Goal: Transaction & Acquisition: Purchase product/service

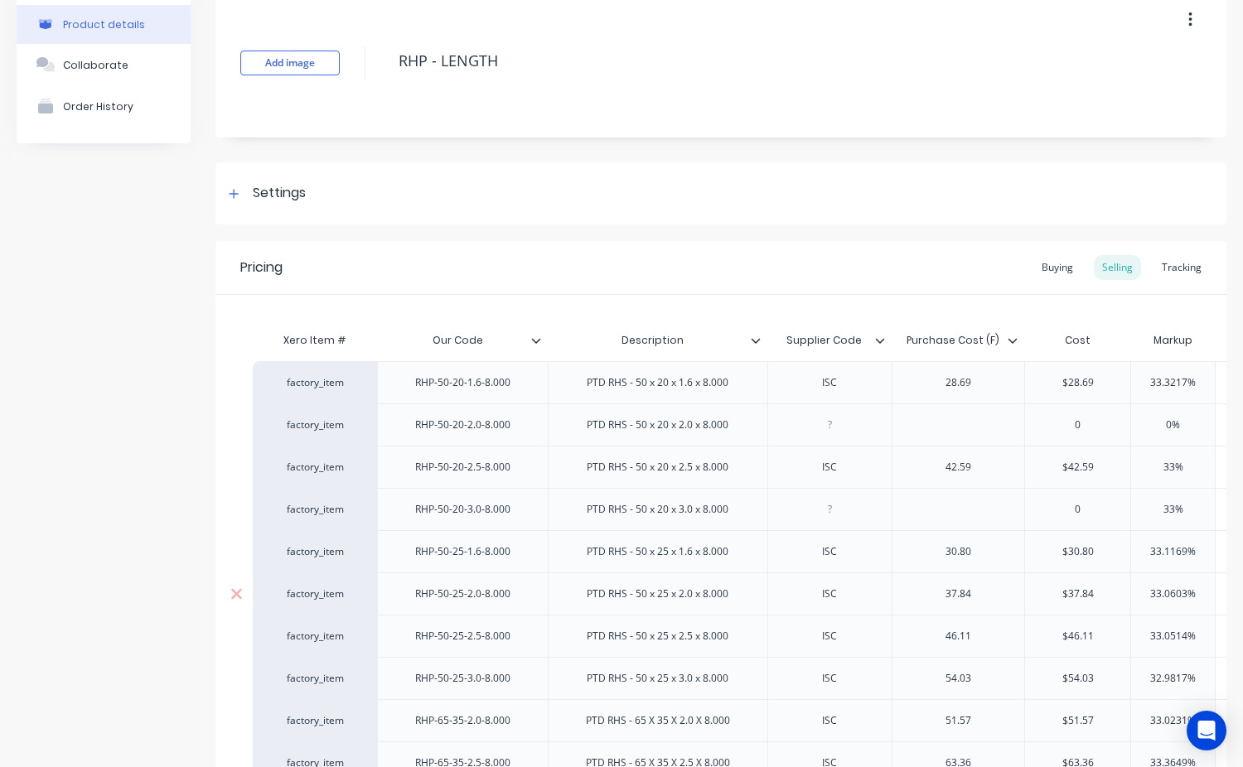
type textarea "x"
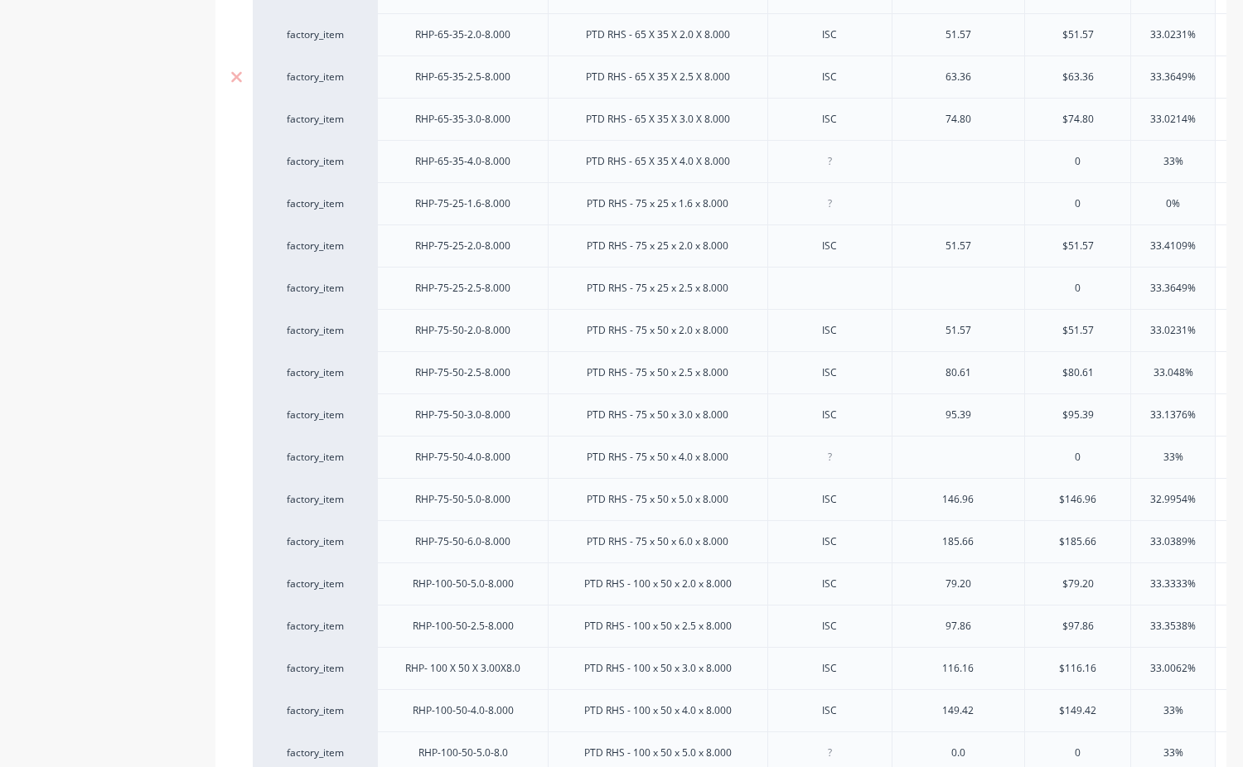
scroll to position [580, 0]
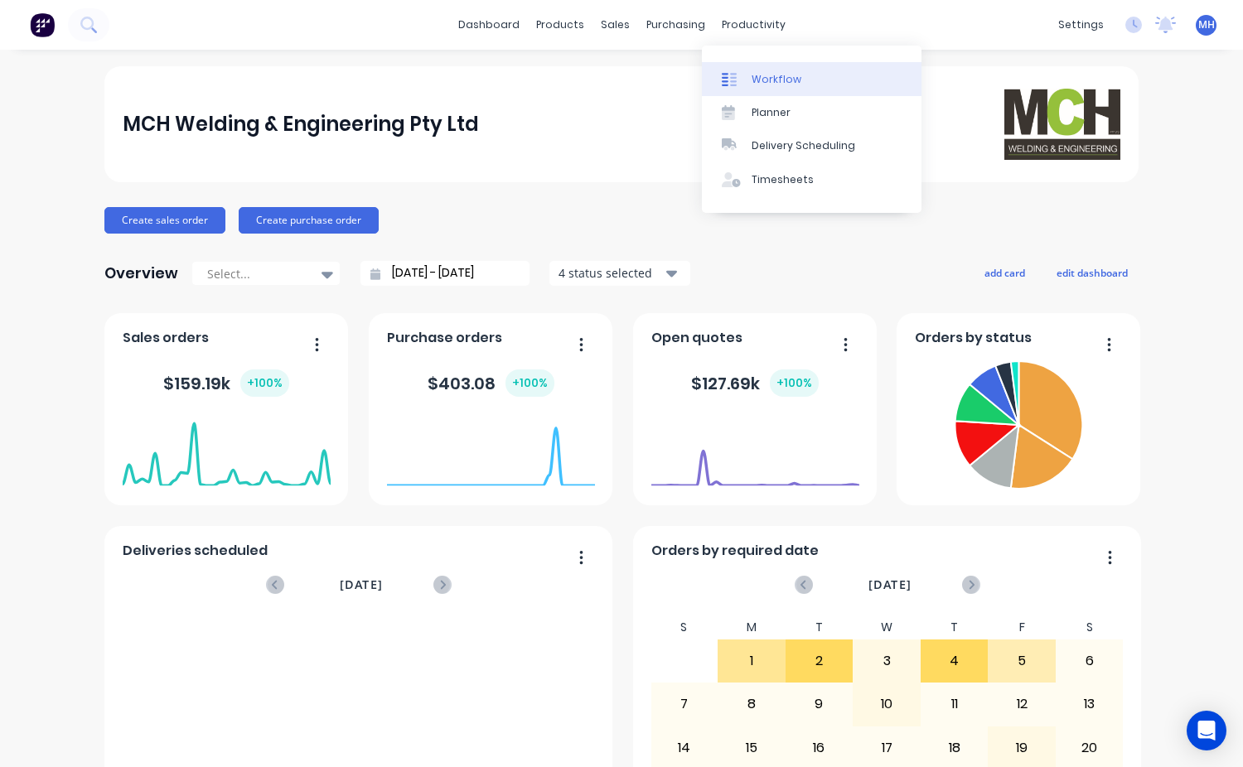
click at [752, 75] on div "Workflow" at bounding box center [777, 79] width 50 height 15
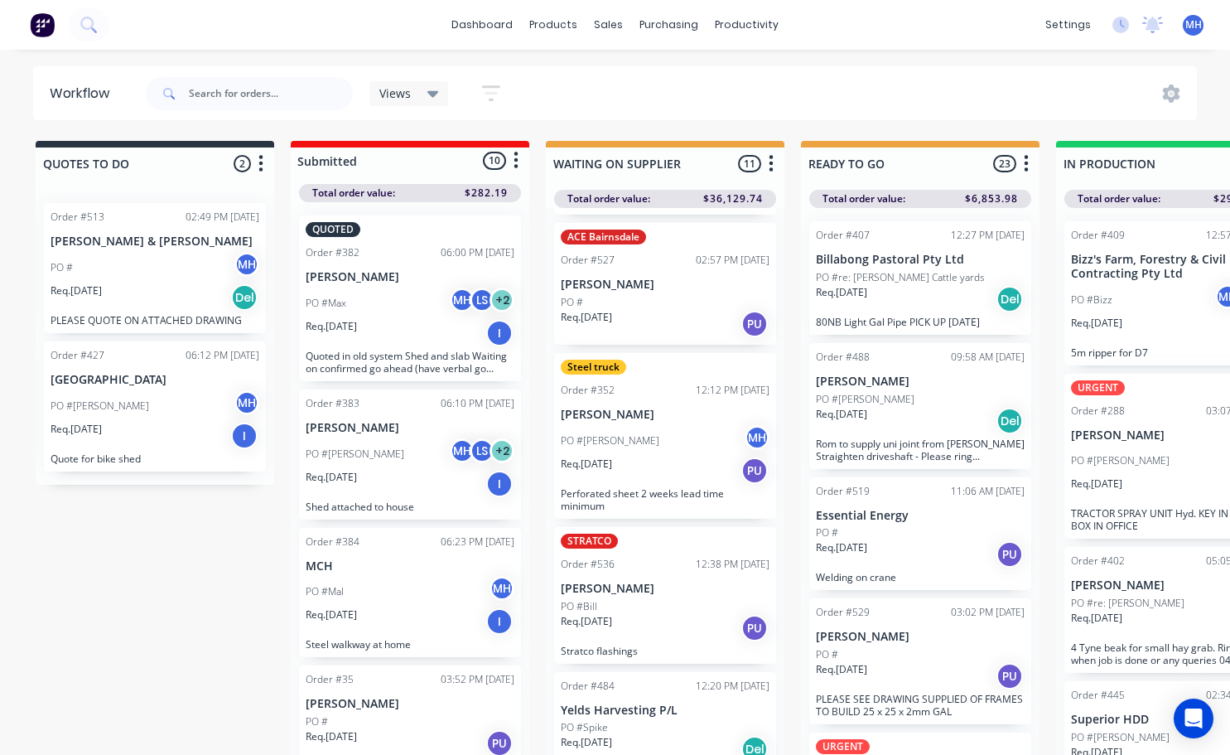
scroll to position [497, 0]
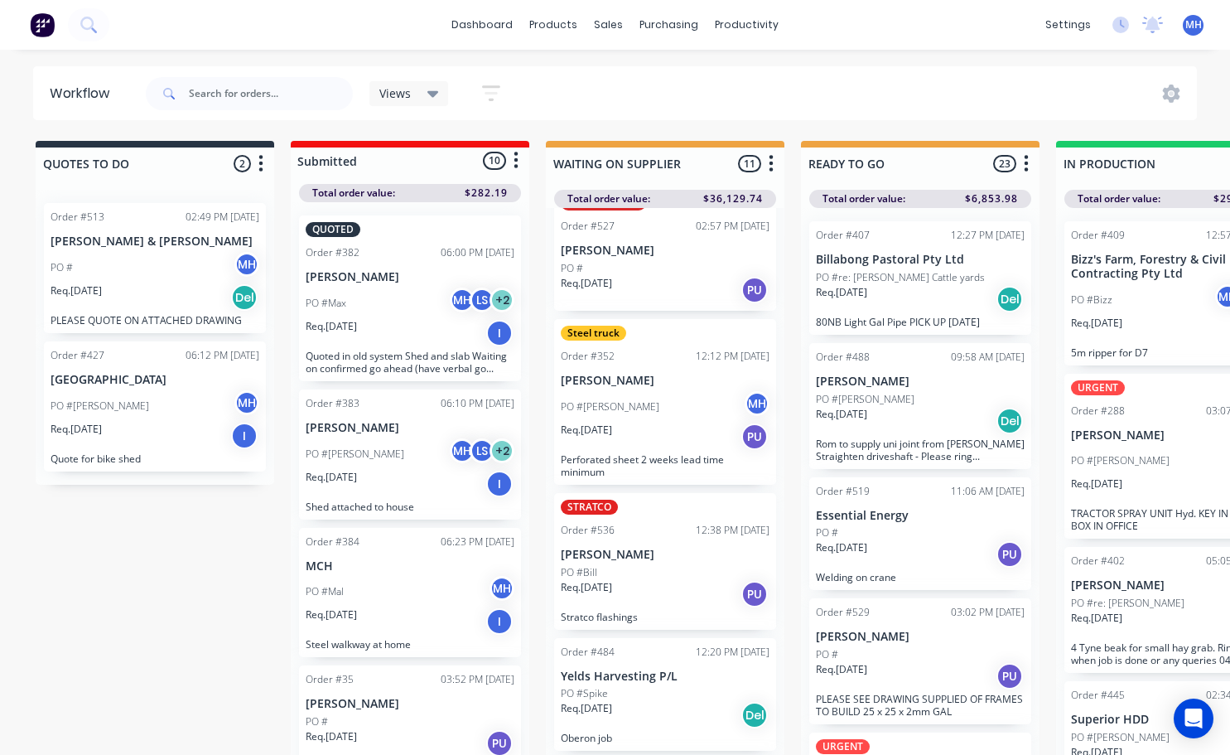
click at [647, 581] on div "Req. 03/10/25 PU" at bounding box center [665, 594] width 209 height 28
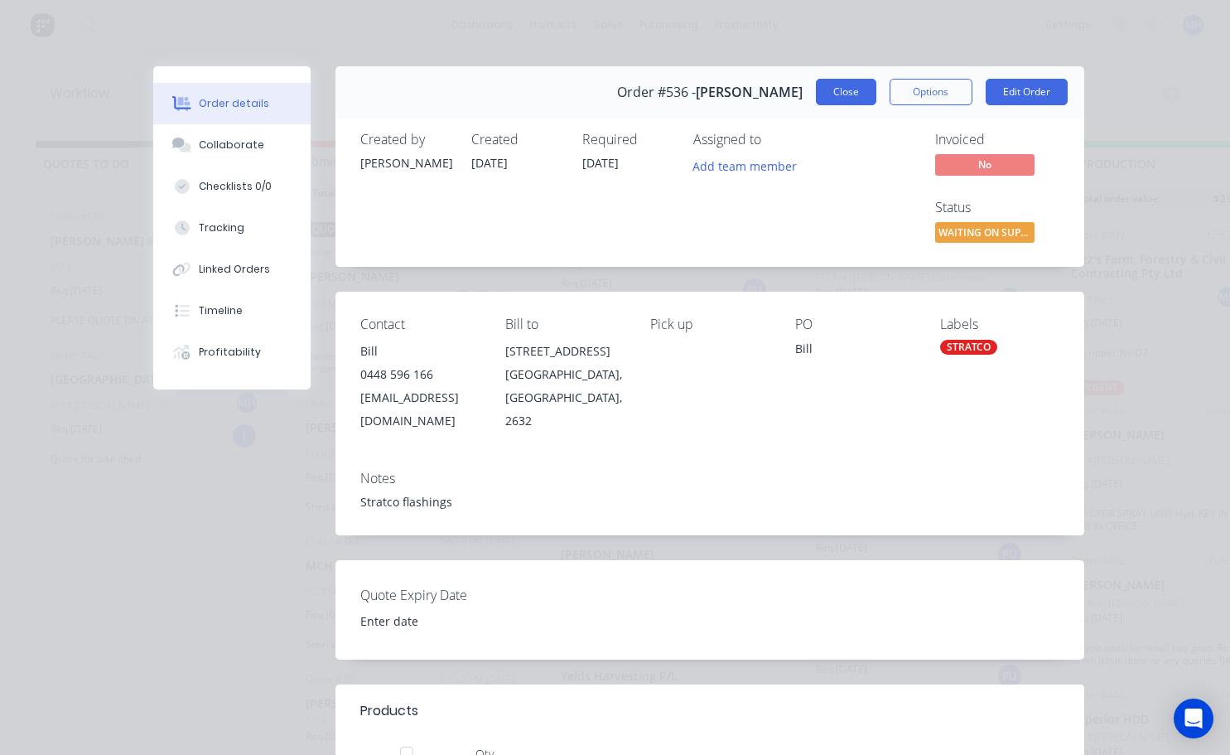
click at [844, 92] on button "Close" at bounding box center [846, 92] width 60 height 27
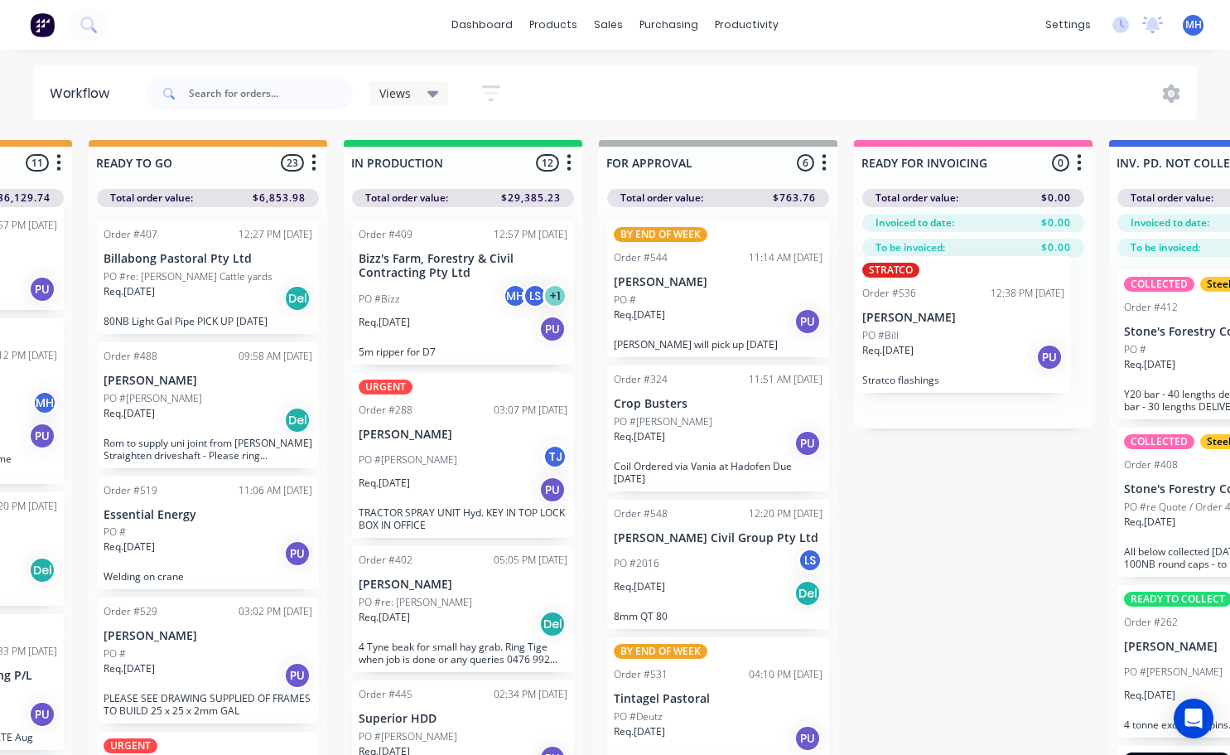
scroll to position [1, 725]
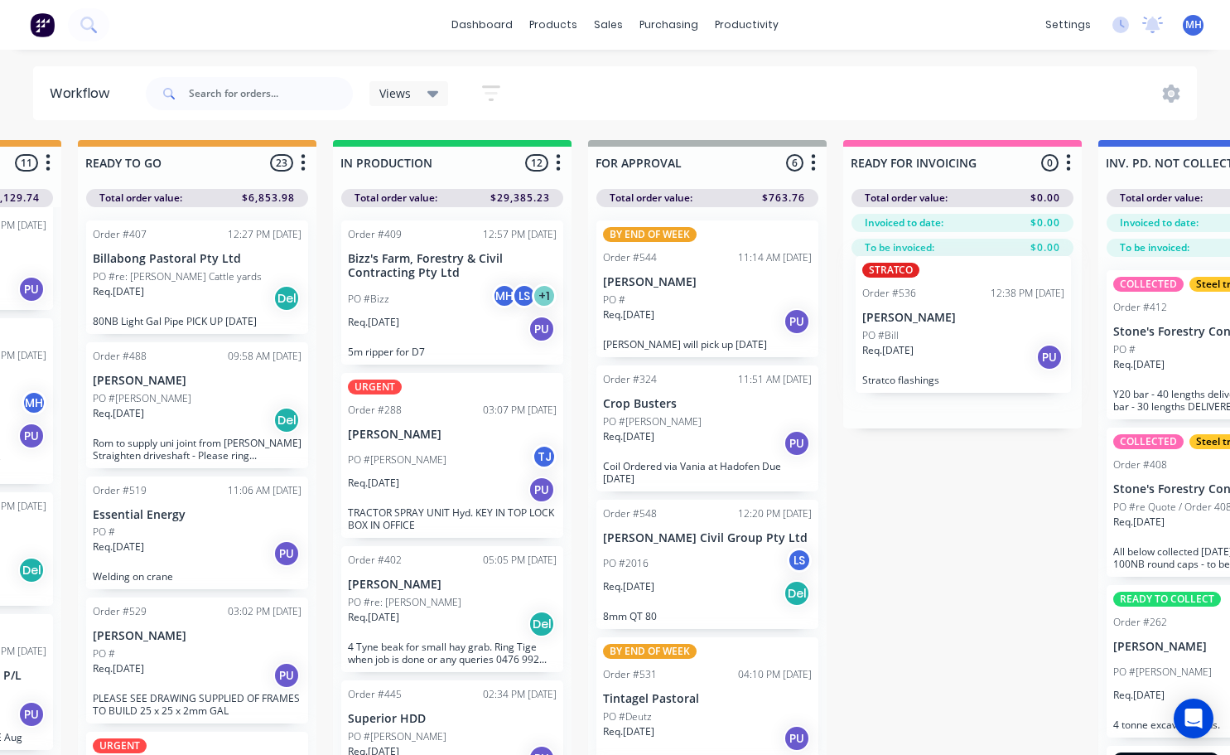
drag, startPoint x: 601, startPoint y: 570, endPoint x: 906, endPoint y: 333, distance: 386.8
click at [906, 333] on div "QUOTES TO DO 2 Status colour #273444 hex #273444 Save Cancel Notifications Emai…" at bounding box center [645, 476] width 2763 height 673
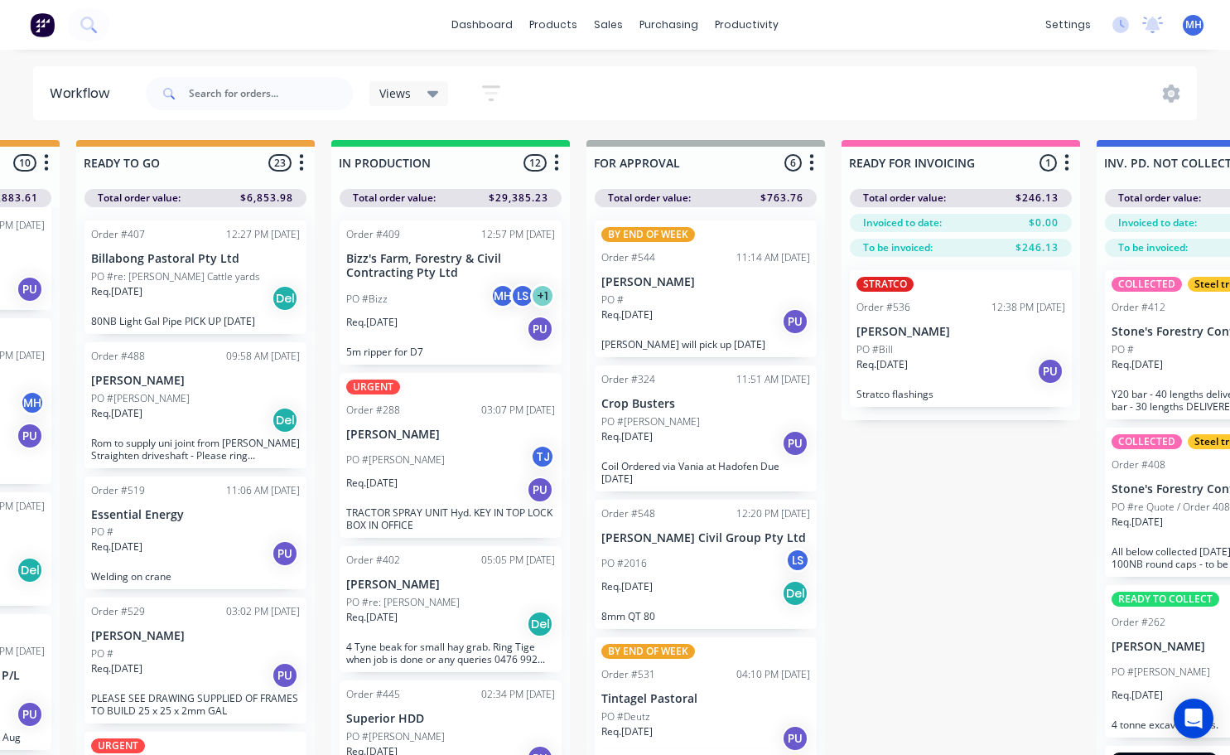
click at [936, 346] on div "PO #Bill" at bounding box center [961, 349] width 209 height 15
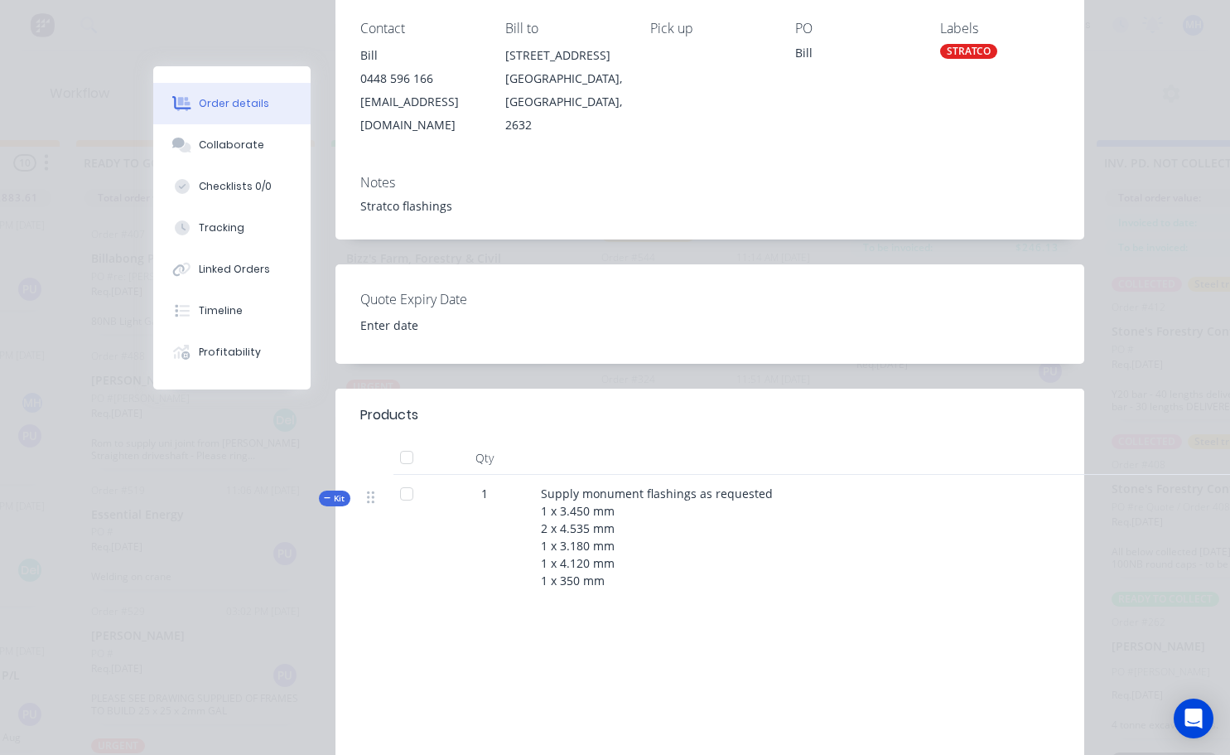
scroll to position [0, 0]
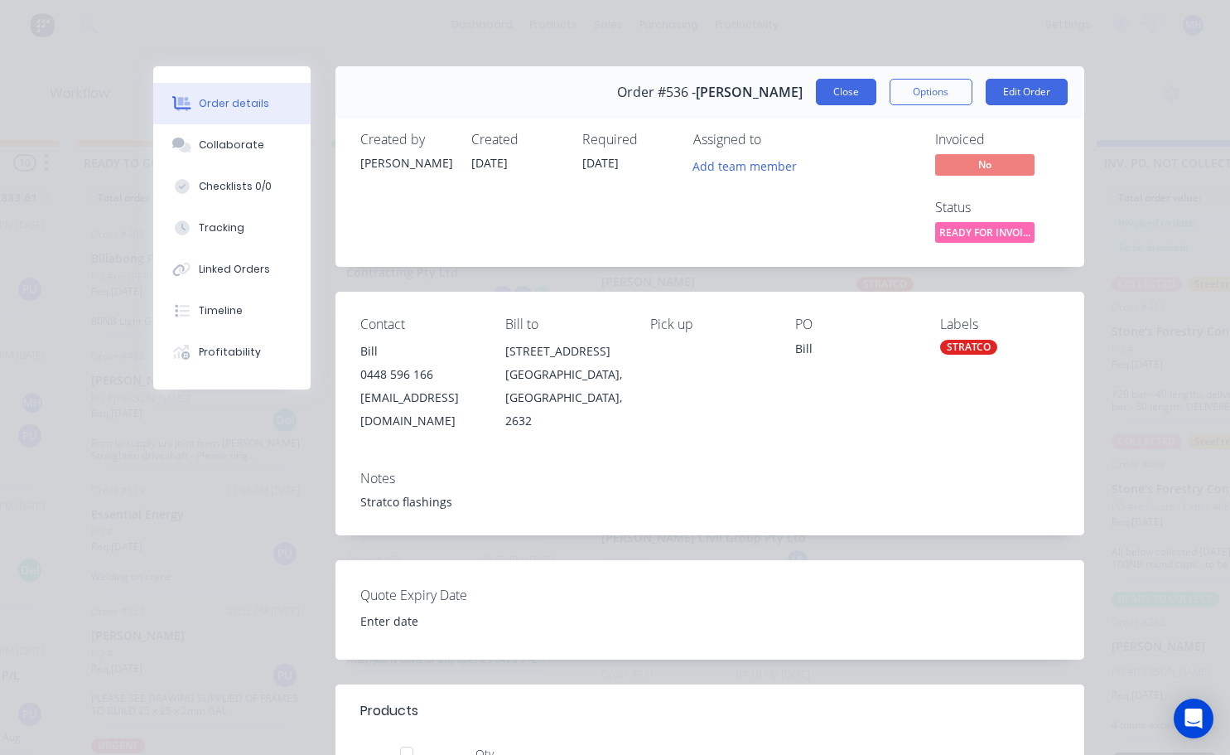
click at [863, 93] on button "Close" at bounding box center [846, 92] width 60 height 27
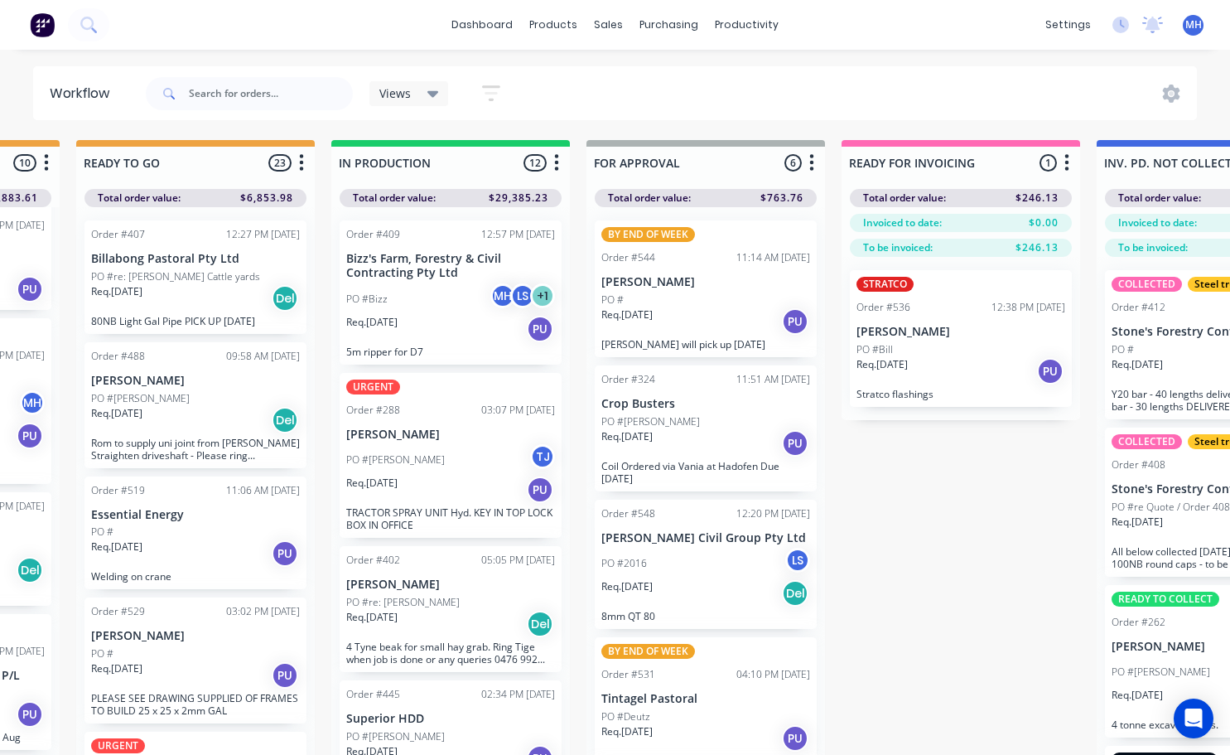
click at [997, 352] on div "PO #Bill" at bounding box center [961, 349] width 209 height 15
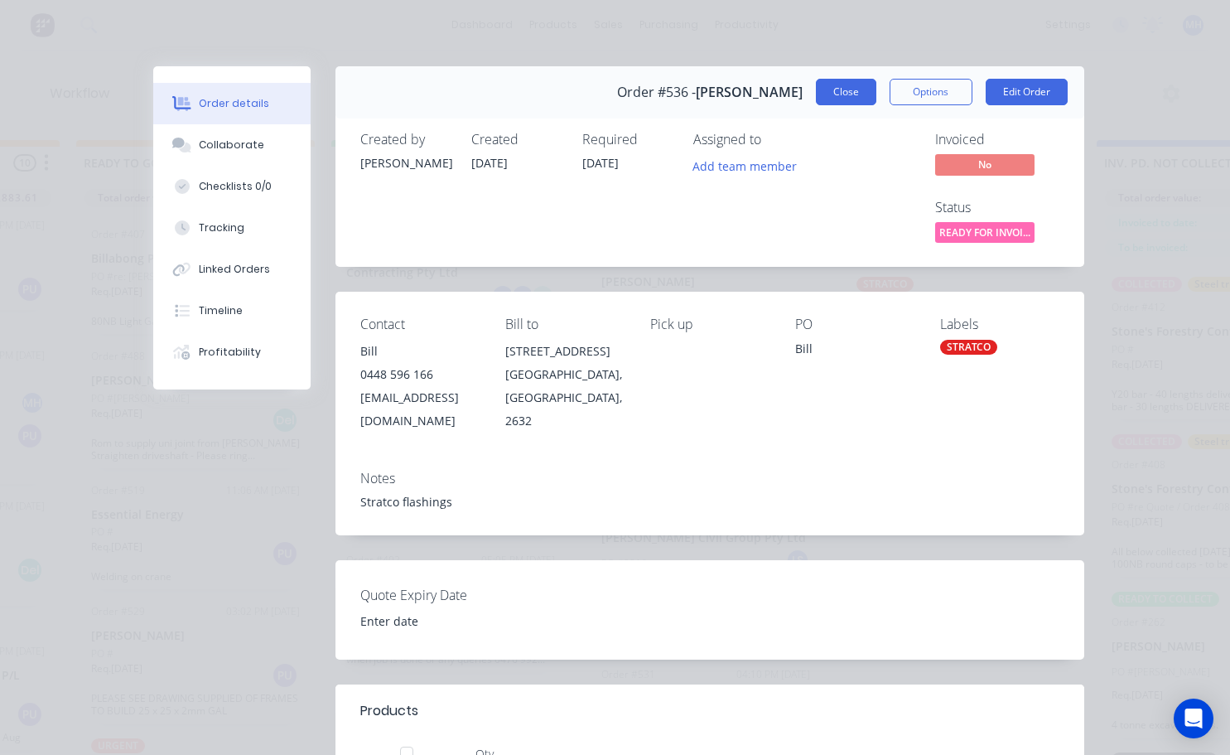
click at [848, 104] on button "Close" at bounding box center [846, 92] width 60 height 27
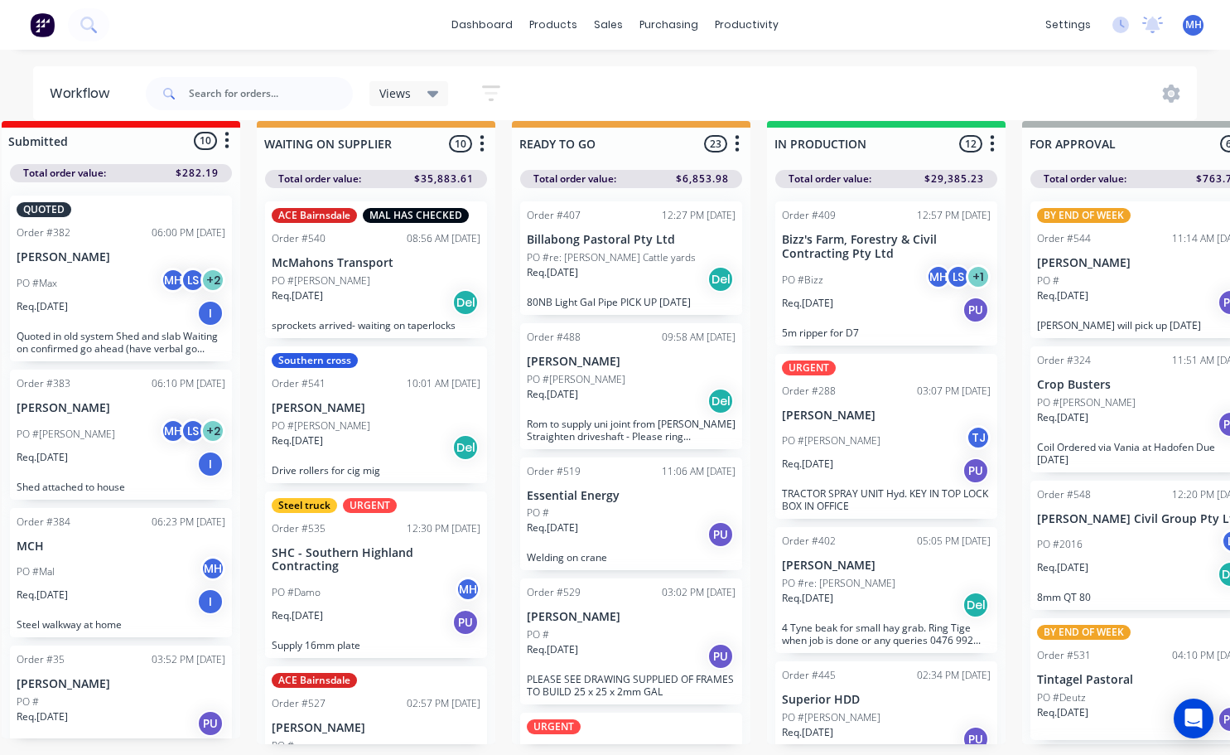
scroll to position [0, 289]
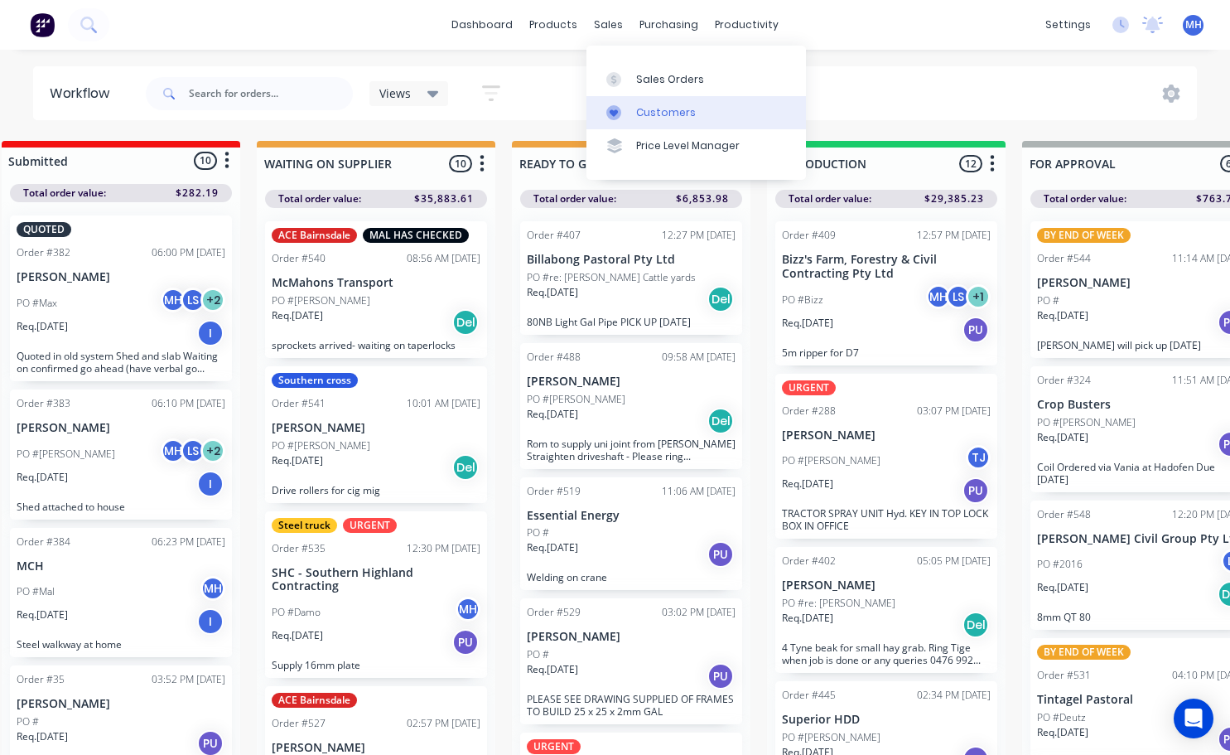
click at [637, 114] on div "Customers" at bounding box center [666, 112] width 60 height 15
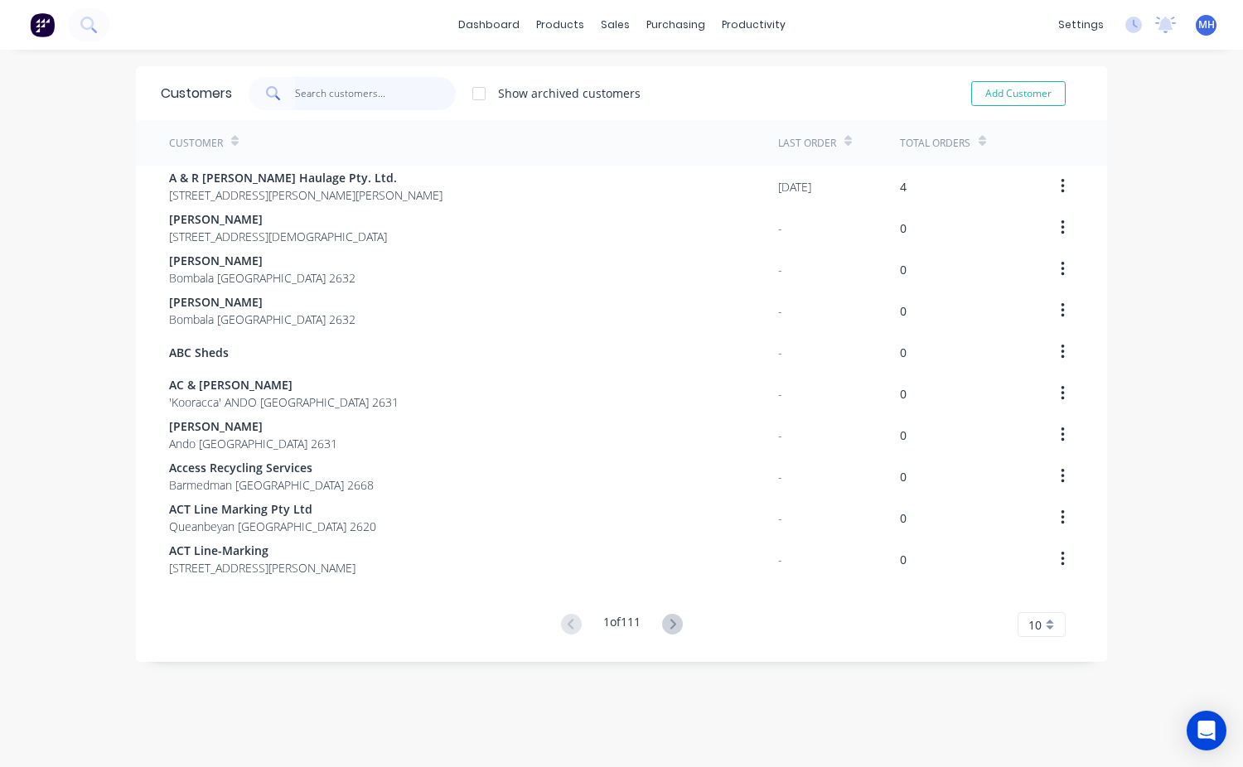
click at [299, 87] on input "text" at bounding box center [376, 93] width 162 height 33
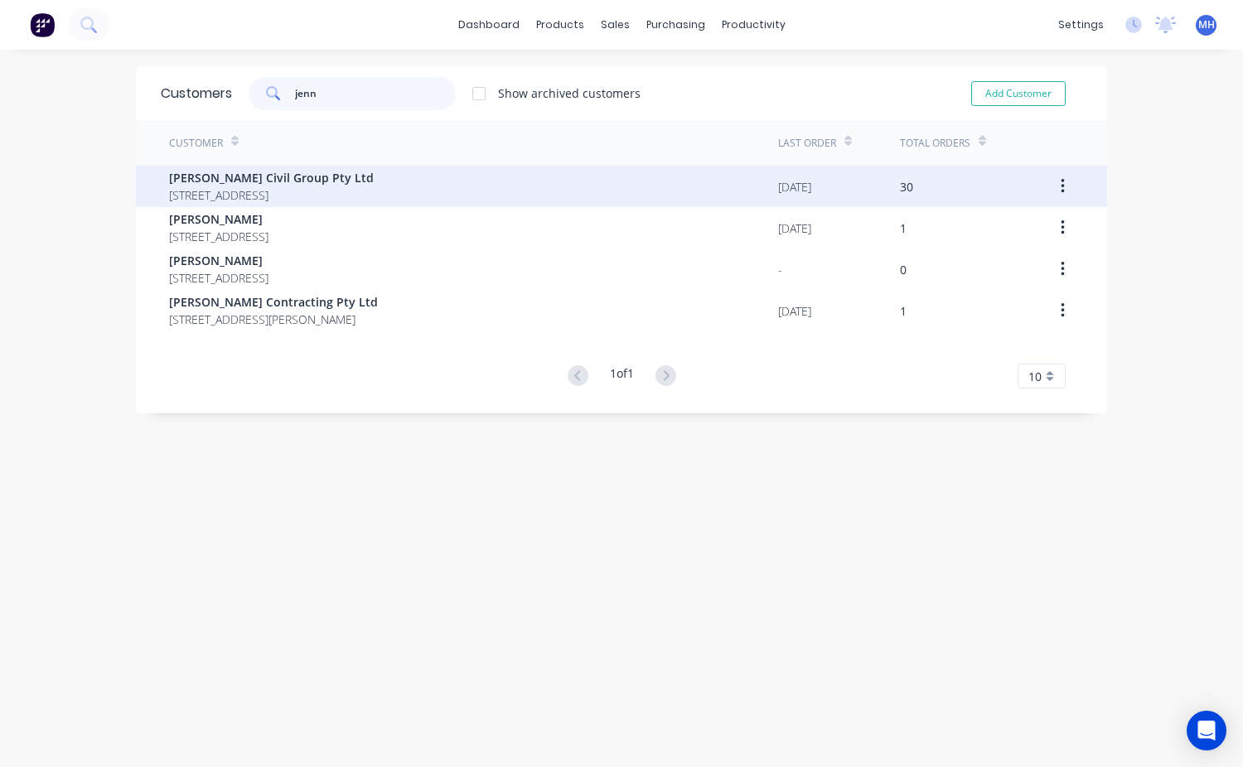
type input "jenn"
click at [260, 186] on span "1/58 Sharp St Cooma New South Wales 2630" at bounding box center [271, 194] width 205 height 17
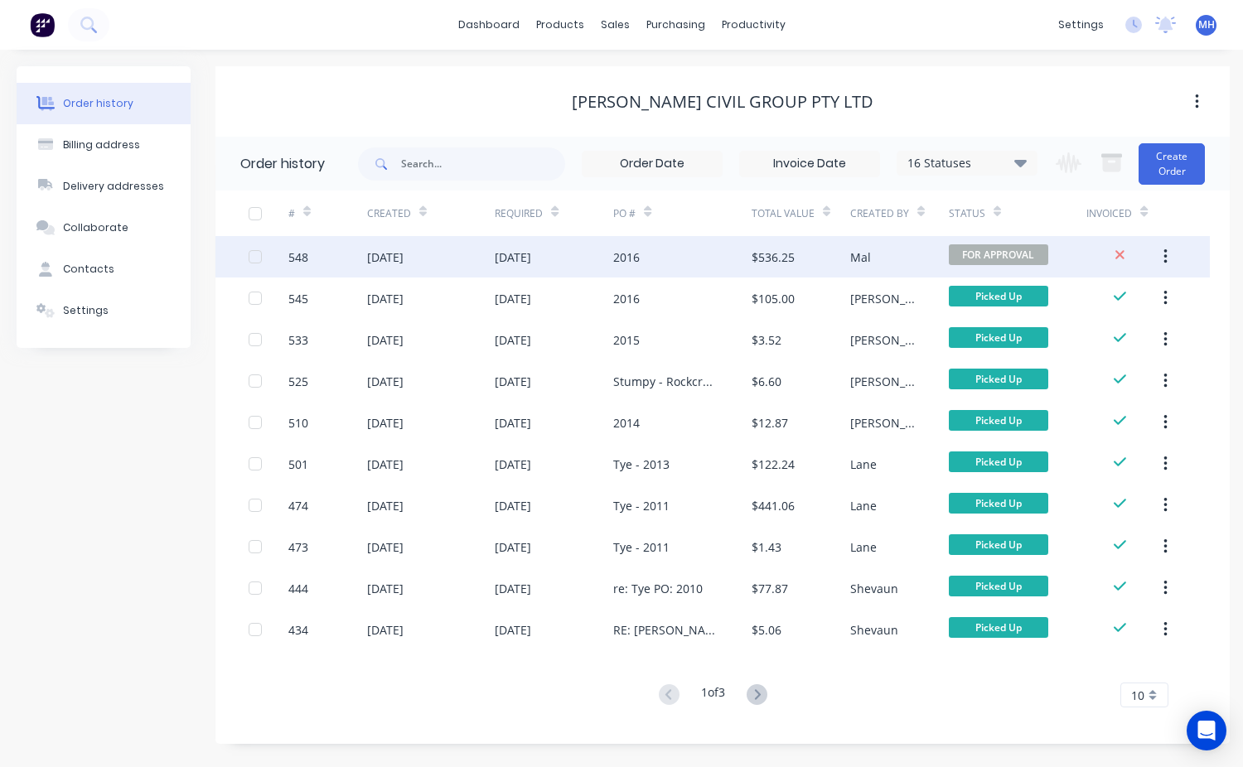
click at [783, 261] on div "$536.25" at bounding box center [773, 257] width 43 height 17
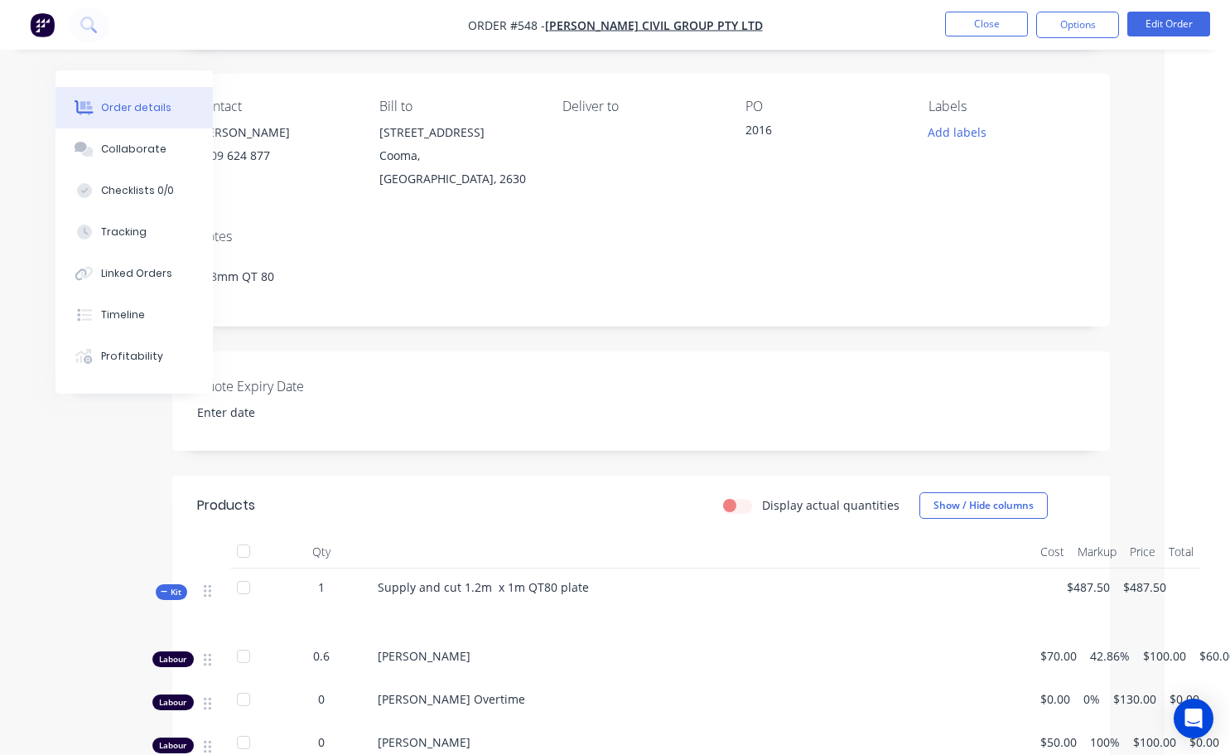
scroll to position [0, 65]
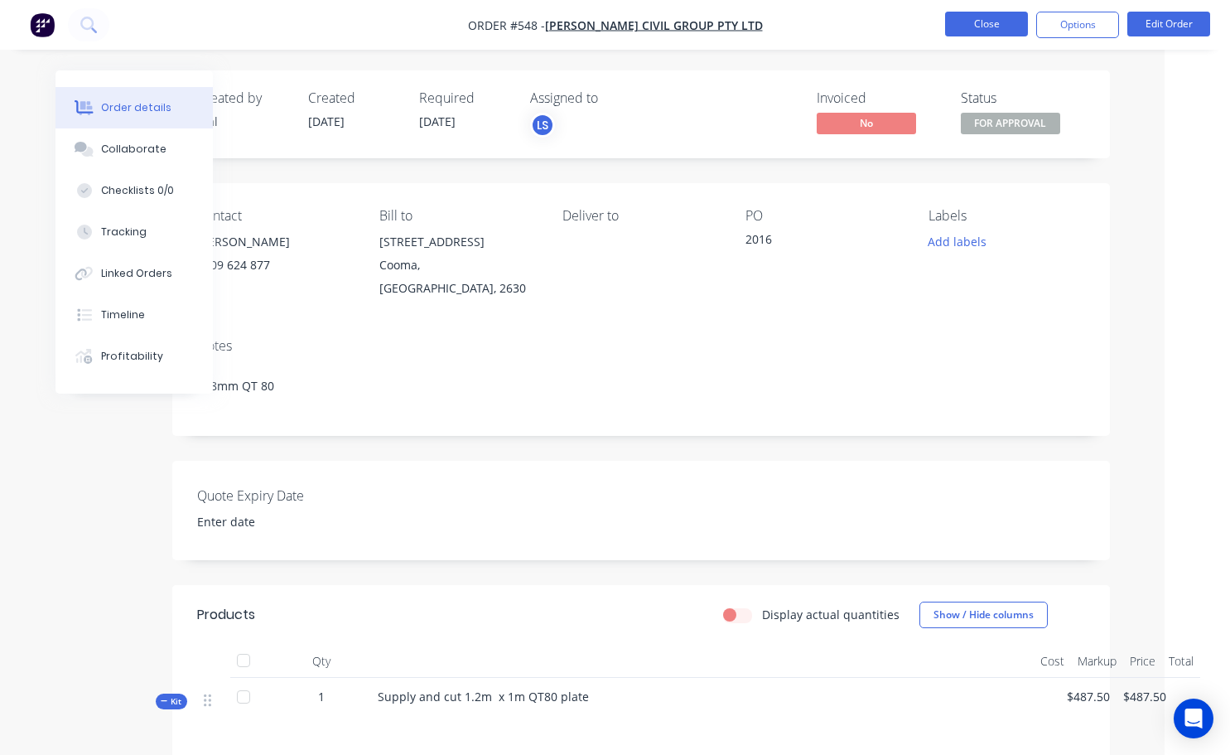
click at [981, 14] on button "Close" at bounding box center [986, 24] width 83 height 25
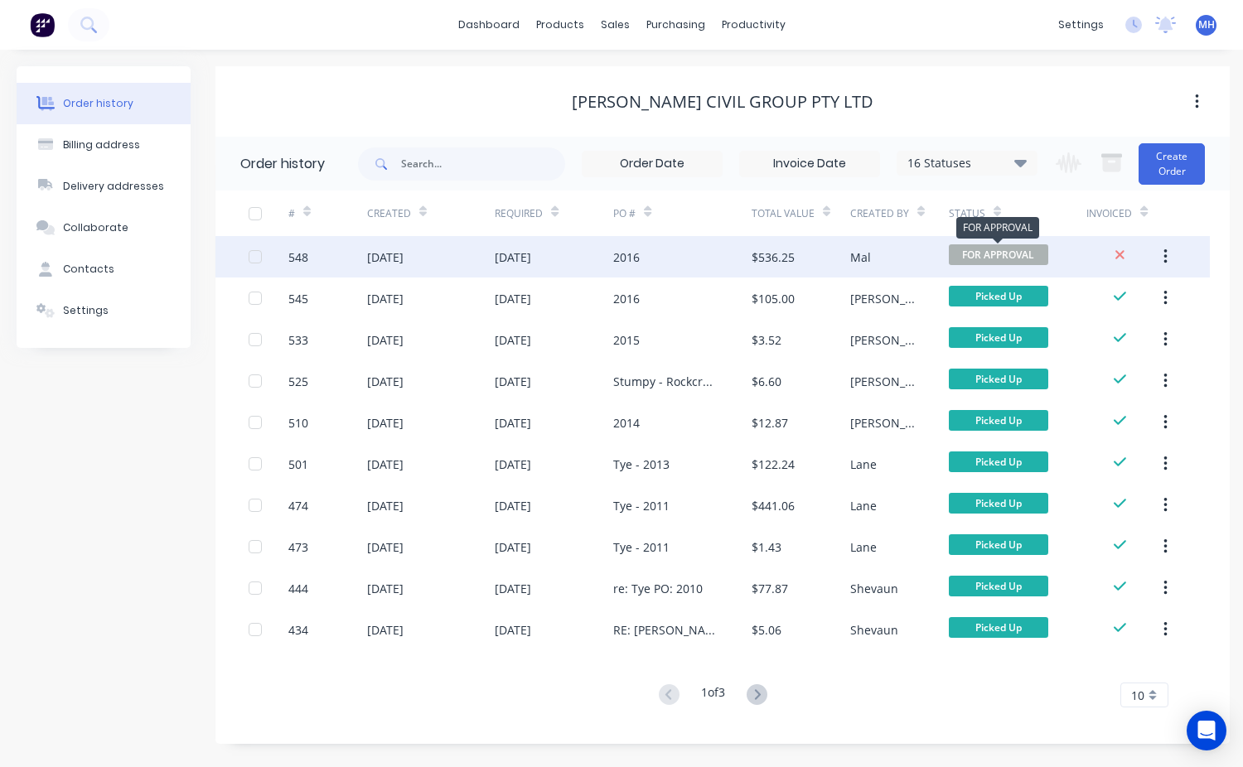
click at [984, 254] on span "FOR APPROVAL" at bounding box center [998, 254] width 99 height 21
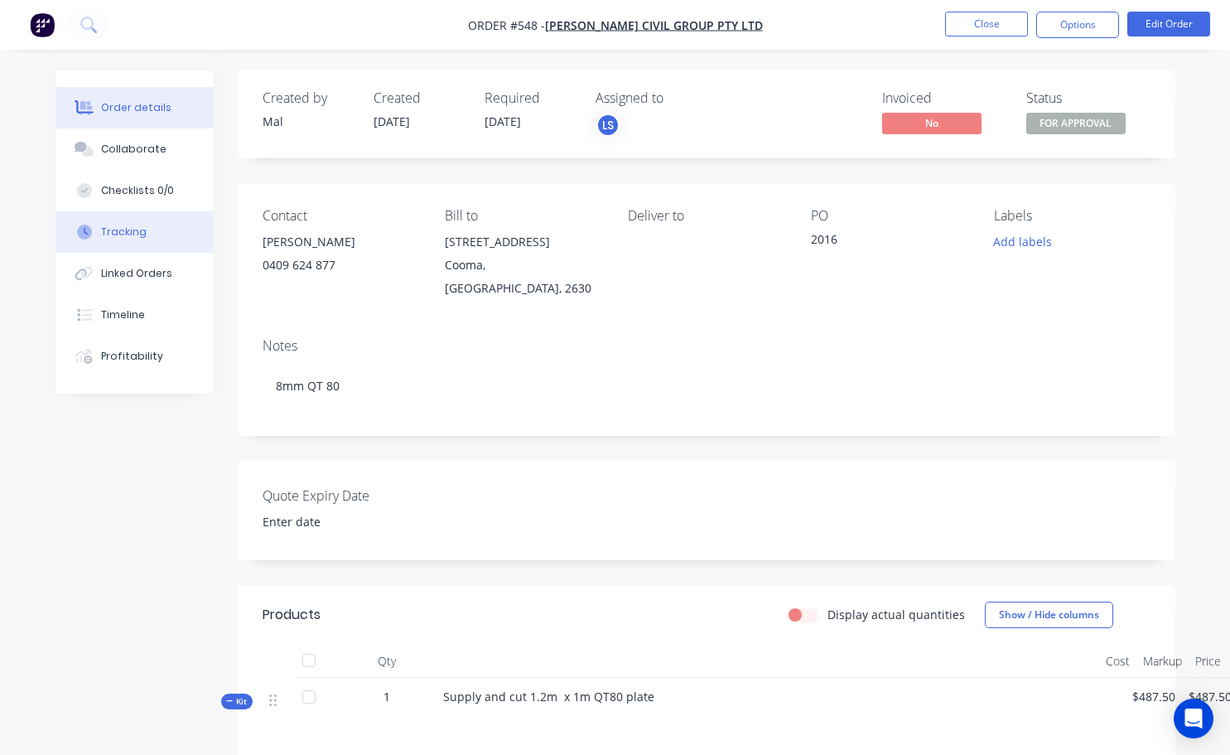
click at [128, 231] on div "Tracking" at bounding box center [124, 232] width 46 height 15
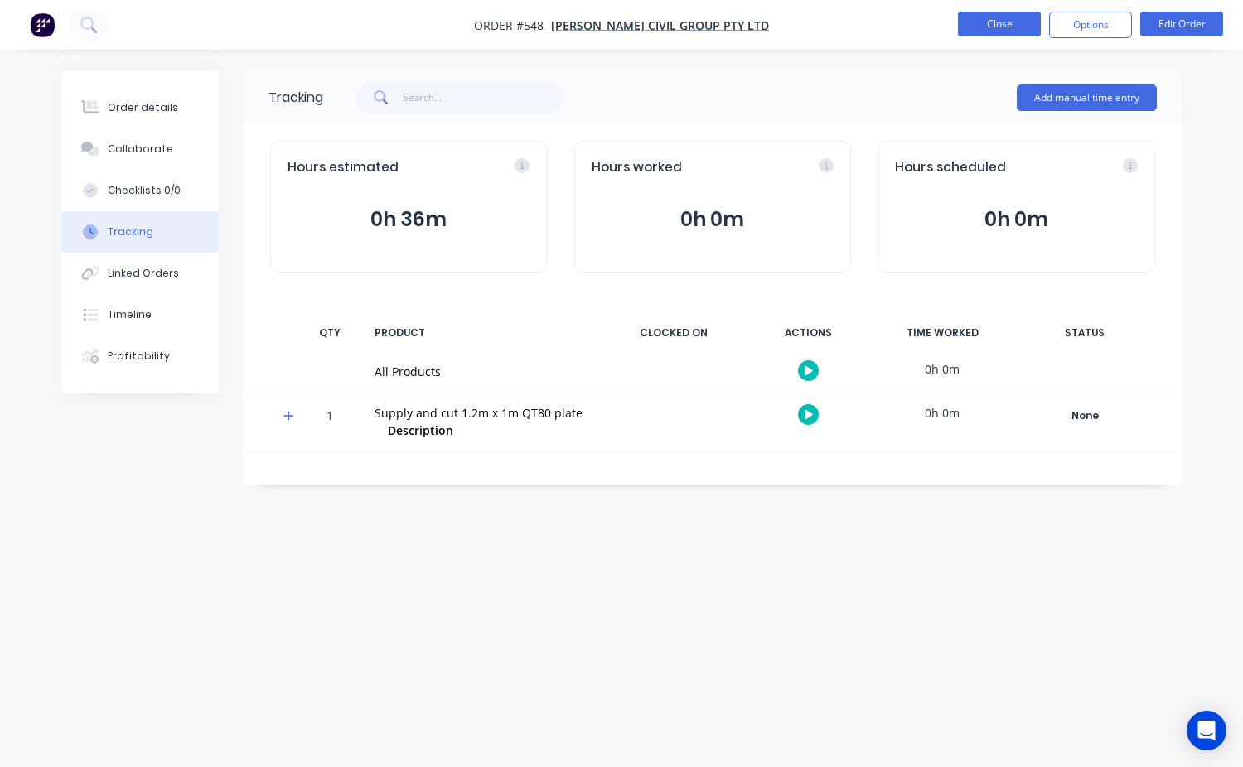
click at [987, 19] on button "Close" at bounding box center [999, 24] width 83 height 25
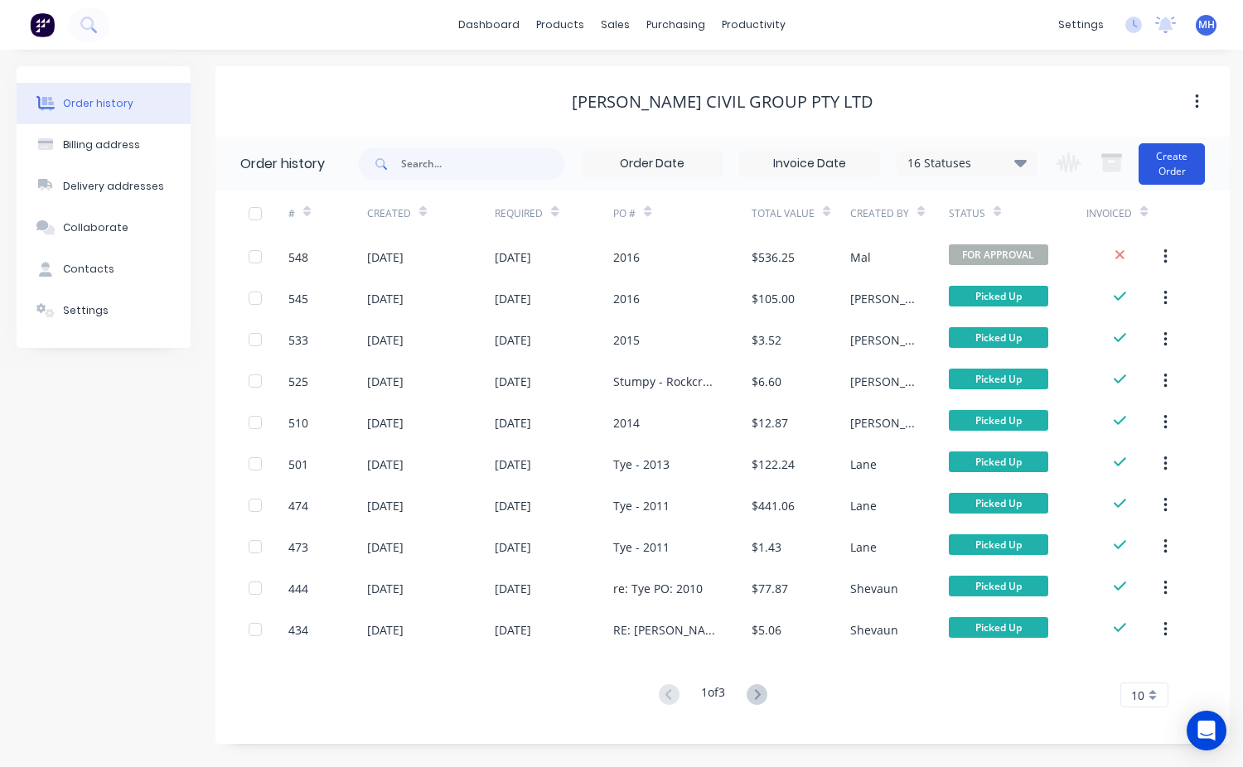
click at [1190, 174] on button "Create Order" at bounding box center [1172, 163] width 66 height 41
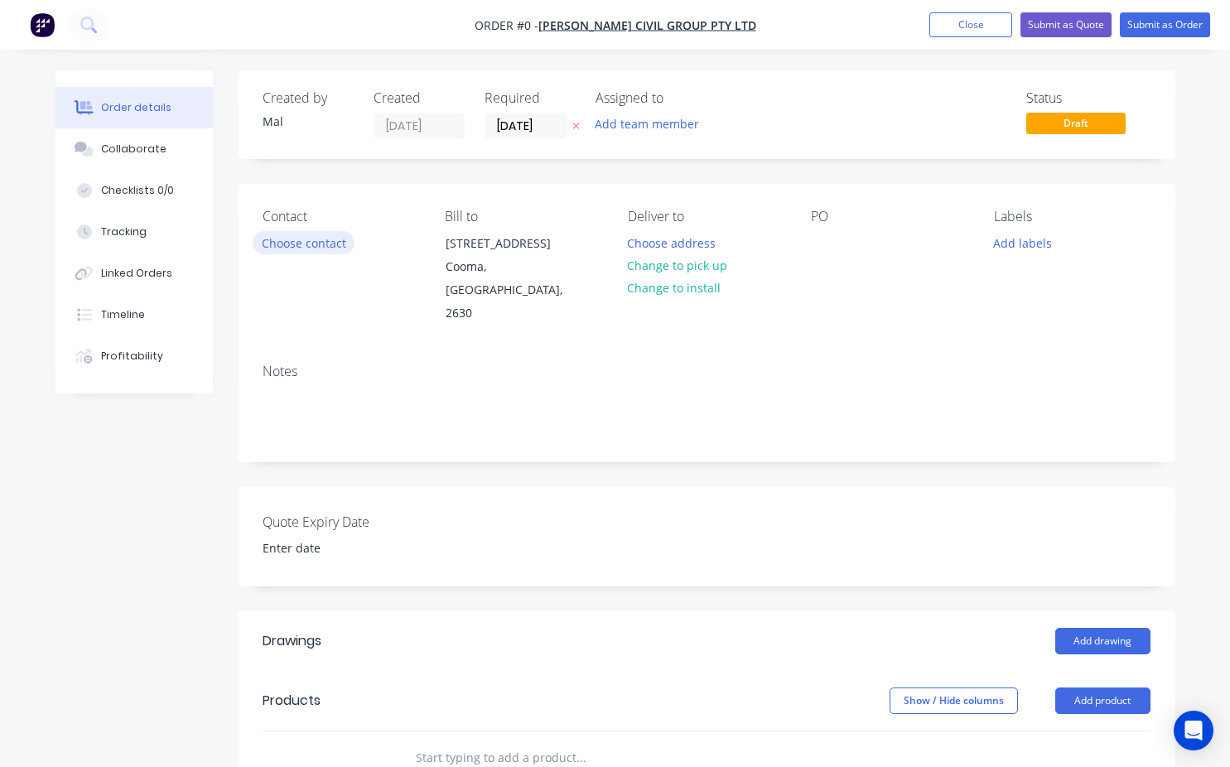
click at [280, 249] on button "Choose contact" at bounding box center [304, 242] width 102 height 22
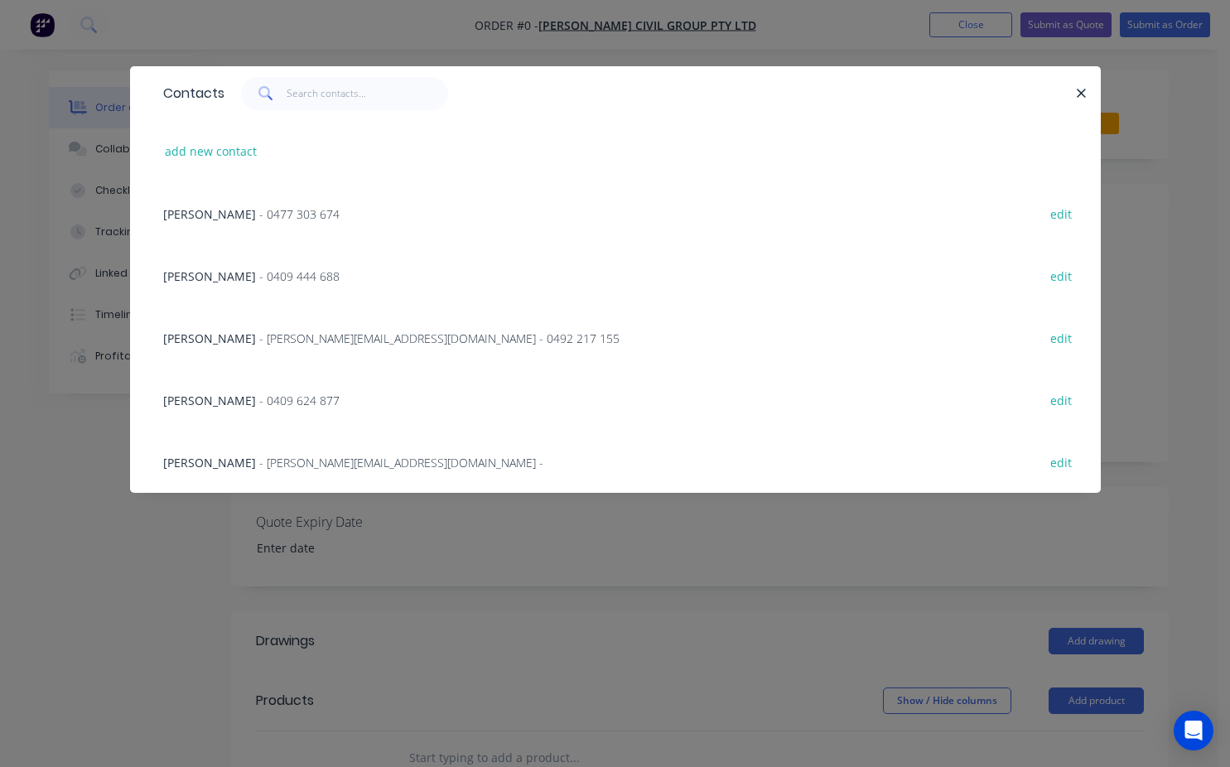
click at [259, 220] on span "- 0477 303 674" at bounding box center [299, 214] width 80 height 16
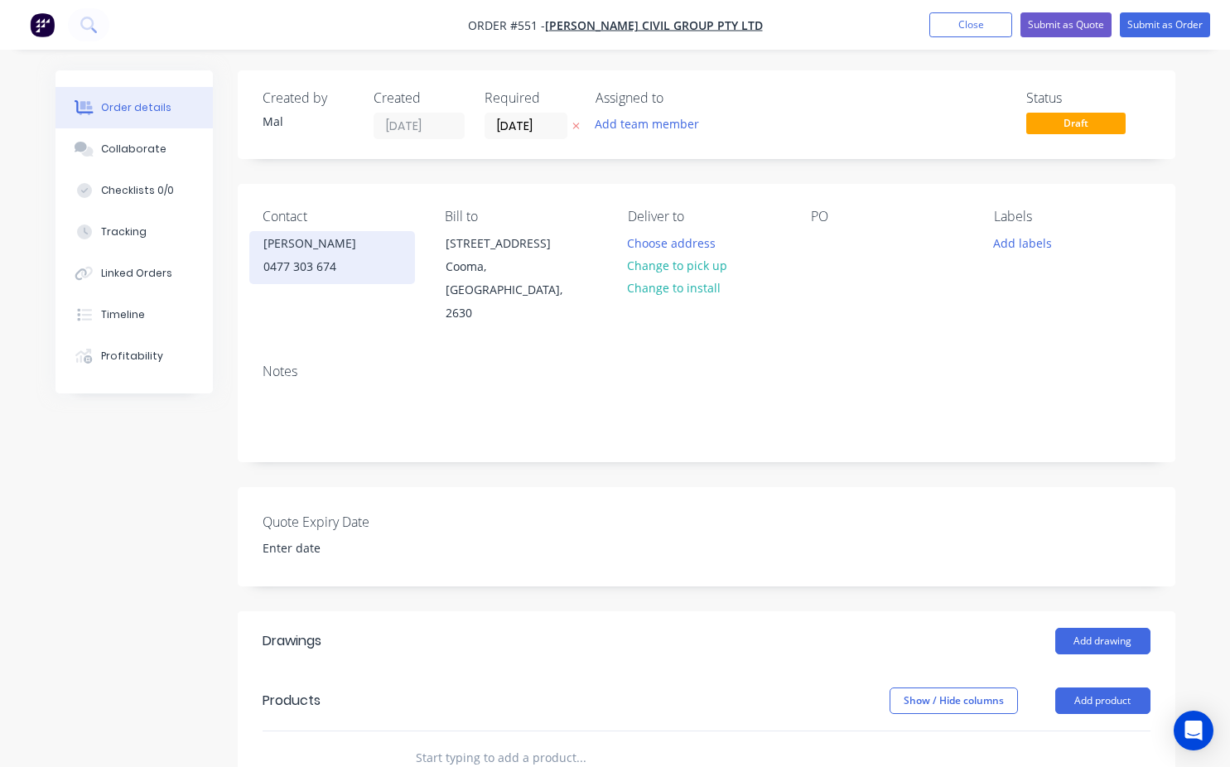
click at [288, 256] on div "0477 303 674" at bounding box center [332, 266] width 138 height 23
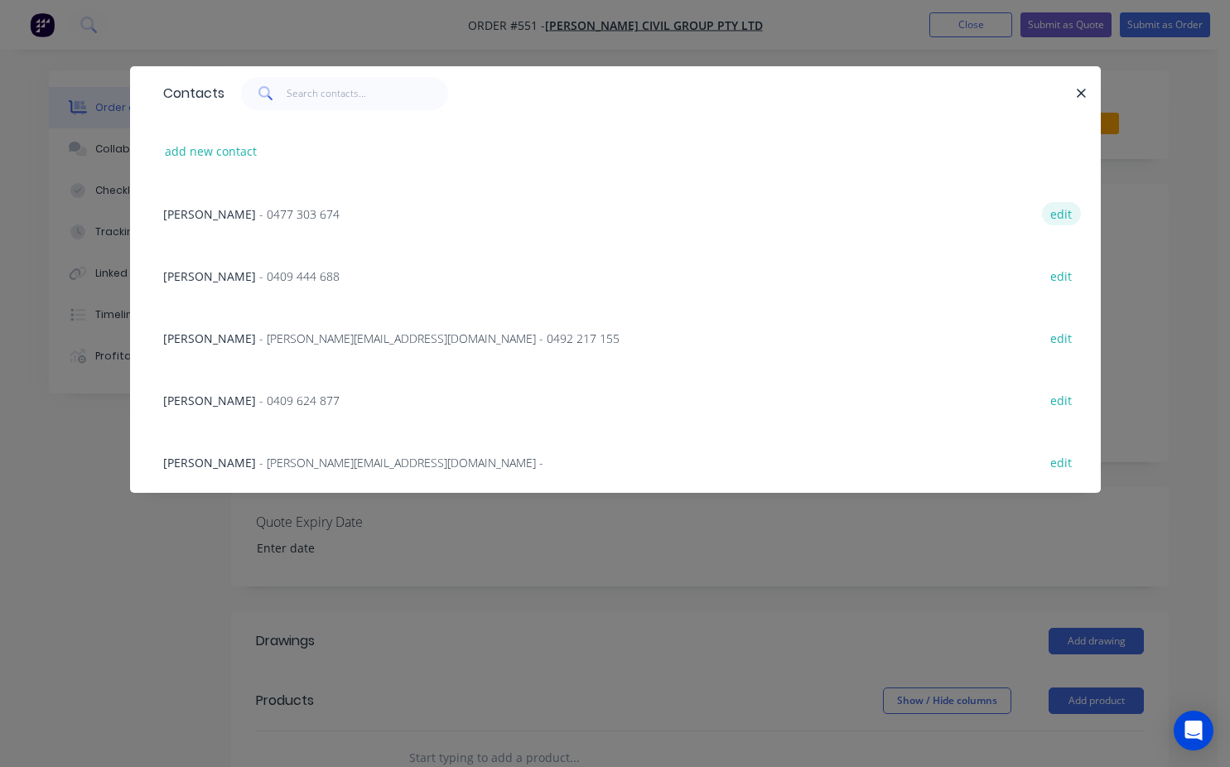
click at [1054, 218] on button "edit" at bounding box center [1061, 213] width 39 height 22
select select "AU"
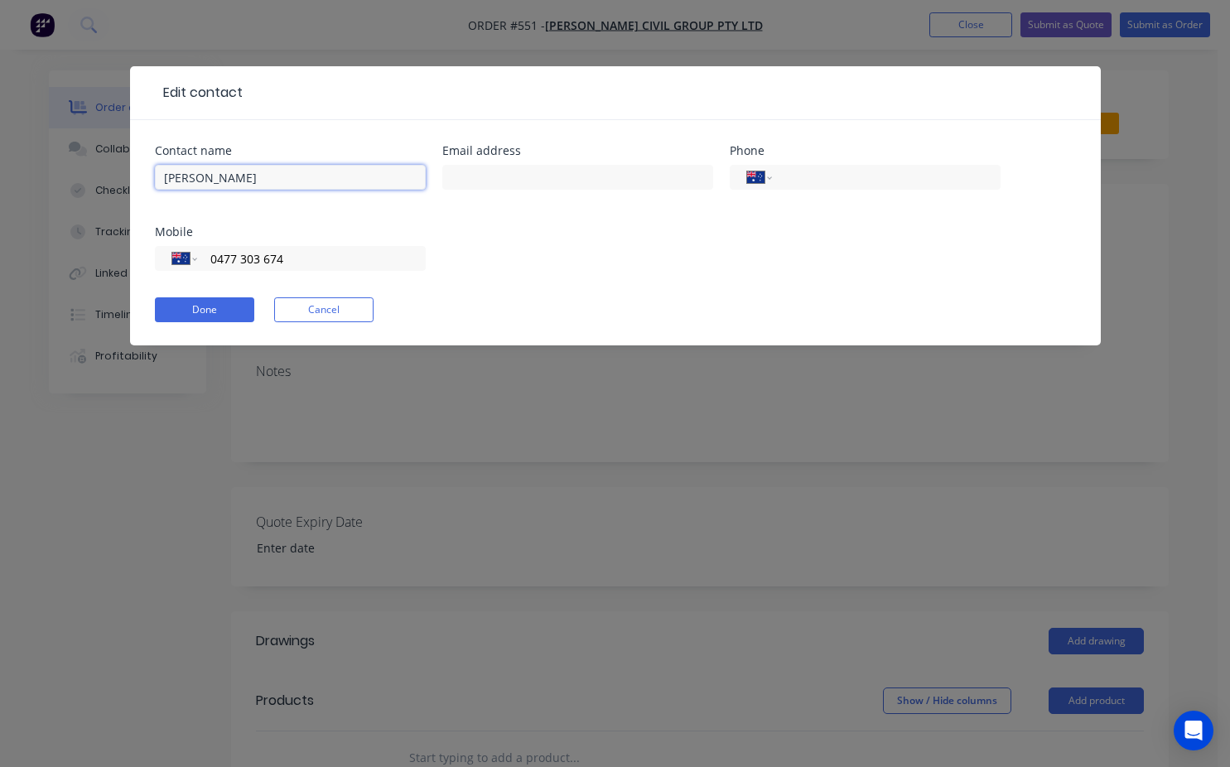
click at [170, 180] on input "COREY" at bounding box center [290, 177] width 271 height 25
click at [201, 176] on input "KOREY" at bounding box center [290, 177] width 271 height 25
type input "KORIE"
click at [422, 215] on div "Contact name KORIE Email address Phone International Afghanistan Åland Islands …" at bounding box center [615, 218] width 921 height 146
click at [232, 309] on button "Done" at bounding box center [204, 309] width 99 height 25
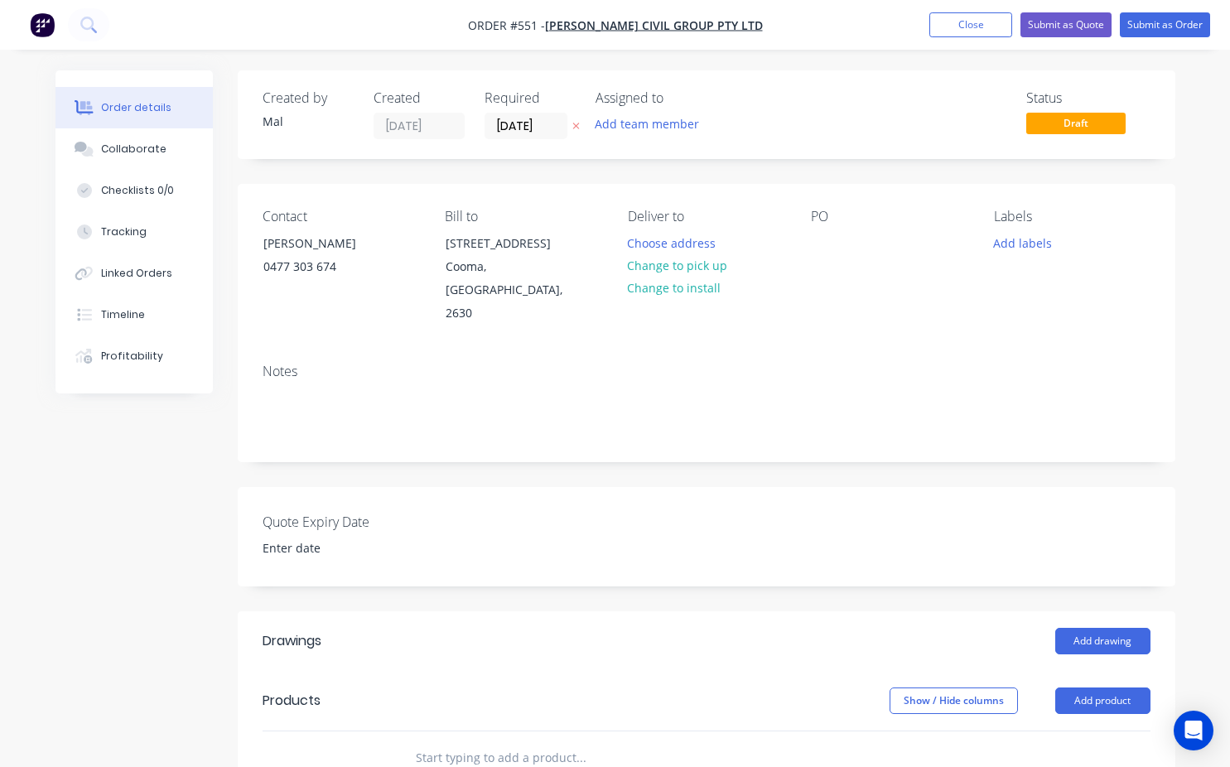
click at [809, 253] on div "Contact KORIE 0477 303 674 Bill to 1/58 Sharp St Cooma, New South Wales, 2630 D…" at bounding box center [707, 267] width 938 height 167
click at [830, 256] on div "PO" at bounding box center [889, 267] width 157 height 117
click at [820, 251] on div at bounding box center [824, 243] width 27 height 24
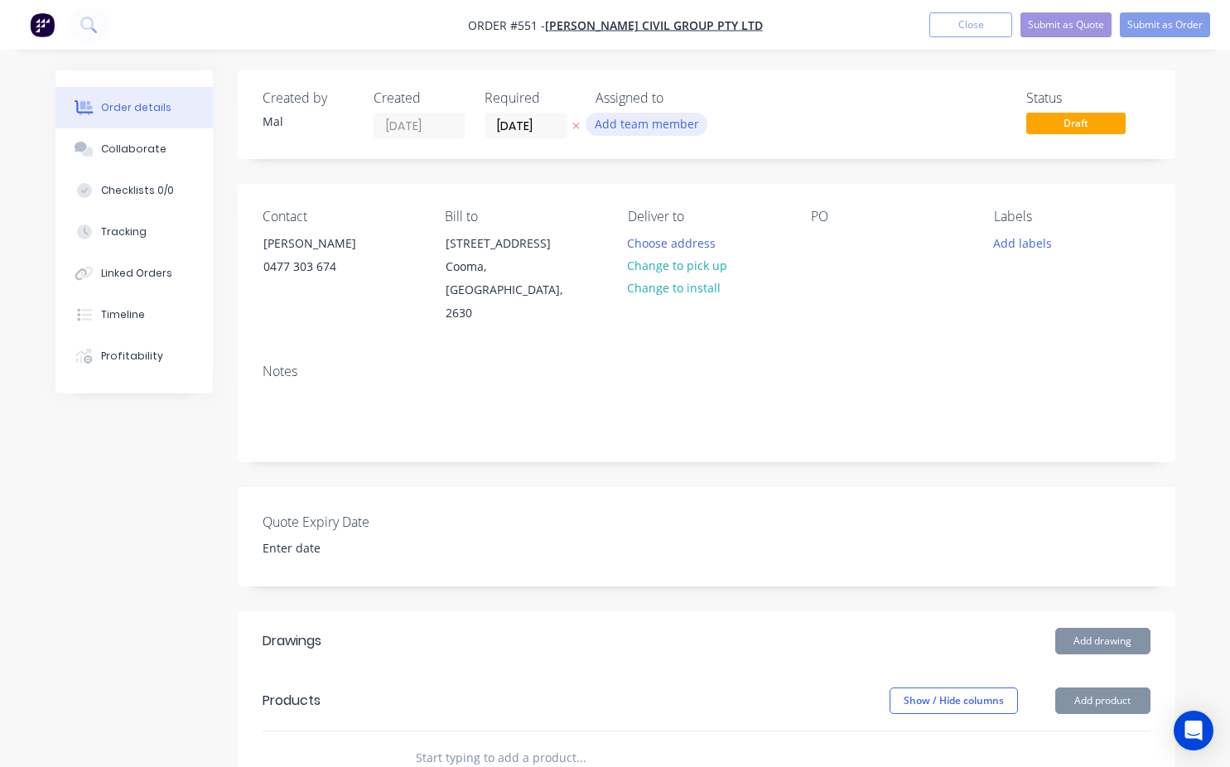
click at [641, 129] on button "Add team member" at bounding box center [647, 124] width 122 height 22
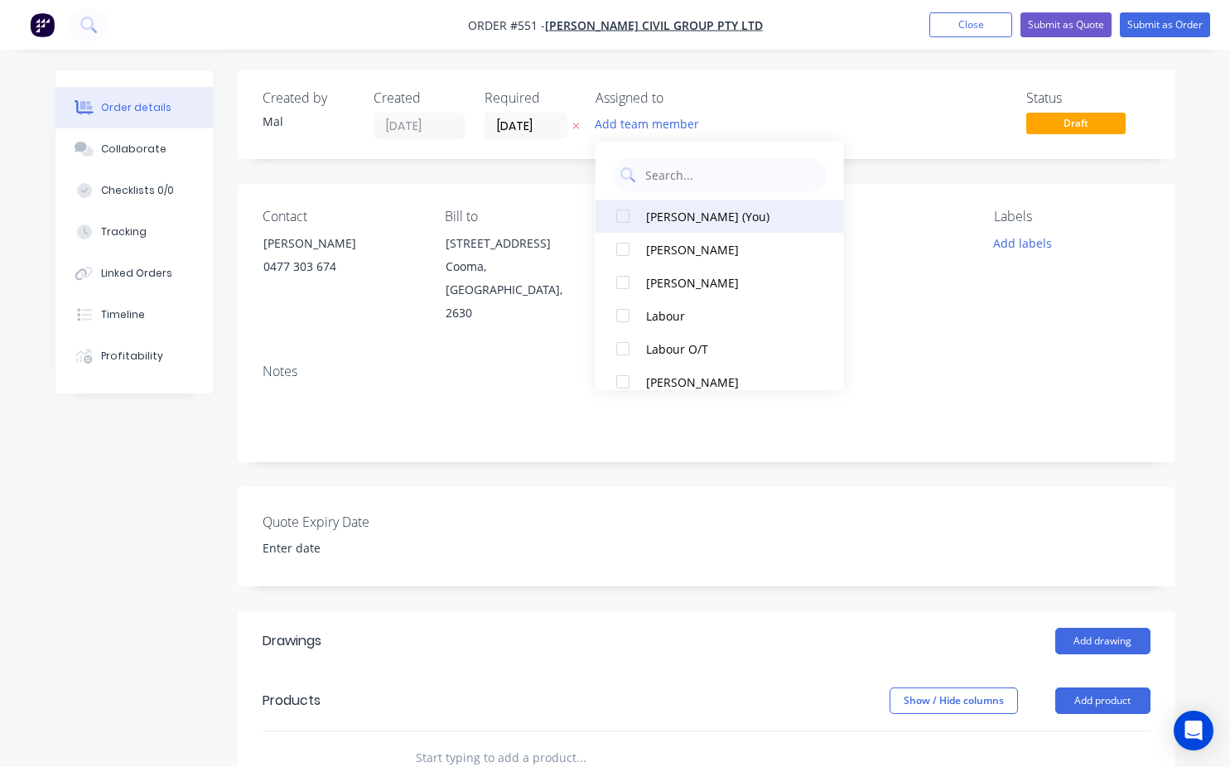
click at [623, 220] on div at bounding box center [623, 216] width 33 height 33
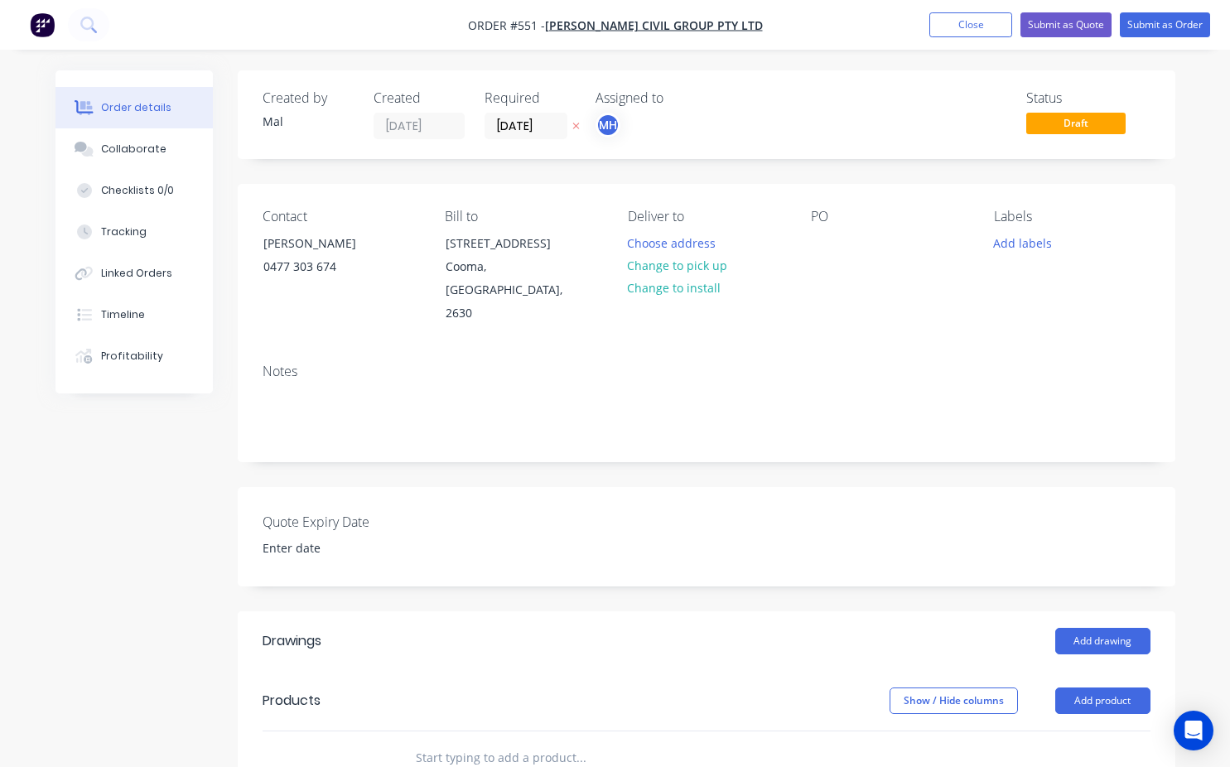
click at [897, 232] on div "PO" at bounding box center [889, 267] width 157 height 117
click at [817, 243] on div at bounding box center [824, 243] width 27 height 24
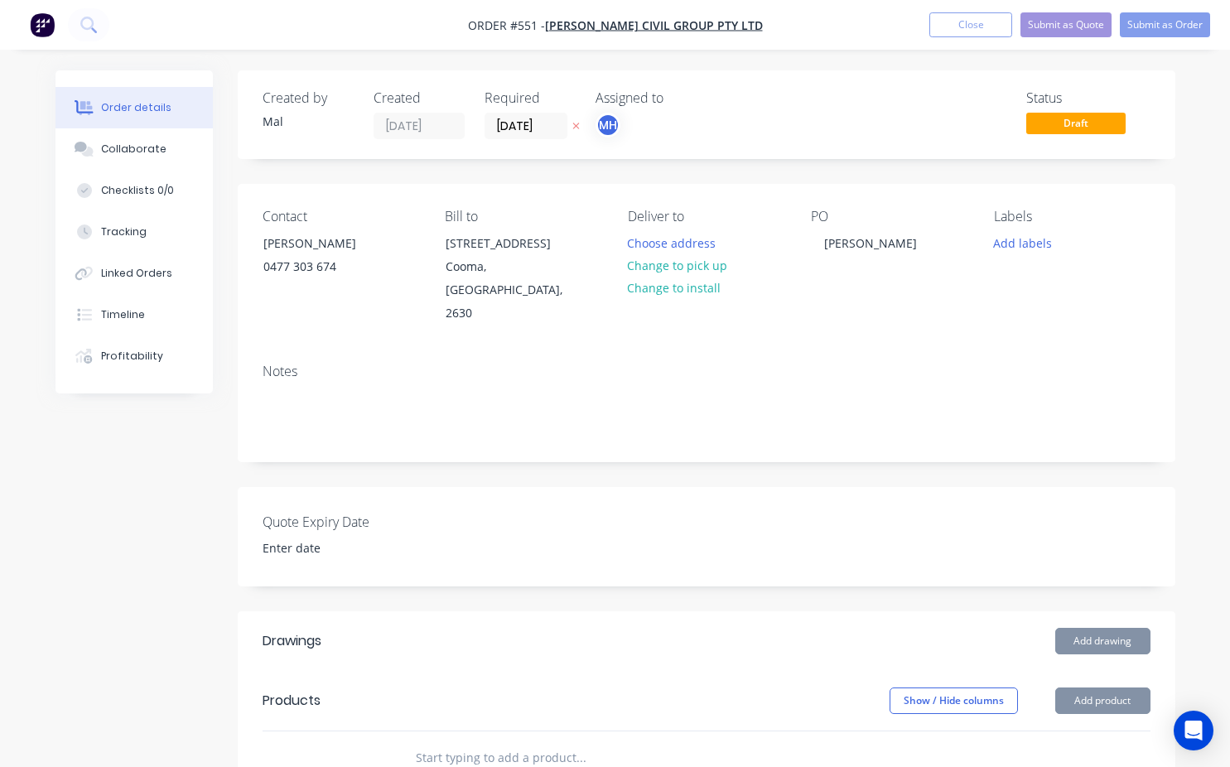
click at [808, 322] on div "Contact KORIE 0477 303 674 Bill to 1/58 Sharp St Cooma, New South Wales, 2630 D…" at bounding box center [707, 267] width 938 height 167
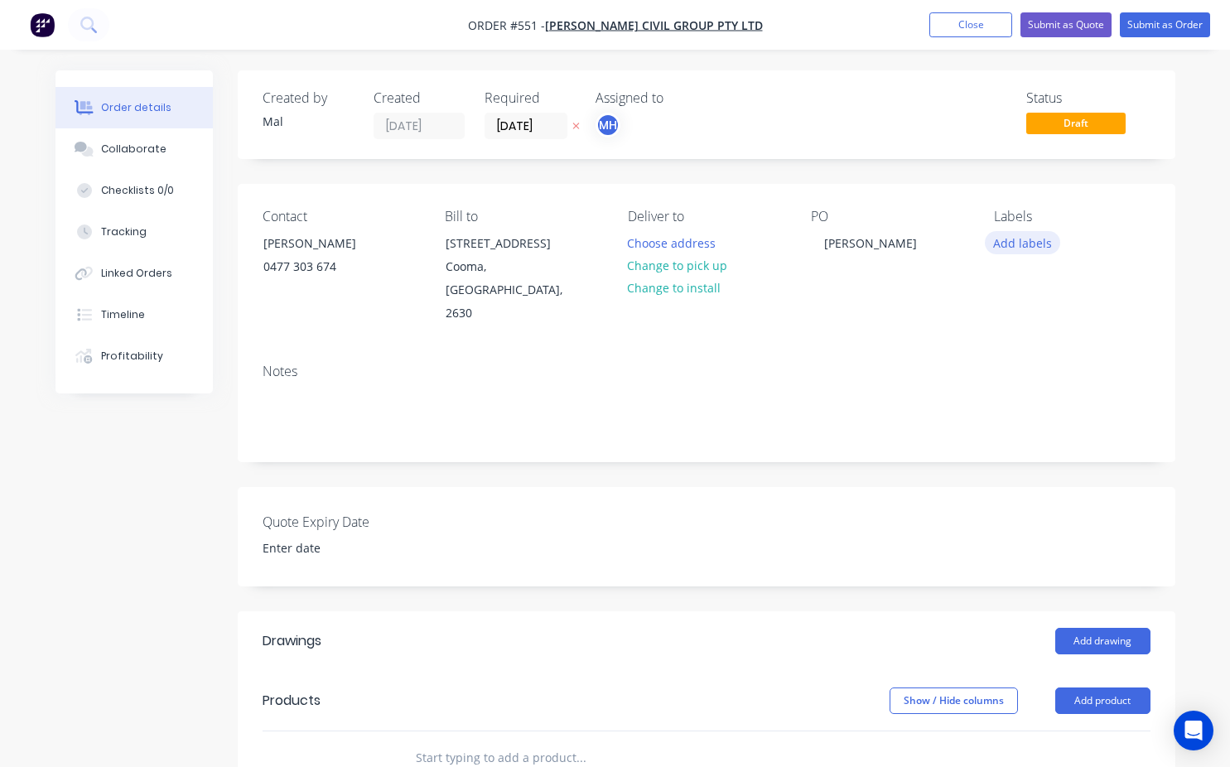
click at [995, 247] on button "Add labels" at bounding box center [1023, 242] width 76 height 22
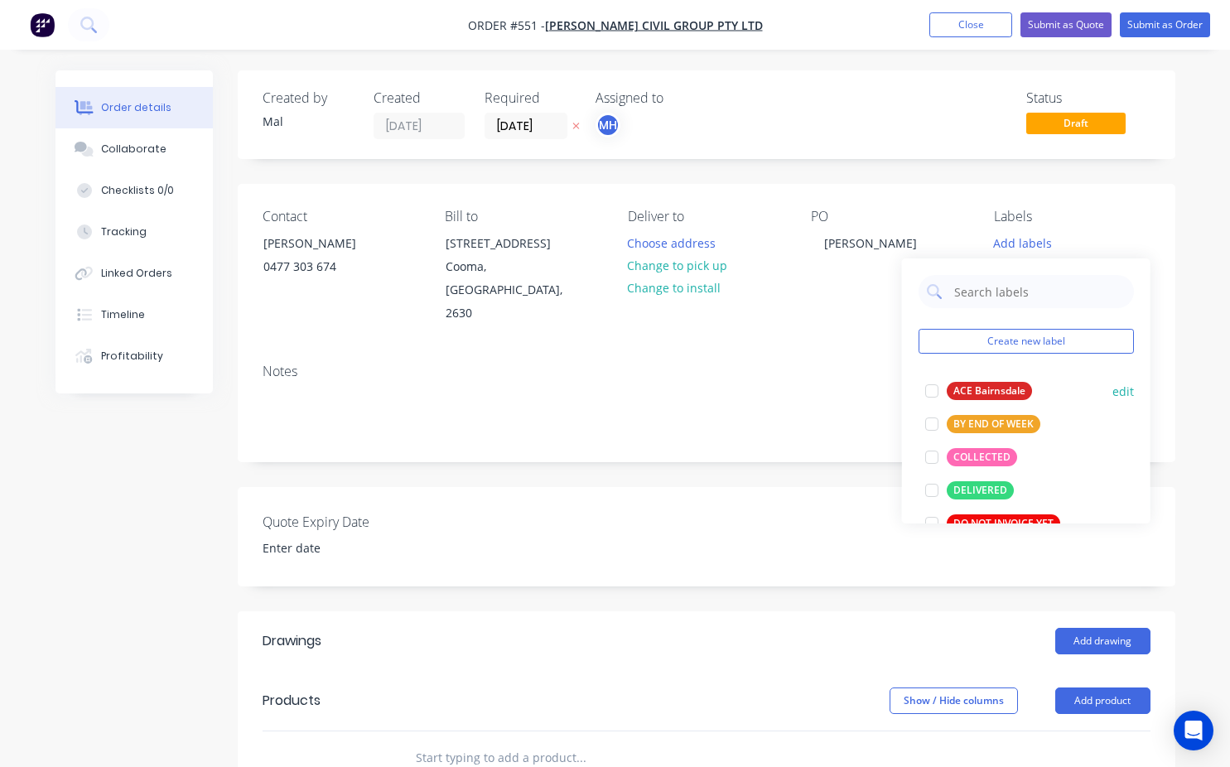
click at [939, 393] on div at bounding box center [932, 391] width 33 height 33
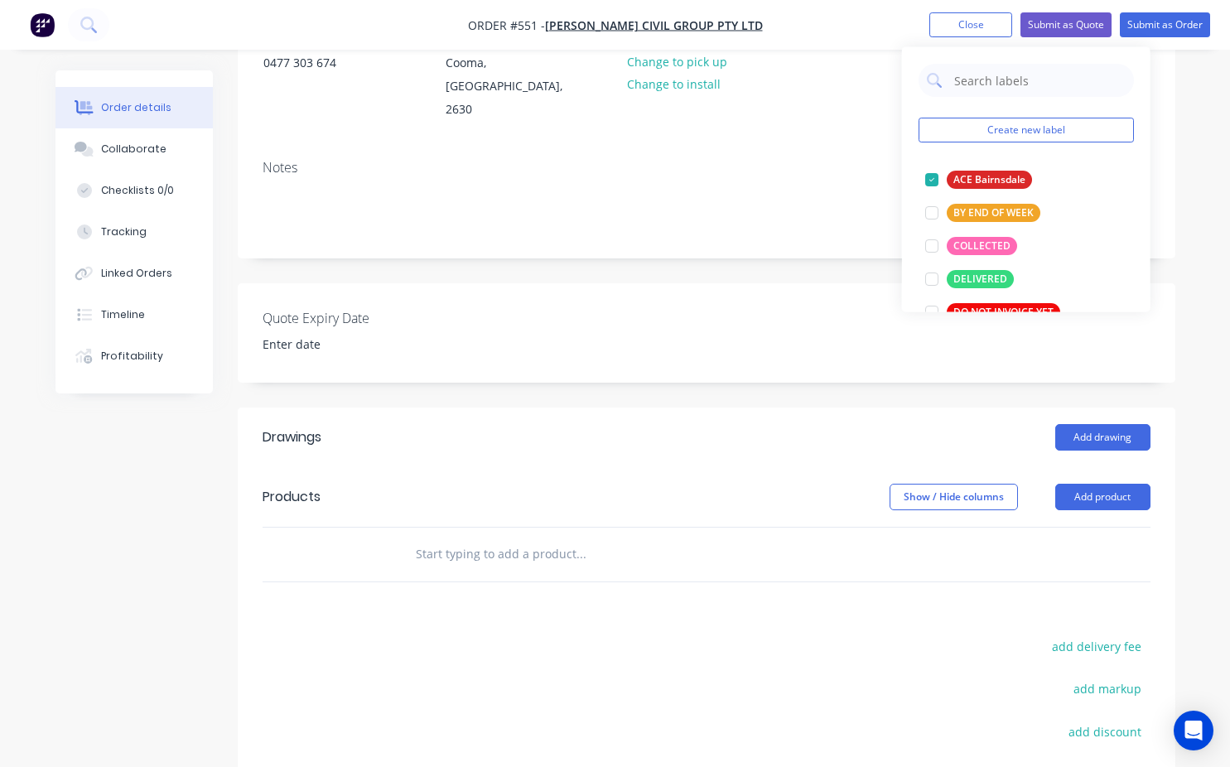
scroll to position [249, 0]
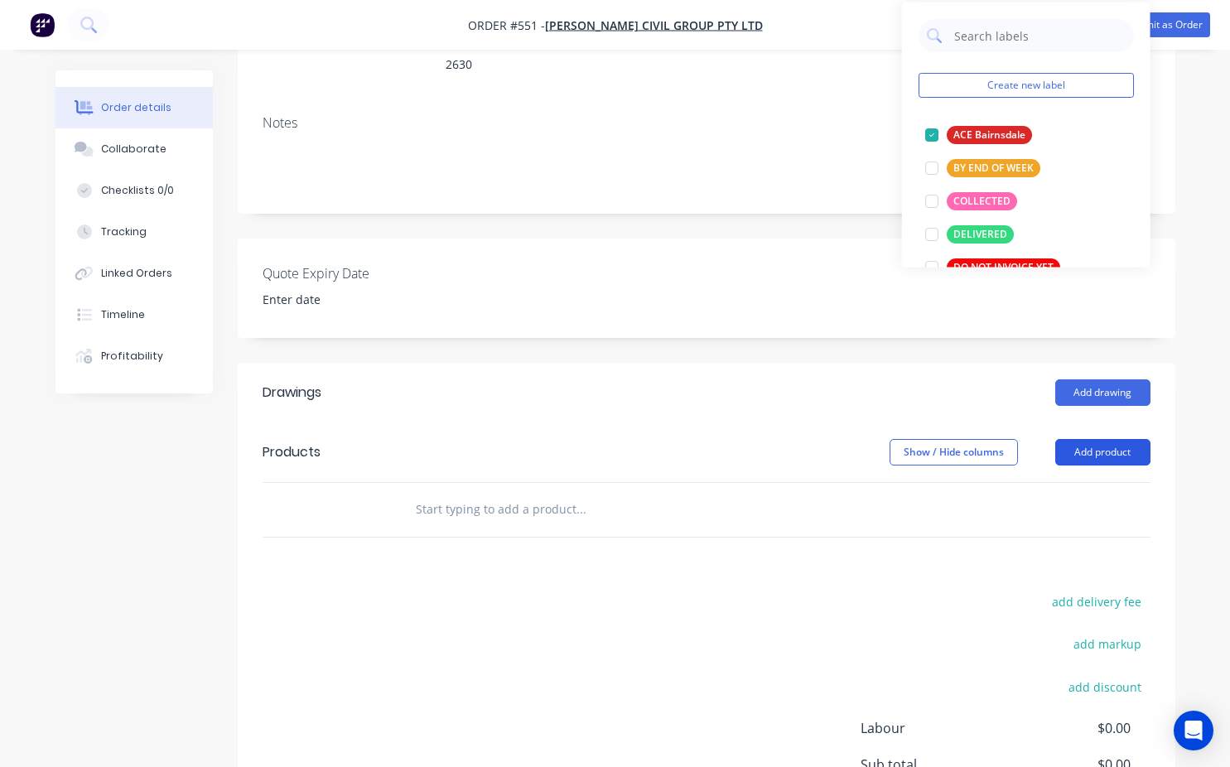
click at [1135, 439] on button "Add product" at bounding box center [1103, 452] width 95 height 27
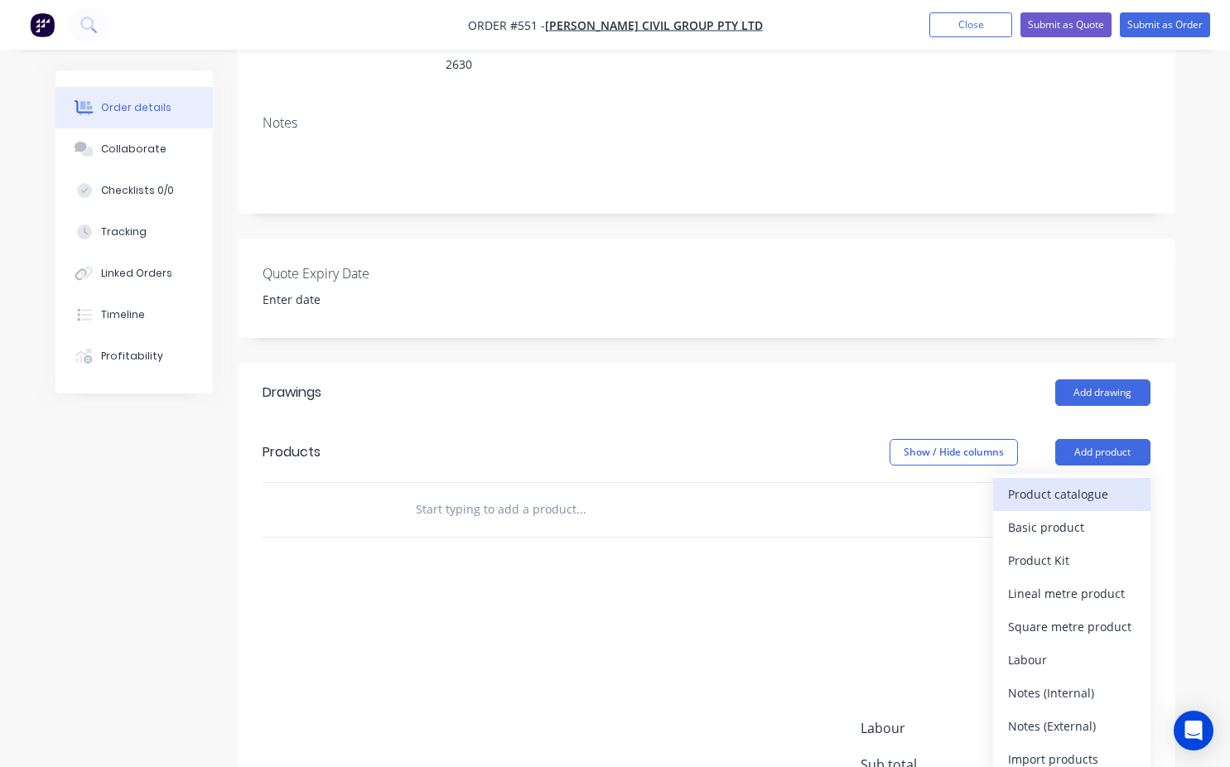
click at [1060, 482] on div "Product catalogue" at bounding box center [1072, 494] width 128 height 24
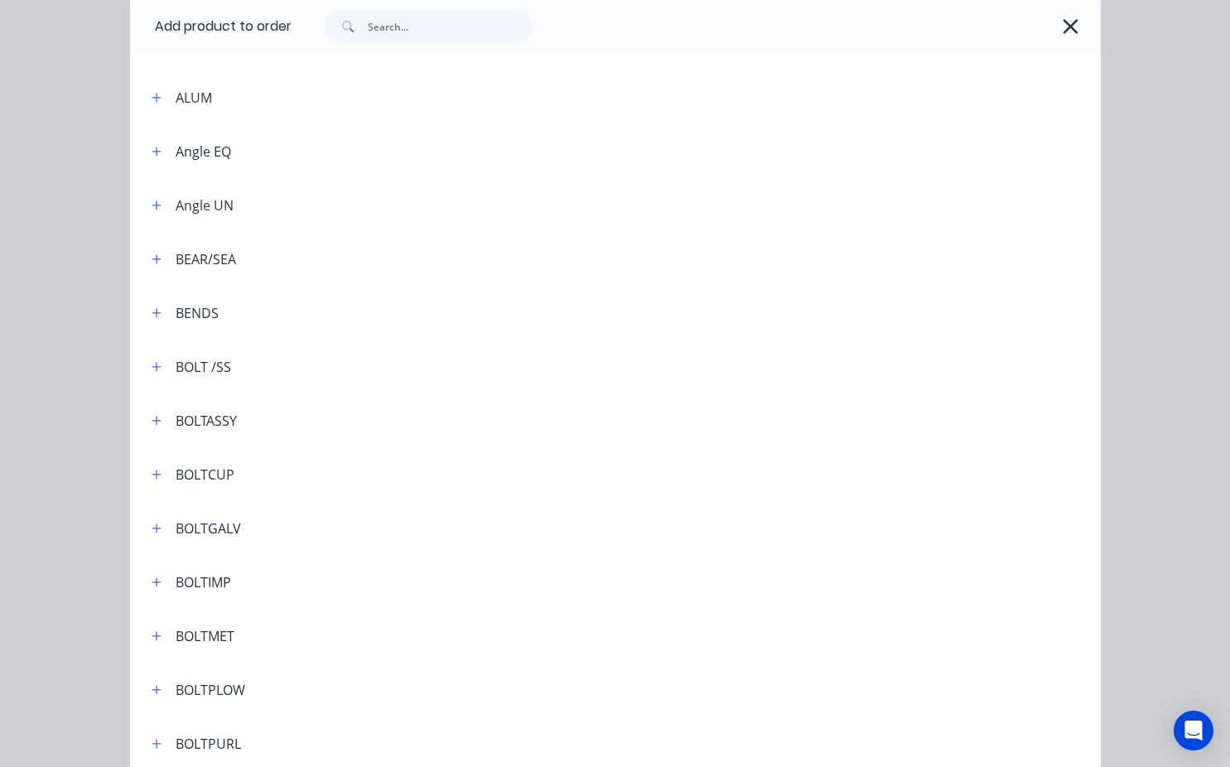
scroll to position [166, 0]
click at [152, 525] on icon "button" at bounding box center [157, 528] width 10 height 12
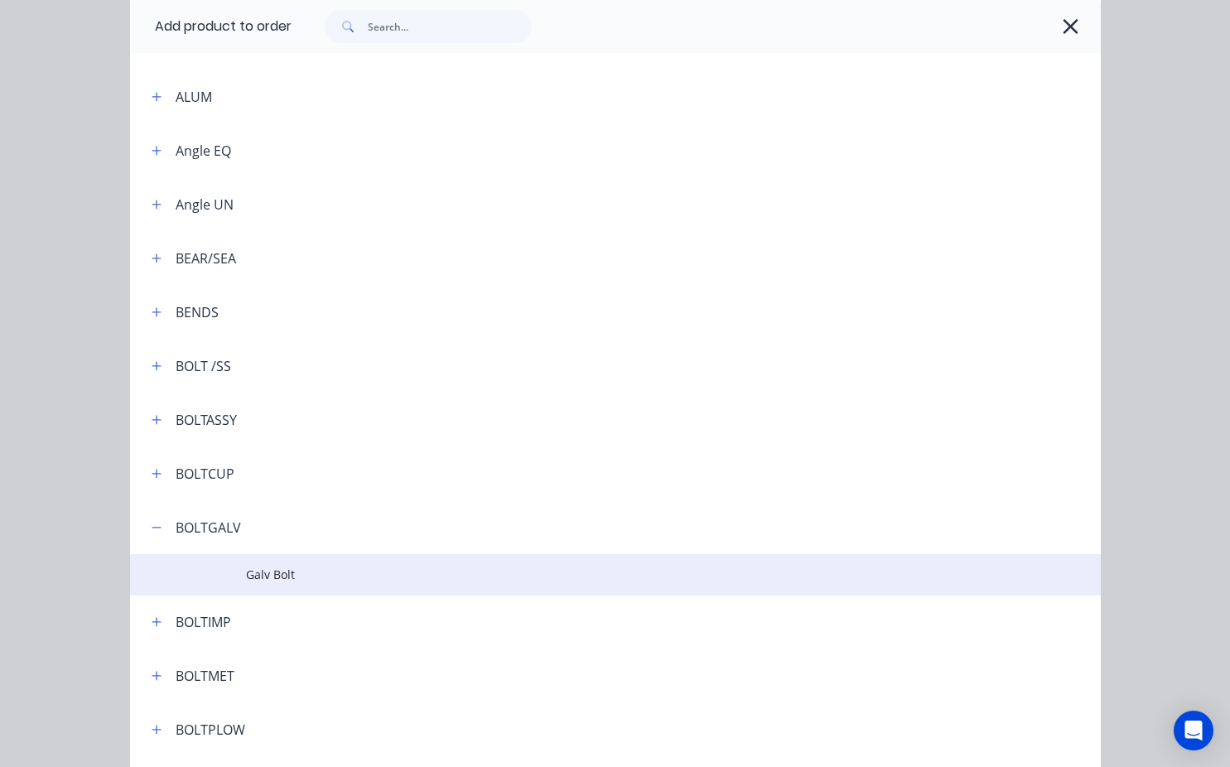
click at [276, 573] on span "Galv Bolt" at bounding box center [588, 574] width 684 height 17
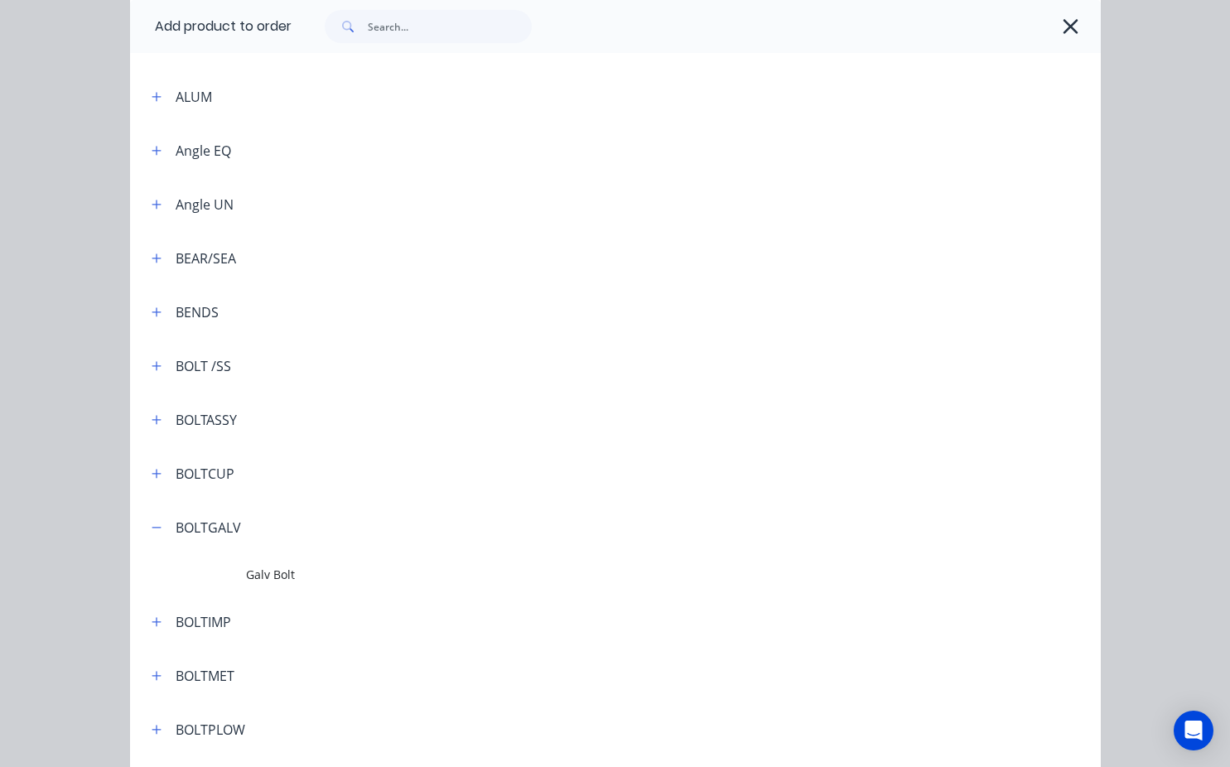
scroll to position [0, 0]
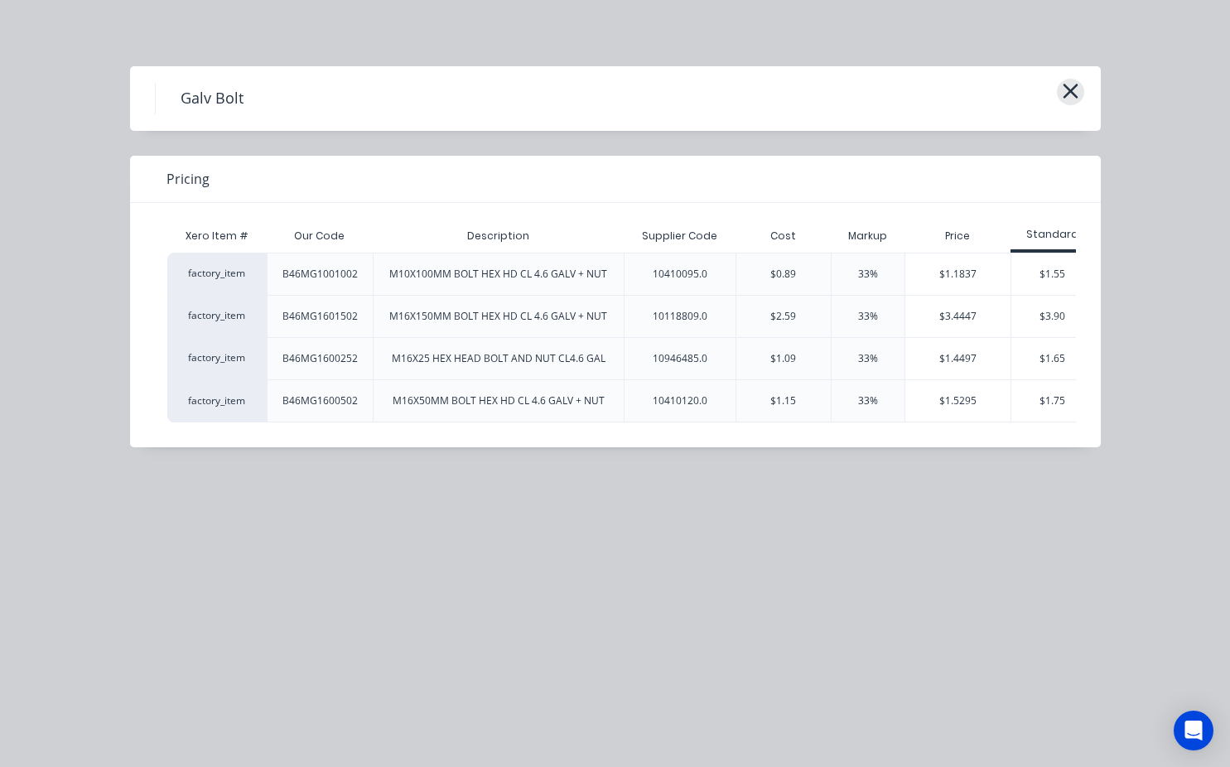
click at [1063, 86] on icon "button" at bounding box center [1070, 91] width 17 height 23
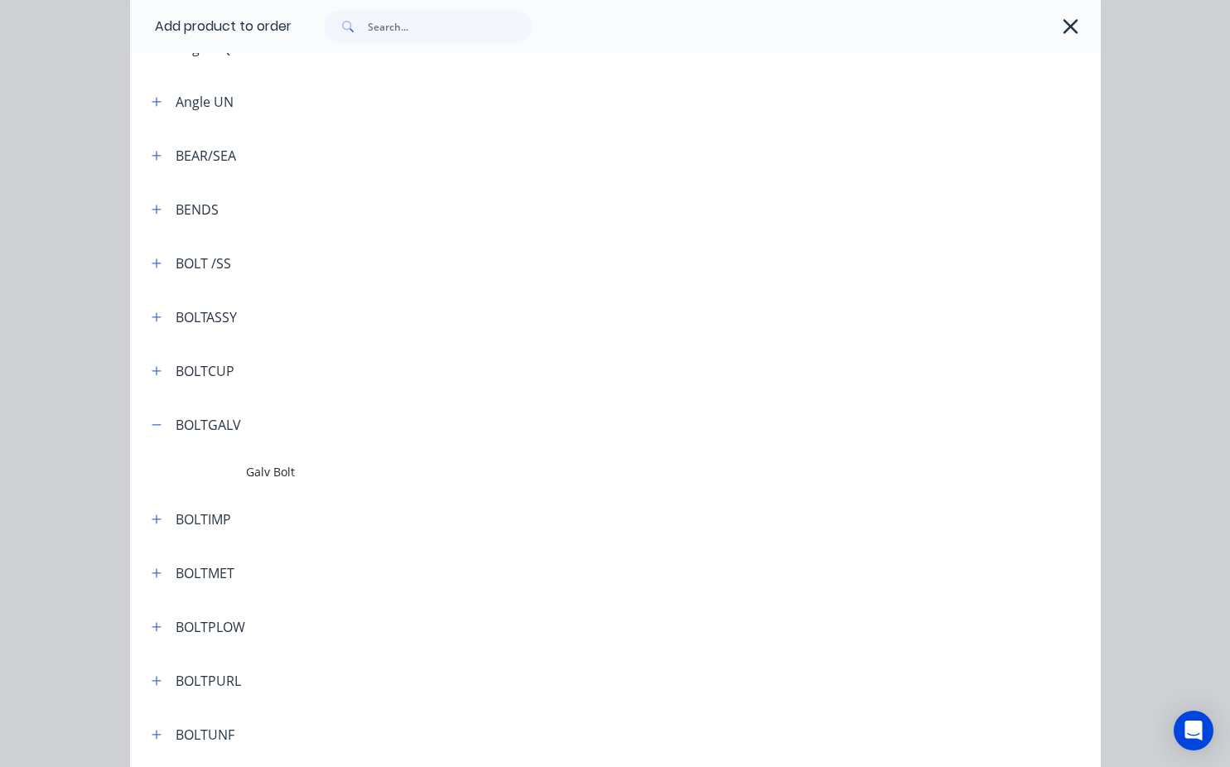
scroll to position [252, 0]
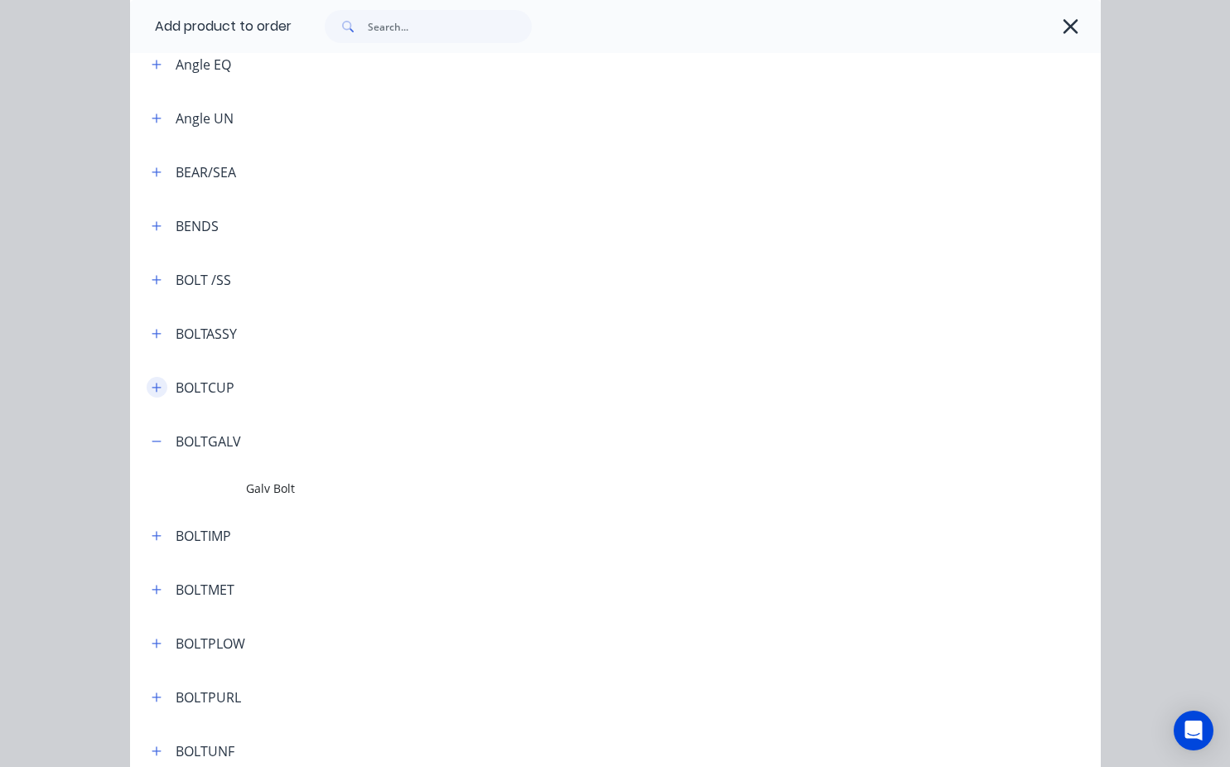
click at [153, 394] on button "button" at bounding box center [157, 387] width 21 height 21
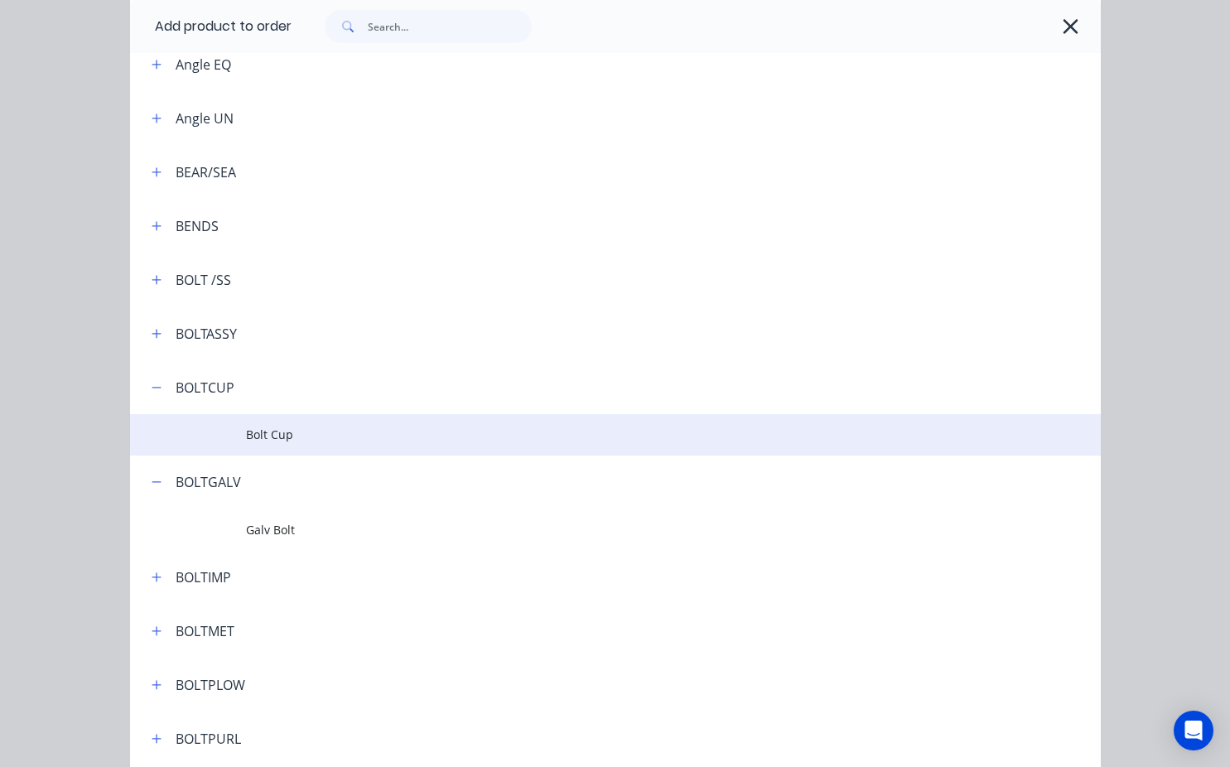
click at [261, 433] on span "Bolt Cup" at bounding box center [588, 434] width 684 height 17
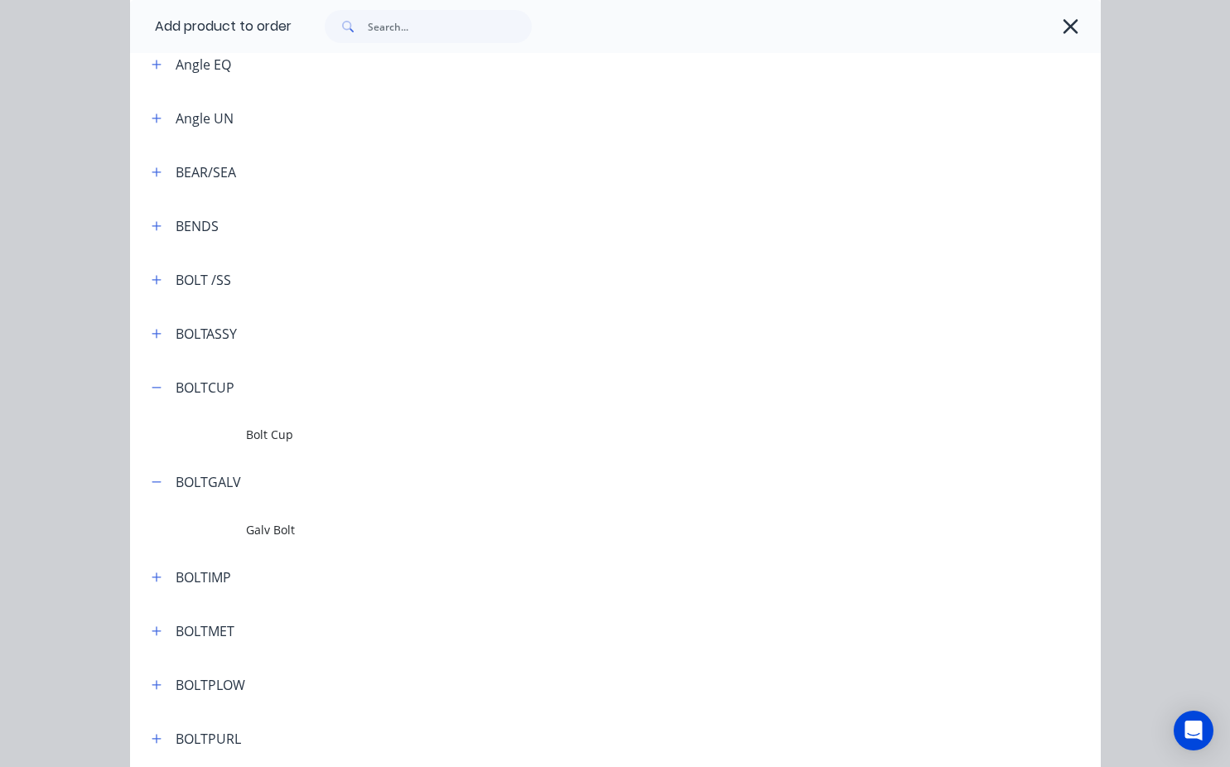
scroll to position [0, 0]
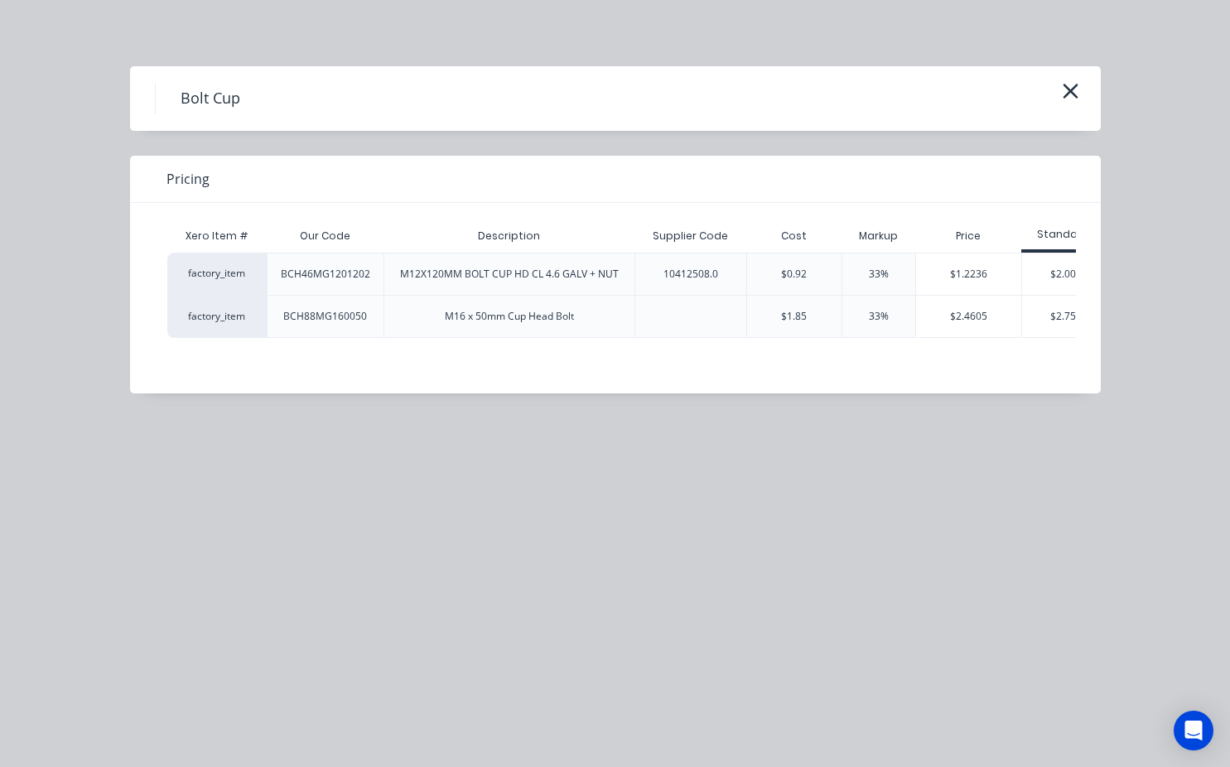
click at [1061, 80] on div "Bolt Cup" at bounding box center [615, 98] width 971 height 65
click at [1071, 90] on icon "button" at bounding box center [1070, 91] width 15 height 15
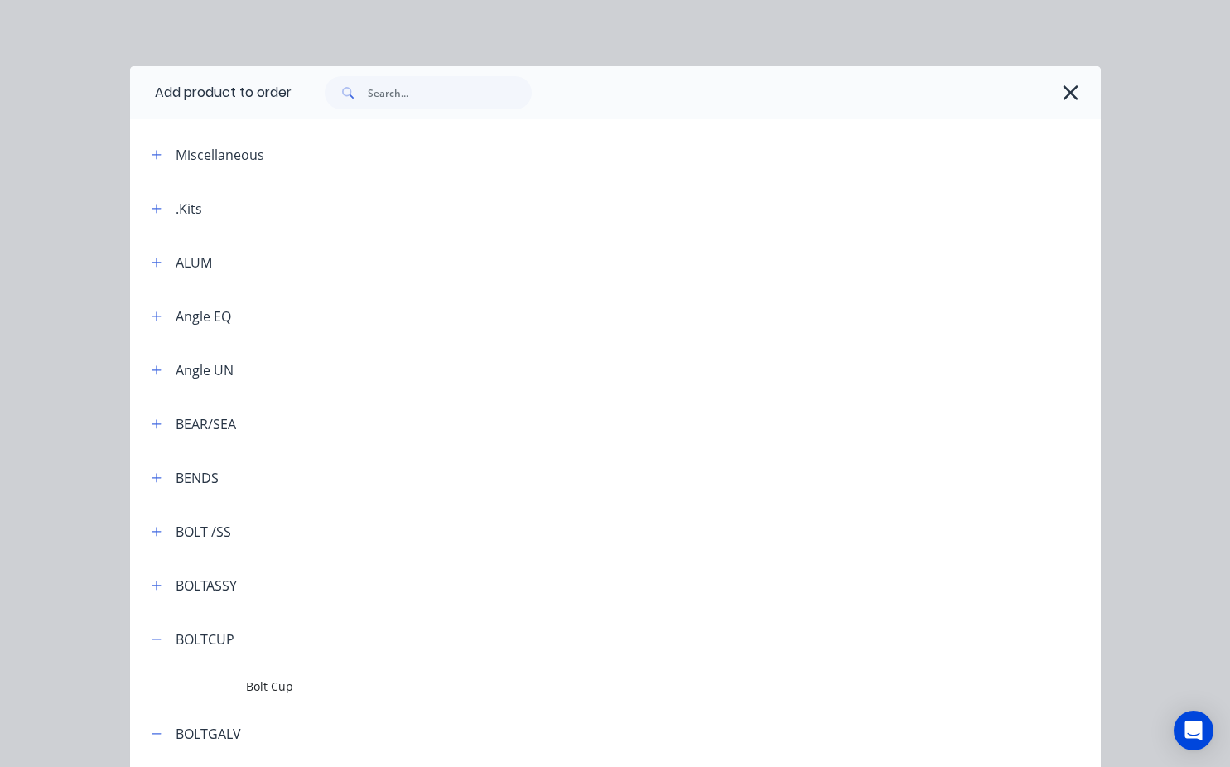
scroll to position [612, 0]
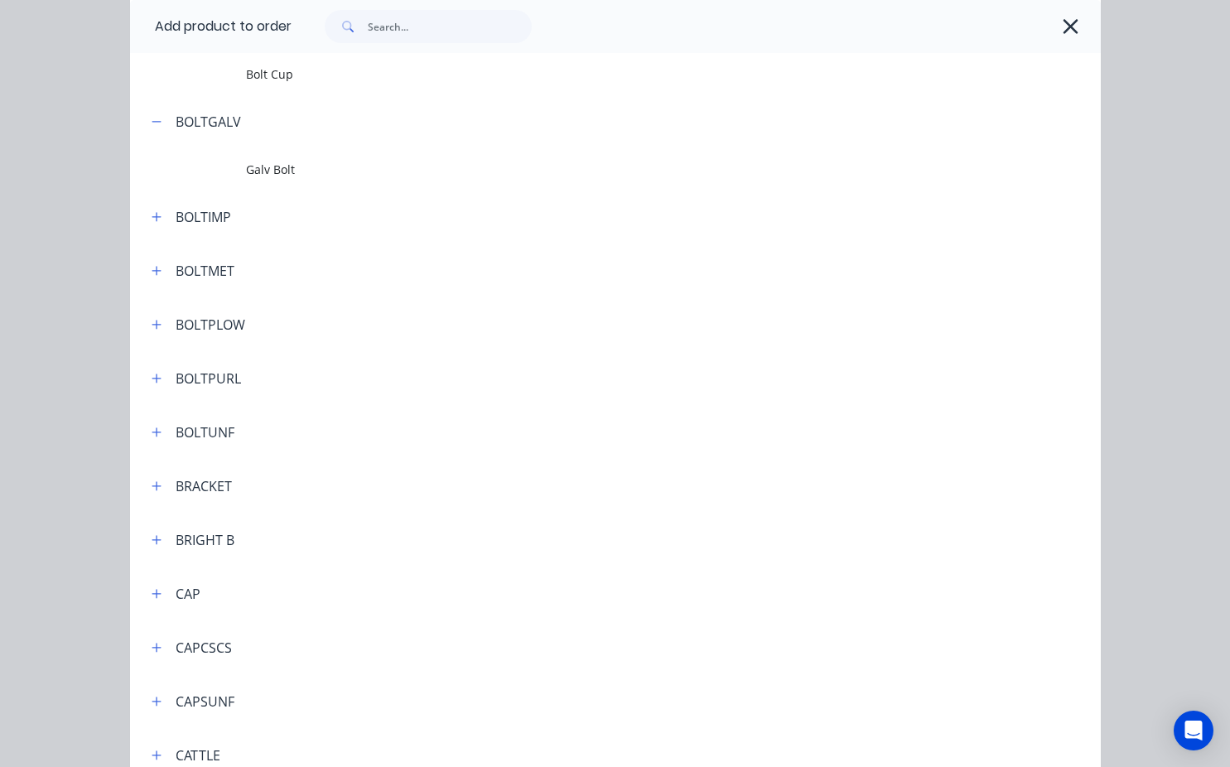
drag, startPoint x: 1071, startPoint y: 30, endPoint x: 1042, endPoint y: 22, distance: 29.1
click at [1071, 30] on icon "button" at bounding box center [1070, 26] width 17 height 23
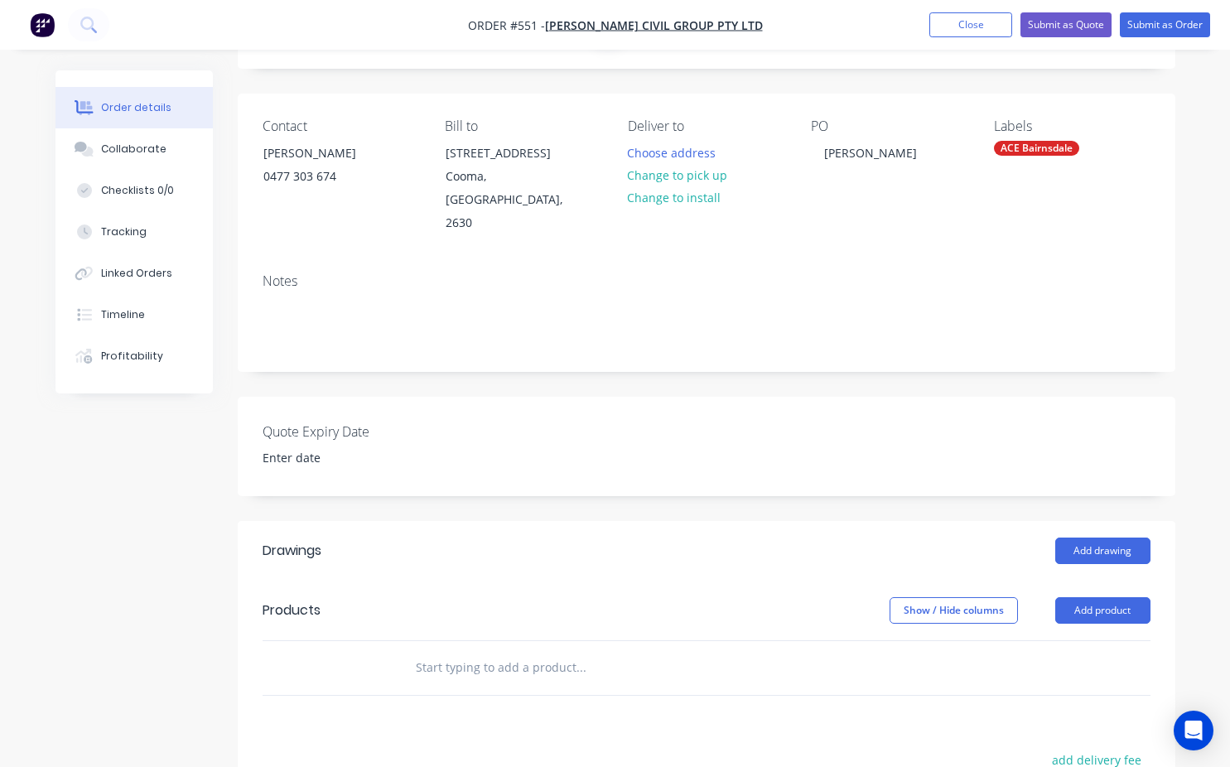
scroll to position [0, 0]
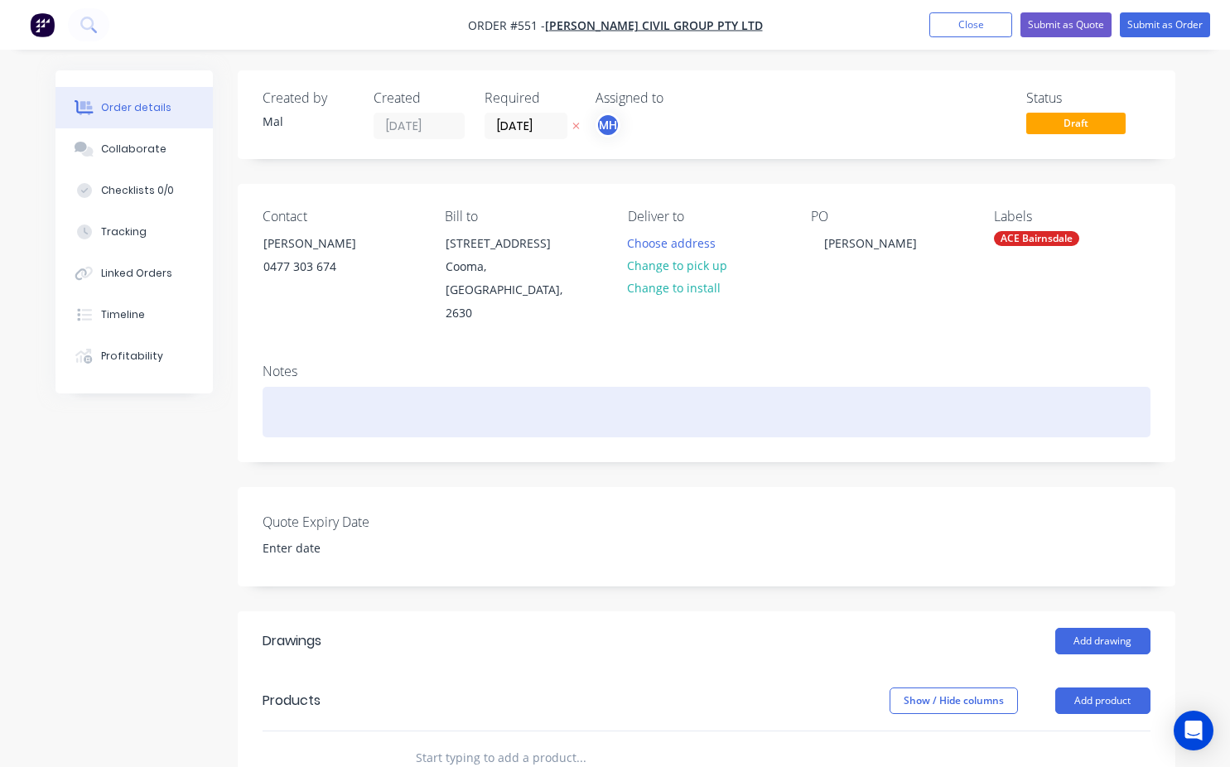
click at [279, 397] on div at bounding box center [707, 412] width 888 height 51
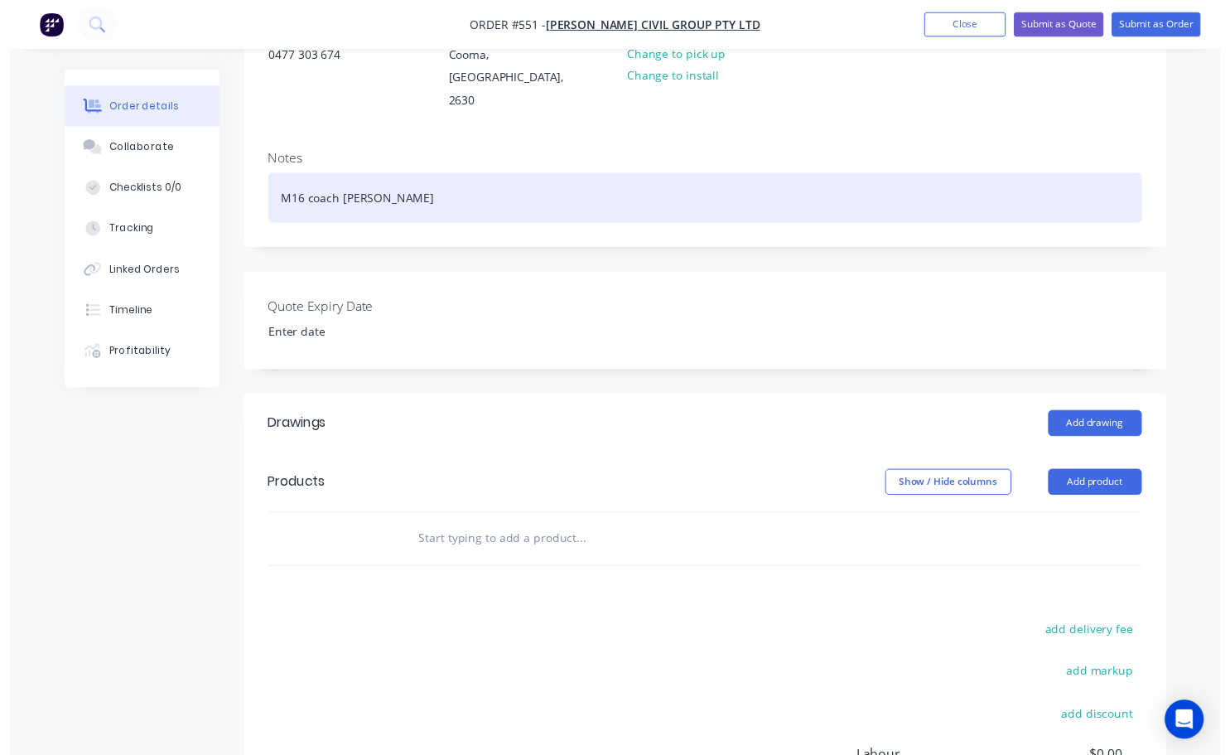
scroll to position [249, 0]
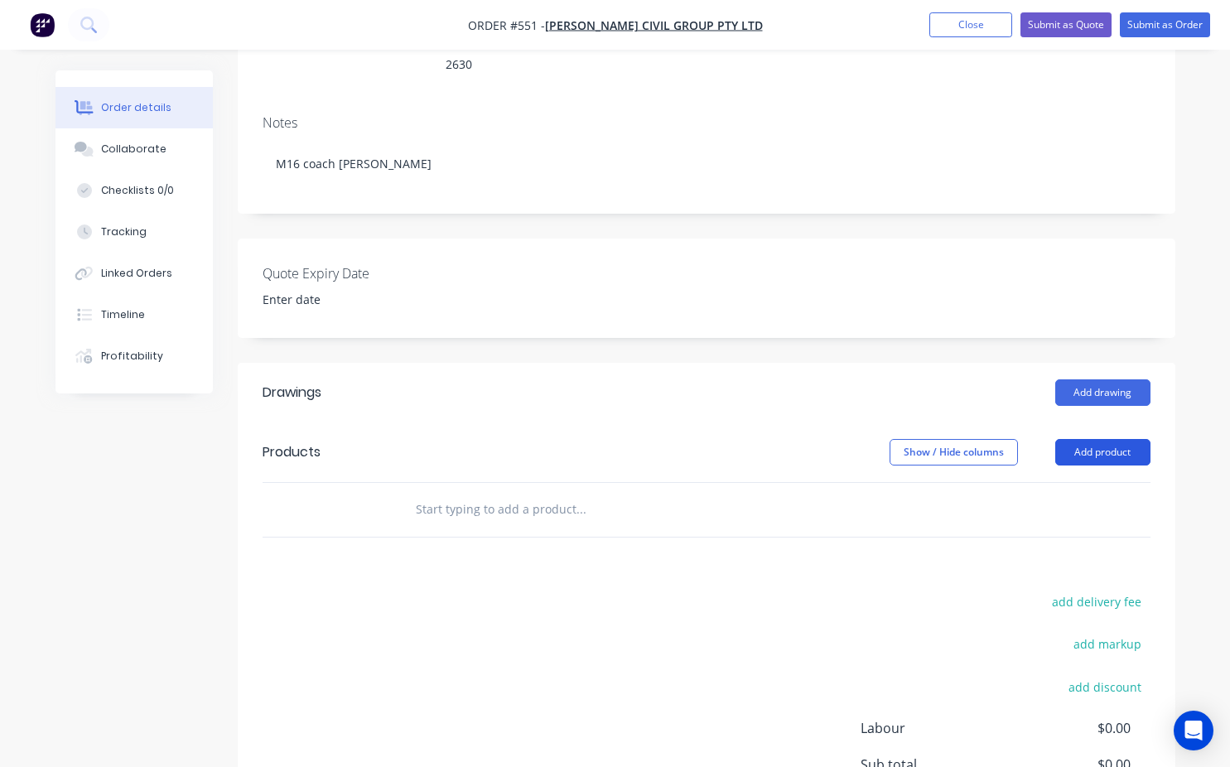
click at [1095, 439] on button "Add product" at bounding box center [1103, 452] width 95 height 27
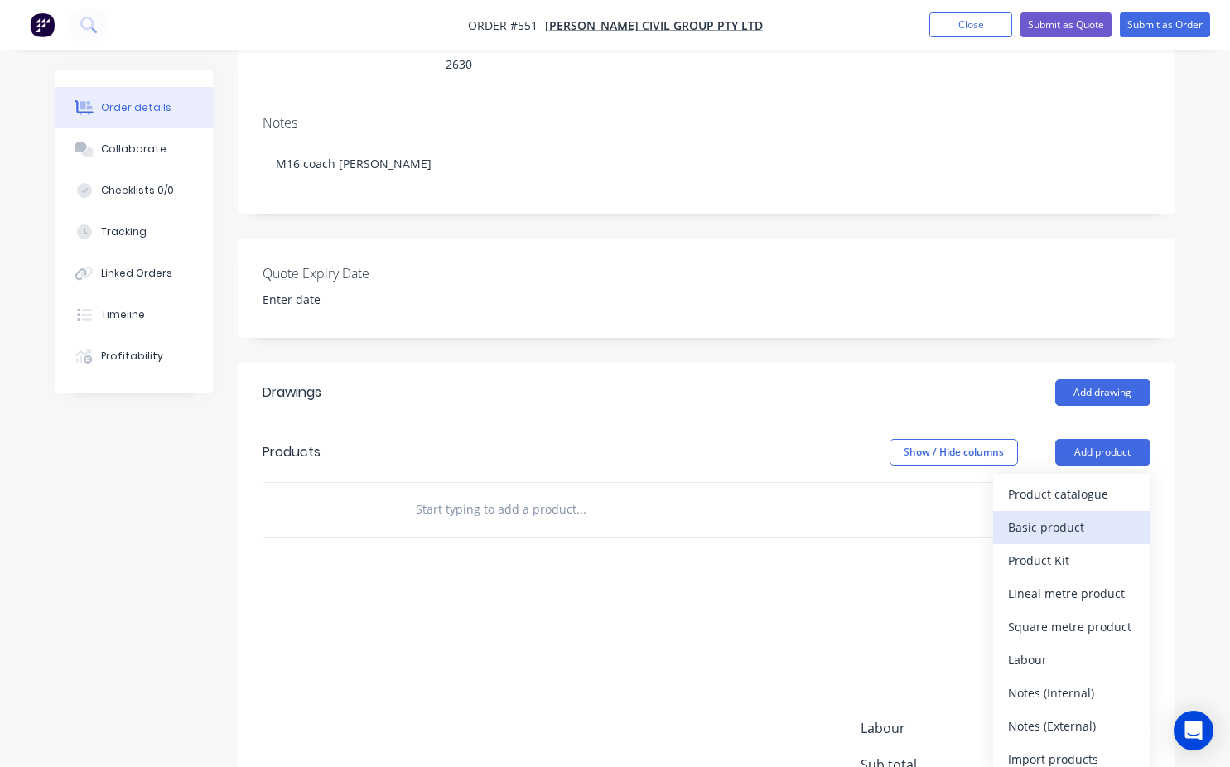
click at [1065, 515] on div "Basic product" at bounding box center [1072, 527] width 128 height 24
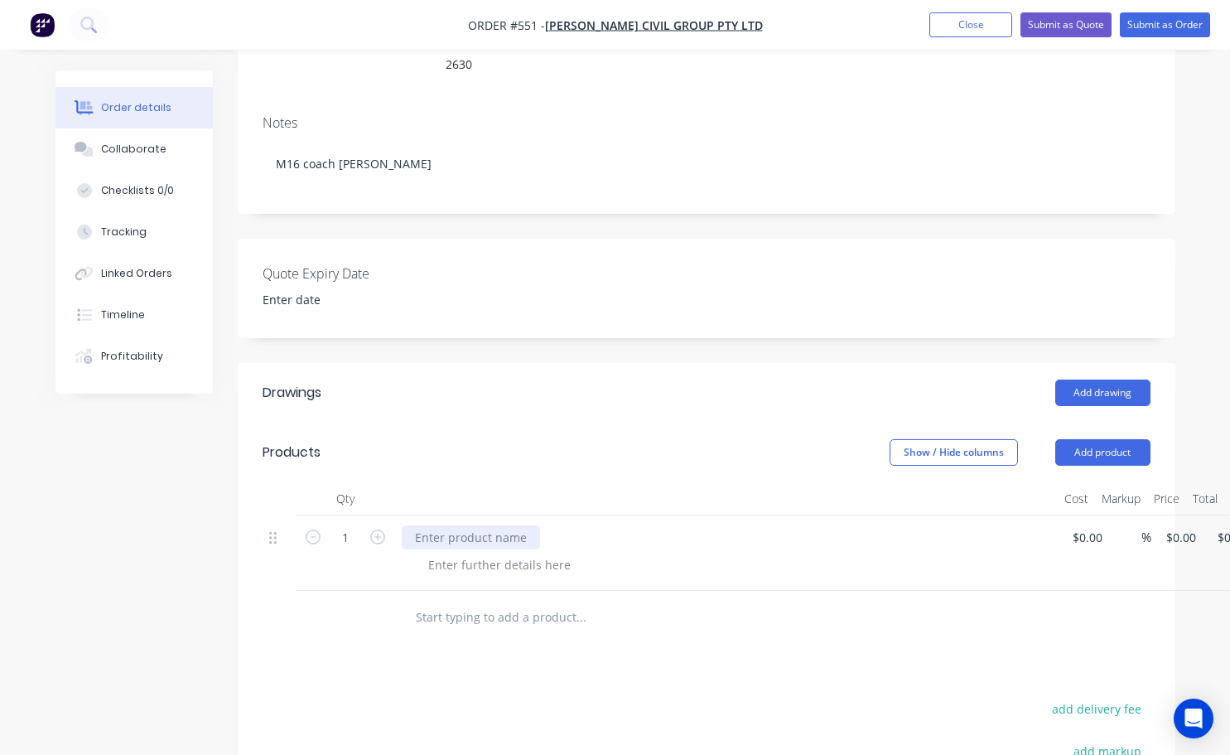
click at [411, 525] on div at bounding box center [471, 537] width 138 height 24
click at [553, 525] on div "M16 x 120 coach bolts aqnd nuts" at bounding box center [507, 537] width 210 height 24
click at [375, 529] on icon "button" at bounding box center [377, 536] width 15 height 15
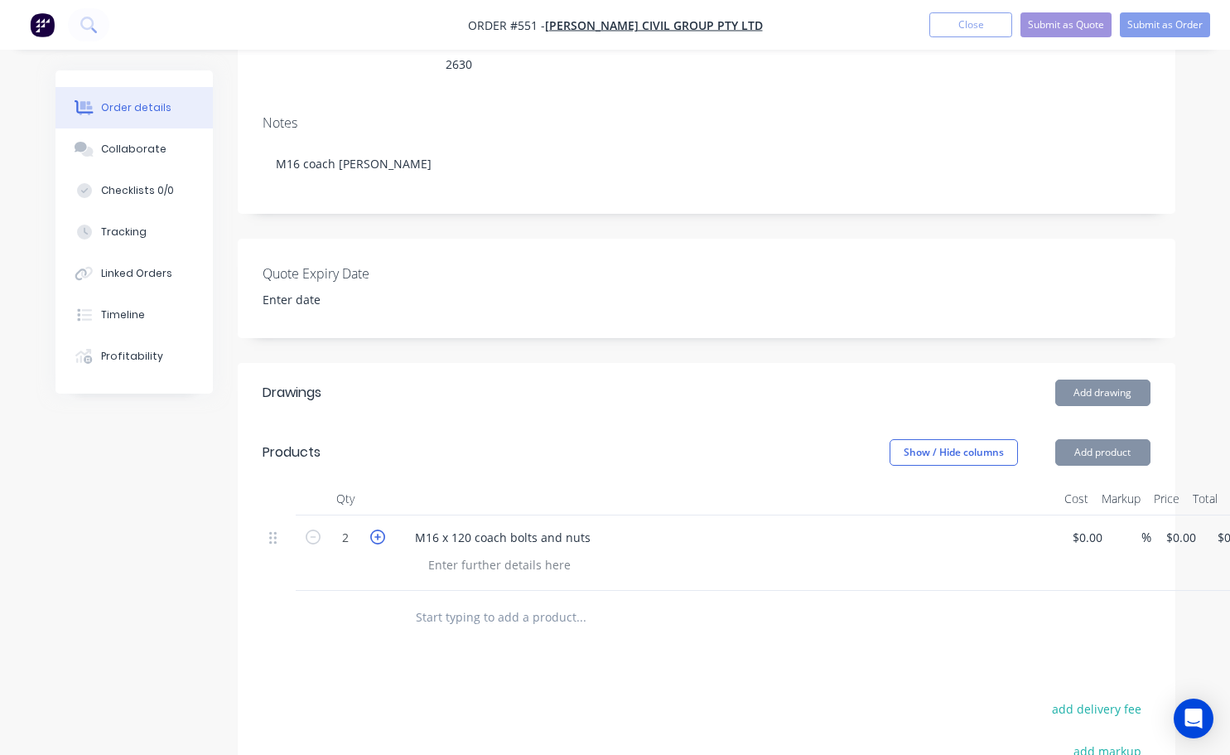
click at [375, 529] on icon "button" at bounding box center [377, 536] width 15 height 15
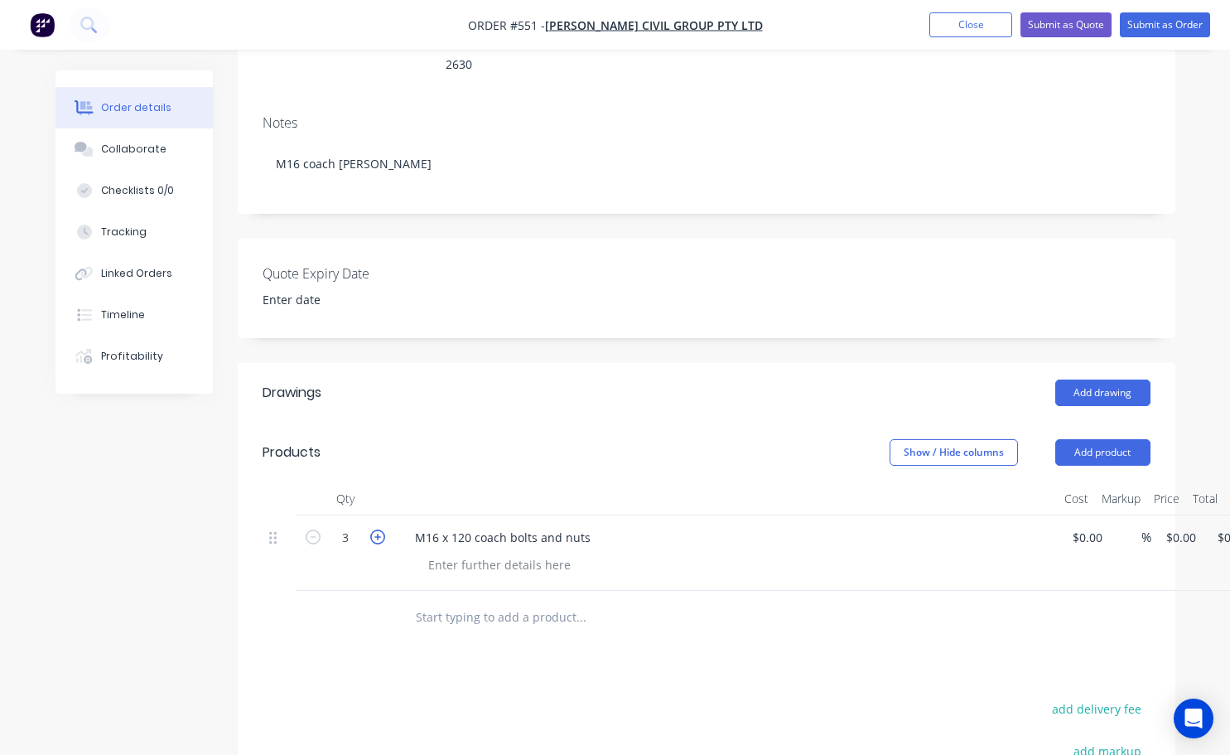
click at [375, 529] on icon "button" at bounding box center [377, 536] width 15 height 15
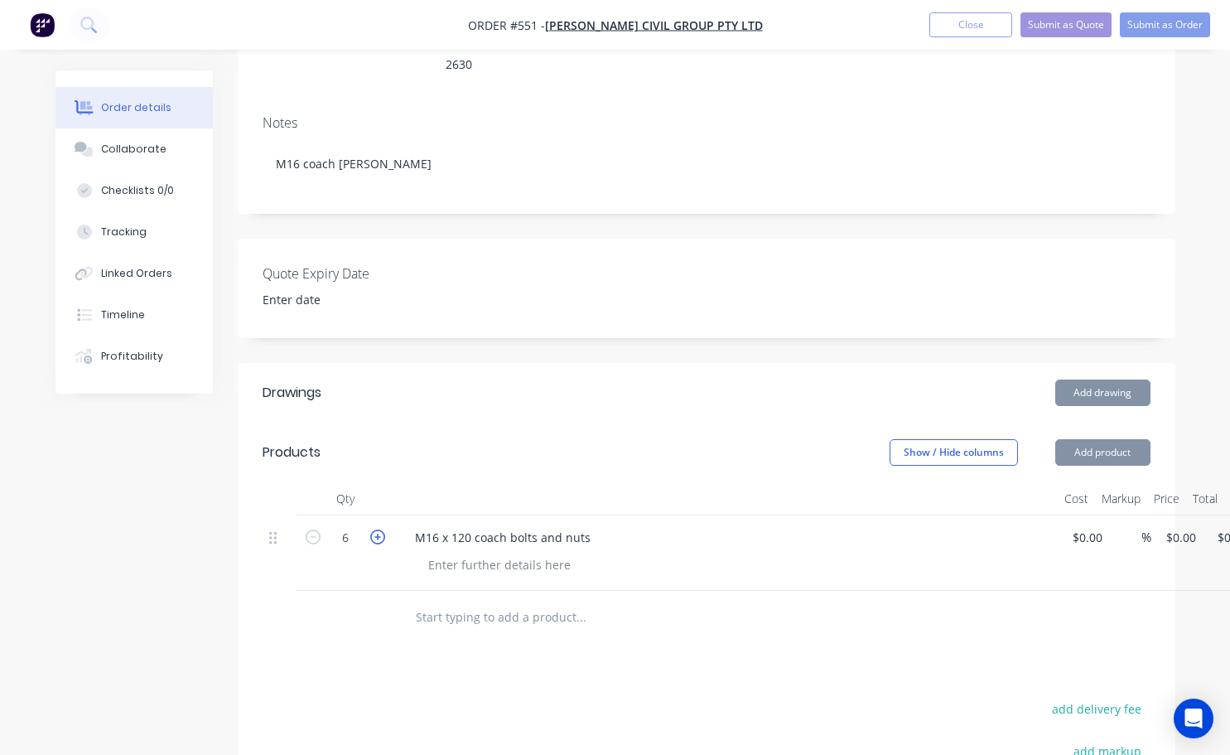
click at [375, 529] on icon "button" at bounding box center [377, 536] width 15 height 15
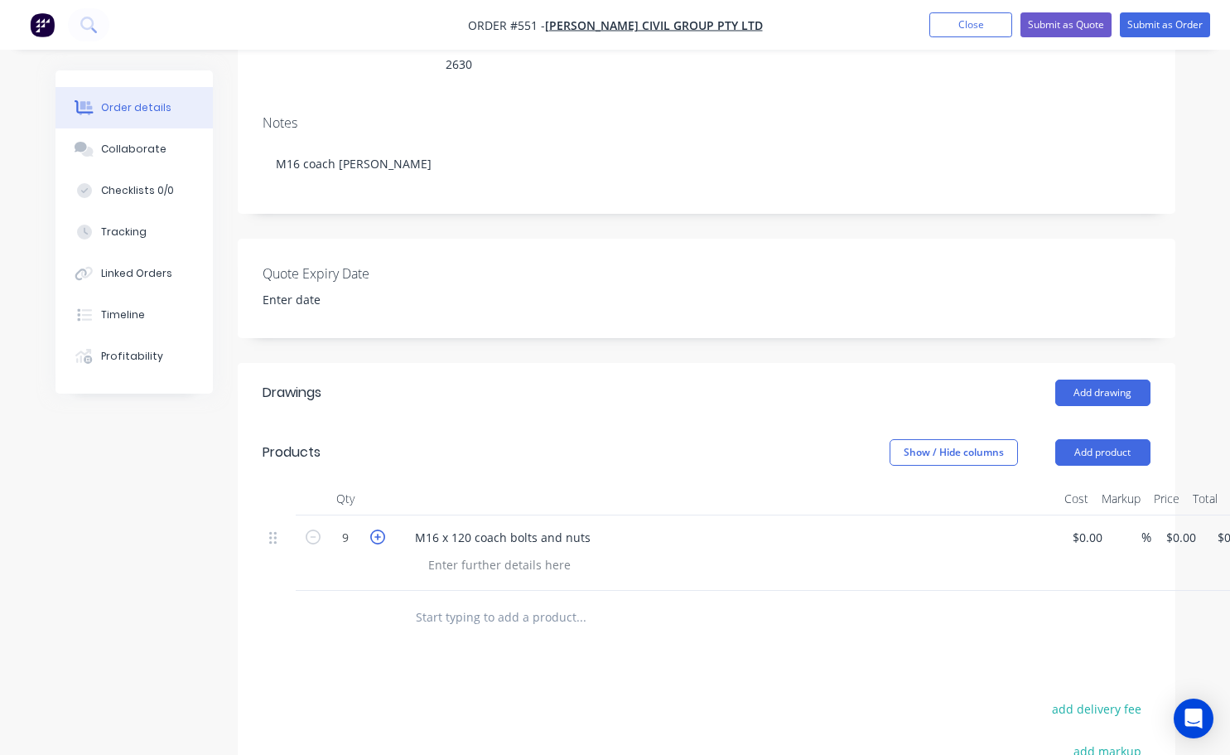
click at [375, 529] on icon "button" at bounding box center [377, 536] width 15 height 15
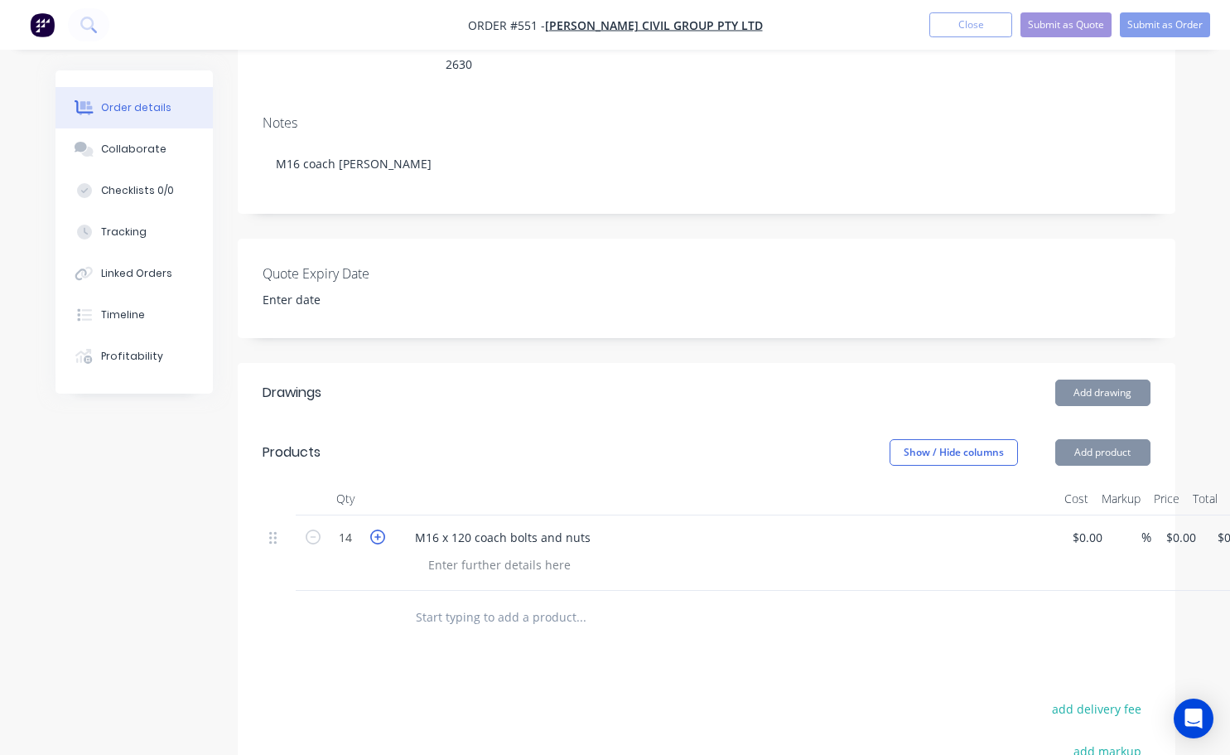
click at [375, 529] on icon "button" at bounding box center [377, 536] width 15 height 15
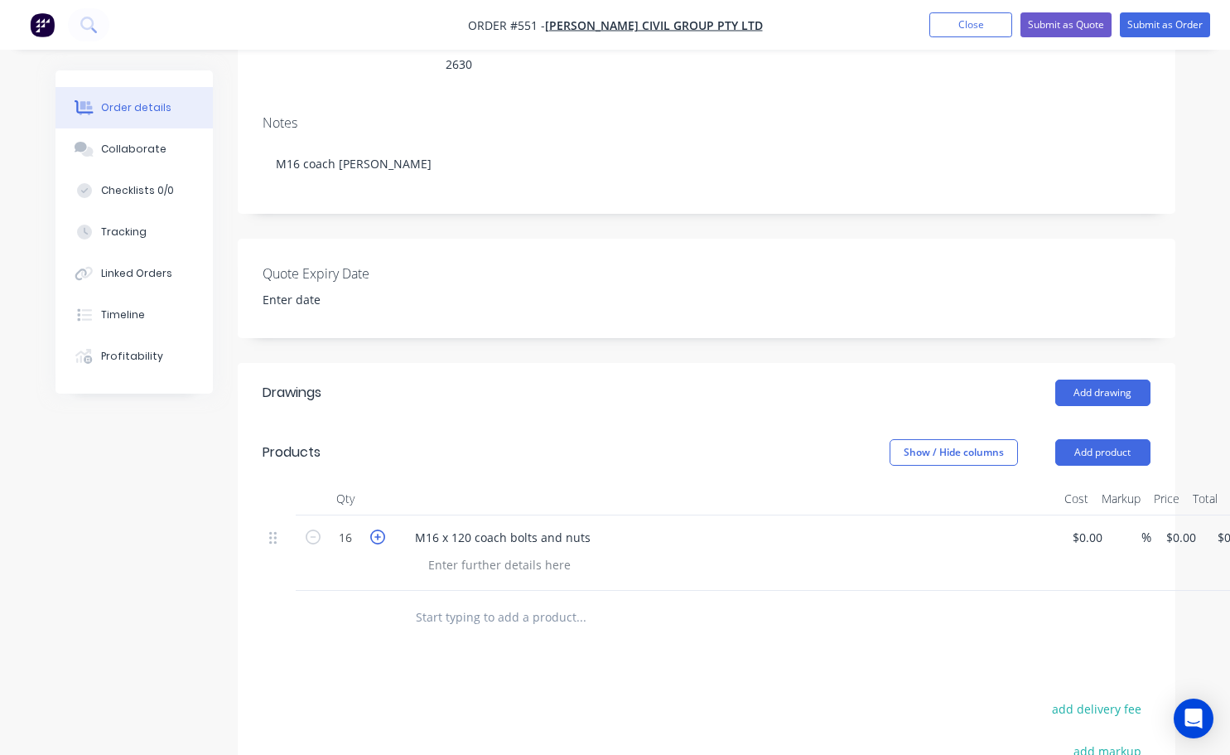
click at [375, 529] on icon "button" at bounding box center [377, 536] width 15 height 15
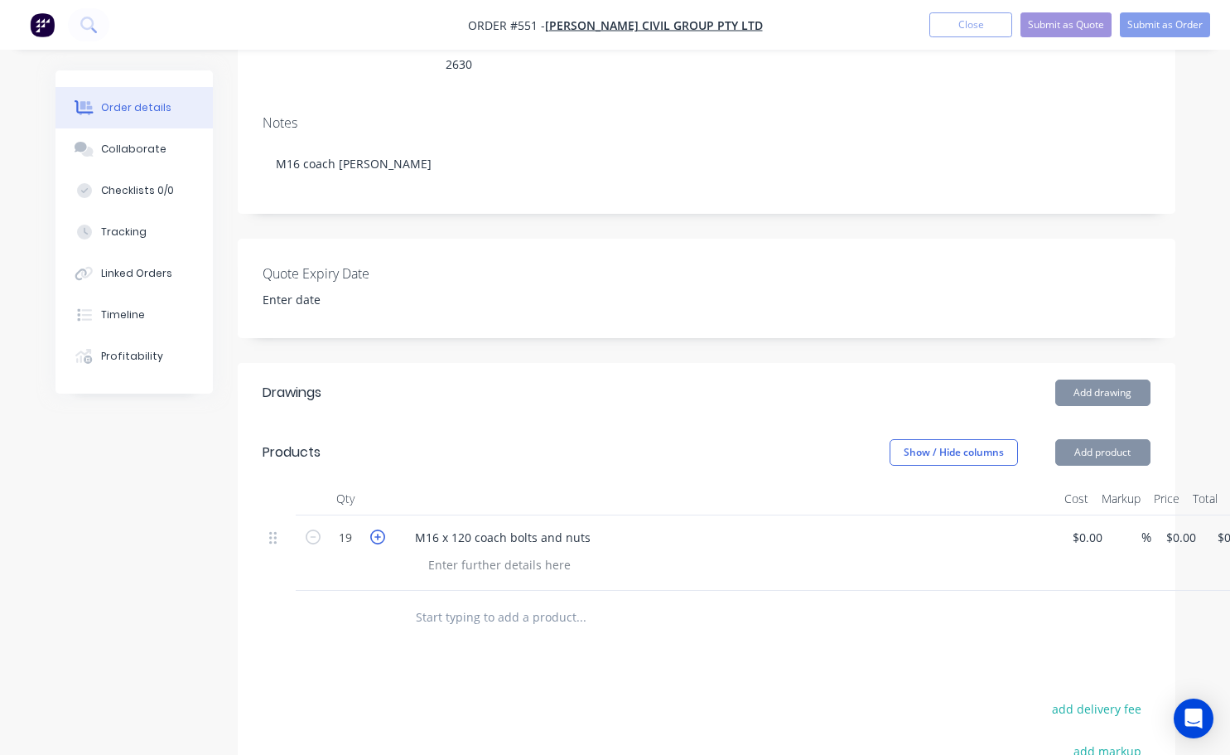
click at [375, 529] on icon "button" at bounding box center [377, 536] width 15 height 15
type input "20"
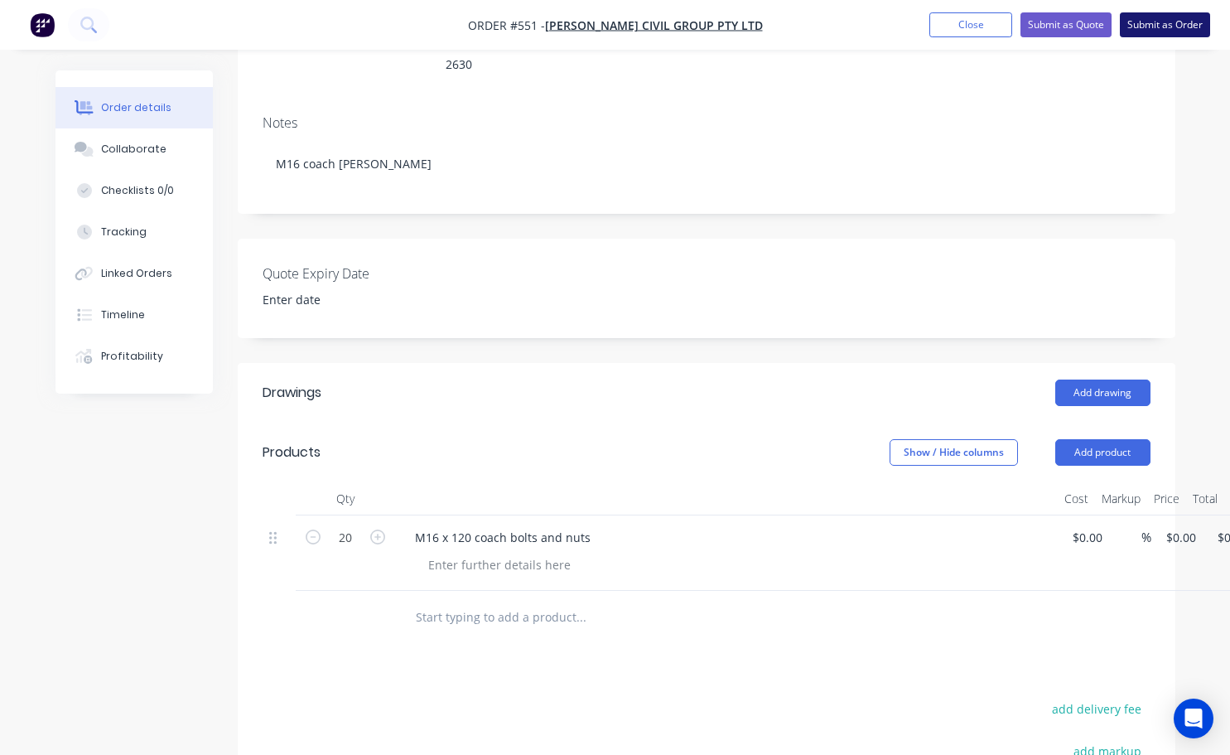
click at [1151, 32] on button "Submit as Order" at bounding box center [1165, 24] width 90 height 25
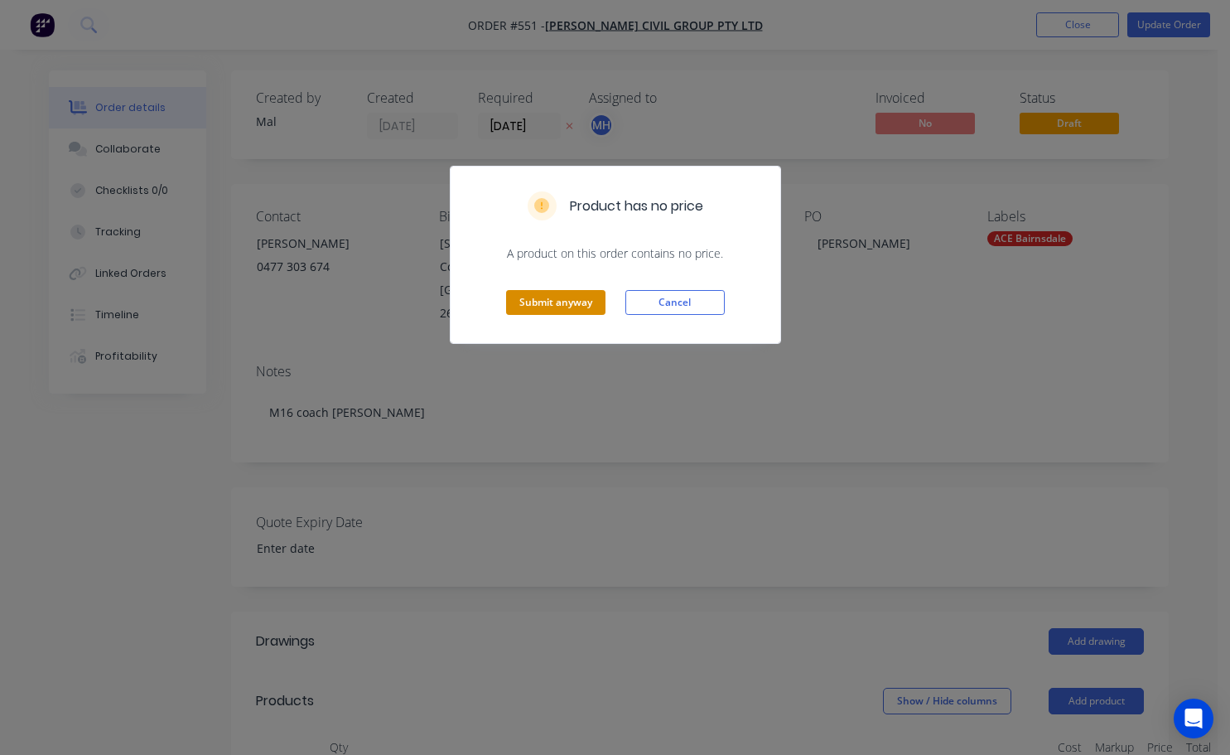
click at [535, 306] on button "Submit anyway" at bounding box center [555, 302] width 99 height 25
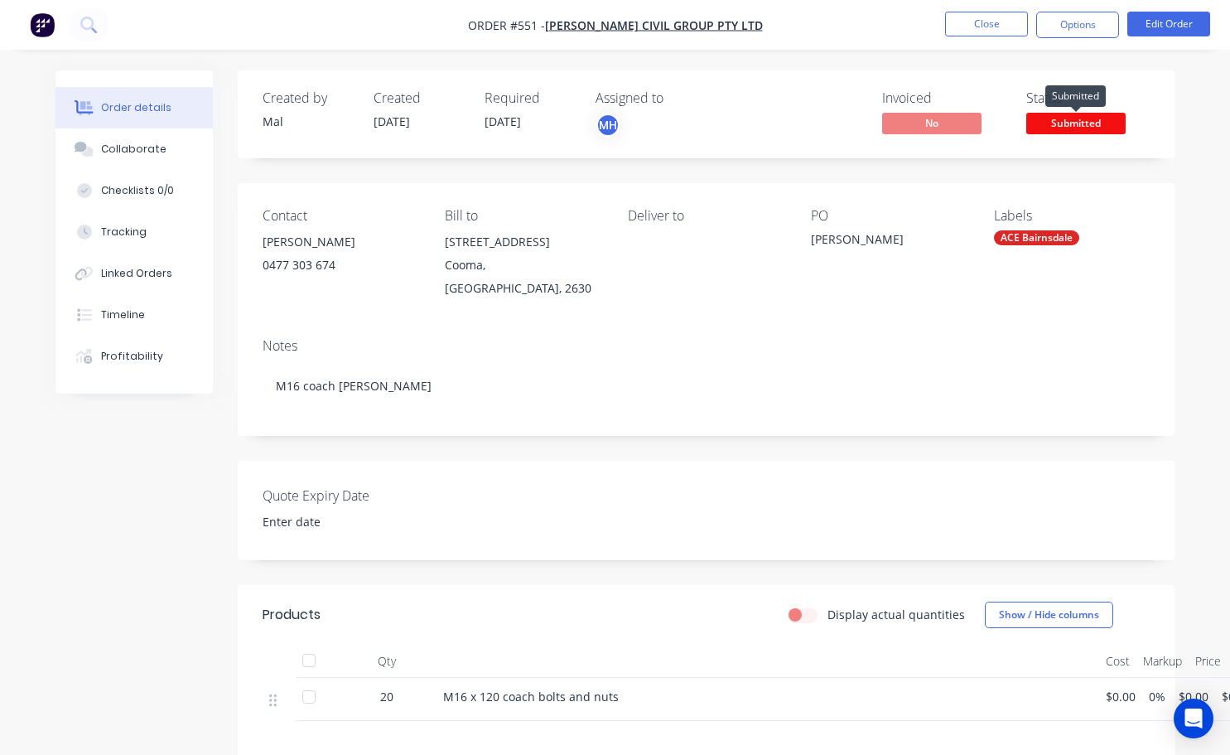
click at [1060, 124] on span "Submitted" at bounding box center [1076, 123] width 99 height 21
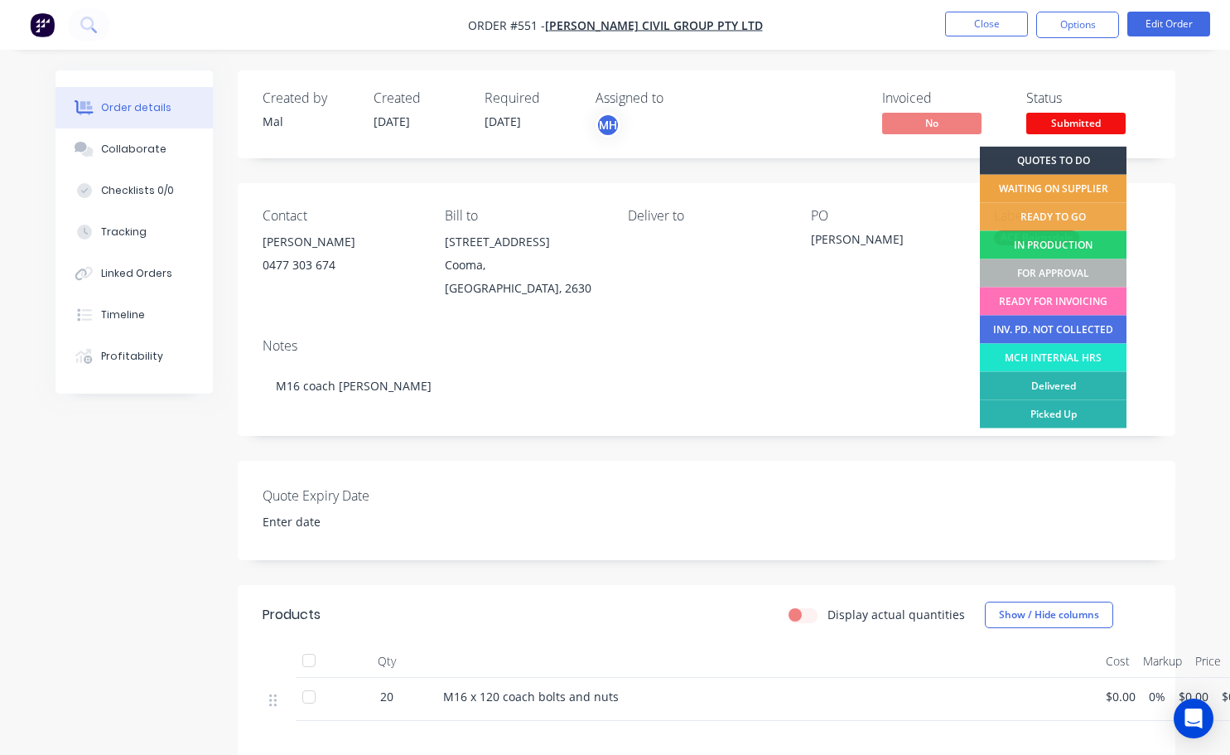
click at [1057, 184] on div "WAITING ON SUPPLIER" at bounding box center [1053, 189] width 147 height 28
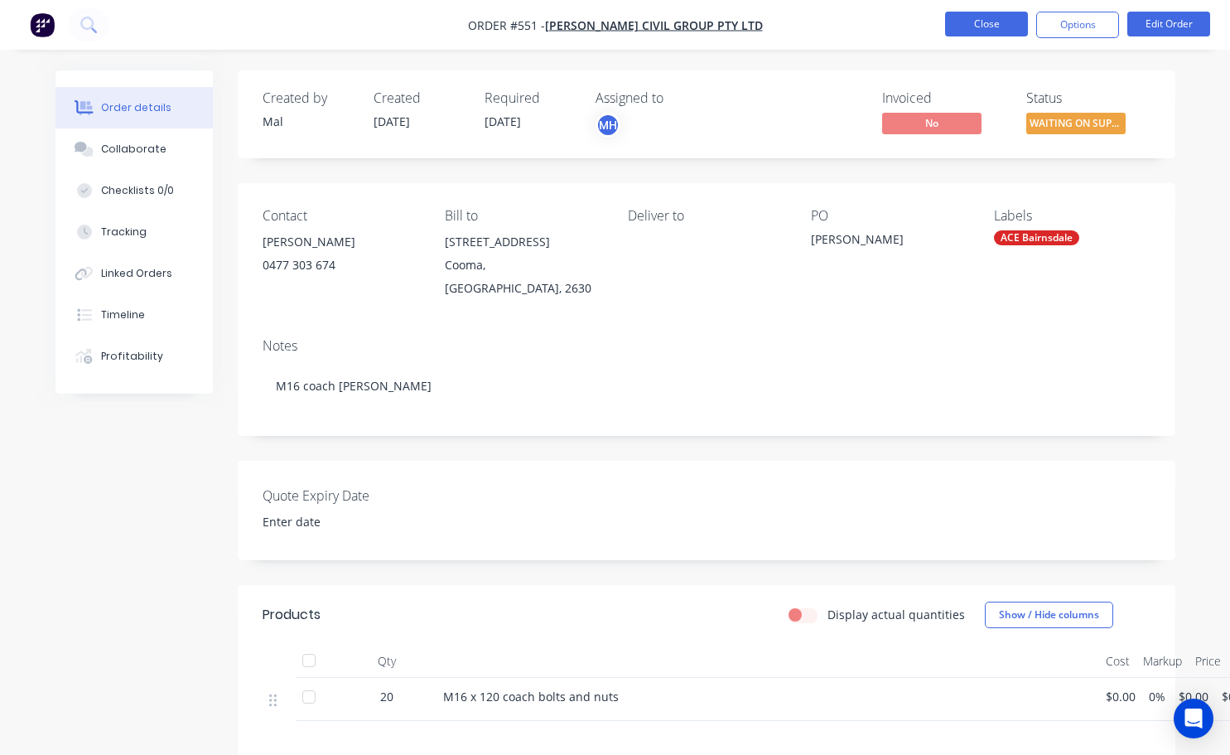
click at [1014, 30] on button "Close" at bounding box center [986, 24] width 83 height 25
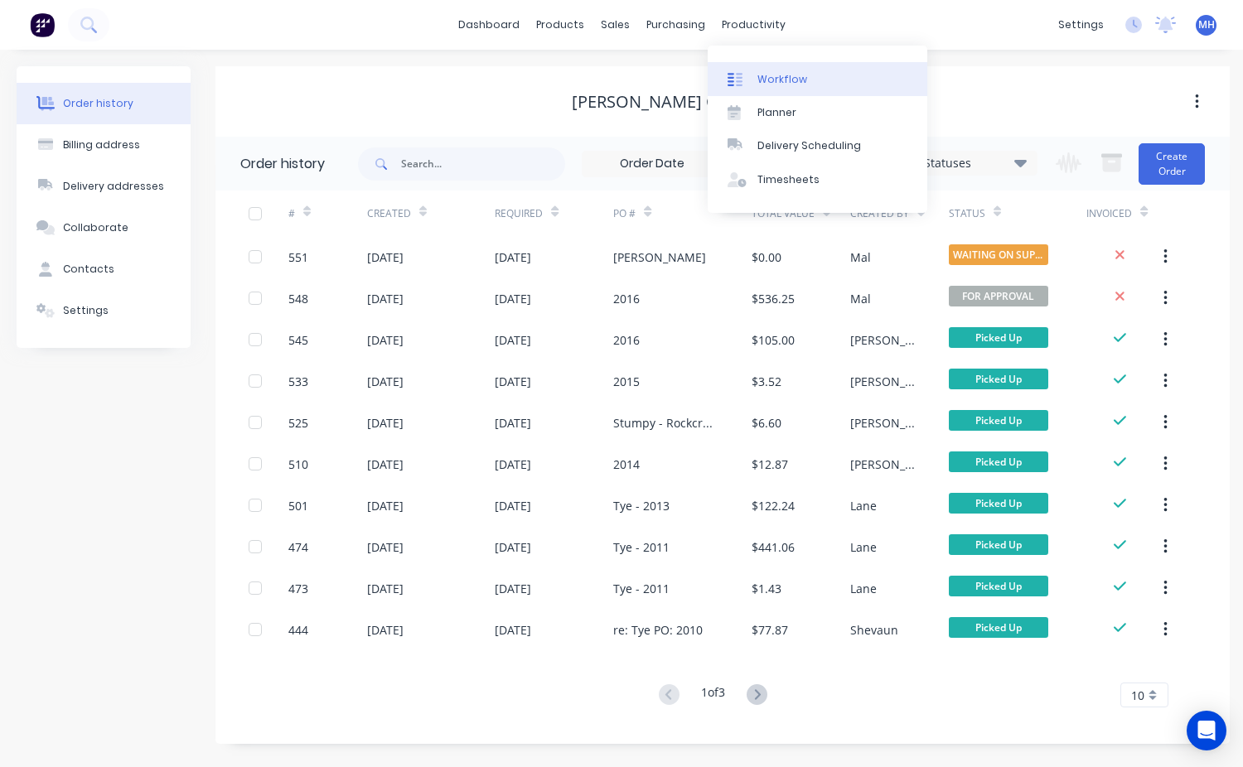
click at [770, 78] on div "Workflow" at bounding box center [782, 79] width 50 height 15
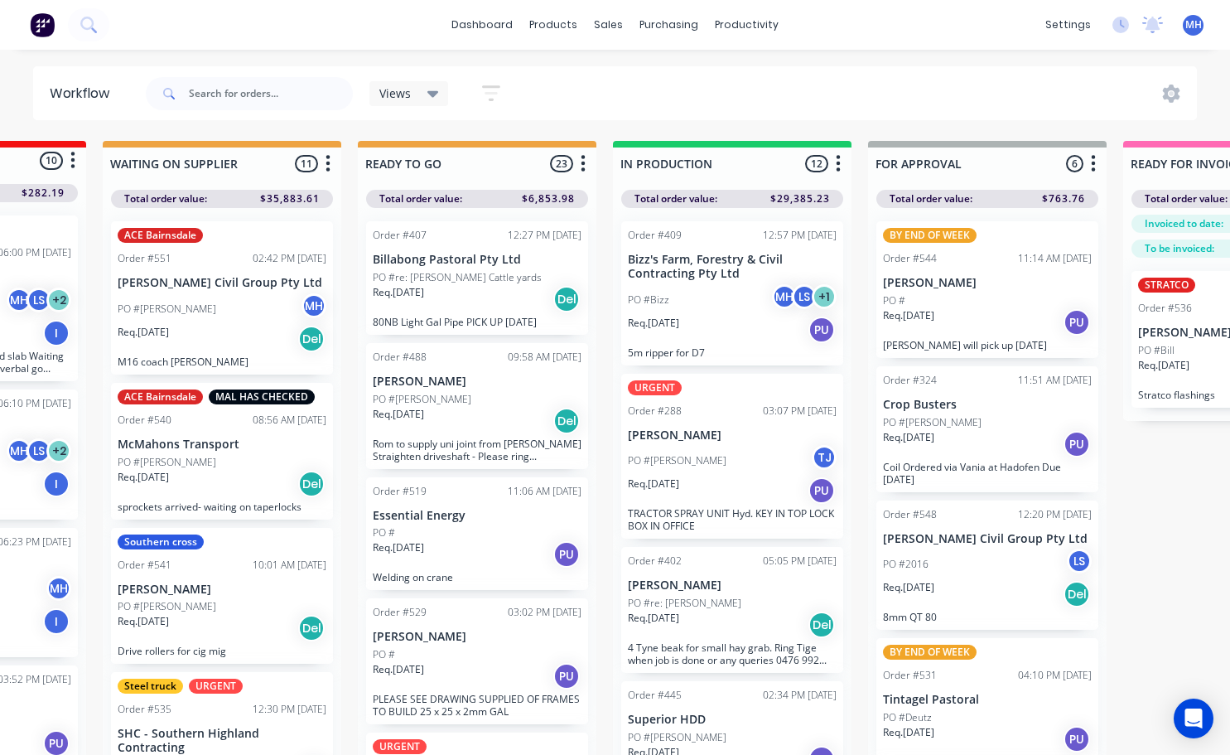
scroll to position [0, 428]
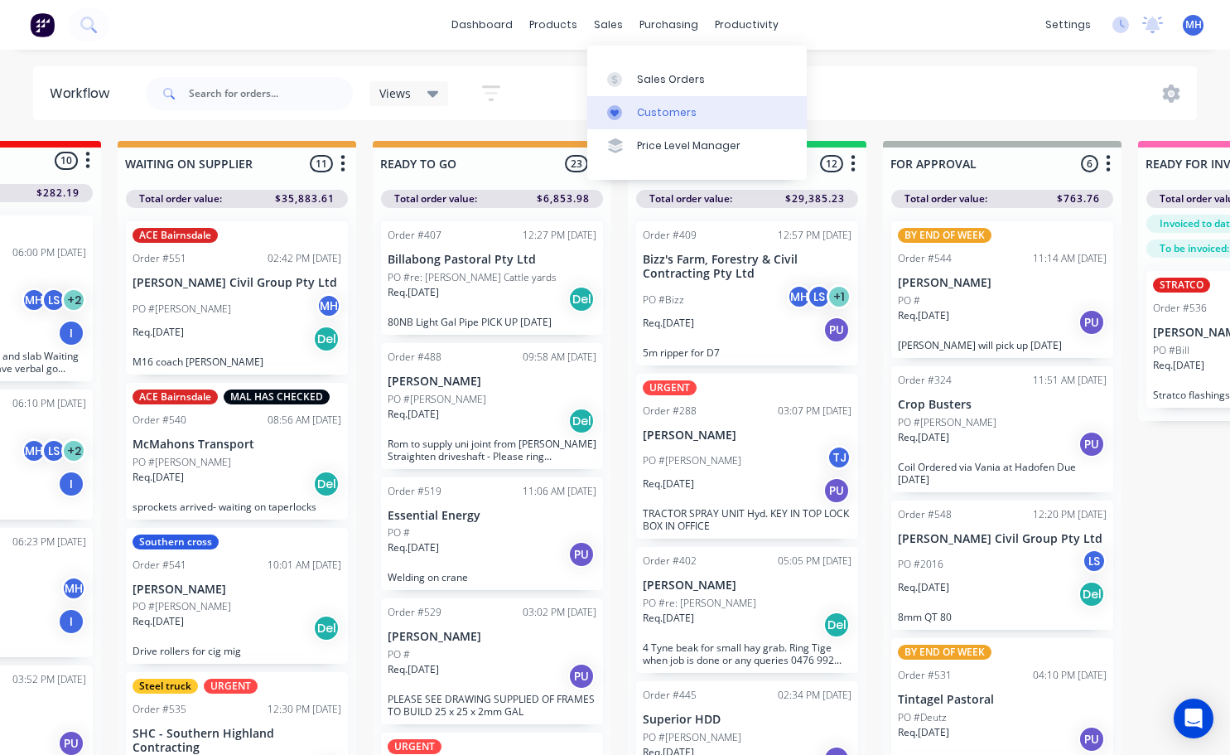
click at [653, 112] on div "Customers" at bounding box center [667, 112] width 60 height 15
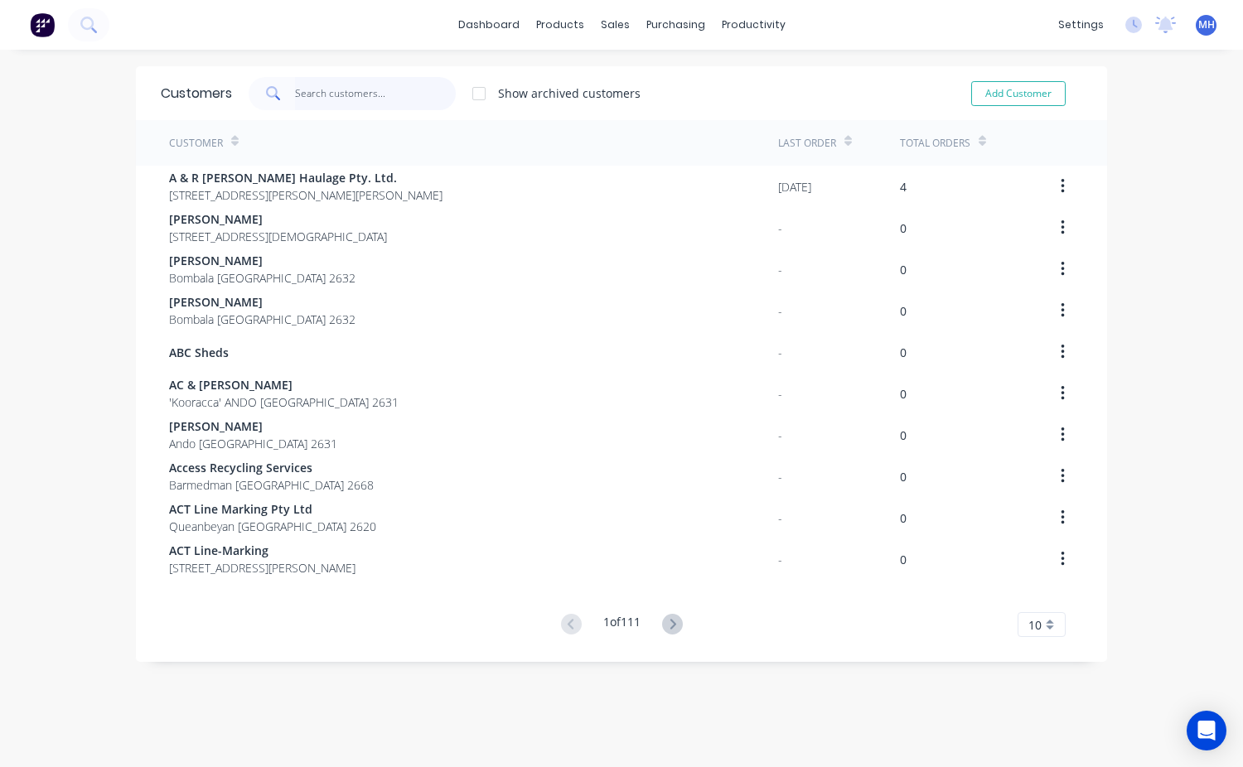
click at [319, 91] on input "text" at bounding box center [376, 93] width 162 height 33
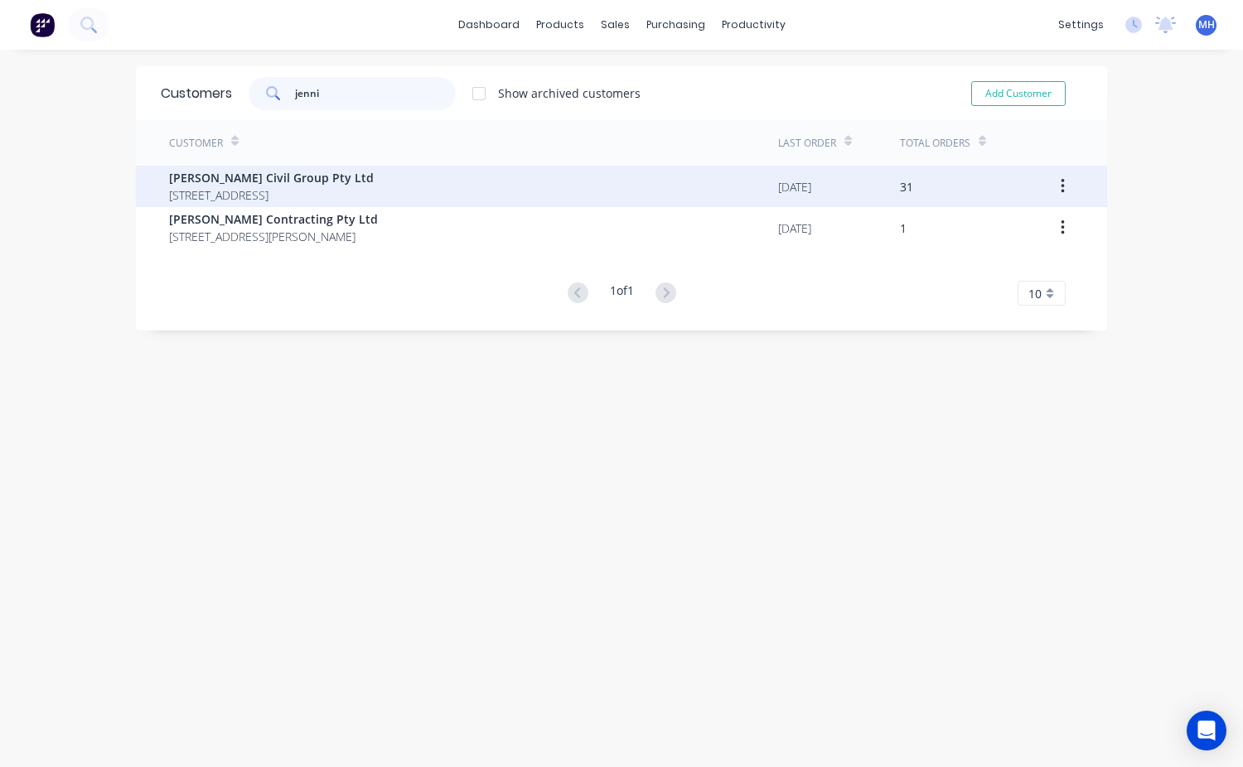
type input "jenni"
click at [294, 196] on span "1/58 Sharp St Cooma New South Wales 2630" at bounding box center [271, 194] width 205 height 17
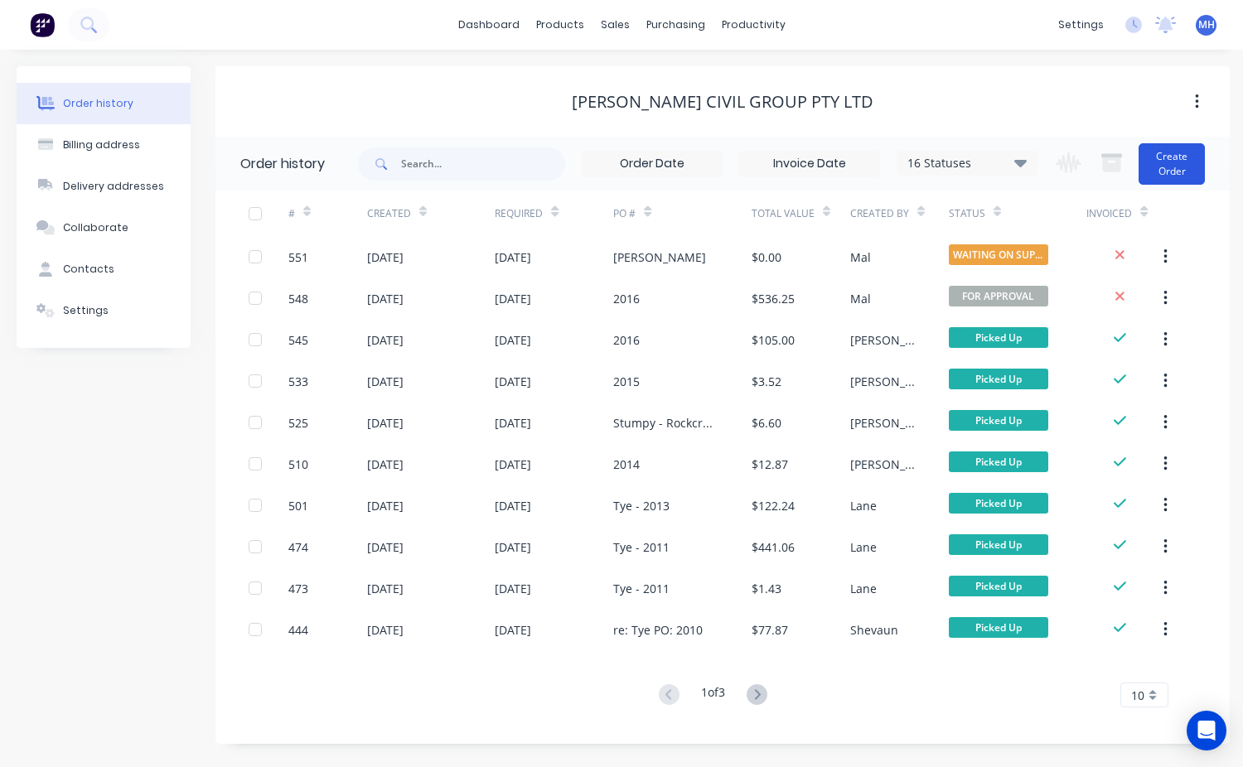
click at [1167, 154] on button "Create Order" at bounding box center [1172, 163] width 66 height 41
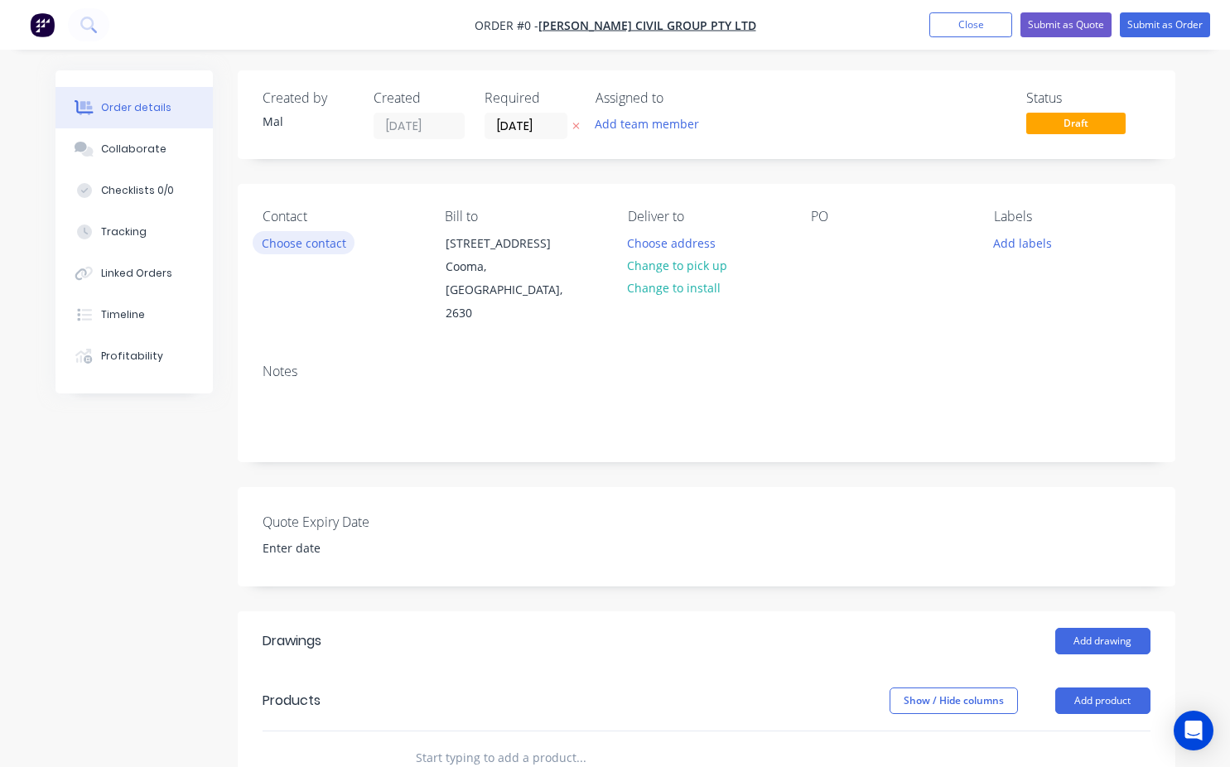
click at [316, 237] on button "Choose contact" at bounding box center [304, 242] width 102 height 22
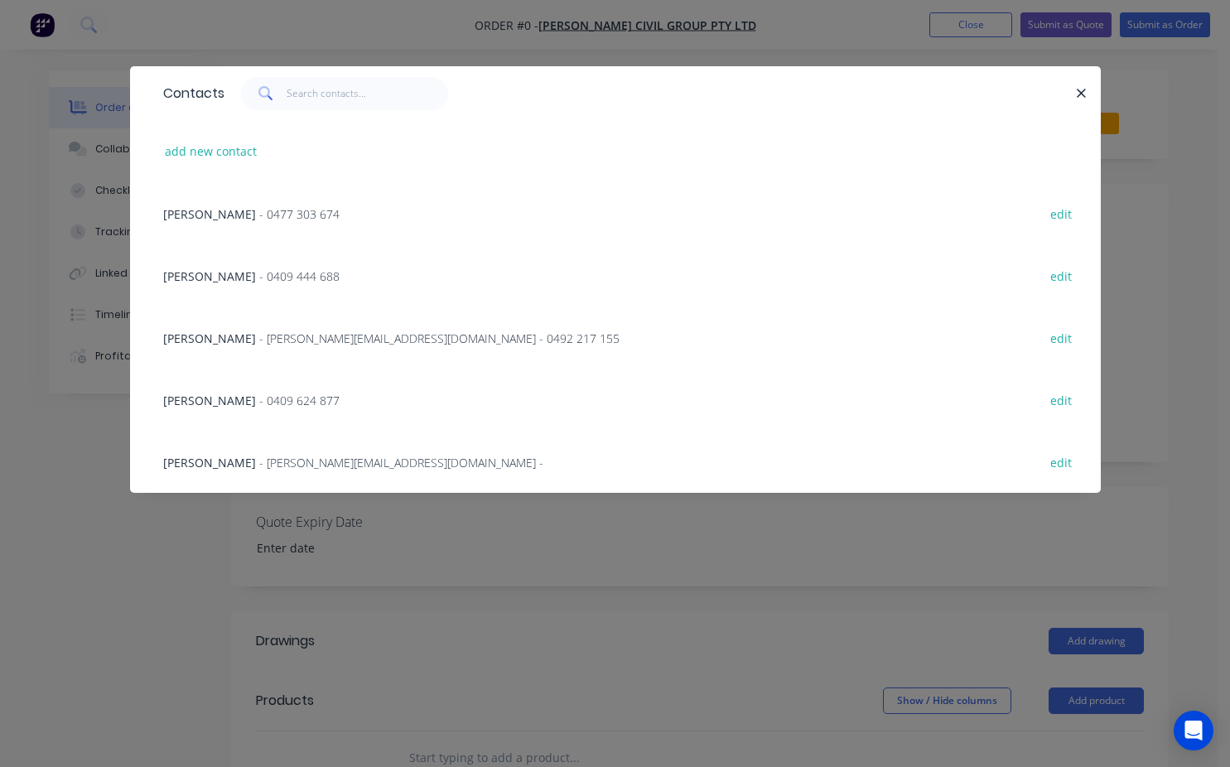
click at [259, 218] on span "- 0477 303 674" at bounding box center [299, 214] width 80 height 16
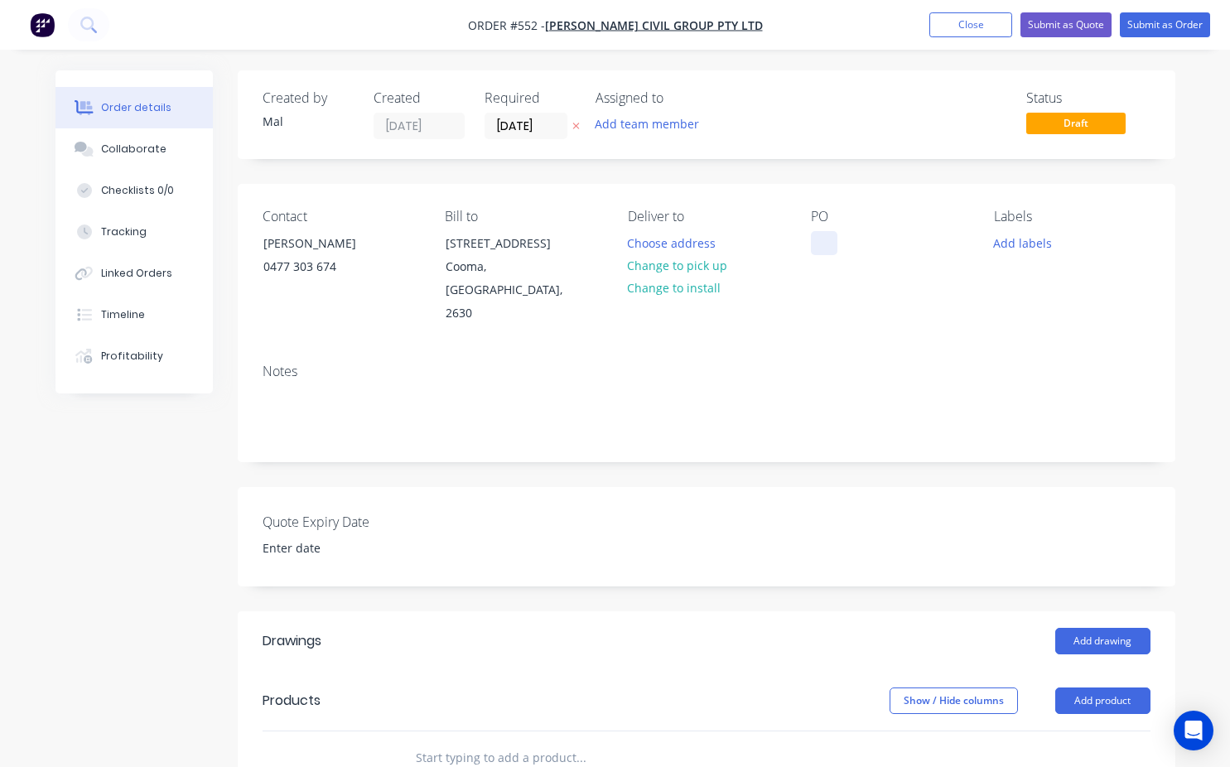
click at [813, 244] on div at bounding box center [824, 243] width 27 height 24
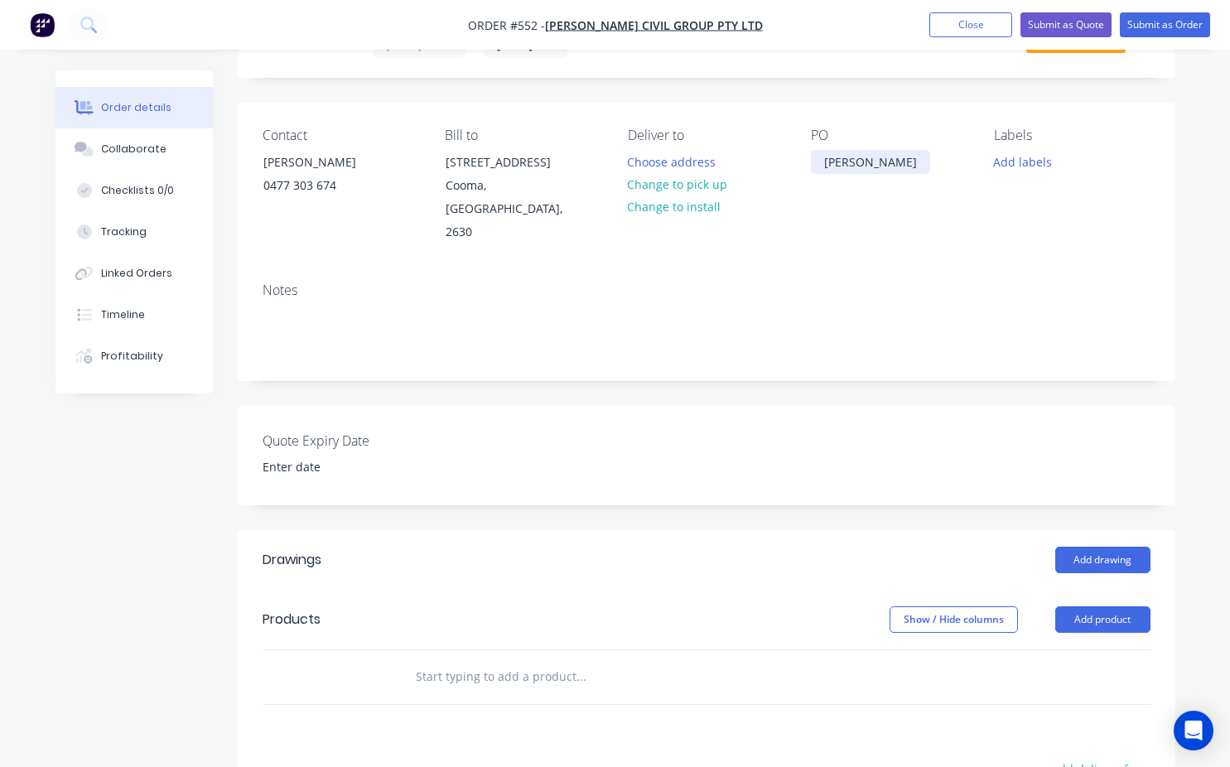
scroll to position [83, 0]
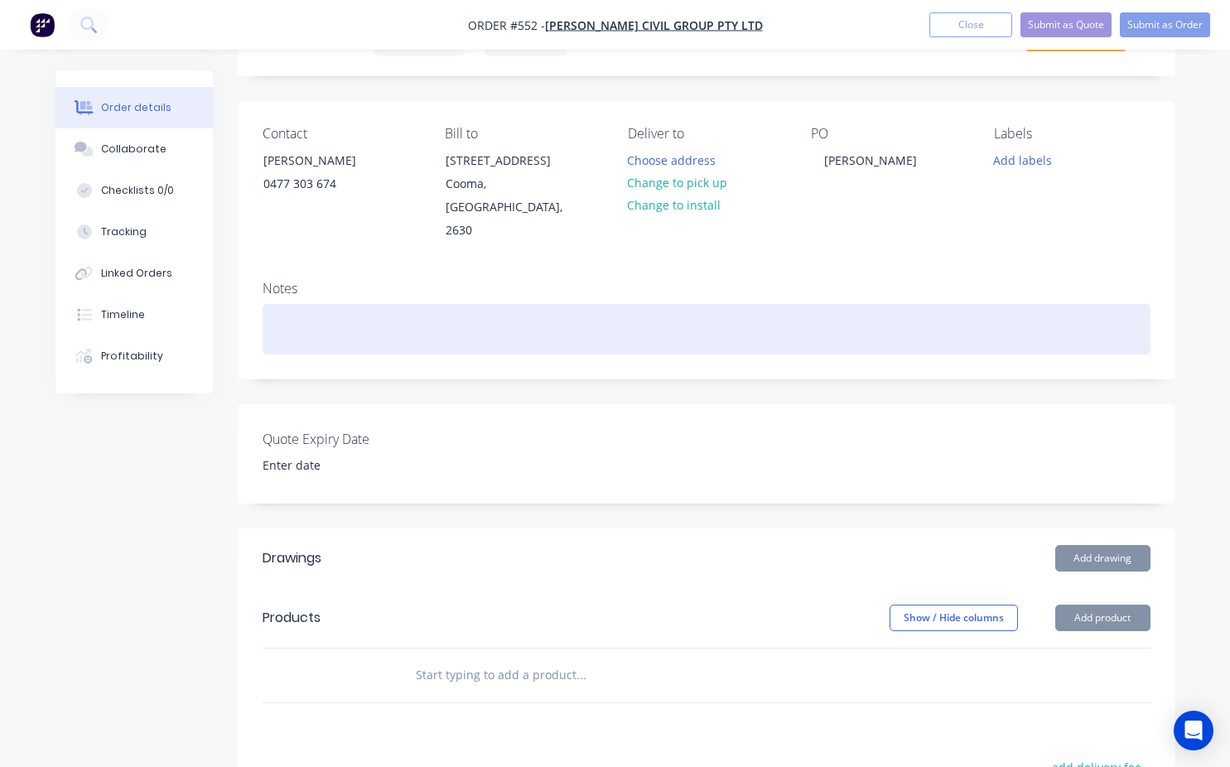
drag, startPoint x: 268, startPoint y: 303, endPoint x: 284, endPoint y: 322, distance: 24.7
click at [268, 304] on div at bounding box center [707, 329] width 888 height 51
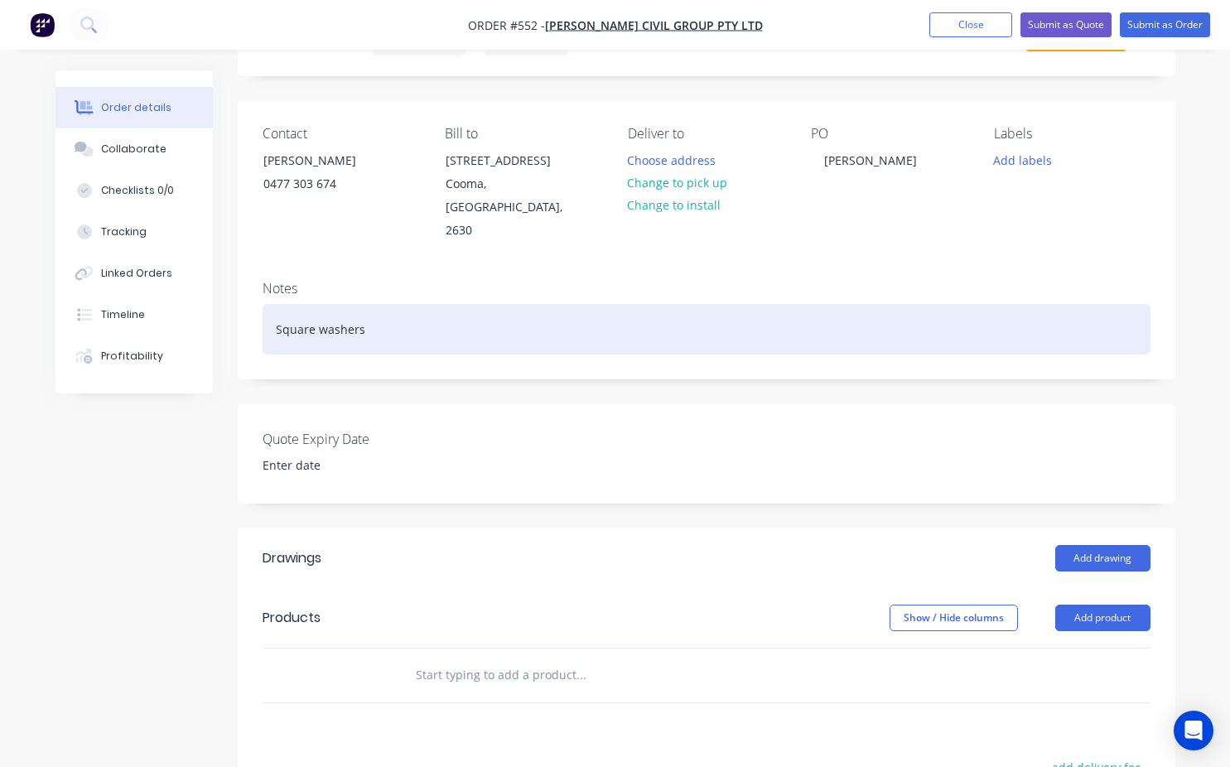
scroll to position [166, 0]
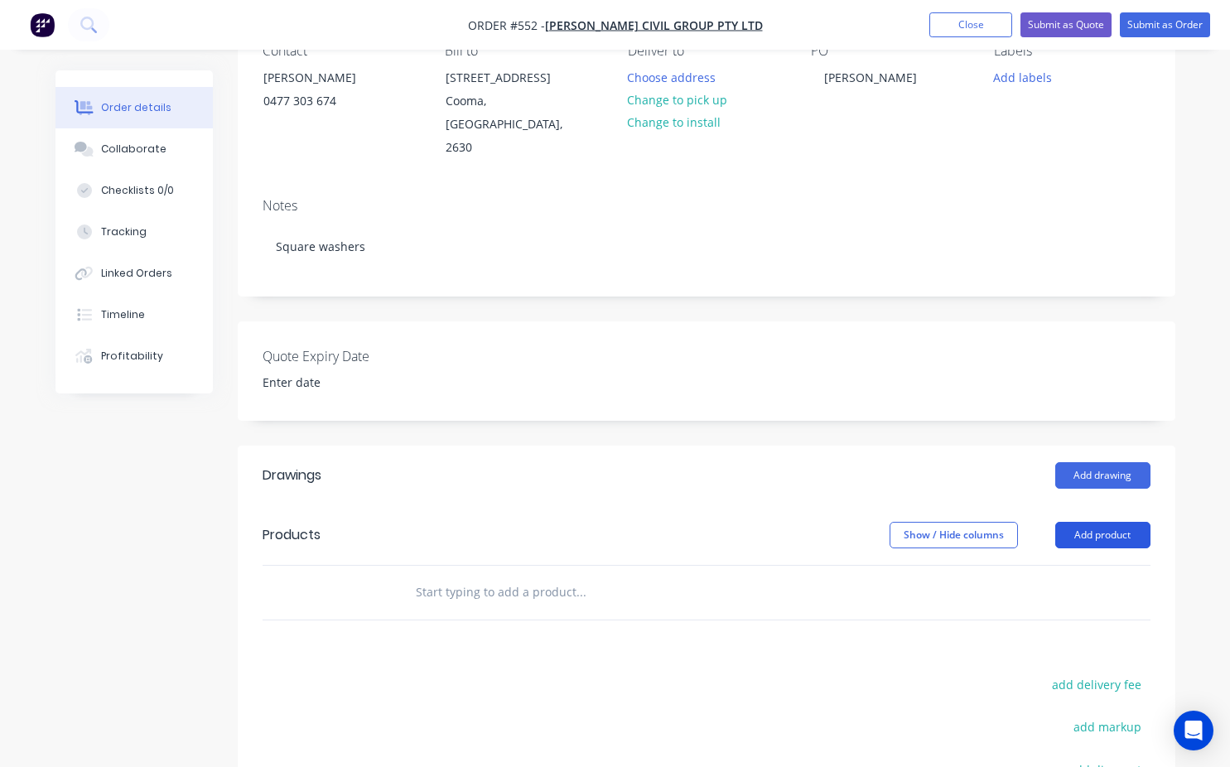
click at [1107, 522] on button "Add product" at bounding box center [1103, 535] width 95 height 27
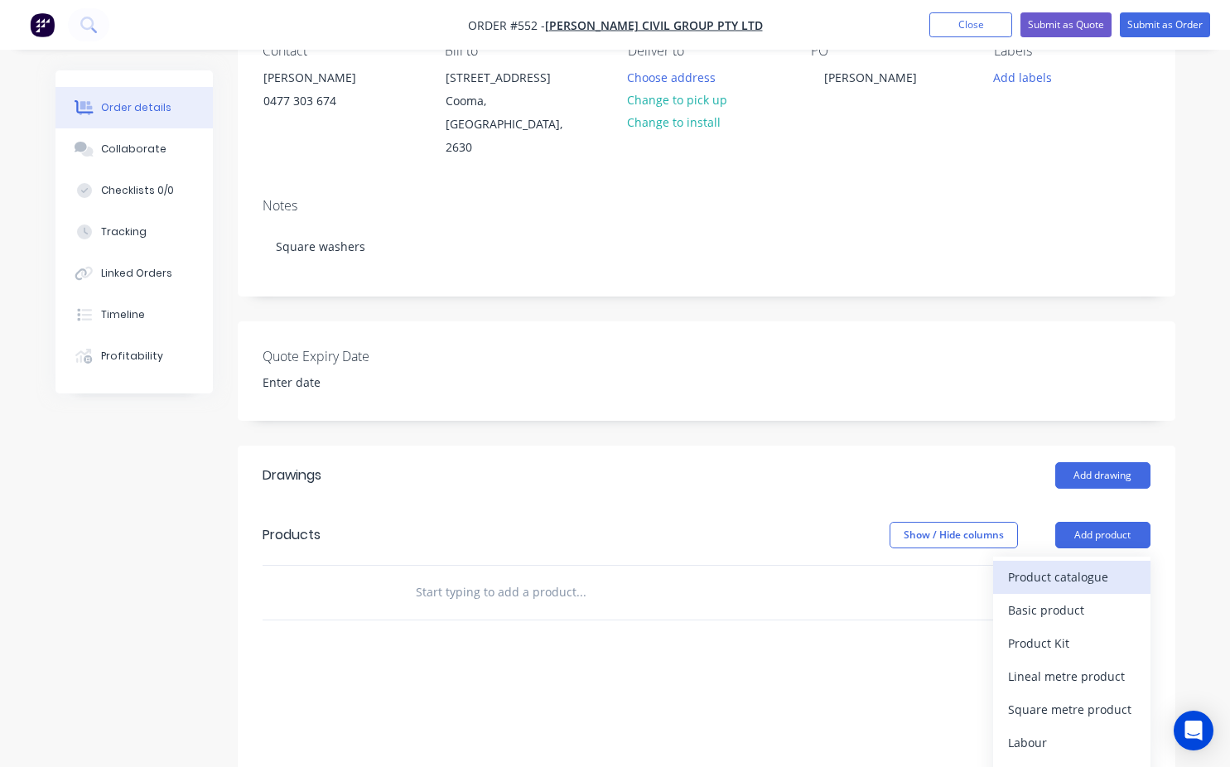
click at [1074, 565] on div "Product catalogue" at bounding box center [1072, 577] width 128 height 24
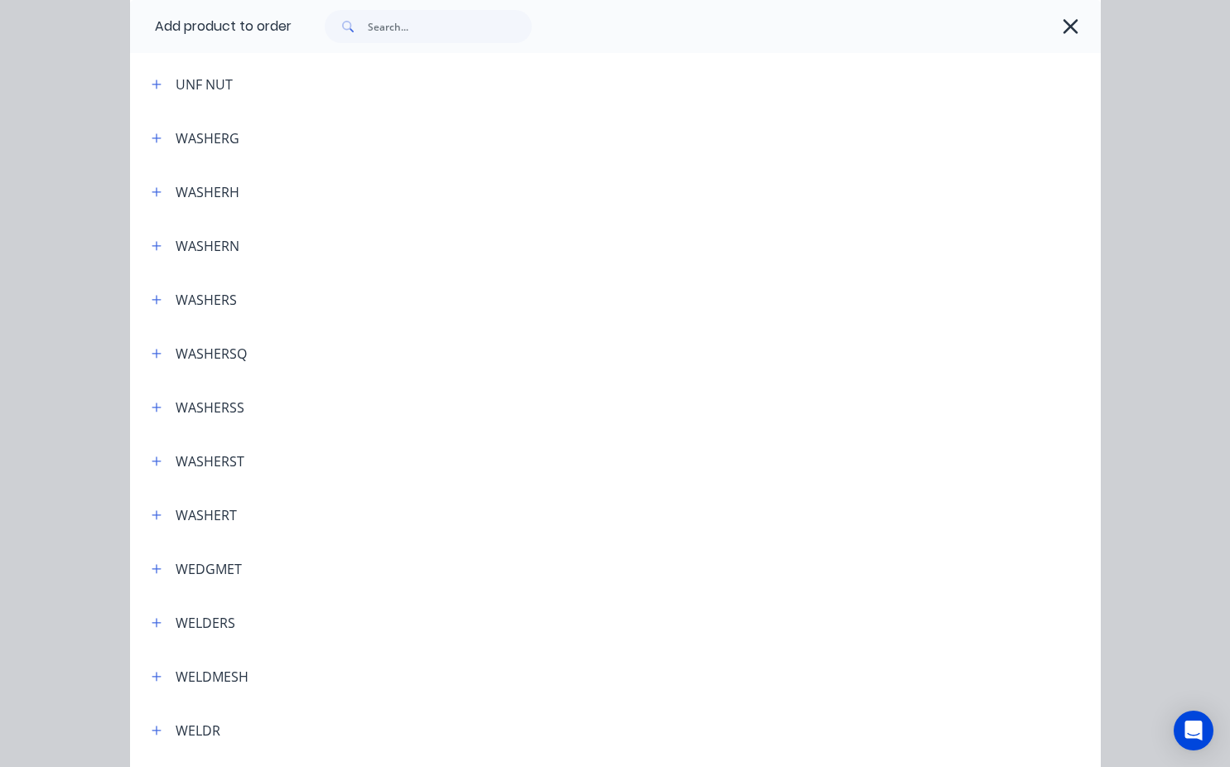
scroll to position [5800, 0]
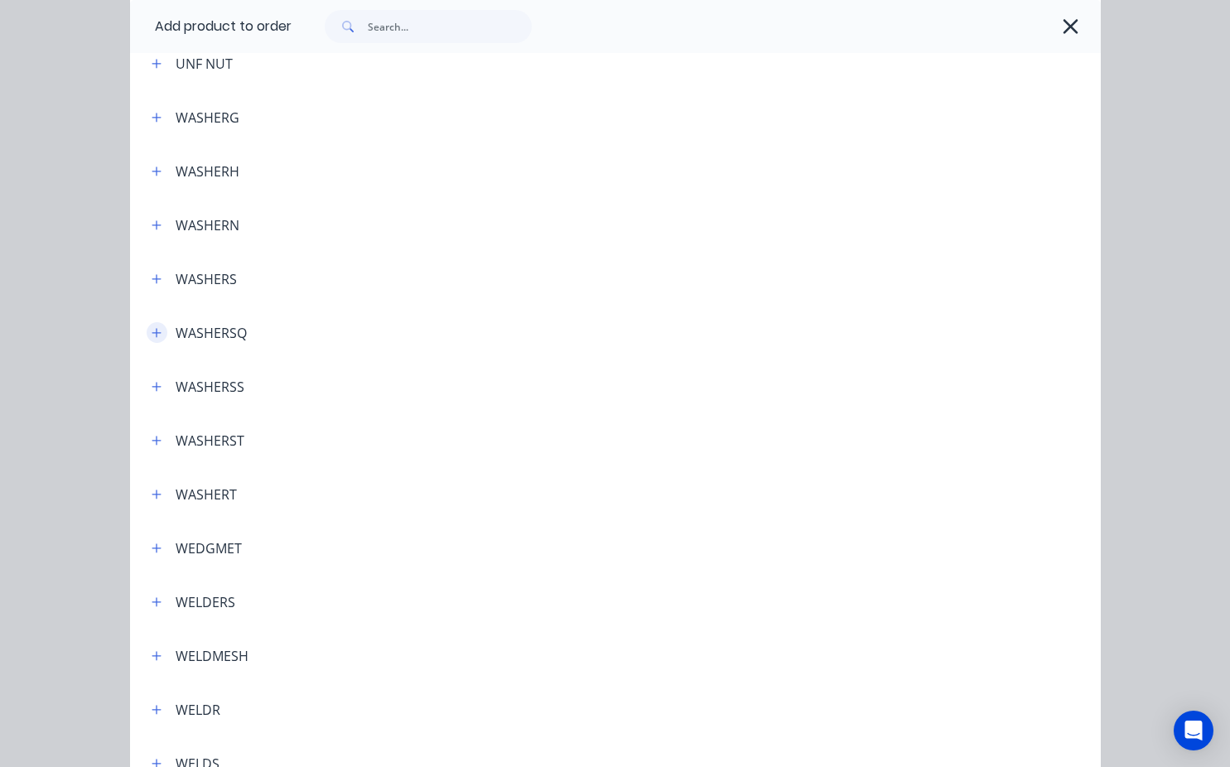
click at [152, 331] on icon "button" at bounding box center [157, 333] width 10 height 12
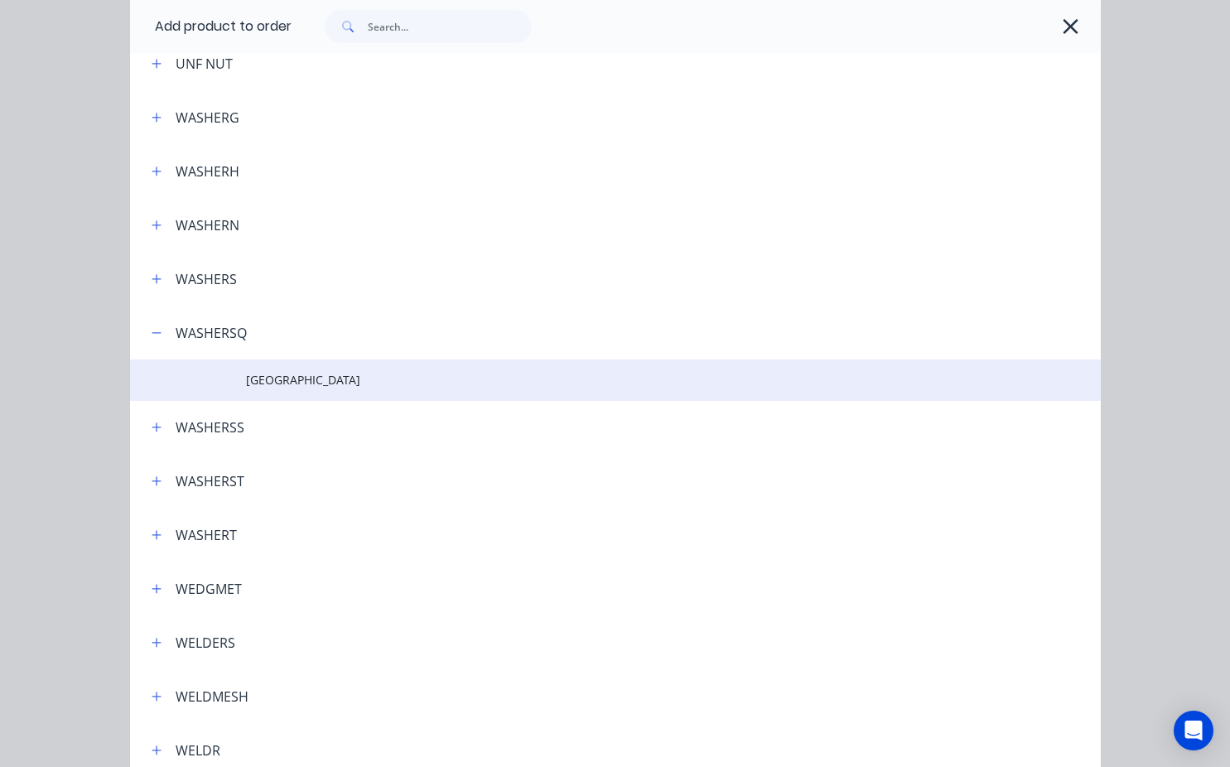
click at [283, 381] on span "Washer Square" at bounding box center [588, 379] width 684 height 17
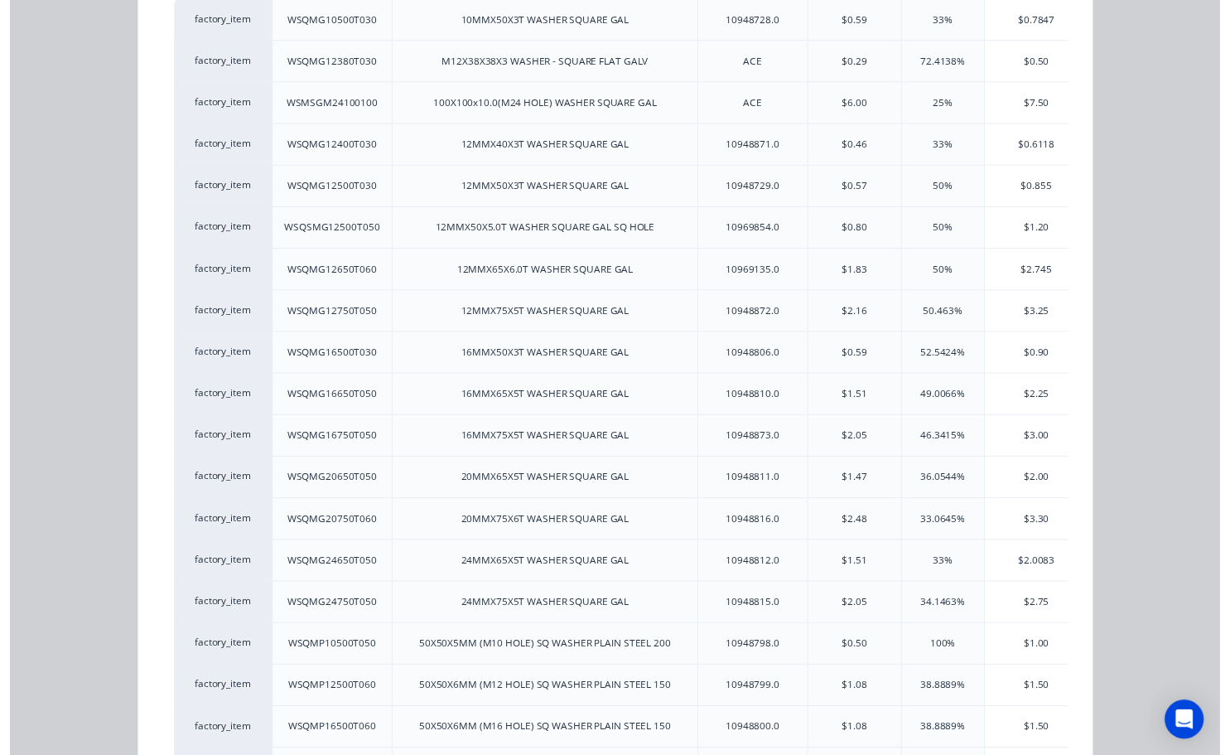
scroll to position [331, 0]
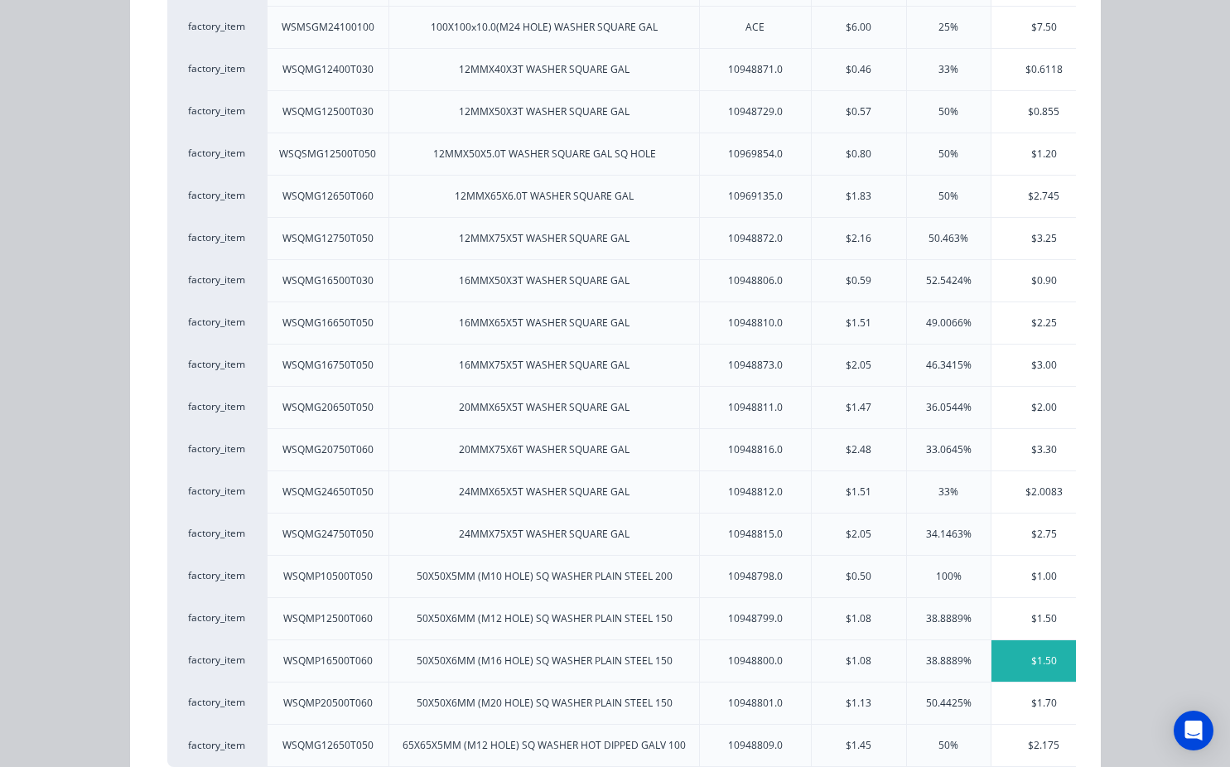
click at [1037, 661] on div "$1.50" at bounding box center [1044, 661] width 105 height 41
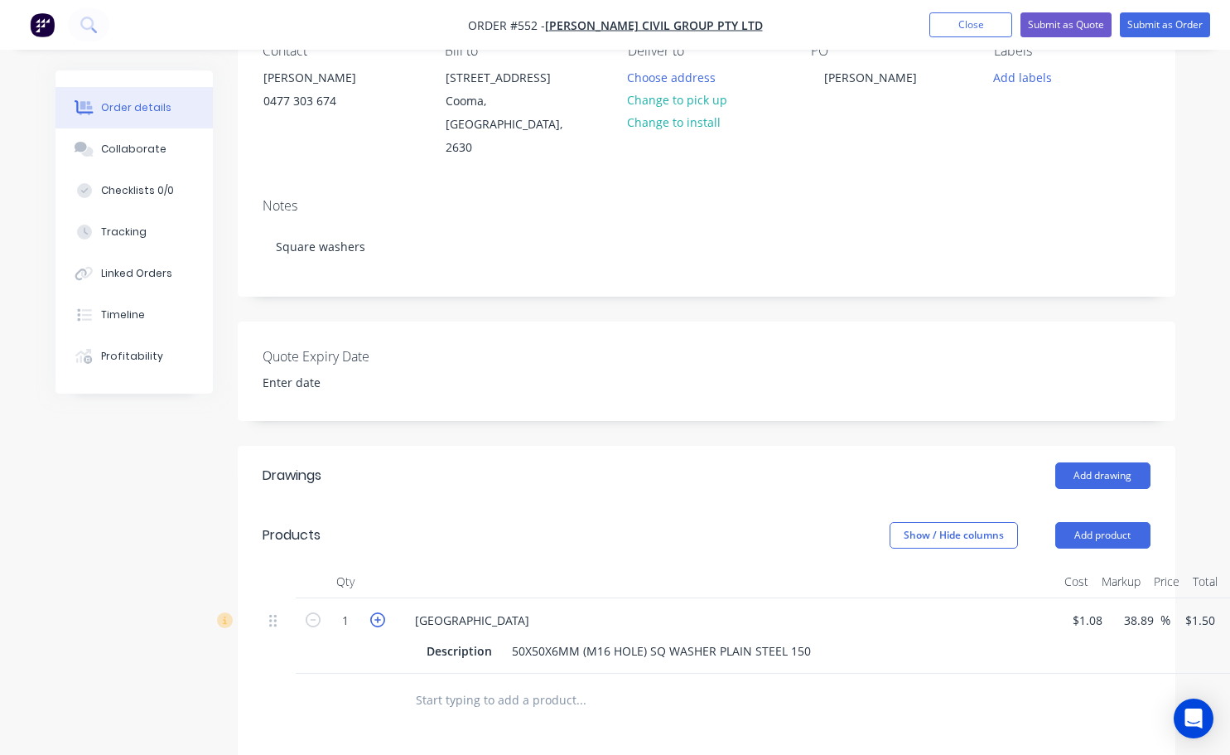
click at [379, 612] on icon "button" at bounding box center [377, 619] width 15 height 15
type input "2"
type input "$3.00"
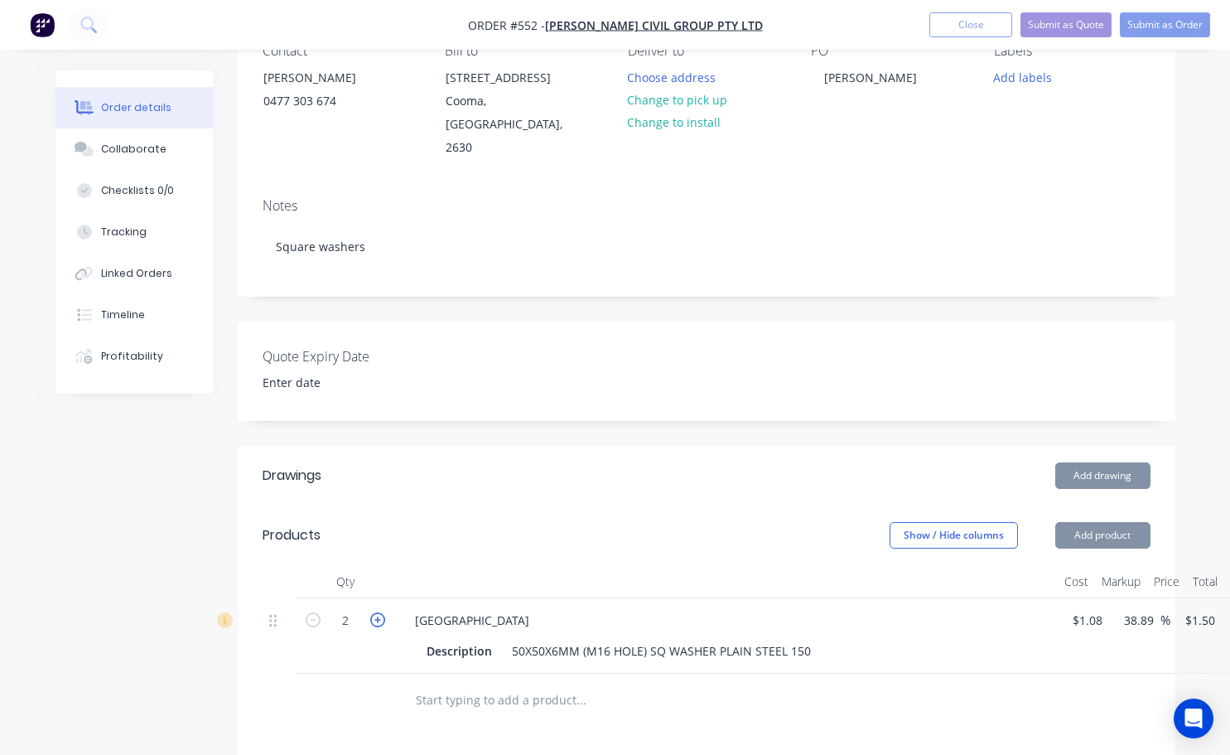
click at [379, 612] on icon "button" at bounding box center [377, 619] width 15 height 15
type input "3"
type input "$4.50"
click at [379, 612] on icon "button" at bounding box center [377, 619] width 15 height 15
type input "4"
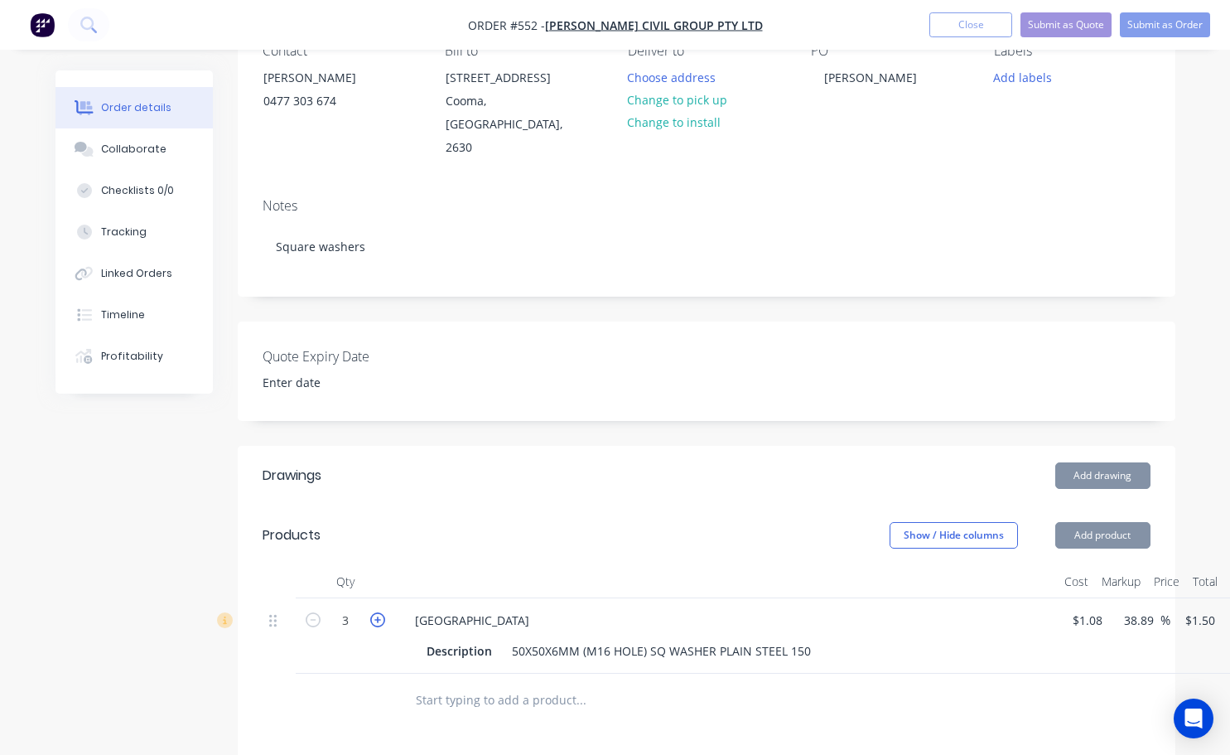
type input "$6.00"
click at [379, 612] on icon "button" at bounding box center [377, 619] width 15 height 15
type input "5"
type input "$7.50"
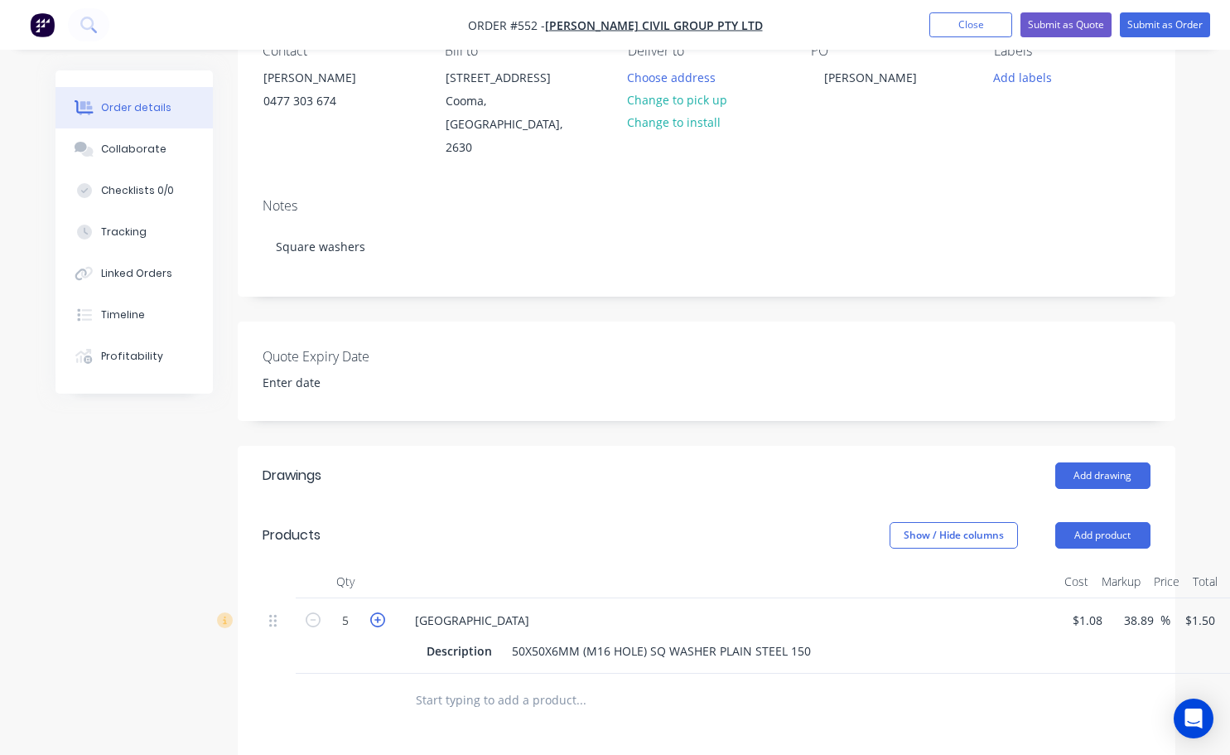
click at [379, 612] on icon "button" at bounding box center [377, 619] width 15 height 15
type input "6"
type input "$9.00"
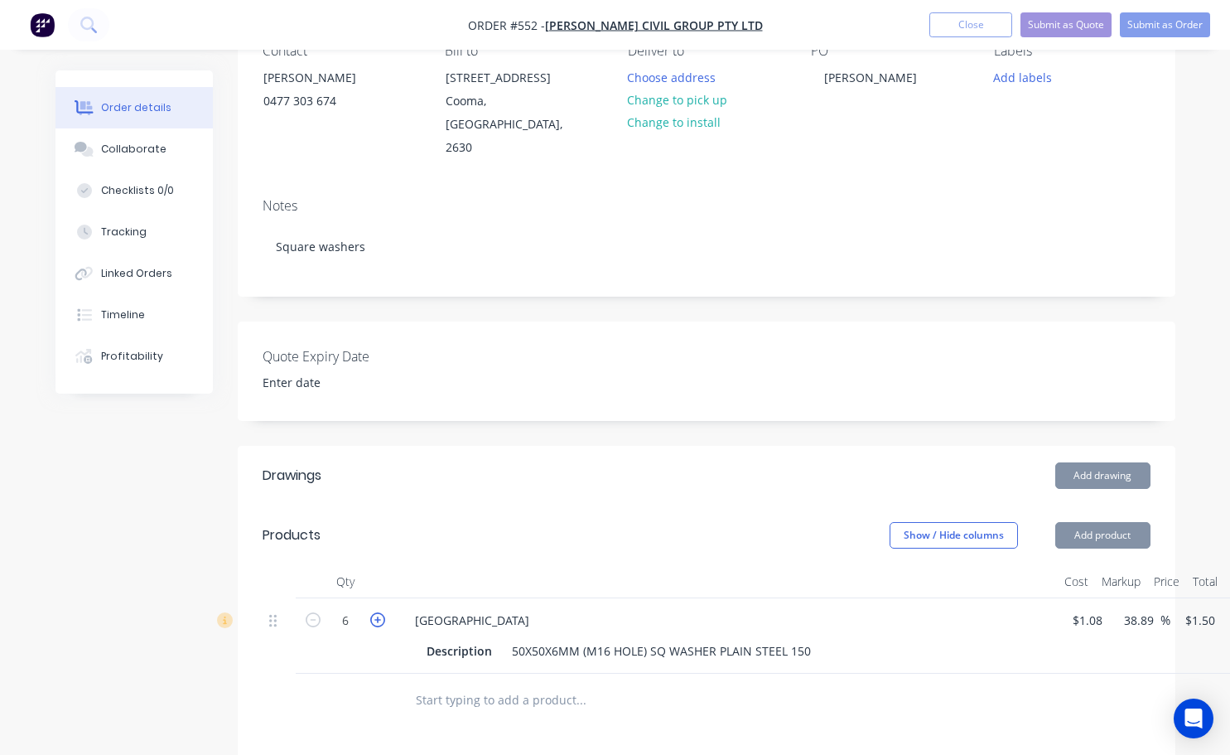
click at [379, 612] on icon "button" at bounding box center [377, 619] width 15 height 15
type input "7"
type input "$10.50"
click at [379, 612] on icon "button" at bounding box center [377, 619] width 15 height 15
type input "8"
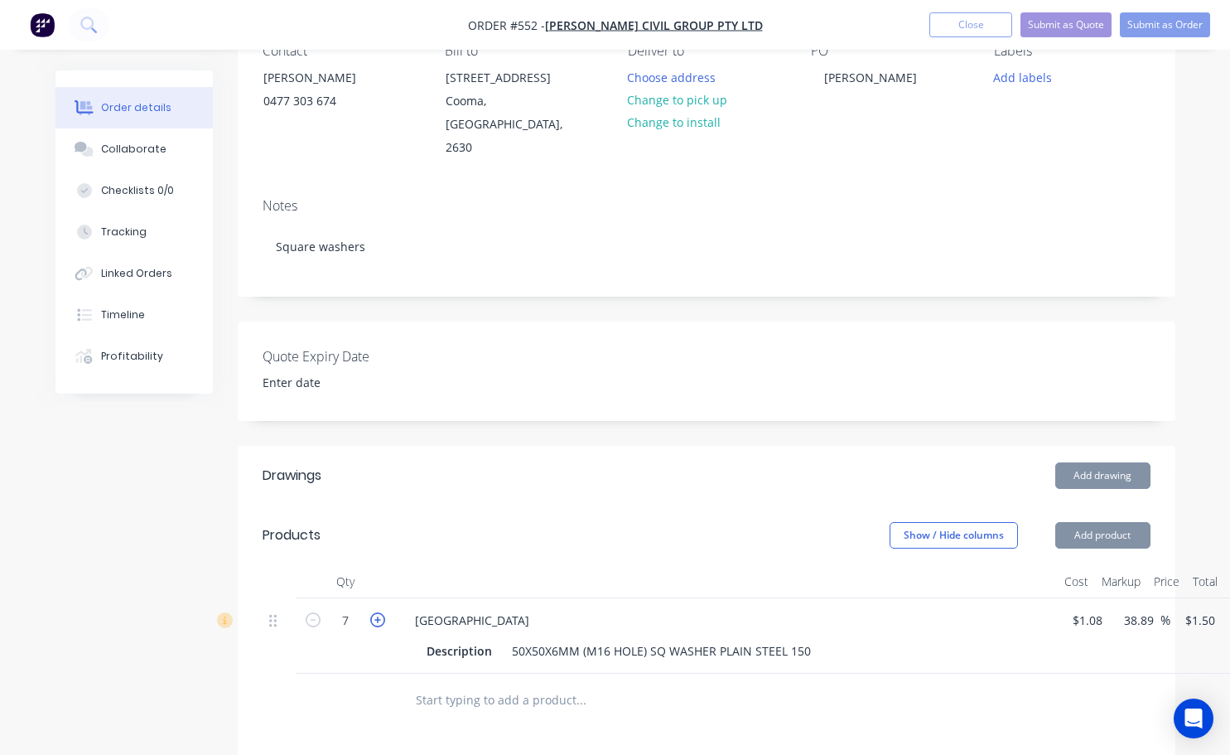
type input "$12.00"
click at [379, 612] on icon "button" at bounding box center [377, 619] width 15 height 15
type input "9"
type input "$13.50"
click at [379, 612] on icon "button" at bounding box center [377, 619] width 15 height 15
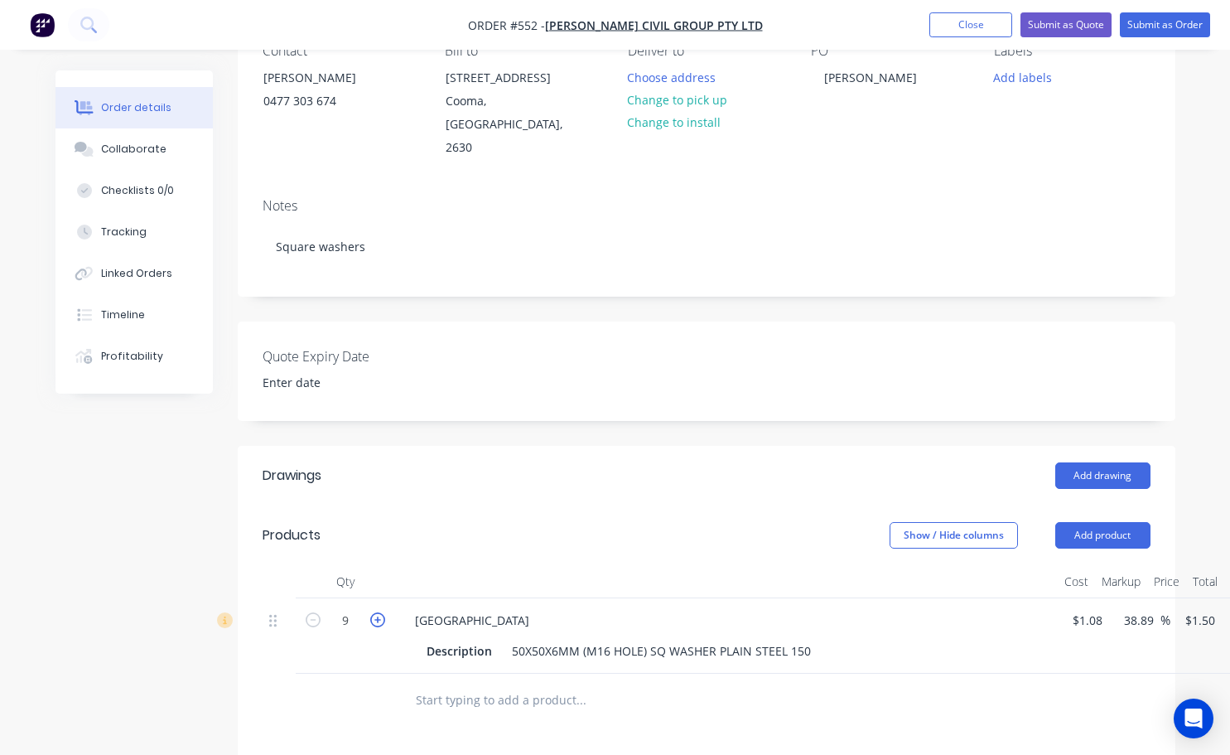
type input "10"
type input "$15.00"
click at [379, 612] on icon "button" at bounding box center [377, 619] width 15 height 15
type input "11"
type input "$16.50"
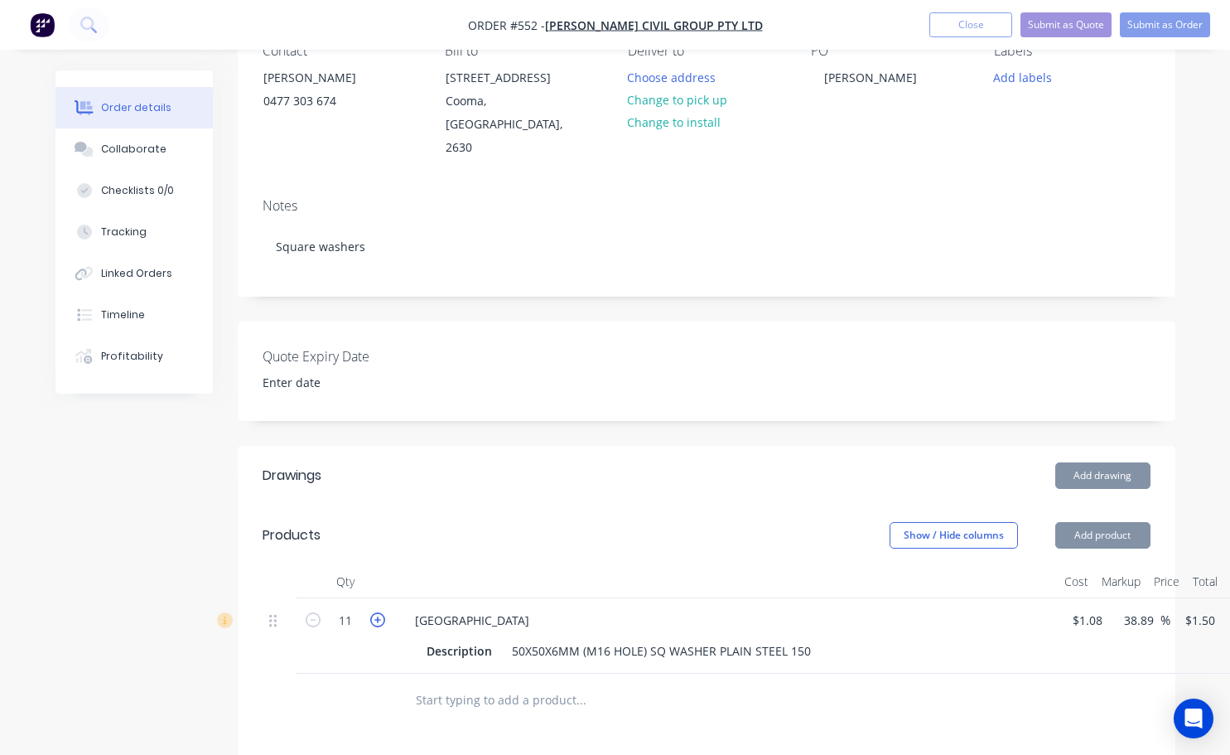
click at [379, 612] on icon "button" at bounding box center [377, 619] width 15 height 15
type input "12"
type input "$18.00"
click at [379, 612] on icon "button" at bounding box center [377, 619] width 15 height 15
type input "13"
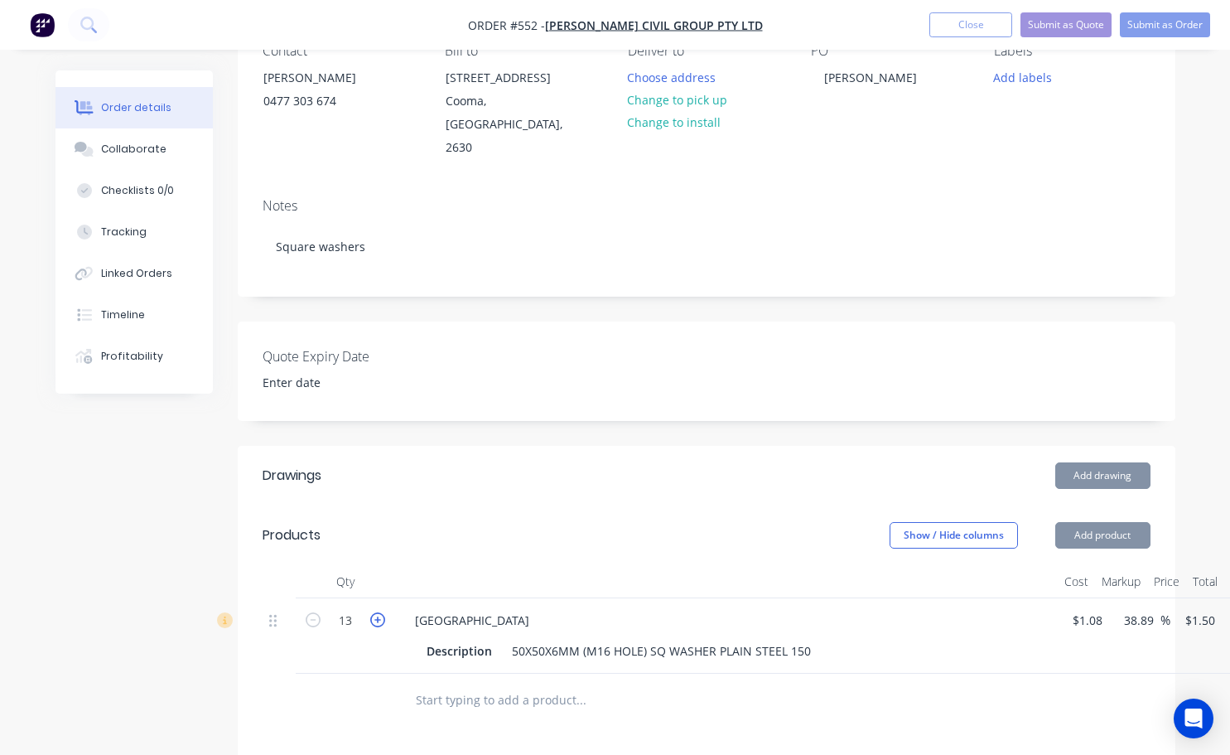
type input "$19.50"
click at [379, 612] on icon "button" at bounding box center [377, 619] width 15 height 15
type input "14"
type input "$21.00"
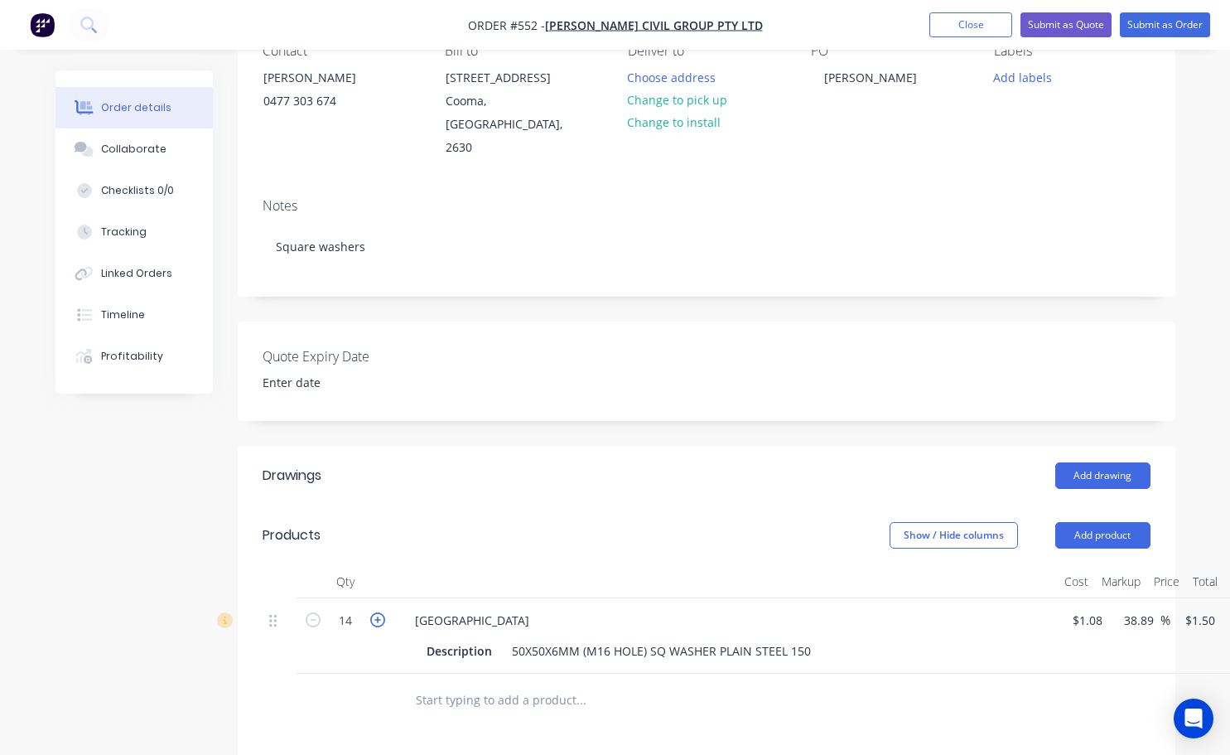
click at [379, 612] on icon "button" at bounding box center [377, 619] width 15 height 15
type input "15"
type input "$22.50"
click at [379, 612] on icon "button" at bounding box center [377, 619] width 15 height 15
type input "16"
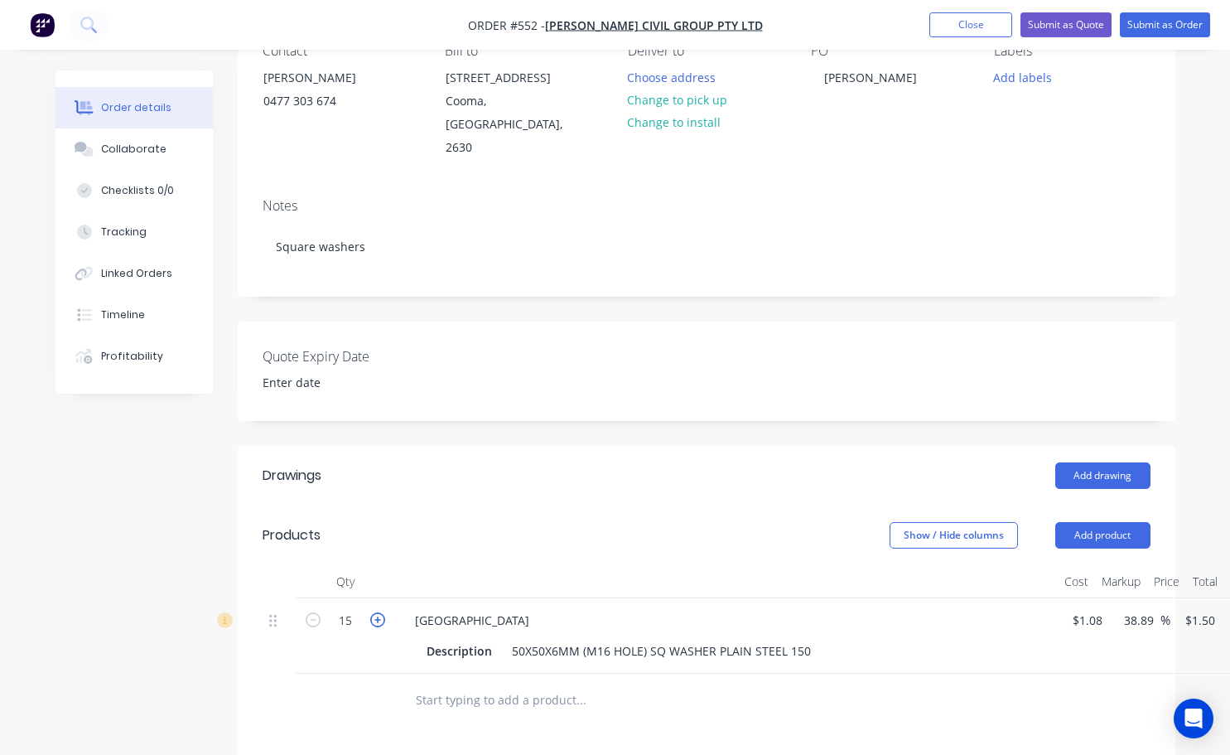
type input "$24.00"
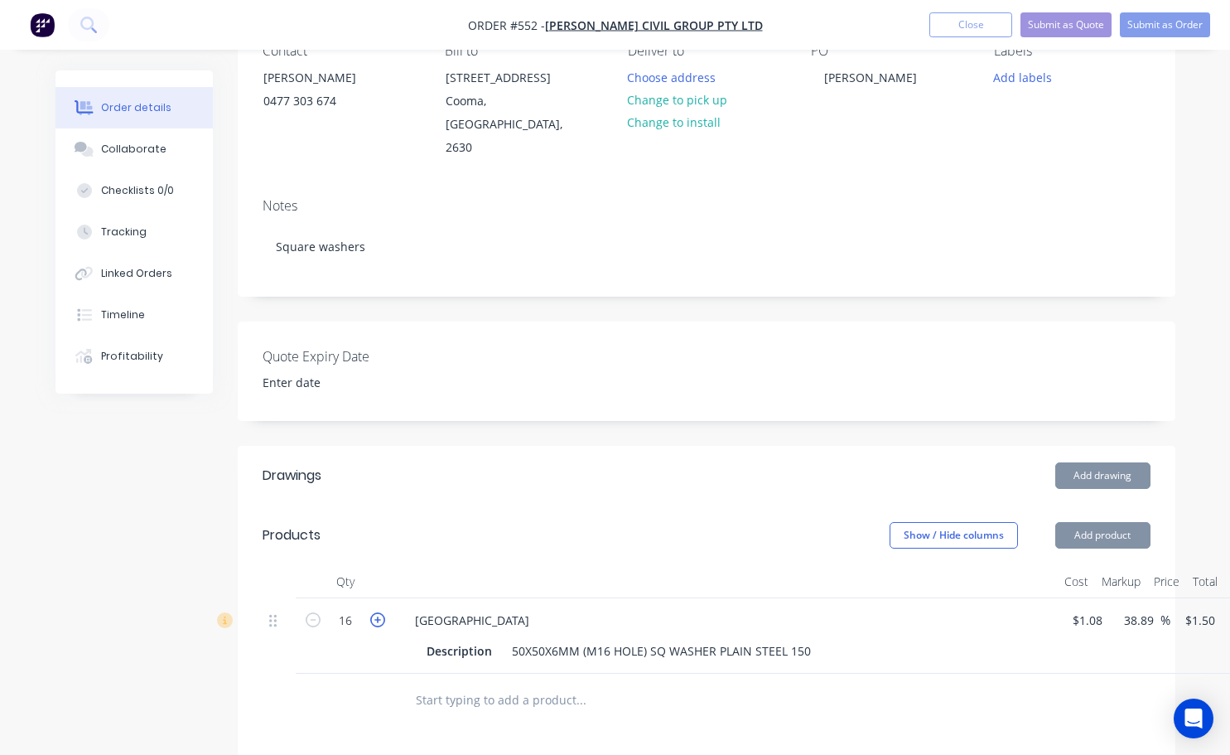
click at [379, 612] on icon "button" at bounding box center [377, 619] width 15 height 15
type input "17"
type input "$25.50"
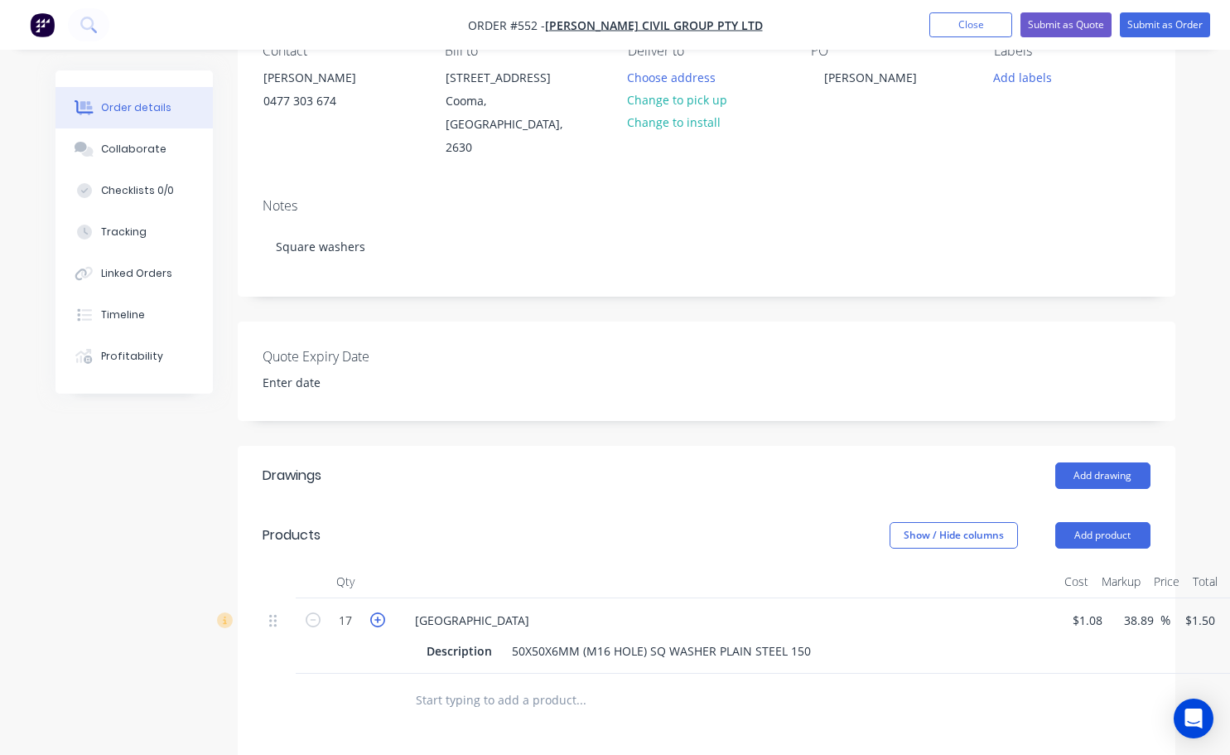
click at [379, 612] on icon "button" at bounding box center [377, 619] width 15 height 15
type input "18"
type input "$27.00"
click at [379, 612] on icon "button" at bounding box center [377, 619] width 15 height 15
type input "19"
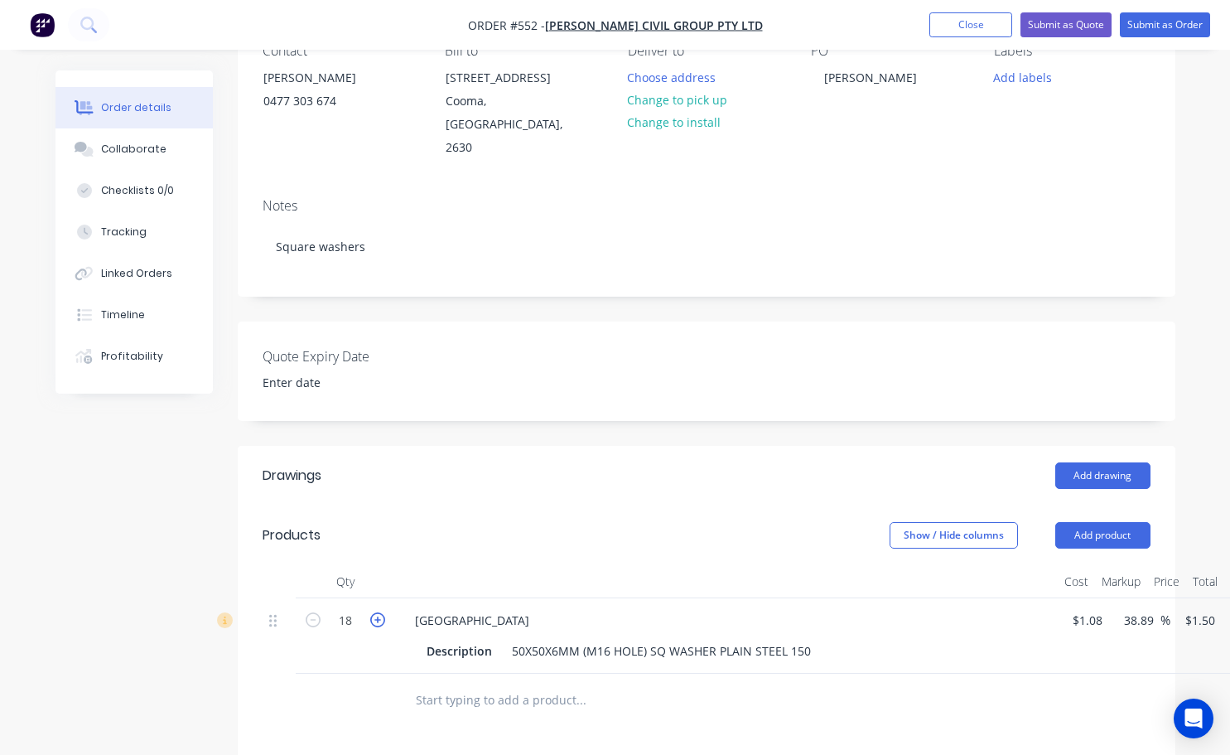
type input "$28.50"
click at [379, 612] on icon "button" at bounding box center [377, 619] width 15 height 15
type input "20"
type input "$30.00"
click at [379, 612] on icon "button" at bounding box center [377, 619] width 15 height 15
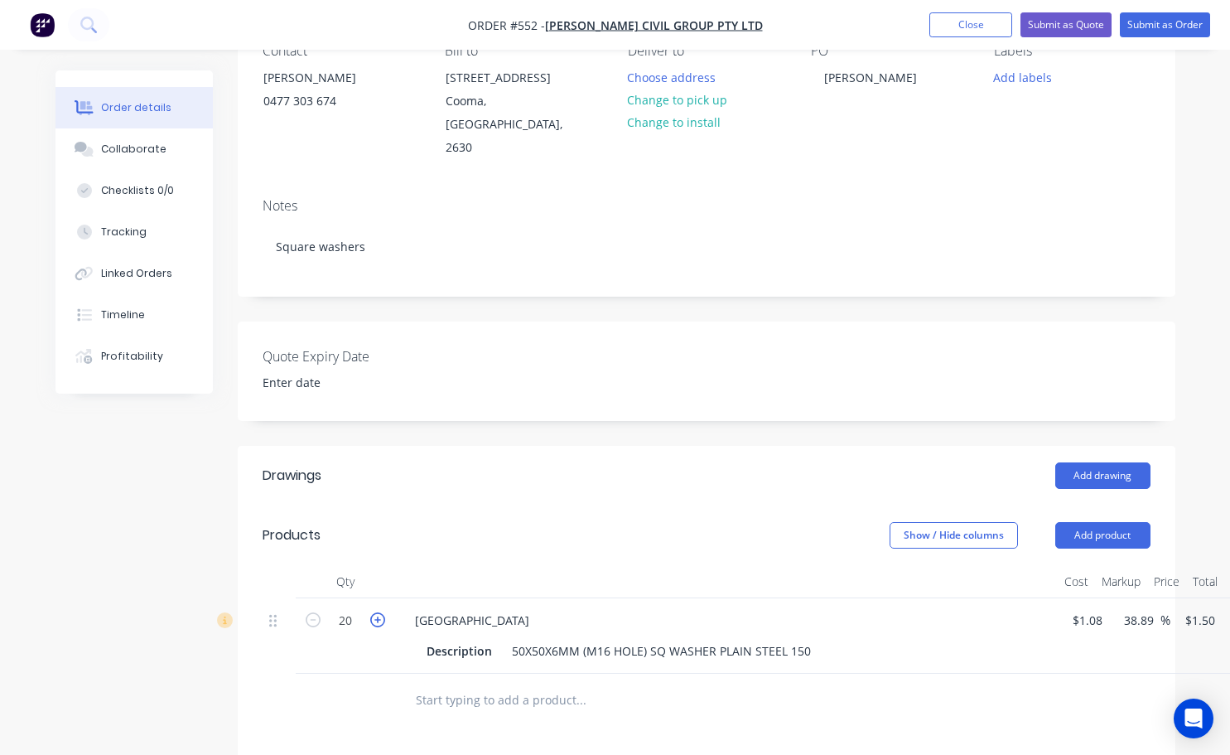
type input "21"
type input "$31.50"
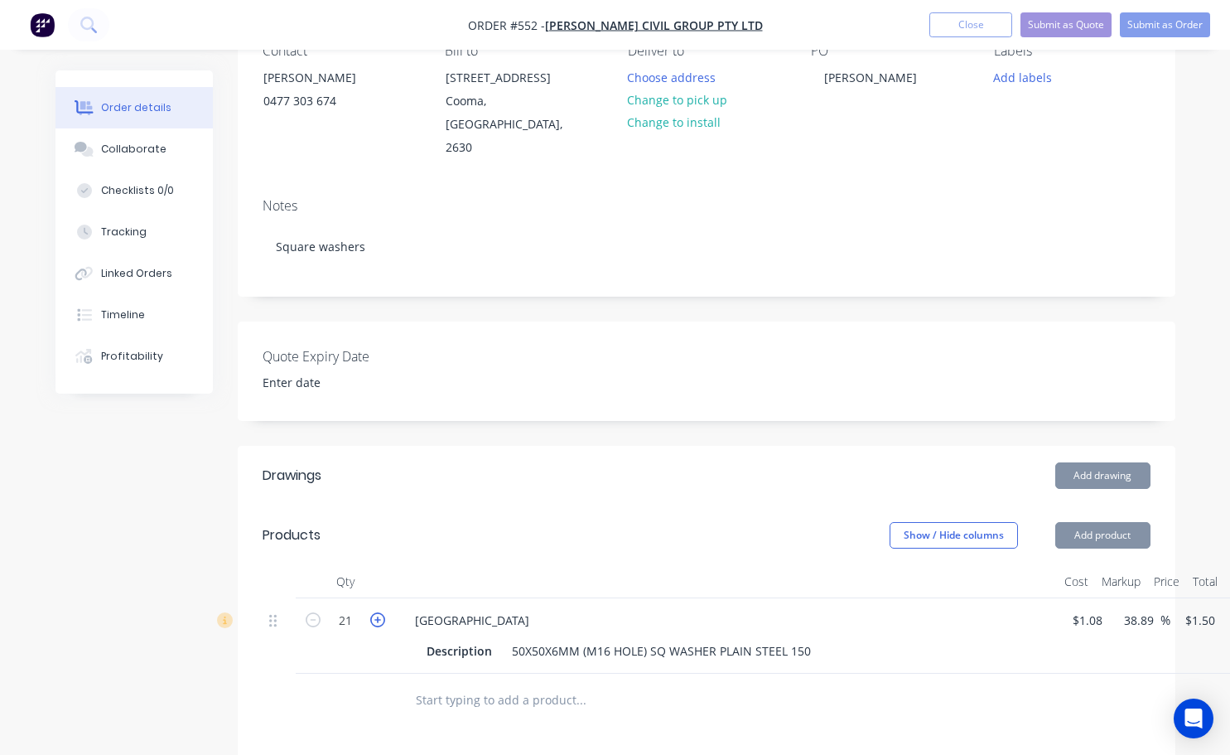
click at [379, 612] on icon "button" at bounding box center [377, 619] width 15 height 15
type input "22"
type input "$33.00"
click at [379, 612] on icon "button" at bounding box center [377, 619] width 15 height 15
type input "23"
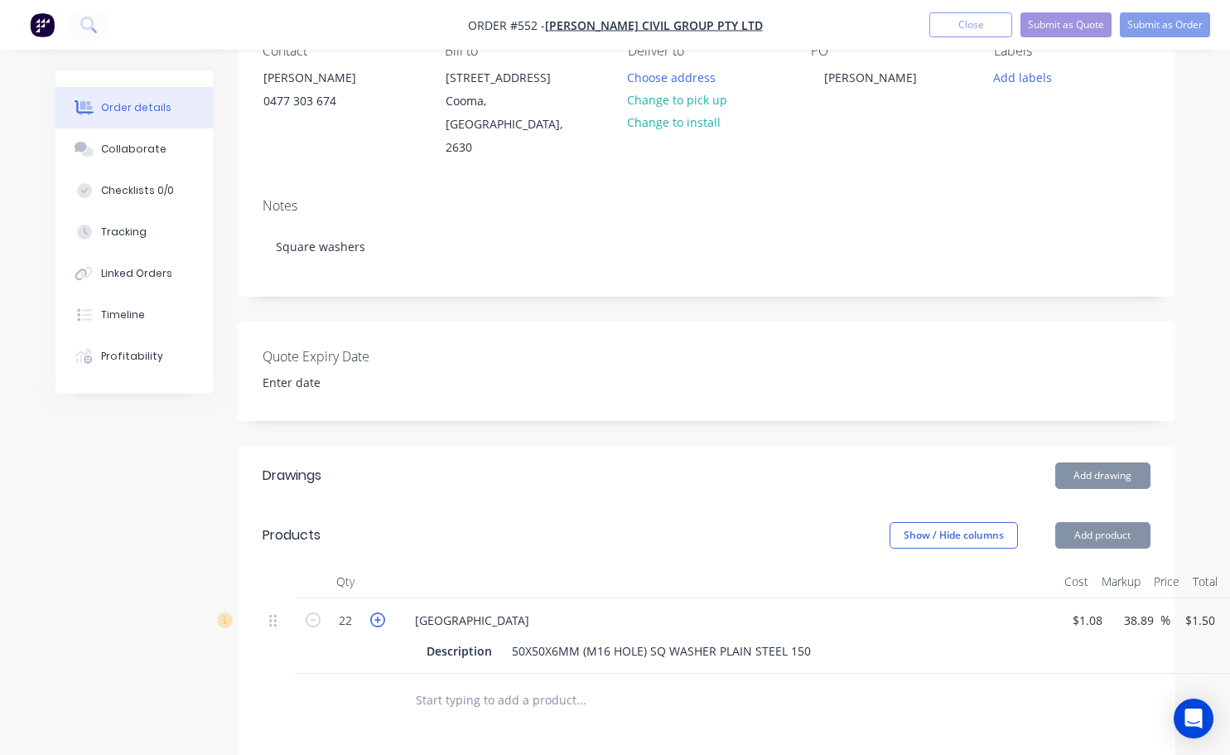
type input "$34.50"
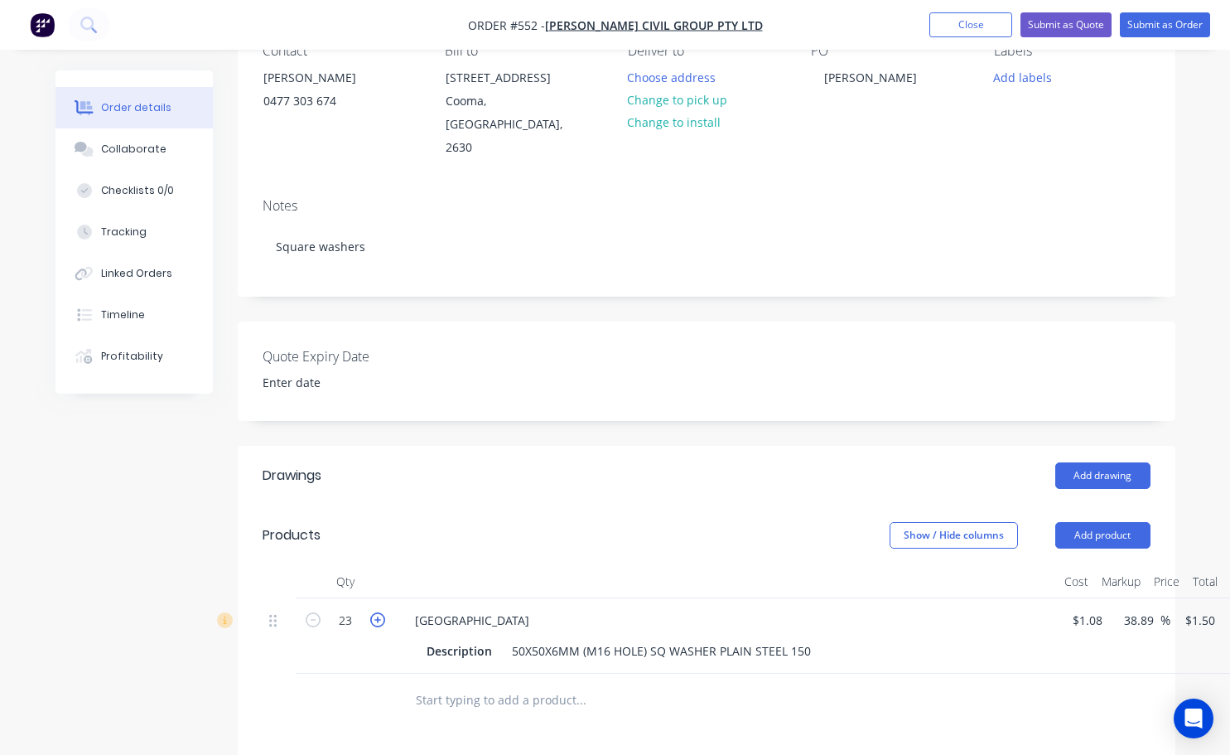
click at [379, 612] on icon "button" at bounding box center [377, 619] width 15 height 15
type input "24"
type input "$36.00"
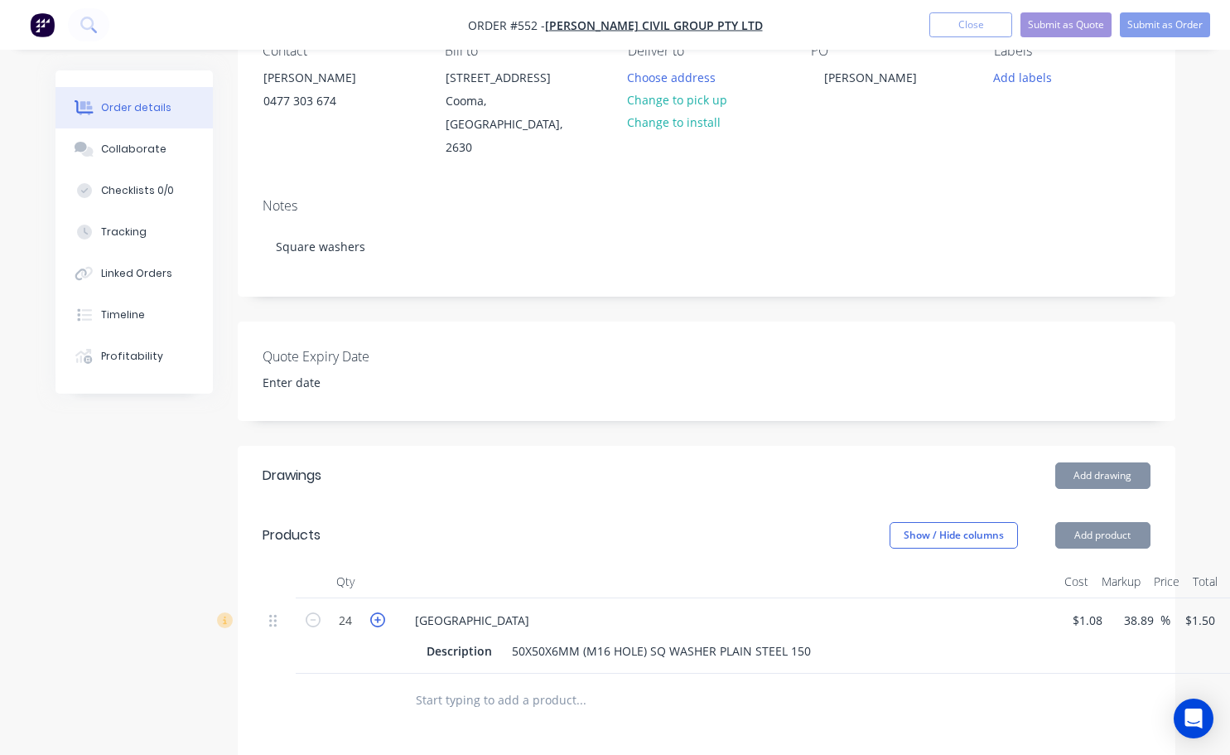
click at [379, 612] on icon "button" at bounding box center [377, 619] width 15 height 15
type input "25"
type input "$37.50"
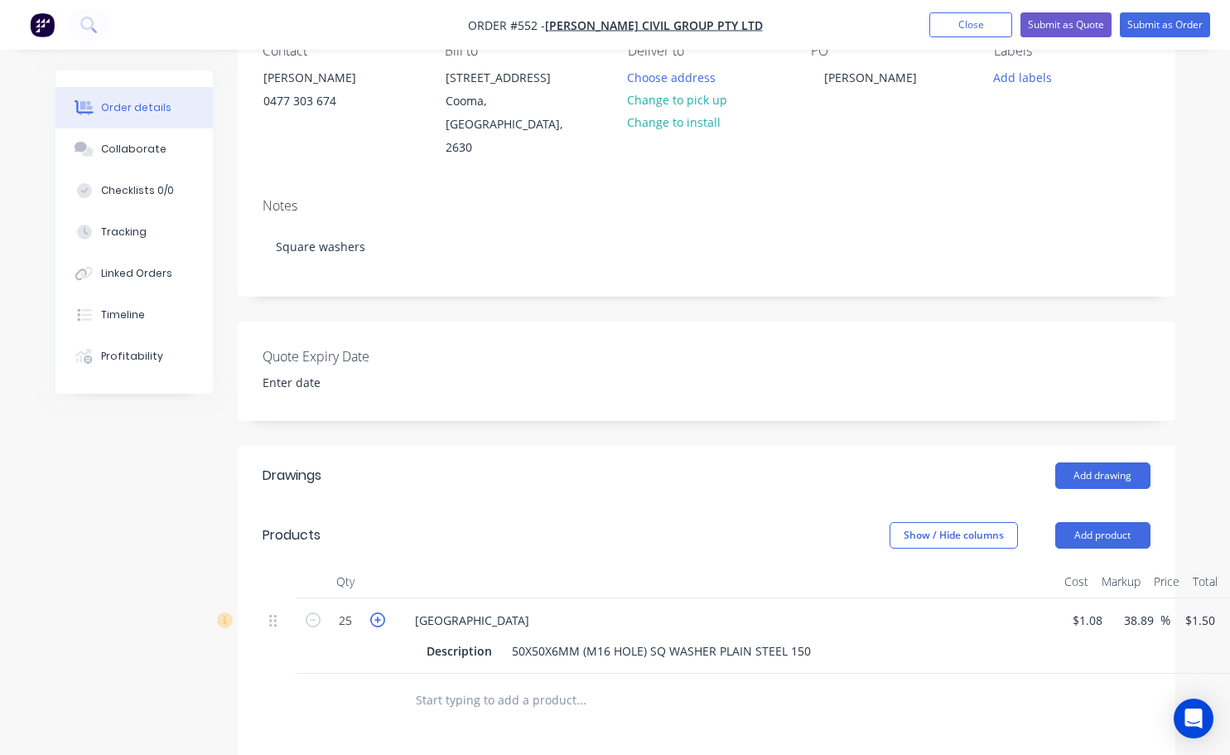
click at [379, 612] on icon "button" at bounding box center [377, 619] width 15 height 15
type input "26"
type input "$39.00"
click at [379, 612] on icon "button" at bounding box center [377, 619] width 15 height 15
type input "27"
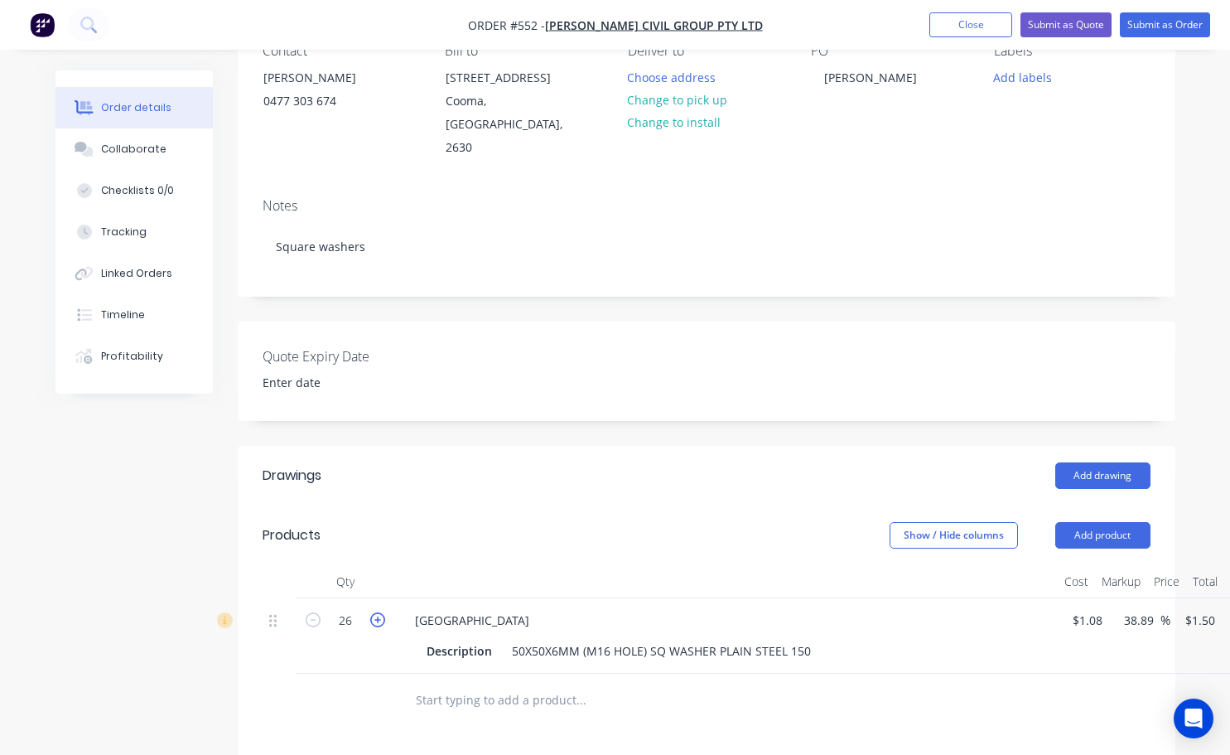
type input "$40.50"
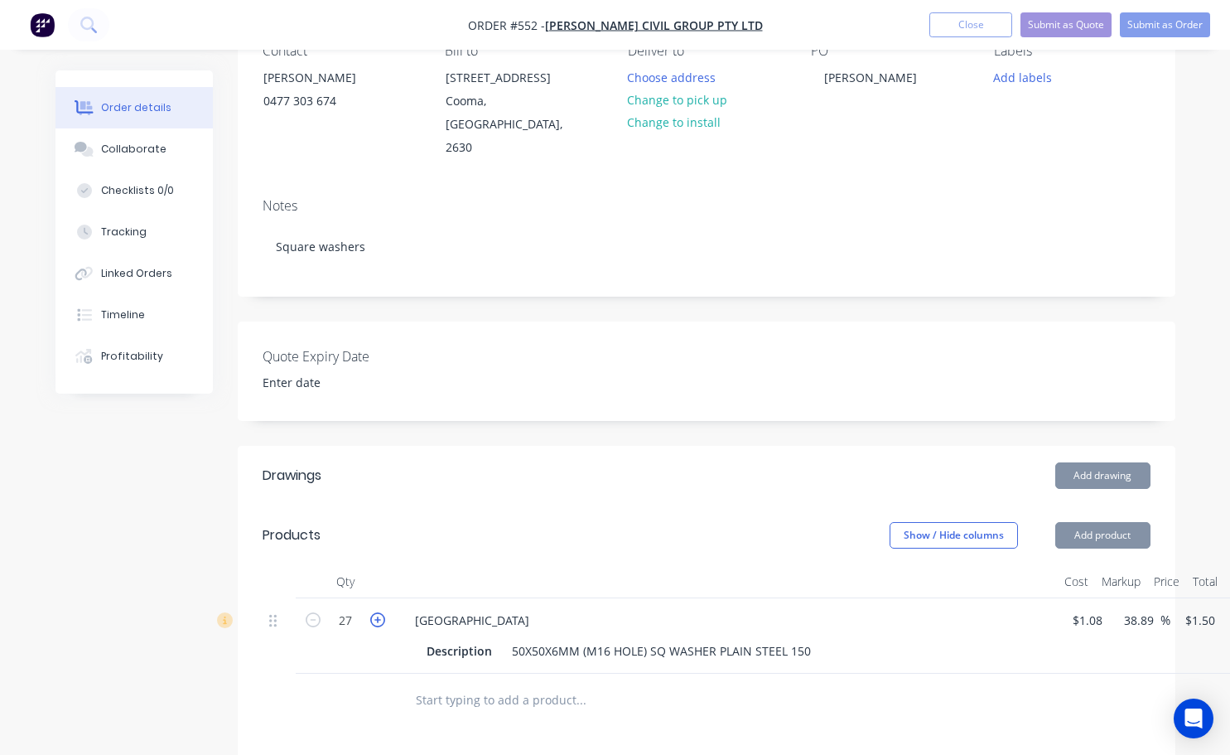
click at [379, 612] on icon "button" at bounding box center [377, 619] width 15 height 15
type input "28"
type input "$42.00"
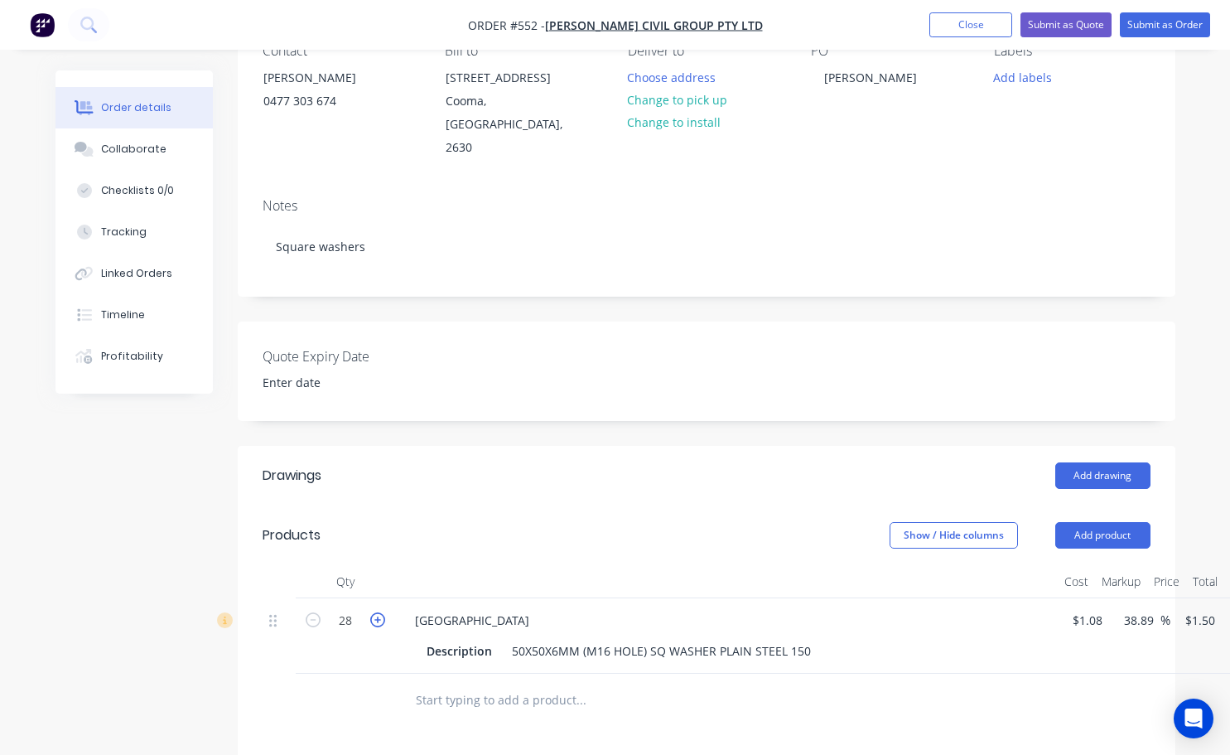
click at [379, 612] on icon "button" at bounding box center [377, 619] width 15 height 15
type input "29"
type input "$43.50"
click at [379, 612] on icon "button" at bounding box center [377, 619] width 15 height 15
type input "30"
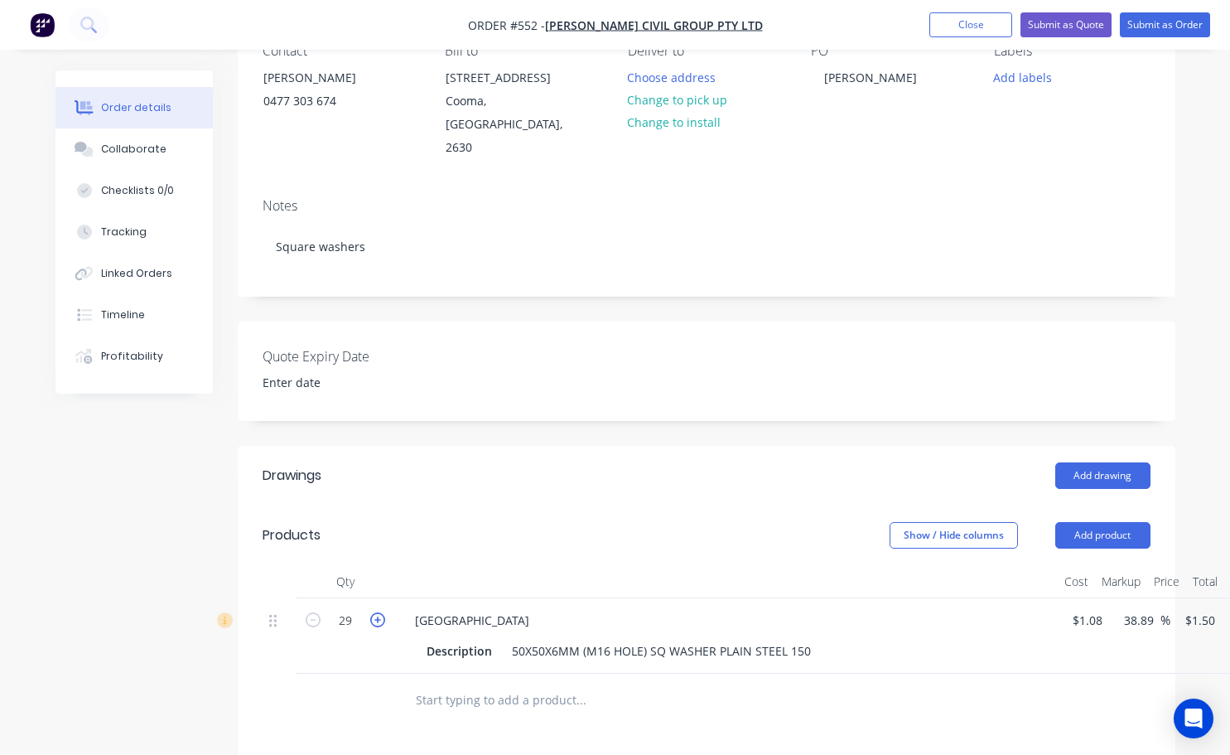
type input "$45.00"
click at [380, 674] on div at bounding box center [345, 701] width 99 height 54
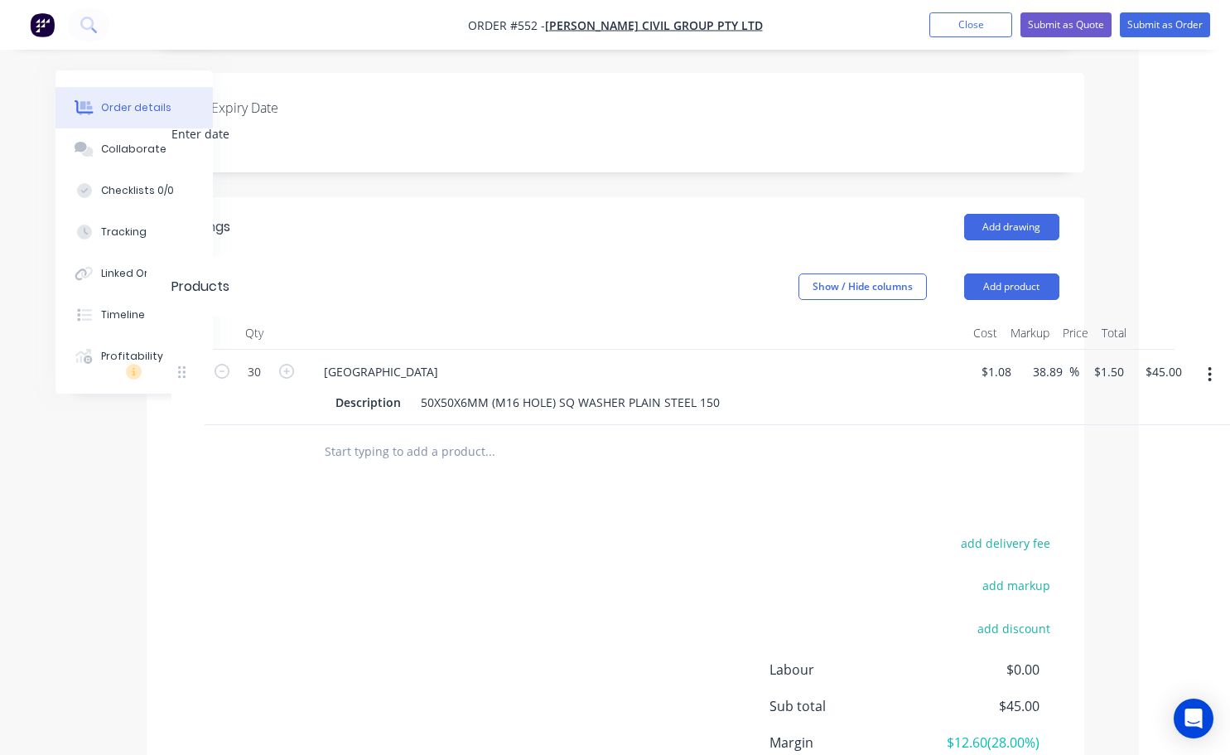
scroll to position [331, 91]
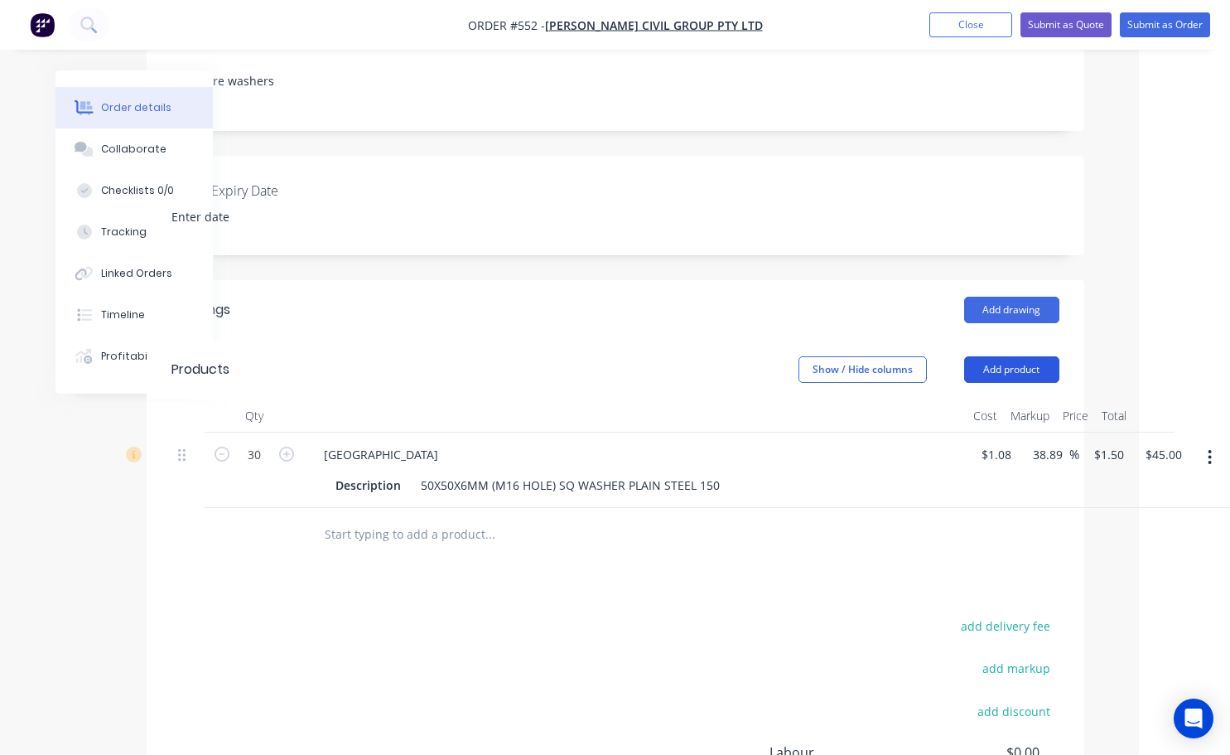
click at [1026, 356] on button "Add product" at bounding box center [1012, 369] width 95 height 27
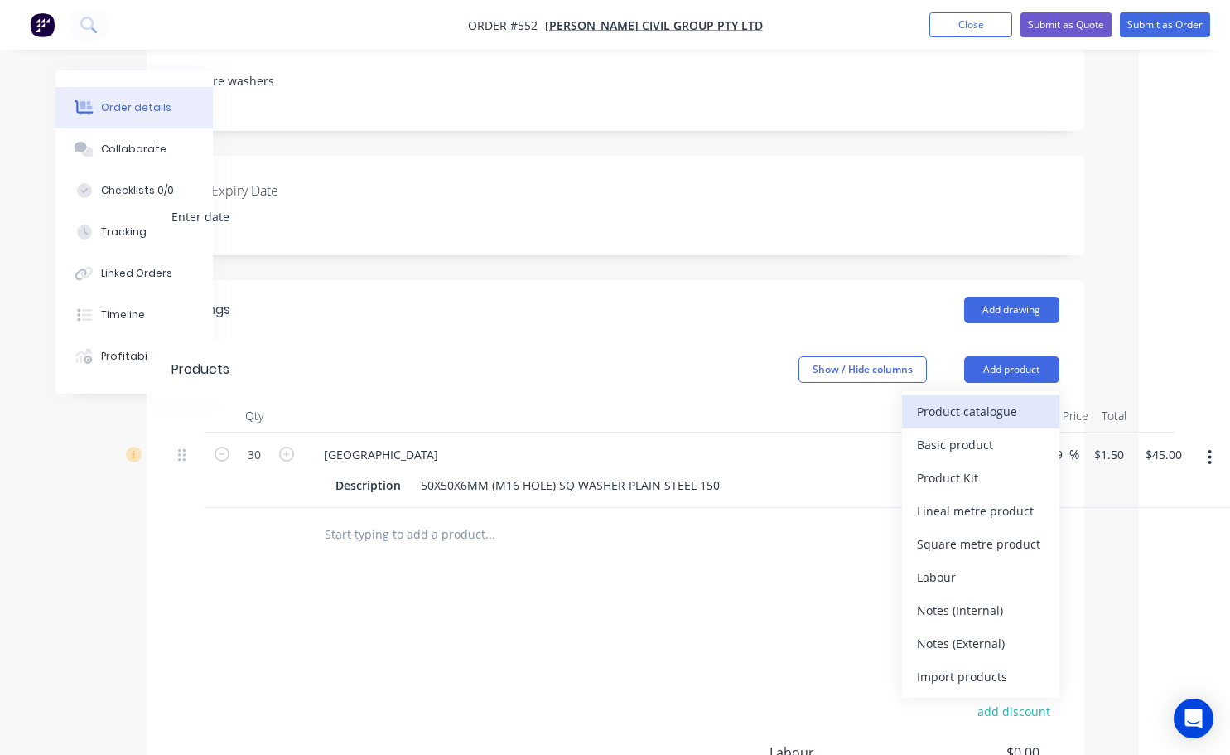
click at [979, 399] on div "Product catalogue" at bounding box center [981, 411] width 128 height 24
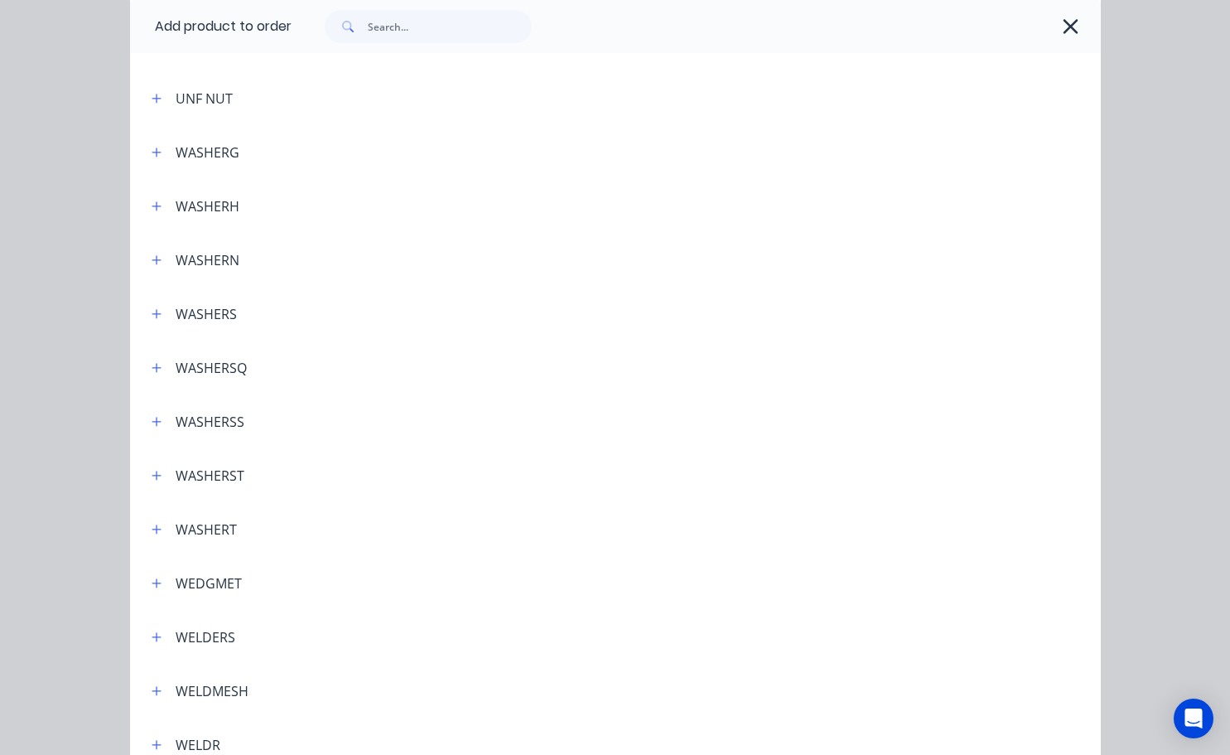
scroll to position [5765, 0]
click at [155, 365] on icon "button" at bounding box center [157, 369] width 10 height 12
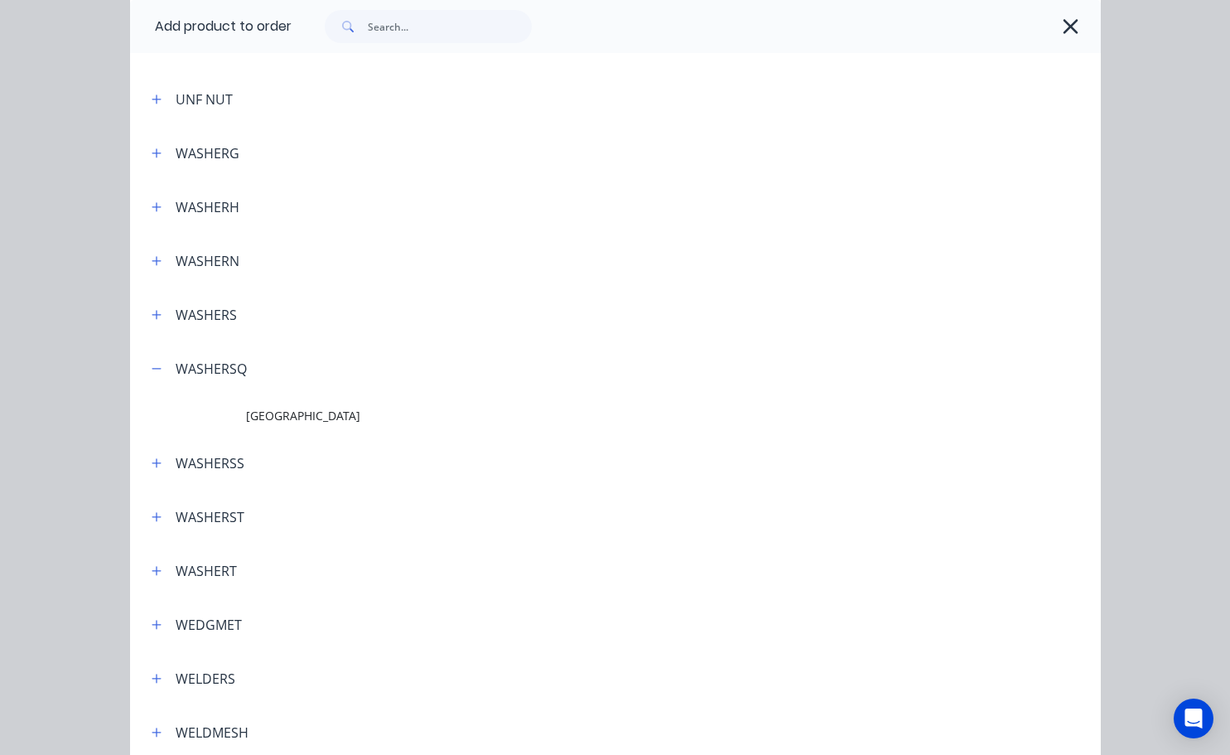
click at [278, 423] on span "Washer Square" at bounding box center [588, 415] width 684 height 17
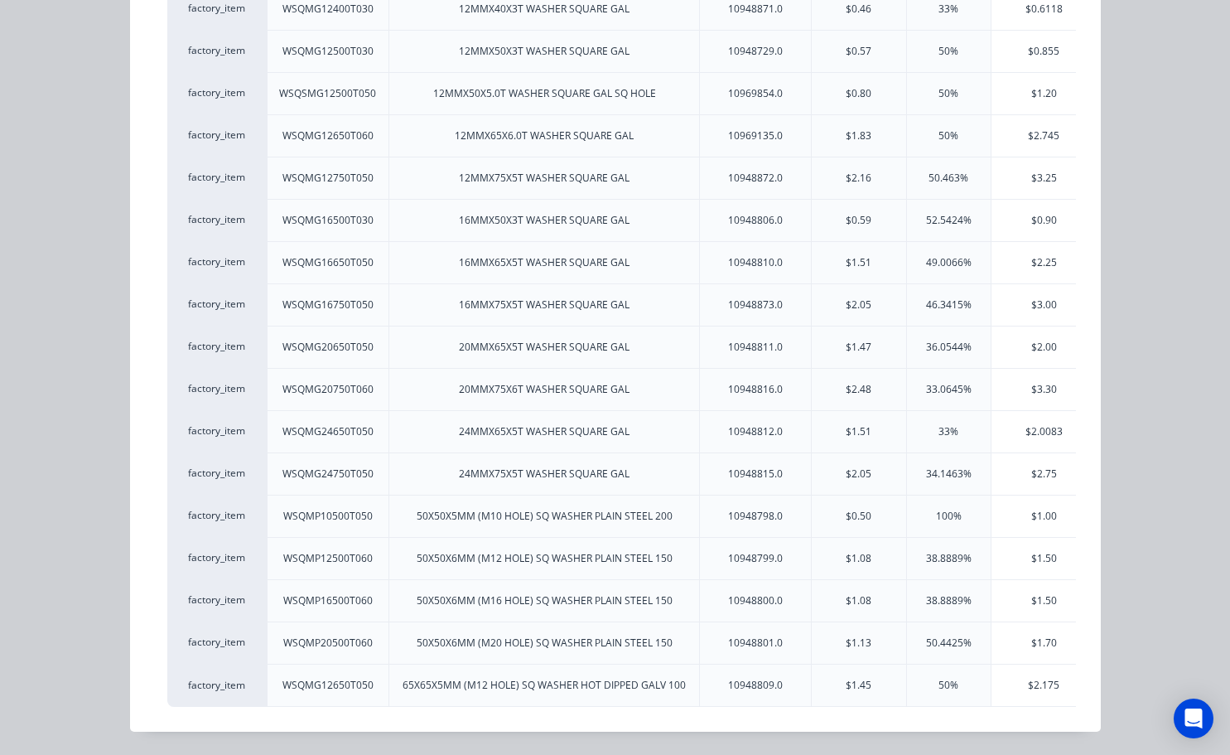
scroll to position [0, 0]
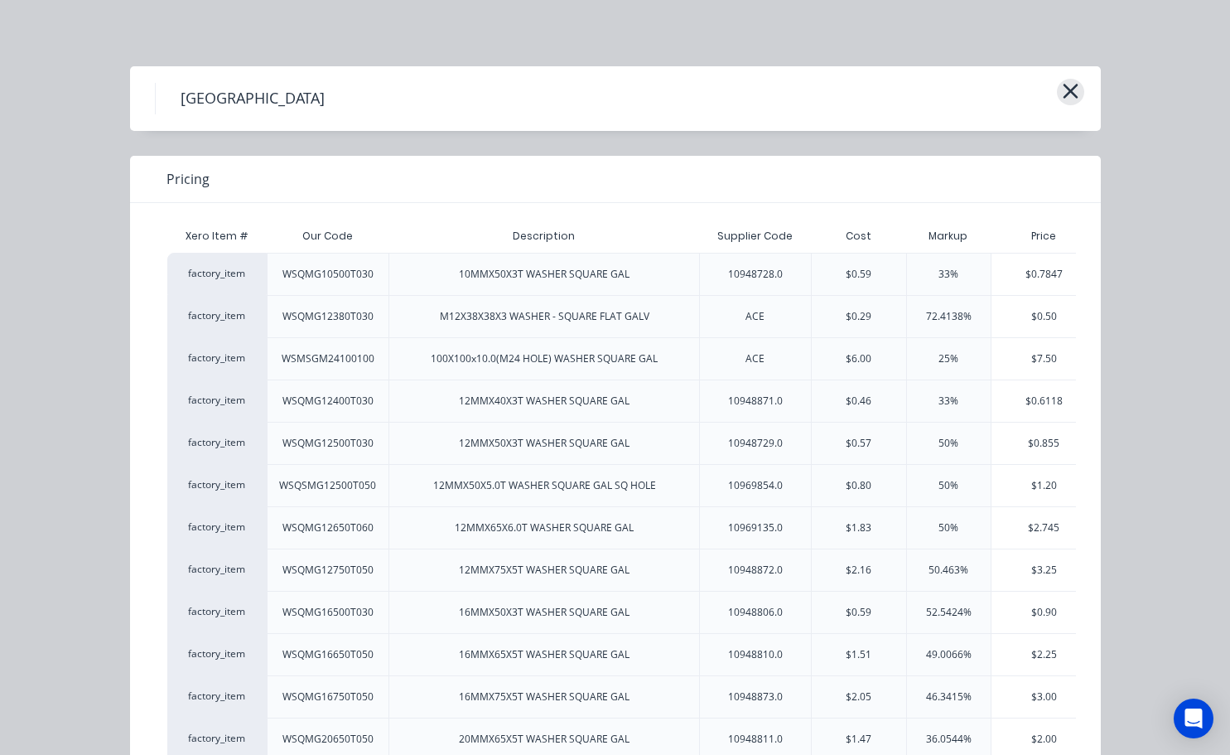
click at [1067, 91] on icon "button" at bounding box center [1070, 91] width 17 height 23
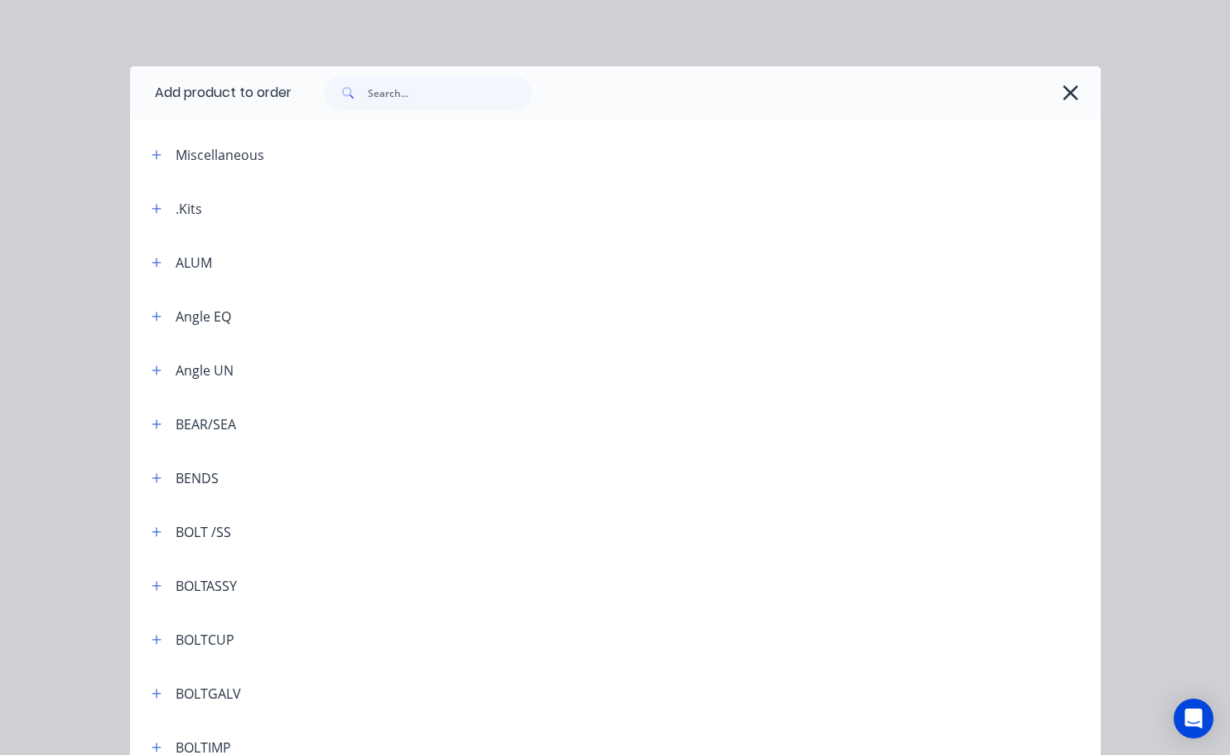
scroll to position [6107, 0]
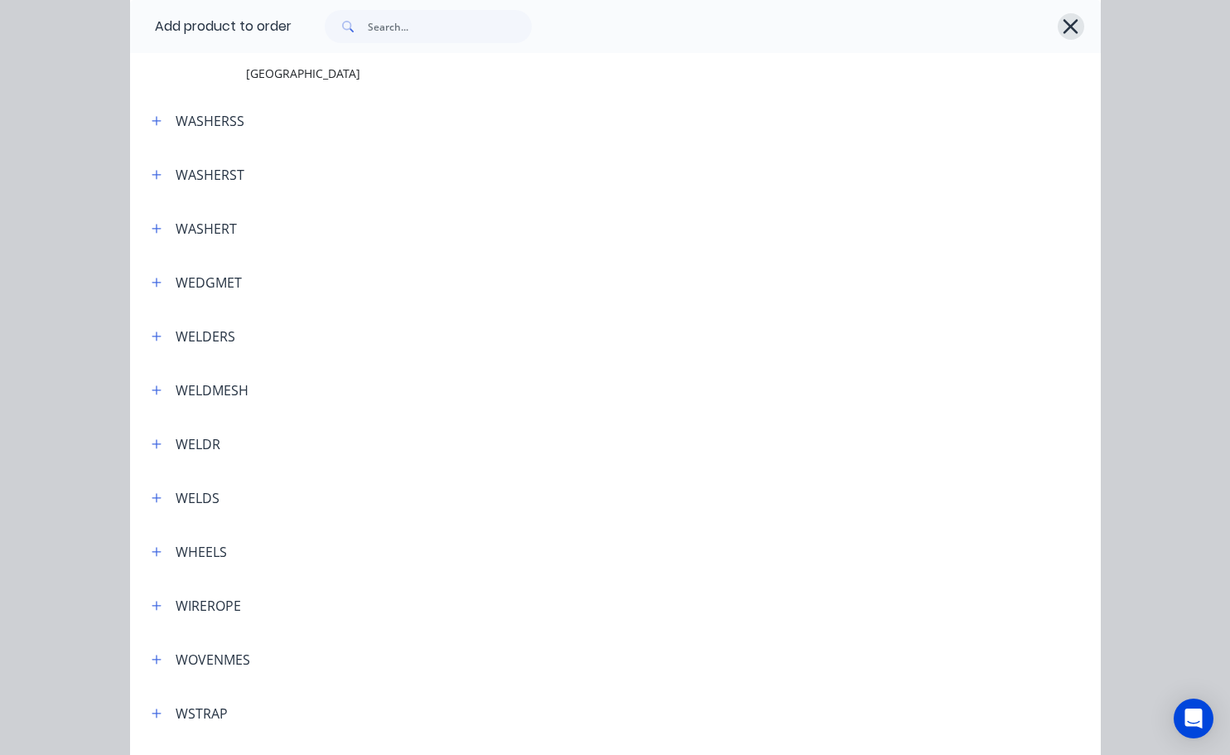
click at [1071, 27] on icon "button" at bounding box center [1070, 26] width 17 height 23
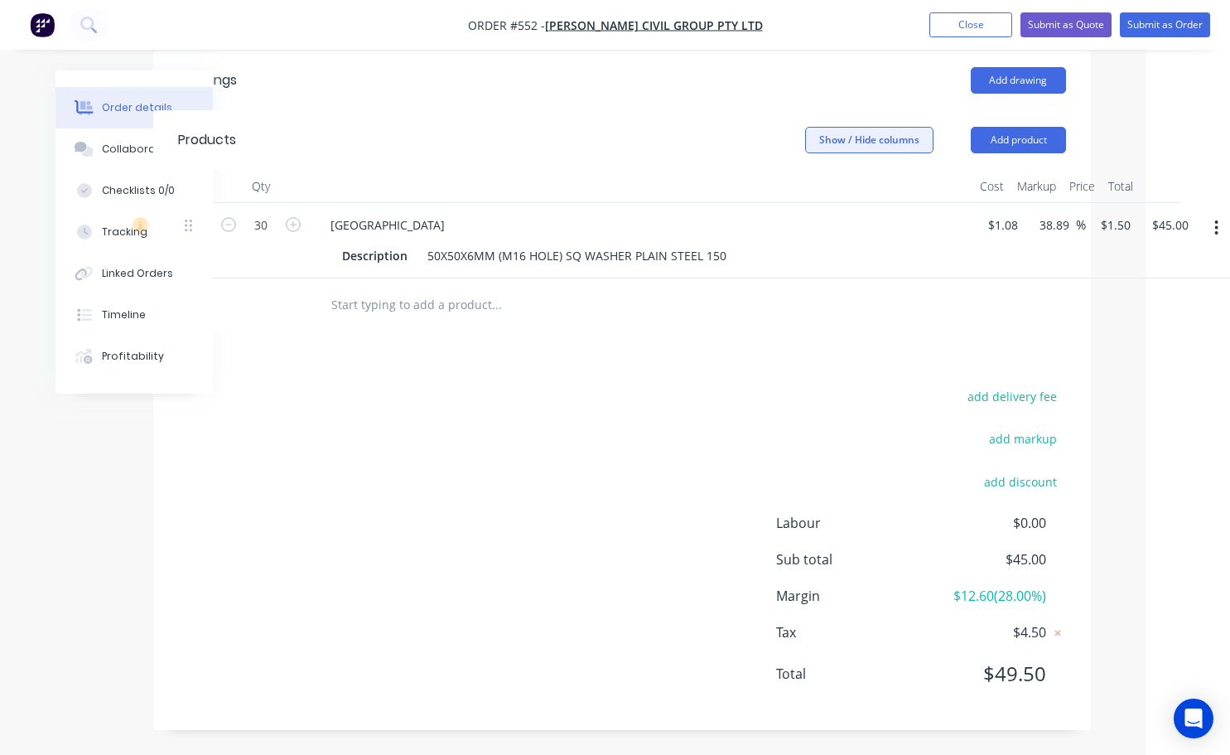
scroll to position [538, 85]
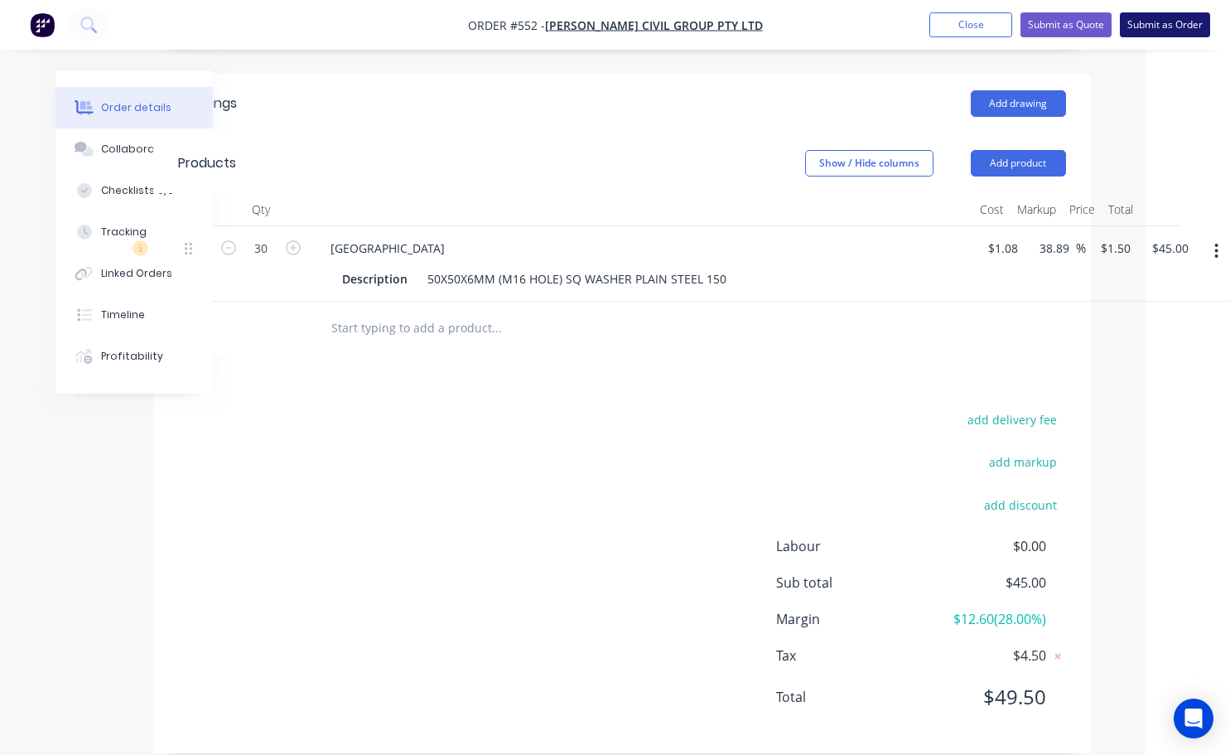
click at [1174, 29] on button "Submit as Order" at bounding box center [1165, 24] width 90 height 25
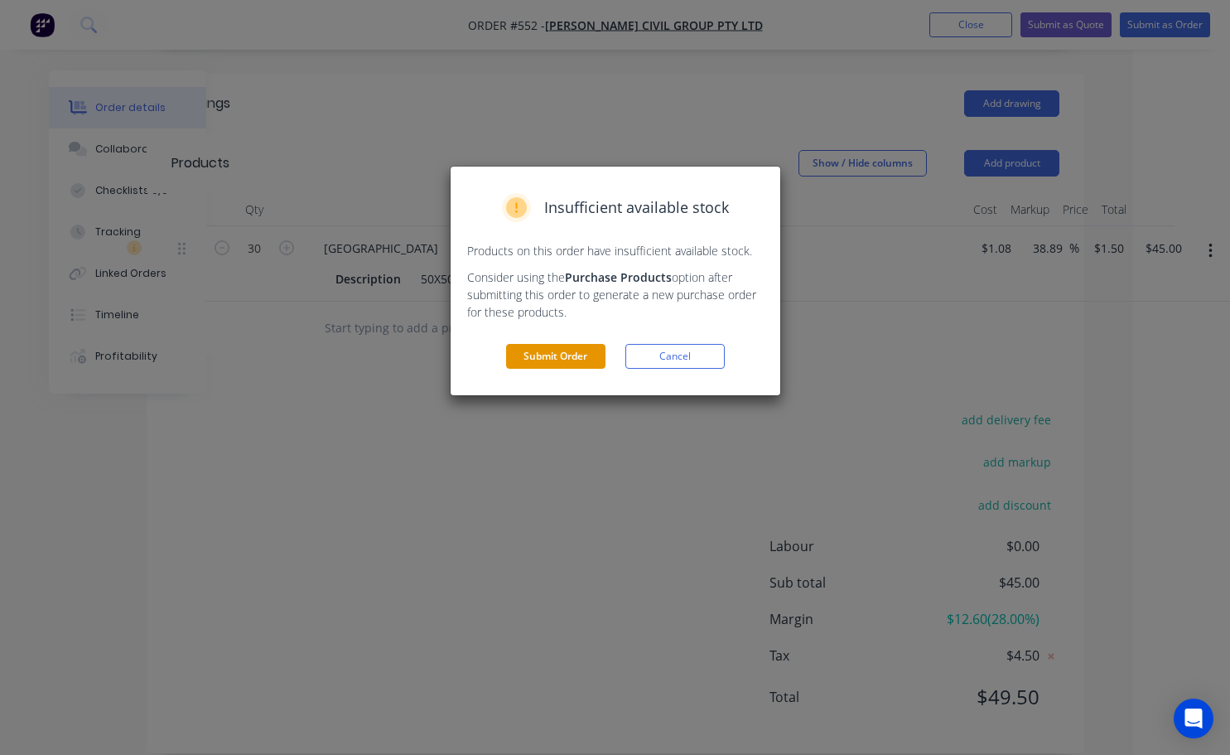
click at [568, 357] on button "Submit Order" at bounding box center [555, 356] width 99 height 25
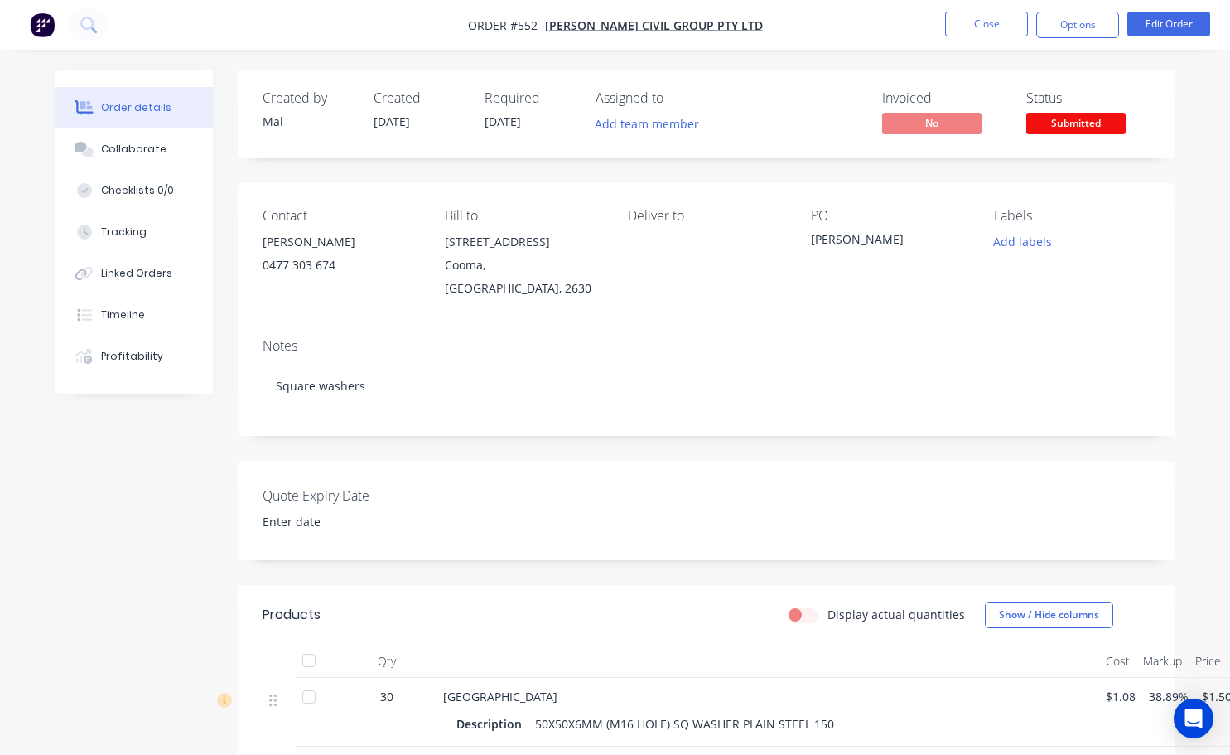
click at [1080, 129] on span "Submitted" at bounding box center [1076, 123] width 99 height 21
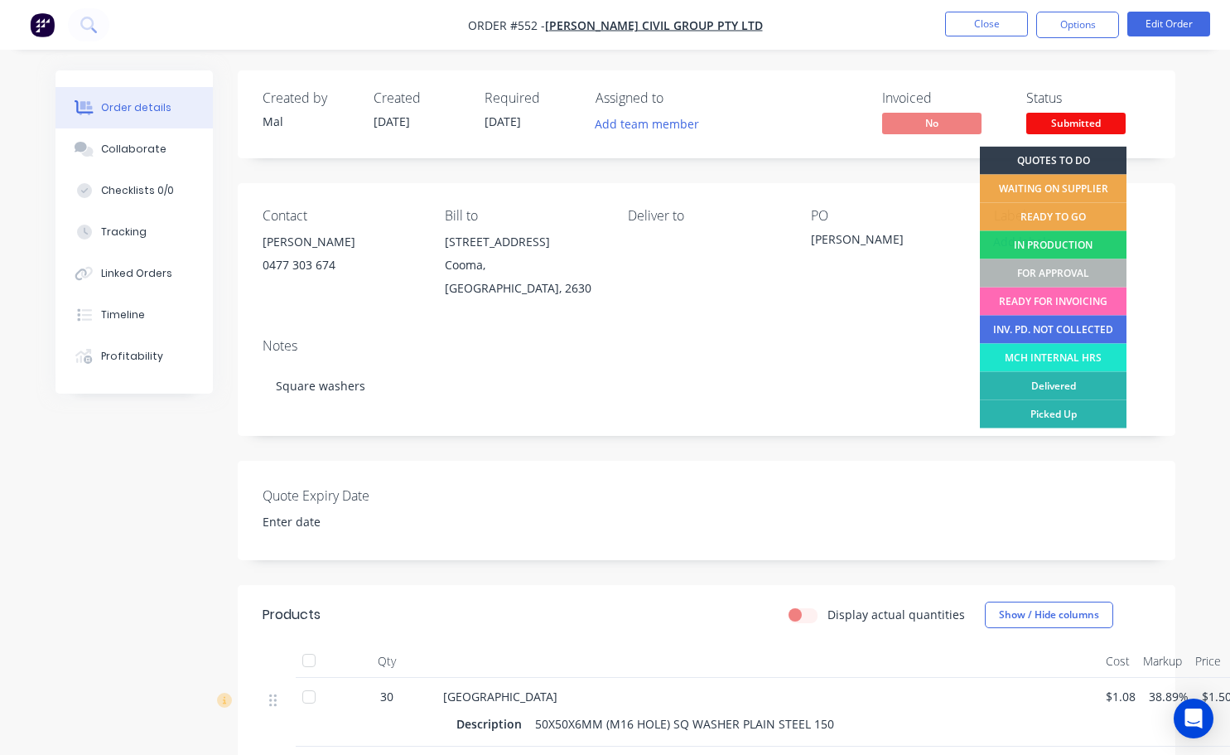
click at [1056, 298] on div "READY FOR INVOICING" at bounding box center [1053, 302] width 147 height 28
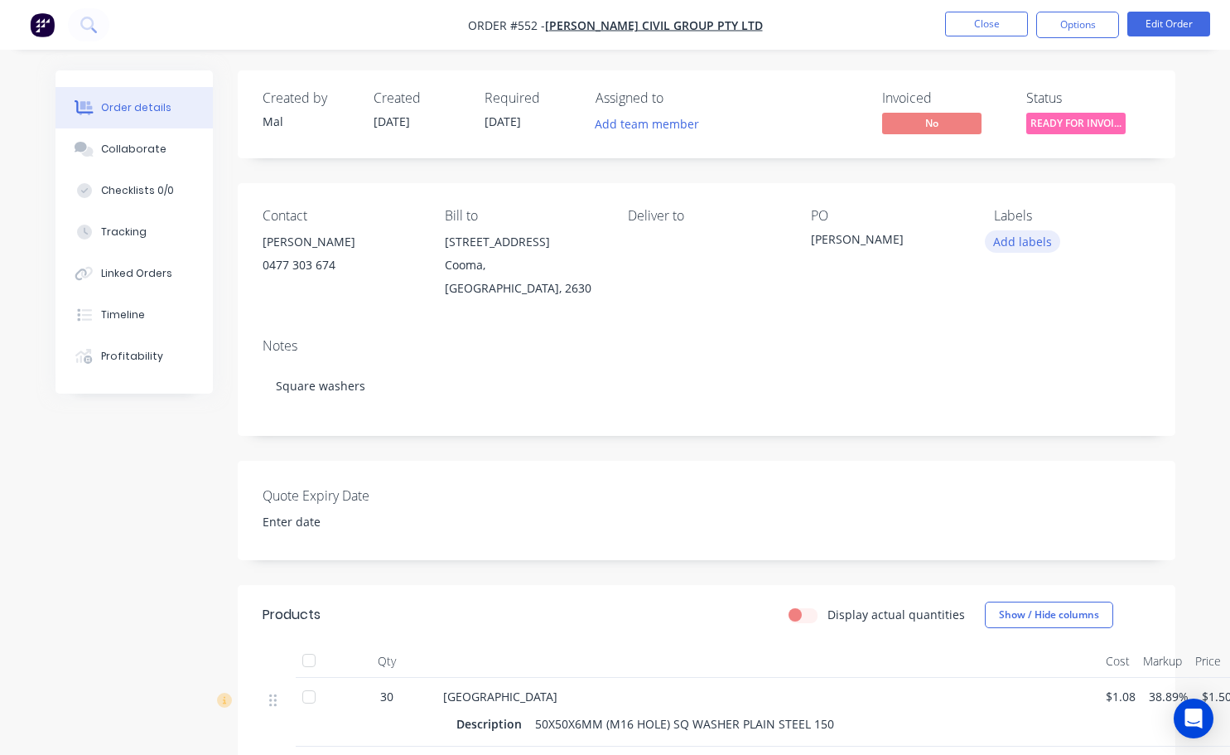
click at [1029, 245] on button "Add labels" at bounding box center [1023, 241] width 76 height 22
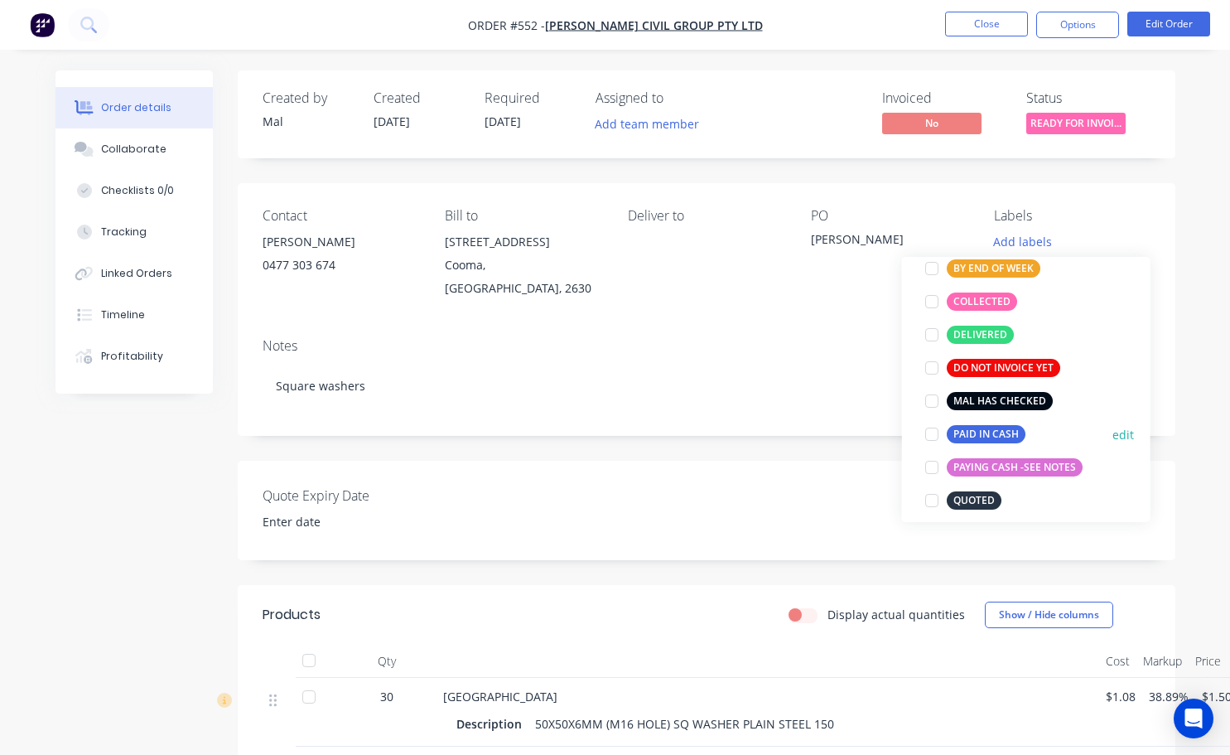
scroll to position [166, 0]
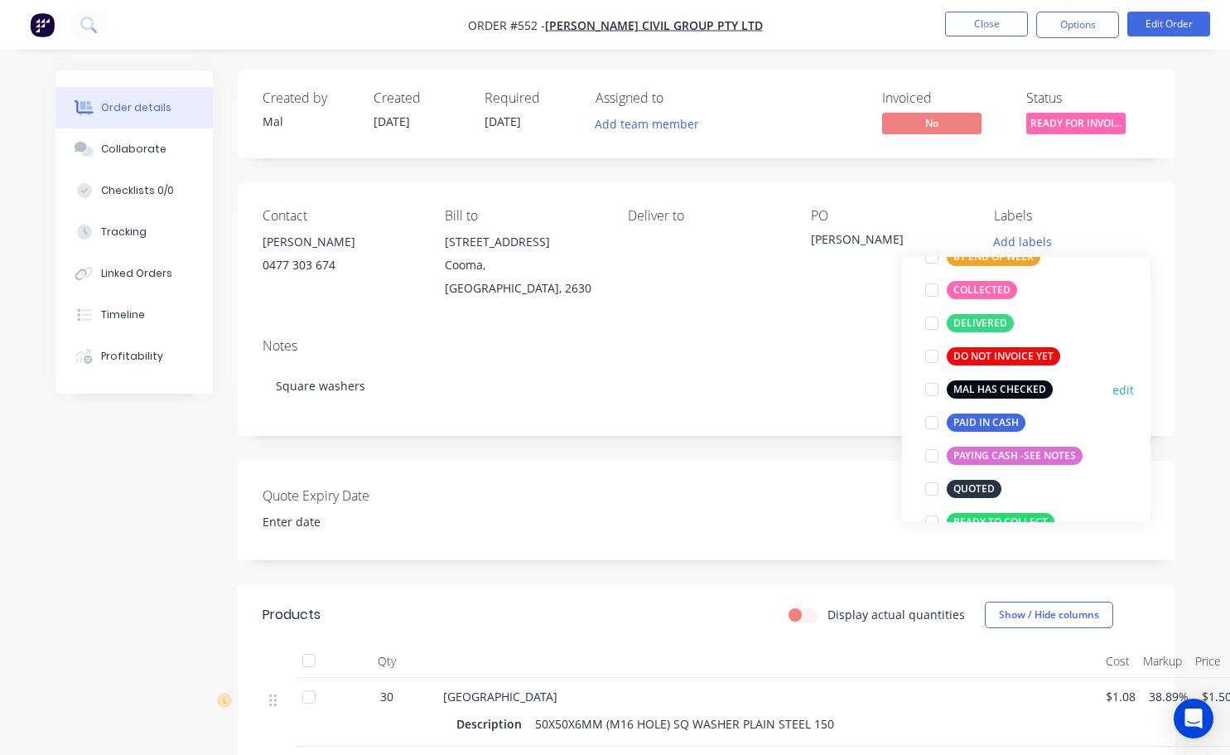
click at [933, 386] on div at bounding box center [932, 389] width 33 height 33
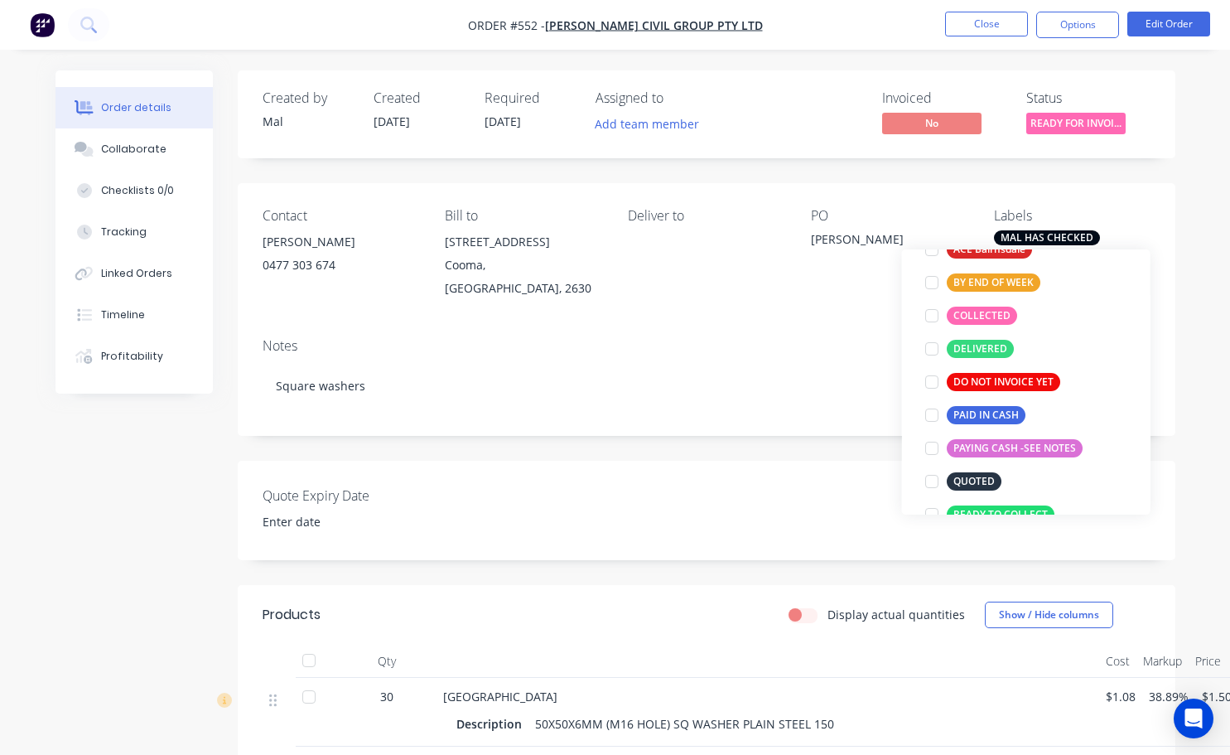
scroll to position [0, 0]
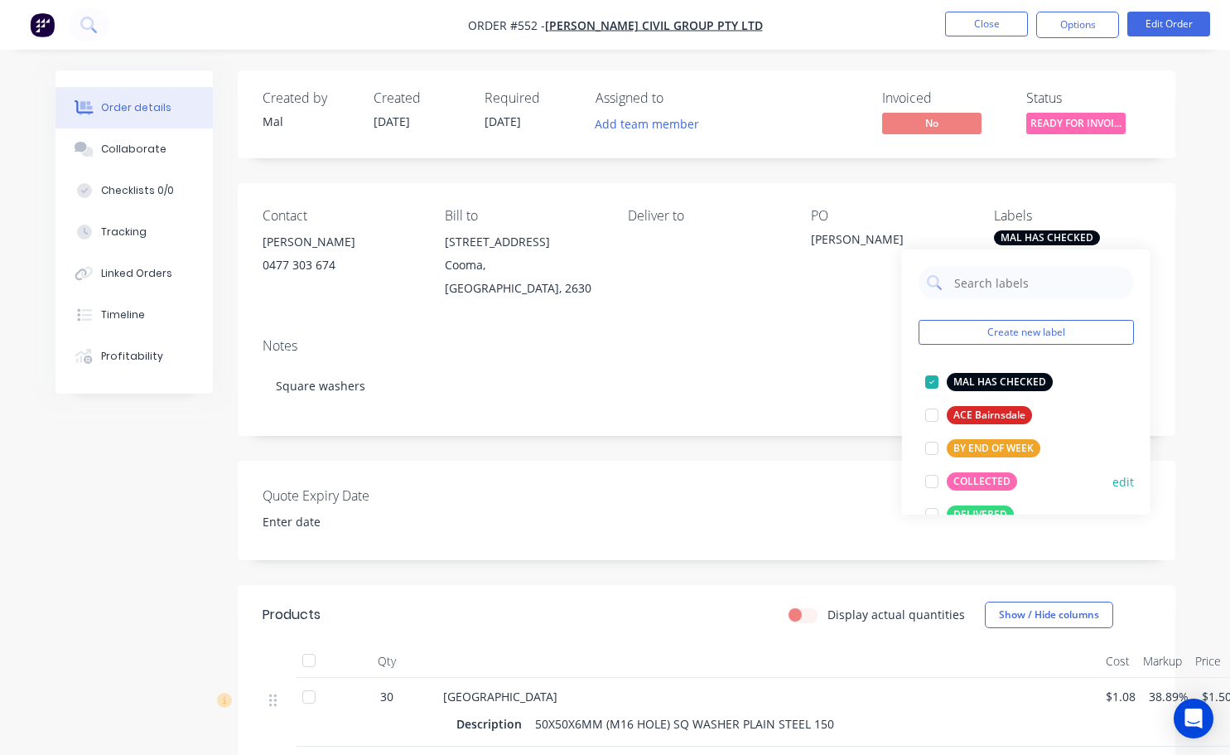
click at [931, 481] on div at bounding box center [932, 481] width 33 height 33
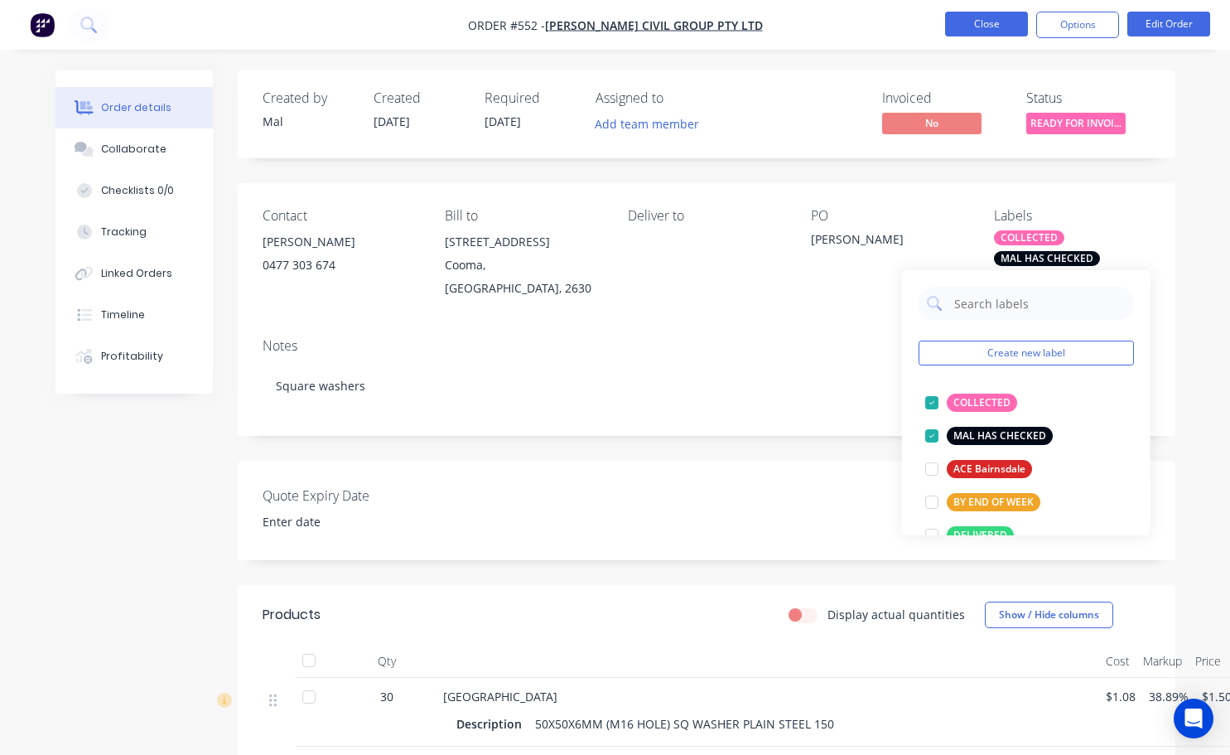
click at [984, 28] on button "Close" at bounding box center [986, 24] width 83 height 25
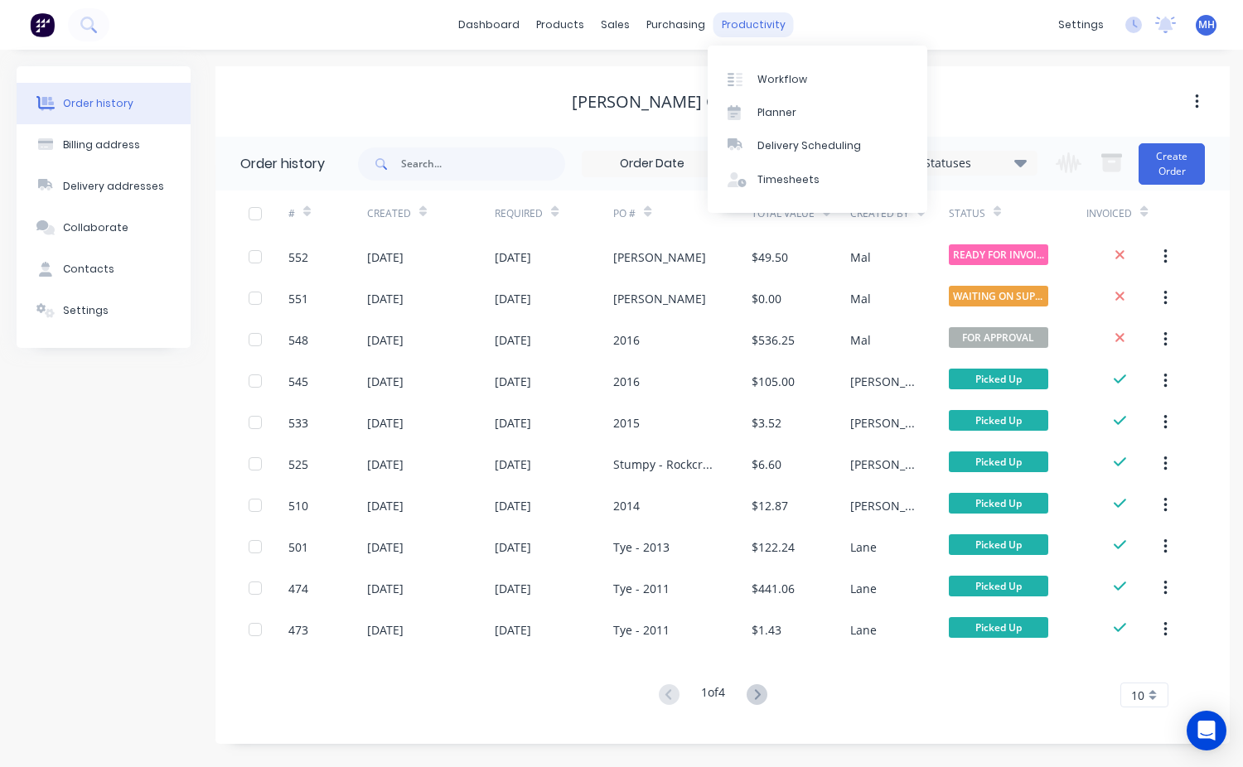
click at [764, 27] on div "productivity" at bounding box center [753, 24] width 80 height 25
click at [785, 94] on link "Workflow" at bounding box center [818, 78] width 220 height 33
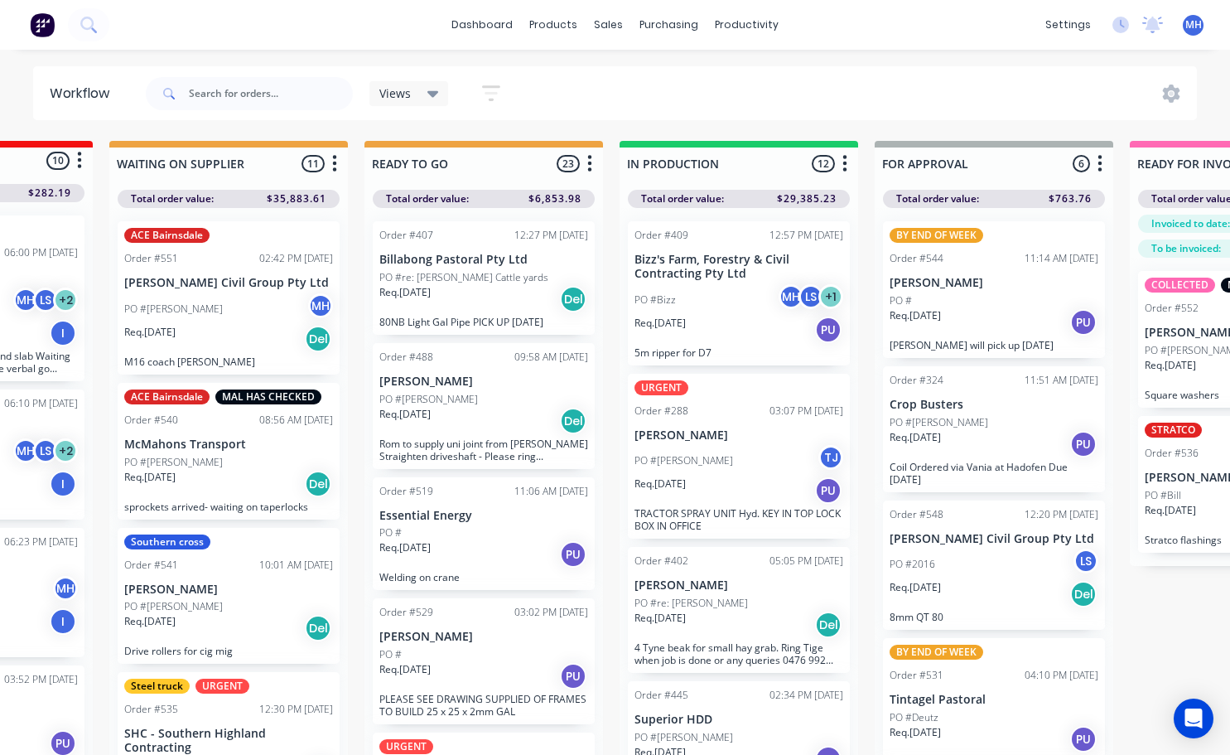
scroll to position [0, 415]
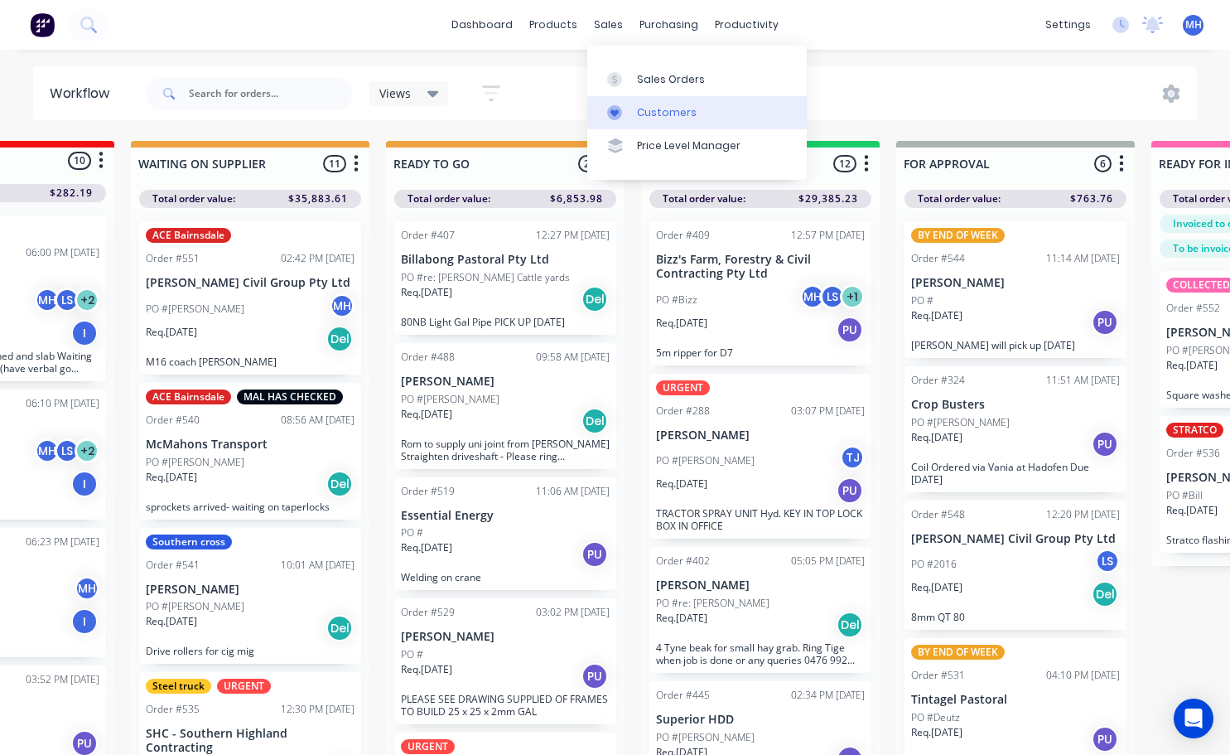
click at [672, 114] on div "Customers" at bounding box center [667, 112] width 60 height 15
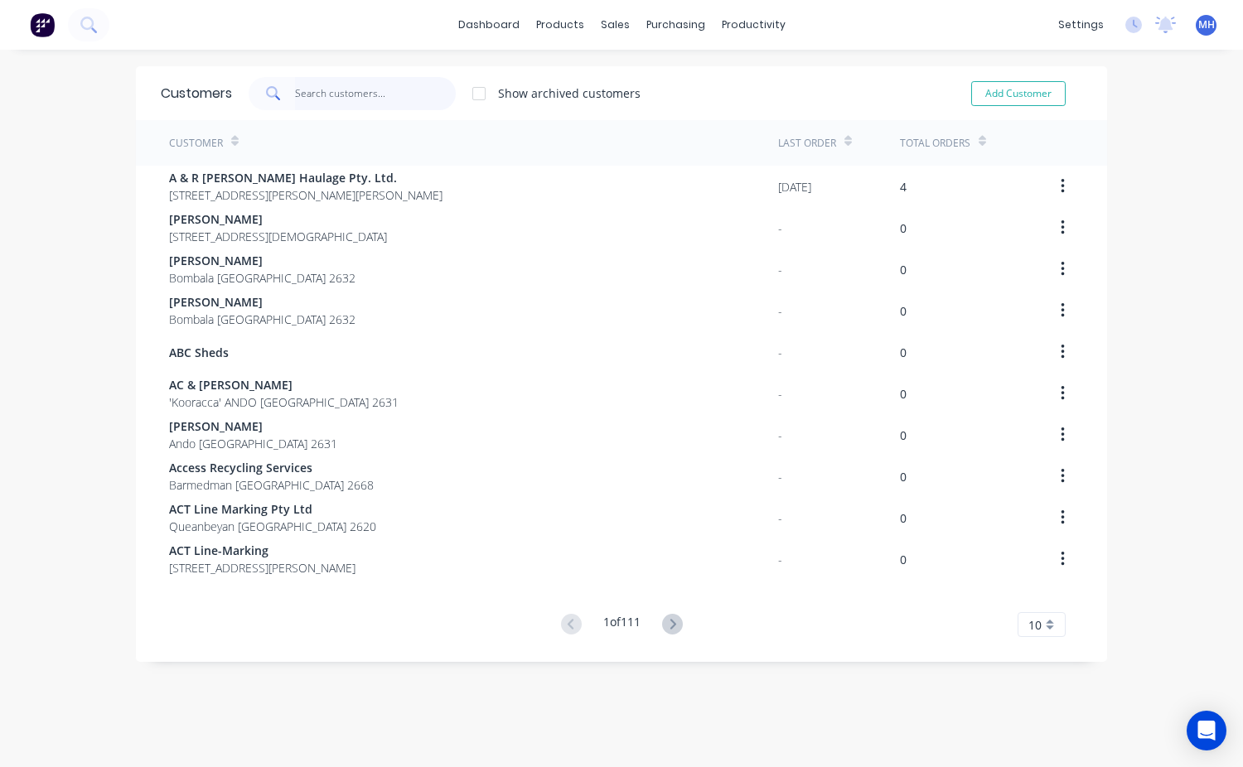
click at [331, 92] on input "text" at bounding box center [376, 93] width 162 height 33
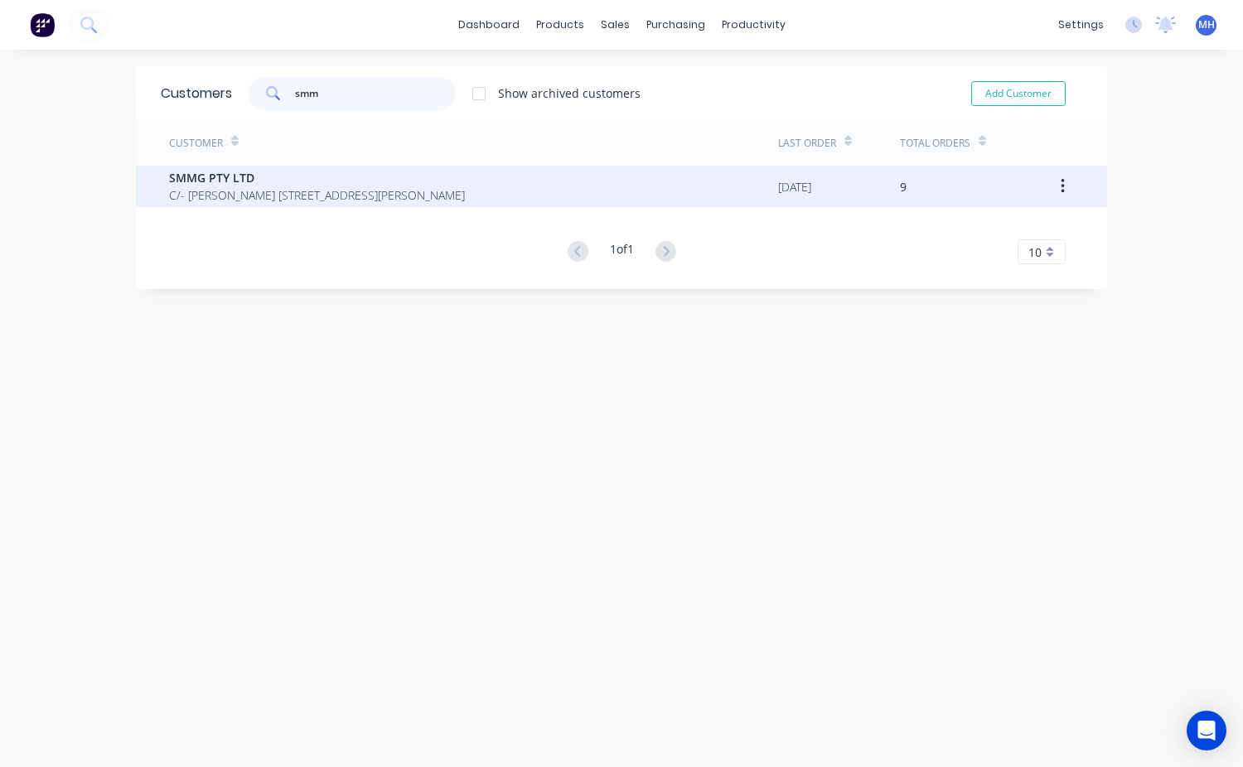
type input "smm"
click at [234, 184] on span "SMMG PTY LTD" at bounding box center [317, 177] width 296 height 17
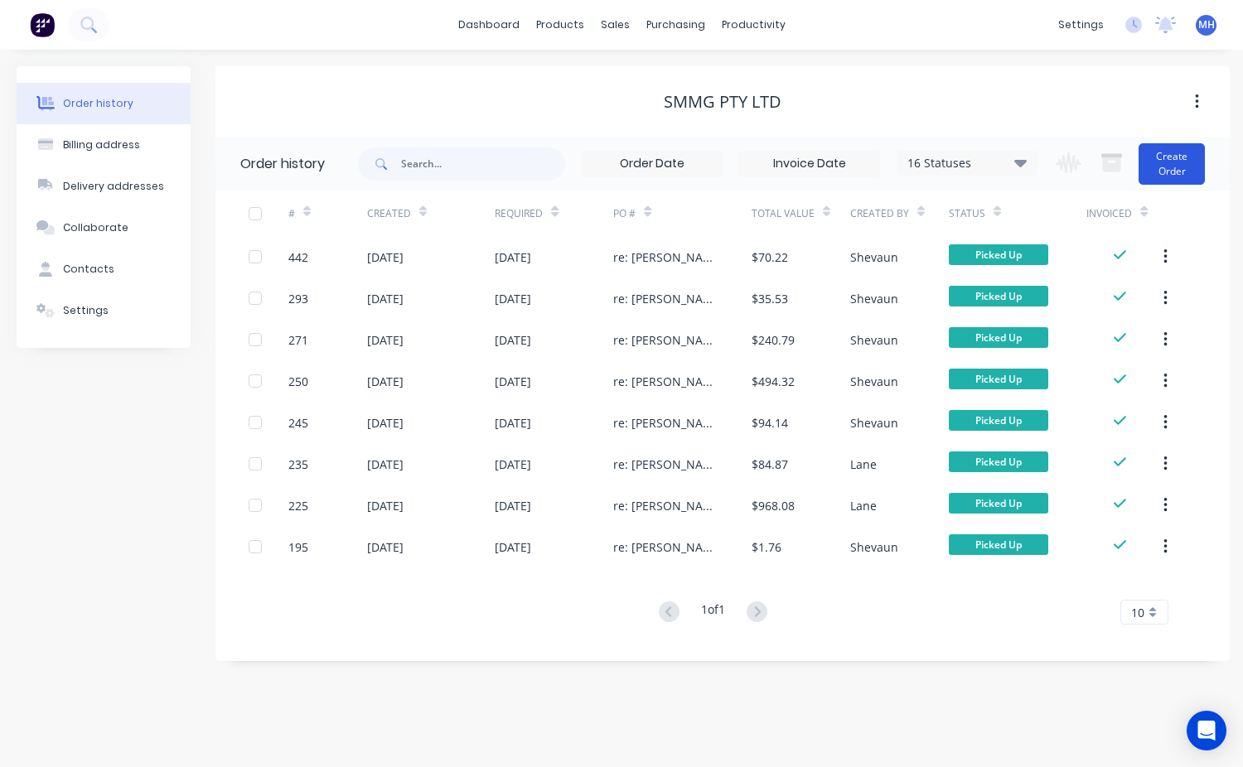
click at [1174, 174] on button "Create Order" at bounding box center [1172, 163] width 66 height 41
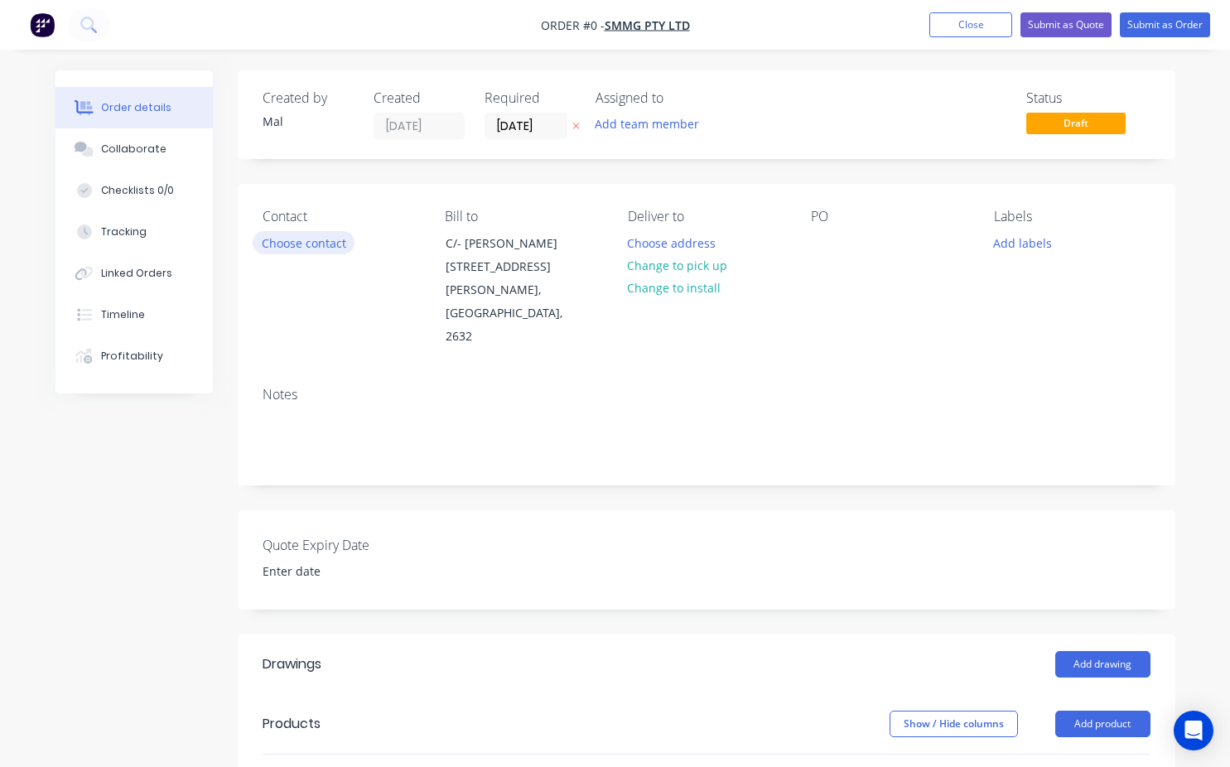
click at [302, 244] on button "Choose contact" at bounding box center [304, 242] width 102 height 22
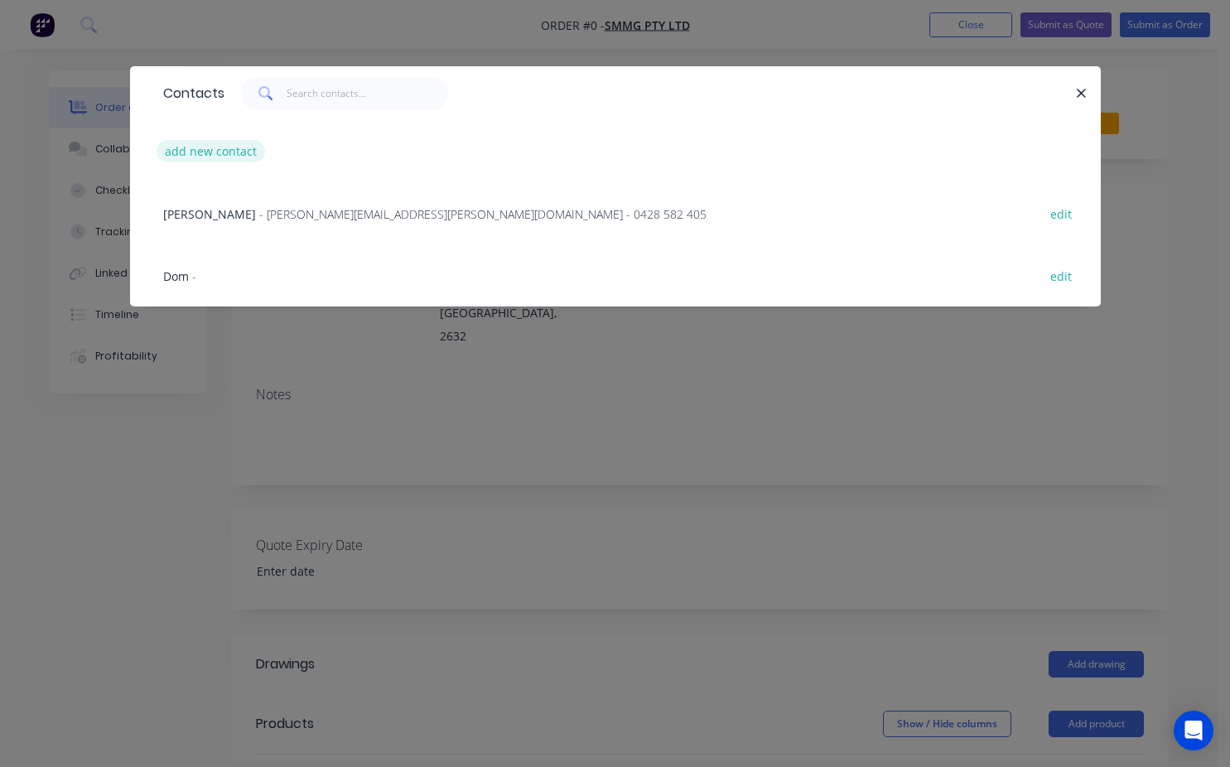
click at [215, 157] on button "add new contact" at bounding box center [211, 151] width 109 height 22
select select "AU"
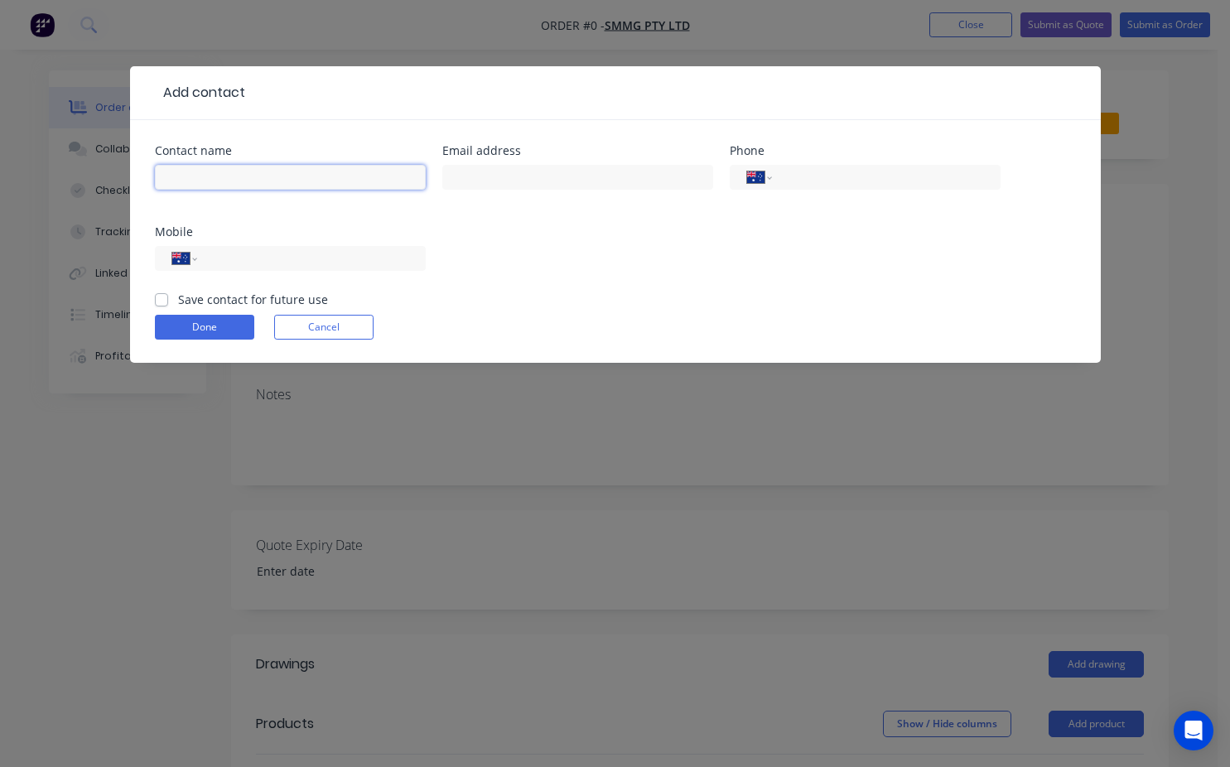
click at [176, 180] on input "text" at bounding box center [290, 177] width 271 height 25
click at [214, 185] on input "Andrewv" at bounding box center [290, 177] width 271 height 25
type input "Andrew Broz"
click at [178, 301] on label "Save contact for future use" at bounding box center [253, 299] width 150 height 17
click at [162, 301] on input "Save contact for future use" at bounding box center [161, 299] width 13 height 16
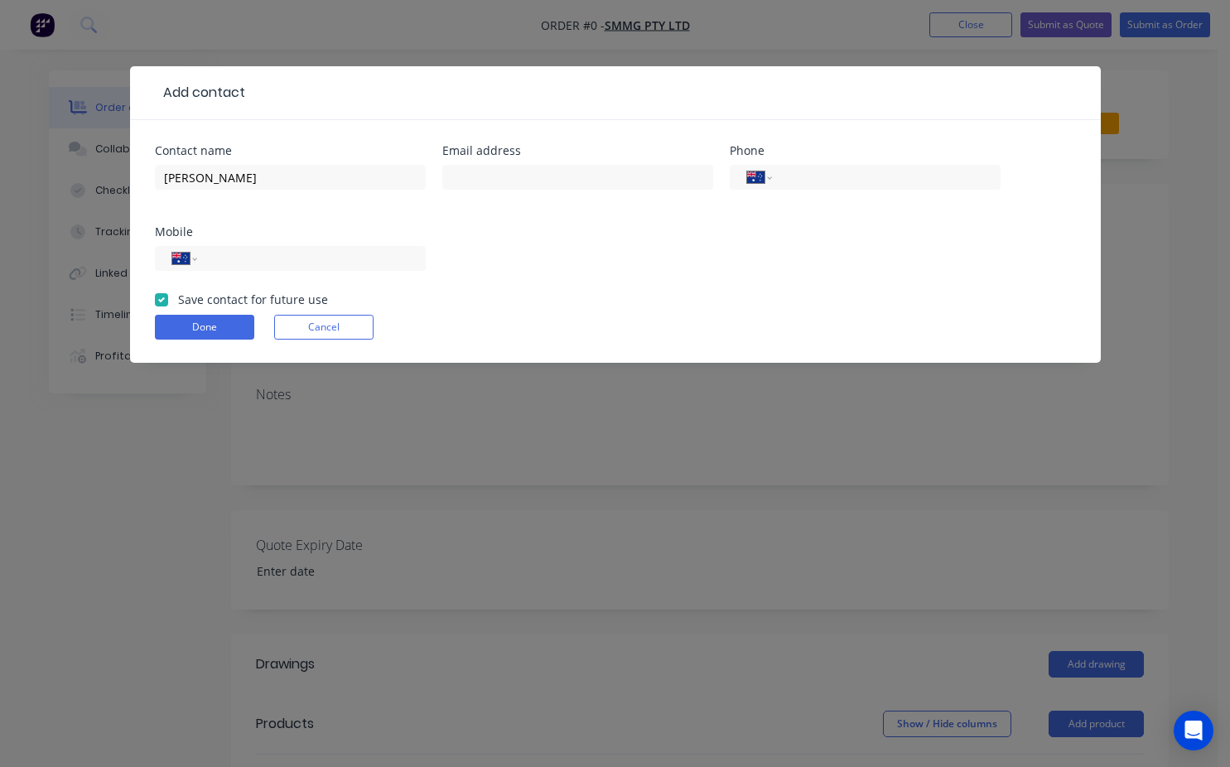
checkbox input "true"
click at [190, 324] on button "Done" at bounding box center [204, 327] width 99 height 25
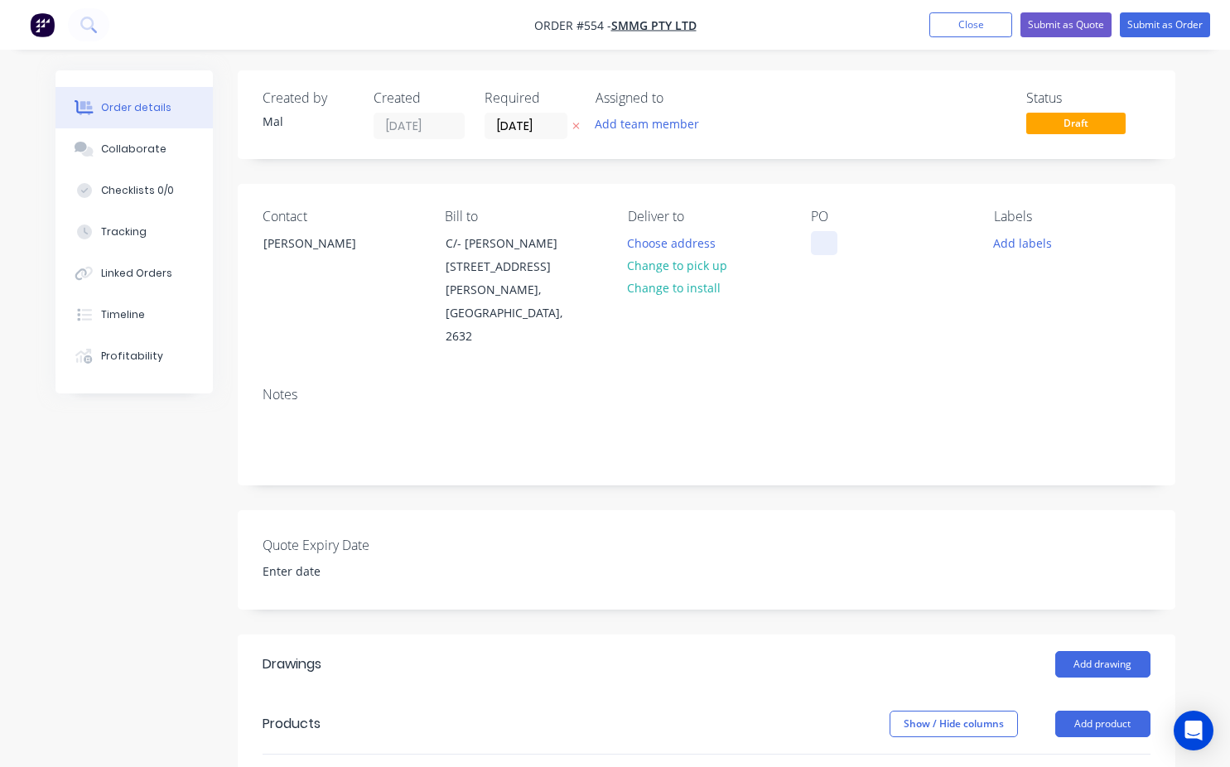
click at [826, 245] on div at bounding box center [824, 243] width 27 height 24
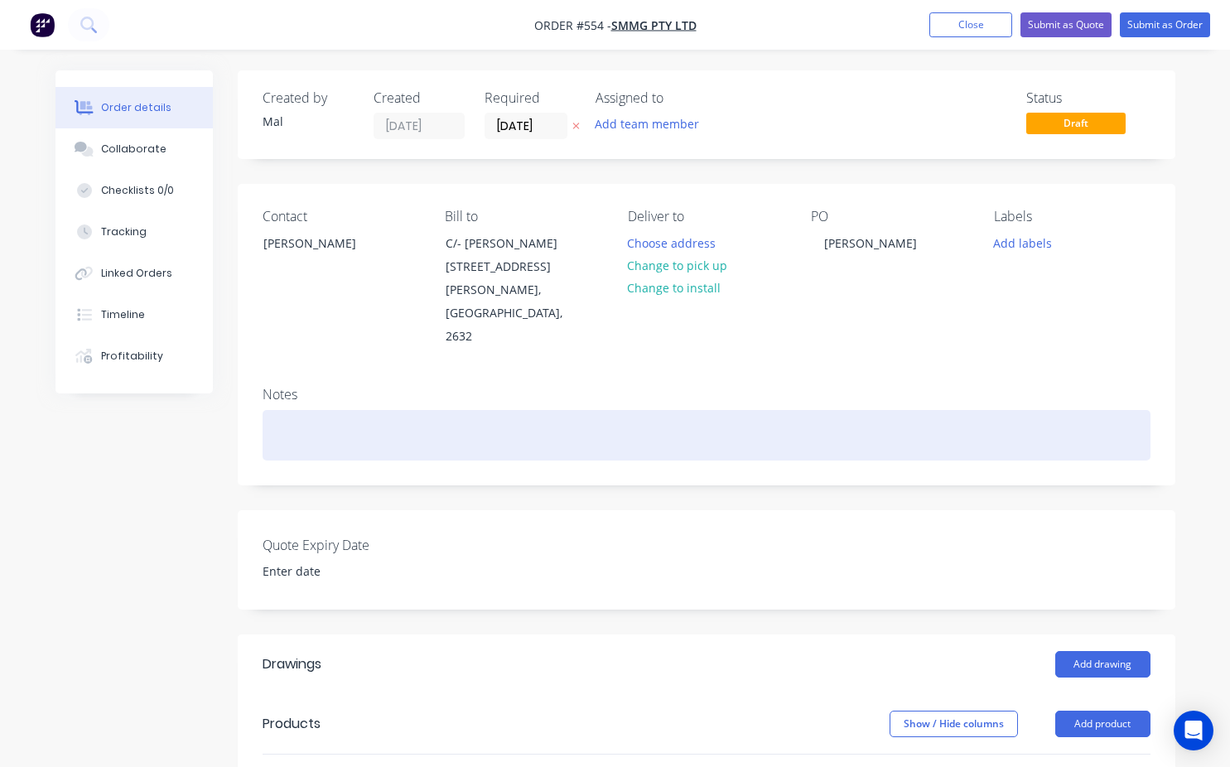
click at [295, 418] on div at bounding box center [707, 435] width 888 height 51
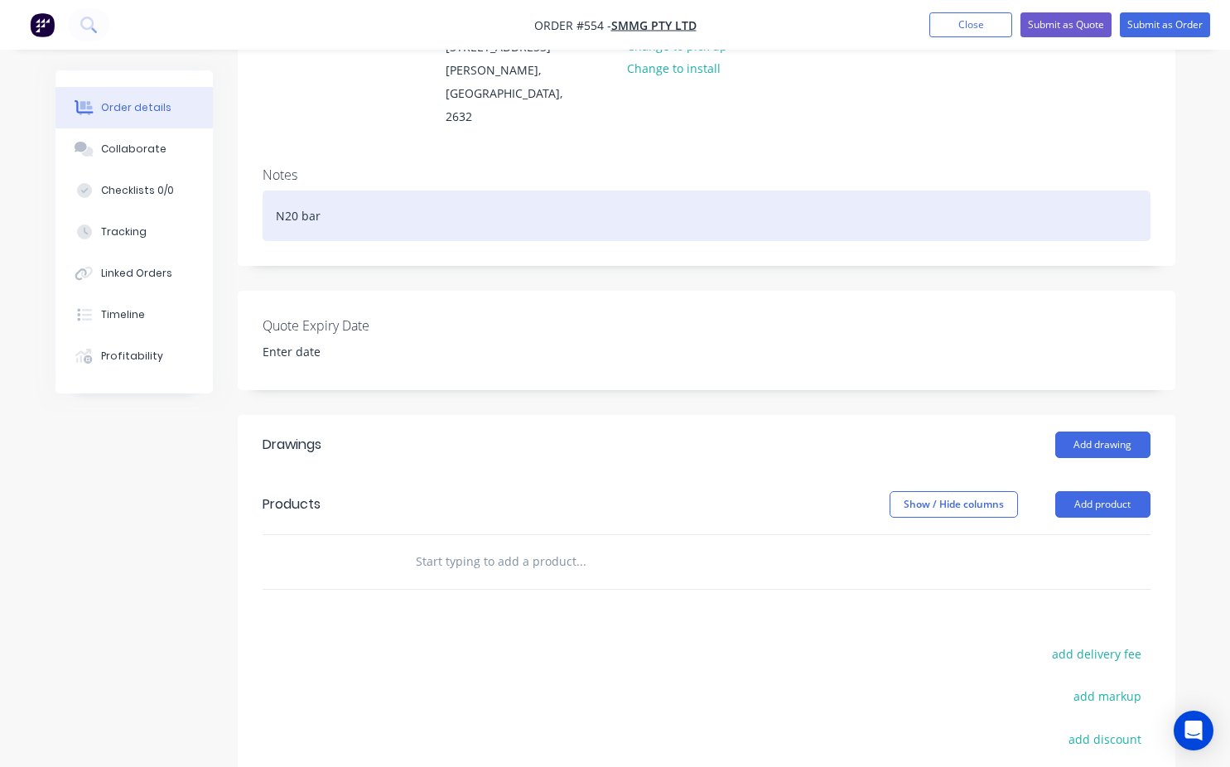
scroll to position [249, 0]
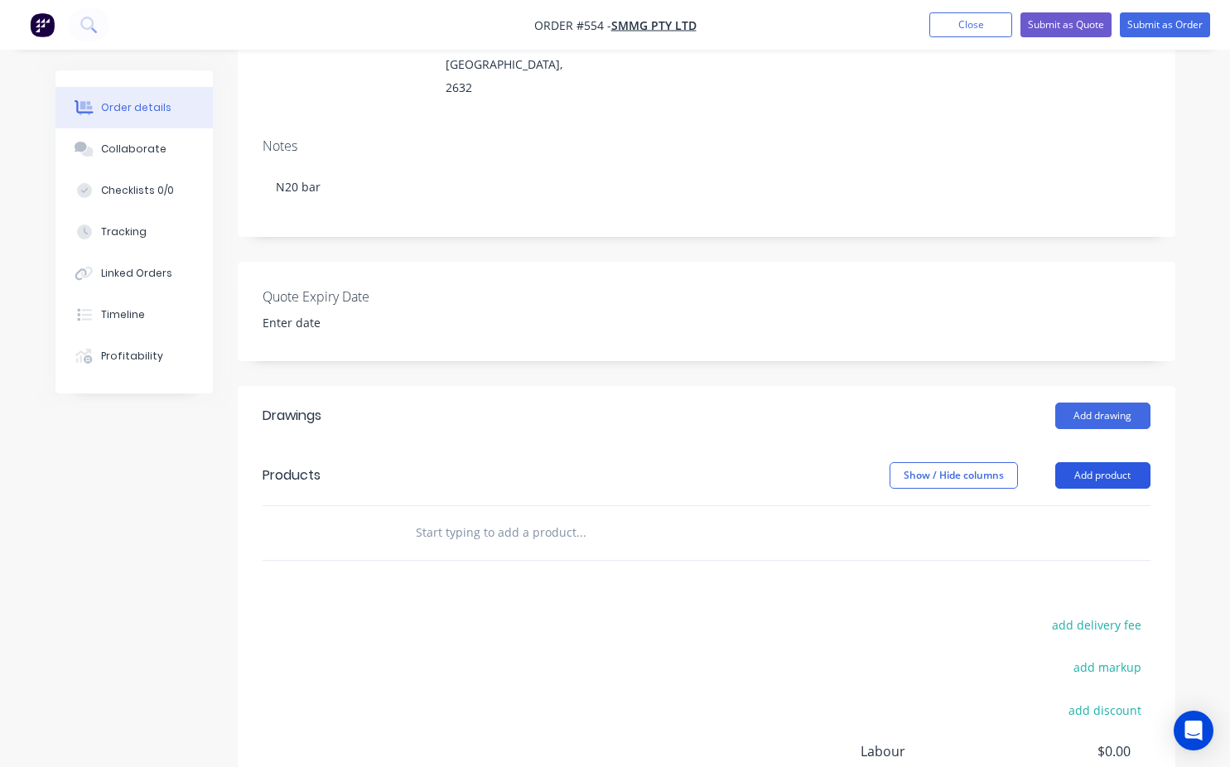
click at [1108, 462] on button "Add product" at bounding box center [1103, 475] width 95 height 27
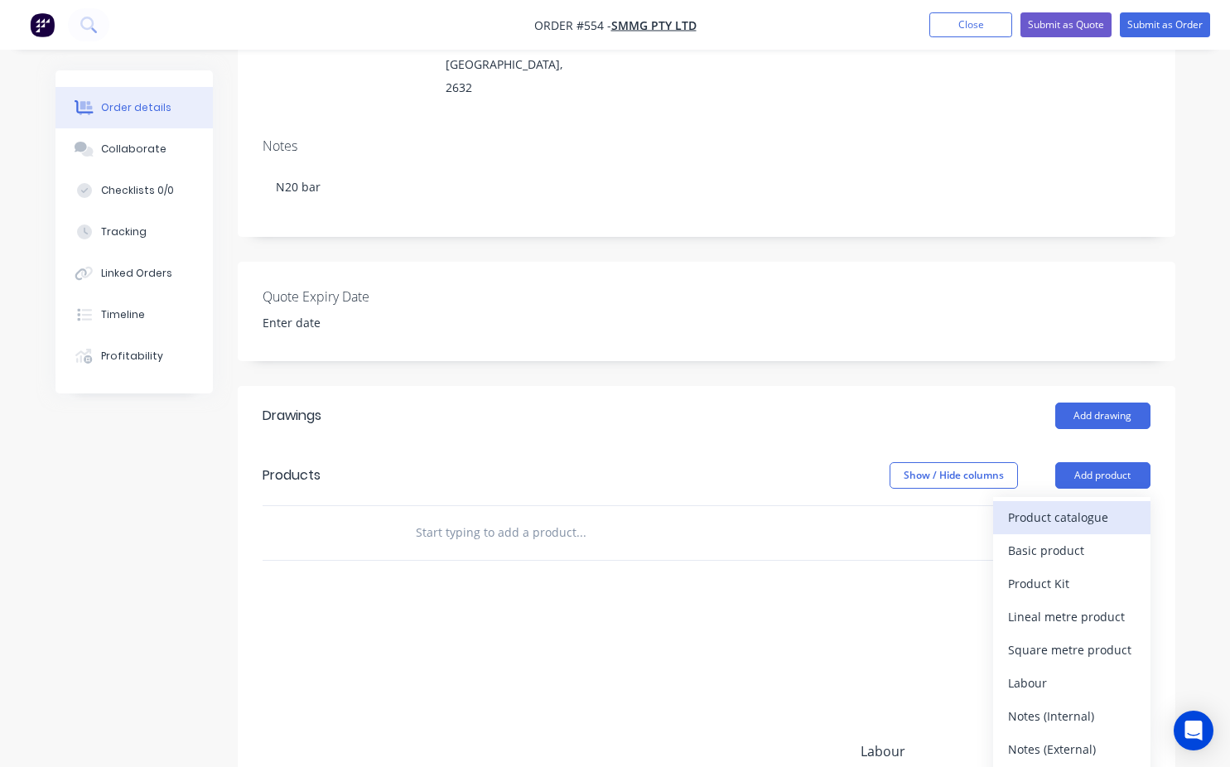
click at [1053, 505] on div "Product catalogue" at bounding box center [1072, 517] width 128 height 24
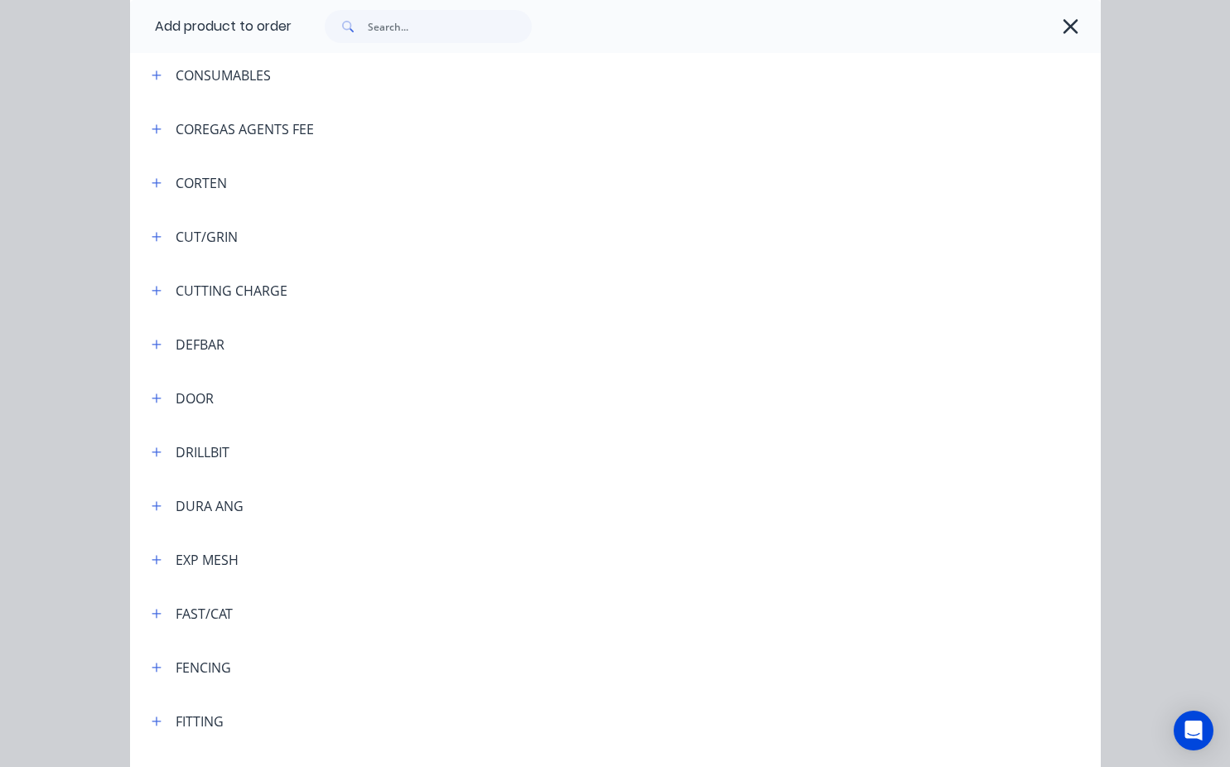
scroll to position [1740, 0]
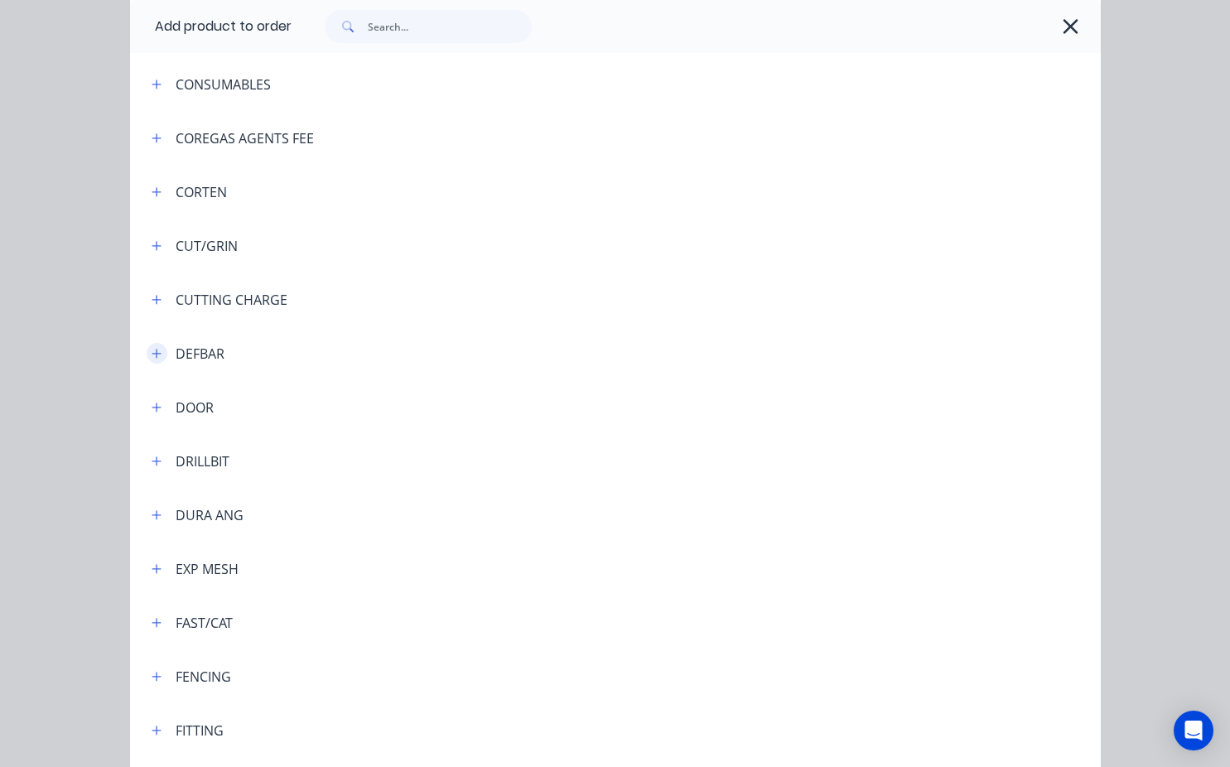
click at [153, 353] on icon "button" at bounding box center [156, 353] width 9 height 9
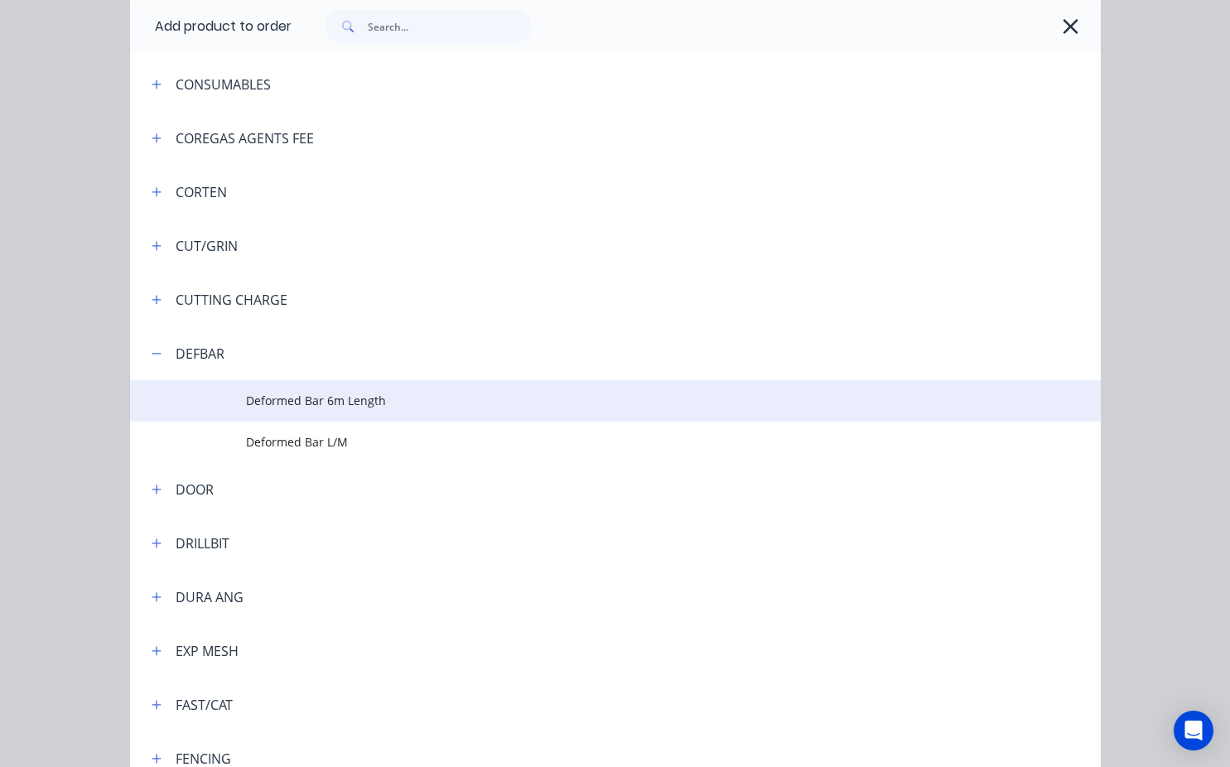
click at [300, 401] on span "Deformed Bar 6m Length" at bounding box center [588, 400] width 684 height 17
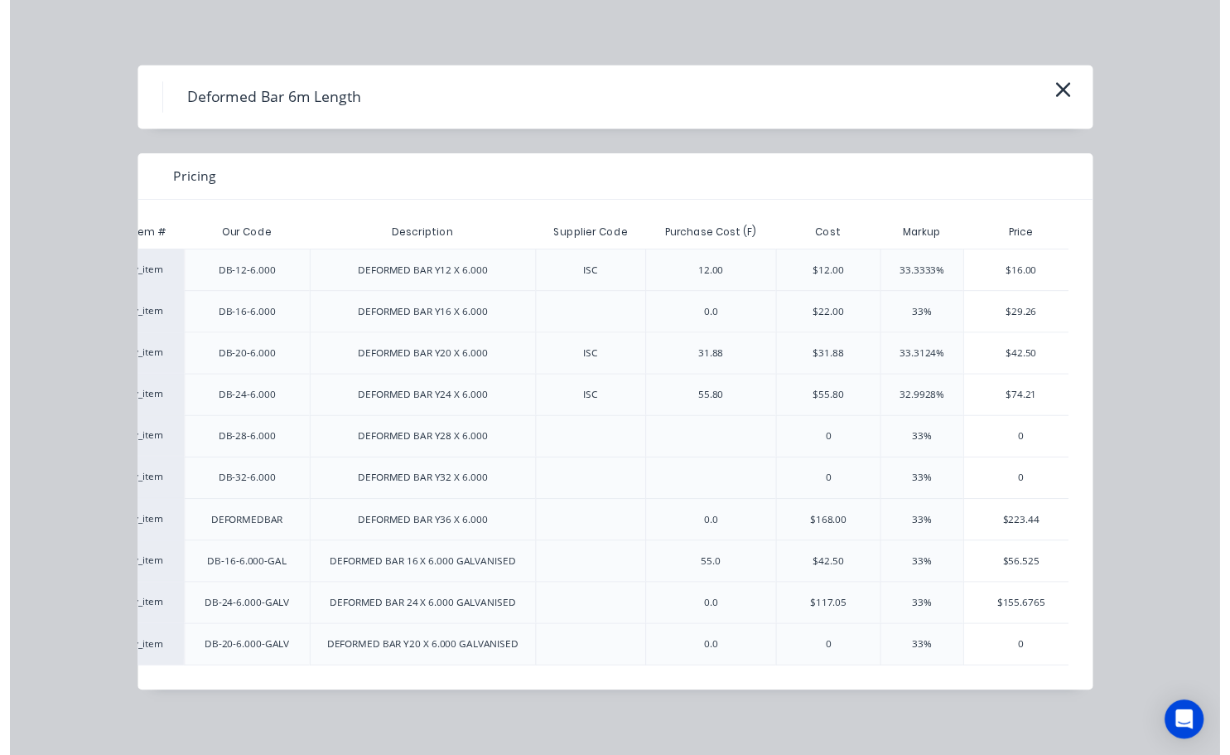
scroll to position [0, 123]
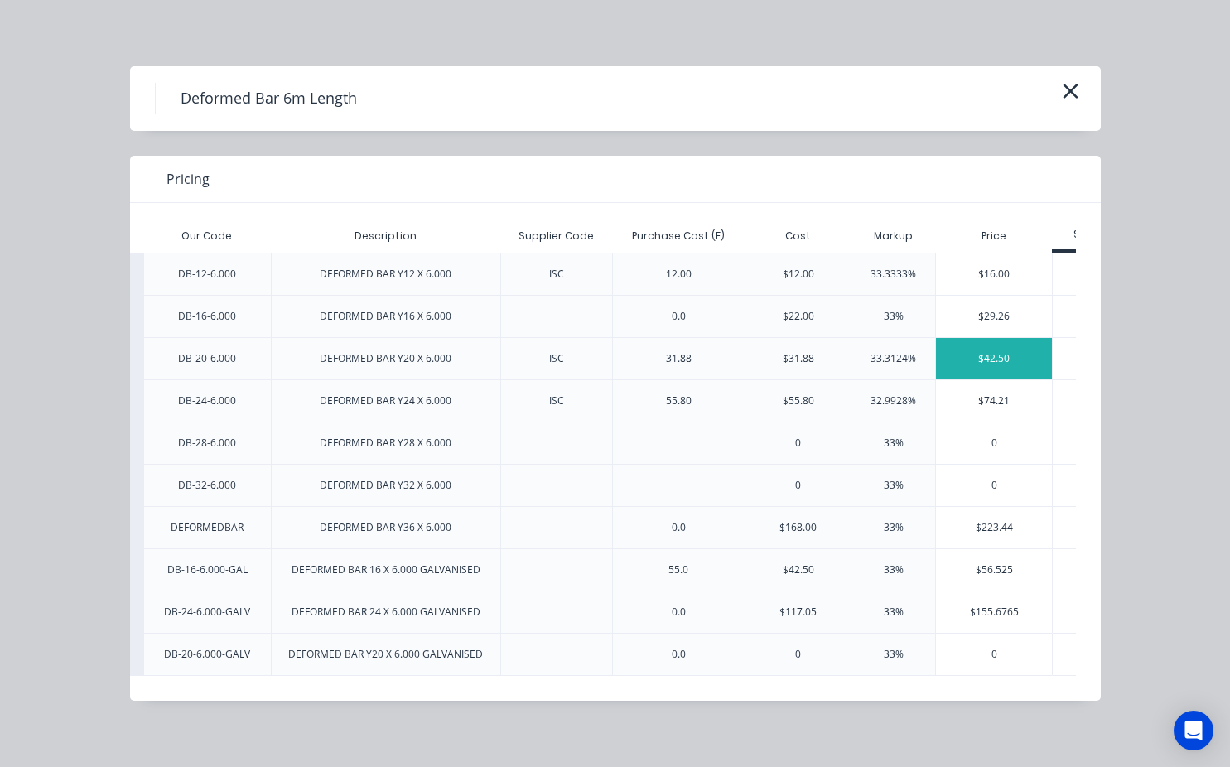
click at [1033, 360] on div "$42.50" at bounding box center [994, 358] width 116 height 41
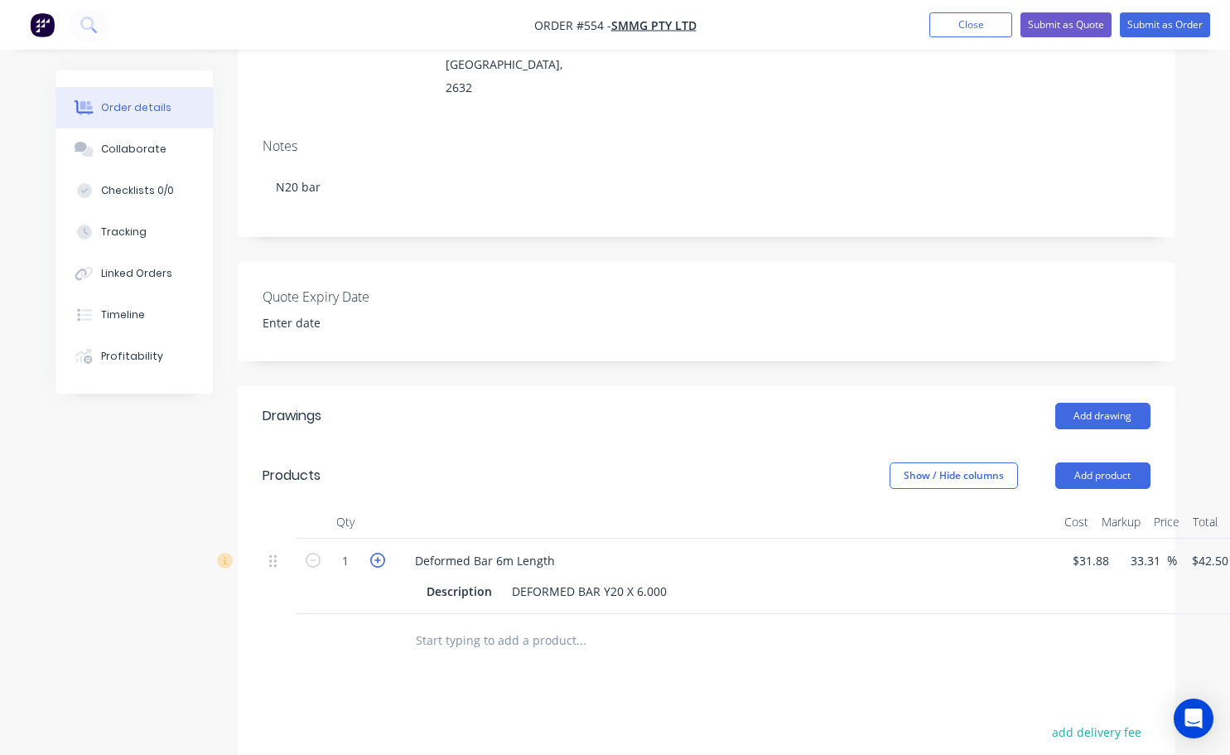
click at [376, 553] on icon "button" at bounding box center [377, 560] width 15 height 15
type input "2"
type input "$85.00"
click at [376, 553] on icon "button" at bounding box center [377, 560] width 15 height 15
type input "3"
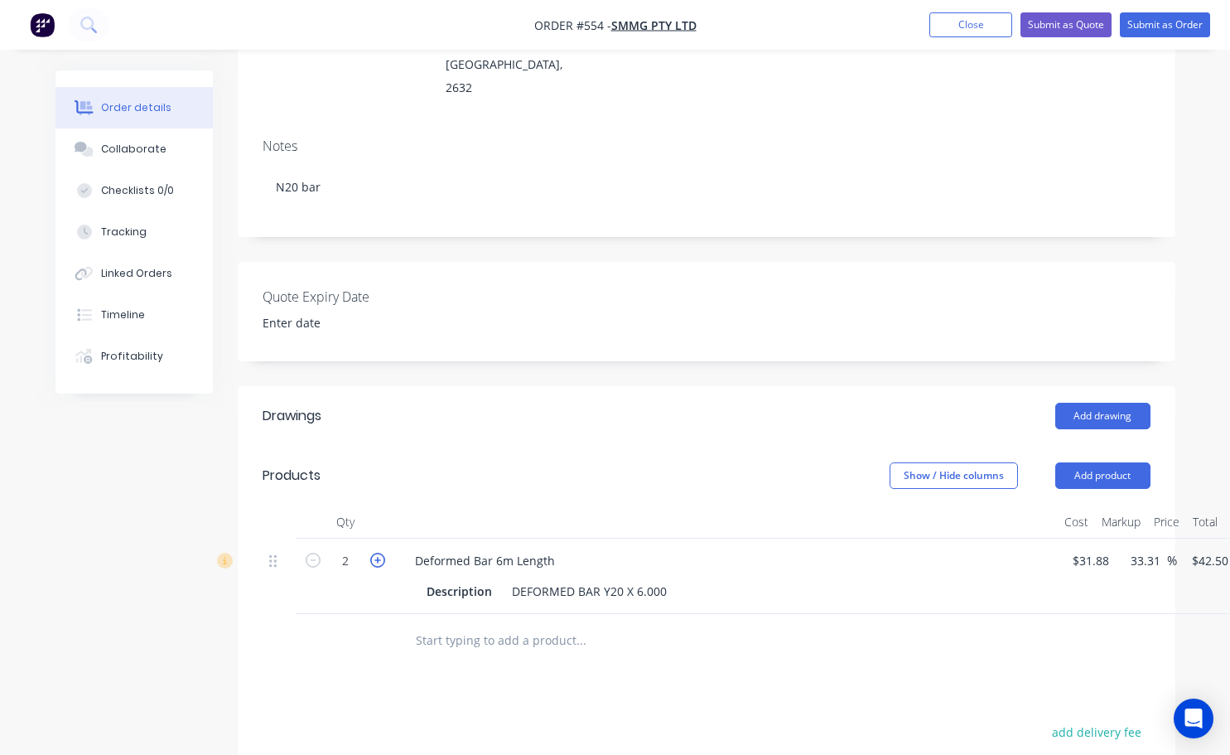
type input "$127.50"
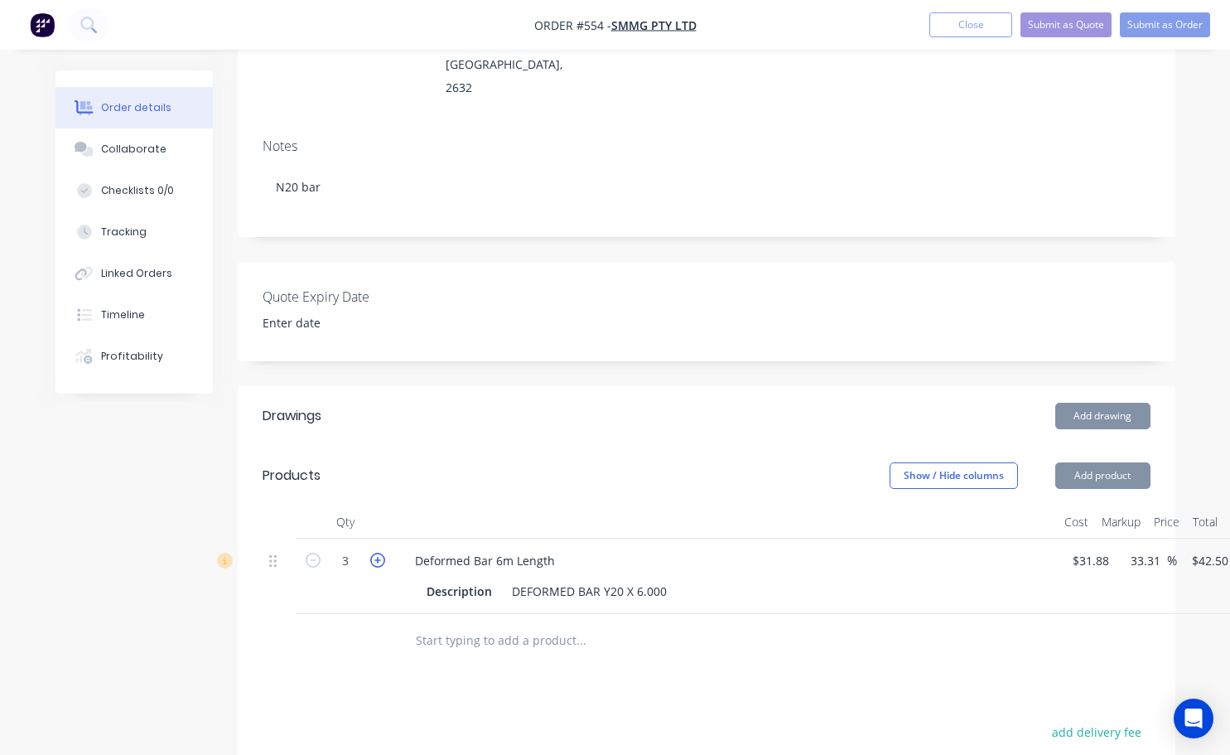
click at [376, 553] on icon "button" at bounding box center [377, 560] width 15 height 15
type input "4"
type input "$170.00"
click at [376, 553] on icon "button" at bounding box center [377, 560] width 15 height 15
type input "5"
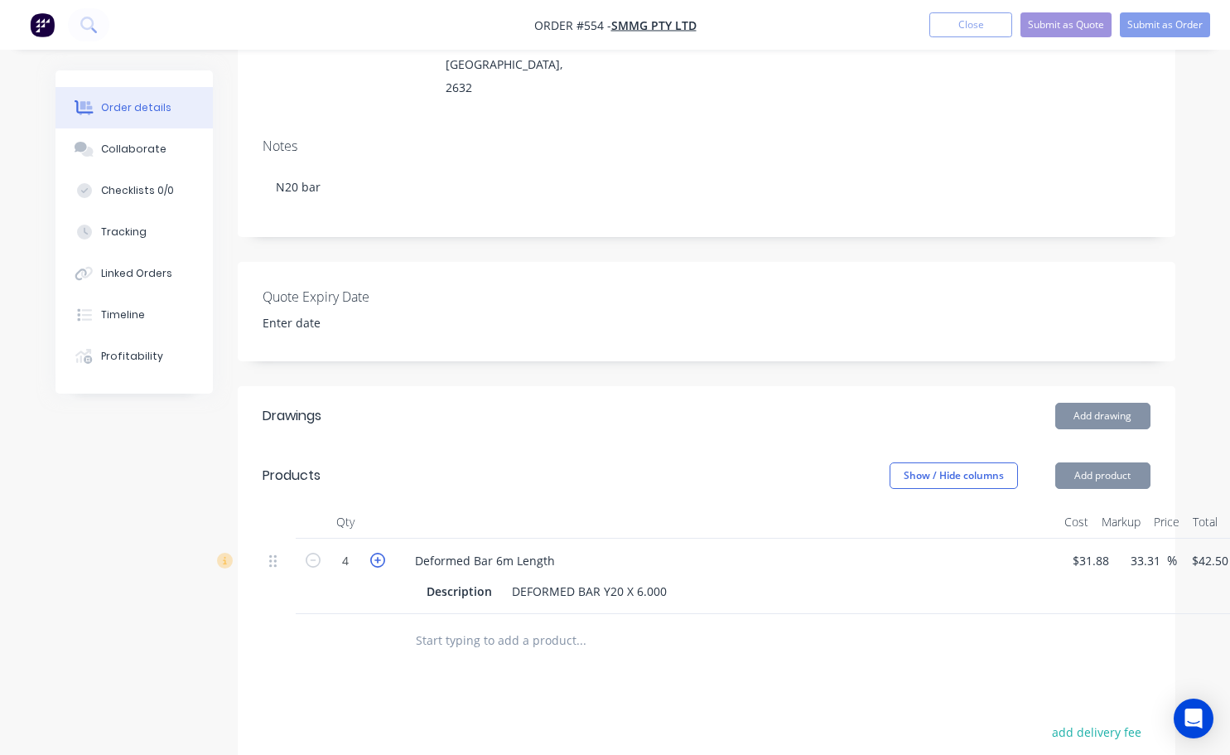
type input "$212.50"
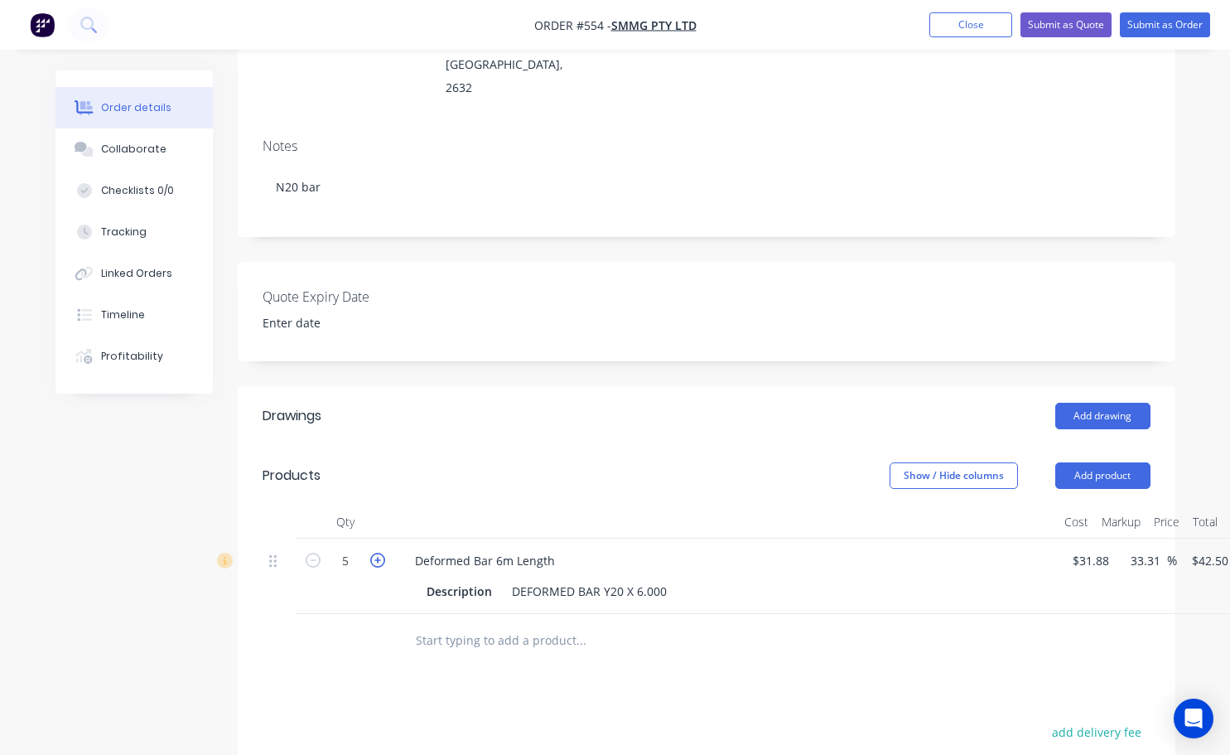
click at [376, 553] on icon "button" at bounding box center [377, 560] width 15 height 15
type input "6"
type input "$255.00"
click at [376, 553] on icon "button" at bounding box center [377, 560] width 15 height 15
type input "7"
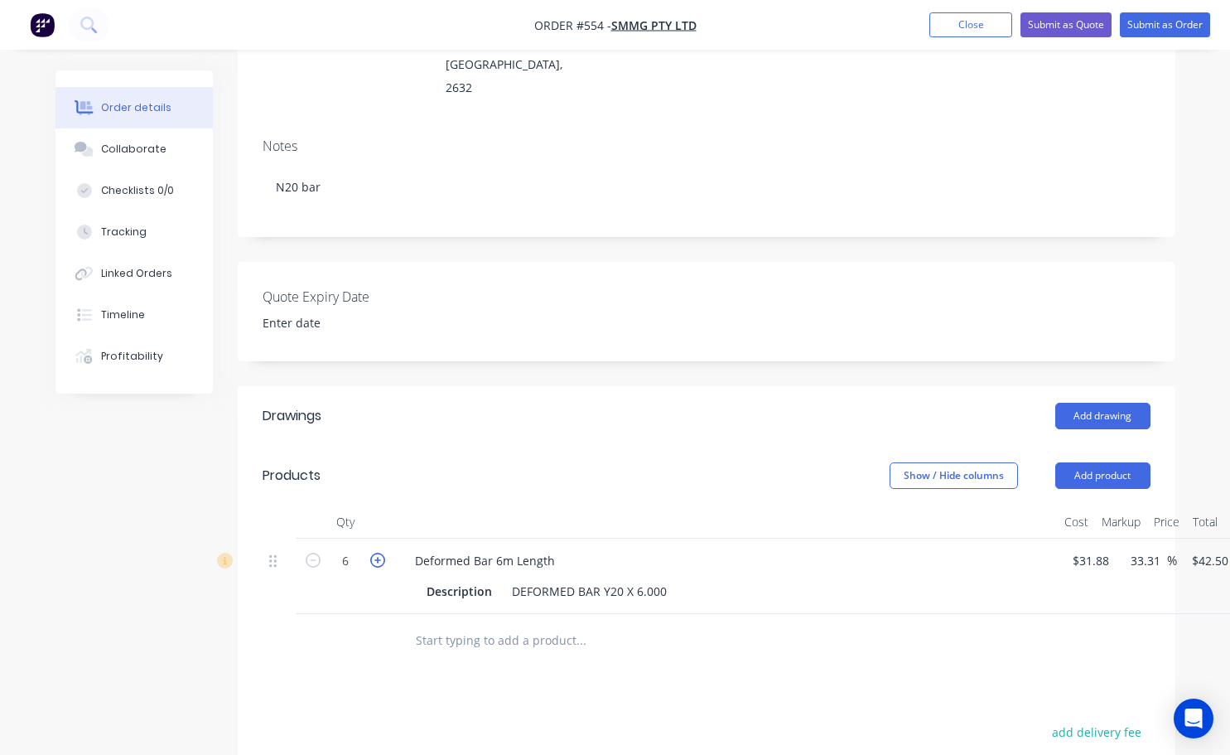
type input "$297.50"
click at [376, 553] on icon "button" at bounding box center [377, 560] width 15 height 15
type input "8"
type input "$340.00"
click at [376, 553] on icon "button" at bounding box center [377, 560] width 15 height 15
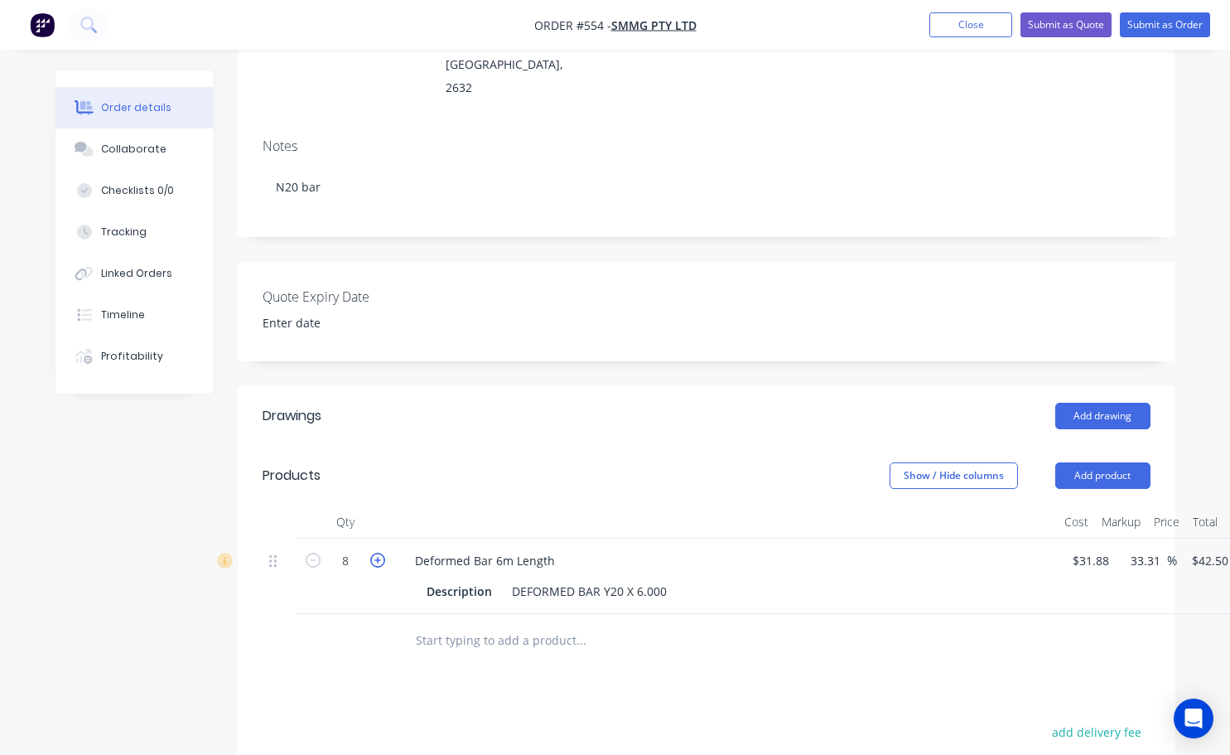
type input "9"
type input "$382.50"
click at [376, 553] on icon "button" at bounding box center [377, 560] width 15 height 15
type input "10"
type input "$425.00"
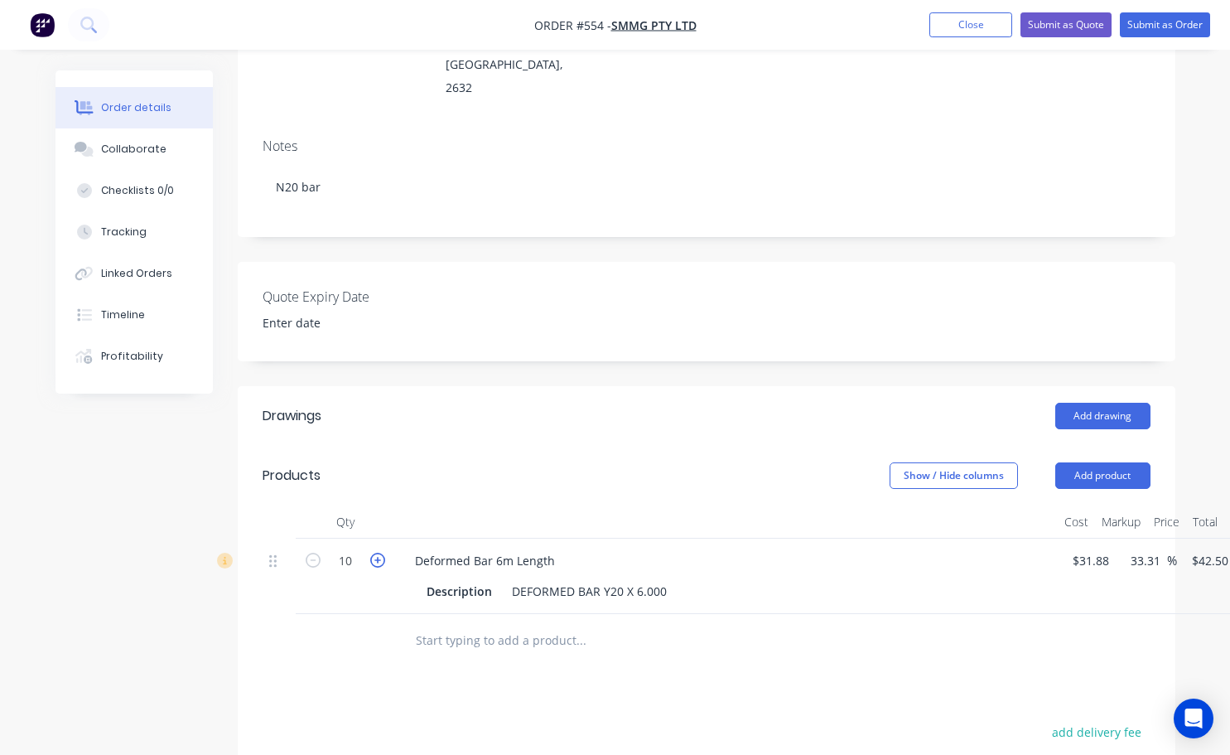
click at [376, 553] on icon "button" at bounding box center [377, 560] width 15 height 15
type input "11"
type input "$467.50"
click at [376, 553] on icon "button" at bounding box center [377, 560] width 15 height 15
type input "12"
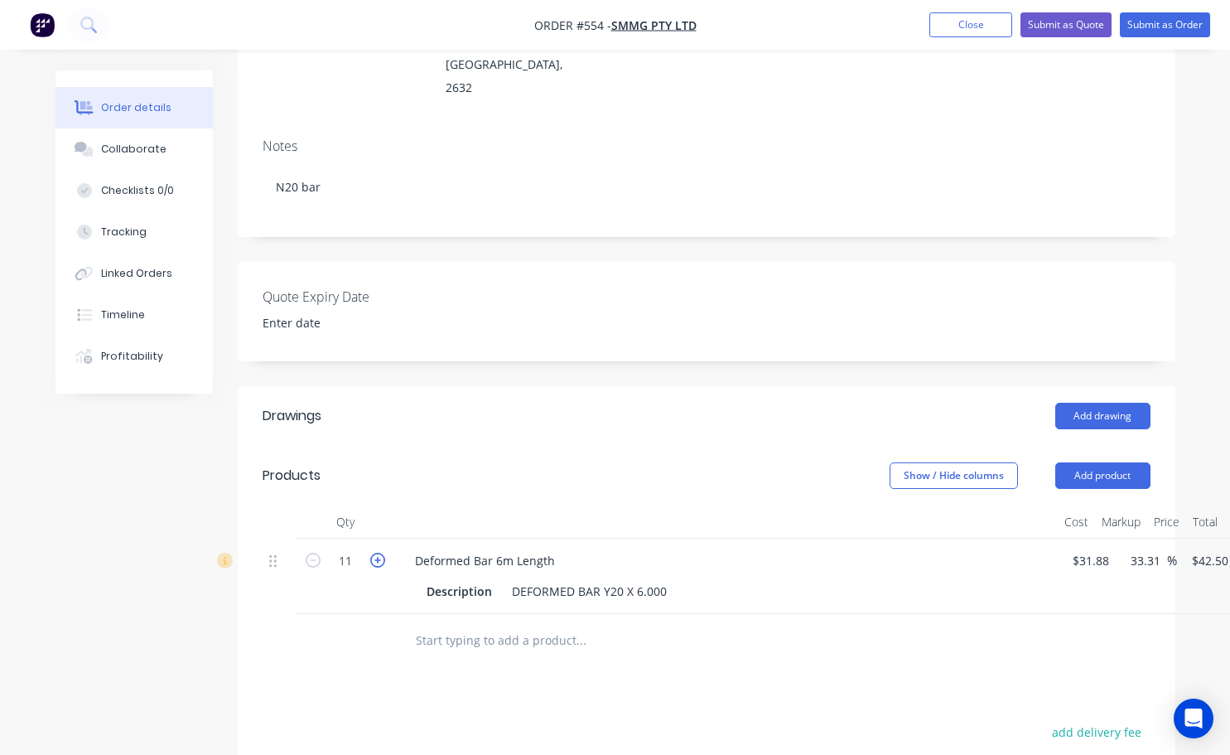
type input "$510.00"
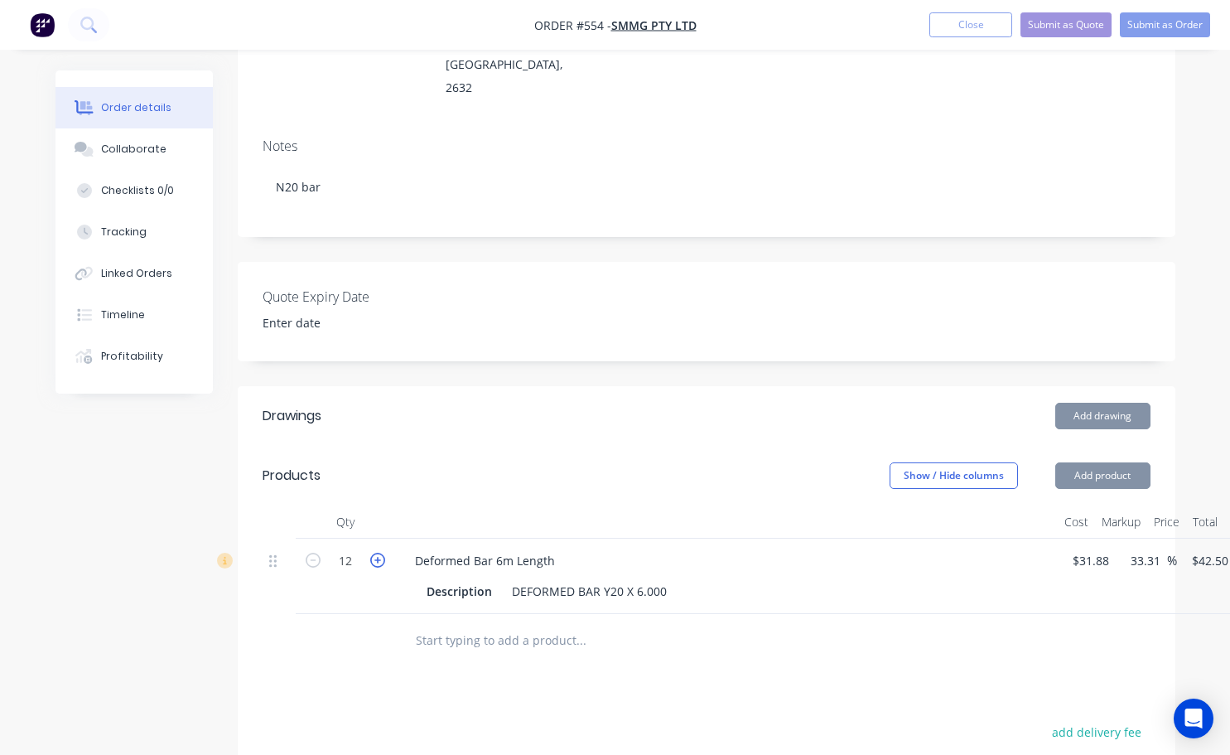
click at [376, 553] on icon "button" at bounding box center [377, 560] width 15 height 15
type input "13"
type input "$552.50"
click at [376, 553] on icon "button" at bounding box center [377, 560] width 15 height 15
type input "14"
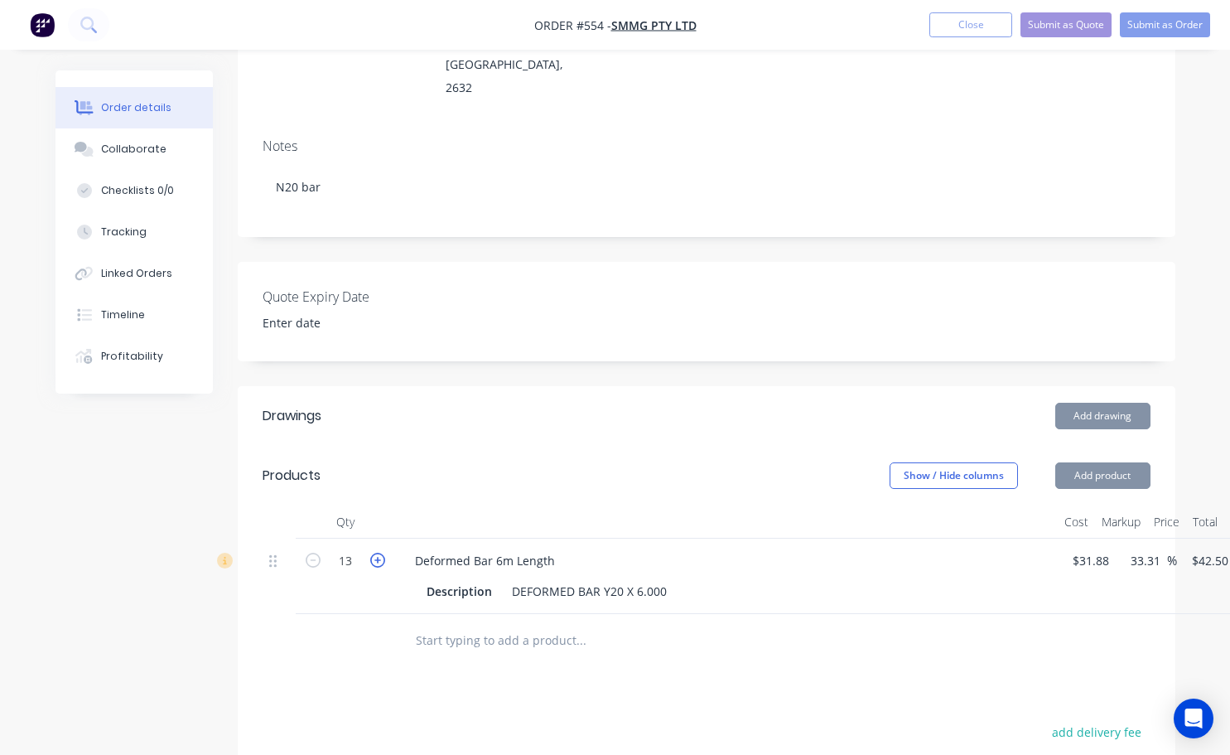
type input "$595.00"
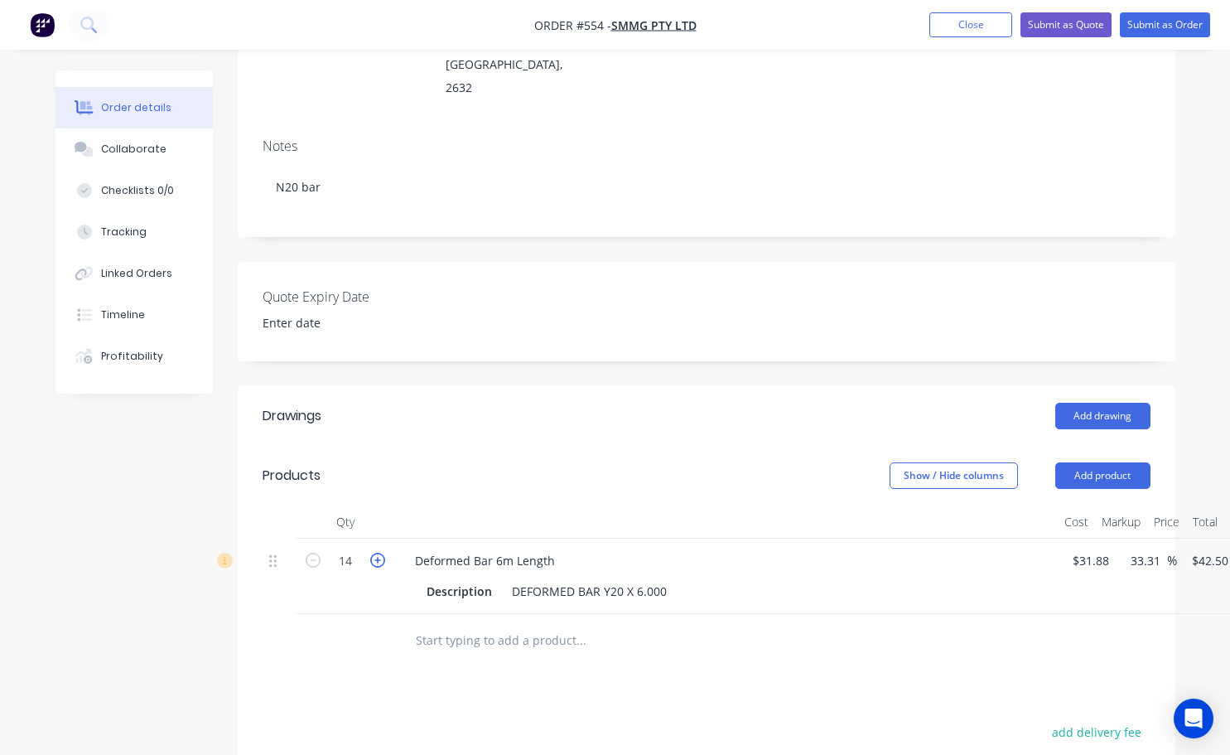
click at [376, 553] on icon "button" at bounding box center [377, 560] width 15 height 15
type input "15"
type input "$637.50"
click at [376, 553] on icon "button" at bounding box center [377, 560] width 15 height 15
type input "16"
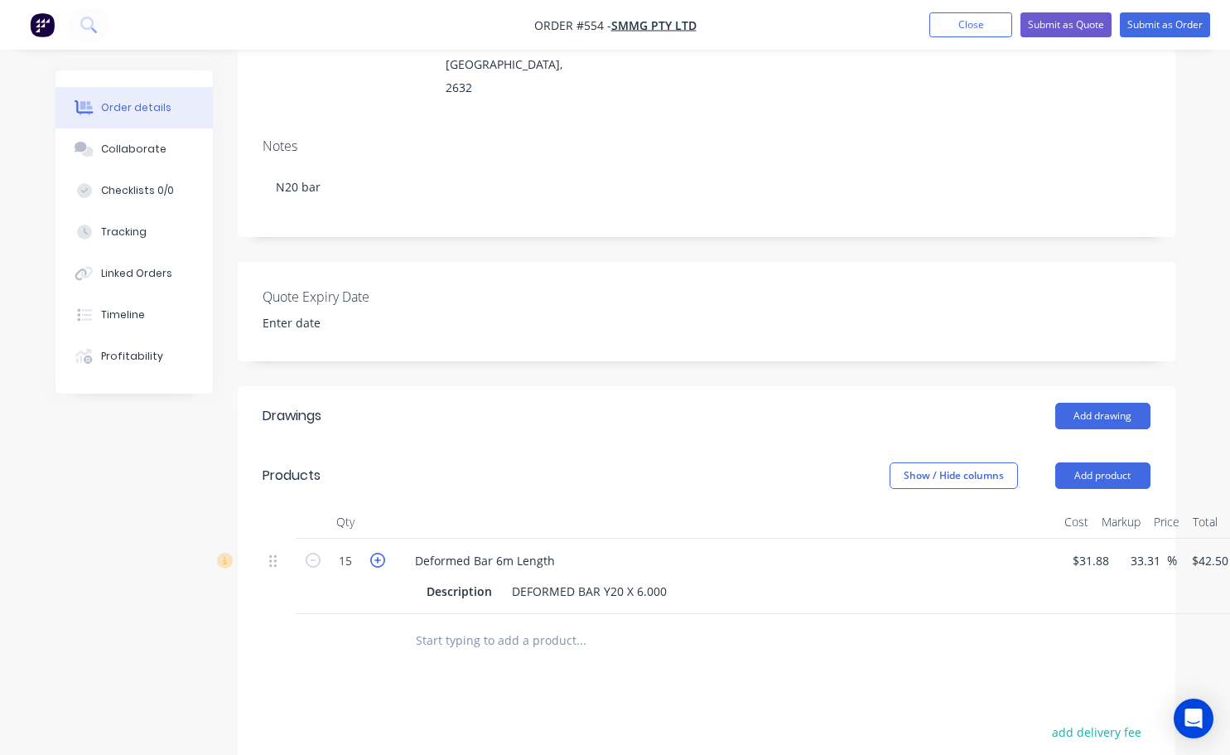
type input "$680.00"
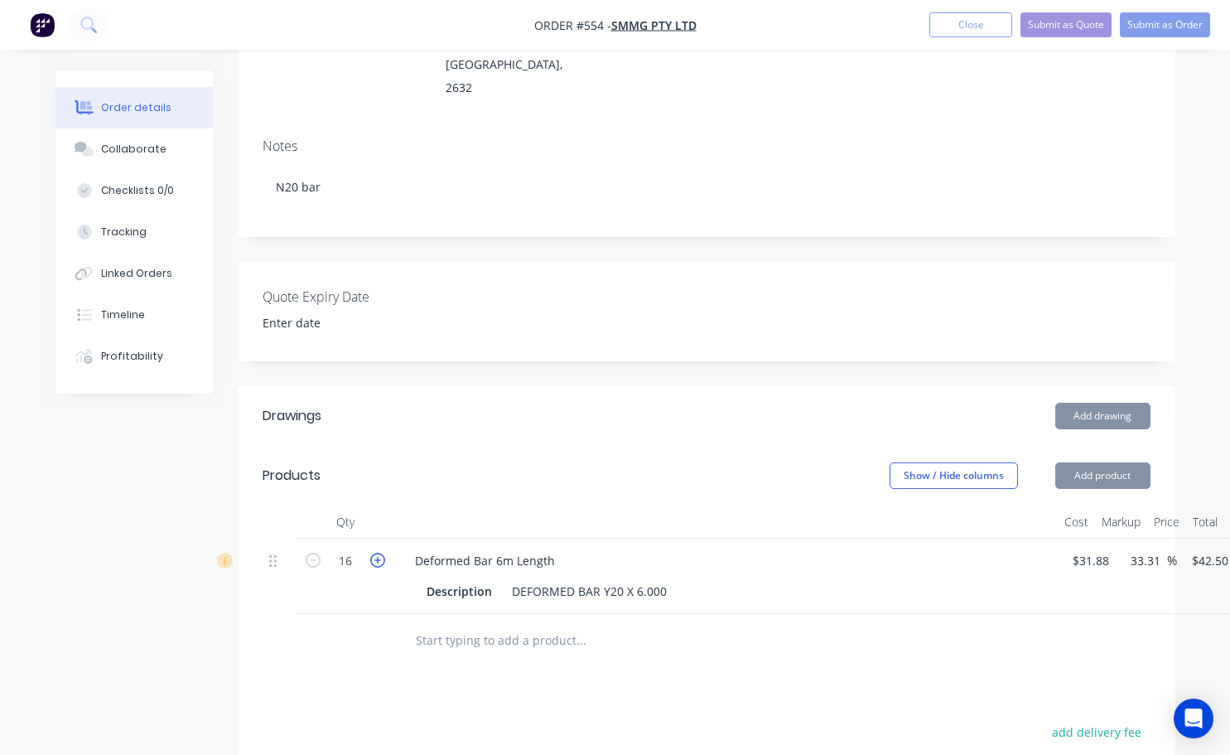
click at [376, 553] on icon "button" at bounding box center [377, 560] width 15 height 15
type input "17"
type input "$722.50"
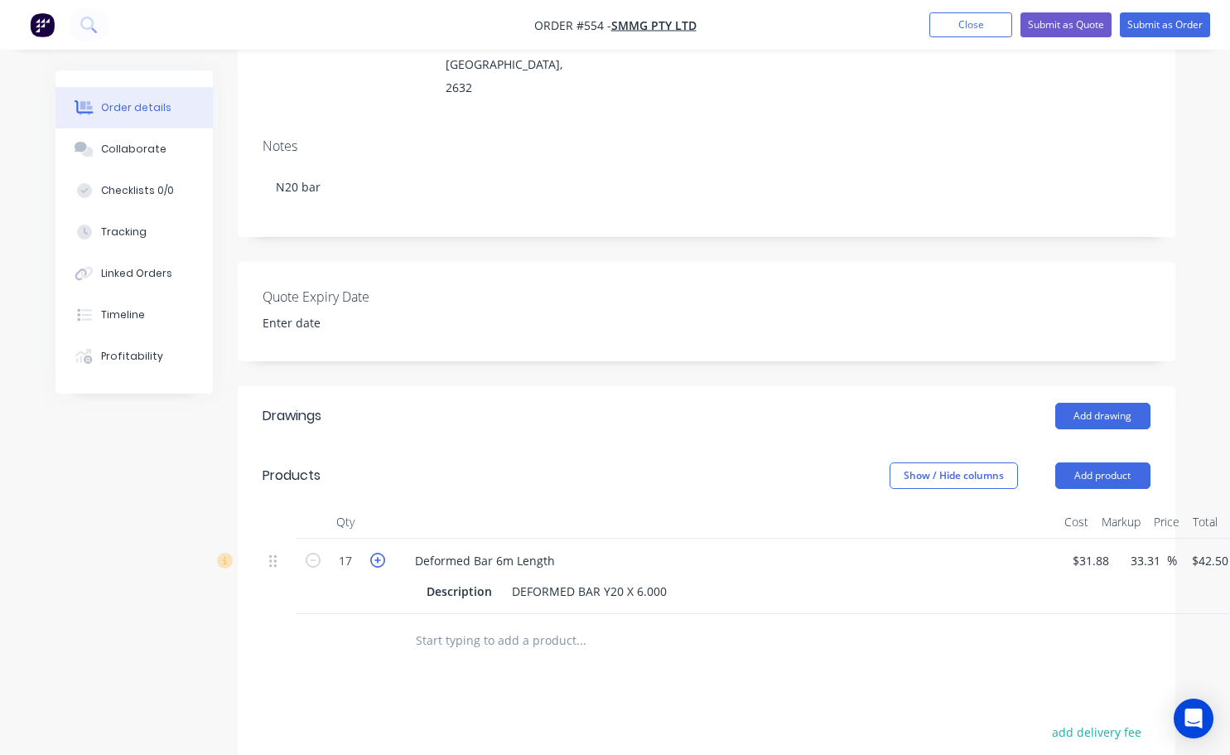
click at [376, 553] on icon "button" at bounding box center [377, 560] width 15 height 15
type input "18"
type input "$765.00"
click at [376, 553] on icon "button" at bounding box center [377, 560] width 15 height 15
type input "19"
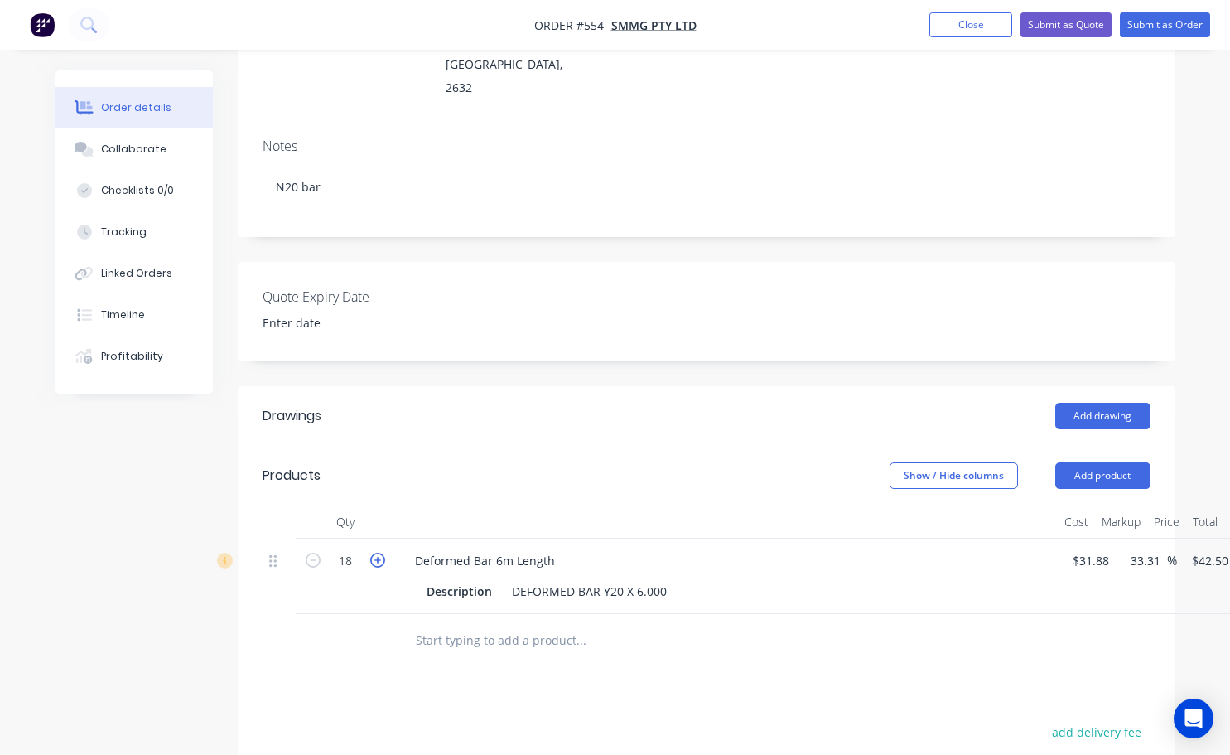
type input "$807.50"
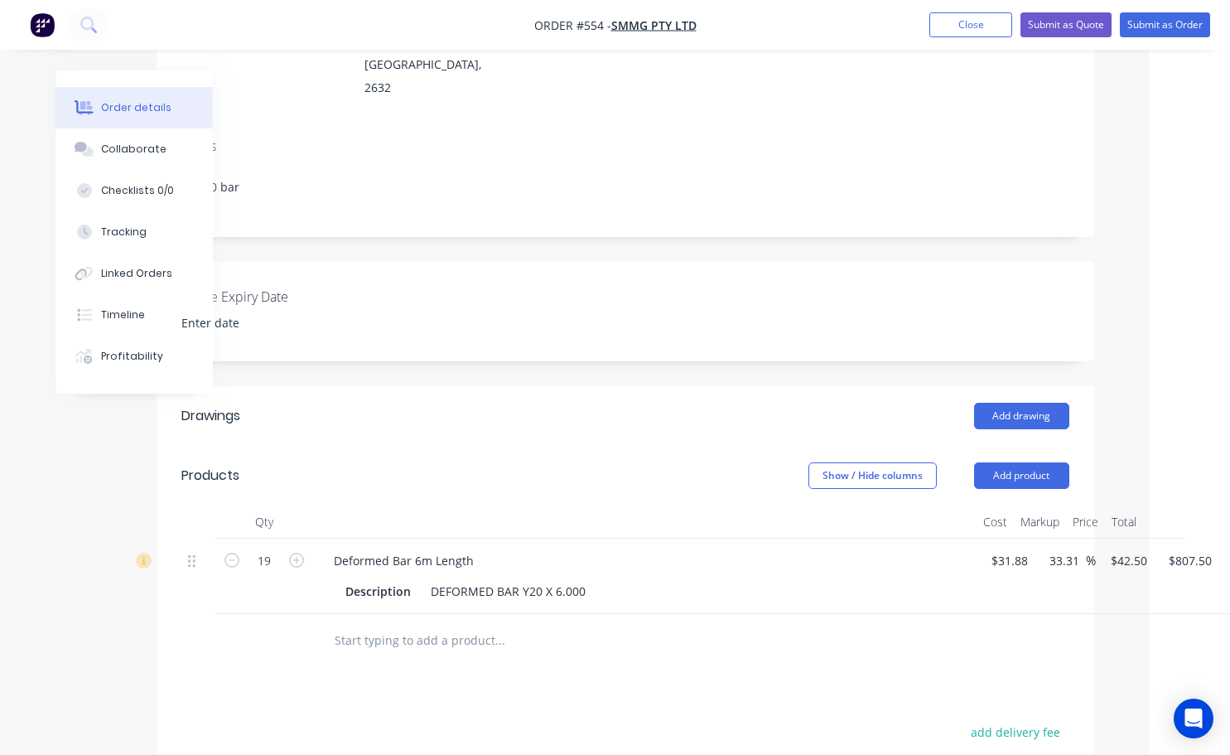
scroll to position [249, 108]
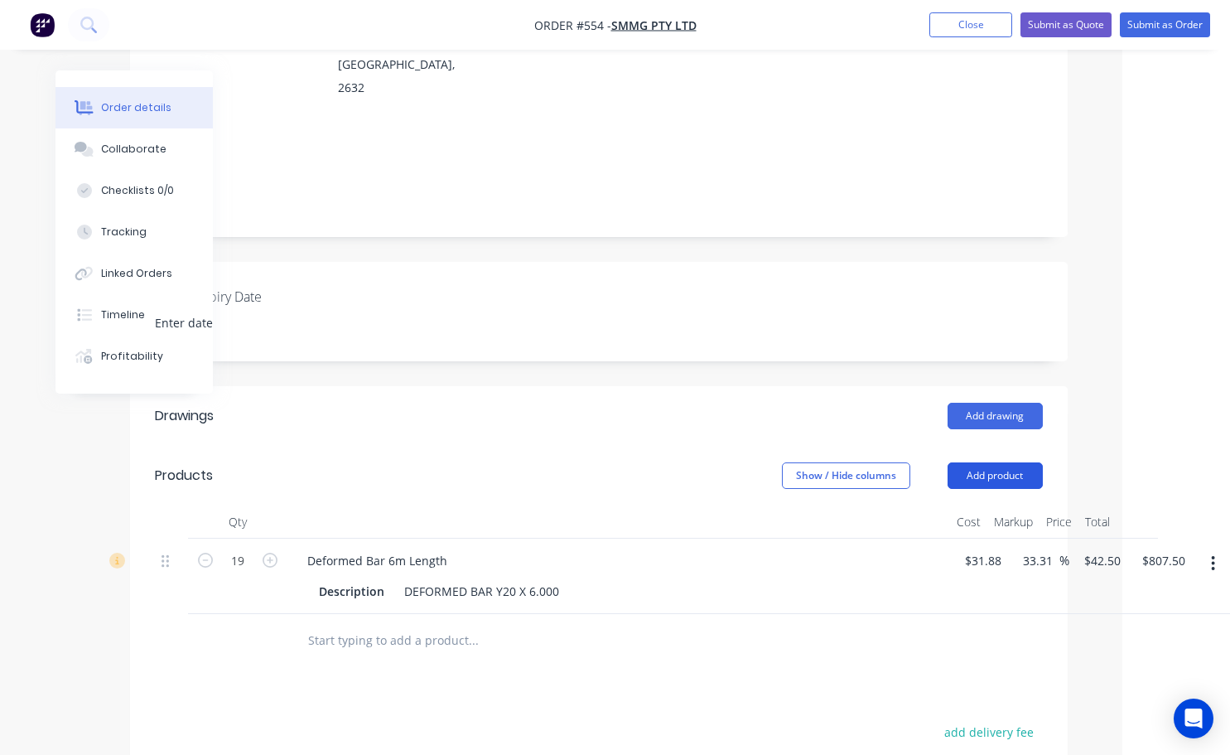
click at [981, 462] on button "Add product" at bounding box center [995, 475] width 95 height 27
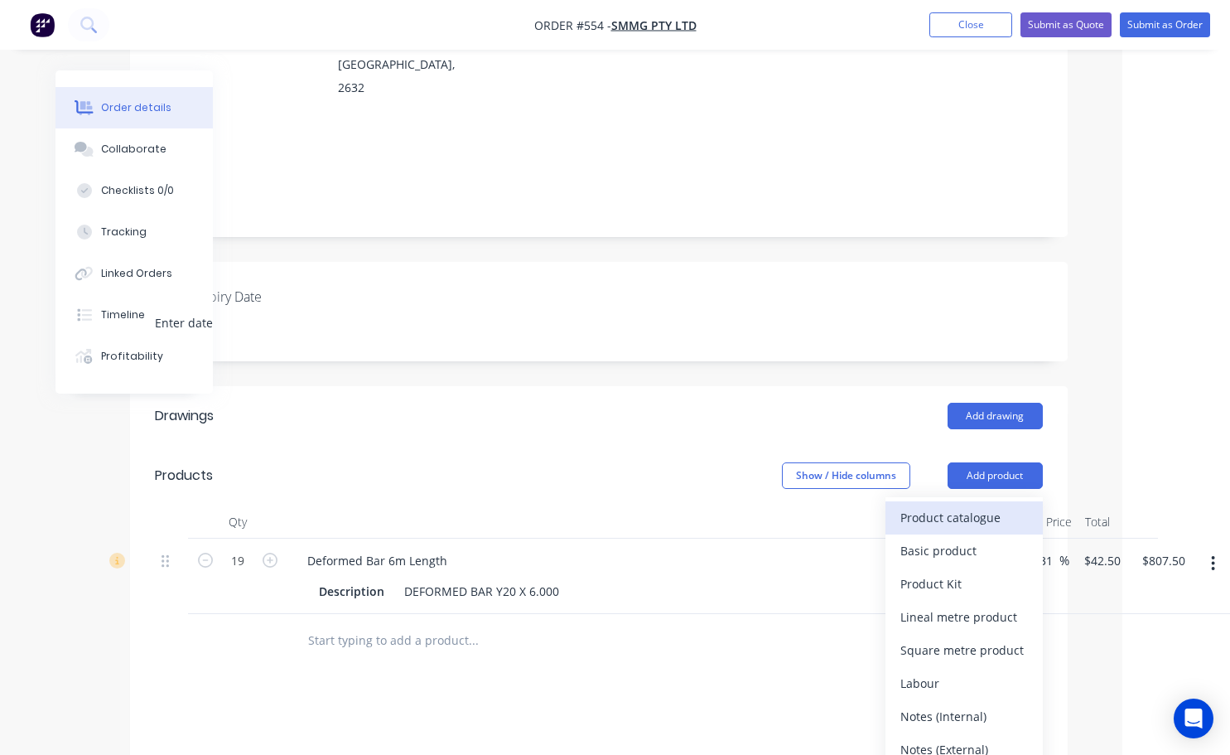
click at [946, 505] on div "Product catalogue" at bounding box center [965, 517] width 128 height 24
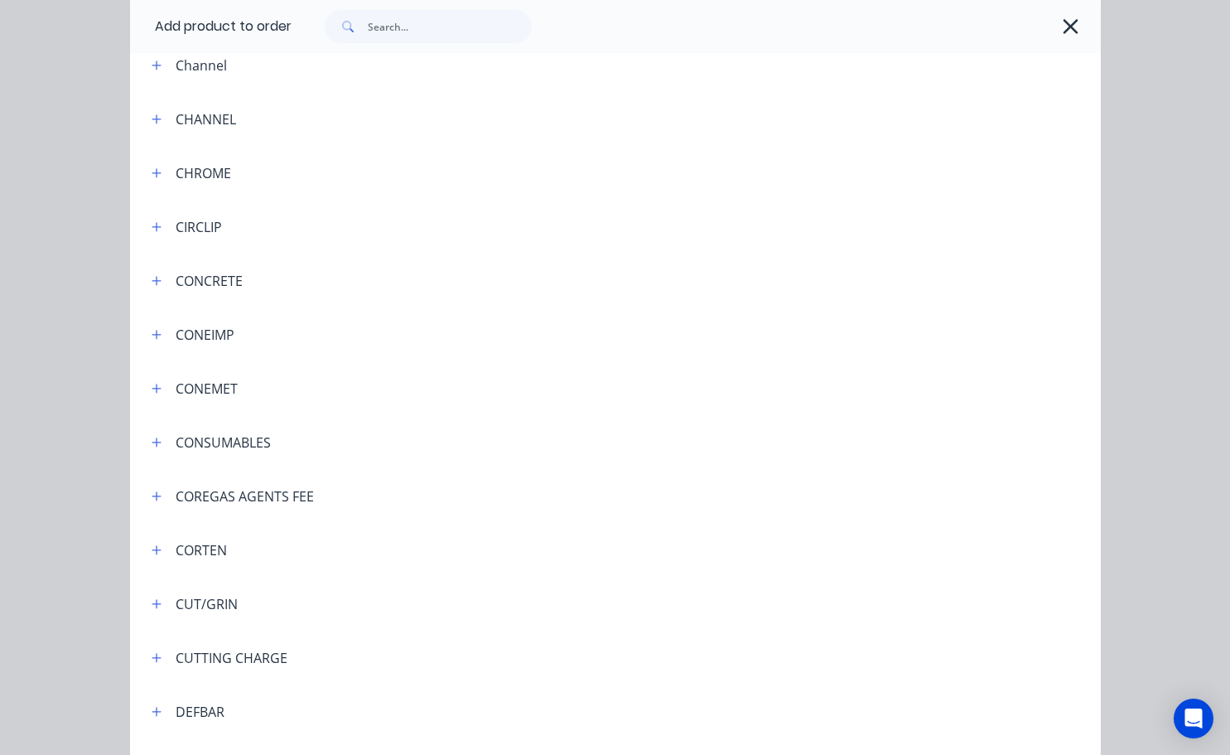
scroll to position [1409, 0]
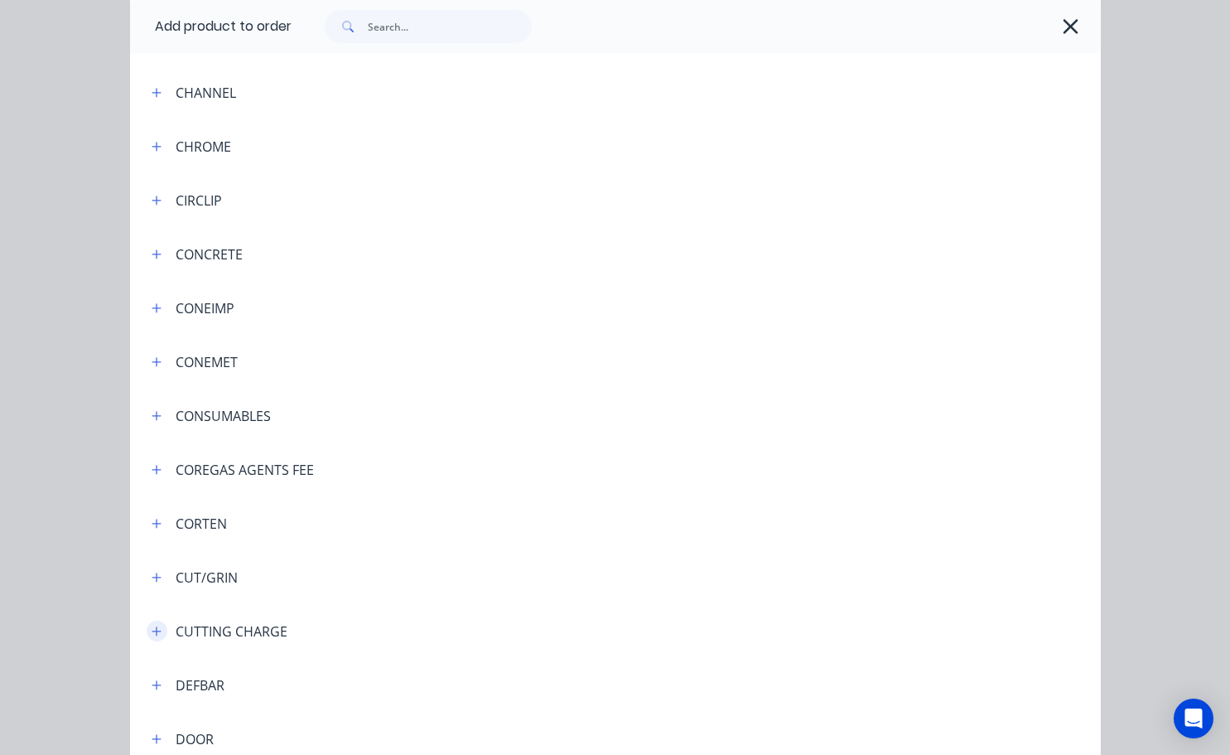
click at [155, 633] on icon "button" at bounding box center [157, 632] width 10 height 12
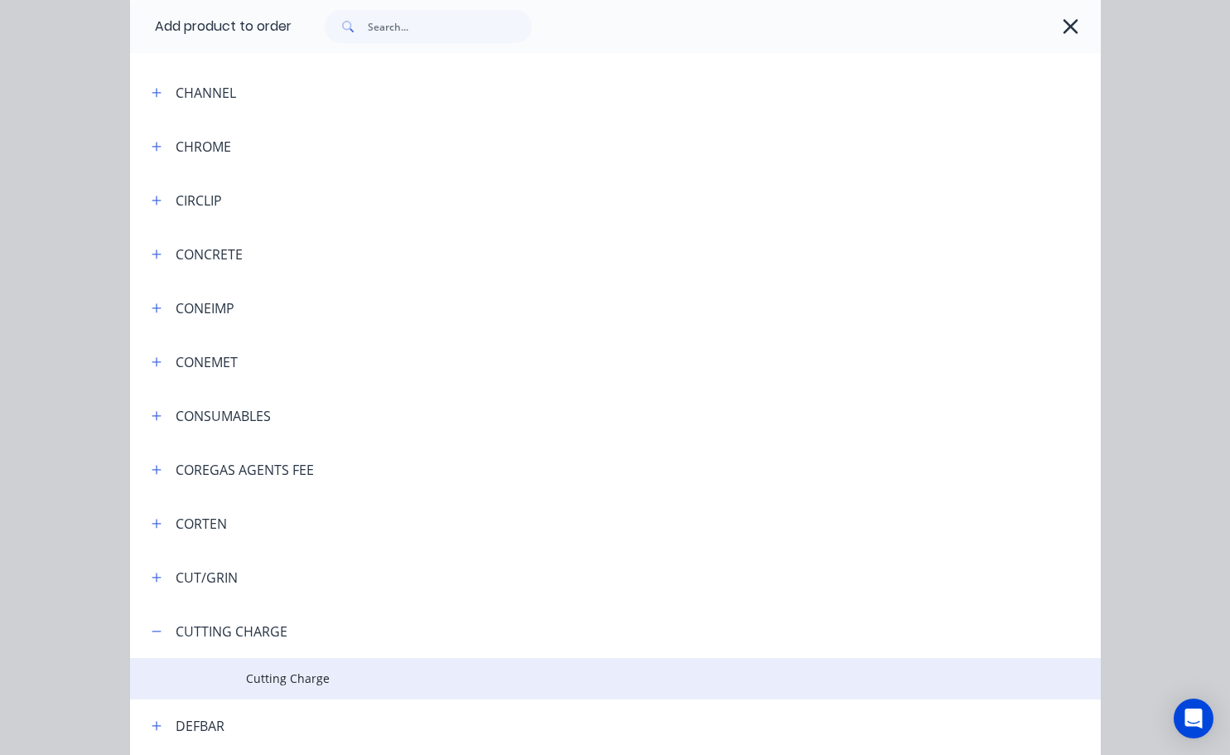
click at [297, 677] on span "Cutting Charge" at bounding box center [588, 678] width 684 height 17
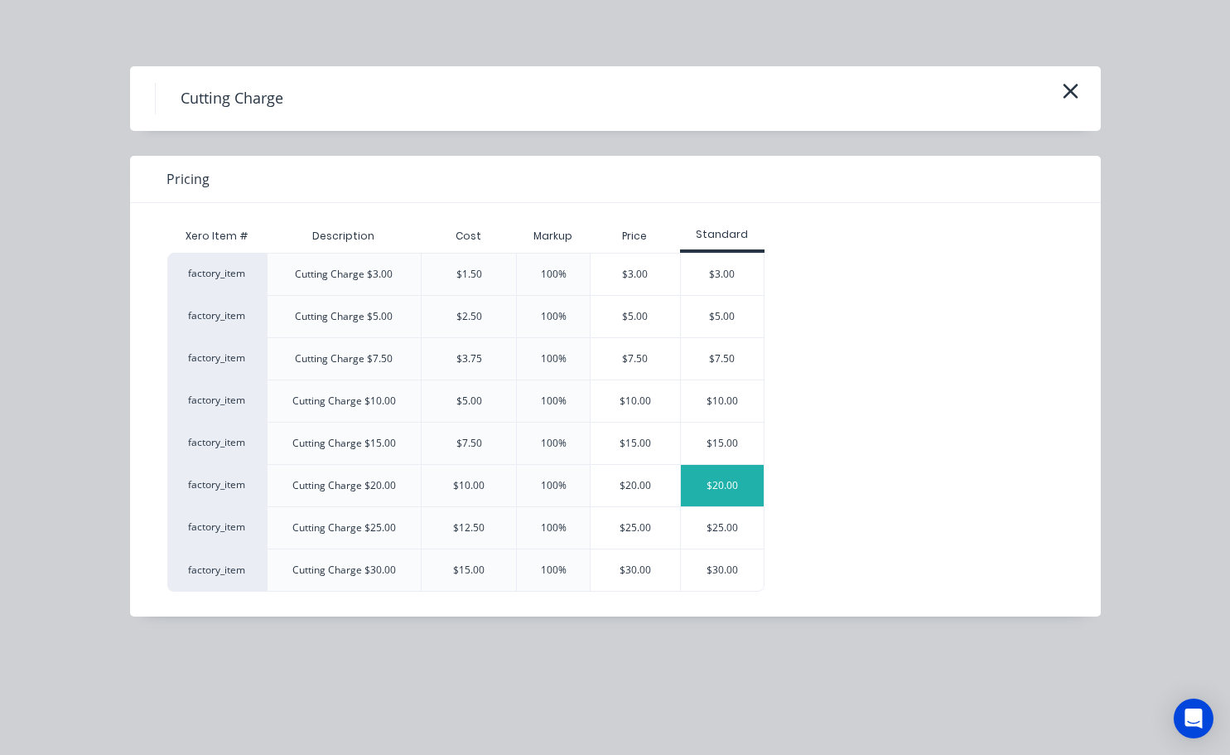
scroll to position [497, 104]
click at [708, 570] on div "$30.00" at bounding box center [722, 569] width 83 height 41
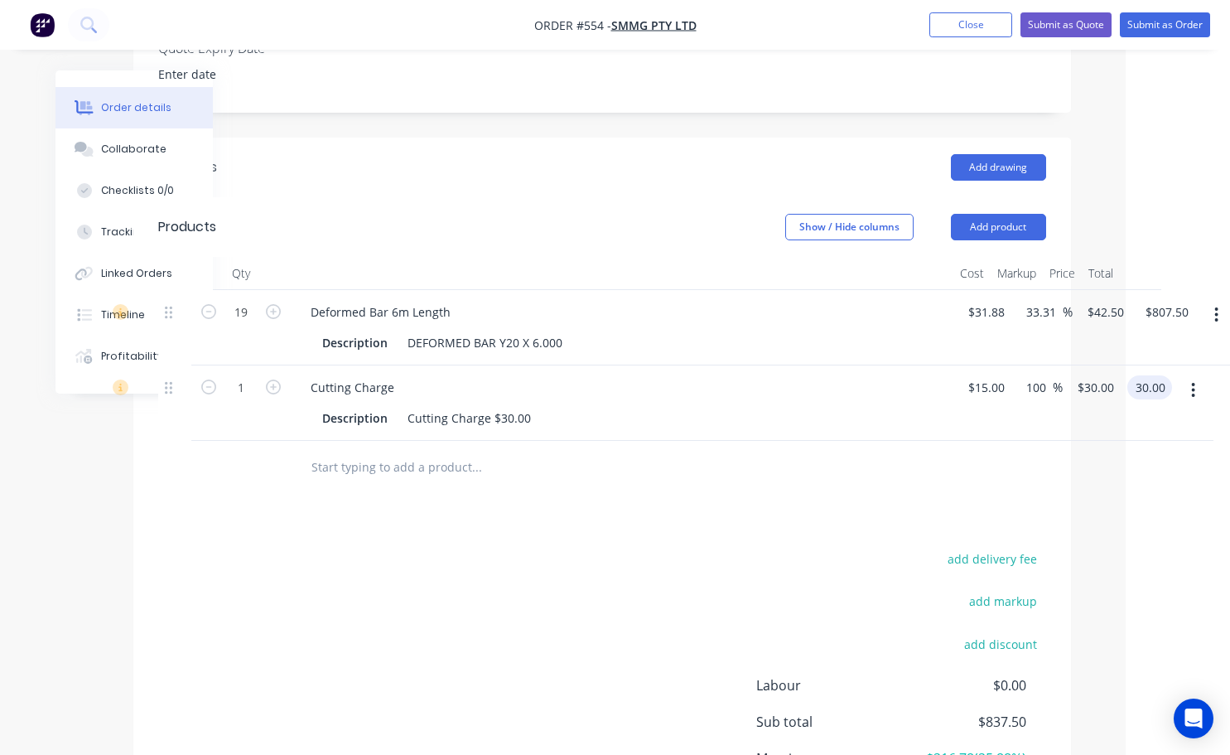
click at [1152, 375] on input "30.00" at bounding box center [1153, 387] width 38 height 24
type input "4"
type input "50"
type input "233.33"
type input "$50.00"
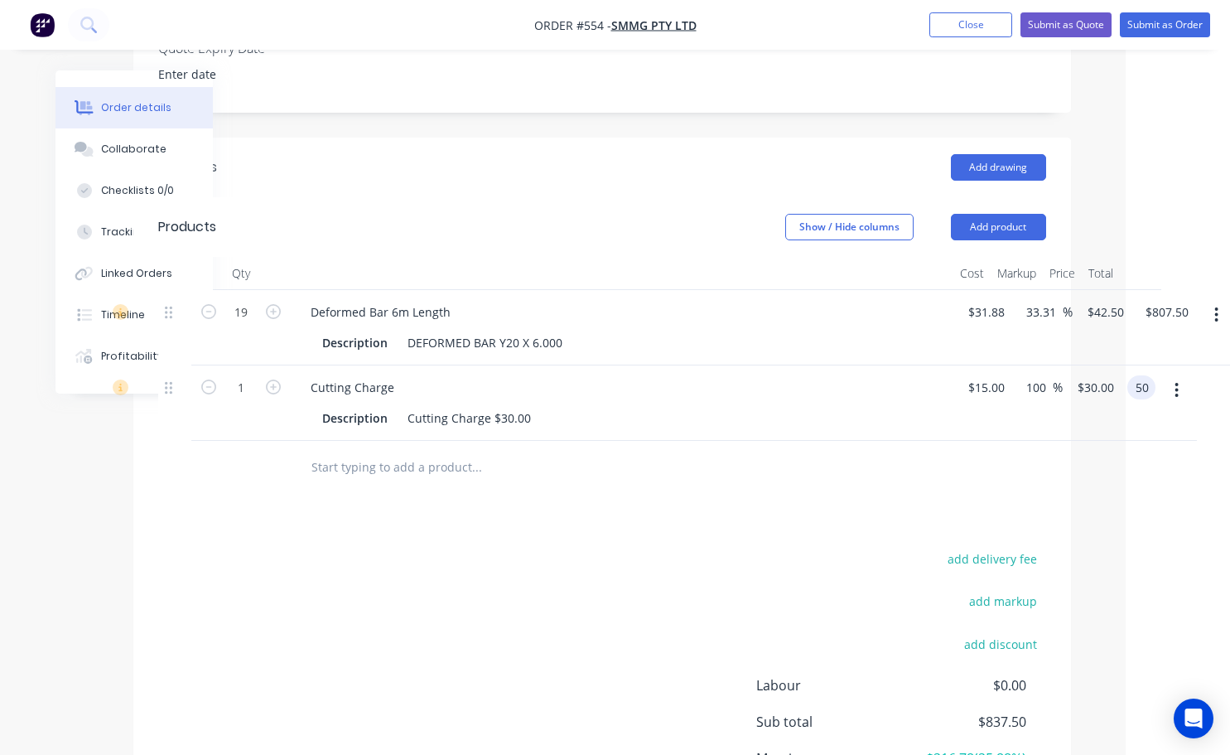
type input "$50.00"
click at [916, 510] on div "Drawings Add drawing Products Show / Hide columns Add product Qty Cost Markup P…" at bounding box center [602, 515] width 938 height 755
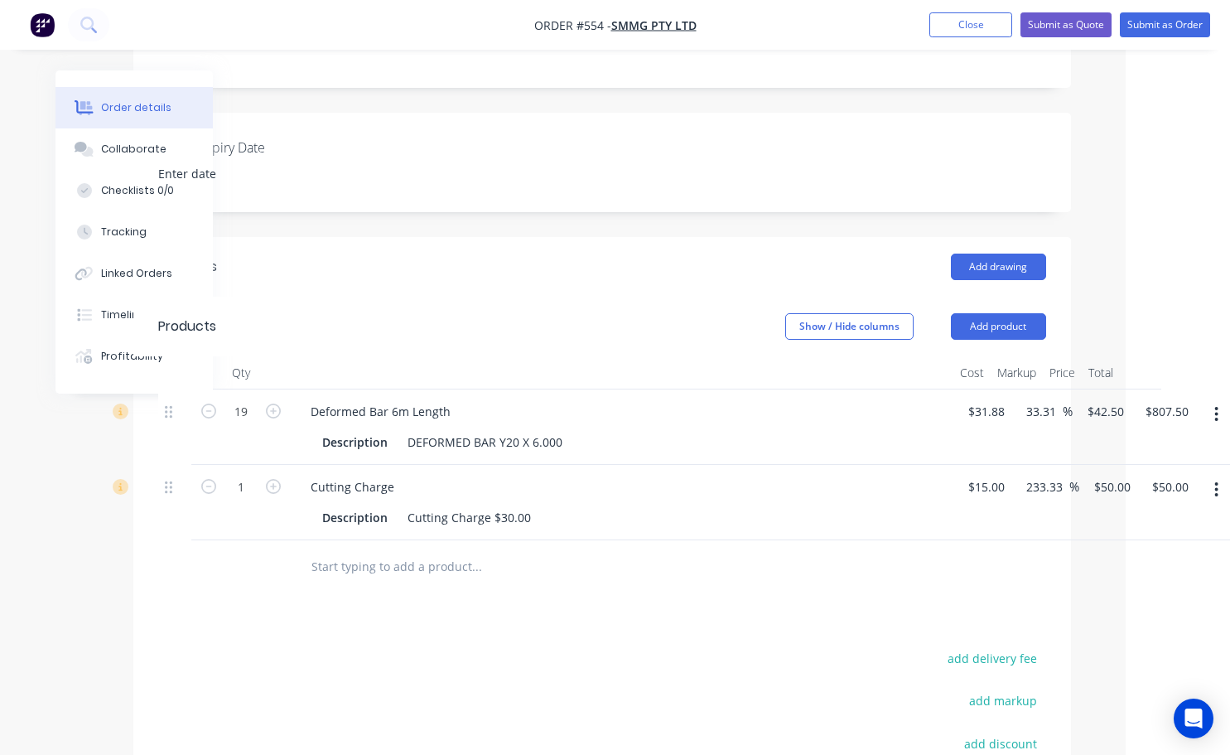
scroll to position [388, 104]
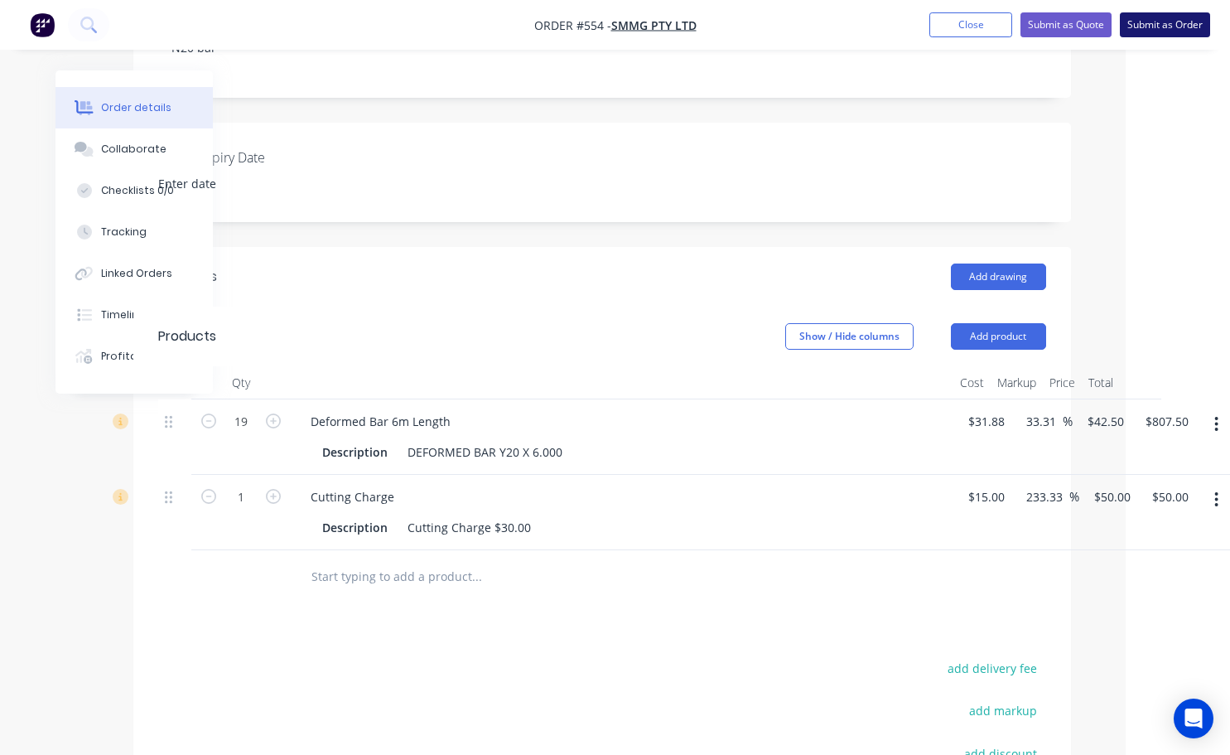
click at [1158, 20] on button "Submit as Order" at bounding box center [1165, 24] width 90 height 25
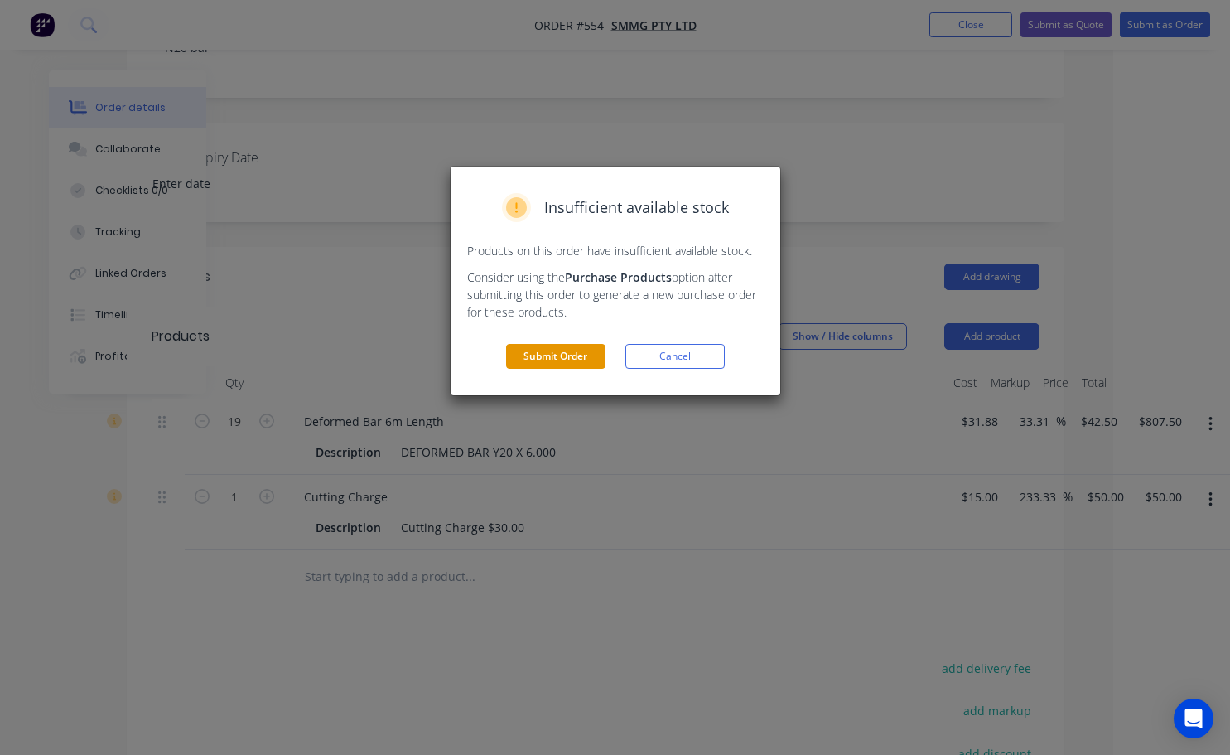
click at [594, 364] on button "Submit Order" at bounding box center [555, 356] width 99 height 25
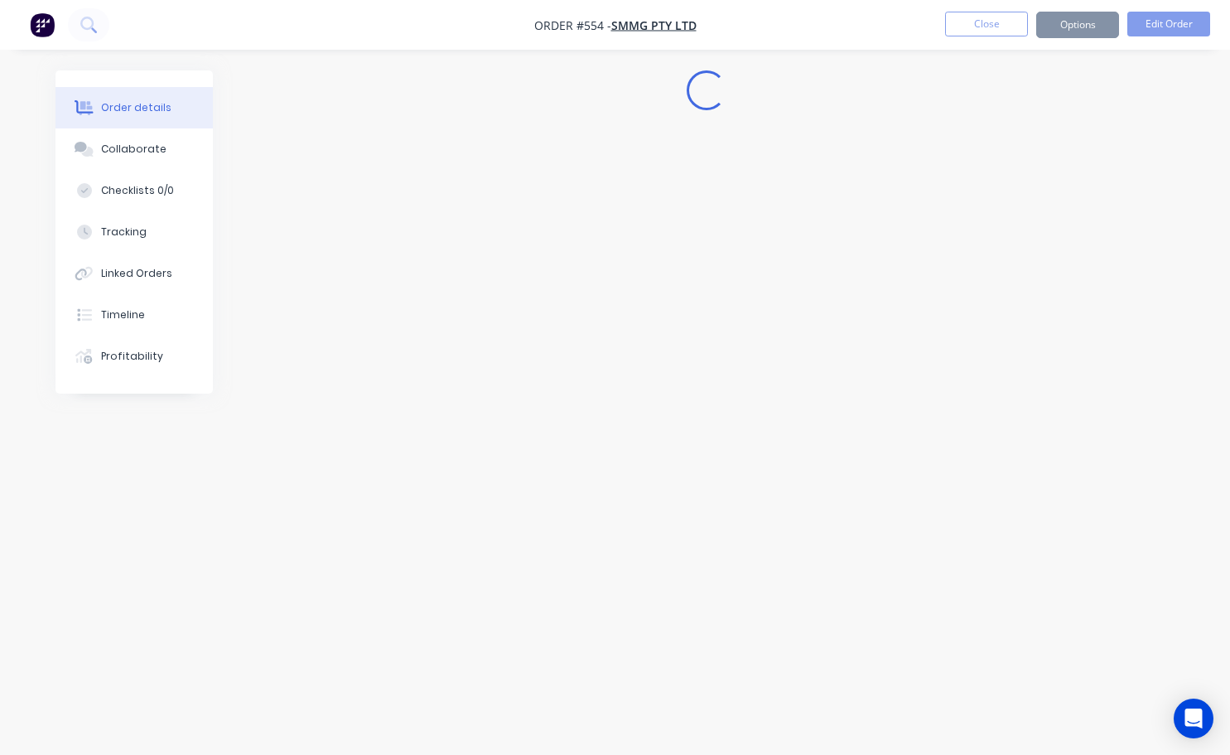
scroll to position [0, 0]
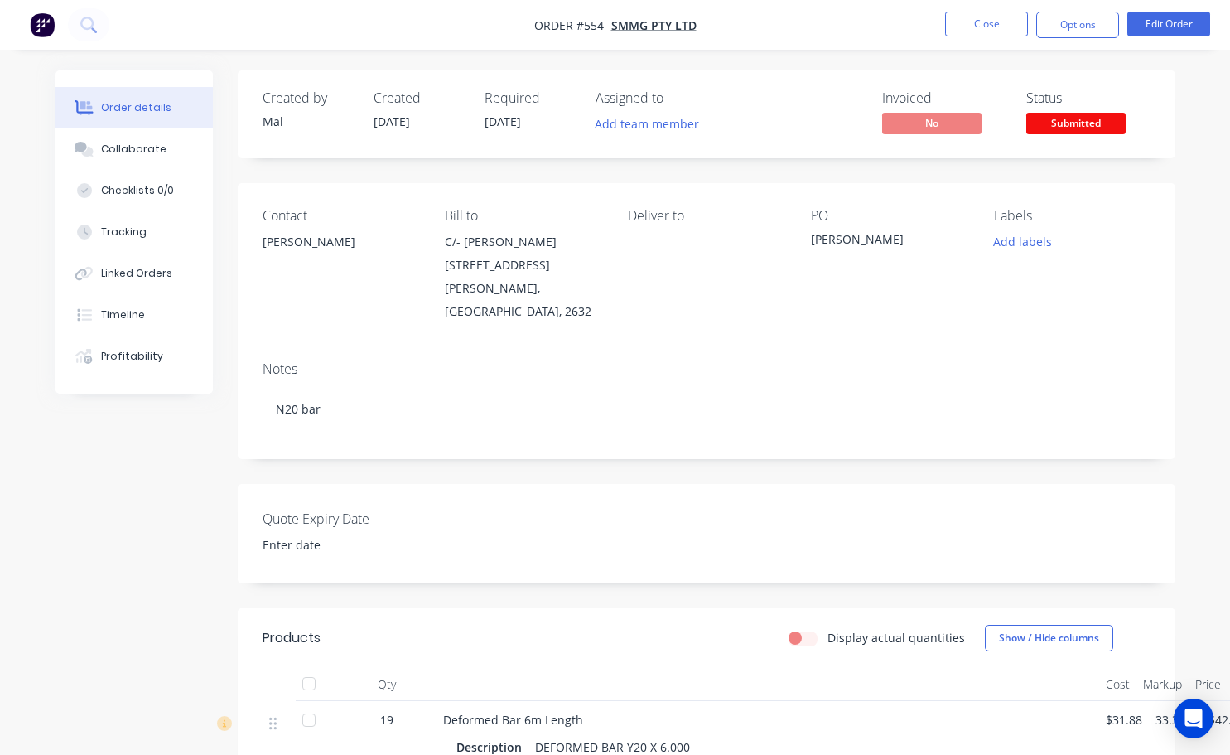
click at [1059, 121] on span "Submitted" at bounding box center [1076, 123] width 99 height 21
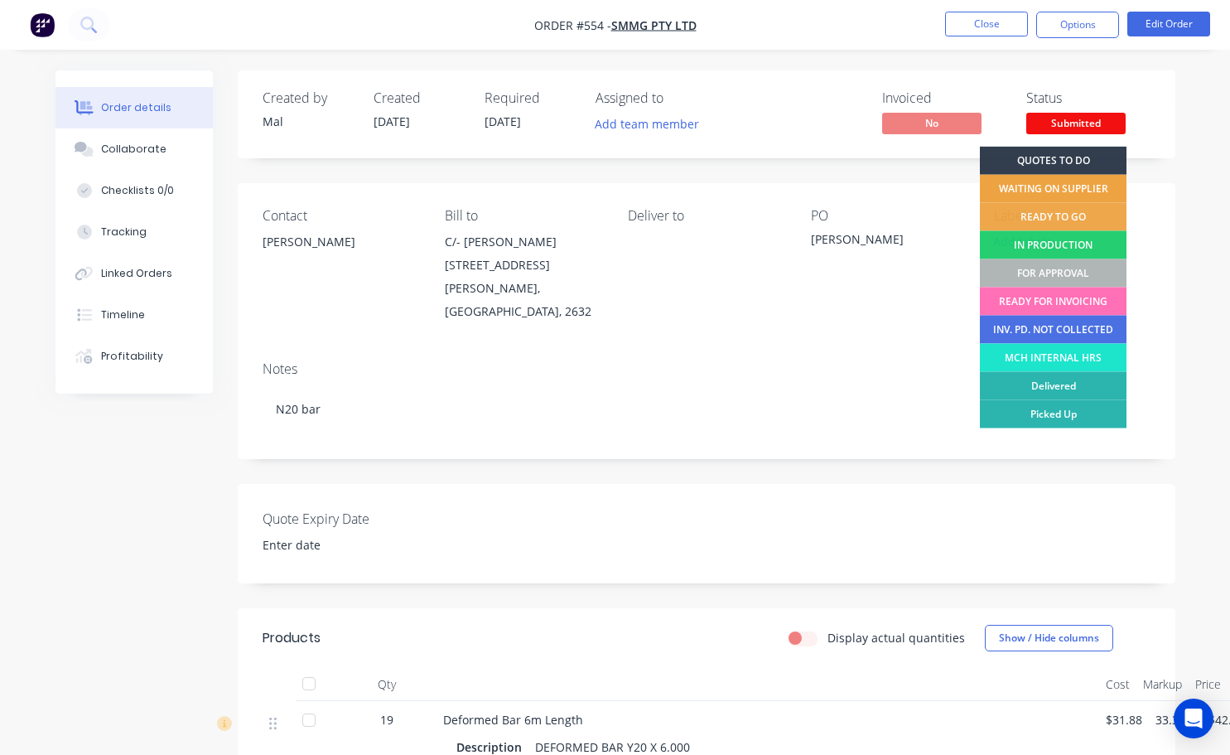
click at [1053, 189] on div "WAITING ON SUPPLIER" at bounding box center [1053, 189] width 147 height 28
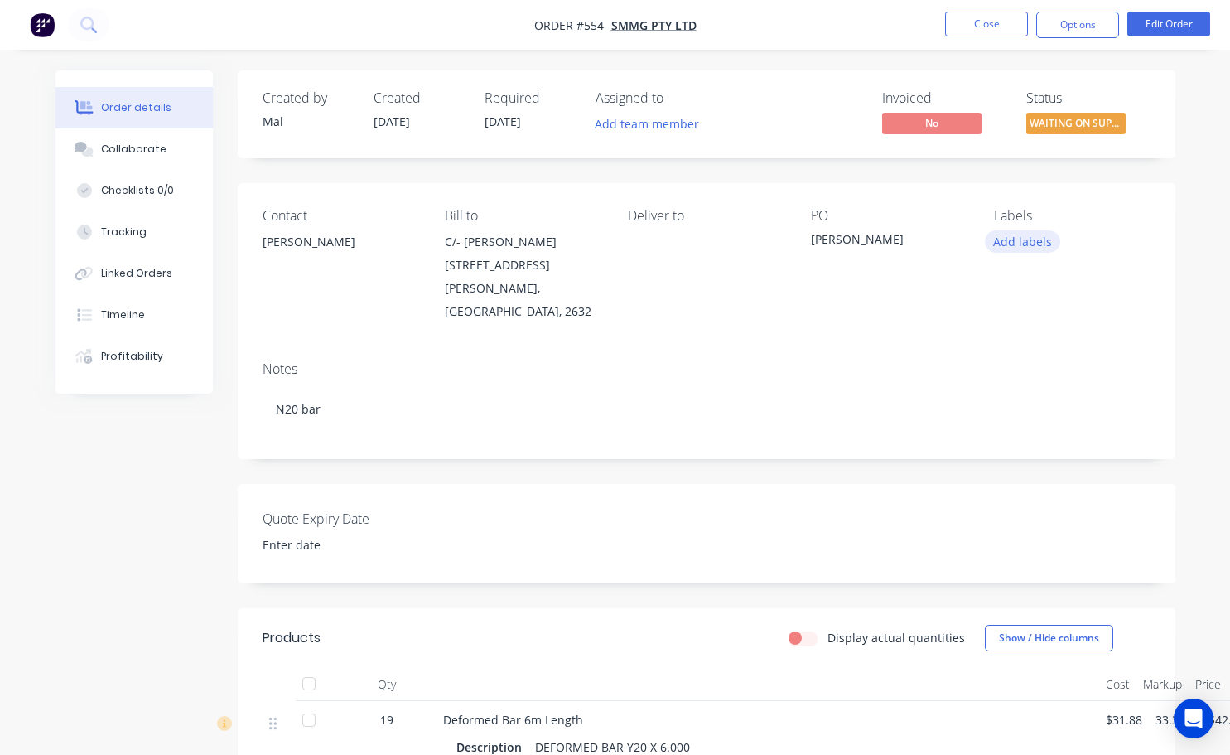
click at [1021, 245] on button "Add labels" at bounding box center [1023, 241] width 76 height 22
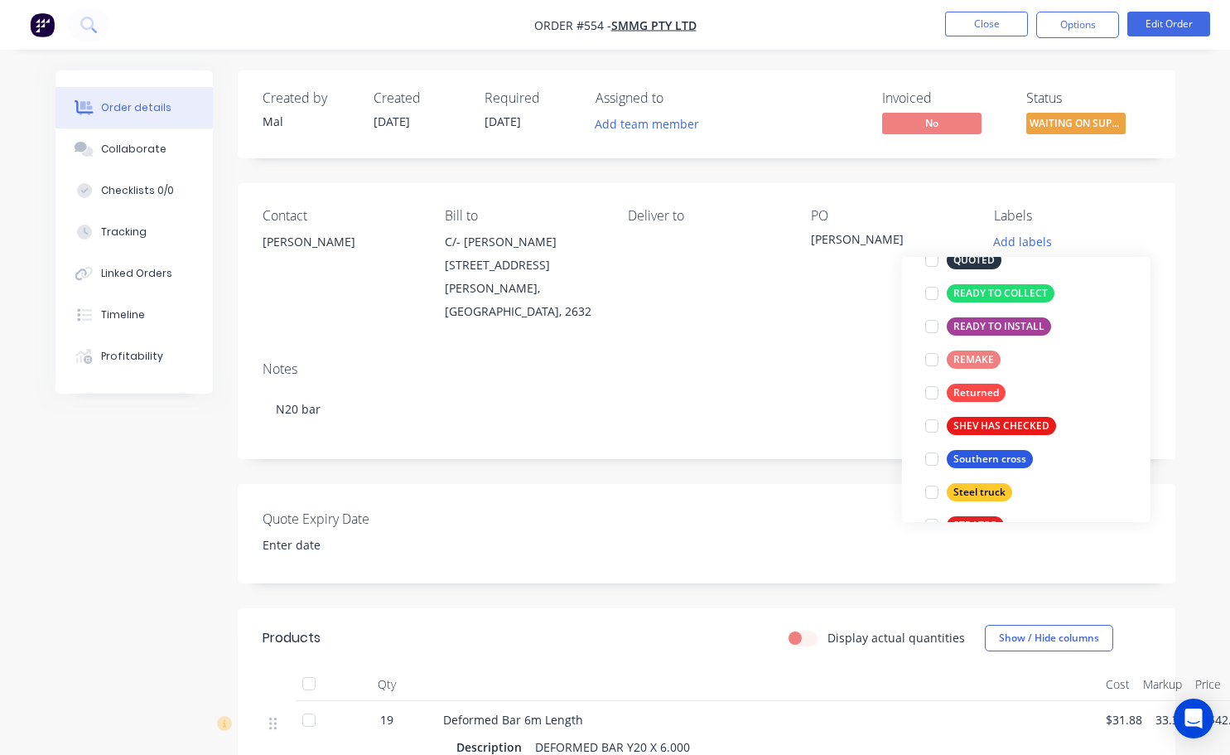
scroll to position [414, 0]
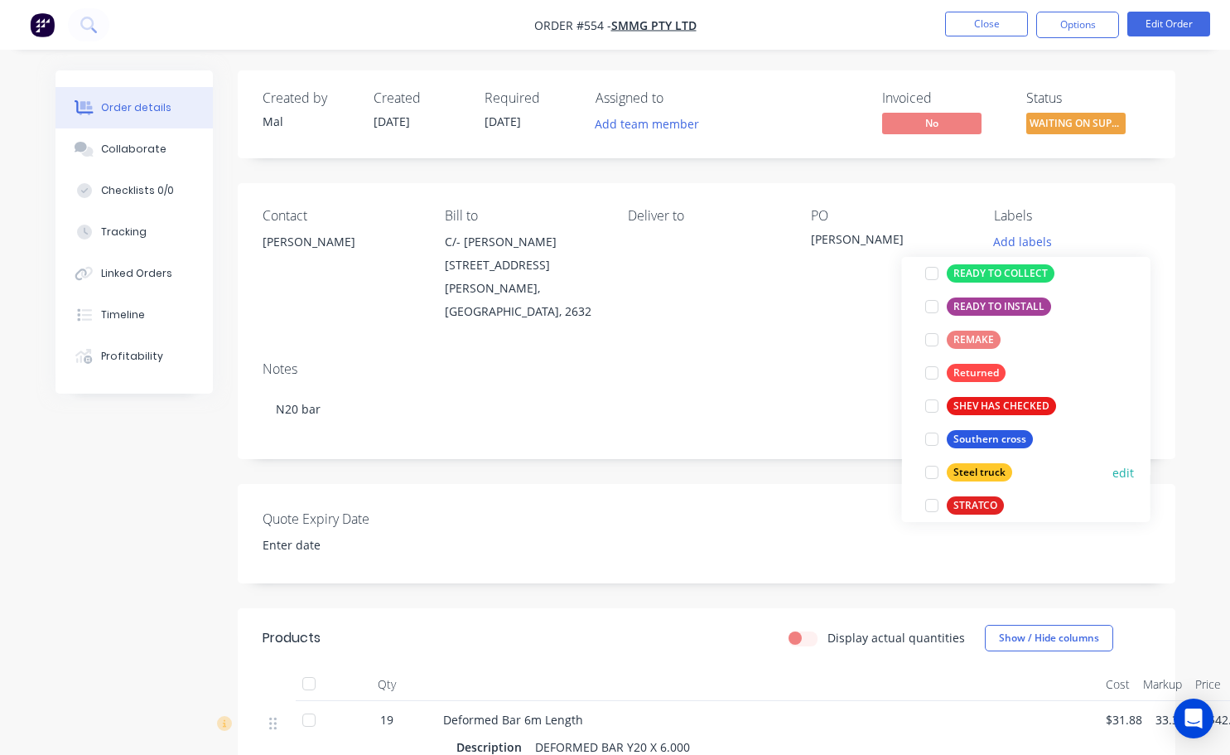
click at [933, 470] on div at bounding box center [932, 472] width 33 height 33
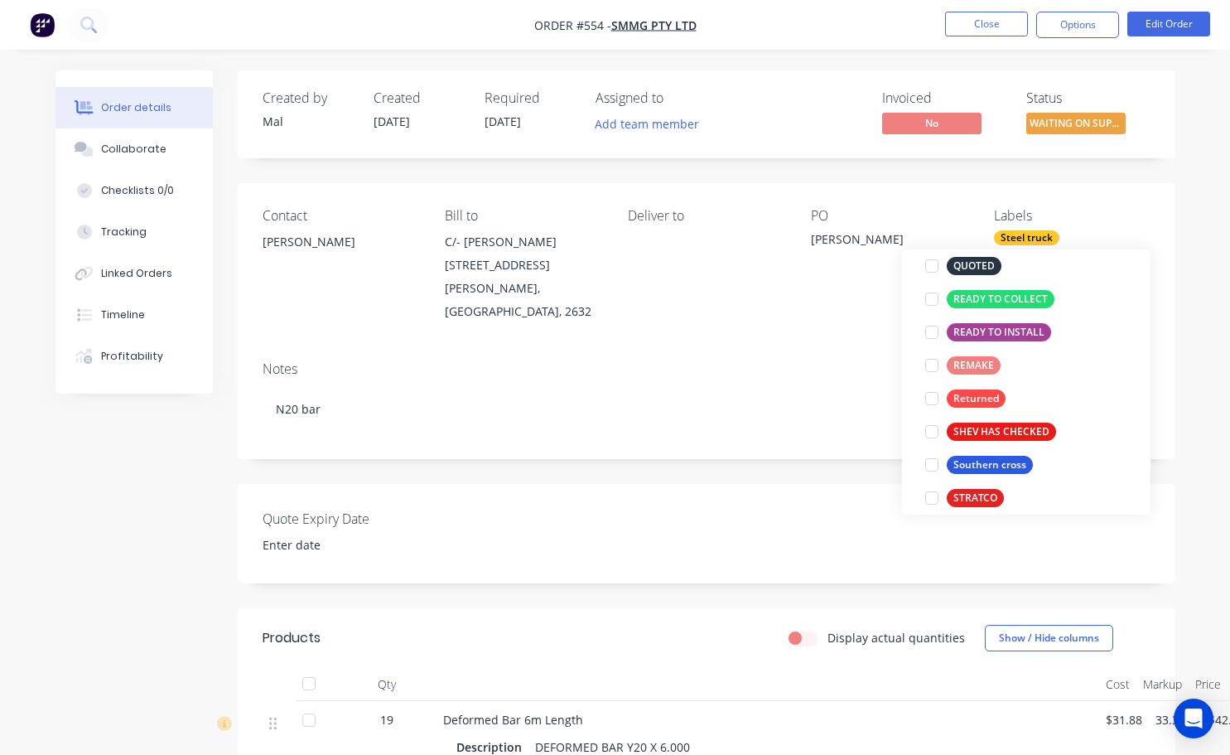
scroll to position [0, 0]
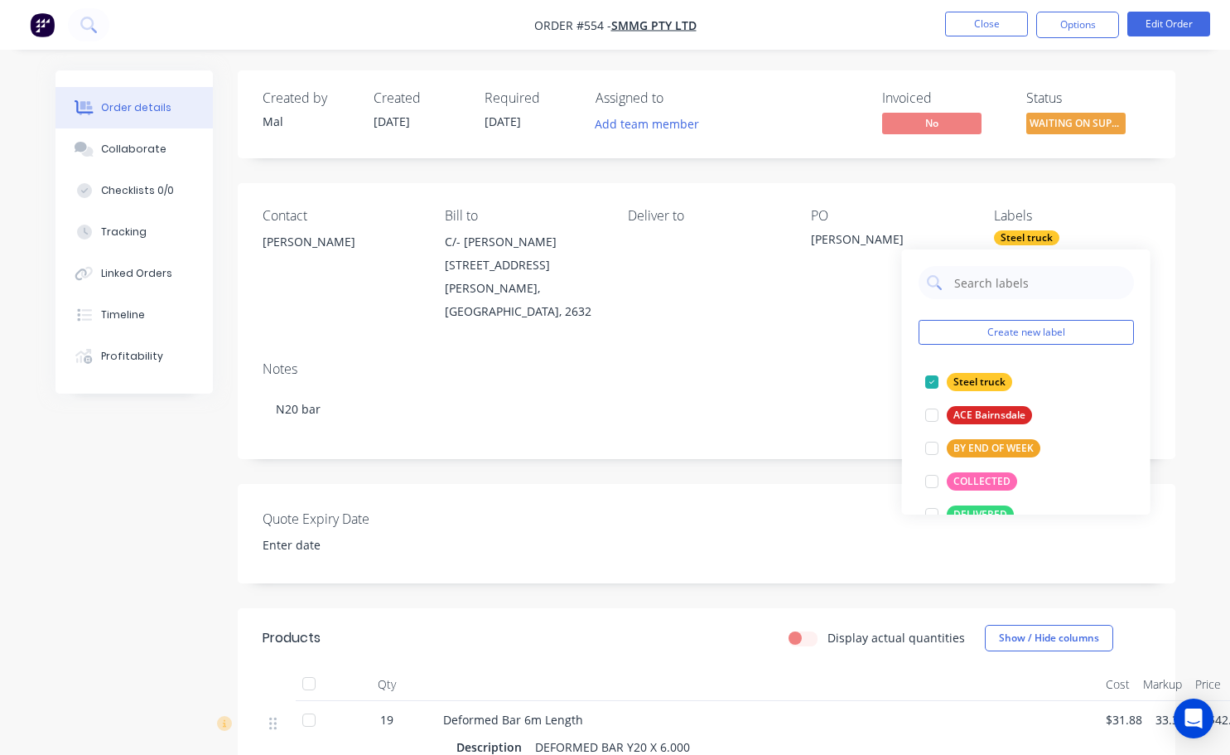
click at [819, 338] on div "Contact Andrew Broz Bill to C/- Michael Shannon 383 Dragon Swamp Road Cathcart,…" at bounding box center [707, 265] width 938 height 165
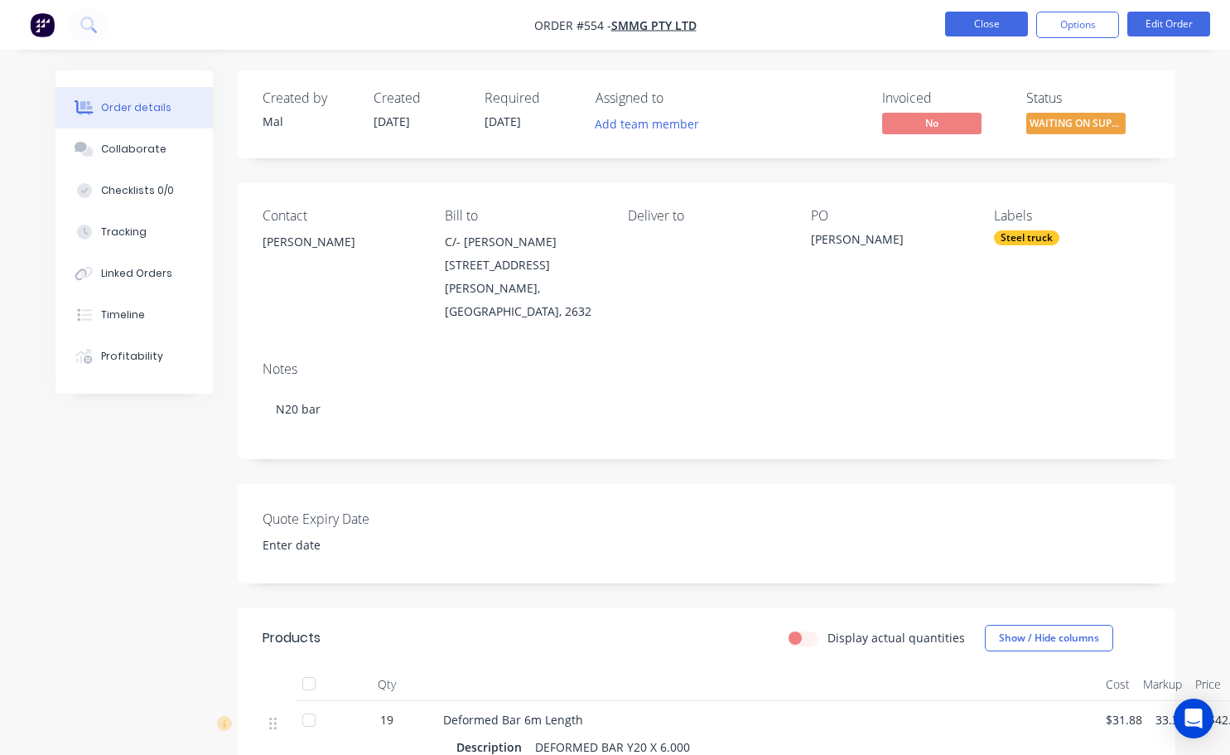
click at [1003, 22] on button "Close" at bounding box center [986, 24] width 83 height 25
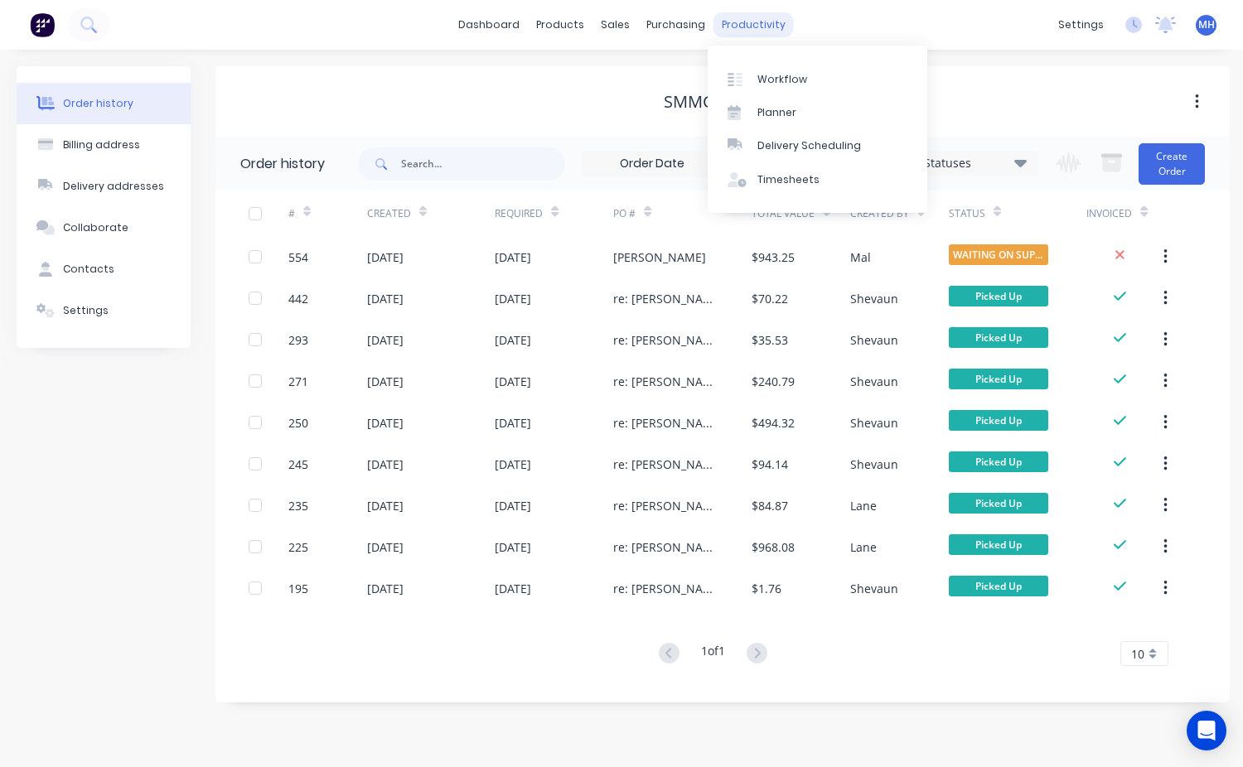
click at [745, 25] on div "productivity" at bounding box center [753, 24] width 80 height 25
click at [782, 75] on div "Workflow" at bounding box center [782, 79] width 50 height 15
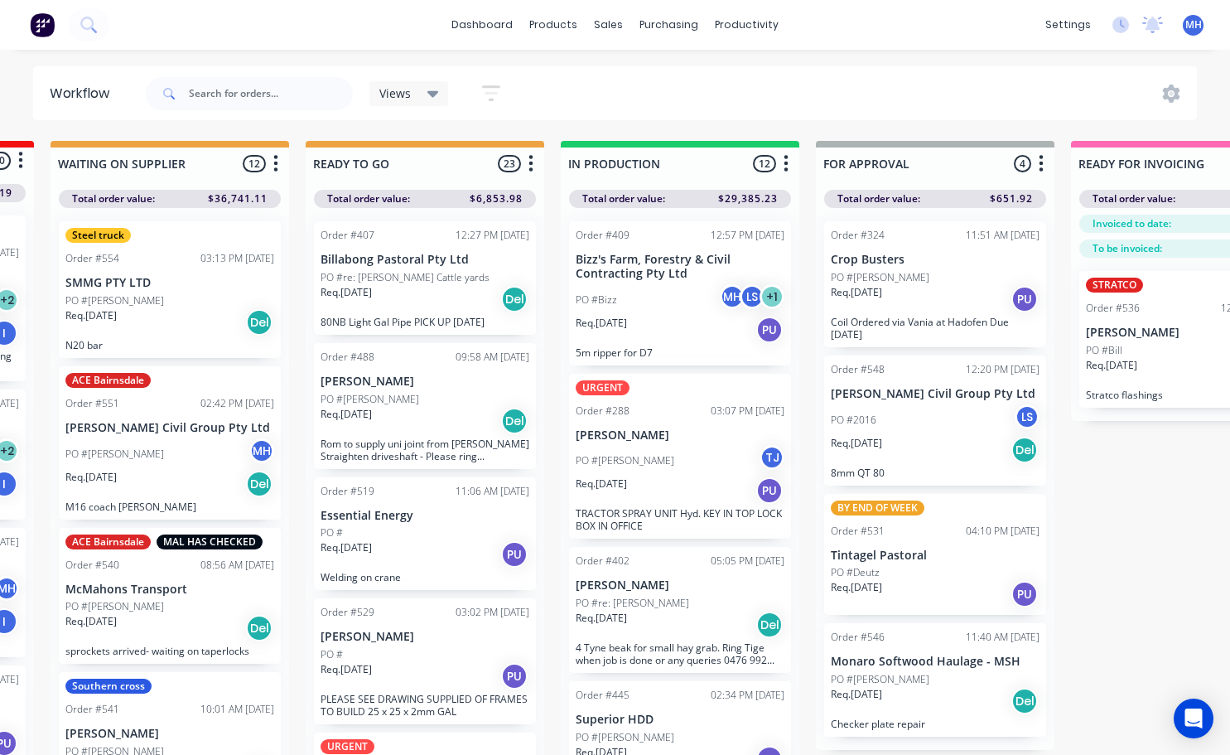
scroll to position [0, 540]
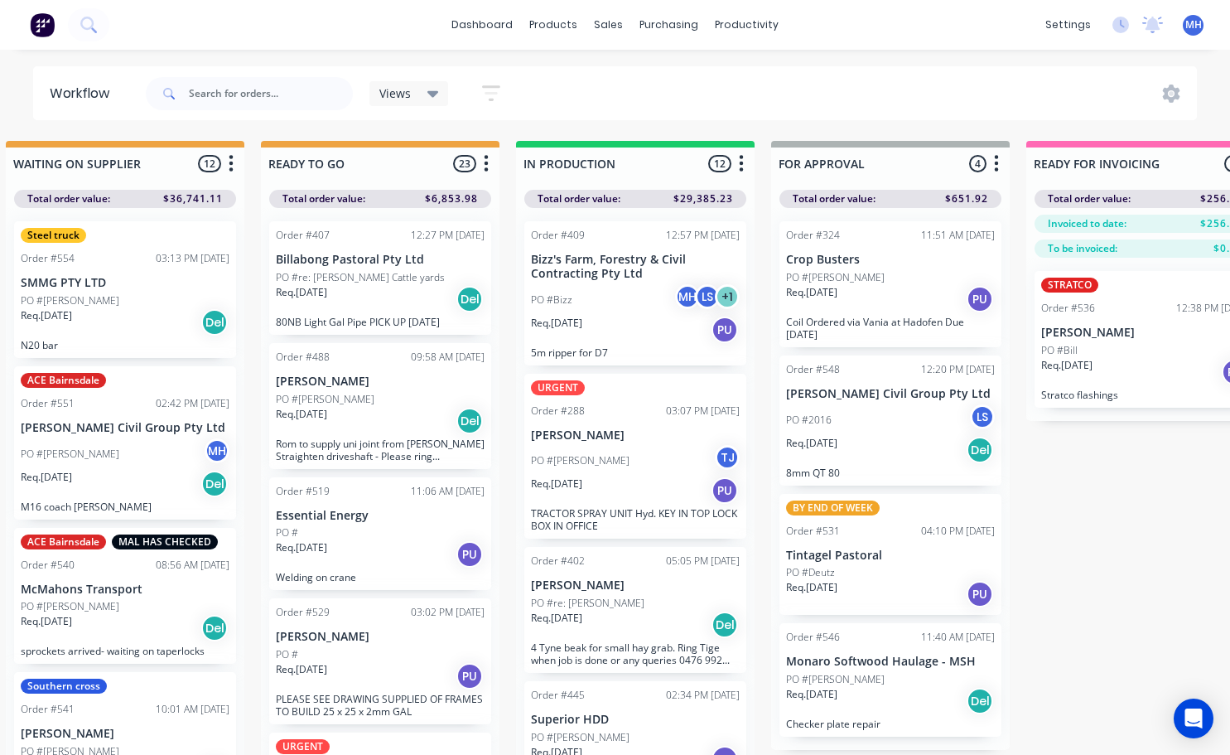
click at [64, 351] on p "N20 bar" at bounding box center [125, 345] width 209 height 12
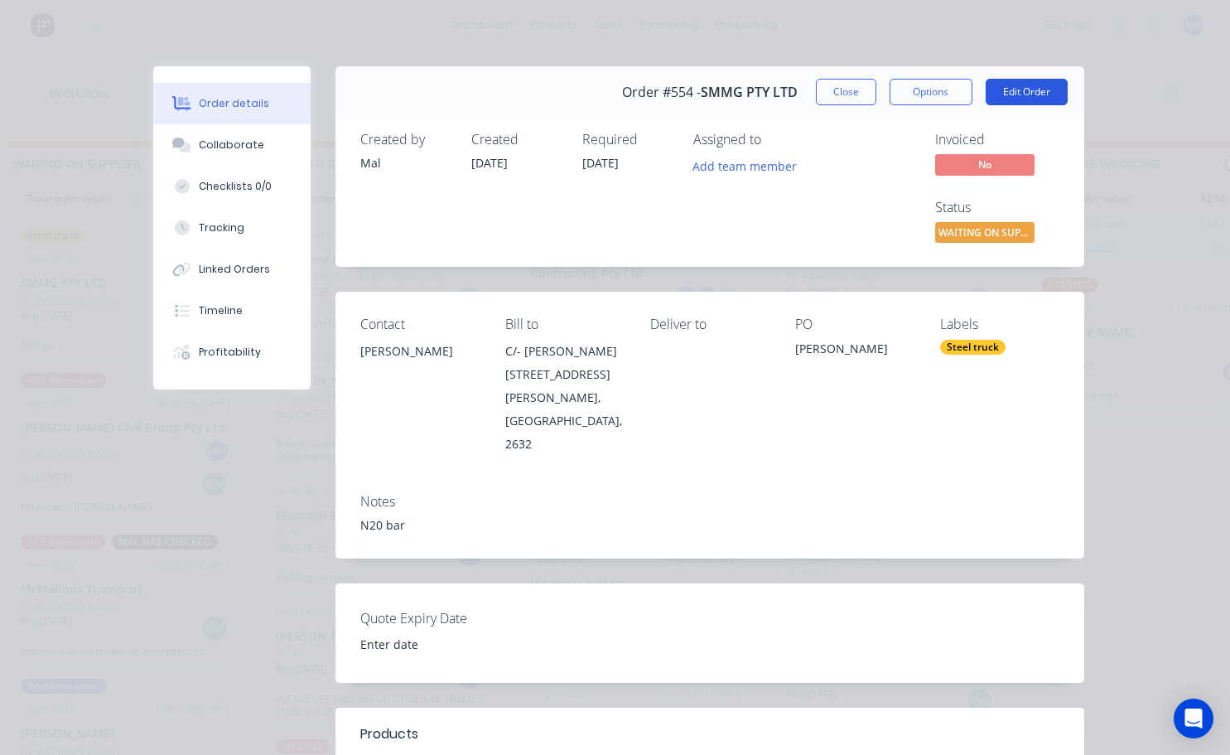
click at [994, 104] on div "Order #554 - SMMG PTY LTD Close Options Edit Order" at bounding box center [710, 92] width 749 height 52
click at [997, 99] on button "Edit Order" at bounding box center [1027, 92] width 82 height 27
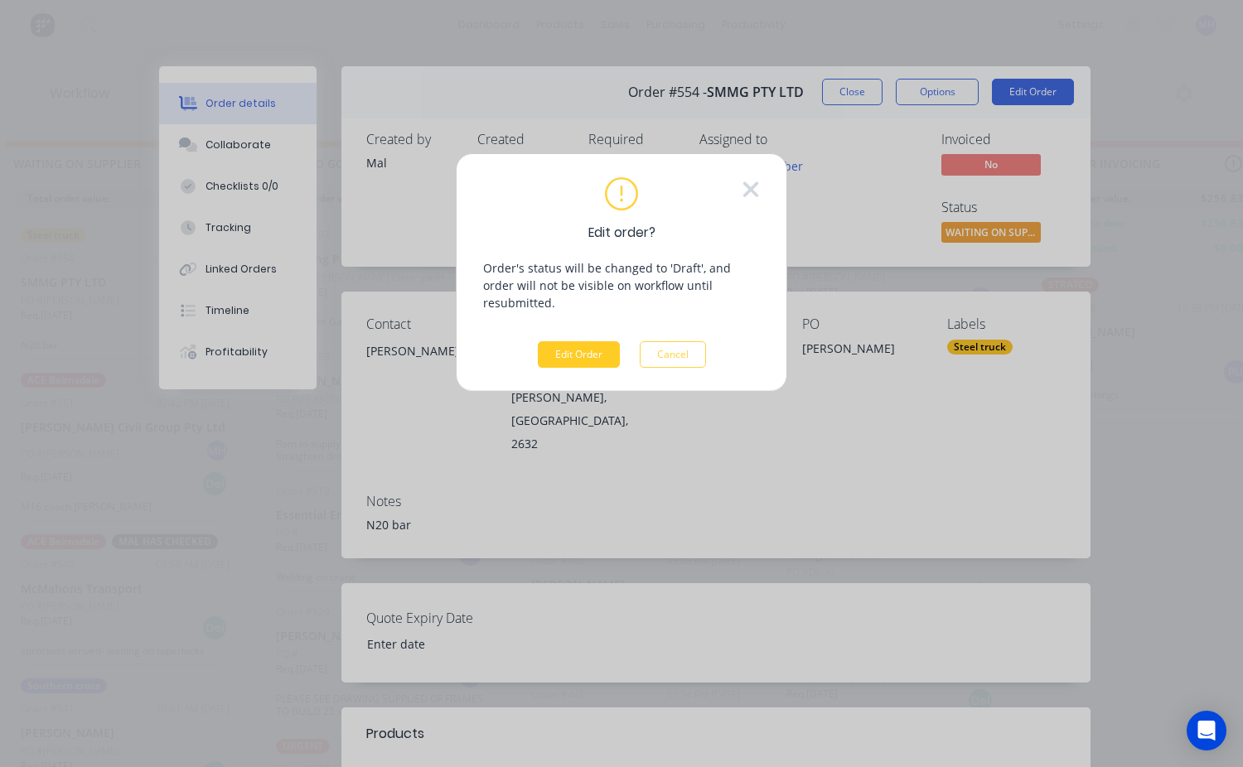
click at [602, 346] on button "Edit Order" at bounding box center [579, 354] width 82 height 27
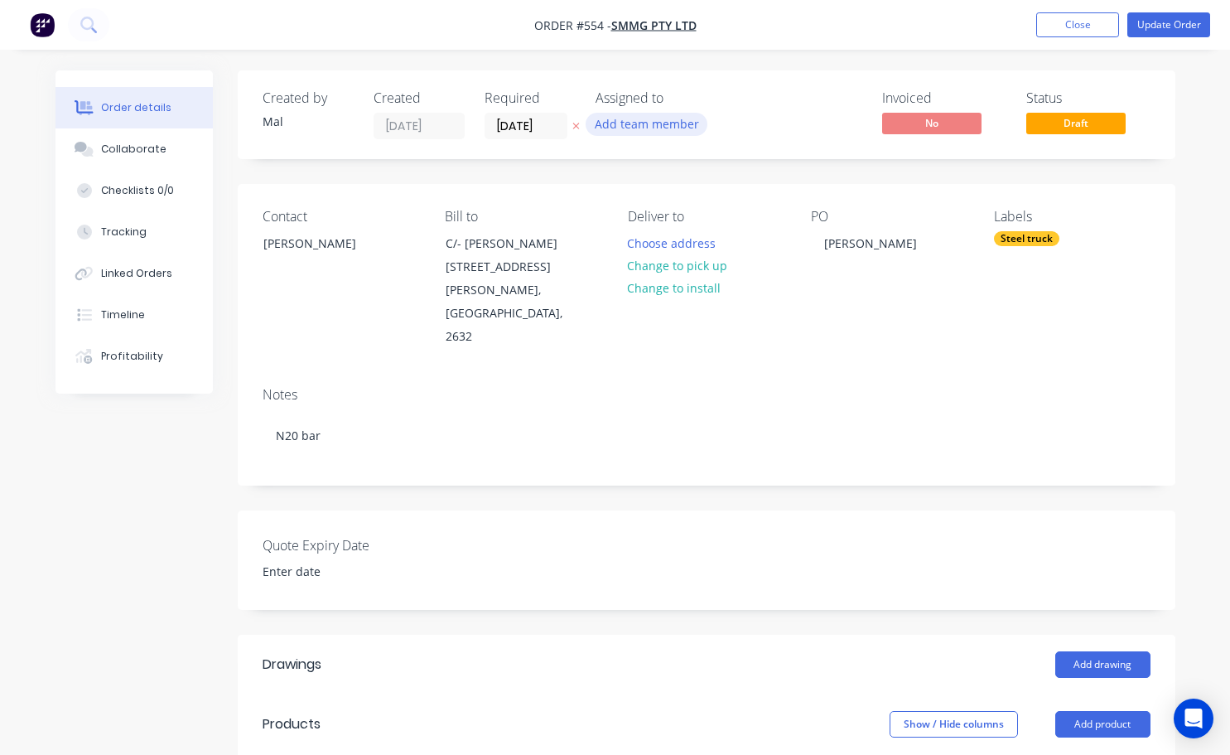
click at [657, 126] on button "Add team member" at bounding box center [647, 124] width 122 height 22
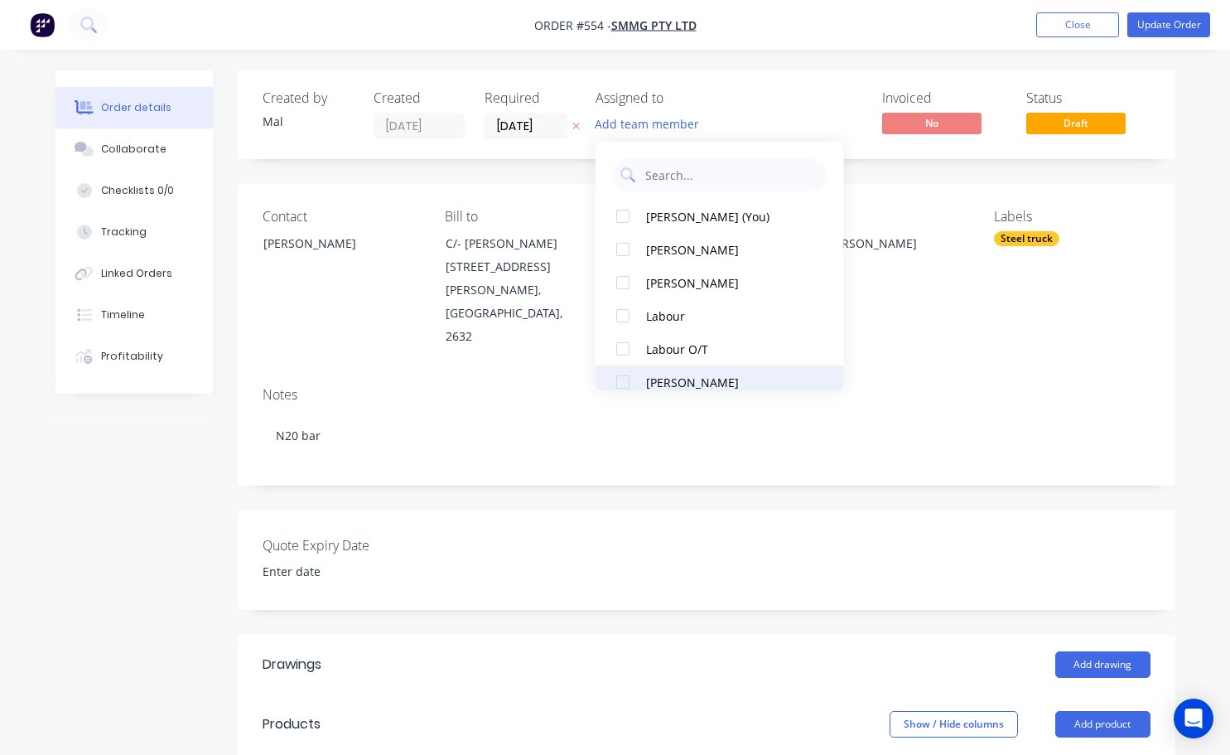
click at [625, 381] on div at bounding box center [623, 381] width 33 height 33
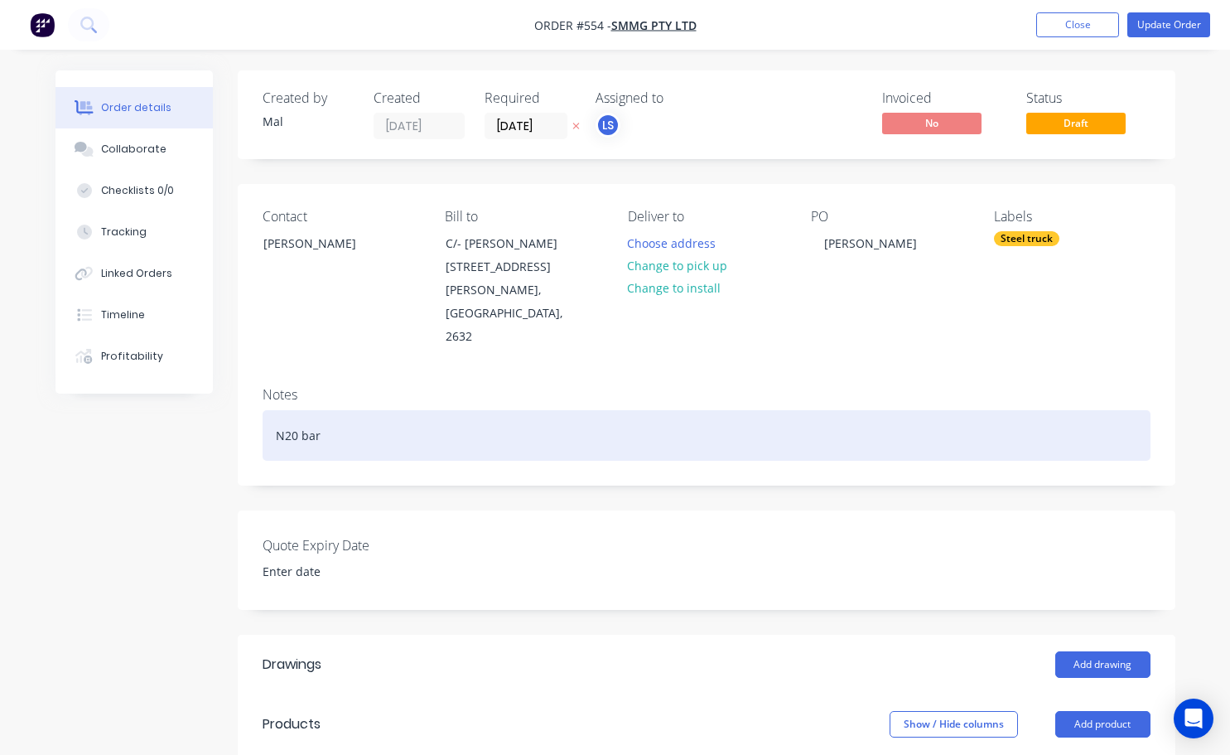
click at [349, 418] on div "N20 bar" at bounding box center [707, 435] width 888 height 51
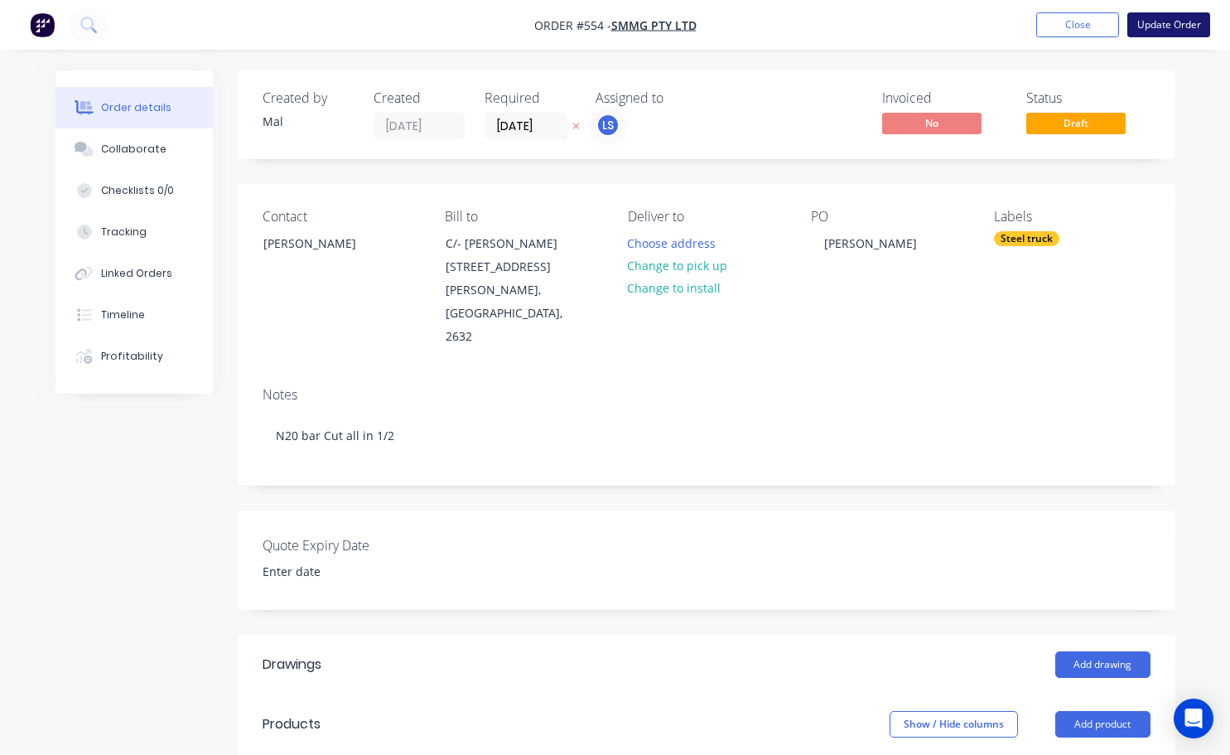
click at [1168, 28] on button "Update Order" at bounding box center [1169, 24] width 83 height 25
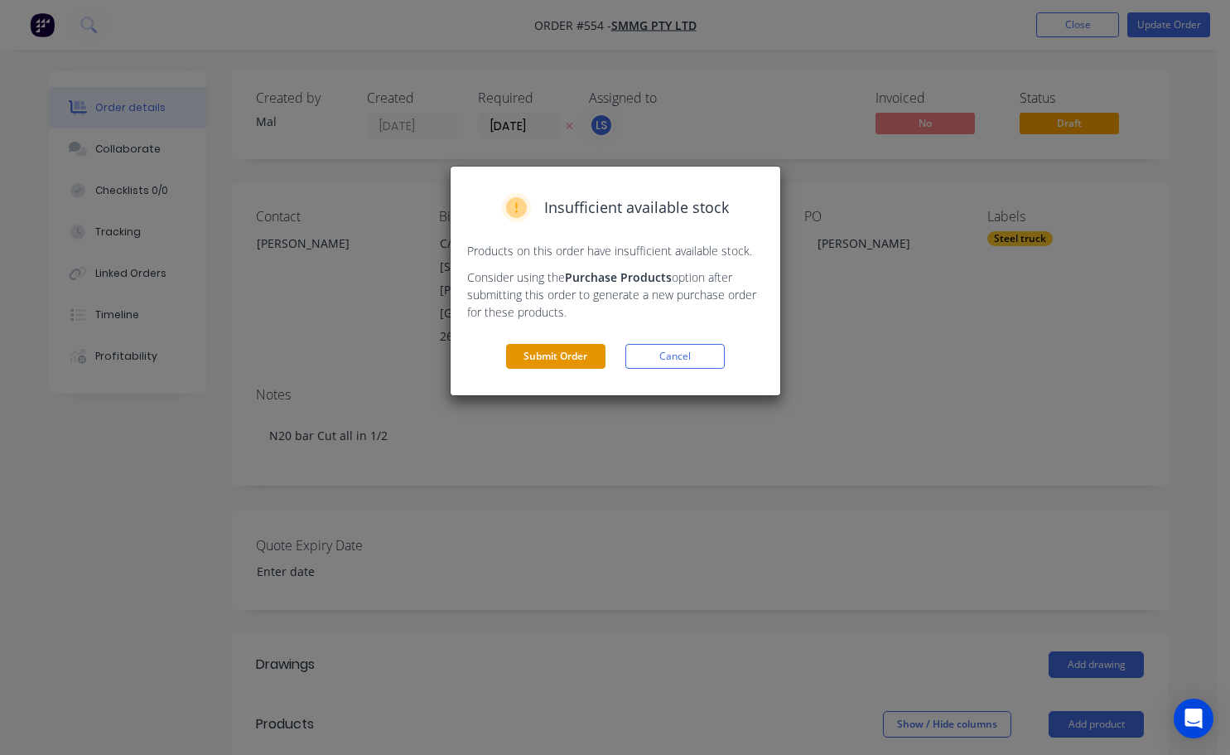
click at [587, 360] on button "Submit Order" at bounding box center [555, 356] width 99 height 25
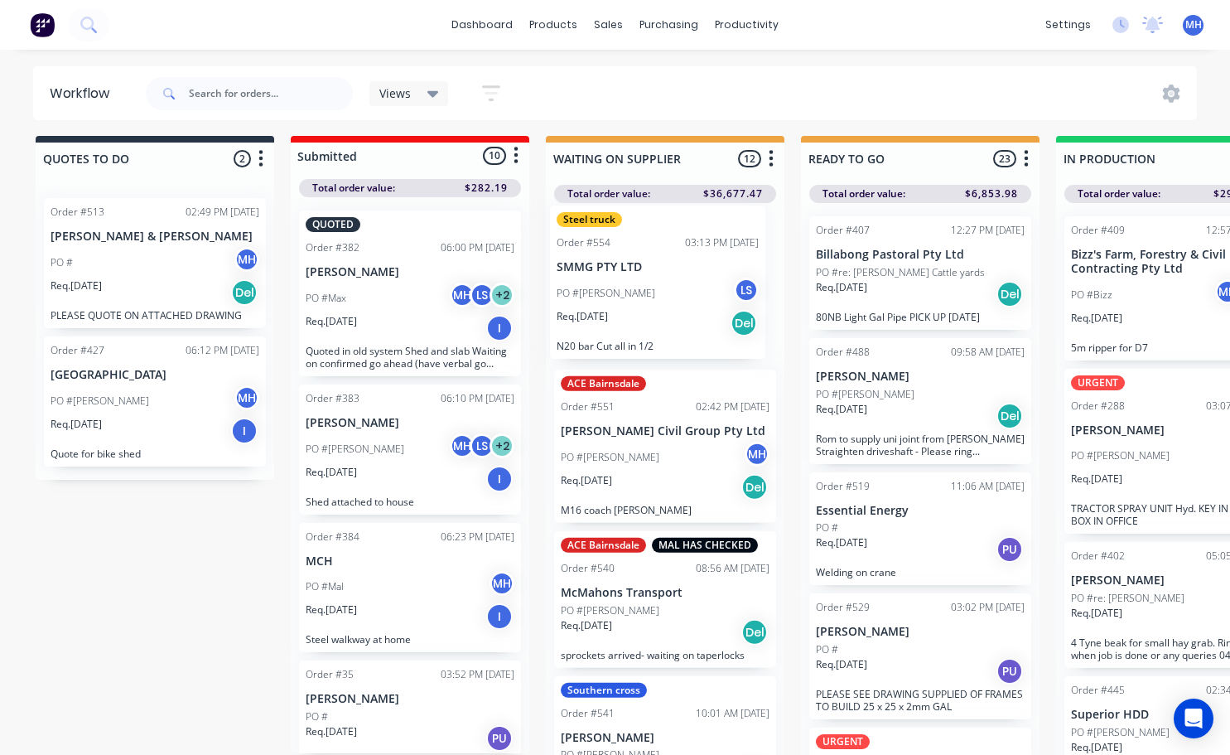
drag, startPoint x: 640, startPoint y: 716, endPoint x: 636, endPoint y: 307, distance: 409.4
click at [636, 307] on div "ACE Bairnsdale Order #551 02:42 PM 04/09/25 Jennings Civil Group Pty Ltd PO #KO…" at bounding box center [665, 481] width 239 height 556
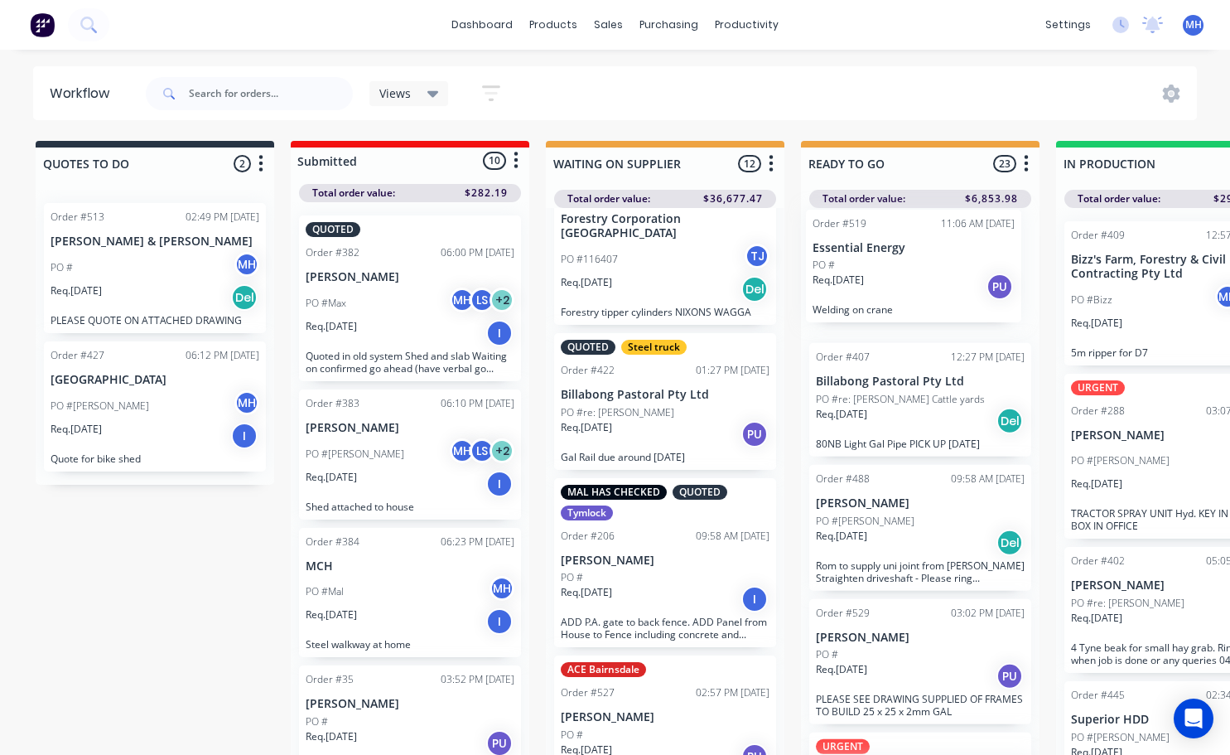
drag, startPoint x: 897, startPoint y: 552, endPoint x: 893, endPoint y: 263, distance: 288.4
click at [893, 263] on div "Order #407 12:27 PM 14/08/25 Billabong Pastoral Pty Ltd PO #re: James Coates Ca…" at bounding box center [920, 486] width 239 height 556
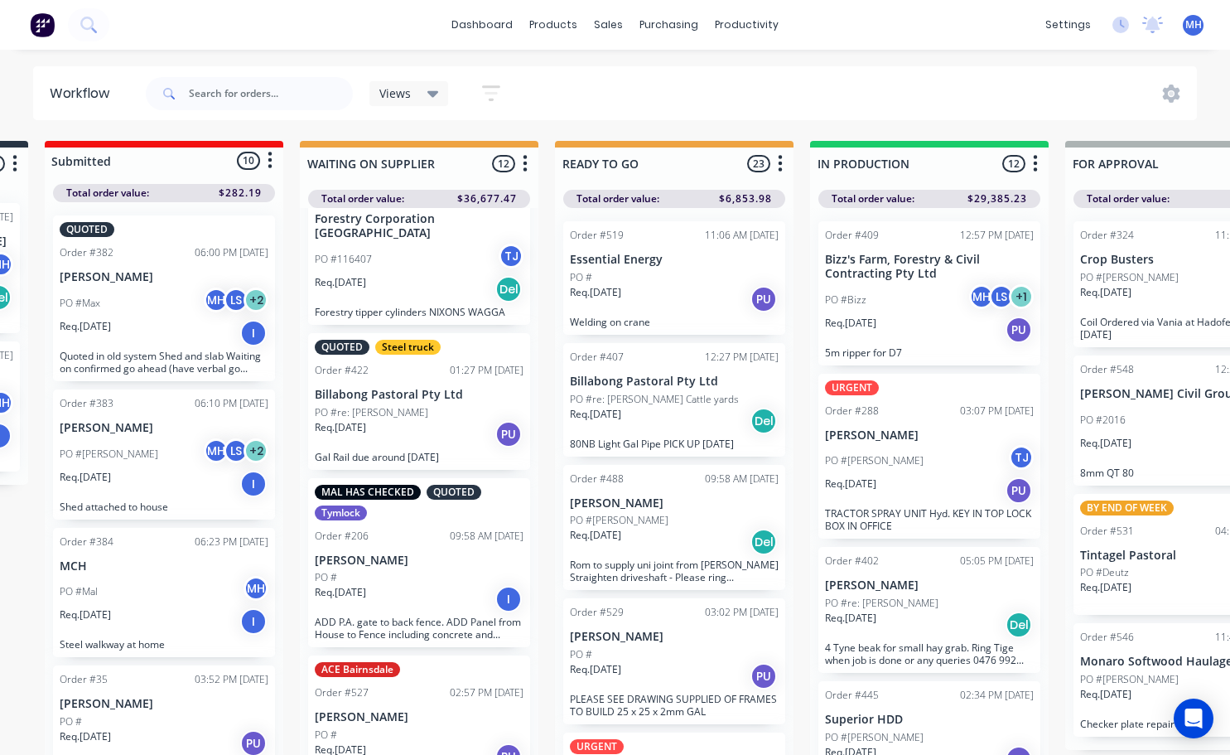
scroll to position [0, 261]
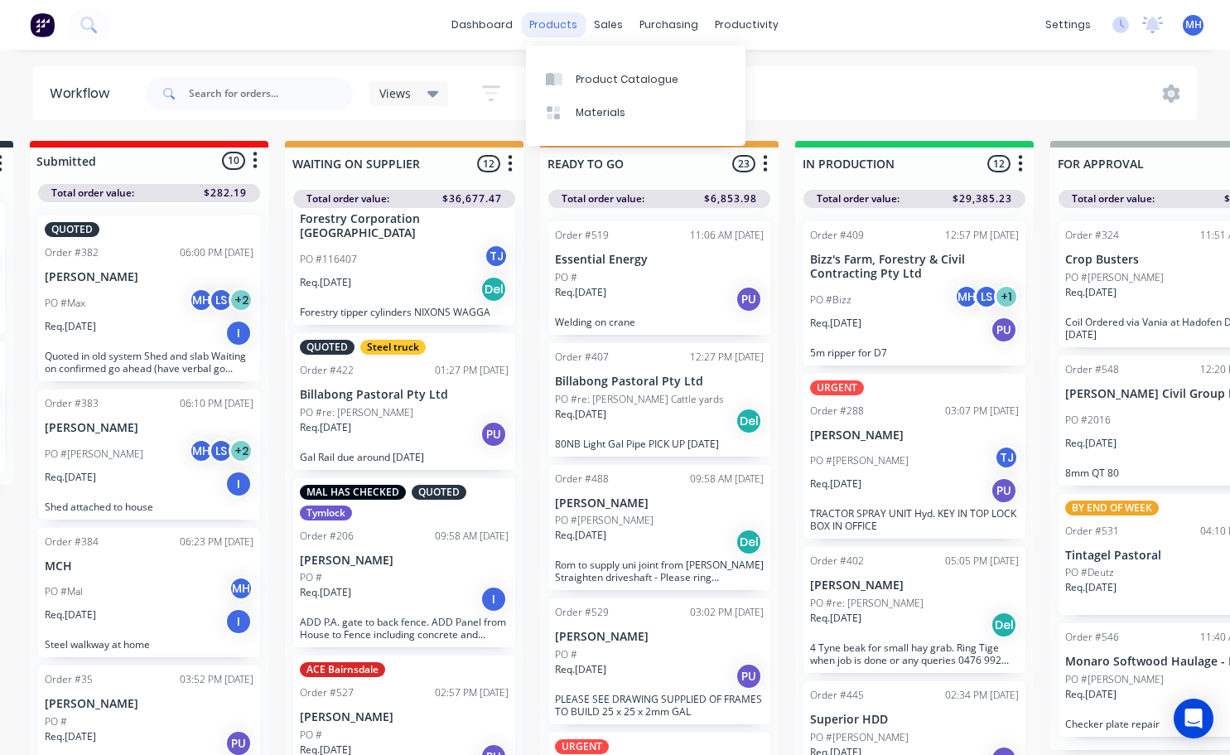
click at [559, 18] on div "products" at bounding box center [553, 24] width 65 height 25
click at [616, 79] on div "Product Catalogue" at bounding box center [627, 79] width 103 height 15
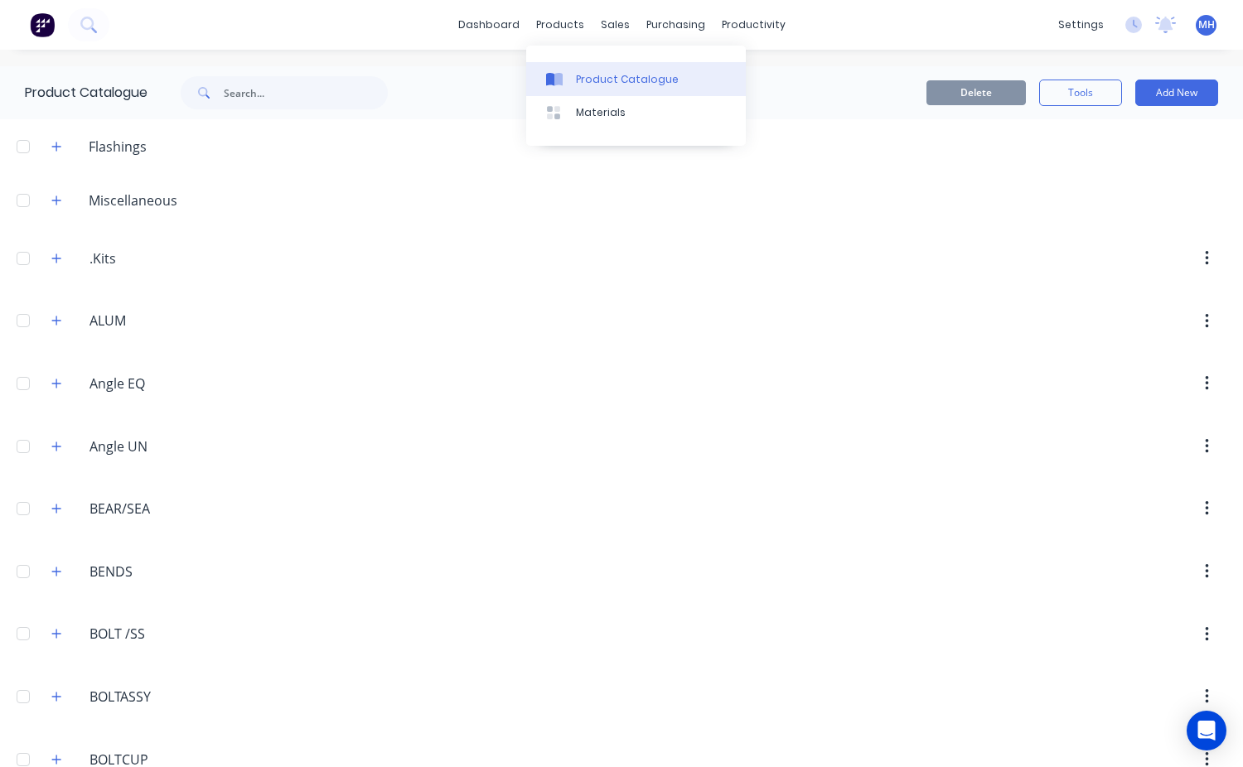
click at [610, 82] on div "Product Catalogue" at bounding box center [627, 79] width 103 height 15
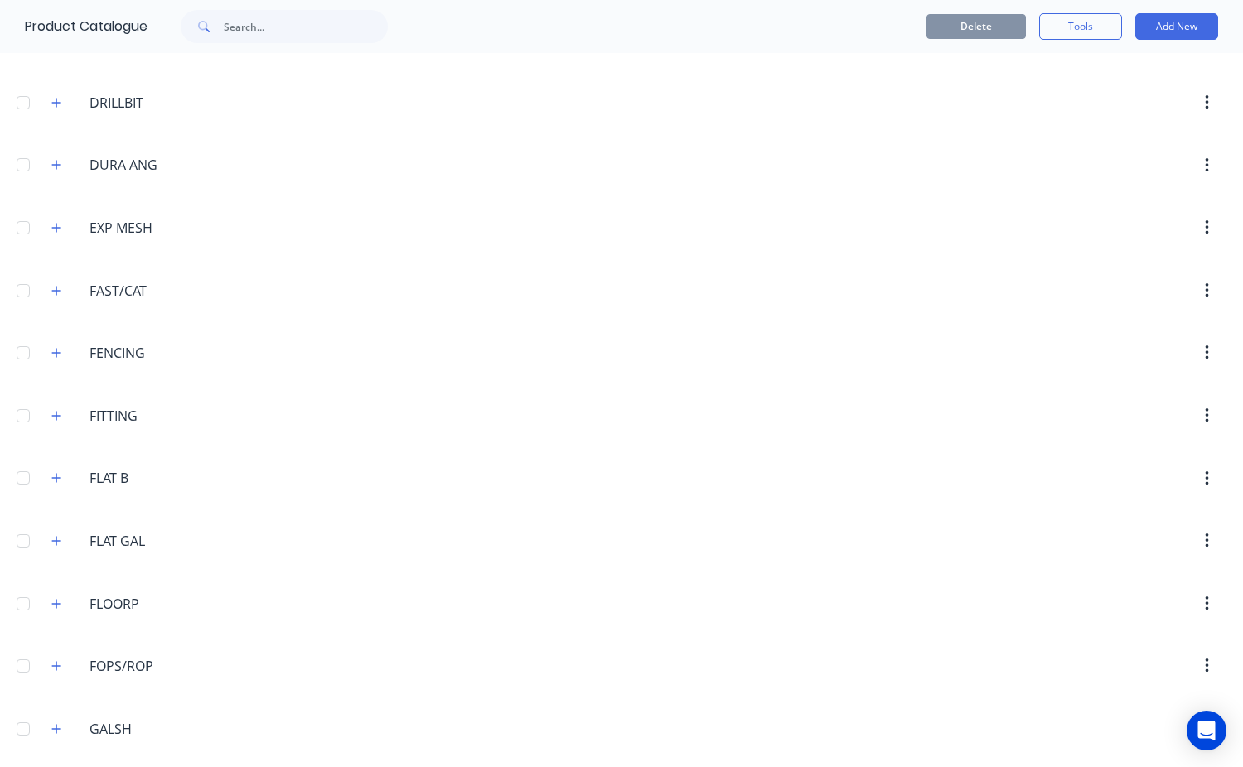
scroll to position [2652, 0]
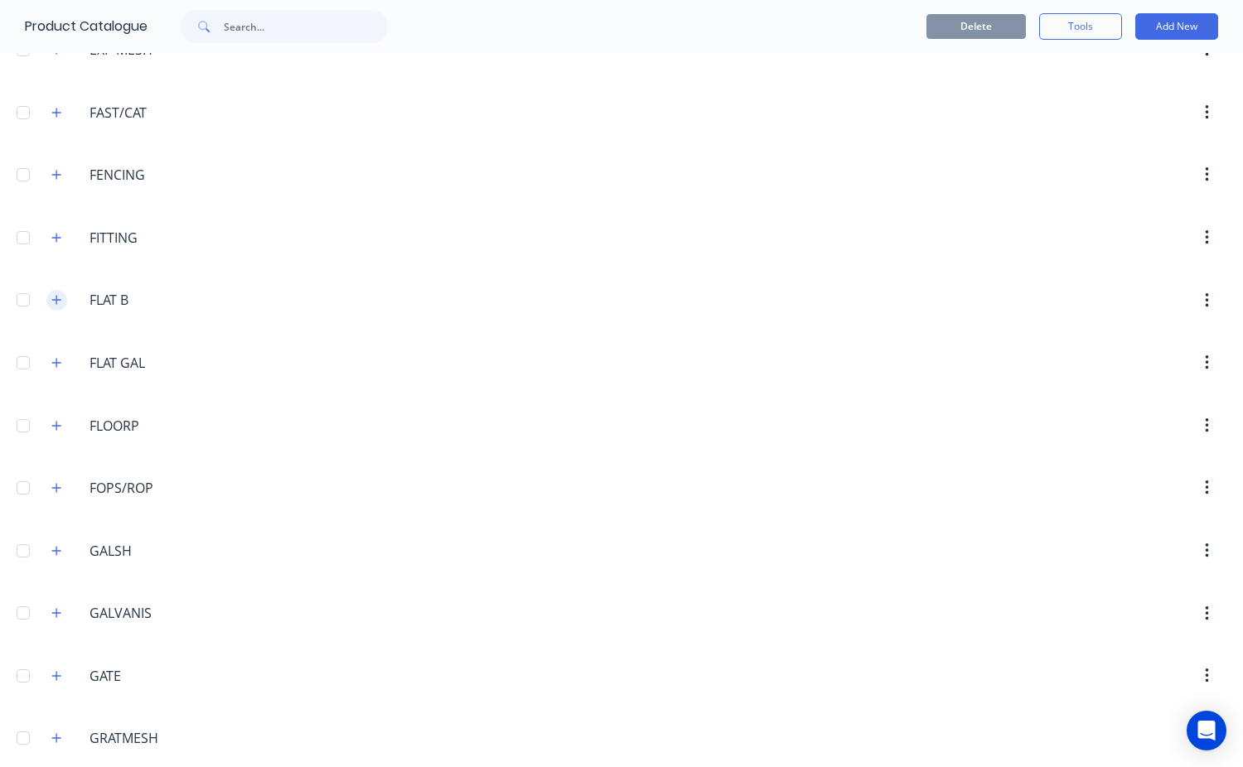
click at [59, 299] on icon "button" at bounding box center [56, 300] width 10 height 12
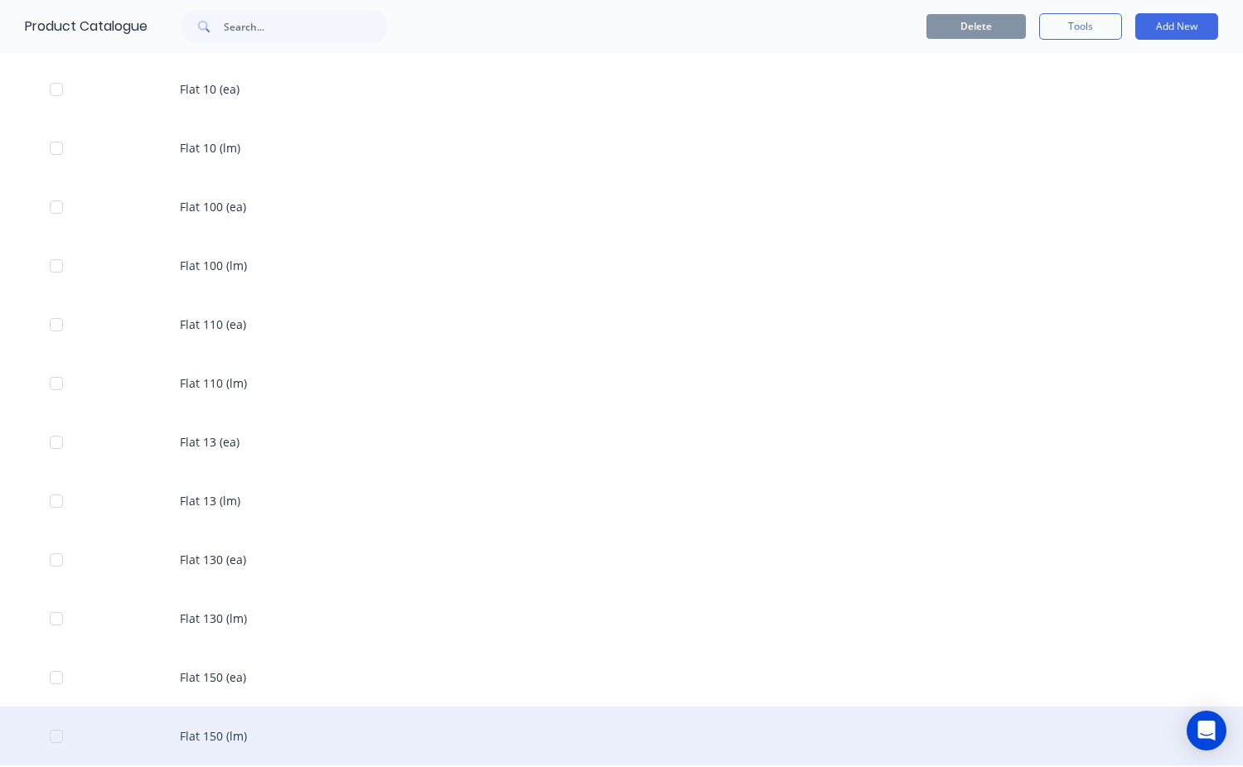
scroll to position [3066, 0]
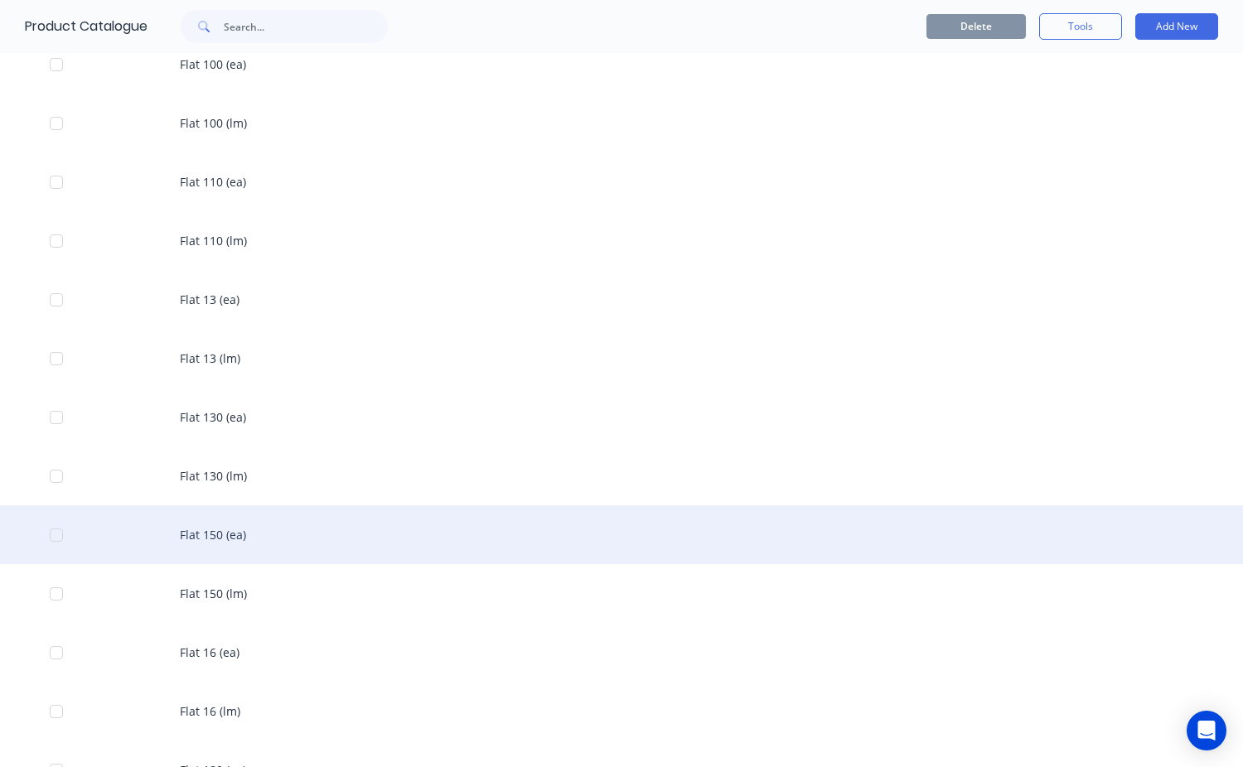
click at [207, 541] on div "Flat 150 (ea)" at bounding box center [621, 534] width 1243 height 59
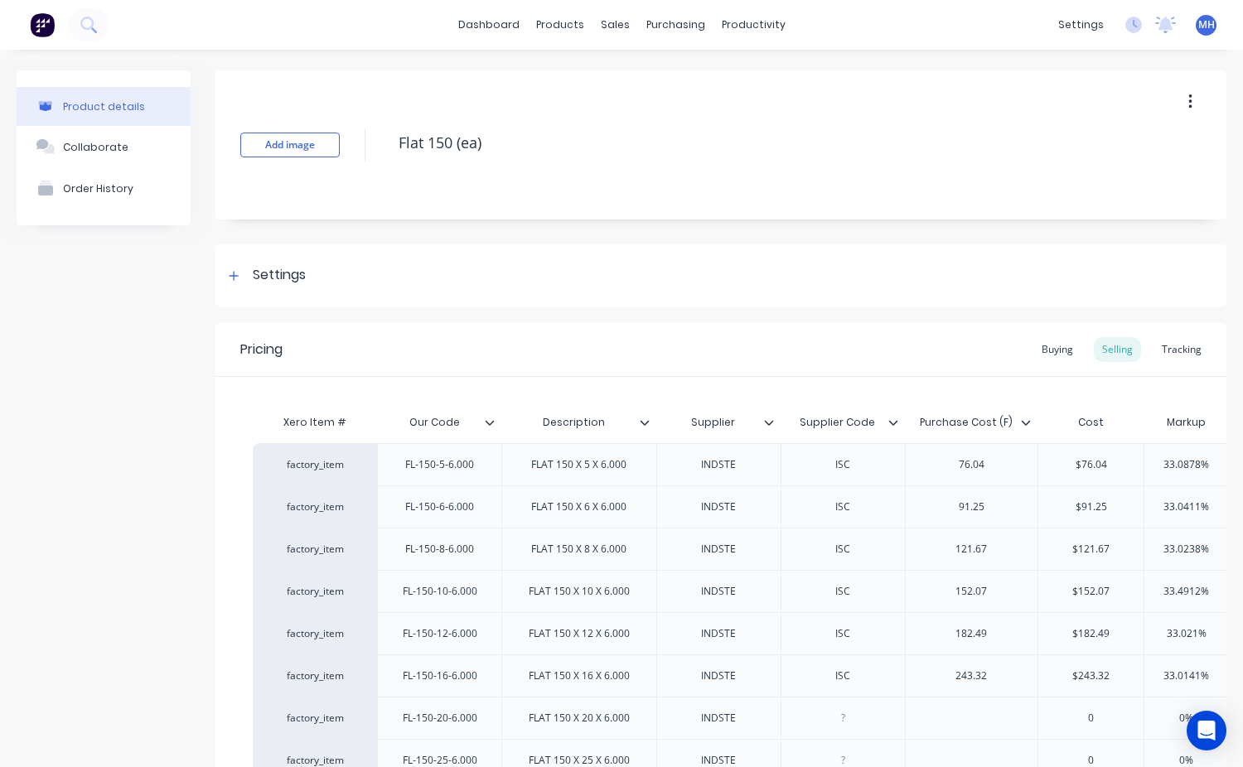
type textarea "x"
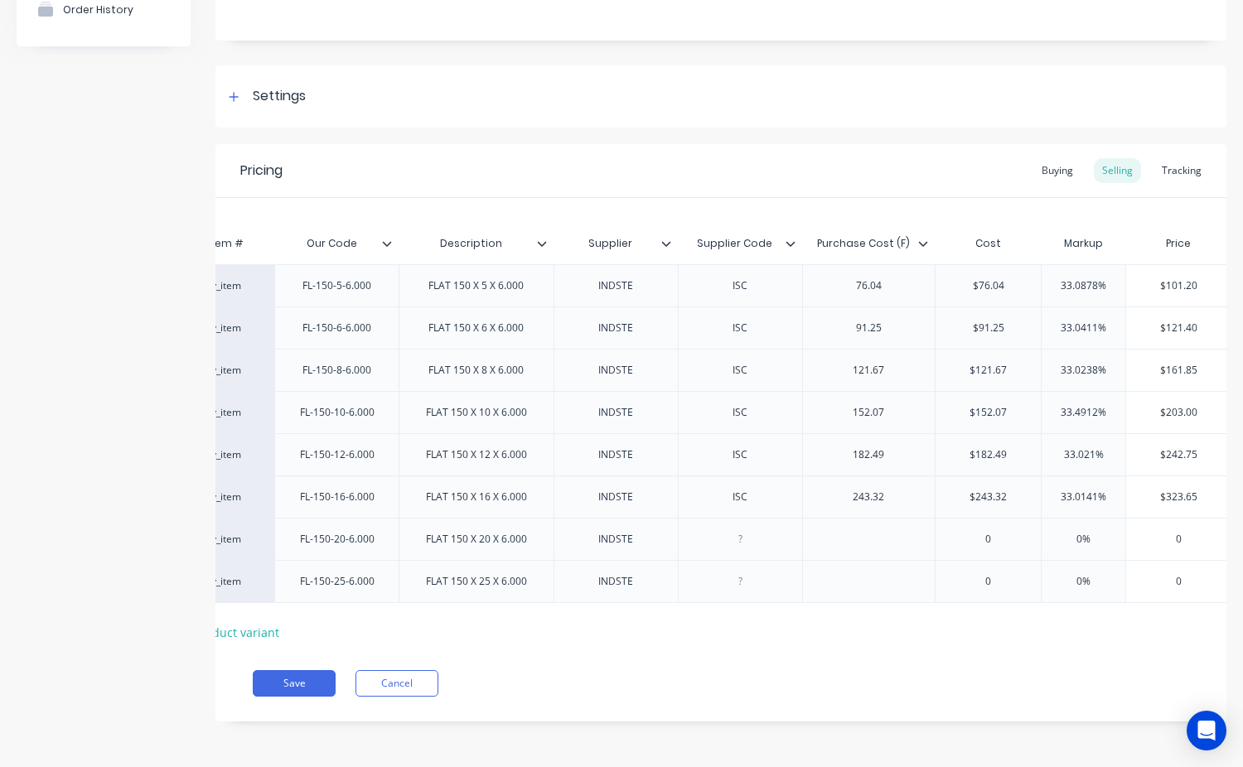
scroll to position [0, 126]
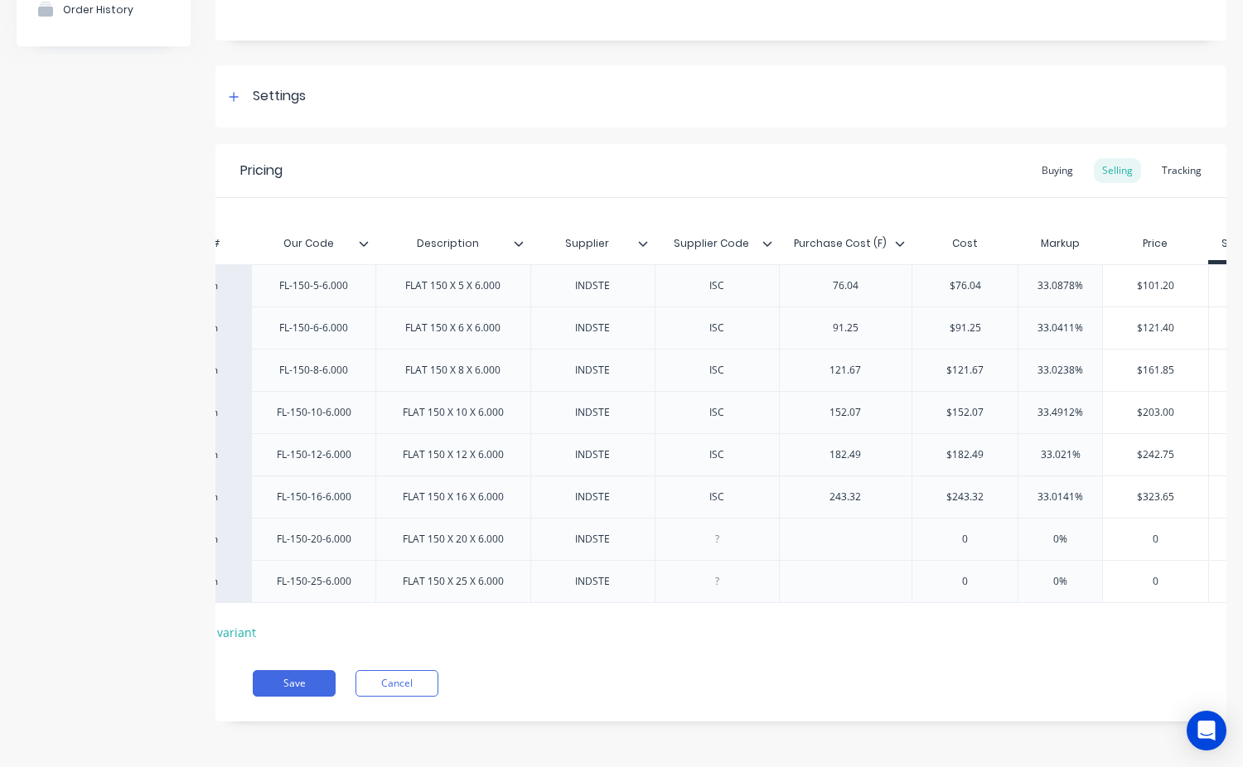
type input "$203.00"
click at [1178, 405] on input "$203.00" at bounding box center [1155, 412] width 105 height 15
click at [1145, 405] on input "$203.00" at bounding box center [1155, 412] width 105 height 15
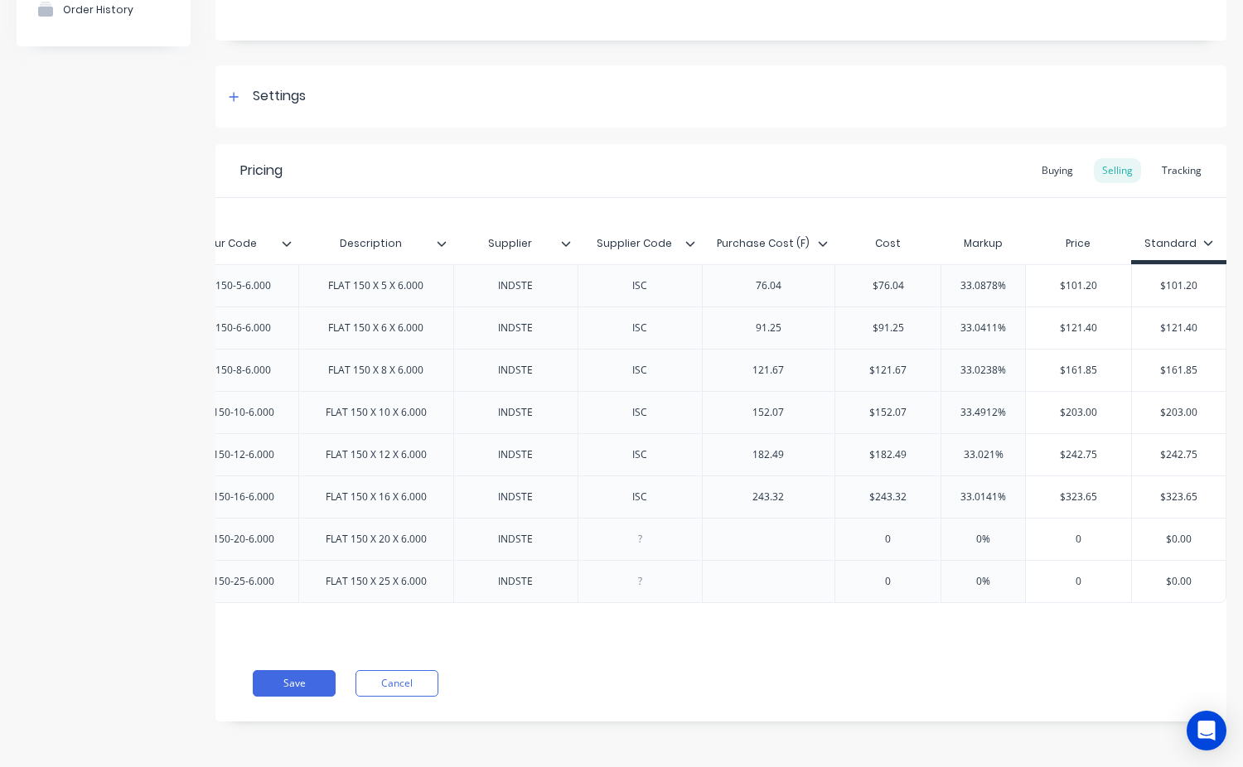
type input "$203.00"
click at [1157, 405] on input "$203.00" at bounding box center [1179, 412] width 94 height 15
click at [388, 683] on button "Cancel" at bounding box center [396, 683] width 83 height 27
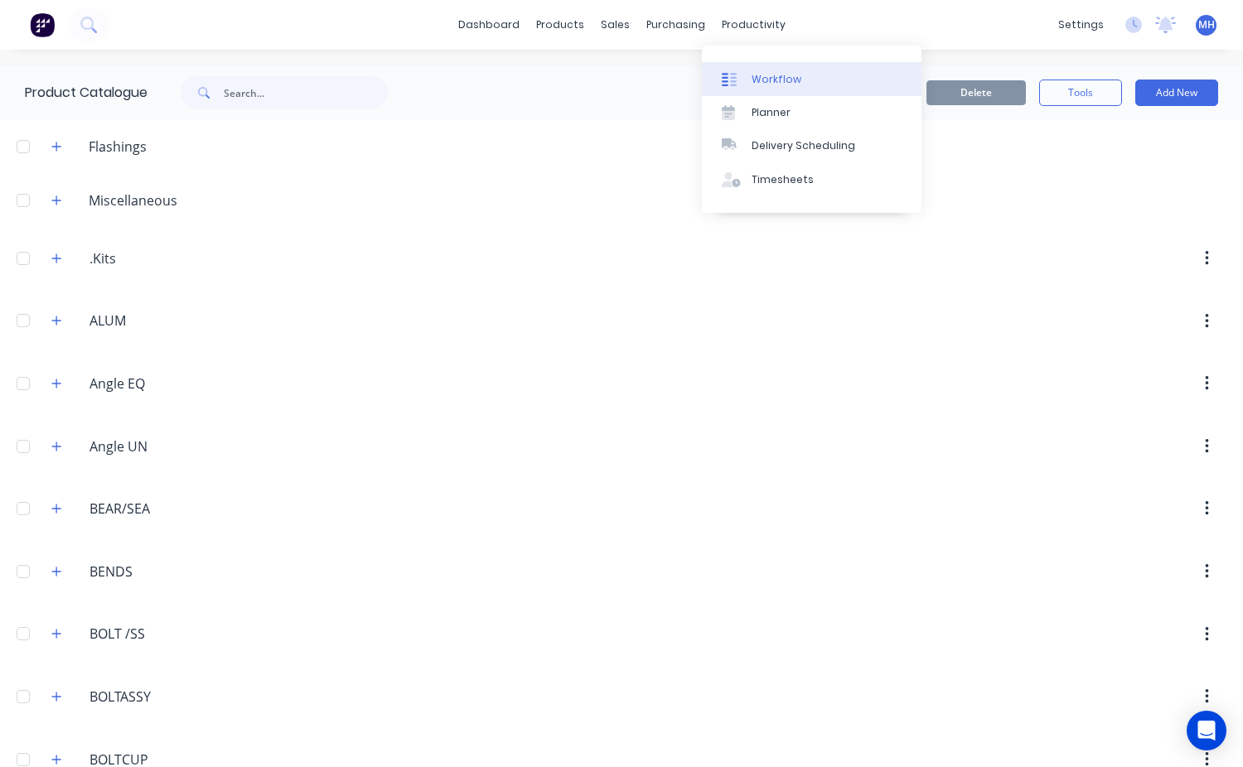
click at [771, 85] on div "Workflow" at bounding box center [777, 79] width 50 height 15
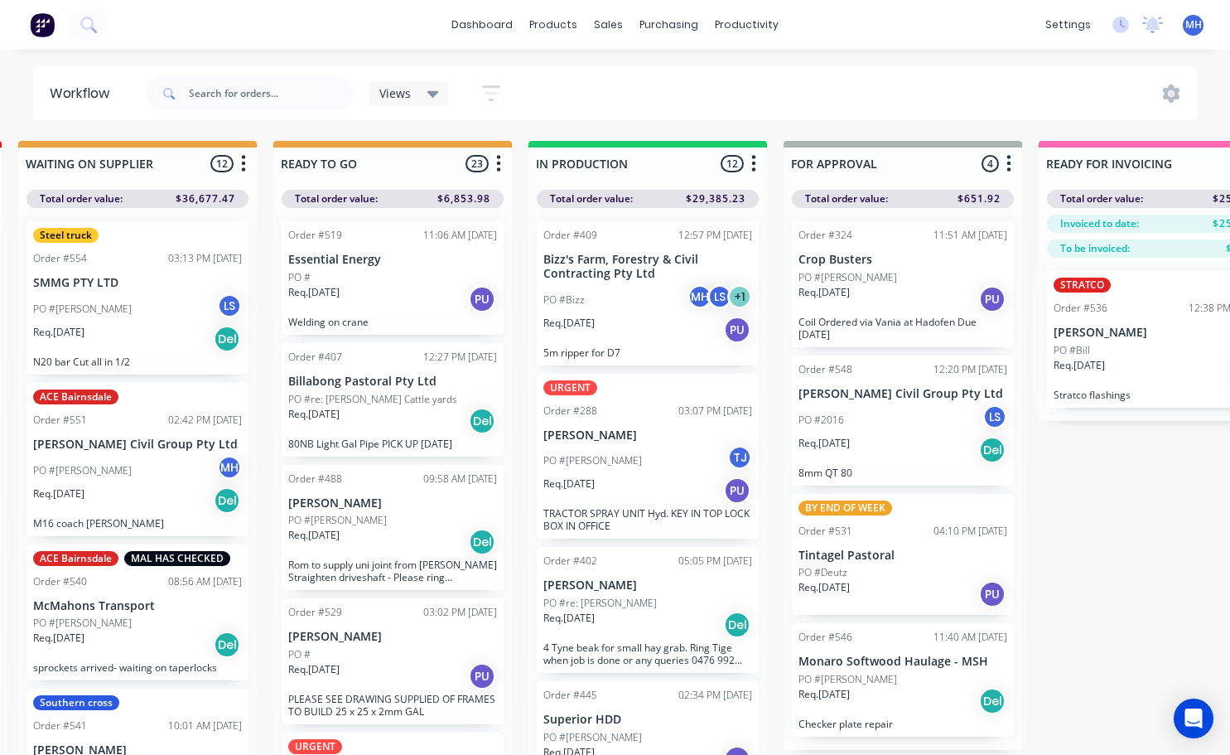
scroll to position [0, 529]
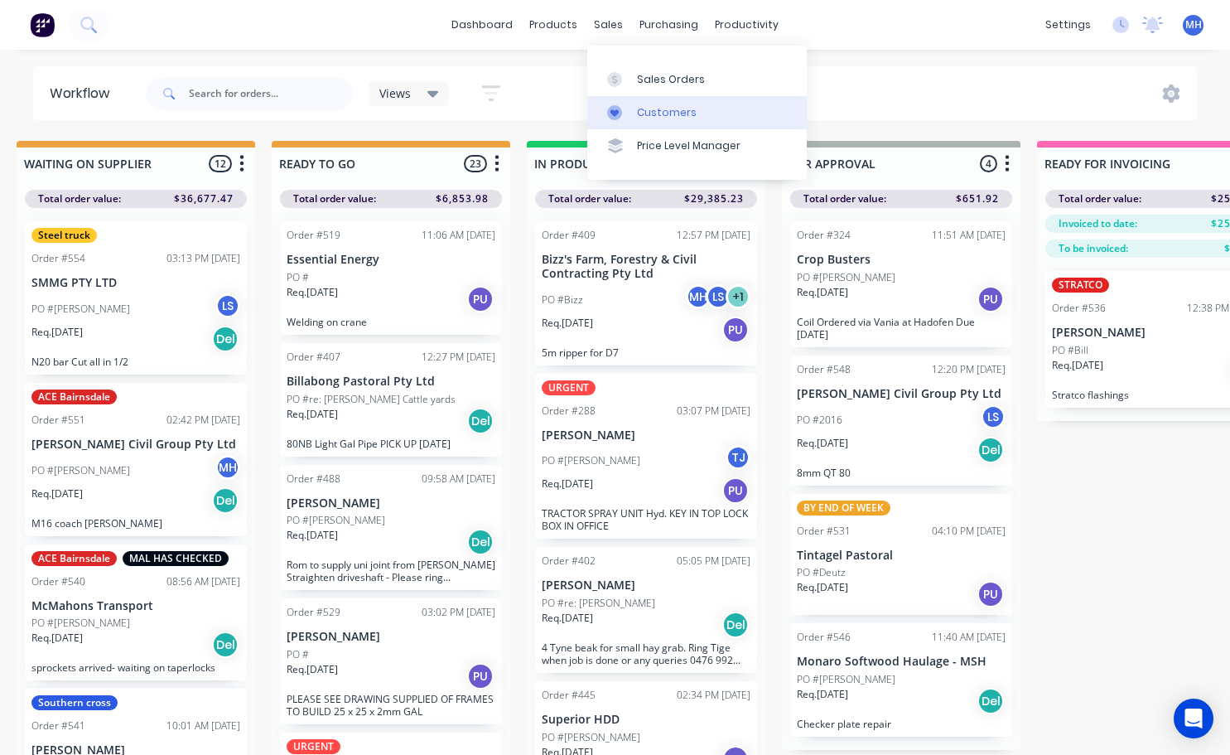
click at [674, 113] on div "Customers" at bounding box center [667, 112] width 60 height 15
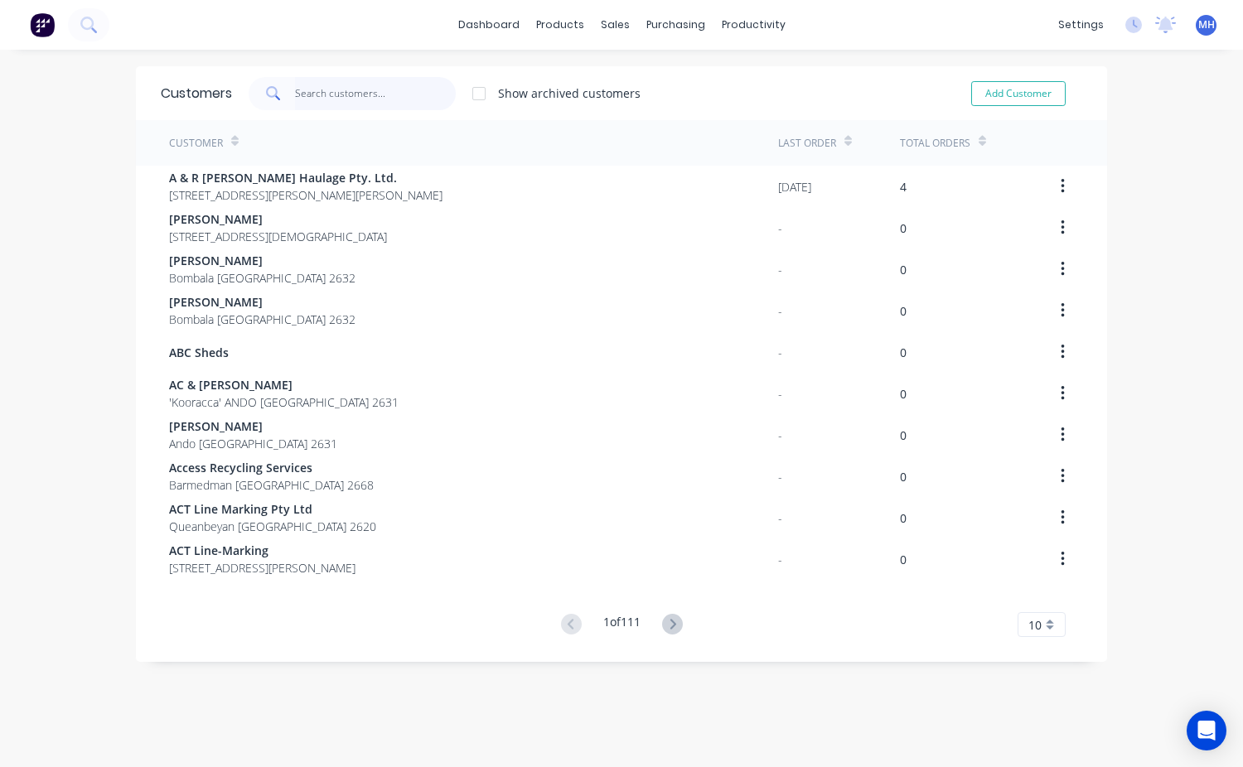
click at [305, 91] on input "text" at bounding box center [376, 93] width 162 height 33
type input "L"
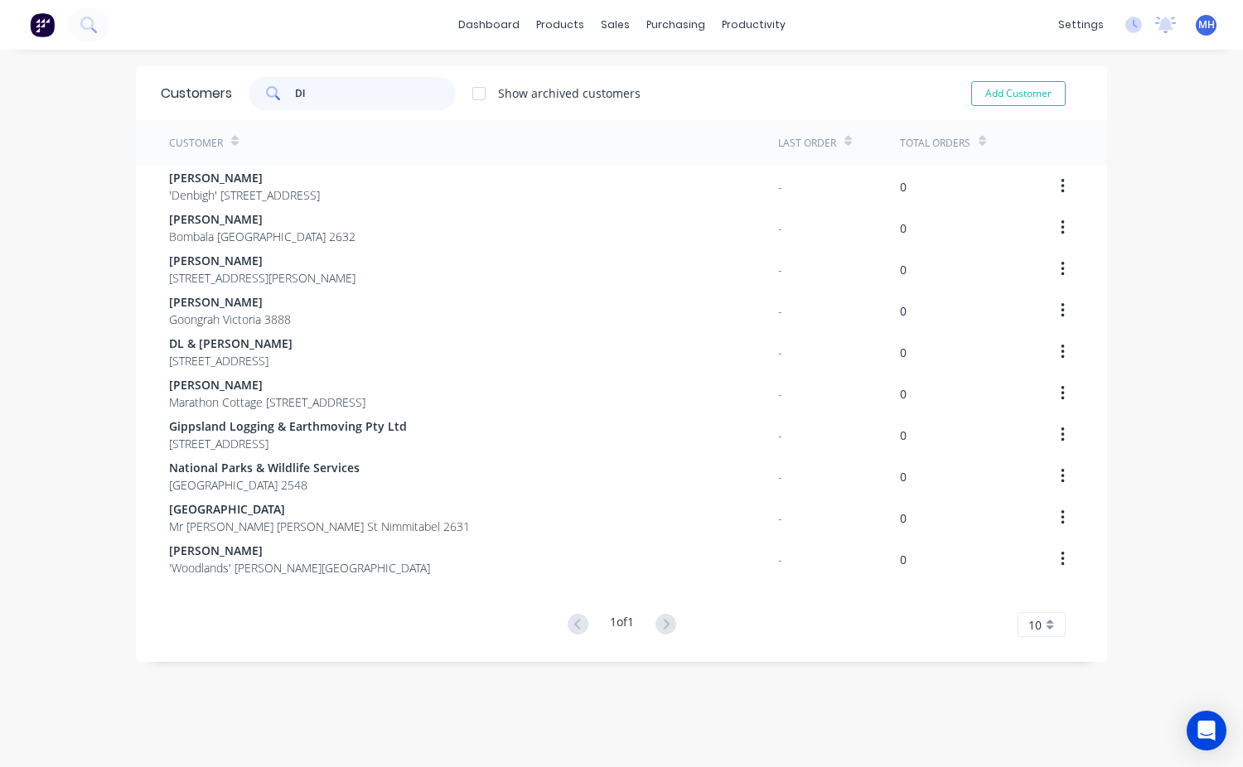
type input "D"
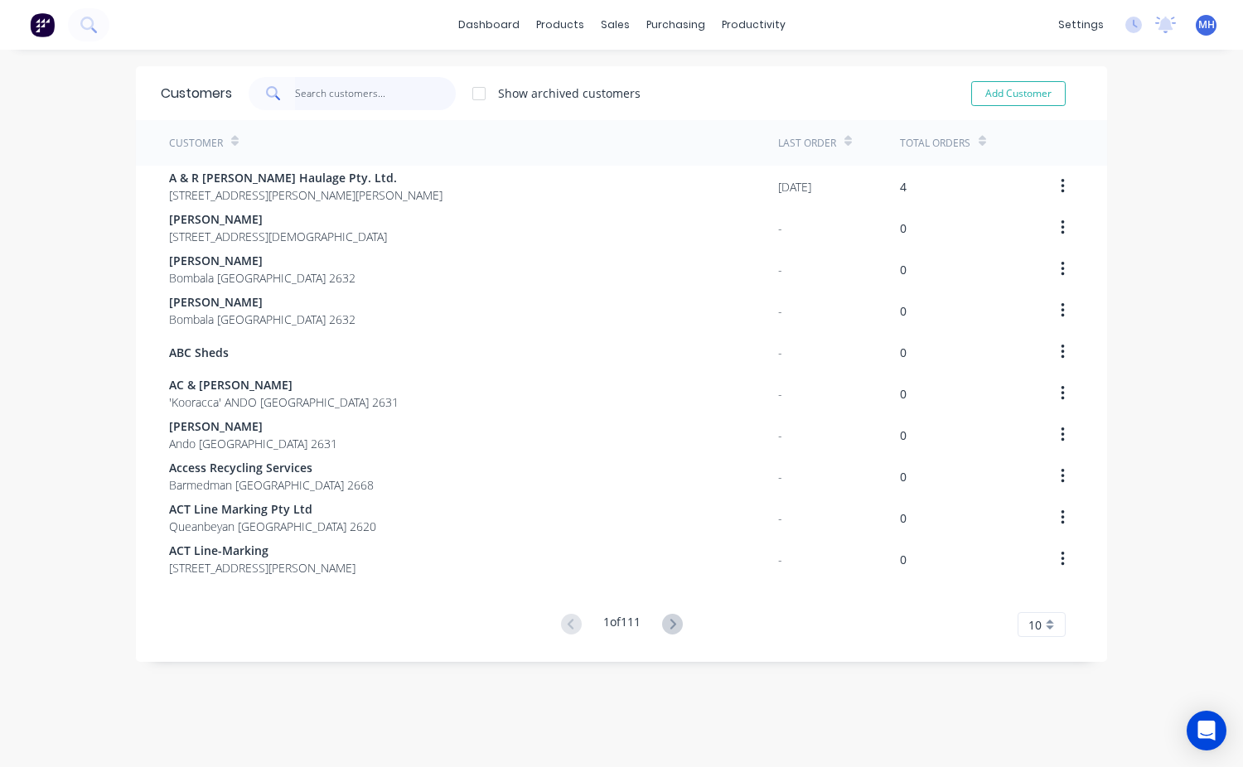
click at [305, 97] on input "text" at bounding box center [376, 93] width 162 height 33
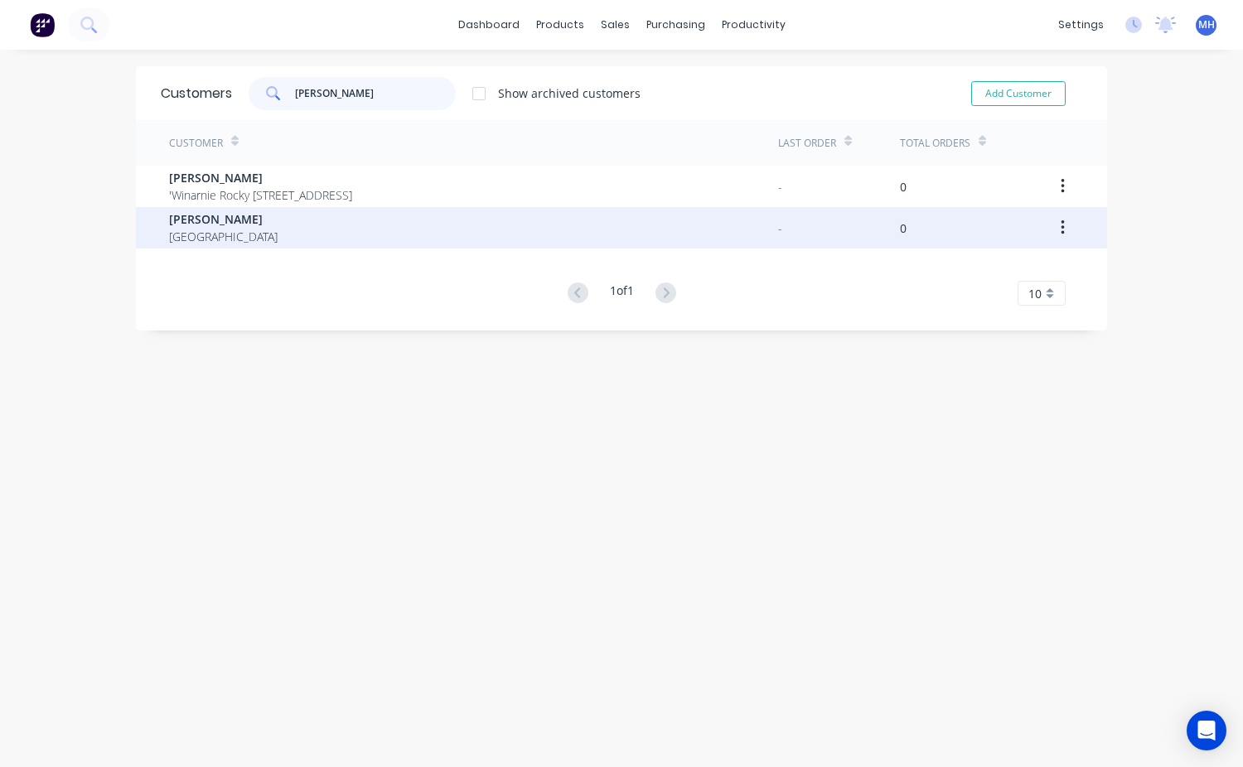
type input "Lindsay"
click at [218, 215] on span "Lindsay Campbell" at bounding box center [223, 218] width 109 height 17
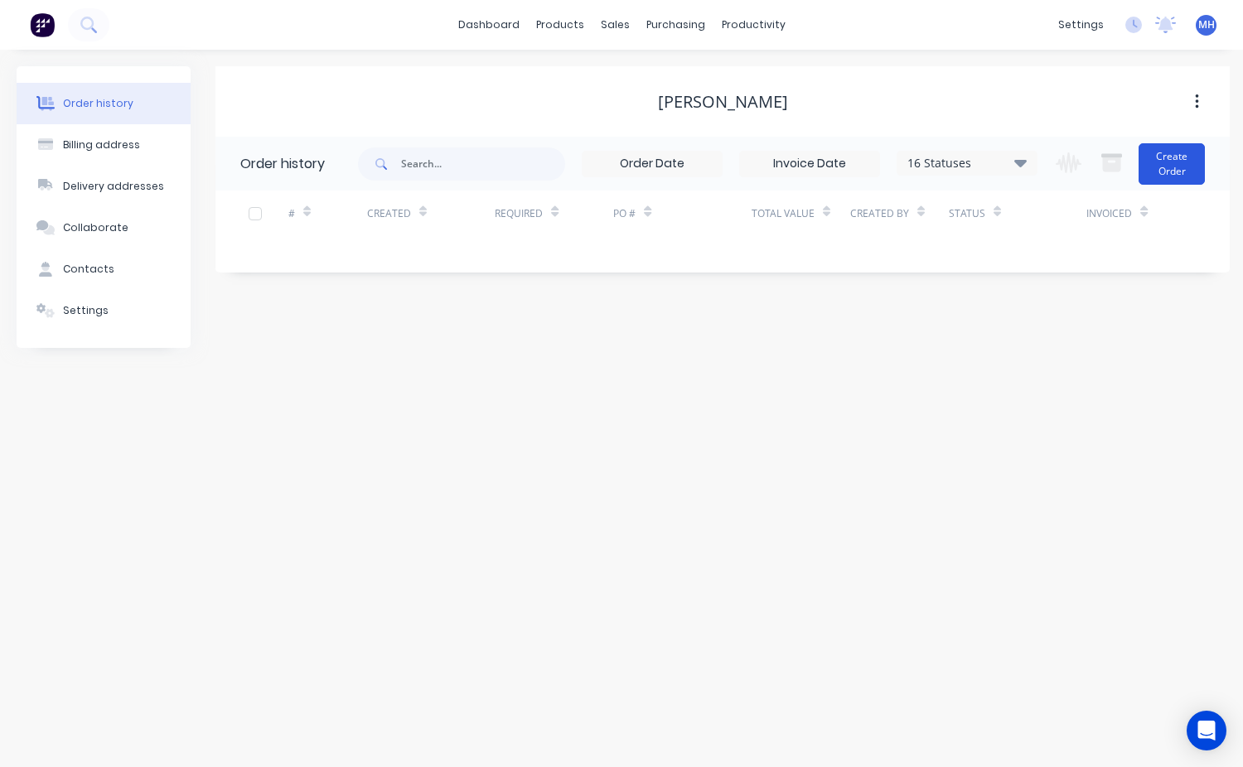
click at [1172, 157] on button "Create Order" at bounding box center [1172, 163] width 66 height 41
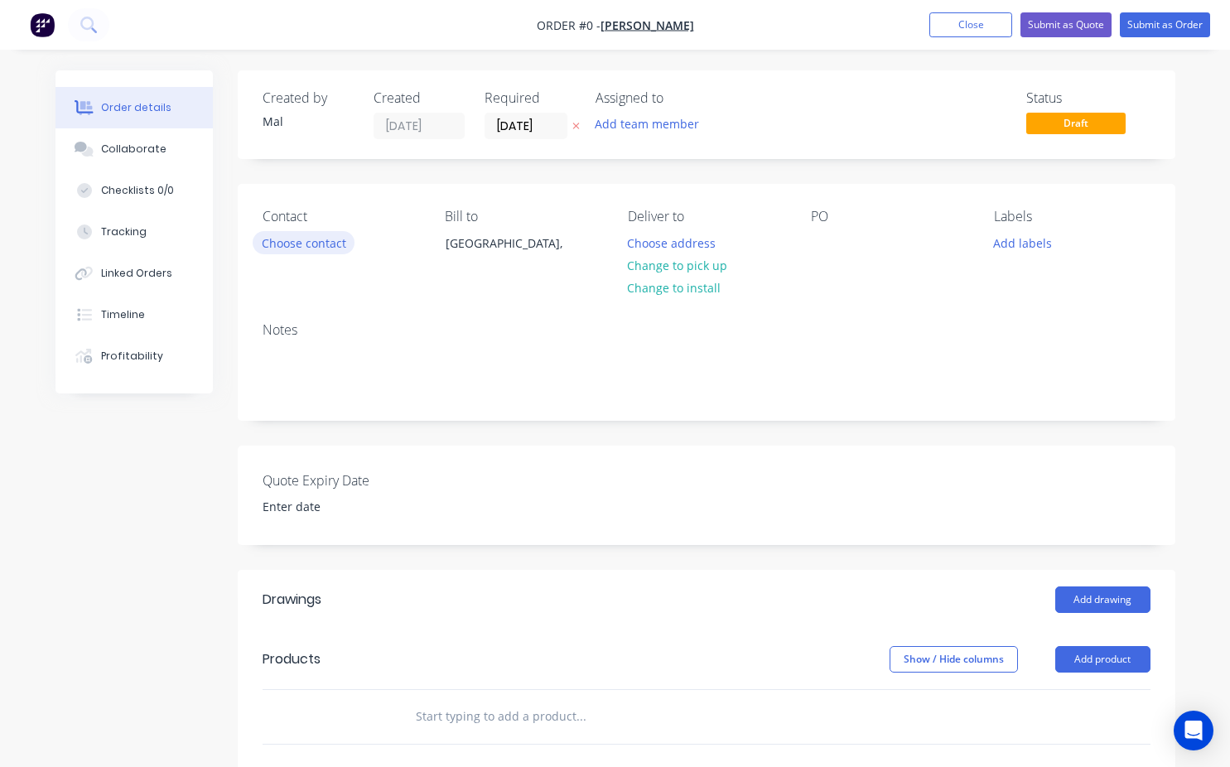
click at [317, 242] on button "Choose contact" at bounding box center [304, 242] width 102 height 22
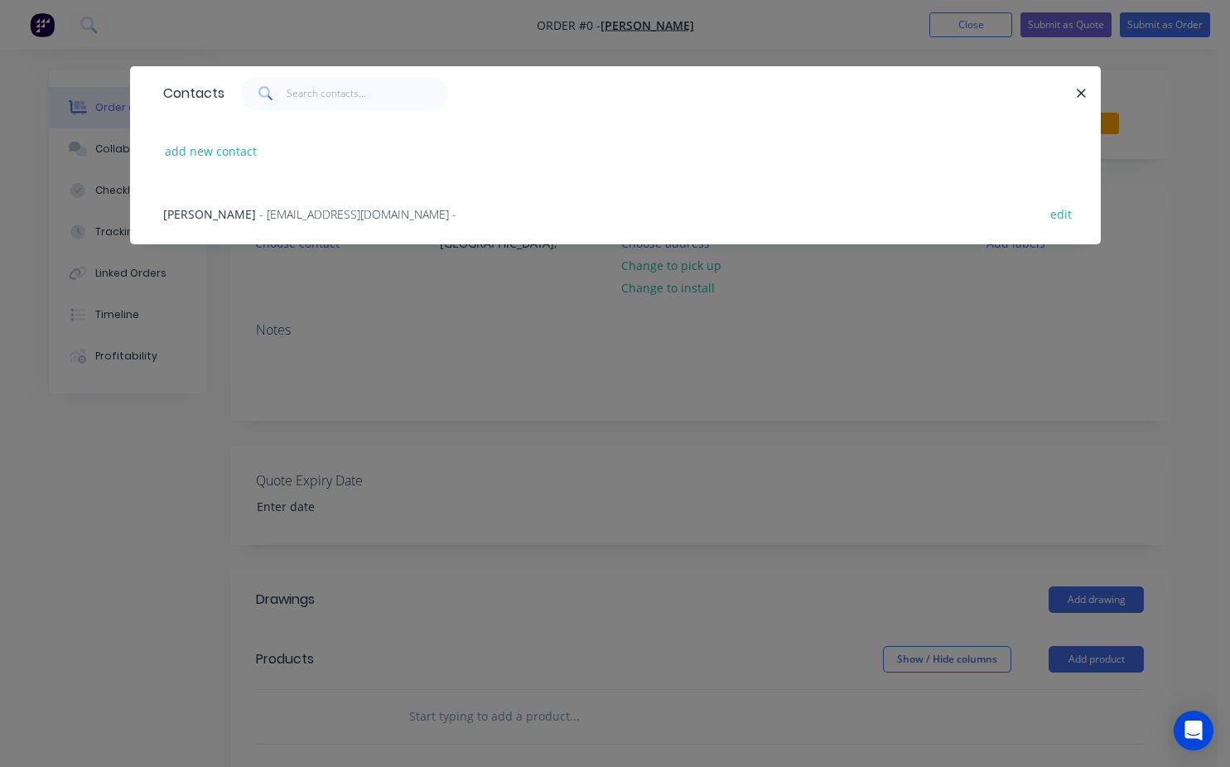
click at [244, 215] on span "[PERSON_NAME]" at bounding box center [209, 214] width 93 height 16
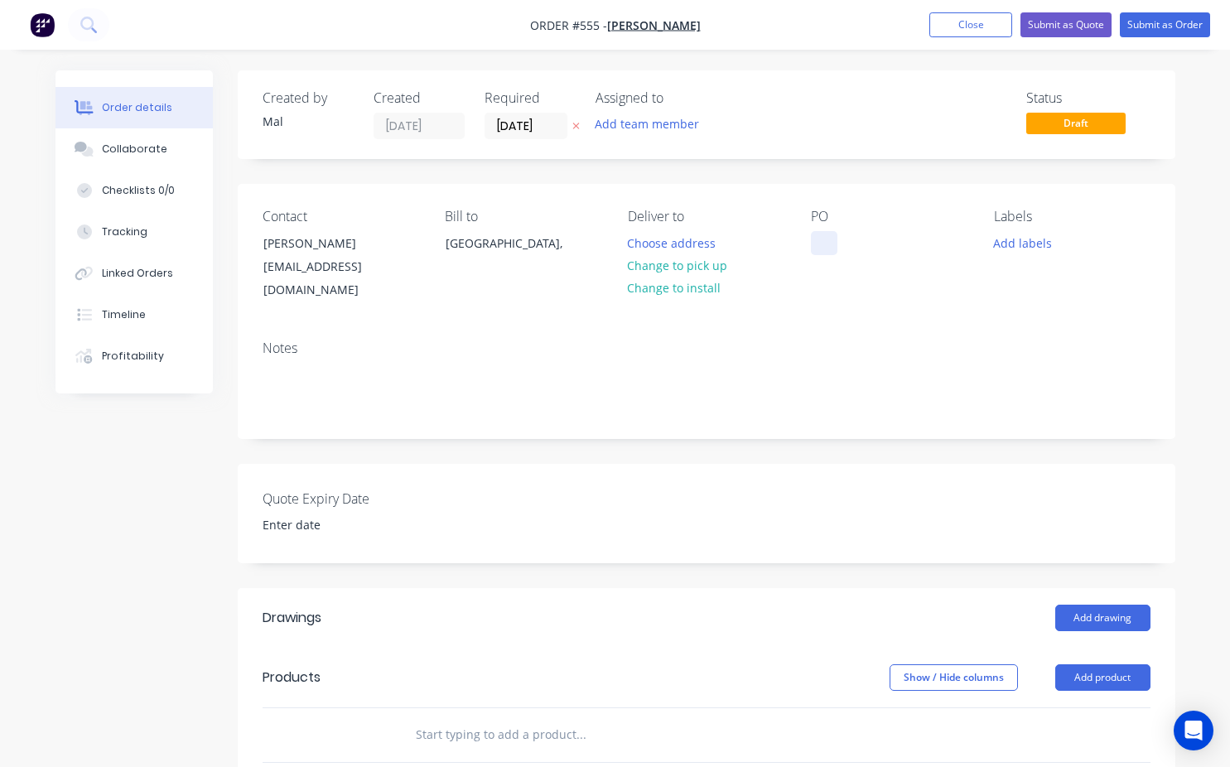
click at [830, 248] on div at bounding box center [824, 243] width 27 height 24
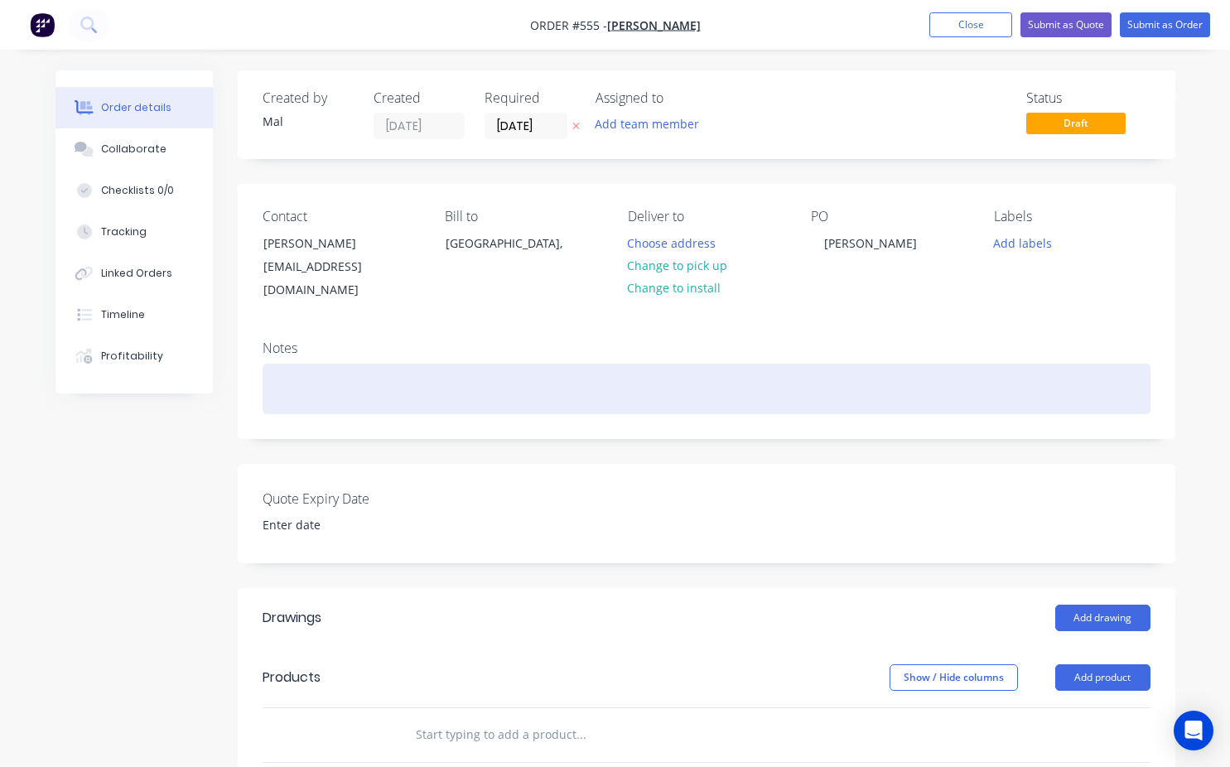
drag, startPoint x: 326, startPoint y: 400, endPoint x: 307, endPoint y: 372, distance: 33.6
click at [326, 396] on div "Notes" at bounding box center [707, 382] width 938 height 111
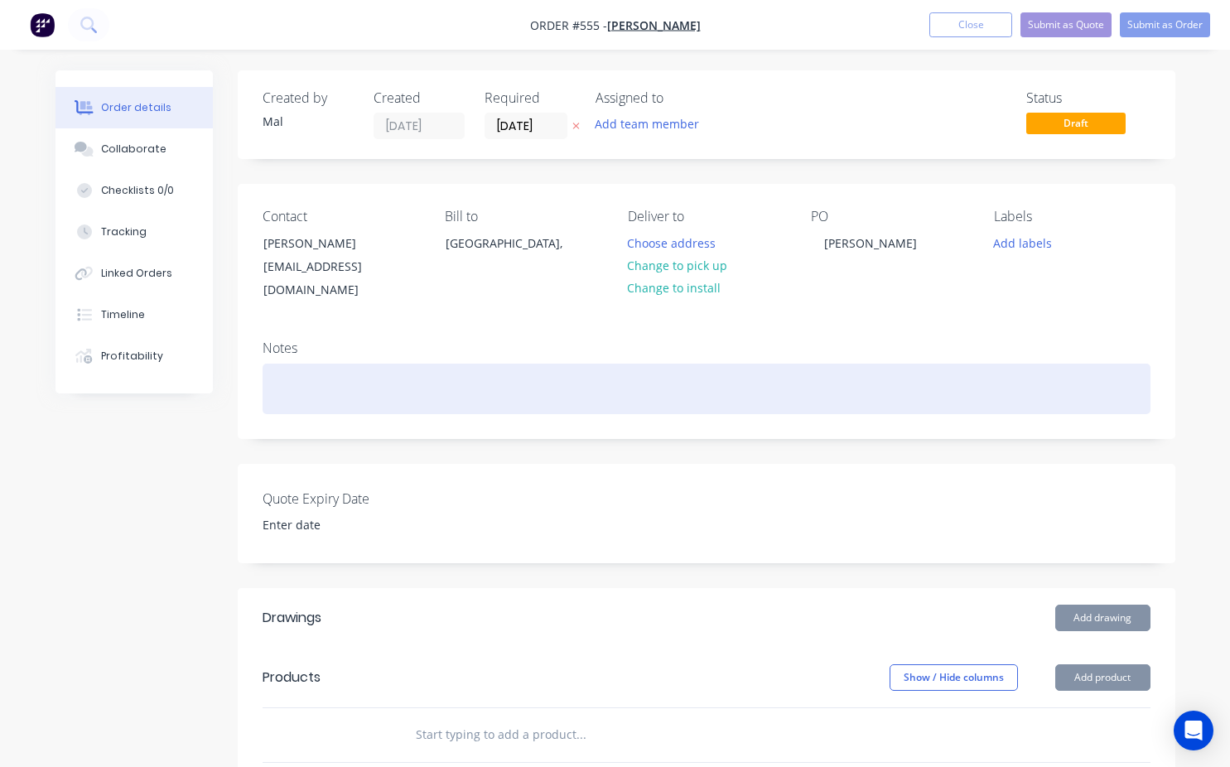
click at [307, 371] on div at bounding box center [707, 389] width 888 height 51
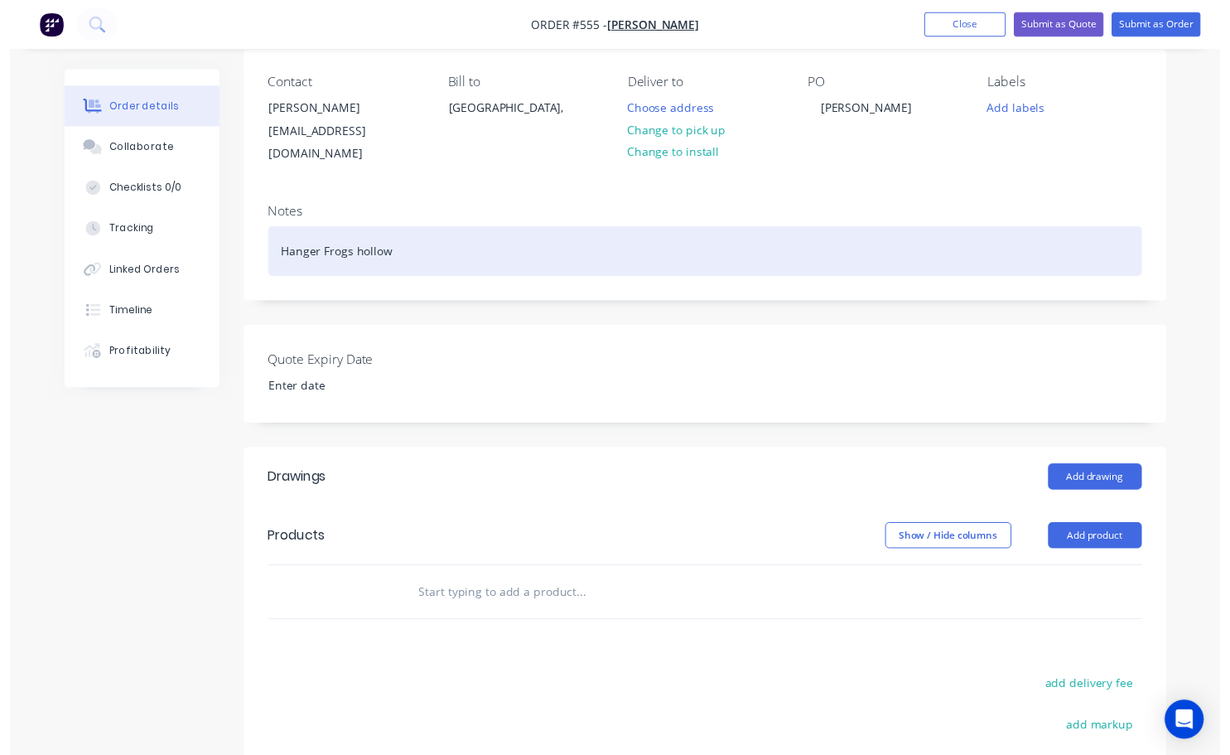
scroll to position [166, 0]
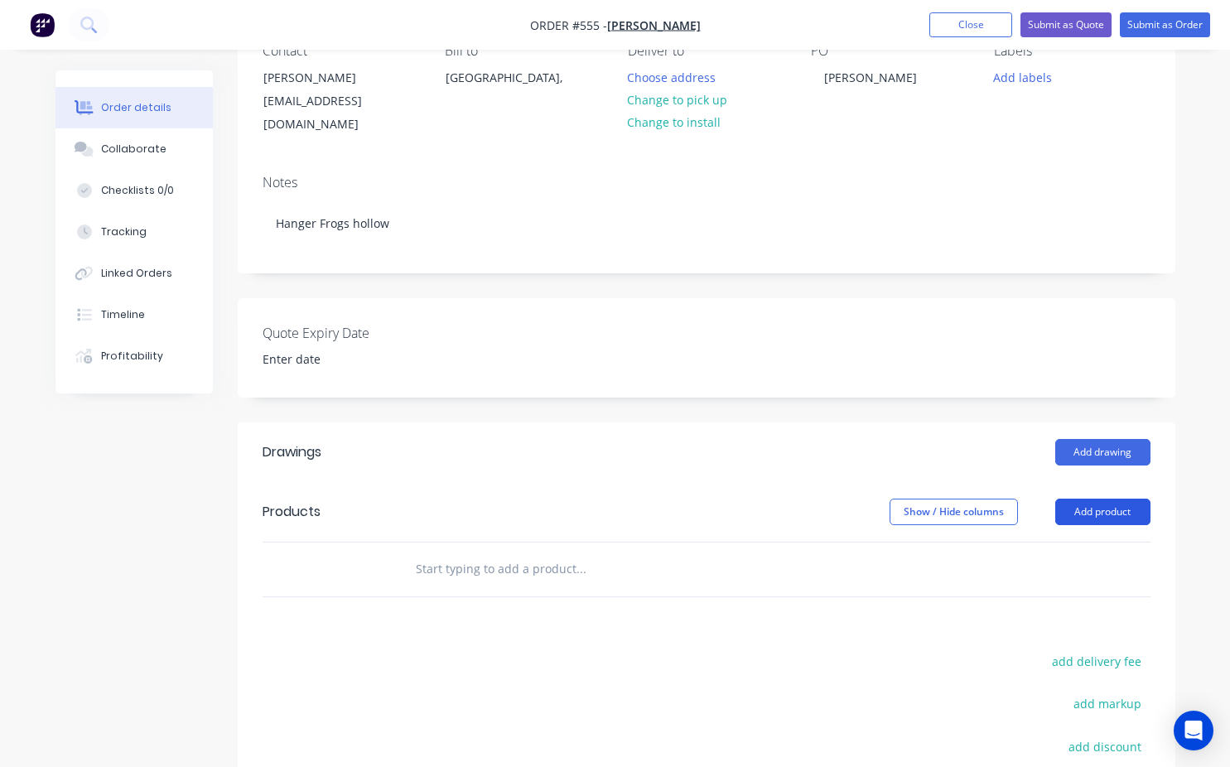
click at [1098, 499] on button "Add product" at bounding box center [1103, 512] width 95 height 27
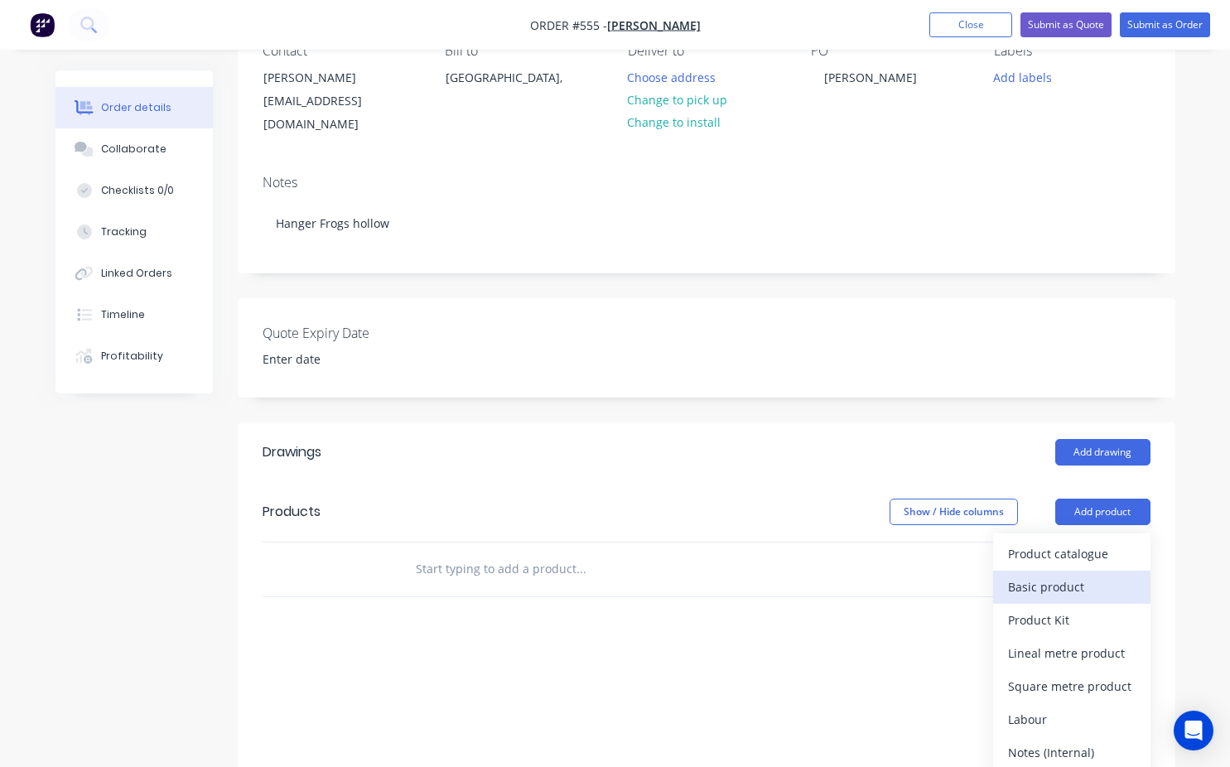
click at [1095, 575] on div "Basic product" at bounding box center [1072, 587] width 128 height 24
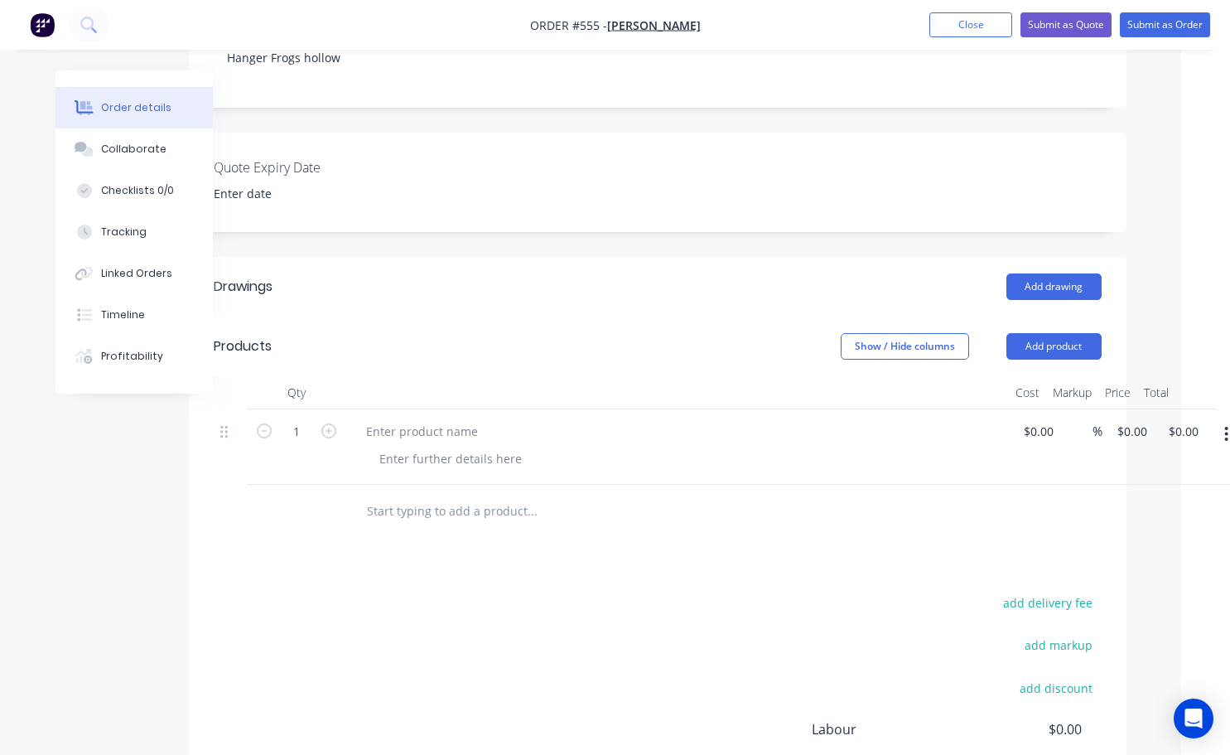
scroll to position [331, 43]
click at [1163, 21] on button "Submit as Order" at bounding box center [1165, 24] width 90 height 25
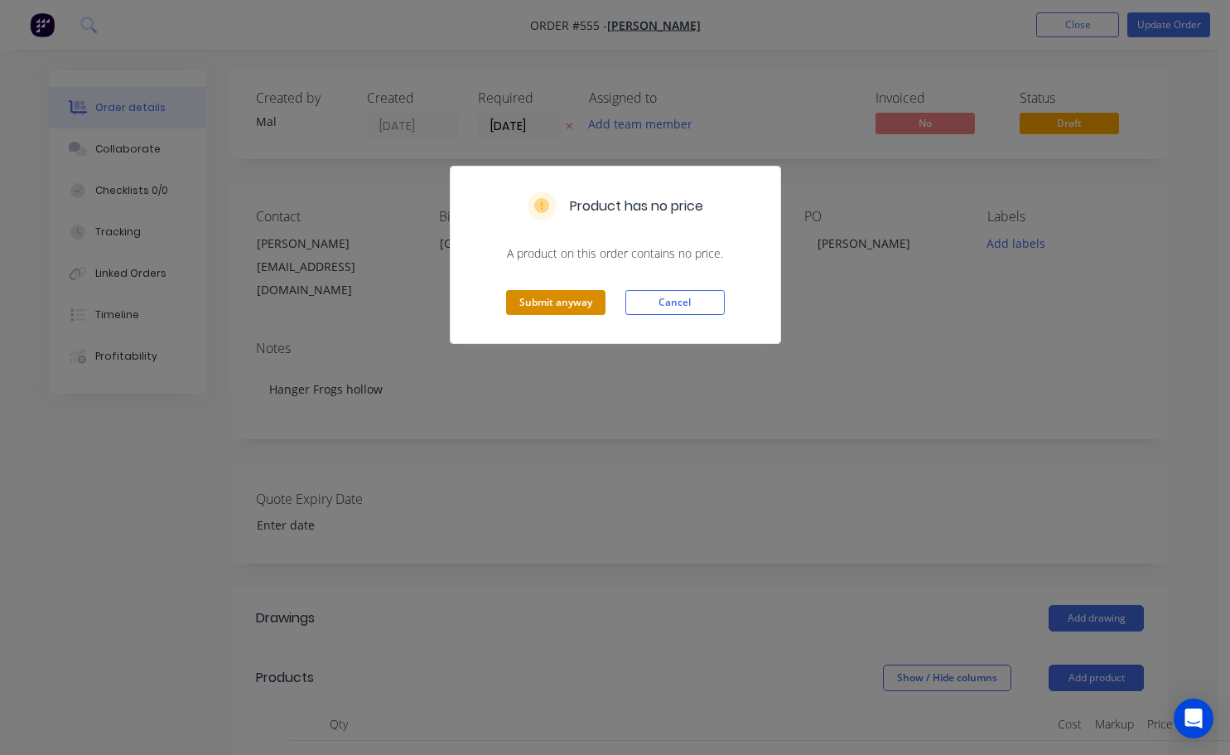
click at [568, 296] on button "Submit anyway" at bounding box center [555, 302] width 99 height 25
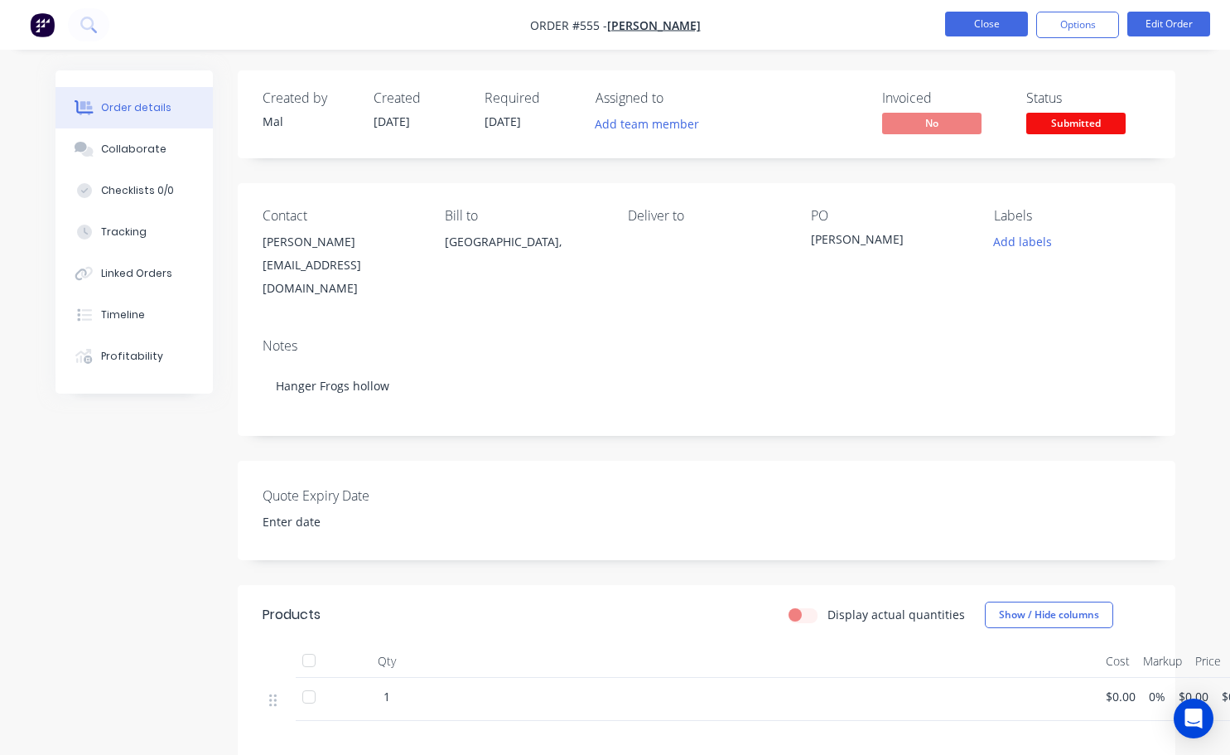
click at [986, 31] on button "Close" at bounding box center [986, 24] width 83 height 25
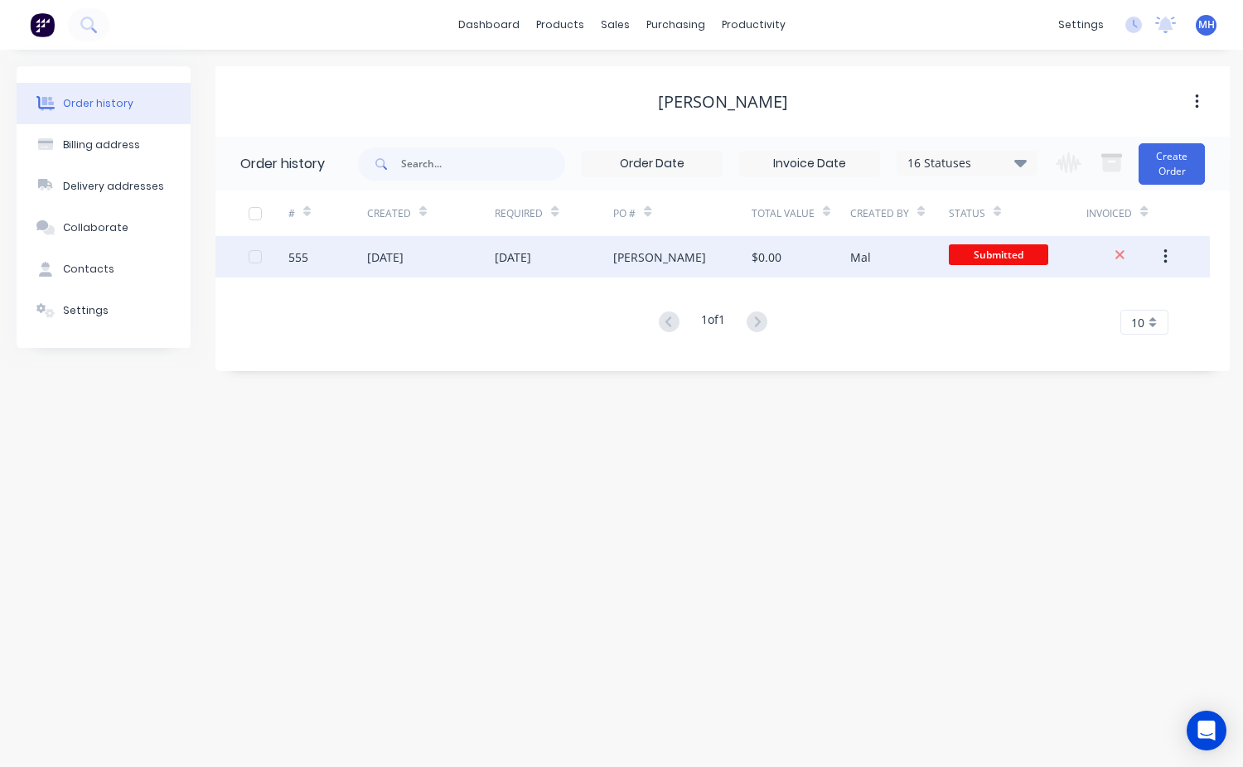
click at [950, 252] on span "Submitted" at bounding box center [998, 254] width 99 height 21
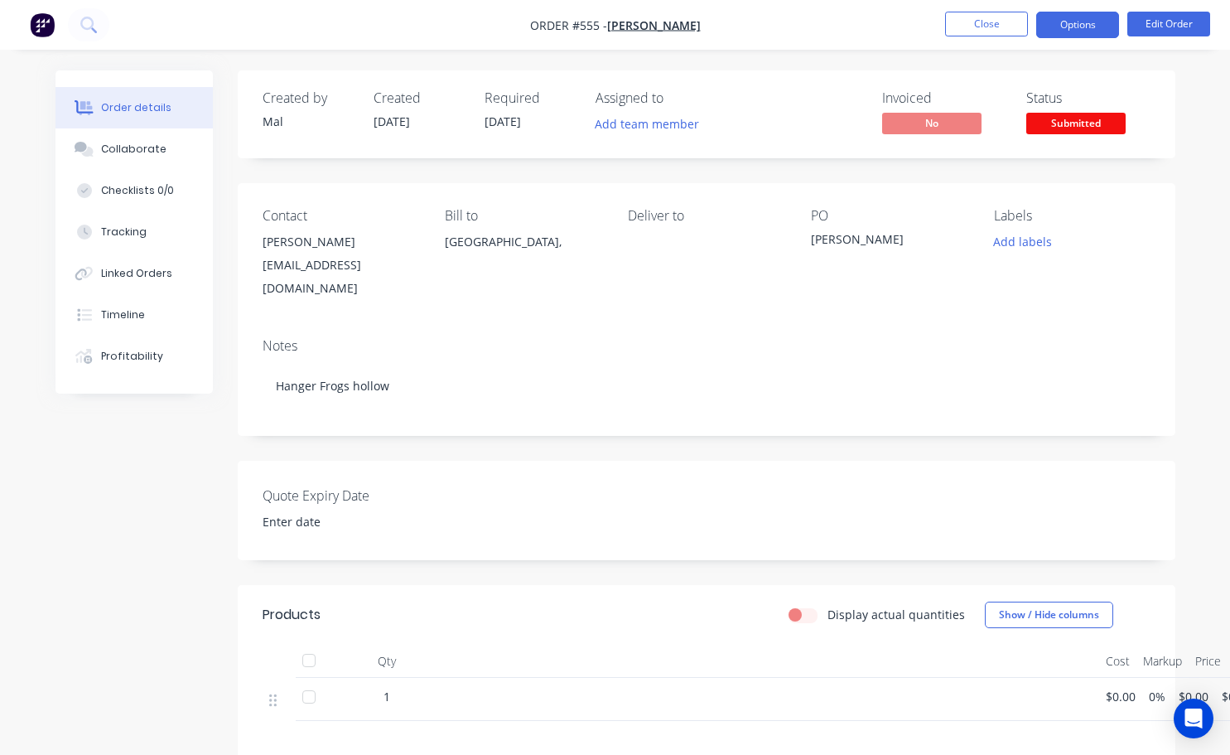
click at [1087, 37] on button "Options" at bounding box center [1078, 25] width 83 height 27
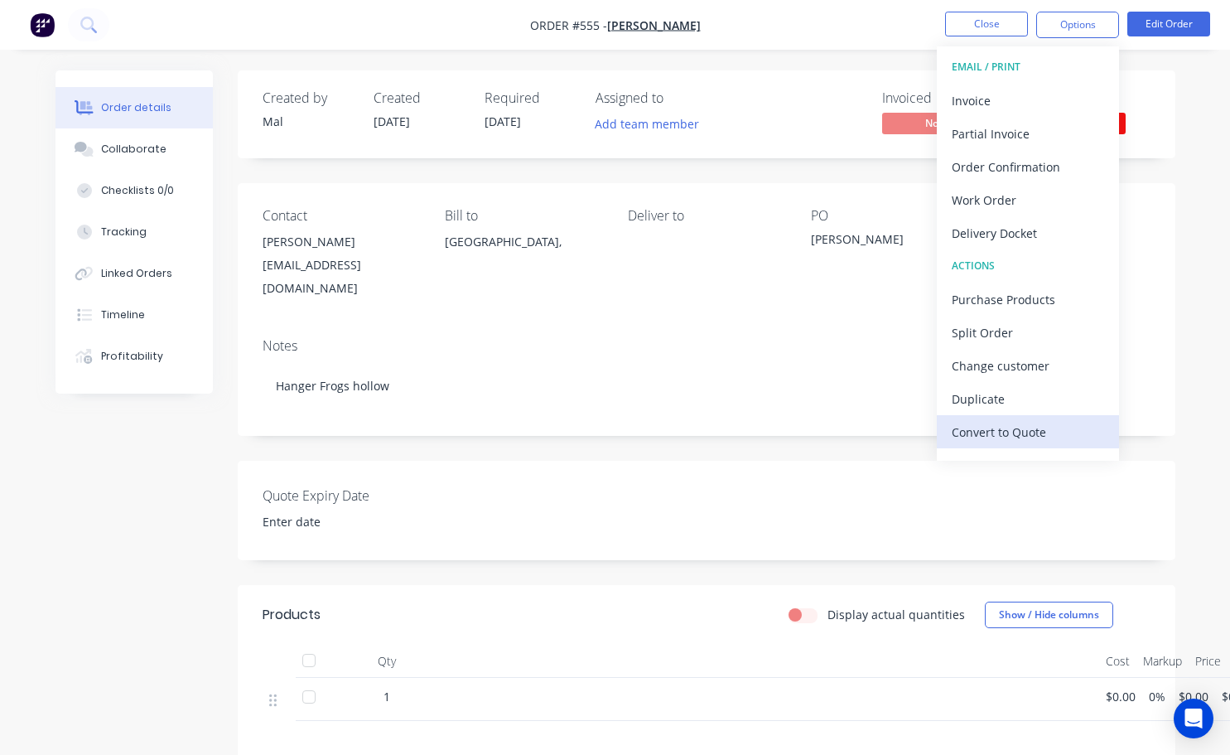
click at [1032, 428] on div "Convert to Quote" at bounding box center [1028, 432] width 152 height 24
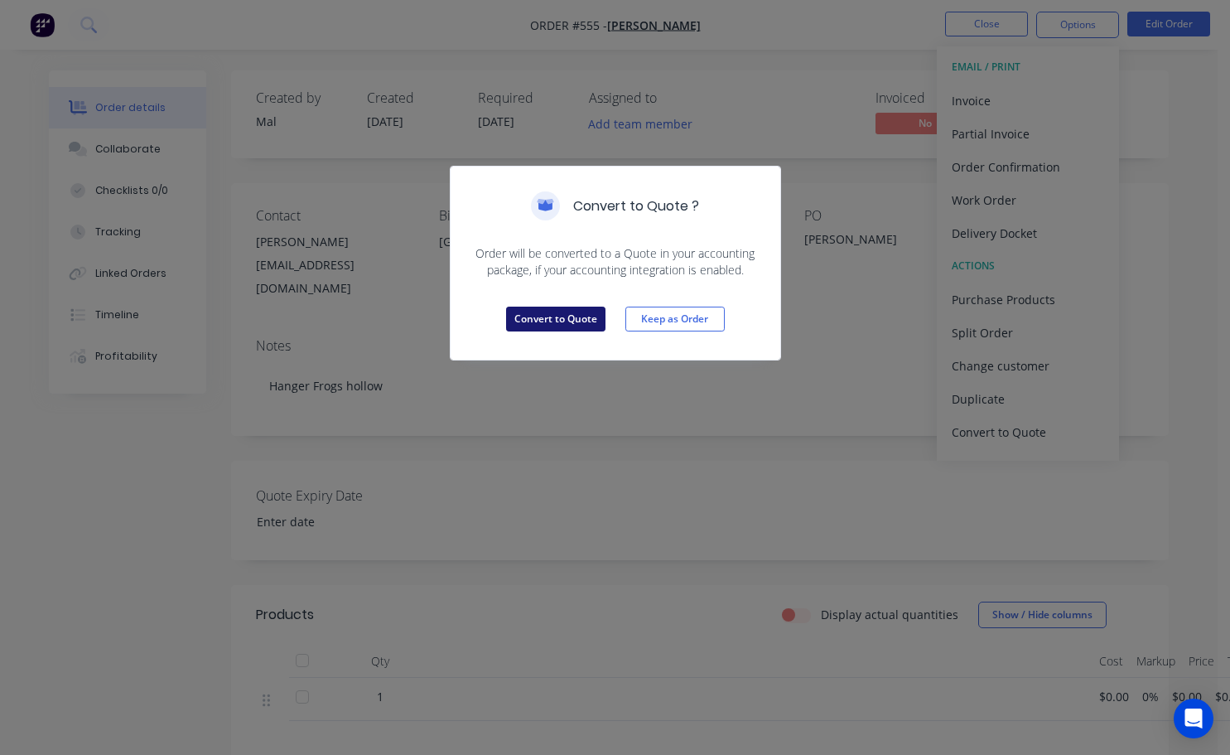
click at [592, 319] on button "Convert to Quote" at bounding box center [555, 319] width 99 height 25
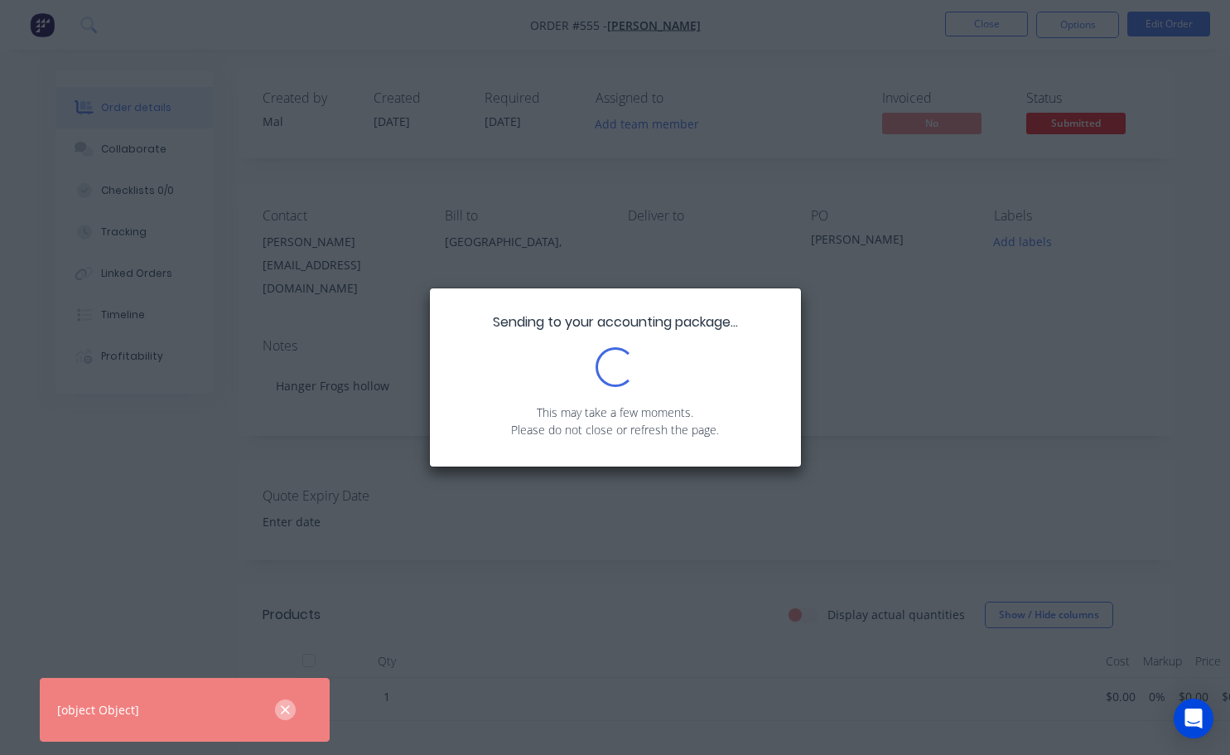
click at [286, 703] on icon "button" at bounding box center [285, 710] width 11 height 15
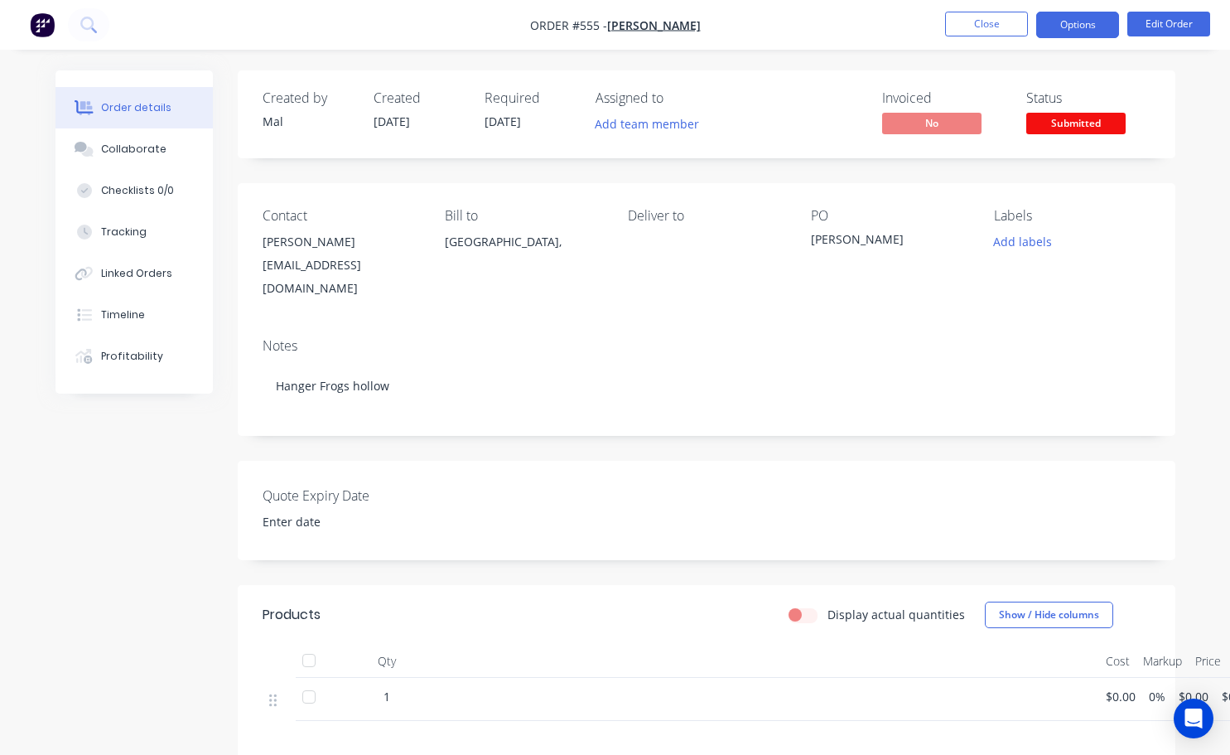
click at [1081, 29] on button "Options" at bounding box center [1078, 25] width 83 height 27
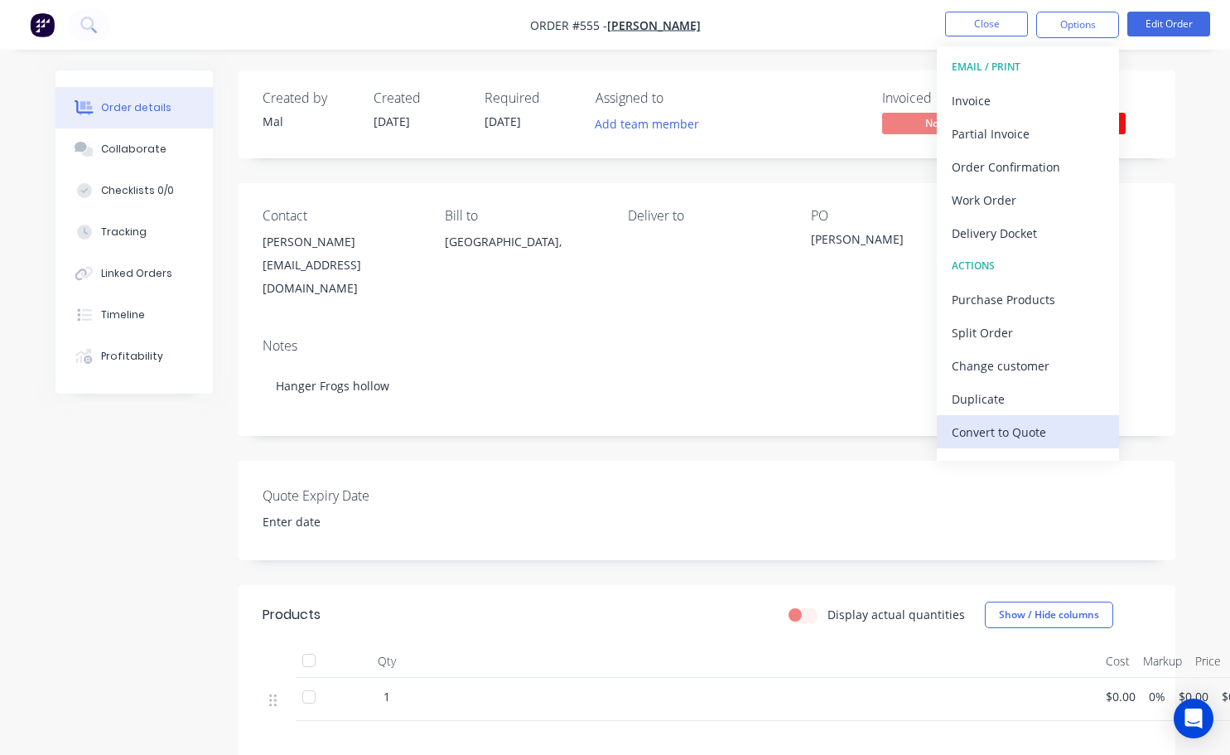
click at [1032, 442] on div "Convert to Quote" at bounding box center [1028, 432] width 152 height 24
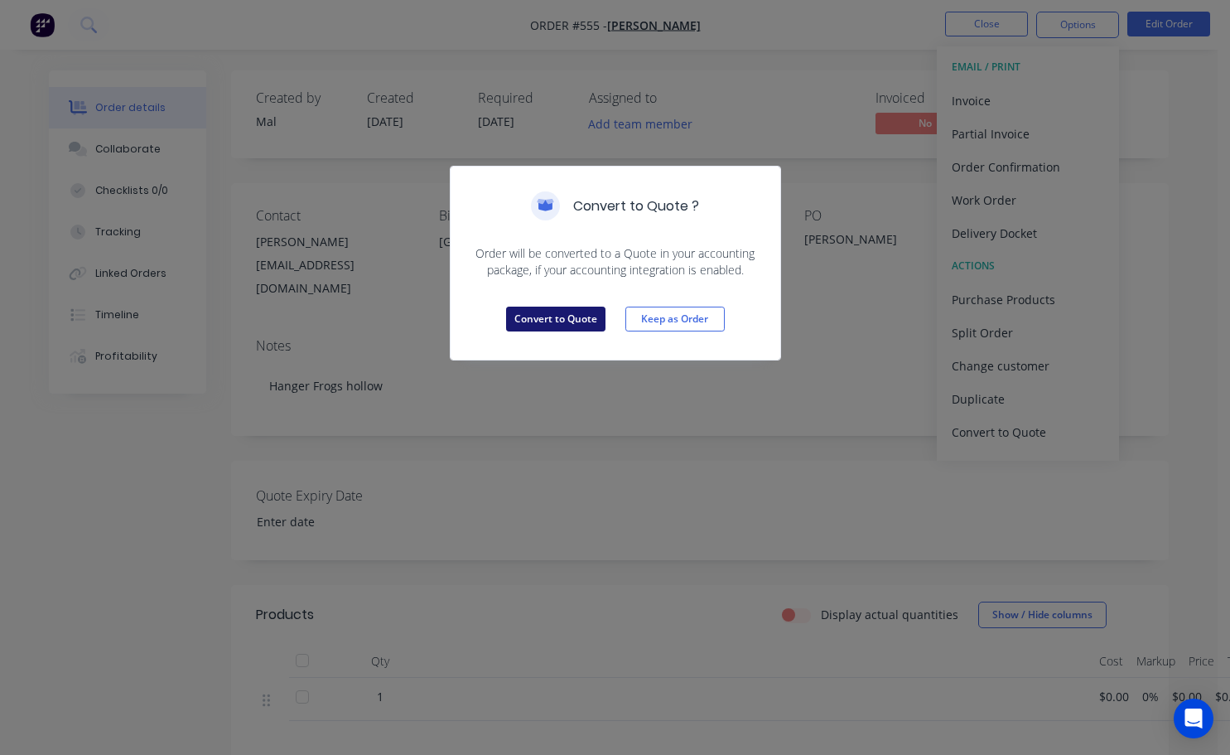
click at [591, 322] on button "Convert to Quote" at bounding box center [555, 319] width 99 height 25
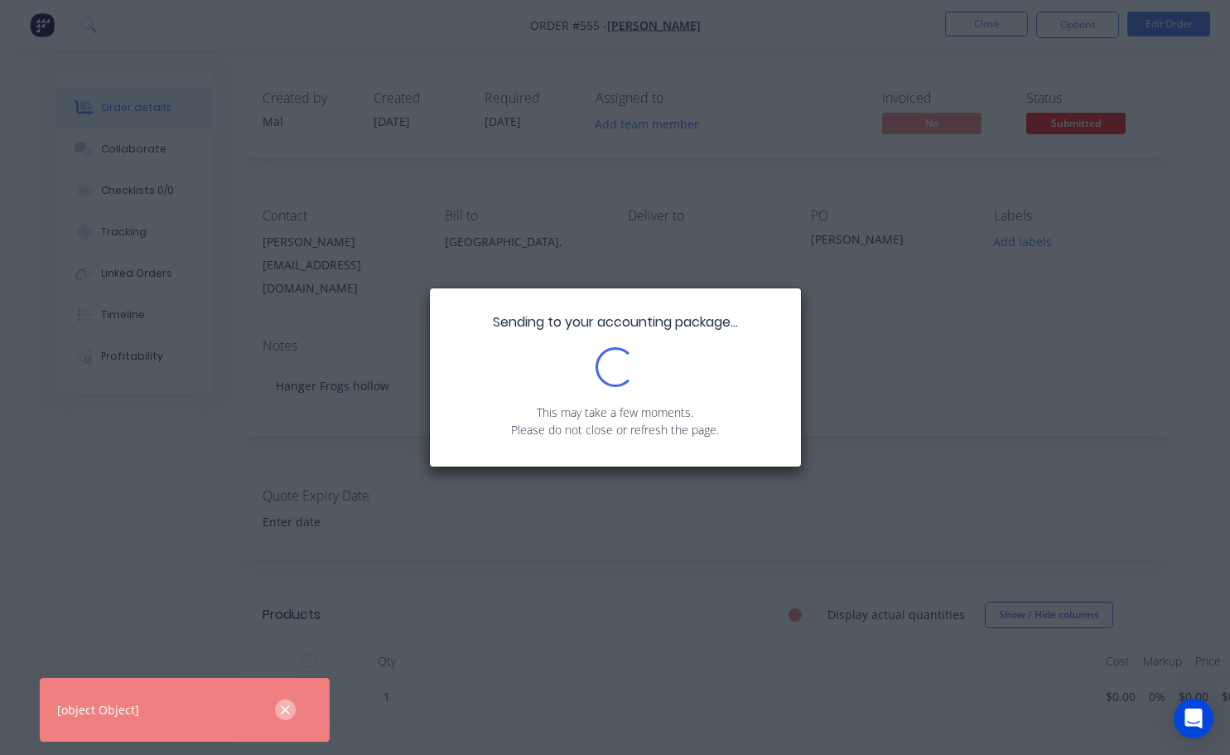
click at [286, 706] on icon "button" at bounding box center [285, 710] width 11 height 15
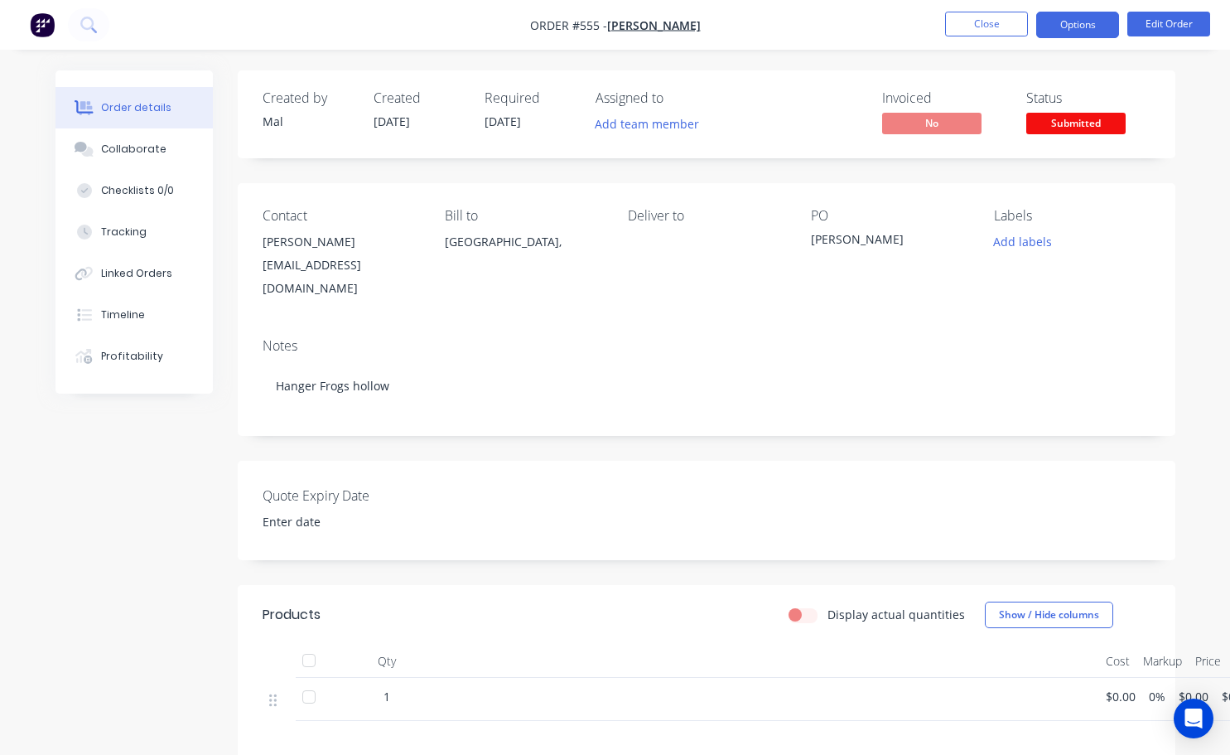
click at [1081, 21] on button "Options" at bounding box center [1078, 25] width 83 height 27
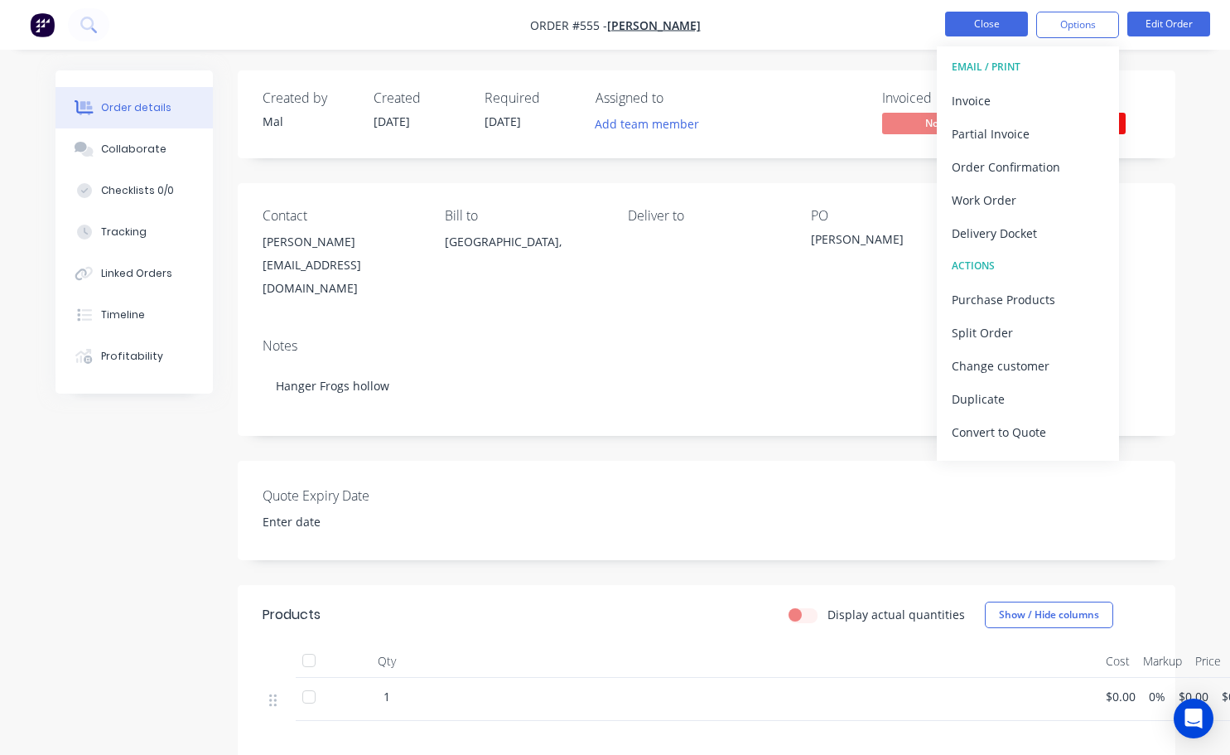
click at [989, 24] on button "Close" at bounding box center [986, 24] width 83 height 25
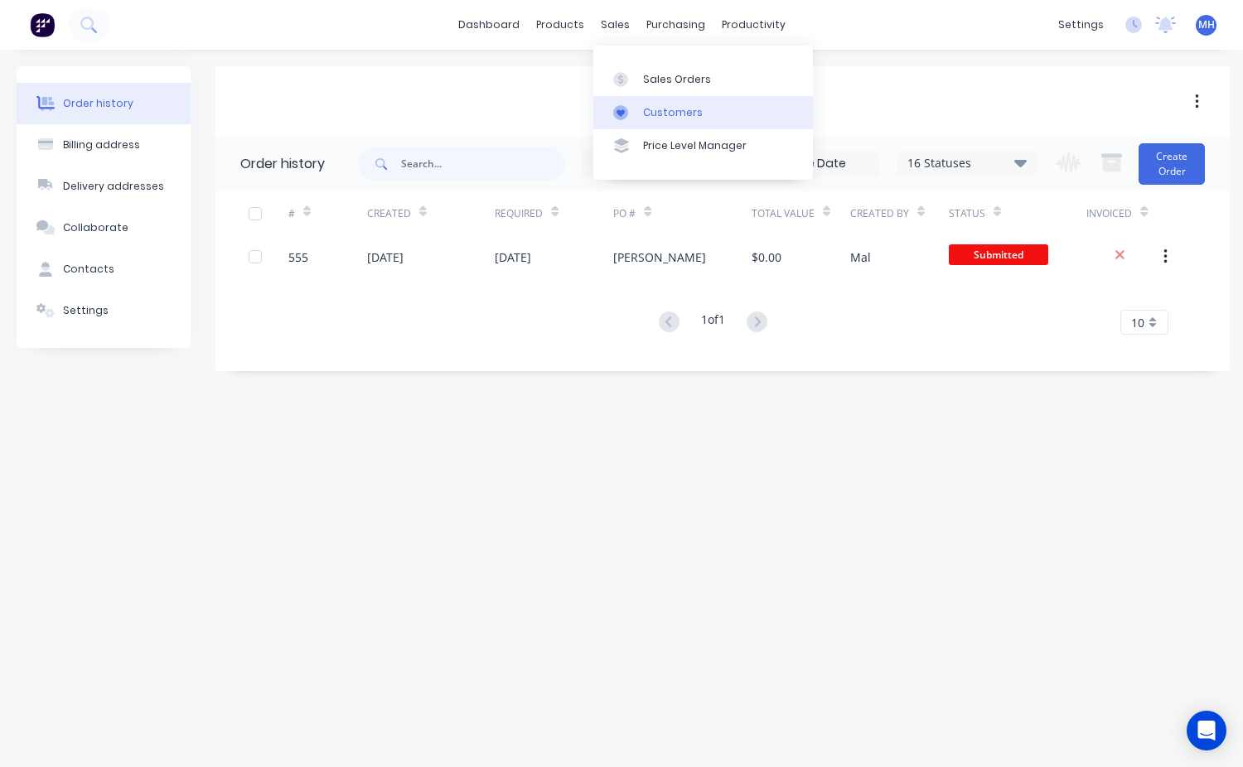
click at [667, 106] on div "Customers" at bounding box center [673, 112] width 60 height 15
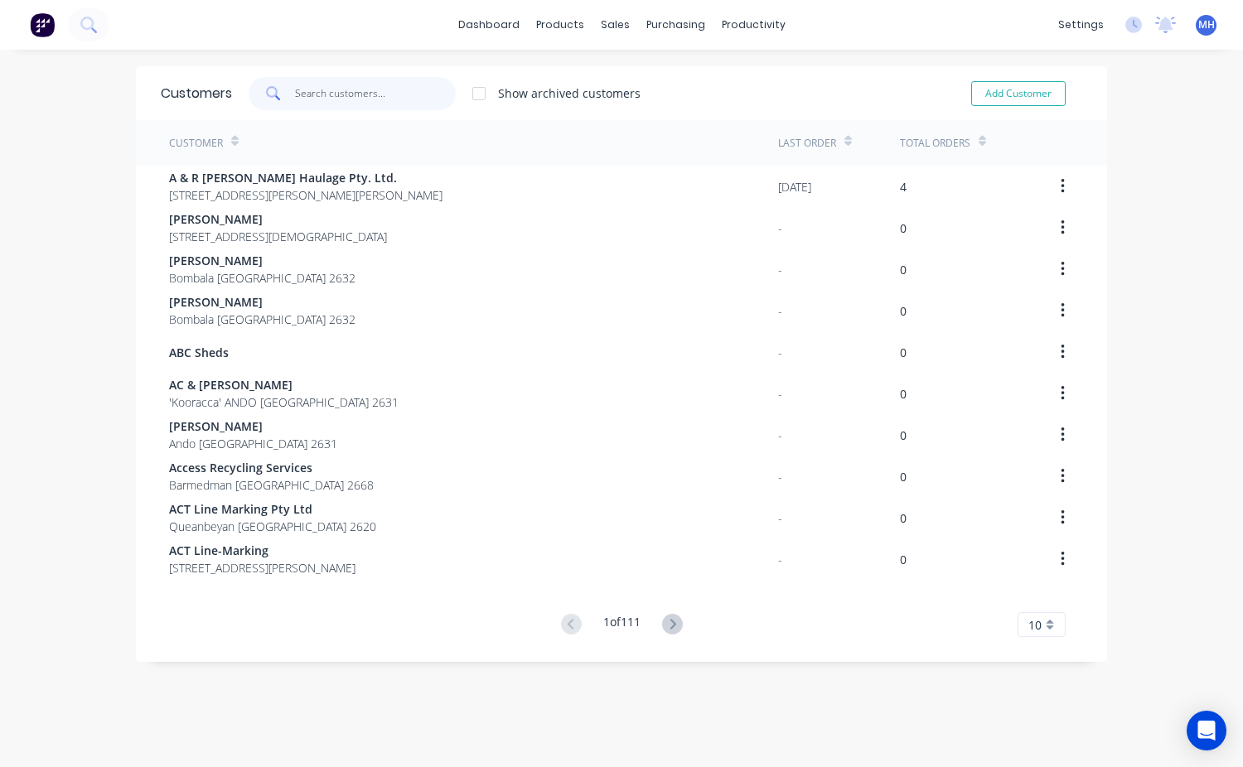
click at [319, 97] on input "text" at bounding box center [376, 93] width 162 height 33
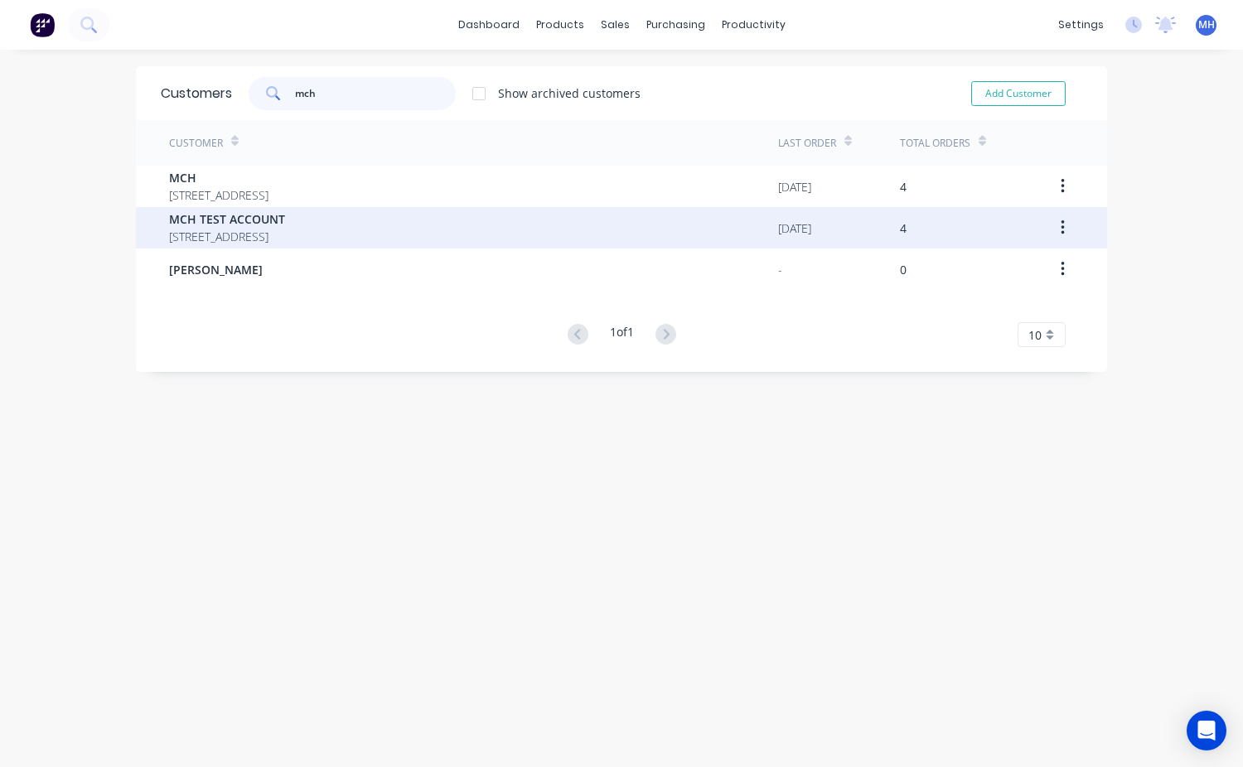
type input "mch"
click at [196, 226] on span "MCH TEST ACCOUNT" at bounding box center [227, 218] width 116 height 17
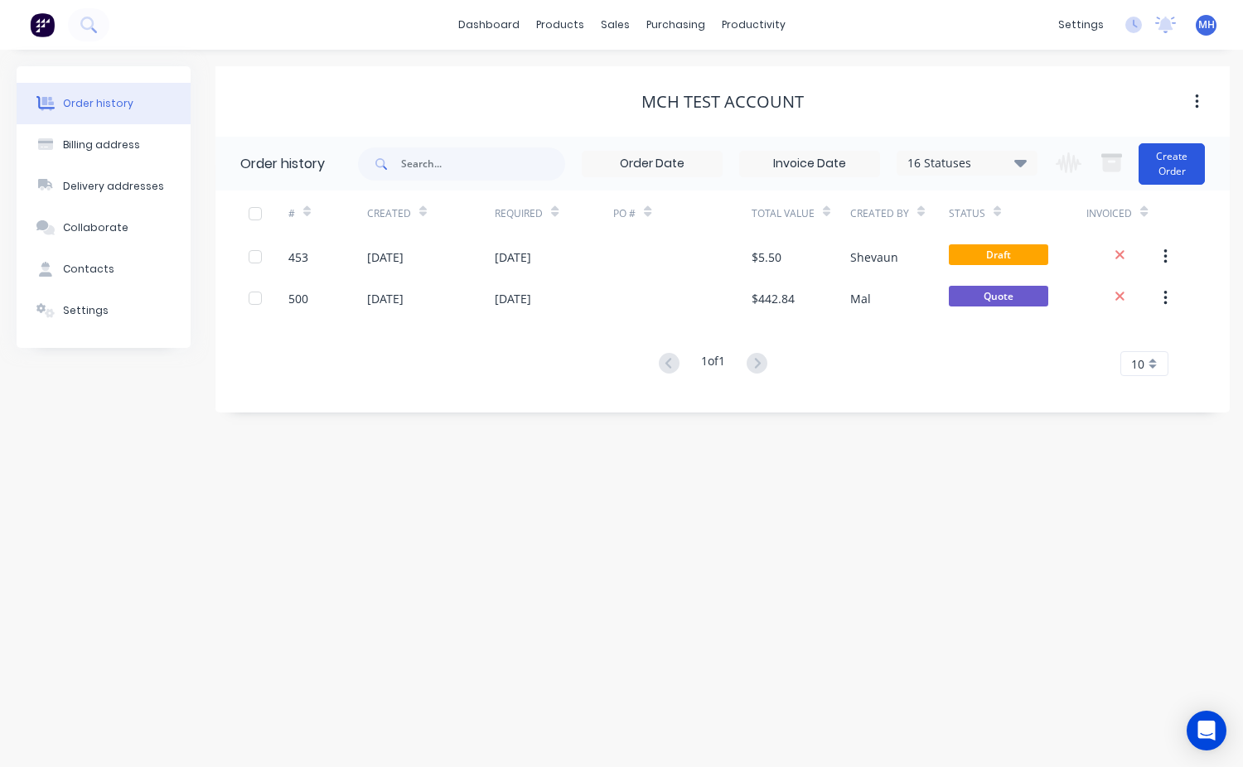
click at [1149, 168] on button "Create Order" at bounding box center [1172, 163] width 66 height 41
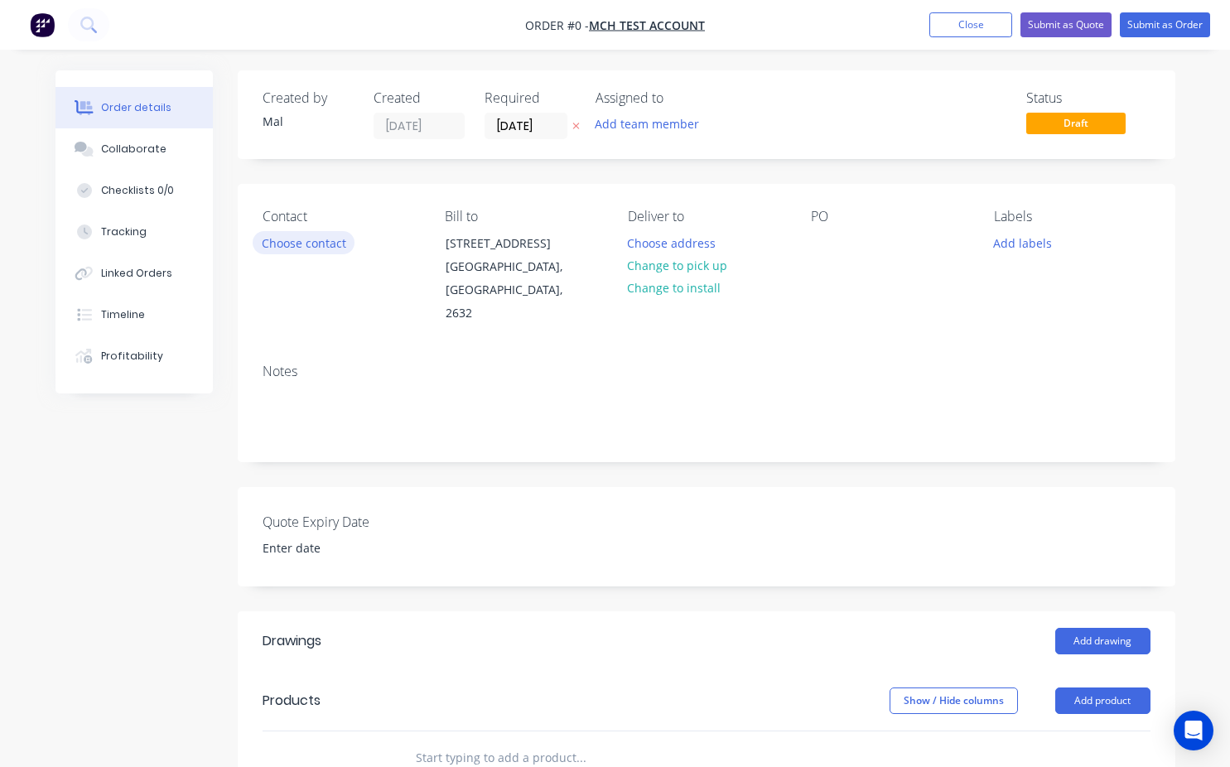
click at [307, 248] on button "Choose contact" at bounding box center [304, 242] width 102 height 22
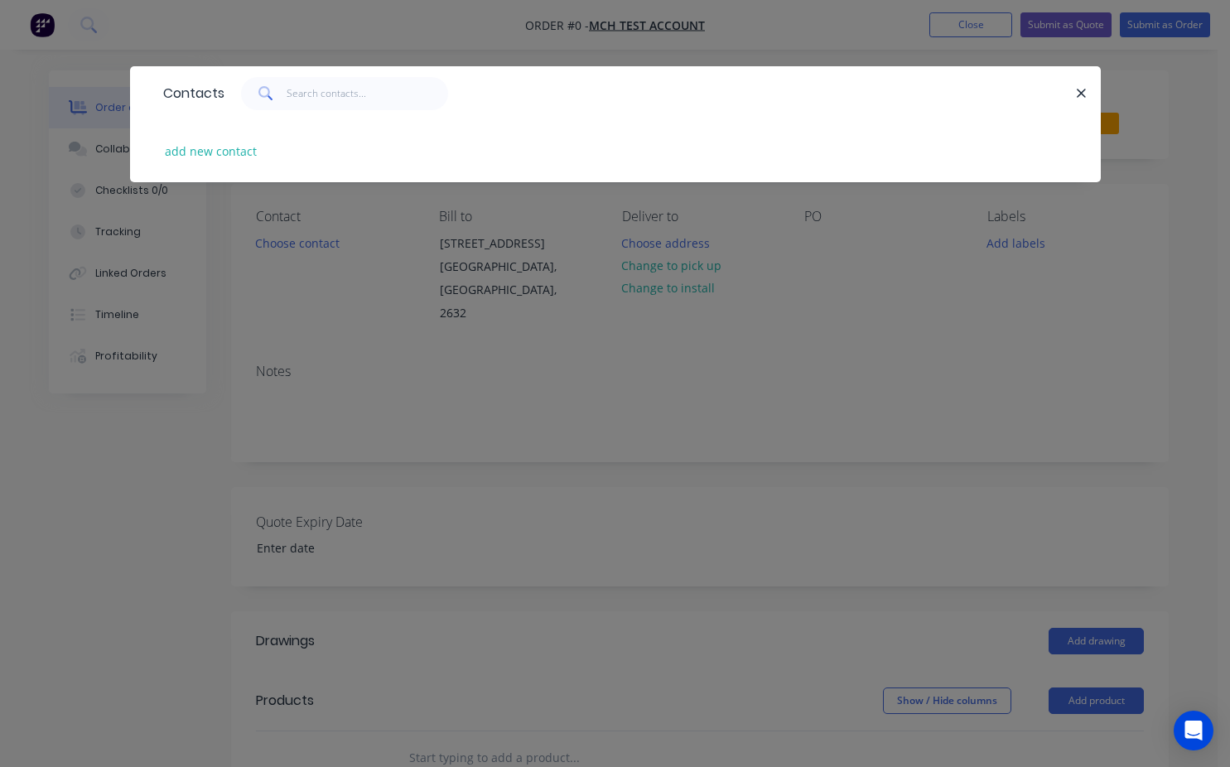
click at [539, 383] on div "Contacts add new contact" at bounding box center [615, 383] width 1230 height 767
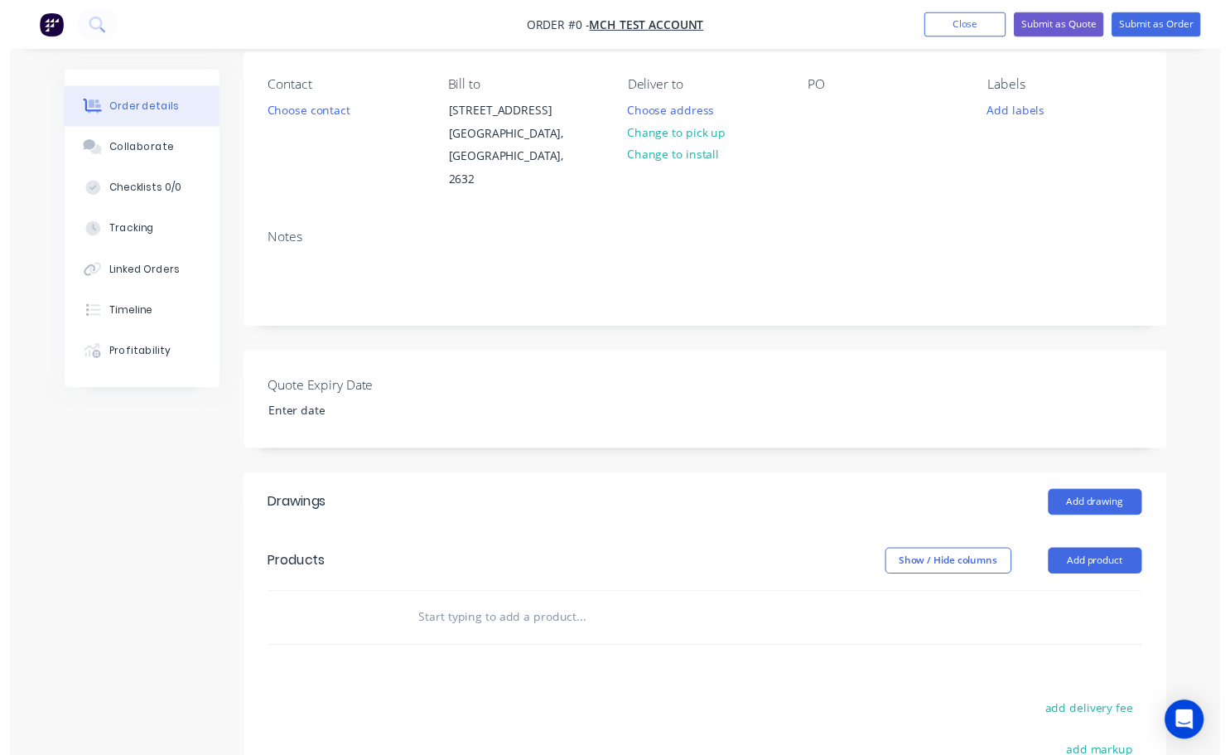
scroll to position [166, 0]
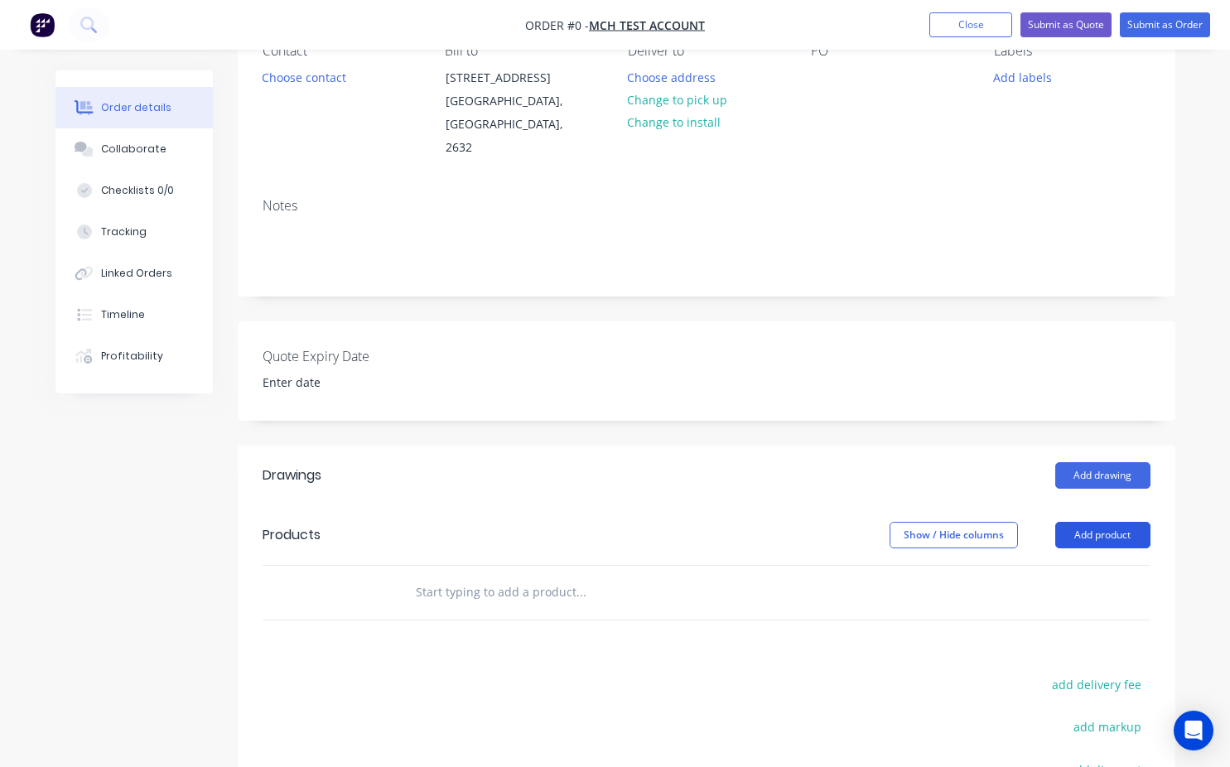
click at [1094, 523] on button "Add product" at bounding box center [1103, 535] width 95 height 27
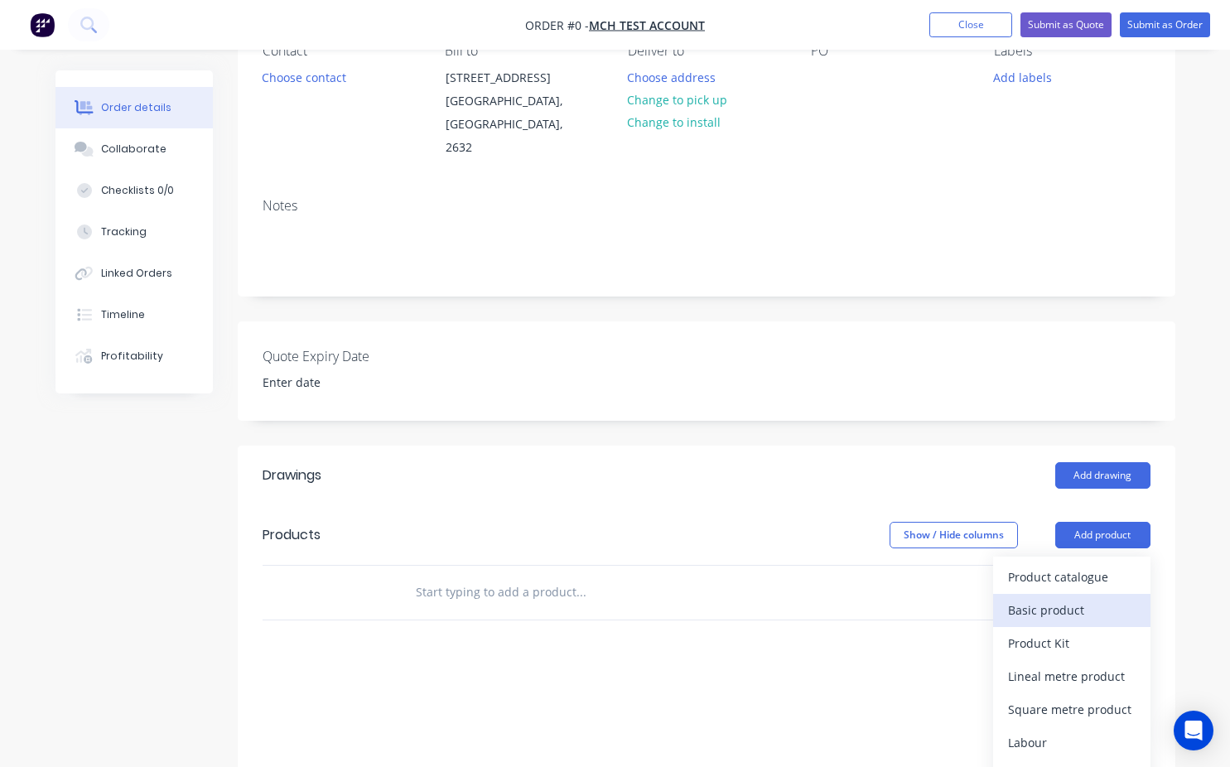
click at [1049, 598] on div "Basic product" at bounding box center [1072, 610] width 128 height 24
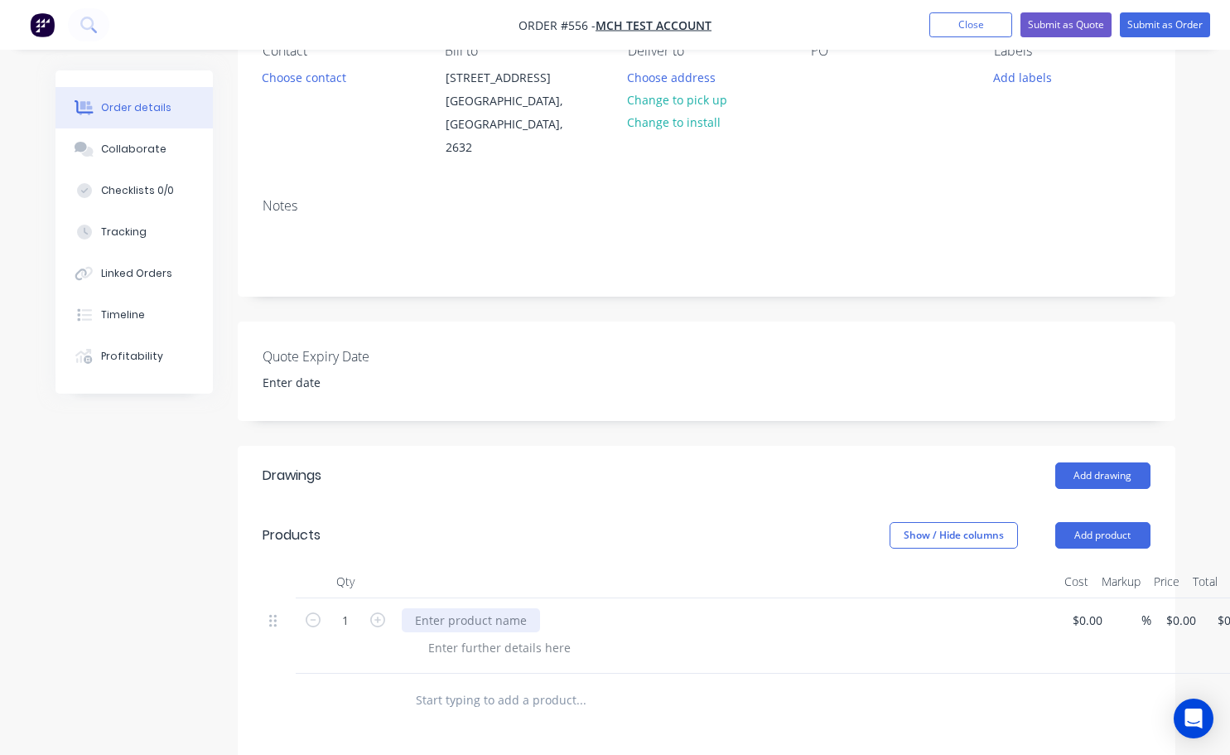
click at [427, 608] on div at bounding box center [471, 620] width 138 height 24
click at [1101, 526] on header "Products Show / Hide columns Add product" at bounding box center [707, 535] width 938 height 60
click at [1102, 522] on button "Add product" at bounding box center [1103, 535] width 95 height 27
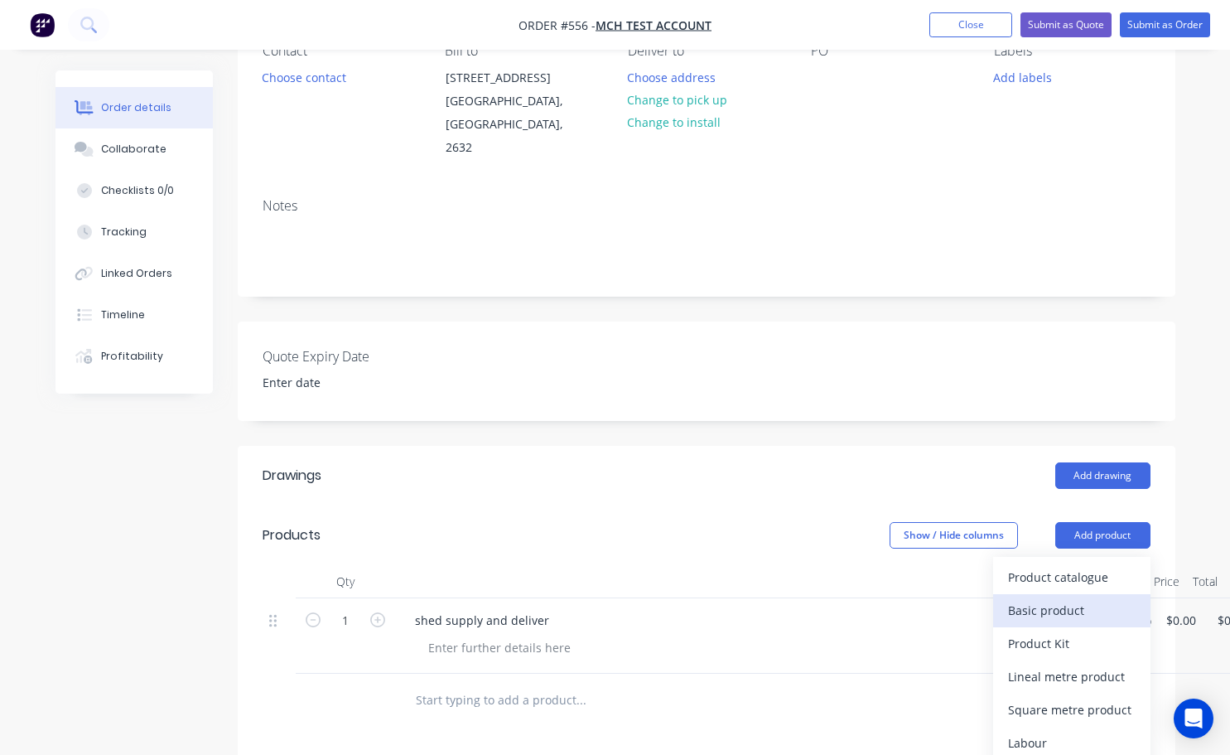
click at [1076, 598] on div "Basic product" at bounding box center [1072, 610] width 128 height 24
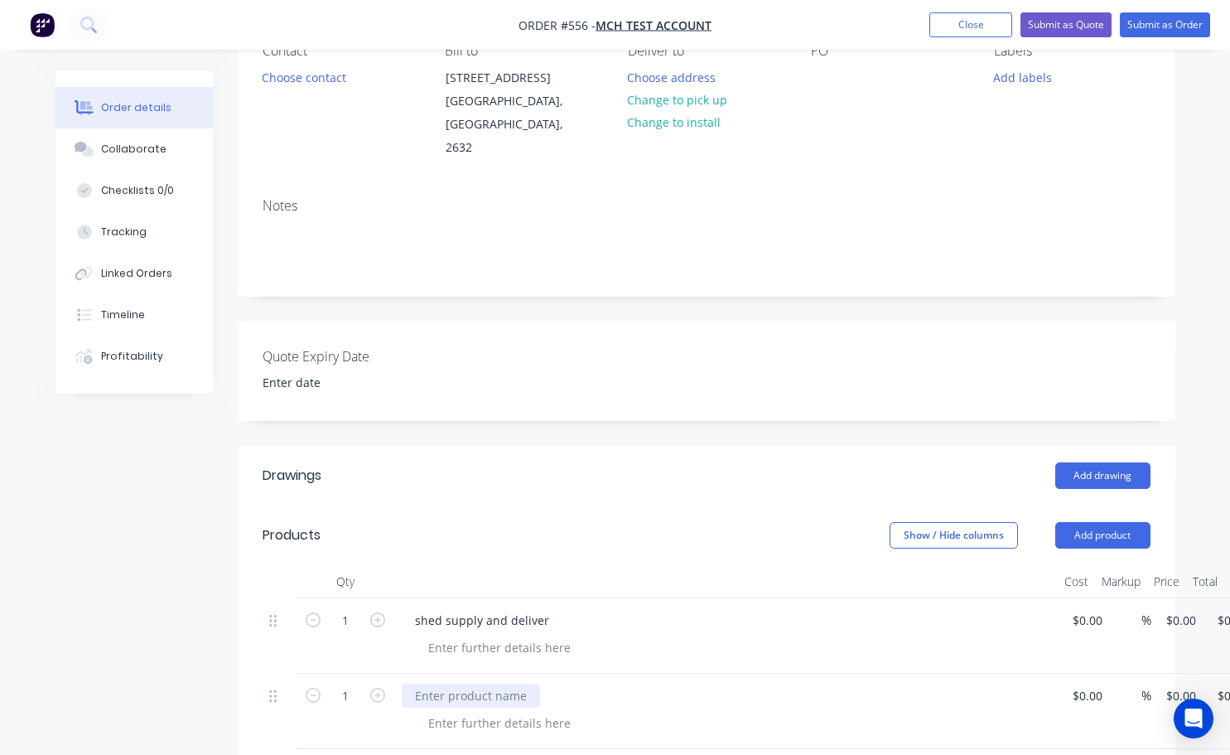
click at [465, 684] on div at bounding box center [471, 696] width 138 height 24
click at [1113, 522] on button "Add product" at bounding box center [1103, 535] width 95 height 27
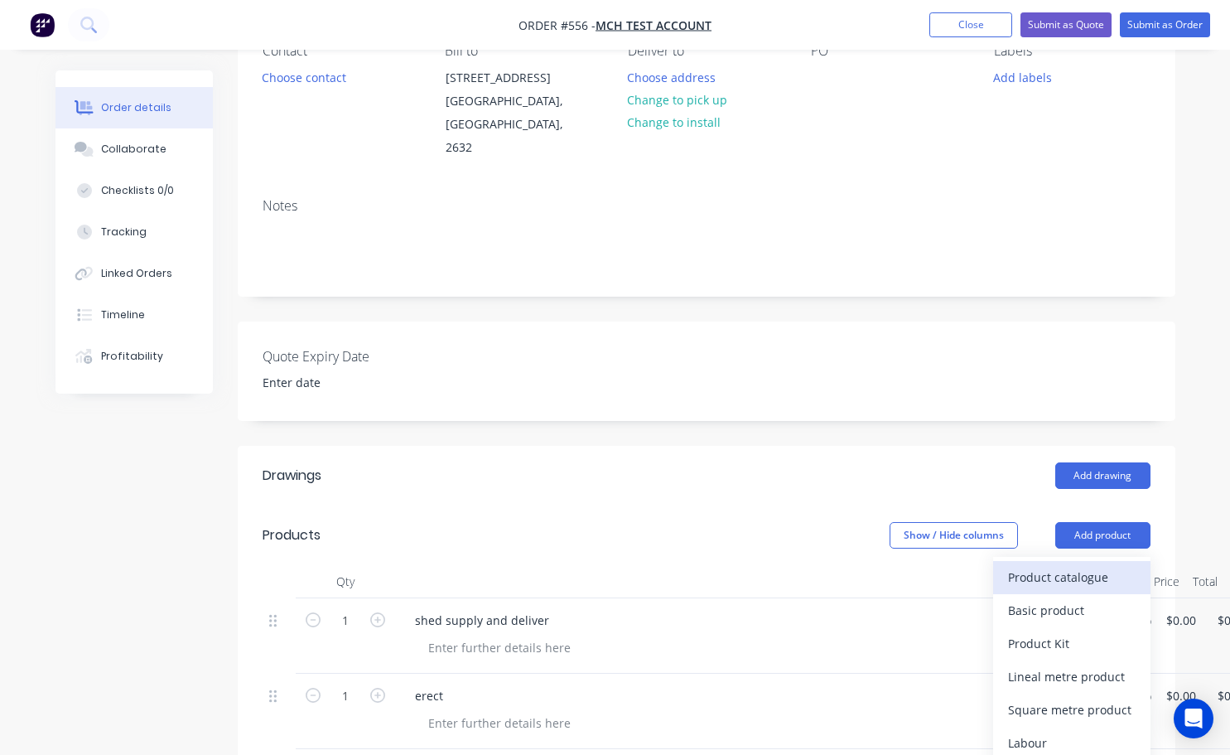
click at [1048, 565] on div "Product catalogue" at bounding box center [1072, 577] width 128 height 24
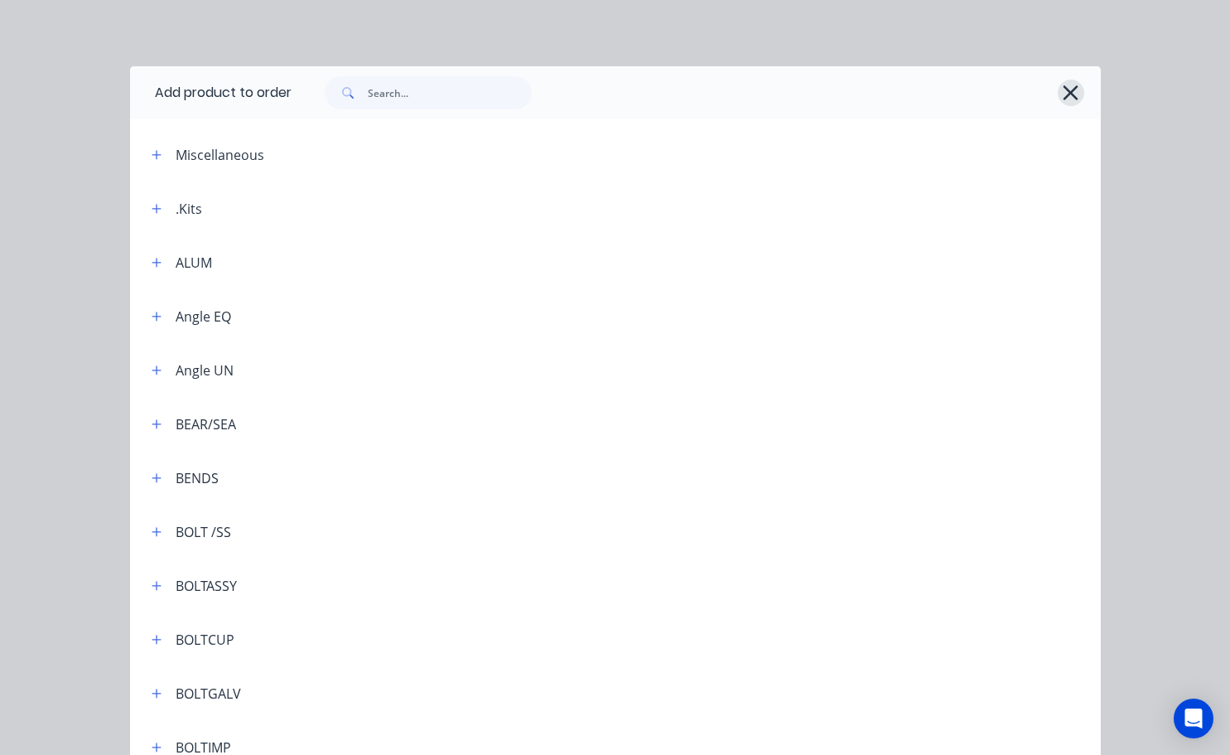
click at [1070, 97] on icon "button" at bounding box center [1071, 92] width 15 height 15
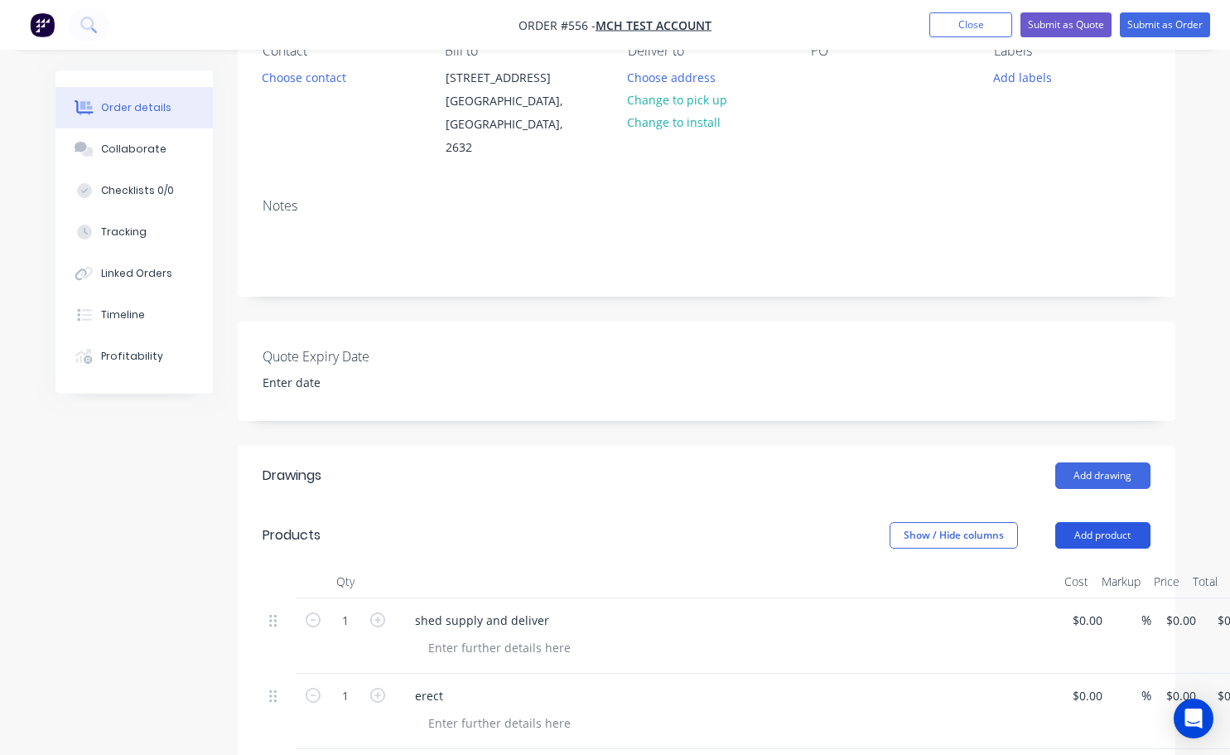
click at [1114, 522] on button "Add product" at bounding box center [1103, 535] width 95 height 27
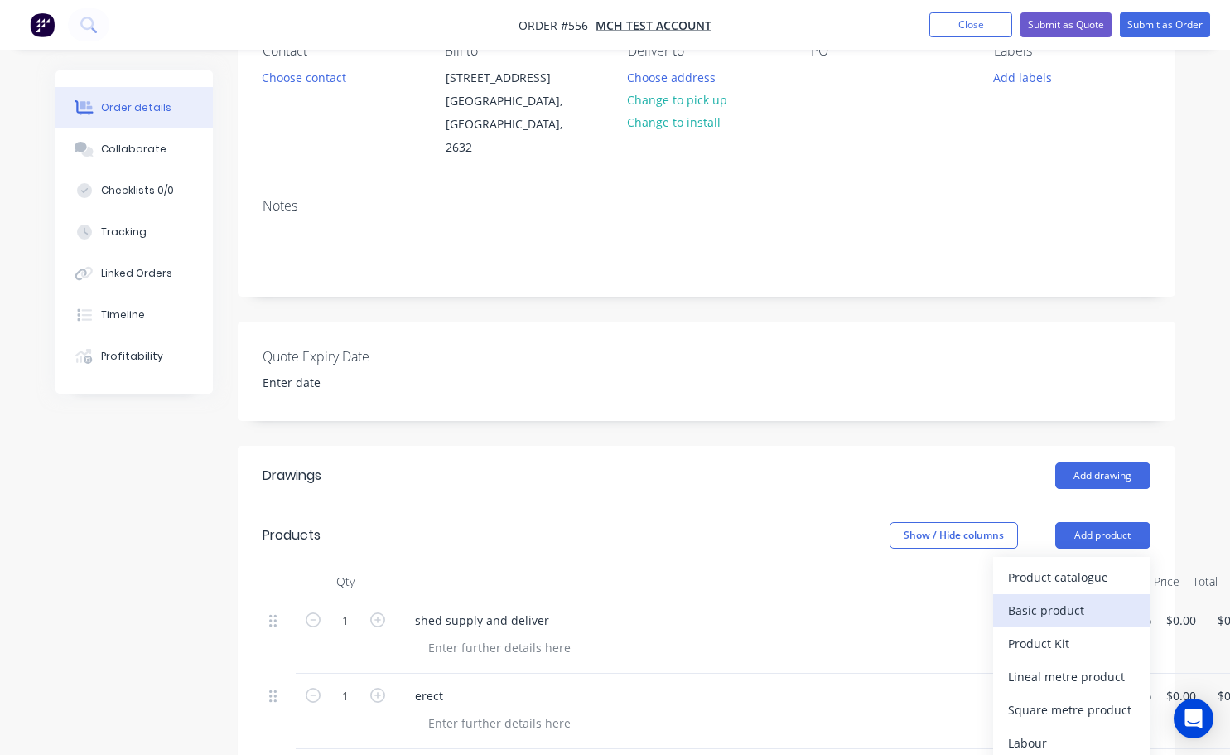
click at [1072, 598] on div "Basic product" at bounding box center [1072, 610] width 128 height 24
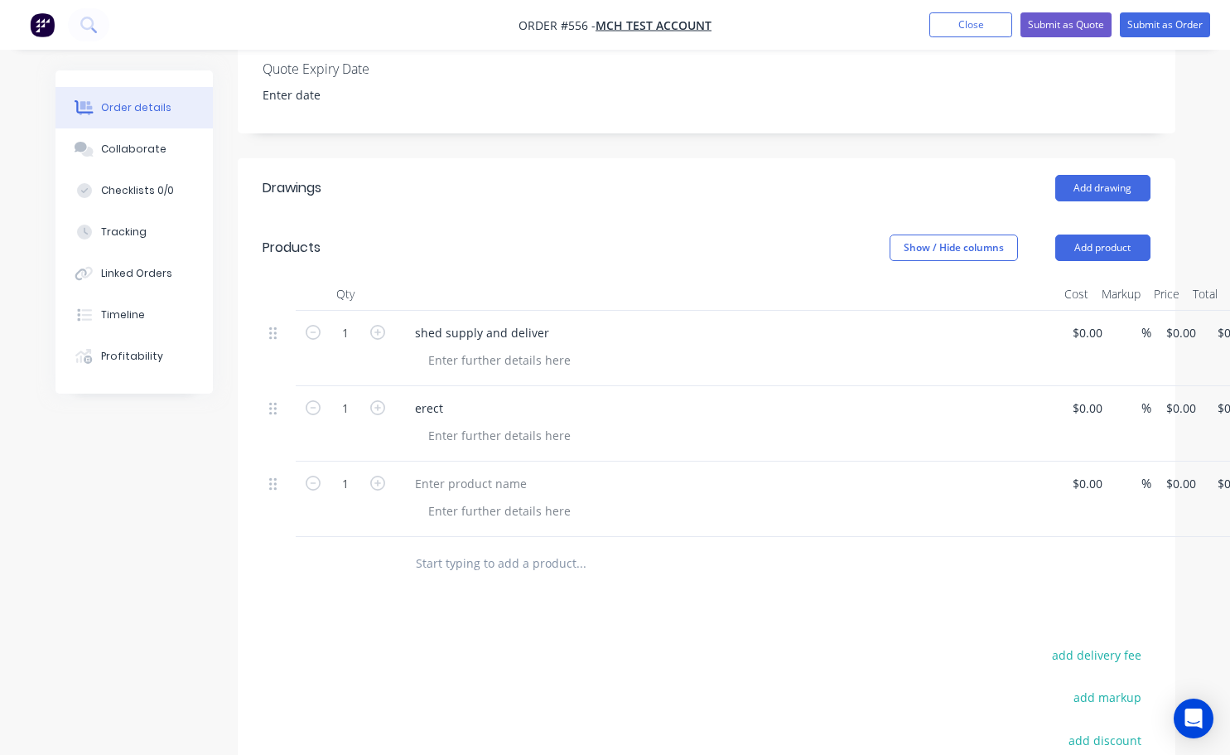
scroll to position [497, 0]
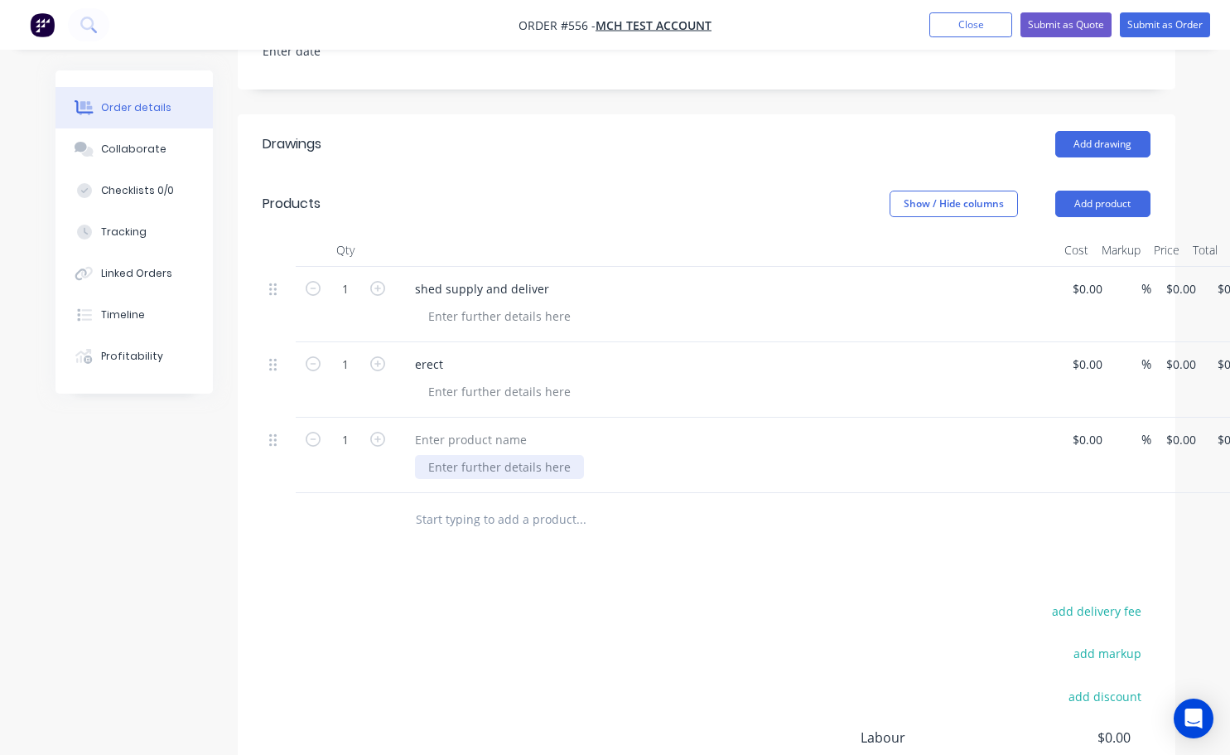
click at [423, 455] on div at bounding box center [499, 467] width 169 height 24
click at [417, 428] on div at bounding box center [471, 440] width 138 height 24
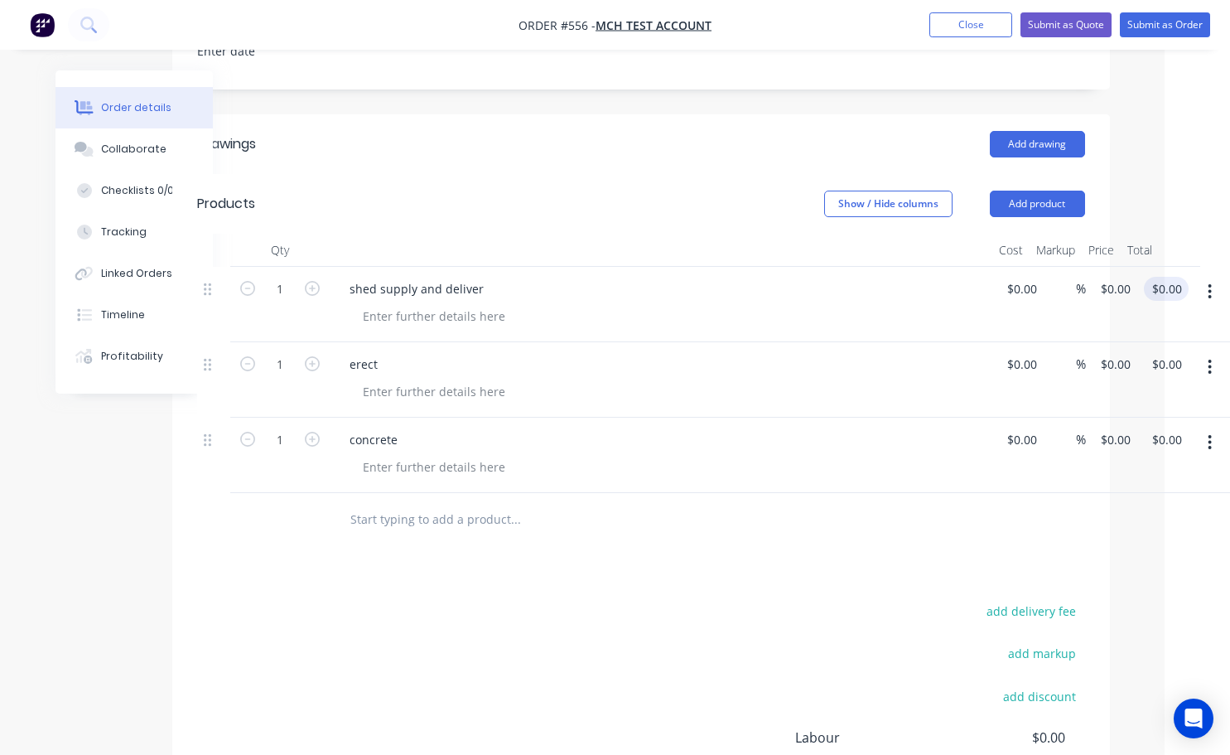
click at [1164, 267] on div "$0.00 $0.00" at bounding box center [1163, 304] width 51 height 75
click at [1177, 277] on input "0.00" at bounding box center [1166, 289] width 31 height 24
type input "34566"
type input "$34,566.00"
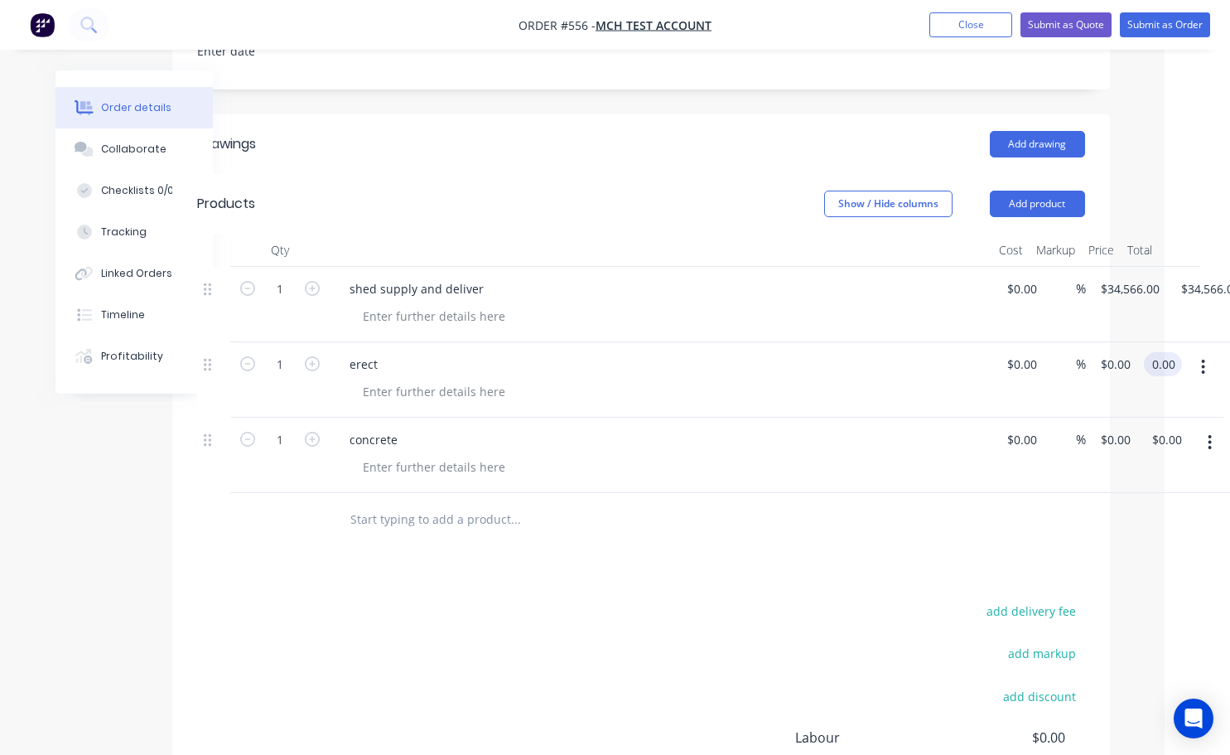
click at [1168, 352] on input "0.00" at bounding box center [1166, 364] width 31 height 24
type input "1234"
click at [1172, 428] on input "$0.00" at bounding box center [1170, 440] width 38 height 24
type input "$1,234.00"
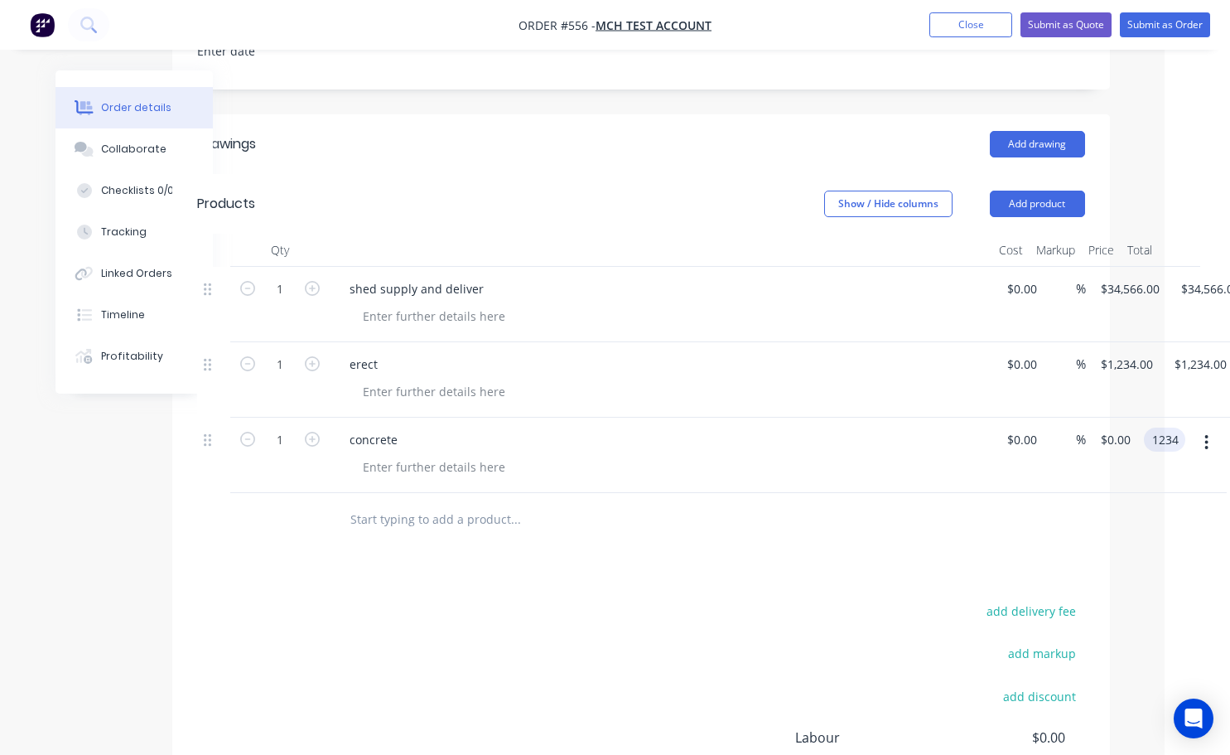
type input "1234"
type input "$1,234.00"
drag, startPoint x: 974, startPoint y: 502, endPoint x: 974, endPoint y: 490, distance: 12.4
click at [974, 497] on div at bounding box center [641, 520] width 888 height 54
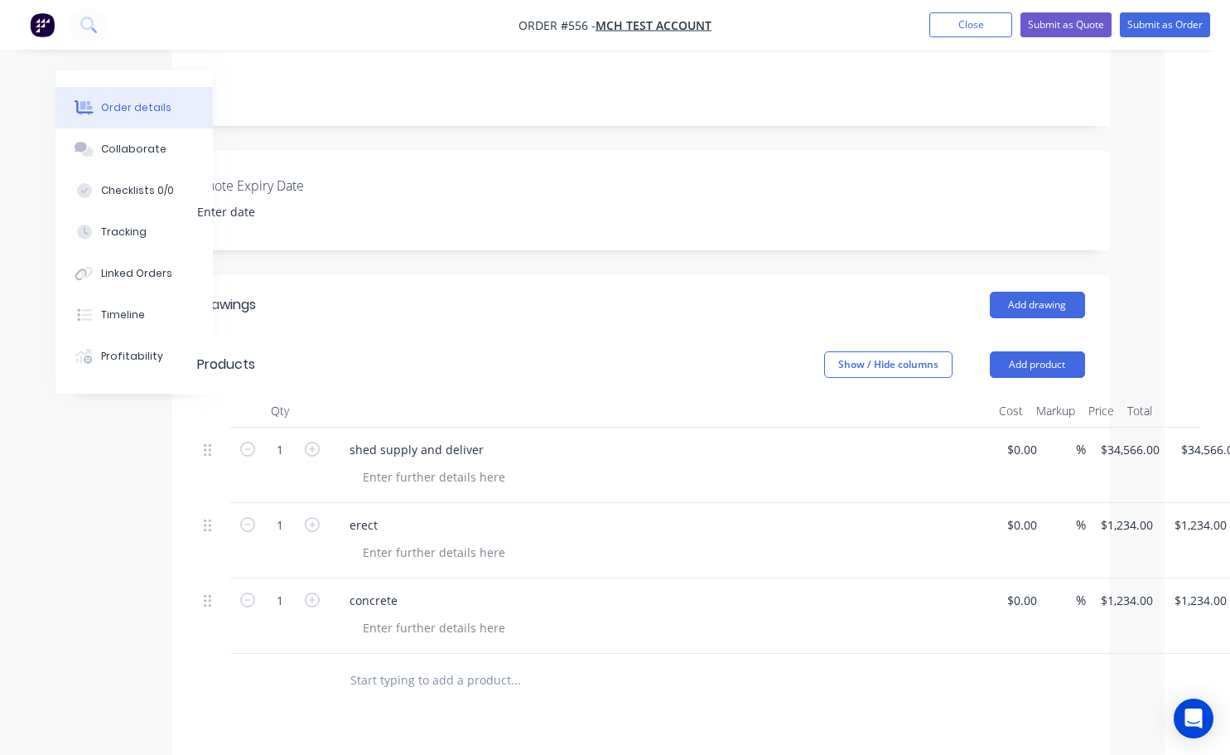
scroll to position [331, 65]
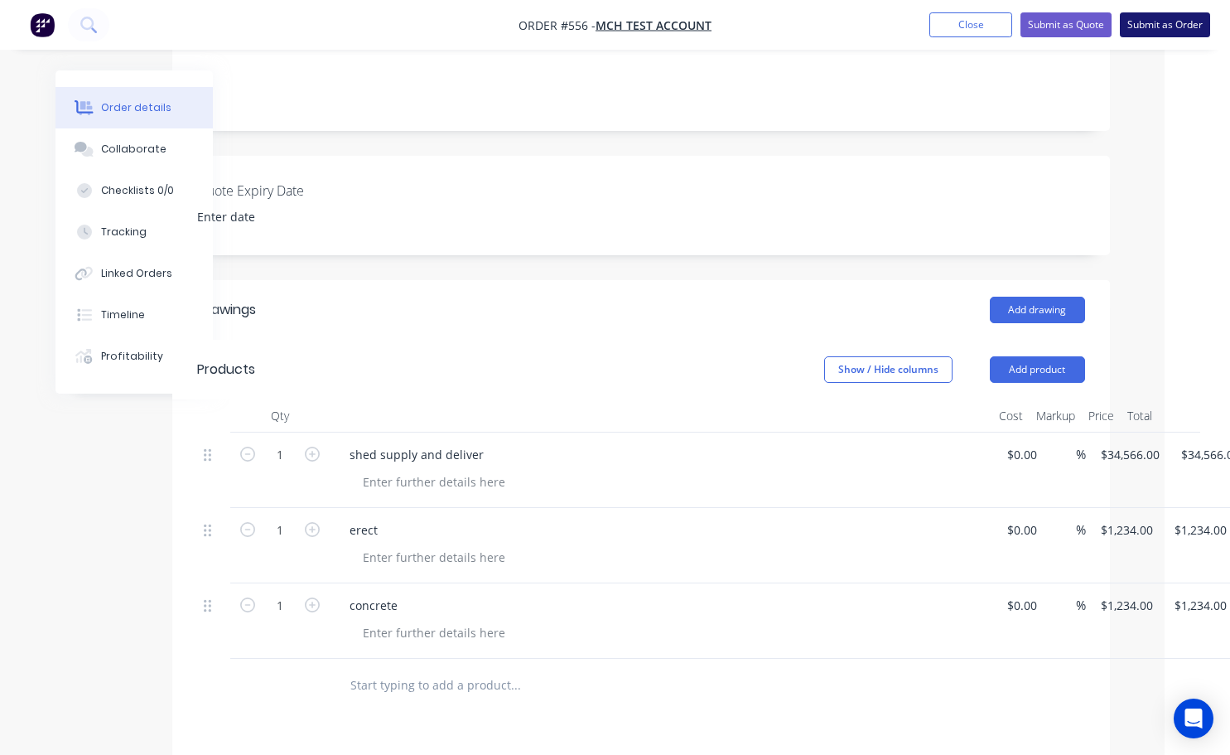
click at [1165, 26] on button "Submit as Order" at bounding box center [1165, 24] width 90 height 25
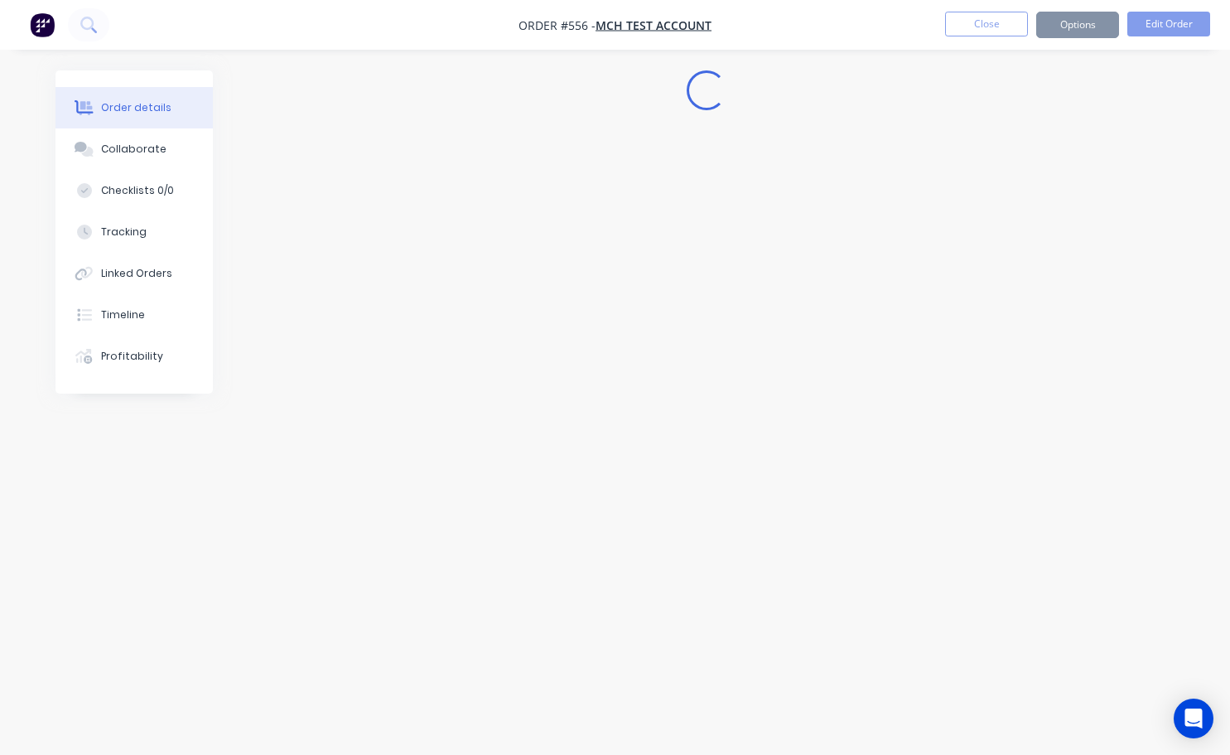
scroll to position [0, 0]
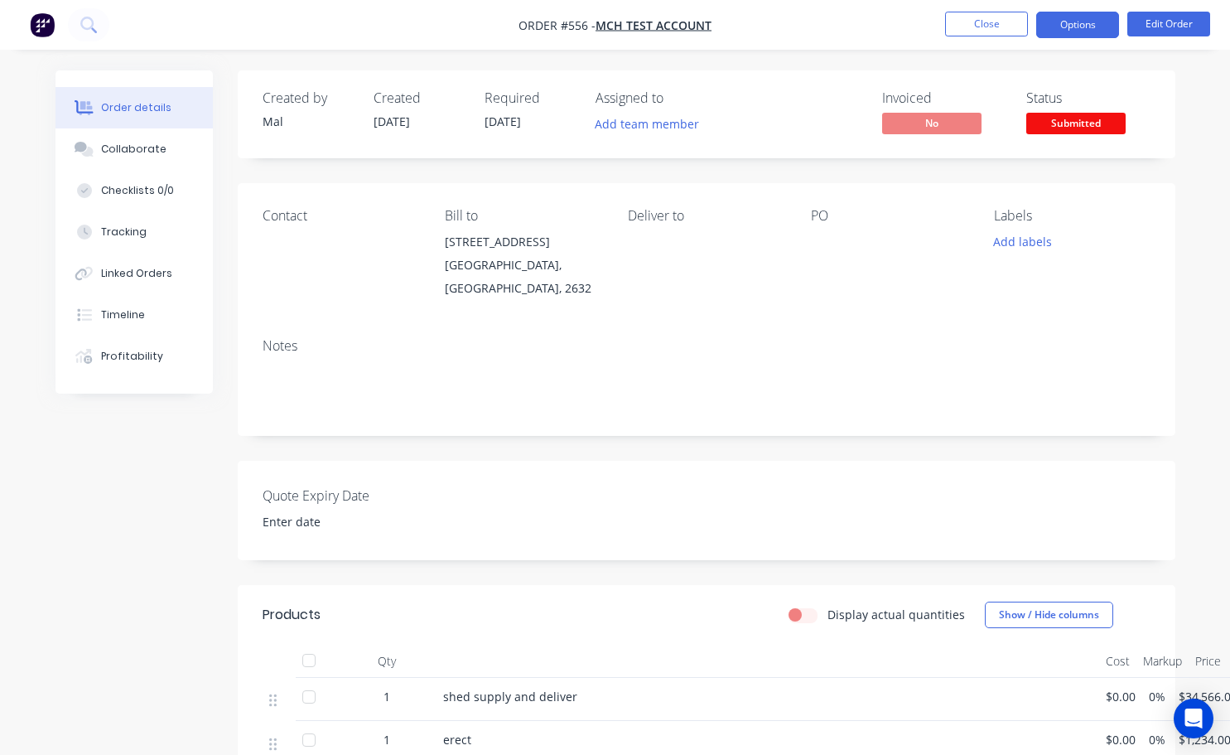
click at [1066, 30] on button "Options" at bounding box center [1078, 25] width 83 height 27
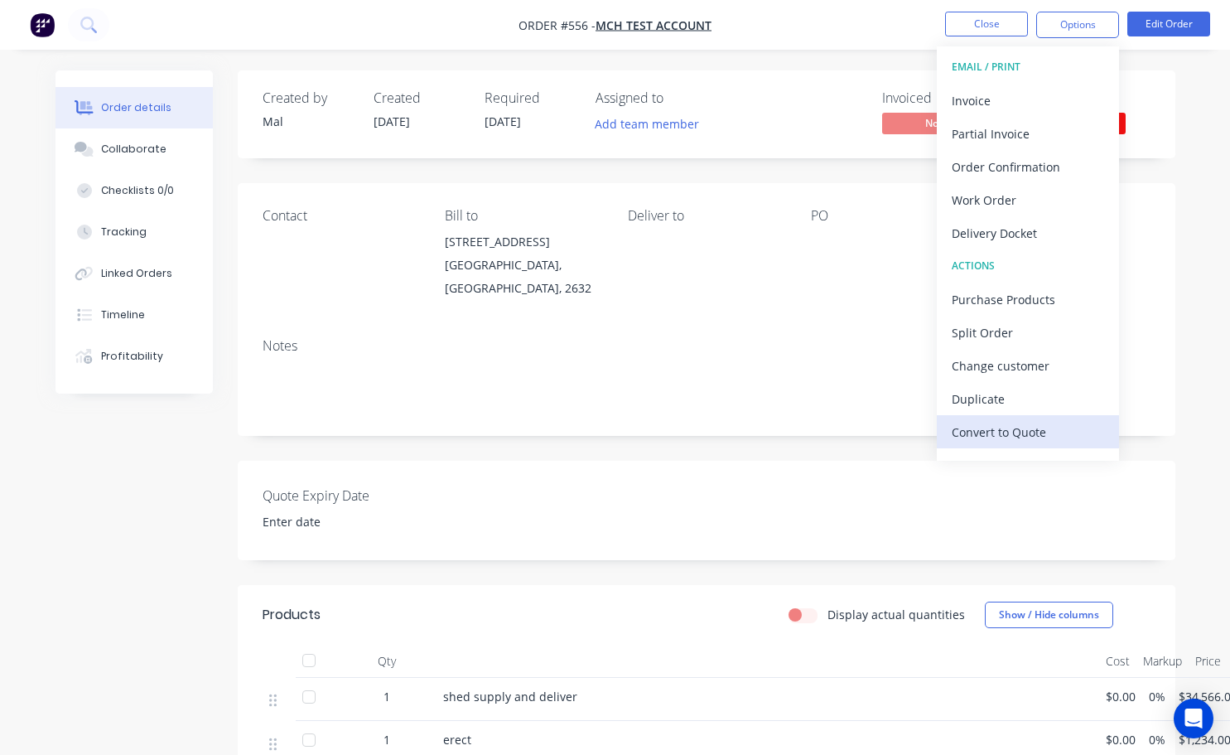
click at [1056, 436] on div "Convert to Quote" at bounding box center [1028, 432] width 152 height 24
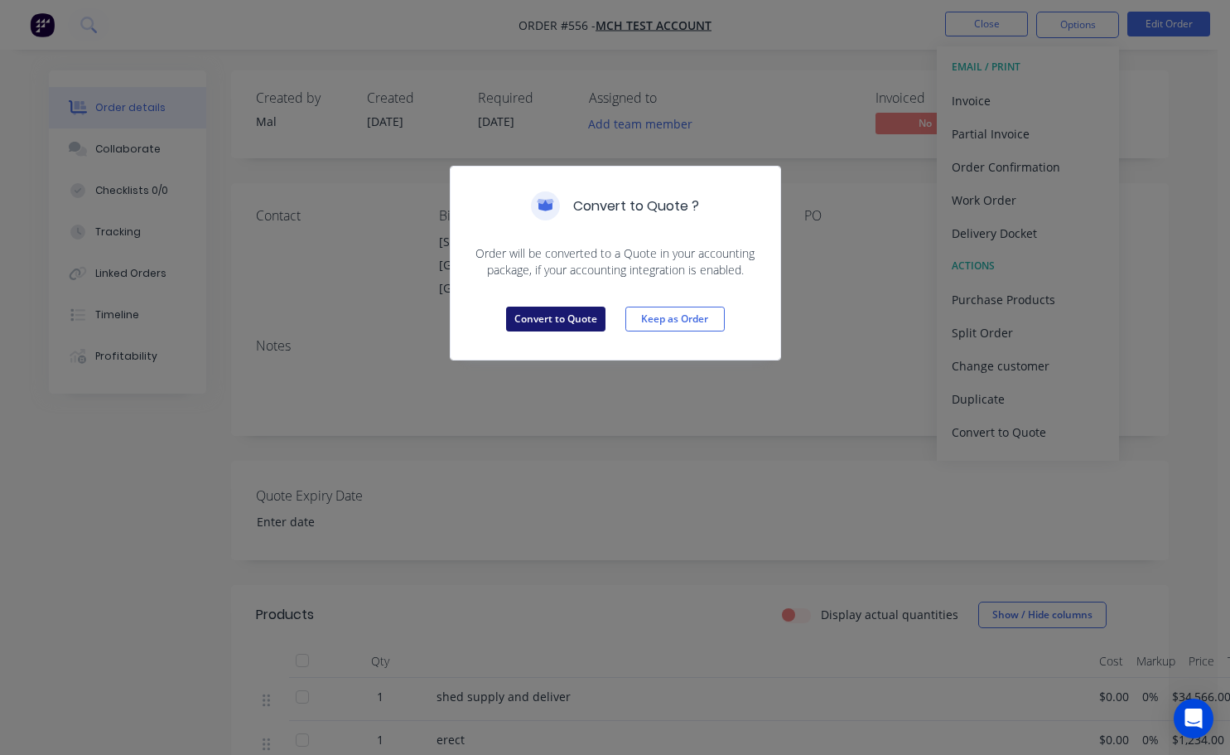
click at [589, 321] on button "Convert to Quote" at bounding box center [555, 319] width 99 height 25
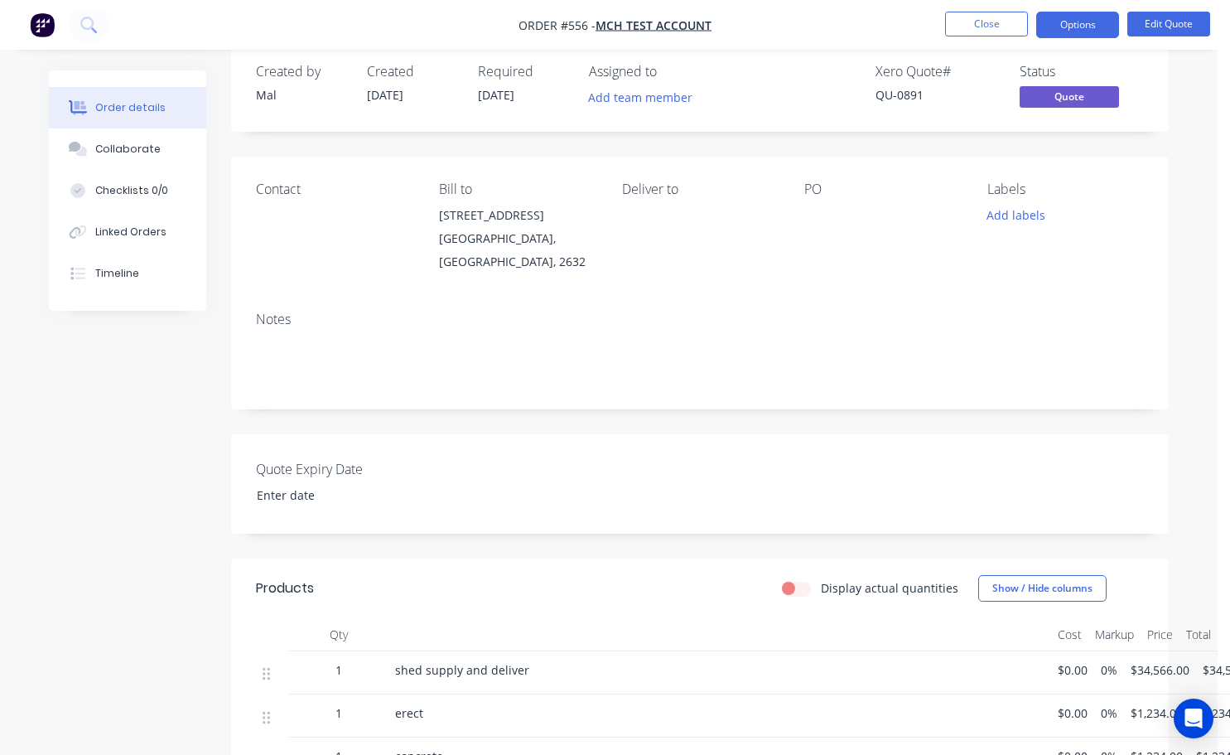
scroll to position [16, 0]
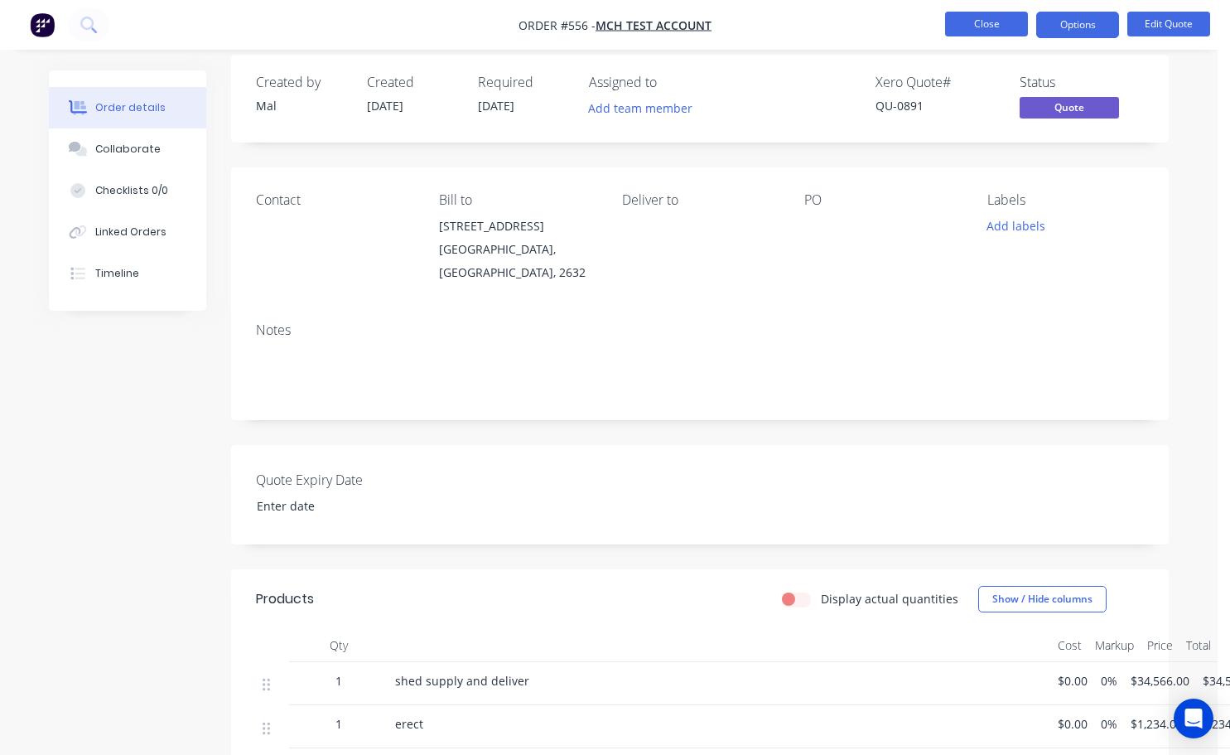
click at [975, 27] on button "Close" at bounding box center [986, 24] width 83 height 25
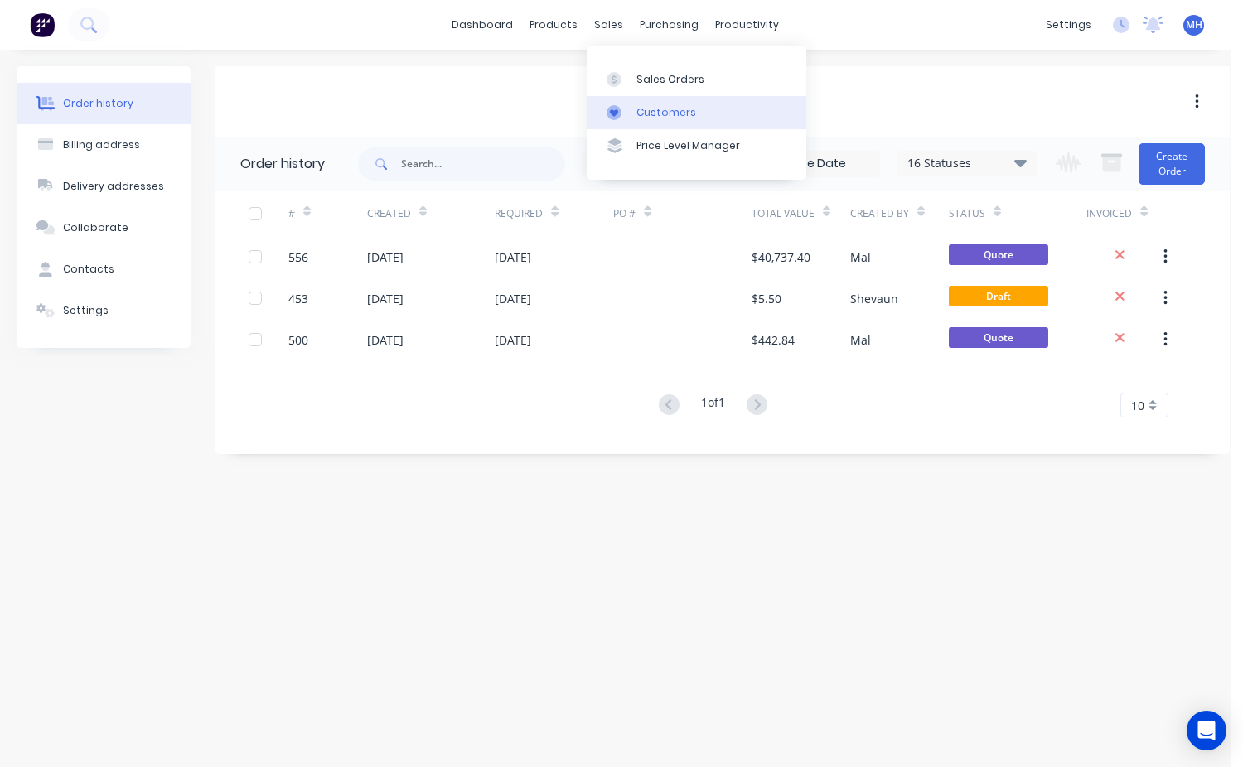
click at [672, 111] on div "Customers" at bounding box center [666, 112] width 60 height 15
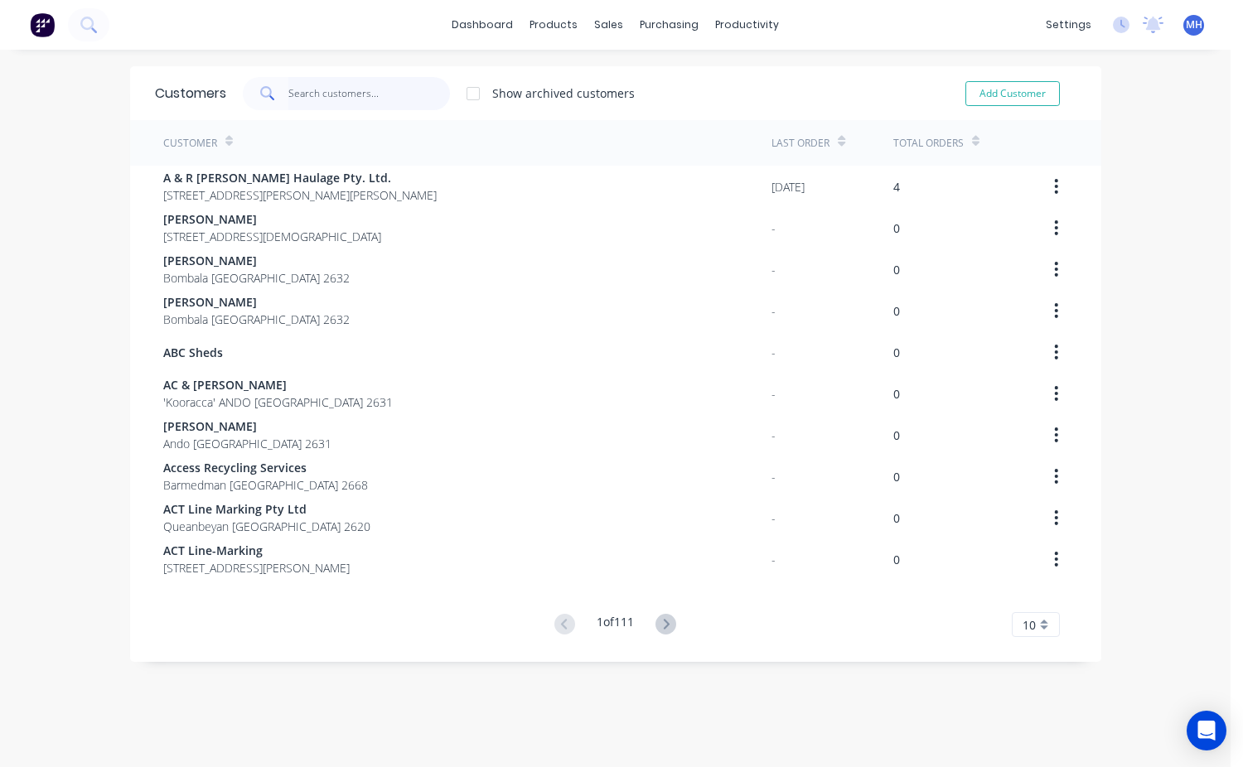
drag, startPoint x: 293, startPoint y: 92, endPoint x: 377, endPoint y: 83, distance: 84.2
click at [302, 95] on input "text" at bounding box center [369, 93] width 162 height 33
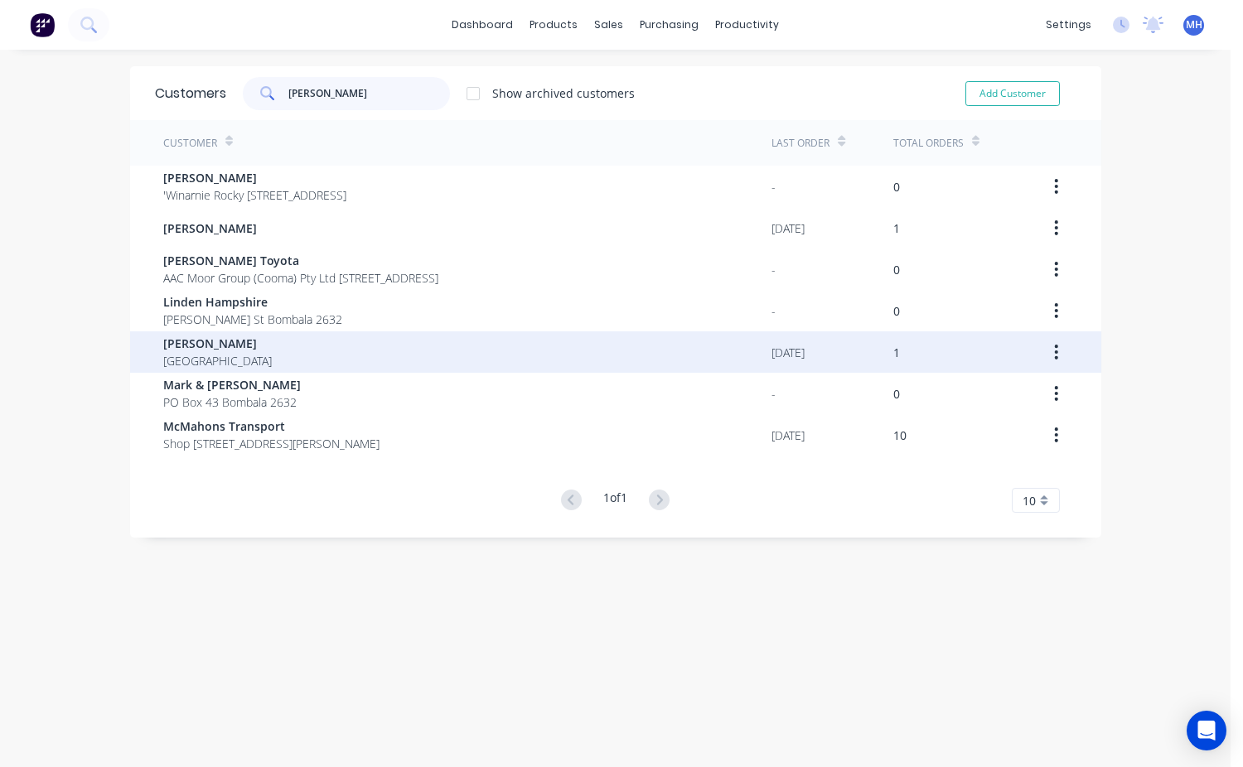
type input "[PERSON_NAME]"
click at [264, 343] on div "[PERSON_NAME] [GEOGRAPHIC_DATA]" at bounding box center [467, 351] width 609 height 41
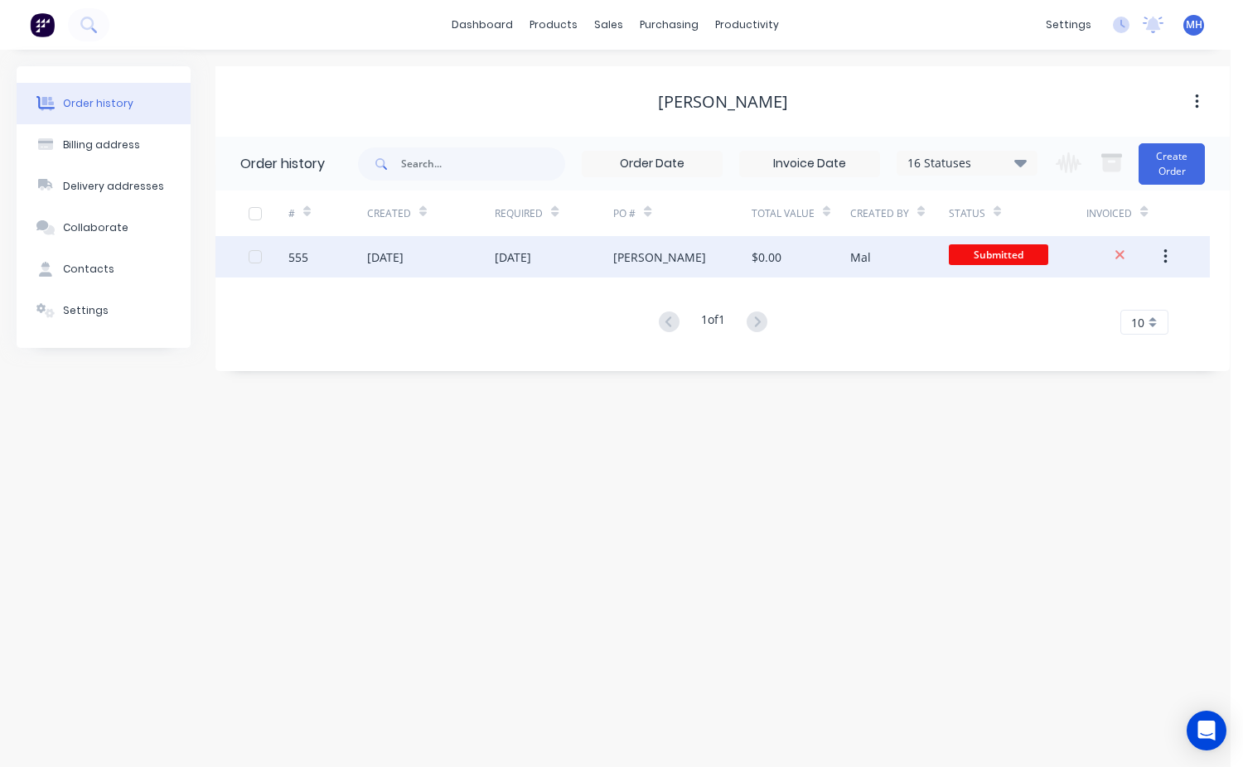
click at [944, 263] on div "Mal" at bounding box center [899, 256] width 99 height 41
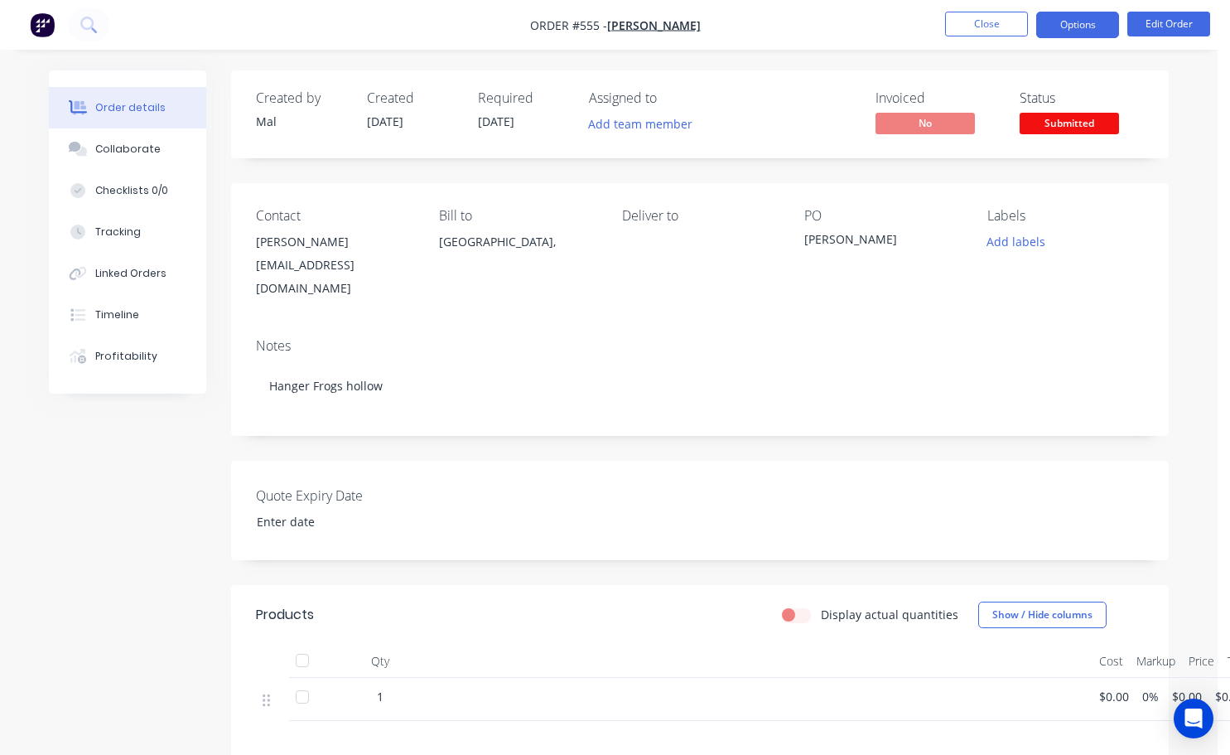
click at [1071, 29] on button "Options" at bounding box center [1078, 25] width 83 height 27
click at [847, 34] on nav "Order #555 - [PERSON_NAME] Close Options Edit Order" at bounding box center [615, 25] width 1230 height 50
click at [1167, 27] on button "Edit Order" at bounding box center [1169, 24] width 83 height 25
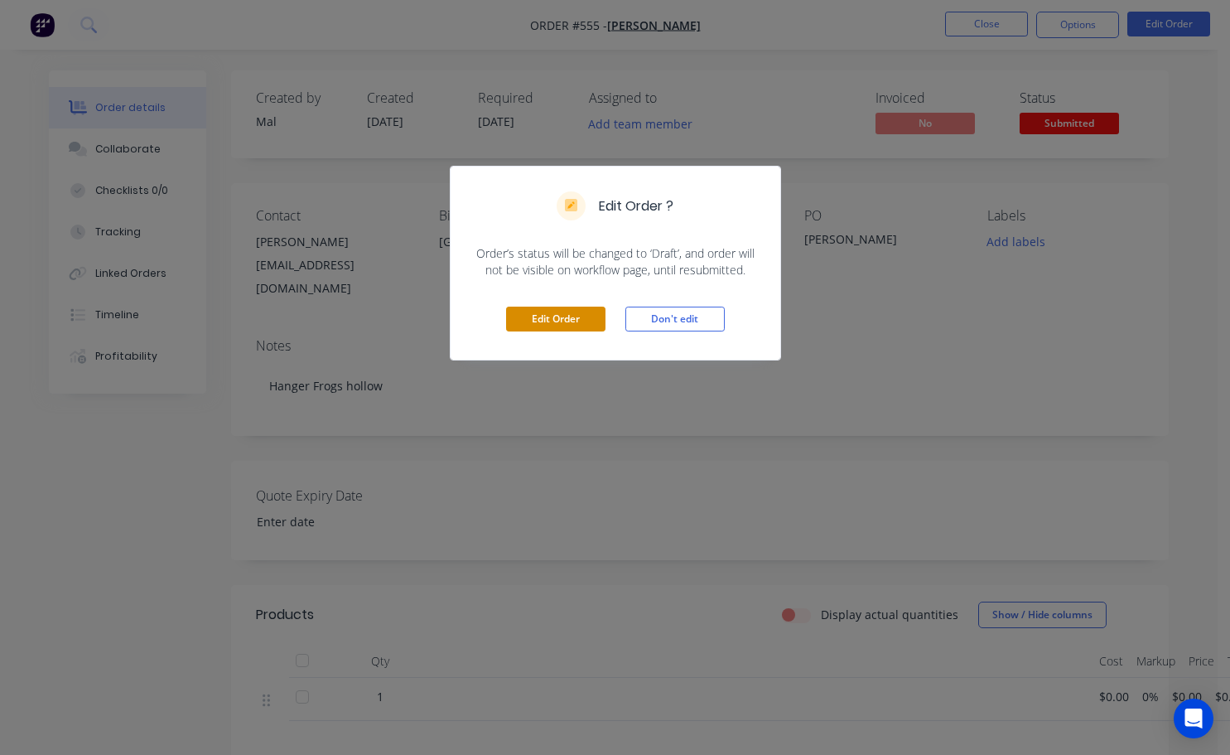
click at [561, 322] on button "Edit Order" at bounding box center [555, 319] width 99 height 25
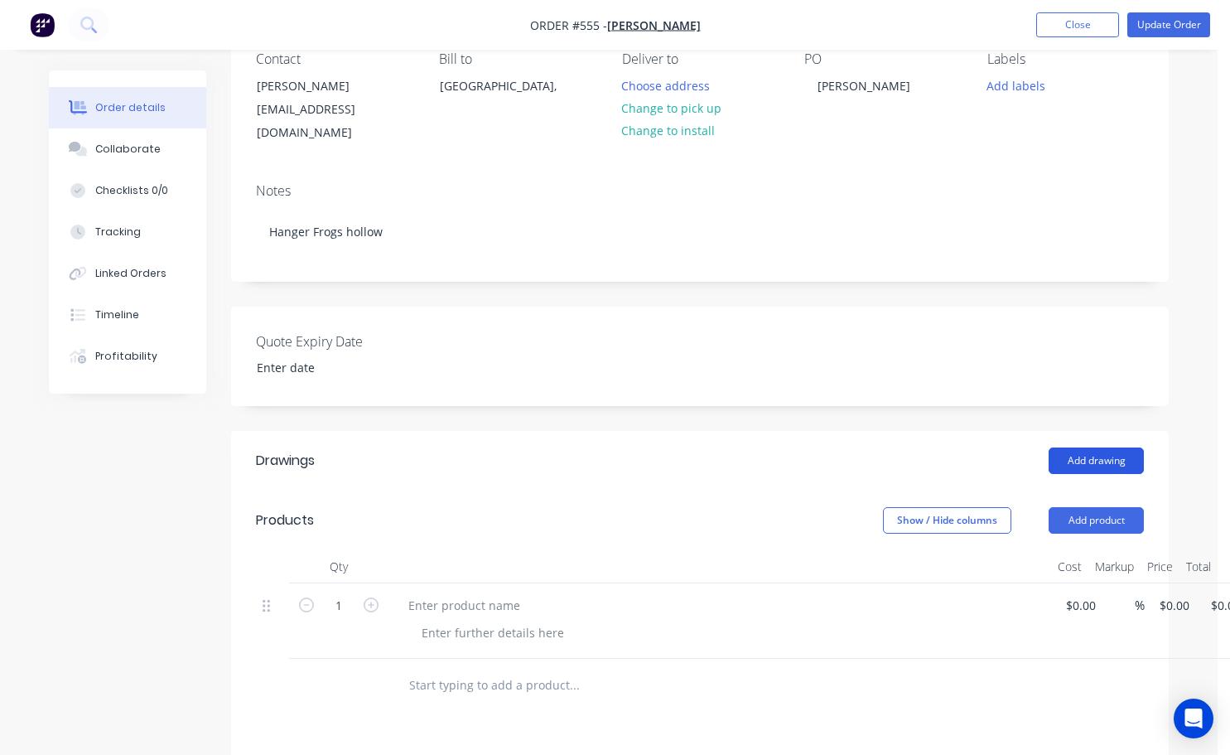
scroll to position [166, 0]
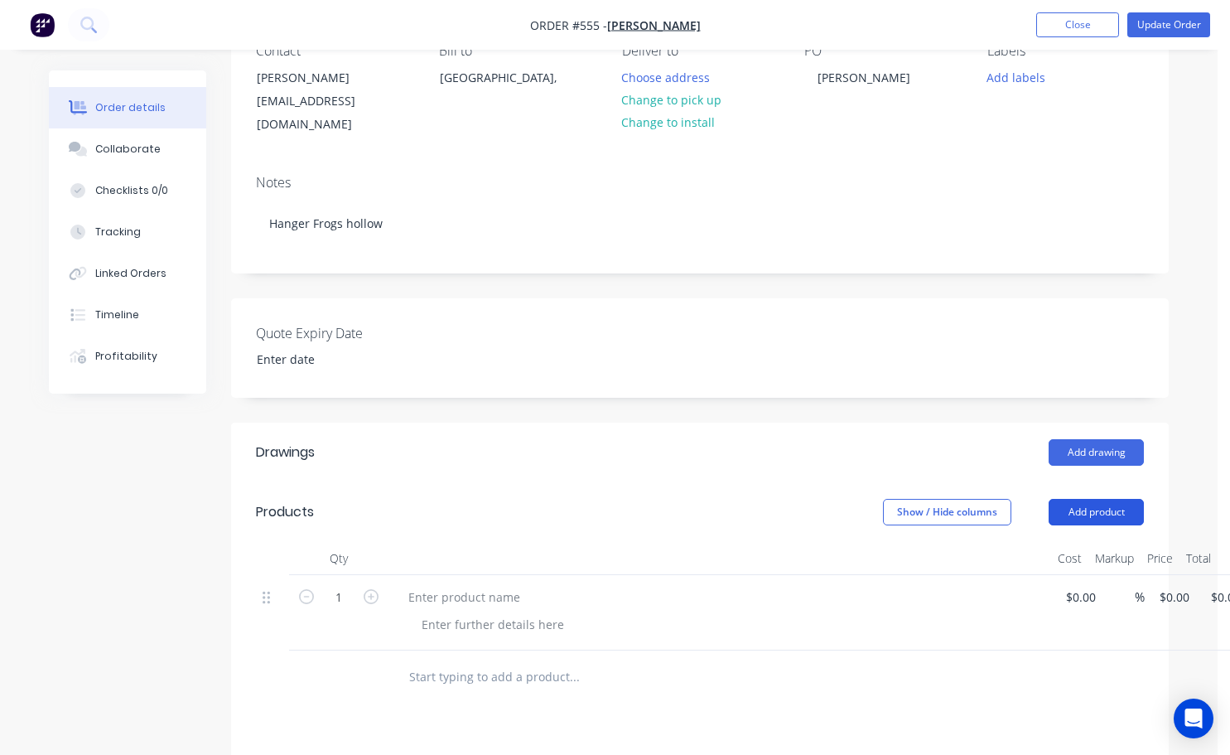
click at [1096, 499] on button "Add product" at bounding box center [1096, 512] width 95 height 27
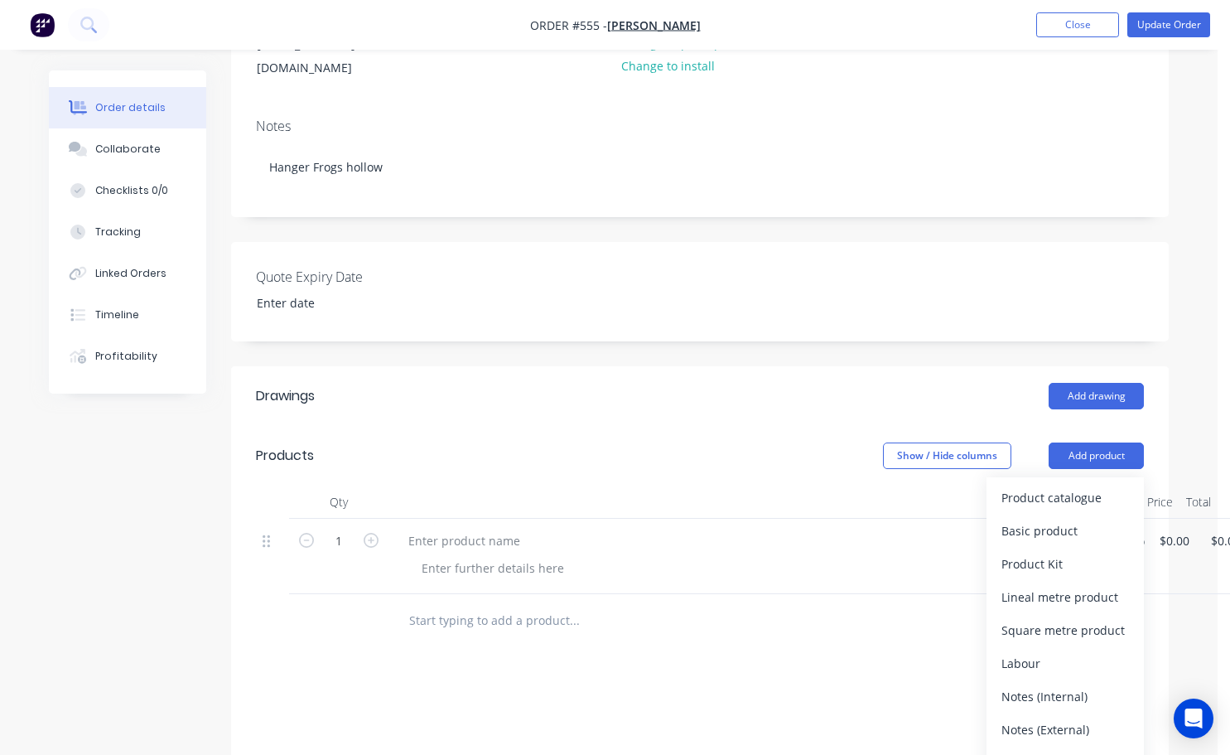
scroll to position [249, 0]
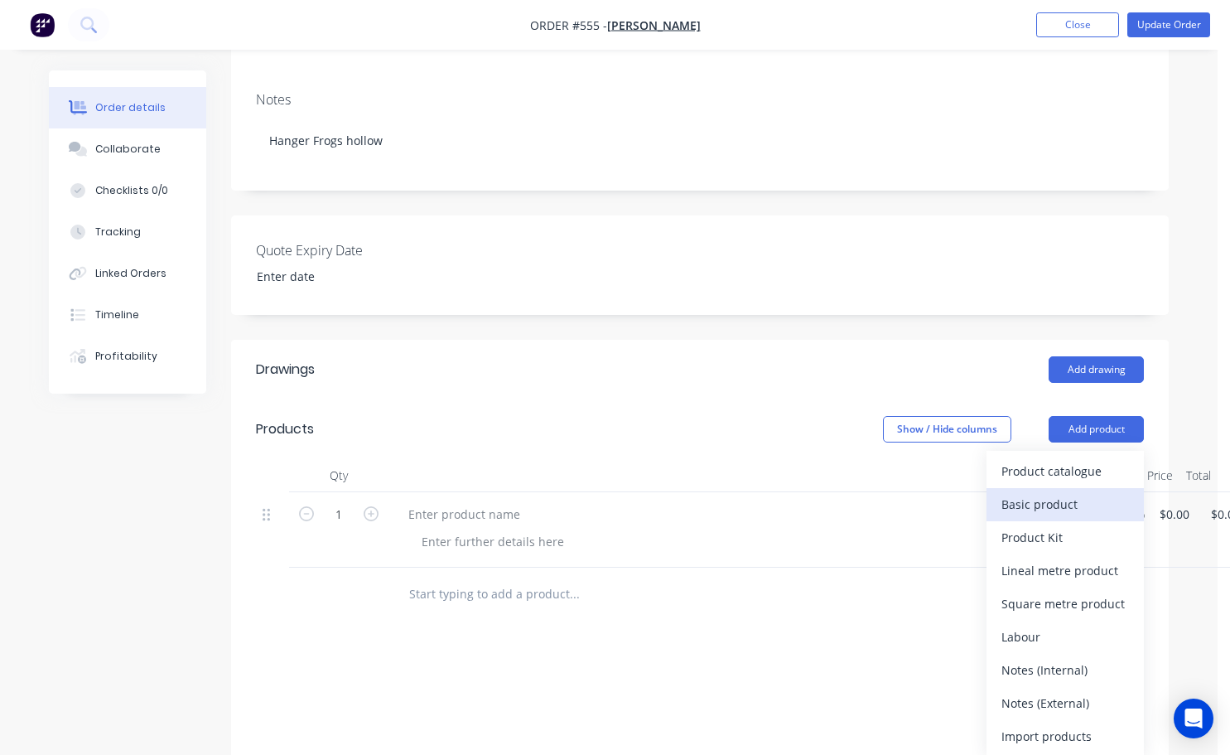
click at [1048, 492] on div "Basic product" at bounding box center [1066, 504] width 128 height 24
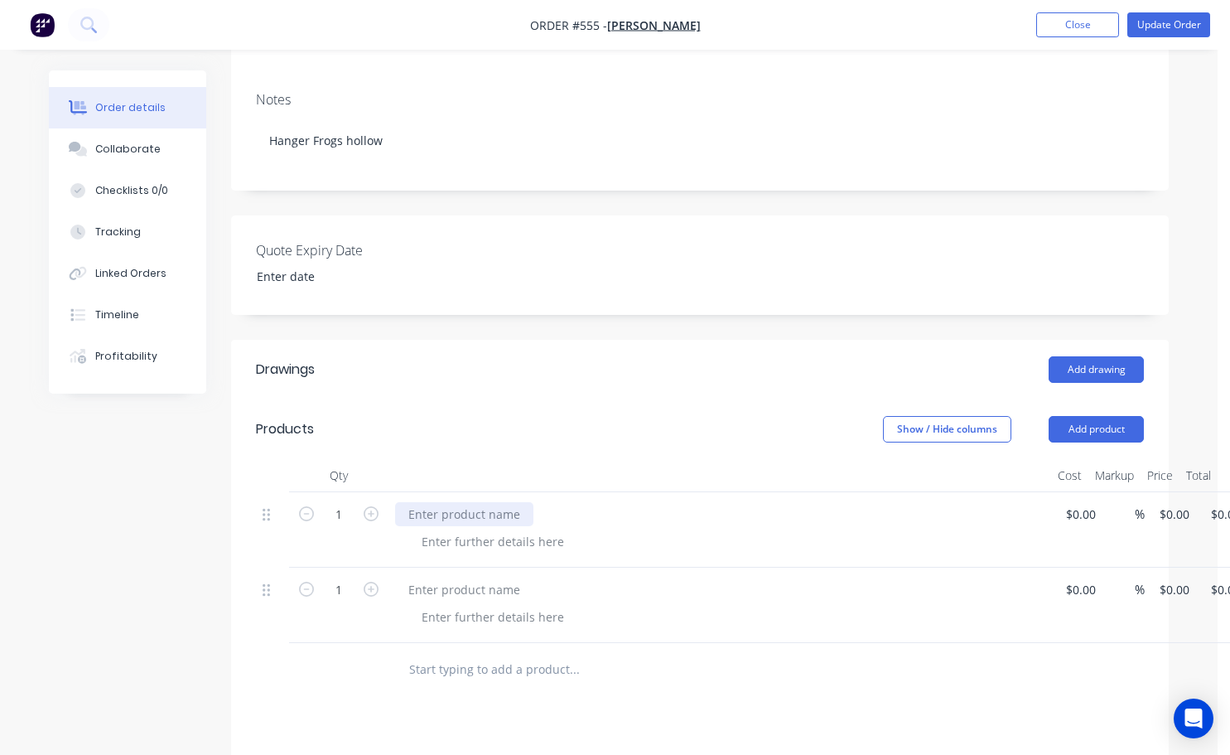
click at [420, 507] on div at bounding box center [464, 514] width 138 height 24
click at [579, 502] on div "To supply and deliver to [GEOGRAPHIC_DATA]" at bounding box center [534, 514] width 278 height 24
click at [616, 502] on div "To supply and deliver to [GEOGRAPHIC_DATA]" at bounding box center [534, 514] width 278 height 24
click at [752, 503] on div "To supply and deliver to [GEOGRAPHIC_DATA] the following:" at bounding box center [573, 514] width 357 height 24
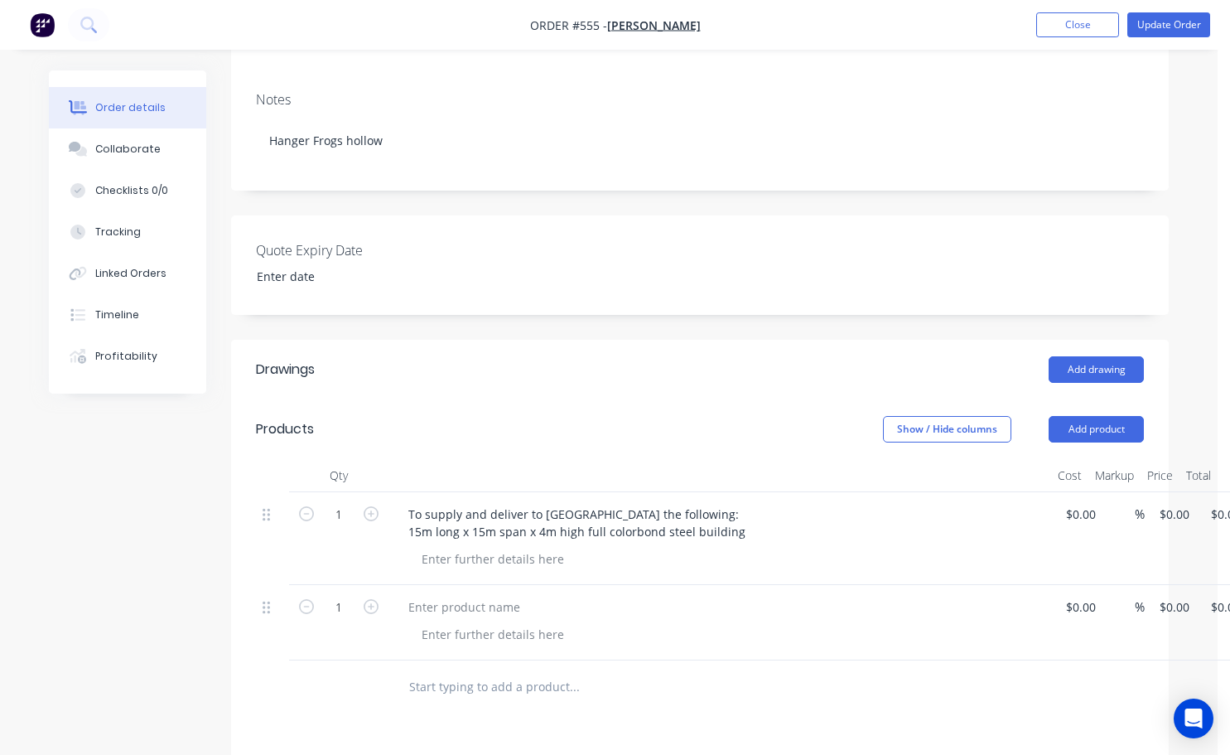
click at [869, 547] on div at bounding box center [727, 559] width 636 height 24
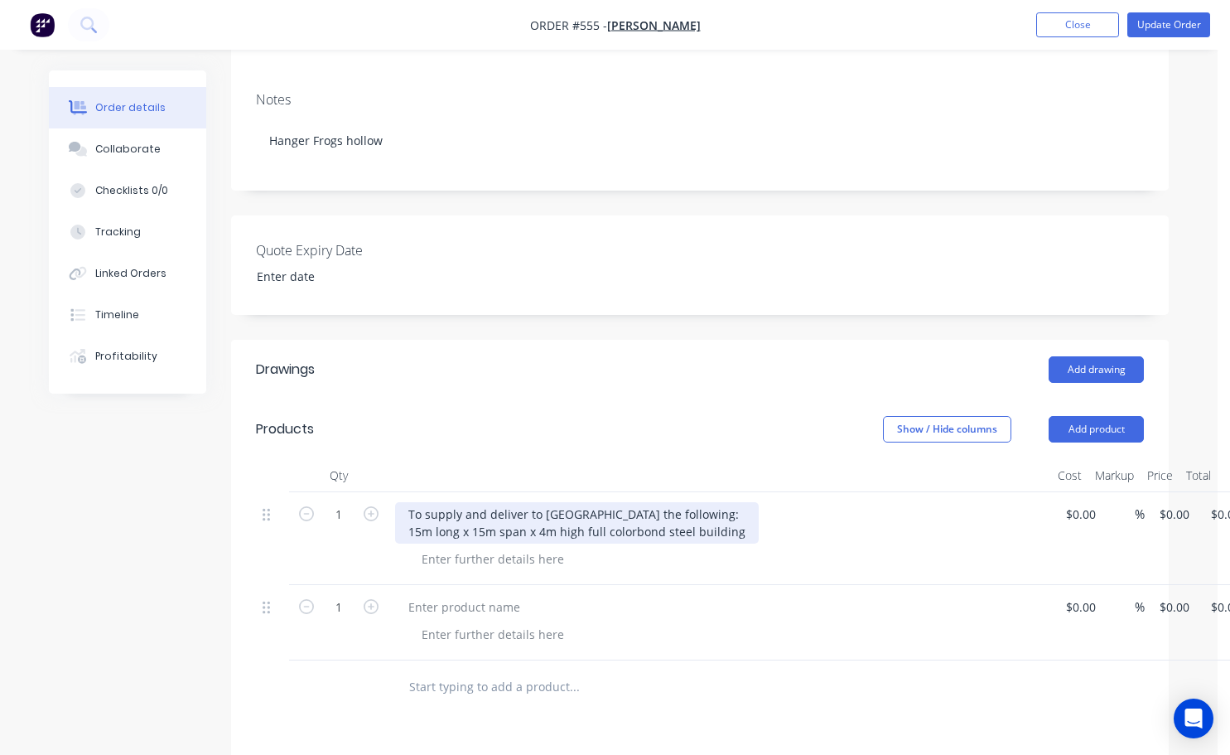
click at [734, 519] on div "To supply and deliver to [GEOGRAPHIC_DATA] the following: 15m long x 15m span x…" at bounding box center [577, 522] width 364 height 41
click at [784, 513] on div "To supply and deliver to [GEOGRAPHIC_DATA] the following: 15m long x 15m span x…" at bounding box center [643, 522] width 497 height 41
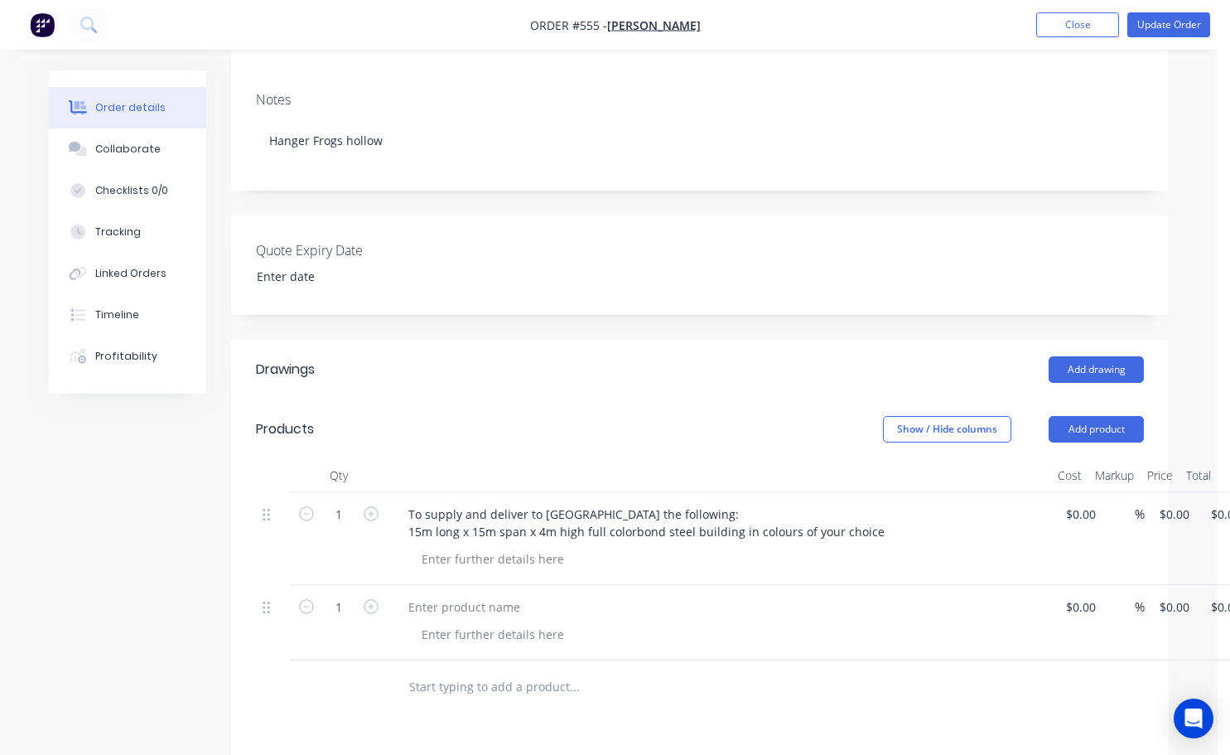
click at [924, 547] on div at bounding box center [727, 559] width 636 height 24
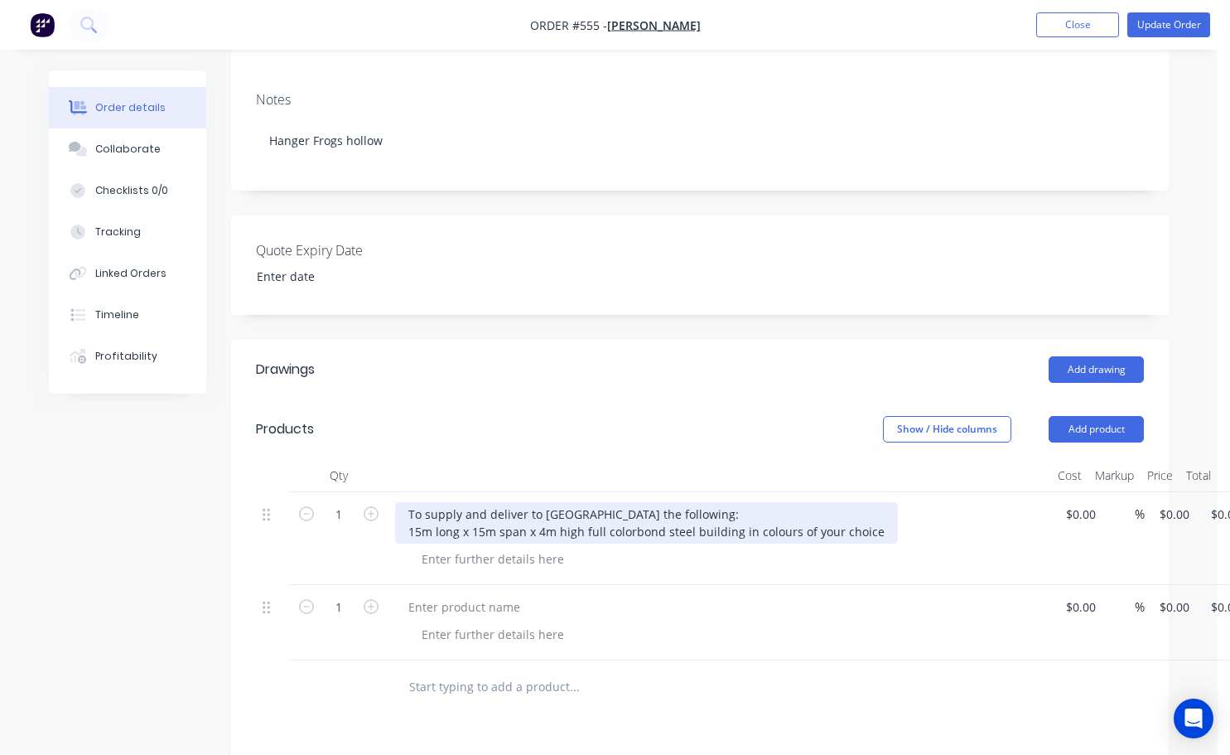
drag, startPoint x: 868, startPoint y: 507, endPoint x: 878, endPoint y: 524, distance: 19.3
click at [868, 508] on div "To supply and deliver to [GEOGRAPHIC_DATA] the following: 15m long x 15m span x…" at bounding box center [646, 522] width 503 height 41
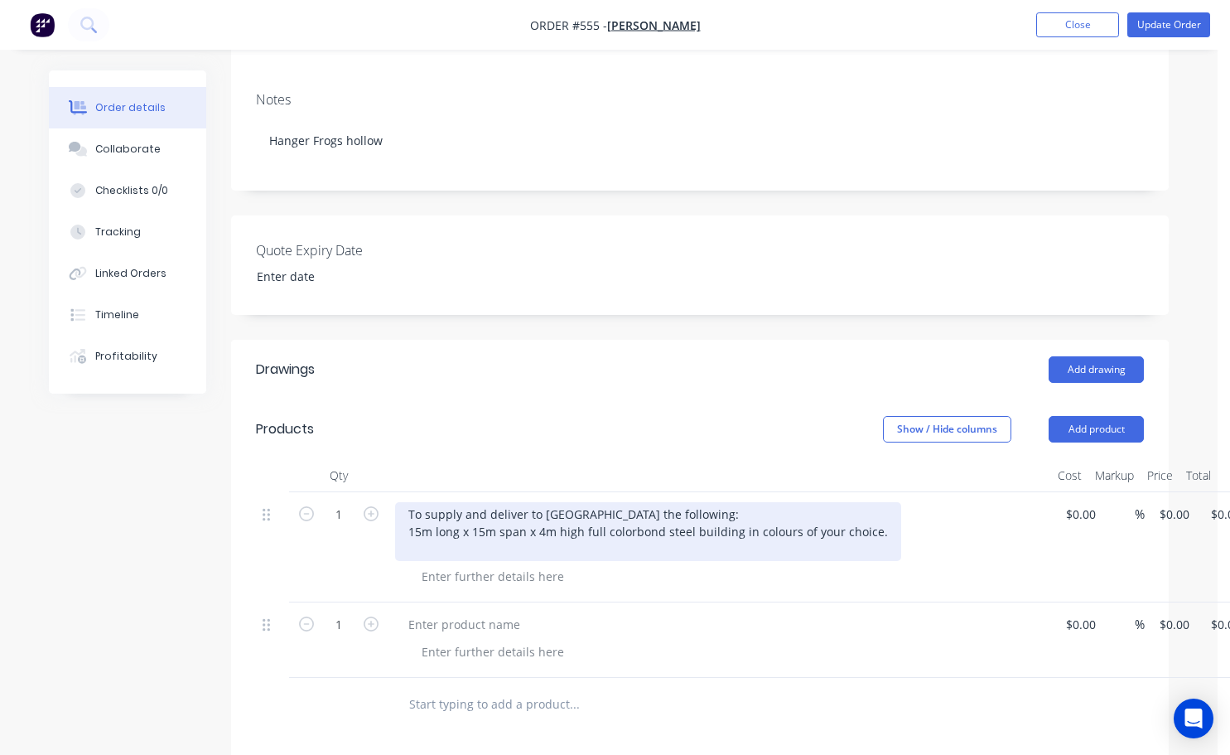
click at [629, 518] on div "To supply and deliver to [GEOGRAPHIC_DATA] the following: 15m long x 15m span x…" at bounding box center [648, 531] width 506 height 59
click at [630, 512] on div "To supply and deliver to [GEOGRAPHIC_DATA] the following: 15m long x 15m span x…" at bounding box center [648, 531] width 506 height 59
click at [645, 525] on div "To supply and deliver to [GEOGRAPHIC_DATA] the following: 15m long x 15m span x…" at bounding box center [648, 531] width 506 height 59
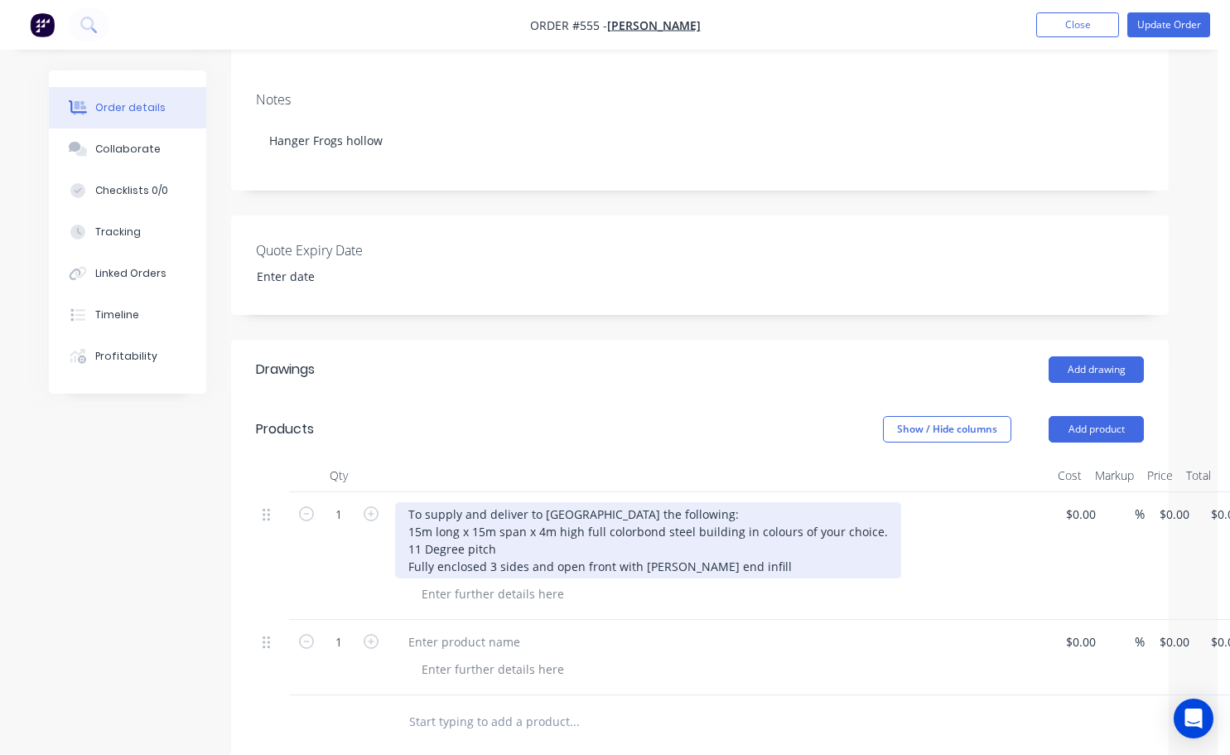
click at [487, 548] on div "To supply and deliver to [GEOGRAPHIC_DATA] the following: 15m long x 15m span x…" at bounding box center [648, 540] width 506 height 76
click at [566, 550] on div "To supply and deliver to [GEOGRAPHIC_DATA] the following: 15m long x 15m span x…" at bounding box center [648, 540] width 506 height 76
click at [487, 549] on div "To supply and deliver to [GEOGRAPHIC_DATA] the following: 15m long x 15m span x…" at bounding box center [648, 540] width 506 height 76
click at [670, 546] on div "To supply and deliver to [GEOGRAPHIC_DATA] the following: 15m long x 15m span x…" at bounding box center [662, 540] width 535 height 76
click at [789, 546] on div "To supply and deliver to [GEOGRAPHIC_DATA] the following: 15m long x 15m span x…" at bounding box center [648, 540] width 506 height 76
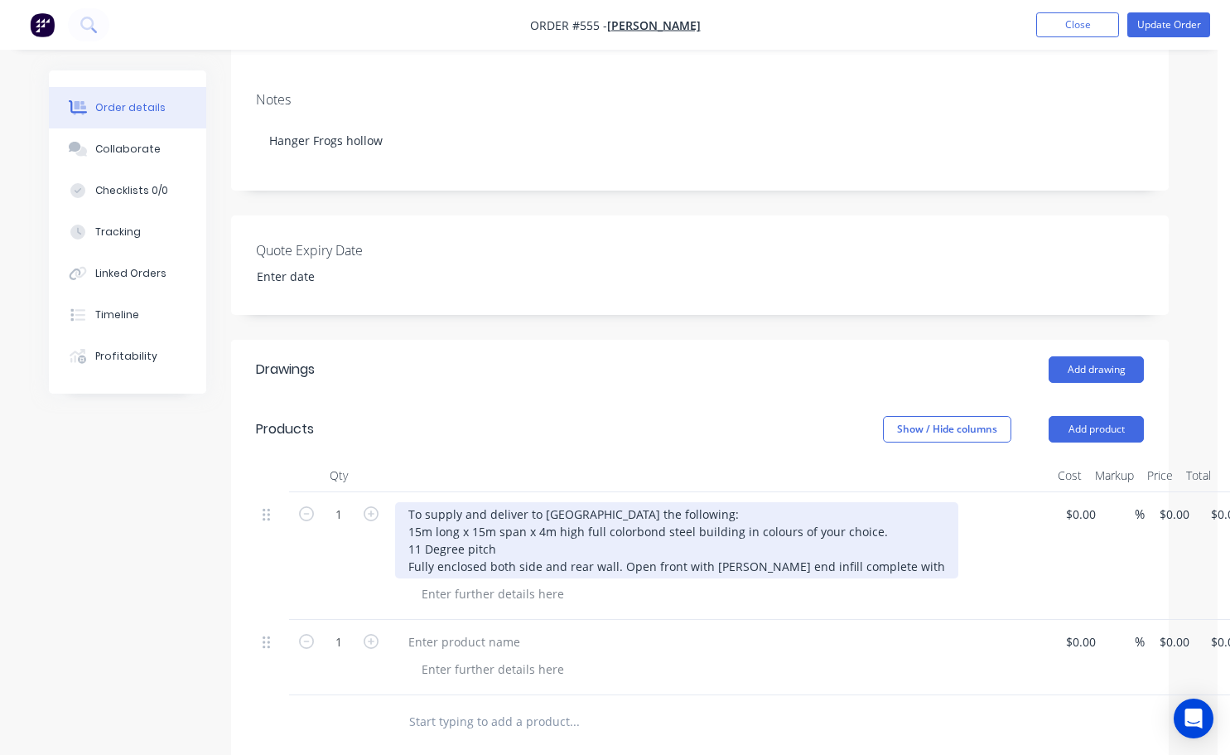
click at [616, 549] on div "To supply and deliver to [GEOGRAPHIC_DATA] the following: 15m long x 15m span x…" at bounding box center [676, 540] width 563 height 76
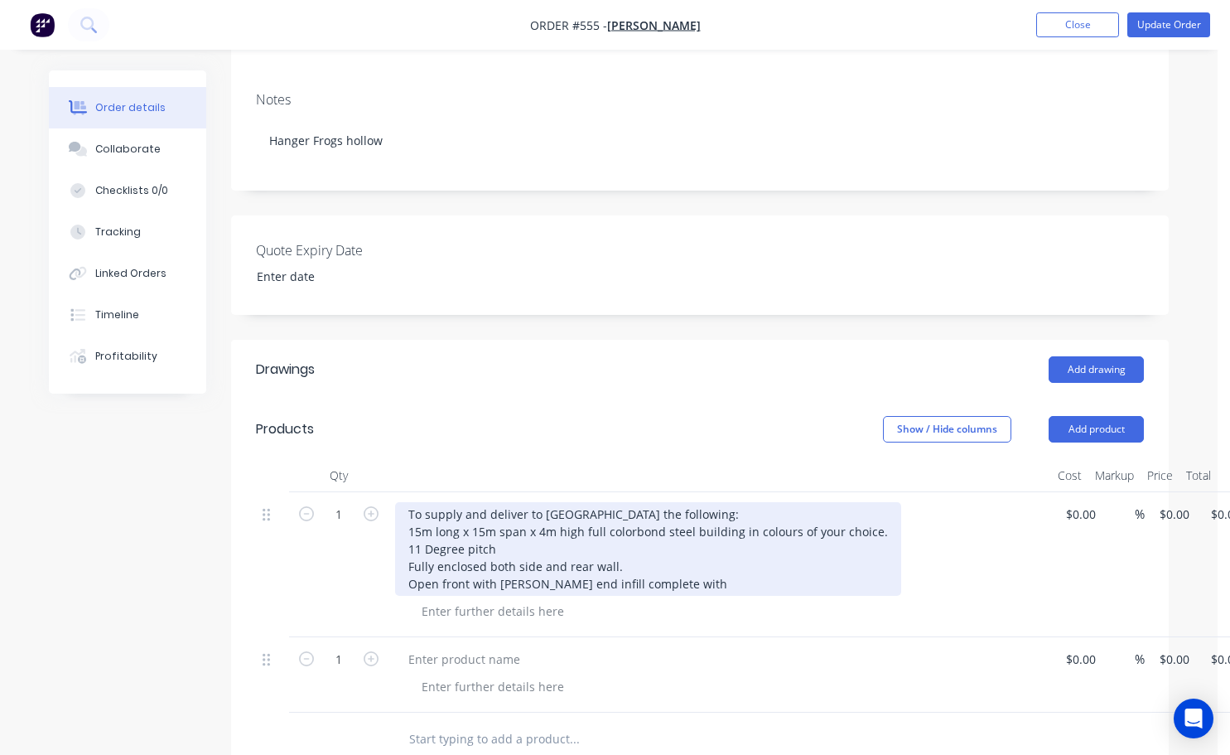
click at [659, 565] on div "To supply and deliver to [GEOGRAPHIC_DATA] the following: 15m long x 15m span x…" at bounding box center [648, 549] width 506 height 94
click at [577, 566] on div "To supply and deliver to [GEOGRAPHIC_DATA] the following: 15m long x 15m span x…" at bounding box center [670, 549] width 550 height 94
click at [714, 568] on div "To supply and deliver to [GEOGRAPHIC_DATA] the following: 15m long x 15m span x…" at bounding box center [671, 549] width 553 height 94
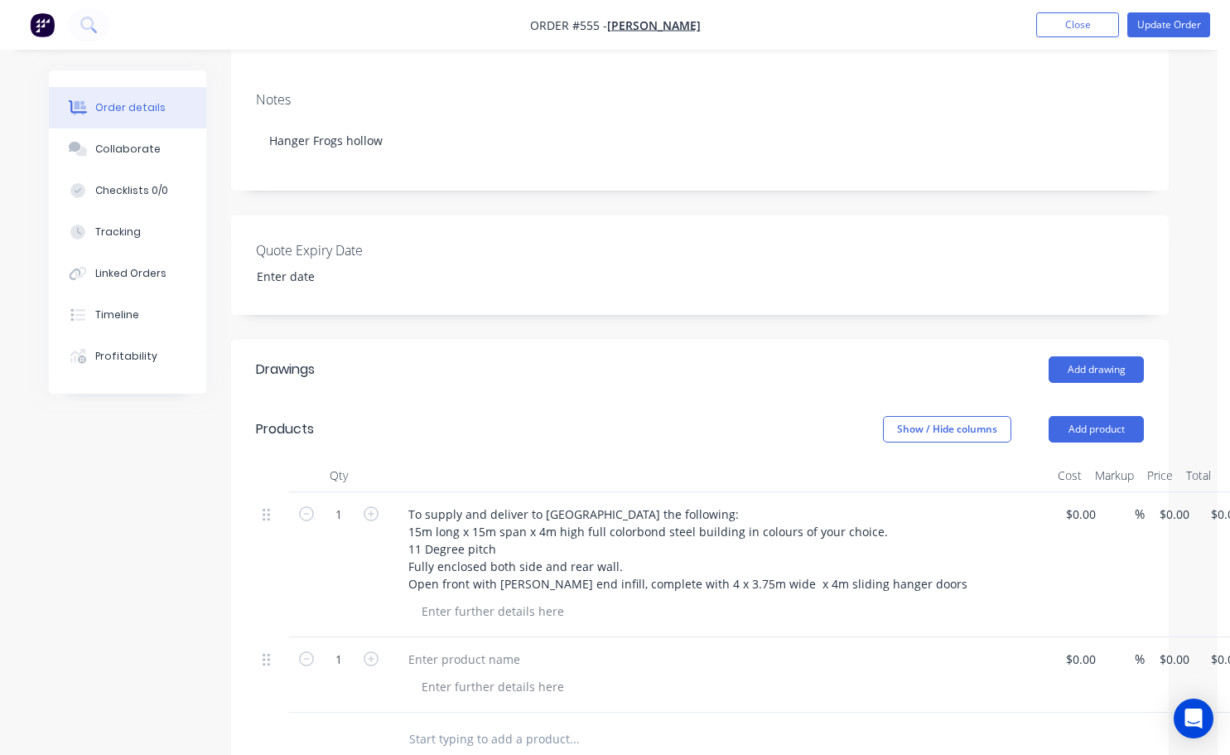
click at [781, 599] on div at bounding box center [727, 611] width 636 height 24
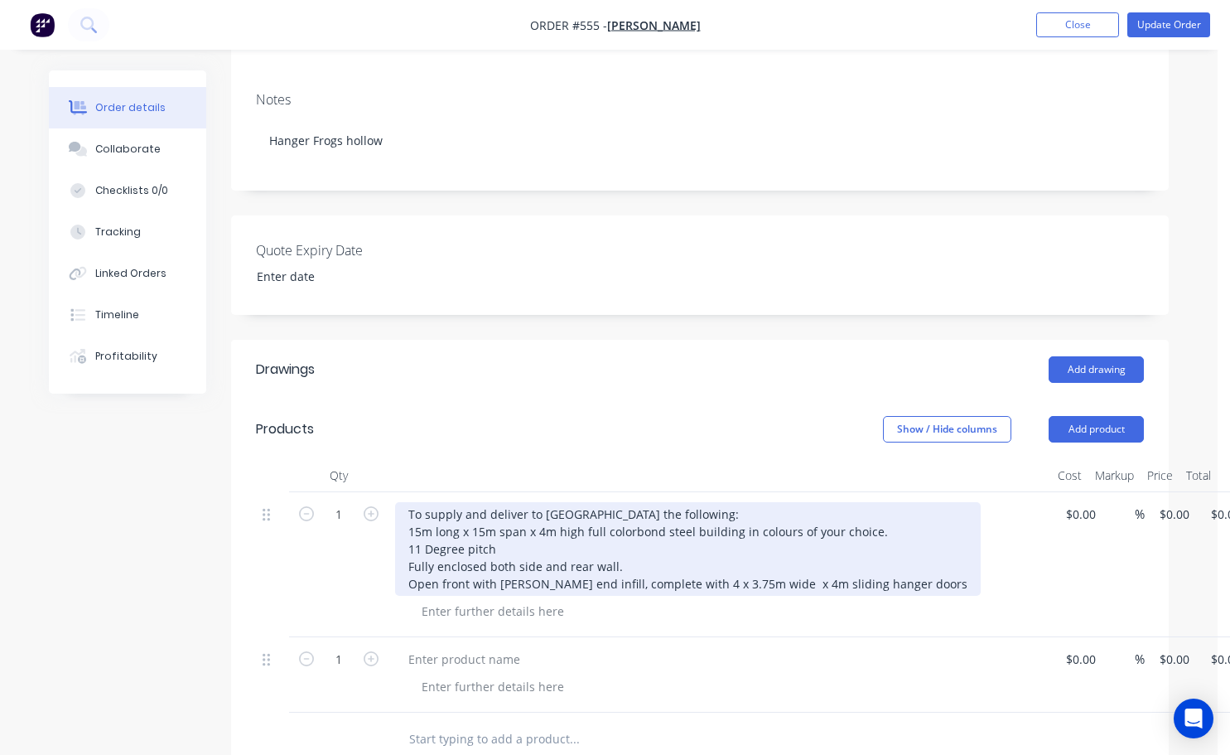
click at [776, 560] on div "To supply and deliver to [GEOGRAPHIC_DATA] the following: 15m long x 15m span x…" at bounding box center [688, 549] width 586 height 94
click at [917, 565] on div "To supply and deliver to [GEOGRAPHIC_DATA] the following: 15m long x 15m span x…" at bounding box center [702, 549] width 615 height 94
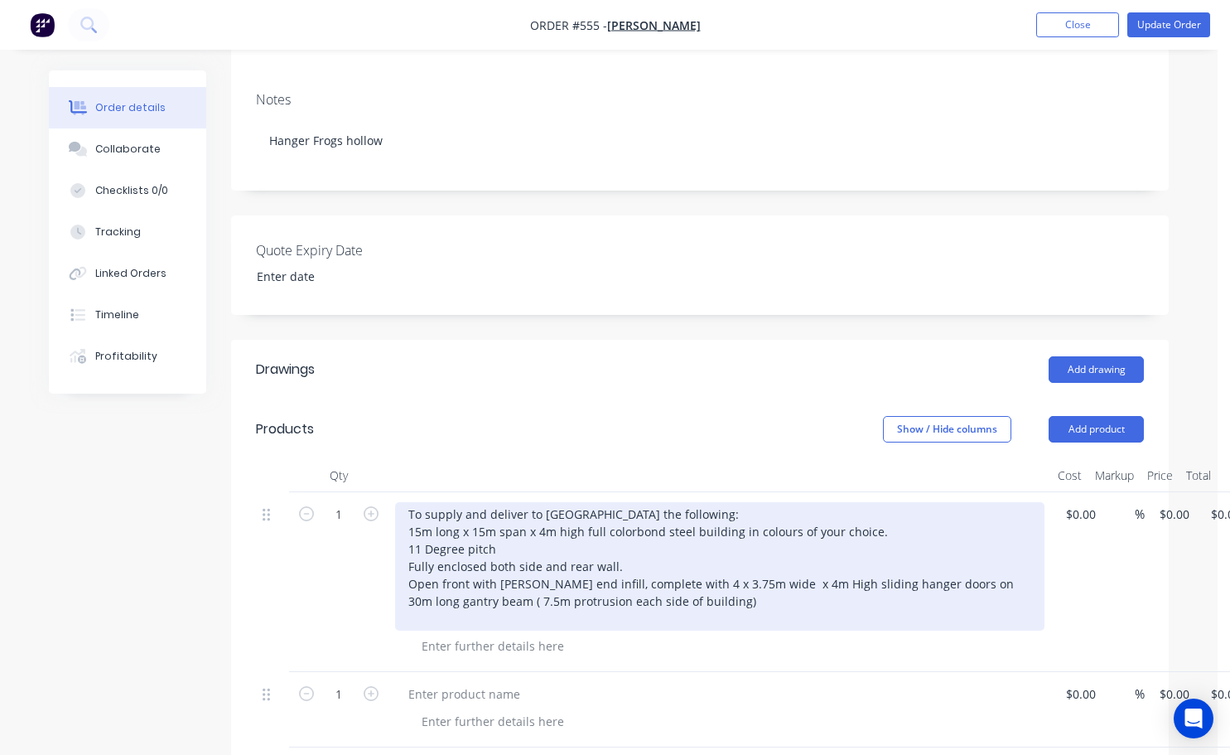
click at [660, 583] on div "To supply and deliver to [GEOGRAPHIC_DATA] the following: 15m long x 15m span x…" at bounding box center [720, 566] width 650 height 128
click at [819, 585] on div "To supply and deliver to [GEOGRAPHIC_DATA] the following: 15m long x 15m span x…" at bounding box center [720, 566] width 650 height 128
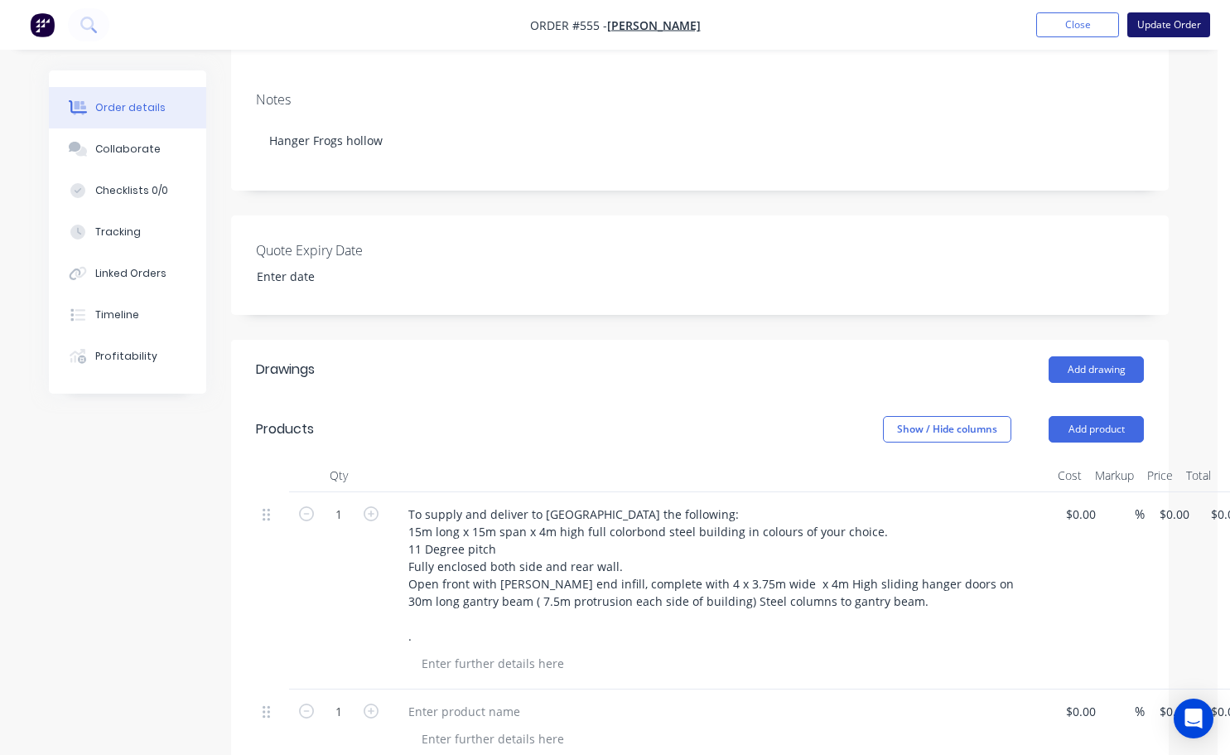
click at [1159, 22] on button "Update Order" at bounding box center [1169, 24] width 83 height 25
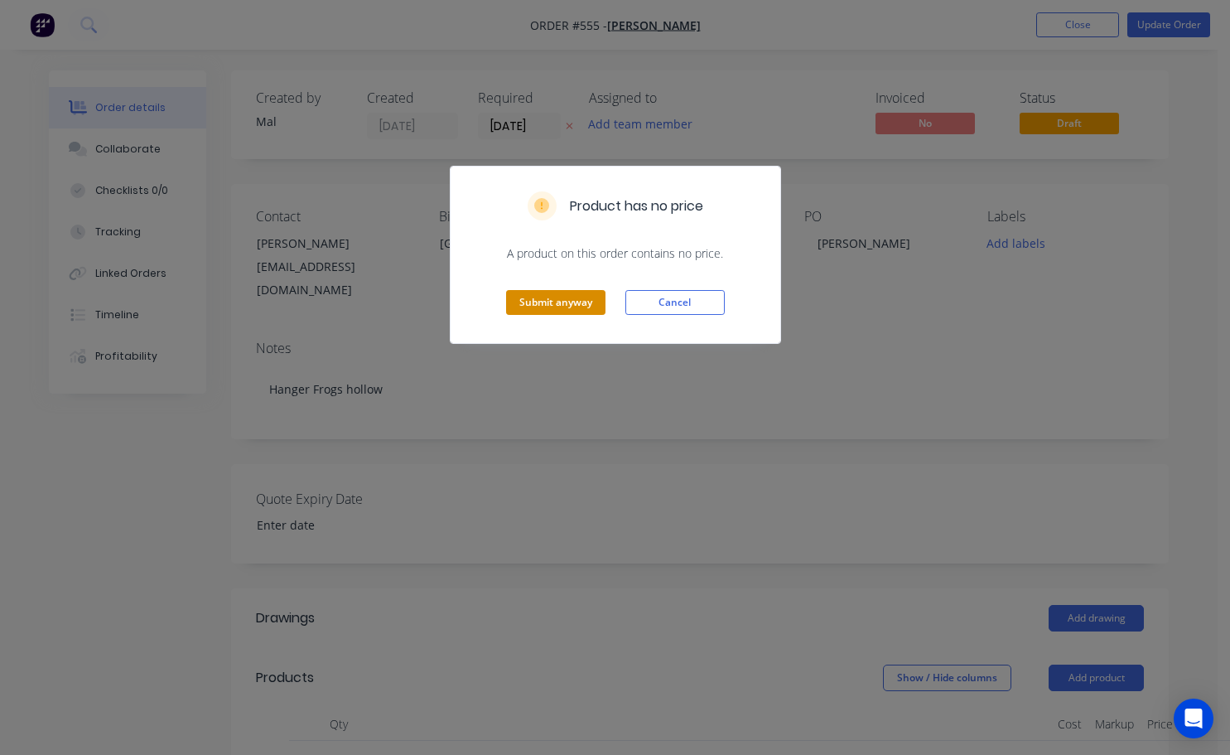
click at [544, 301] on button "Submit anyway" at bounding box center [555, 302] width 99 height 25
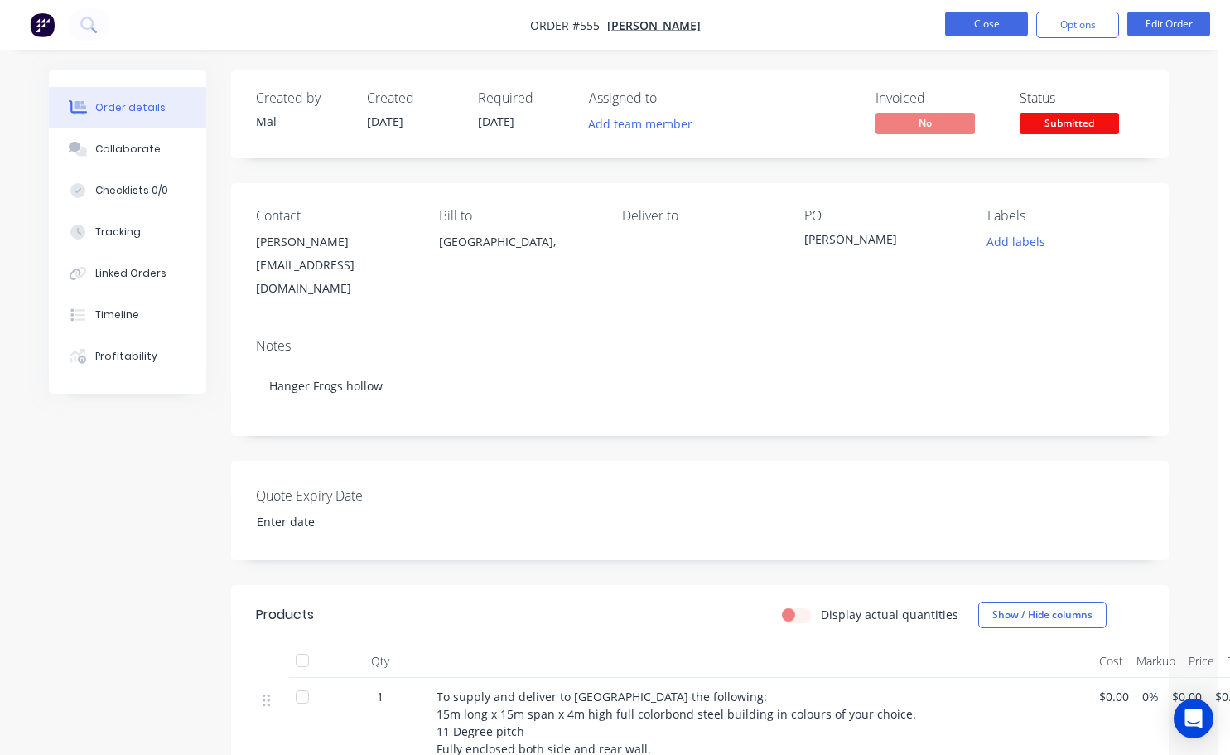
click at [1002, 31] on button "Close" at bounding box center [986, 24] width 83 height 25
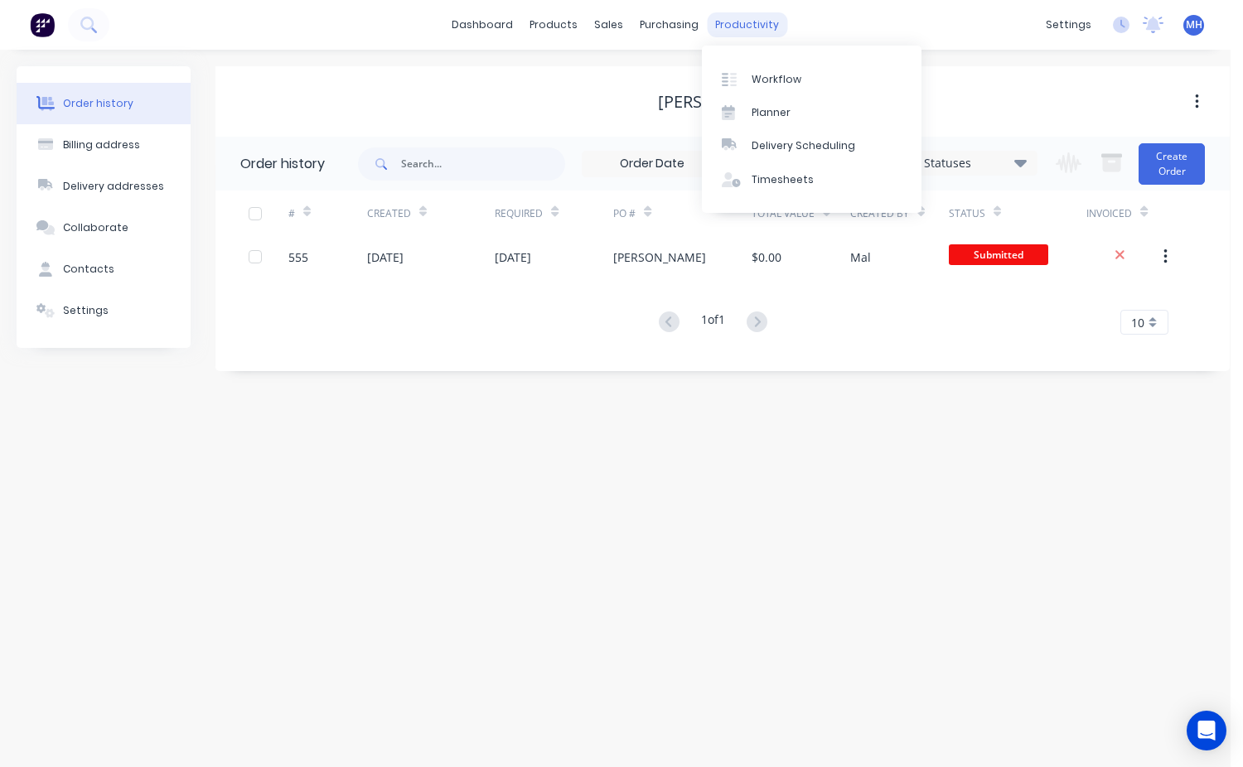
click at [733, 15] on div "productivity" at bounding box center [747, 24] width 80 height 25
click at [774, 79] on div "Workflow" at bounding box center [777, 79] width 50 height 15
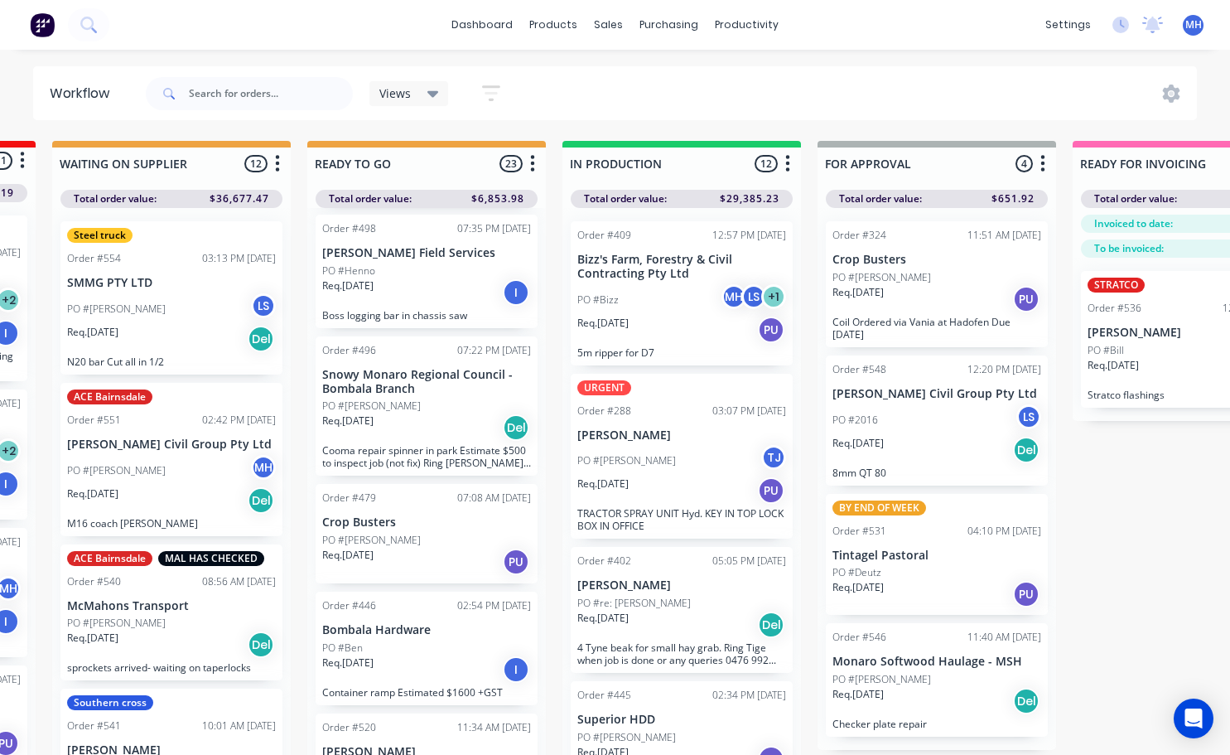
scroll to position [0, 497]
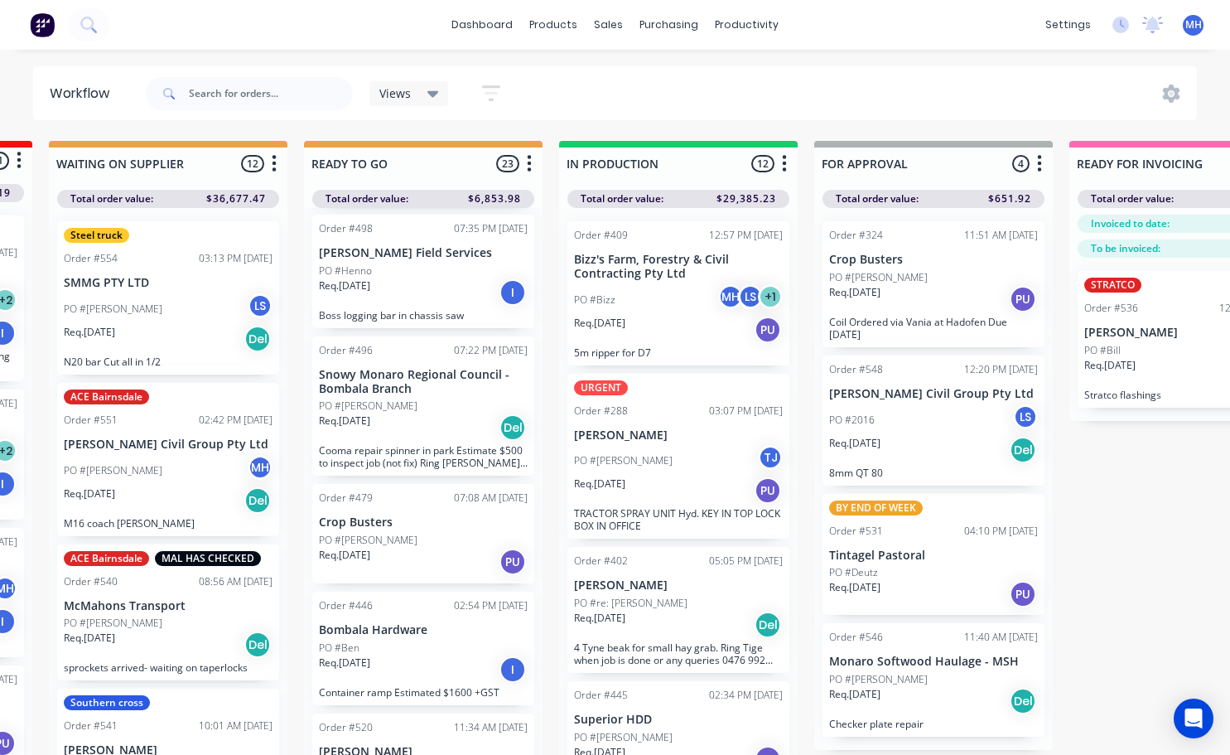
click at [421, 548] on div "PO #[PERSON_NAME]" at bounding box center [423, 540] width 209 height 15
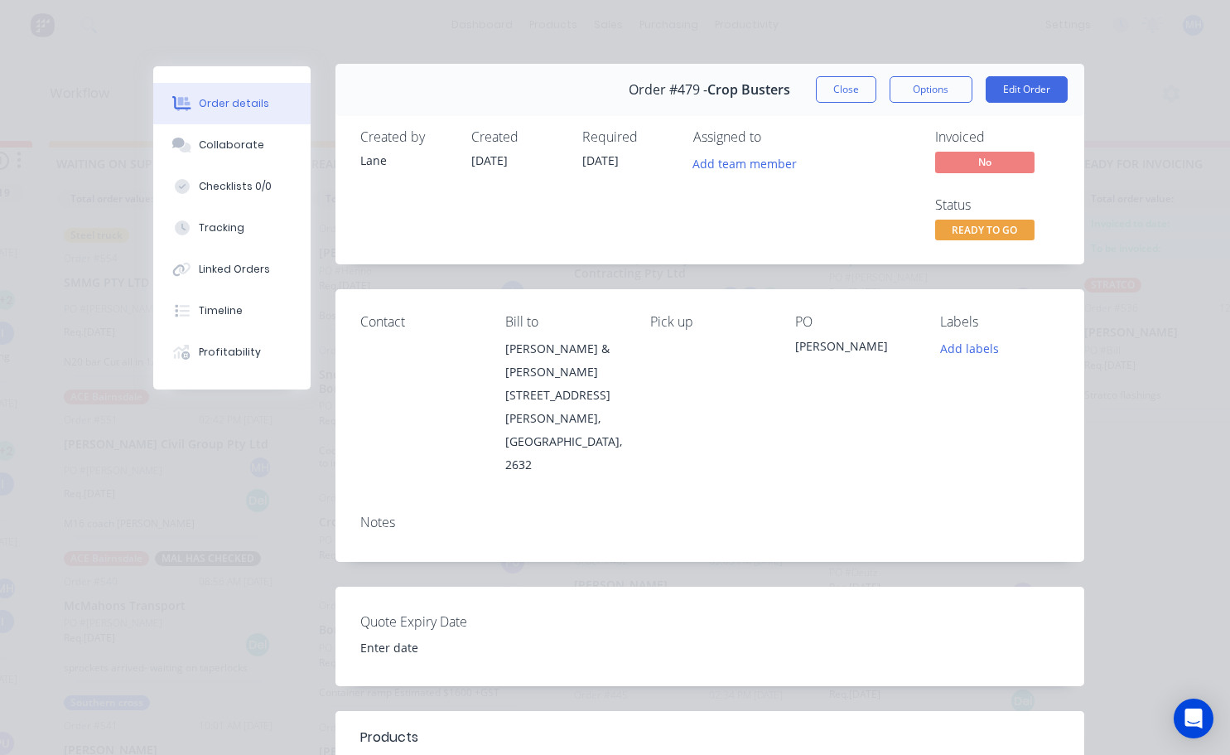
scroll to position [0, 0]
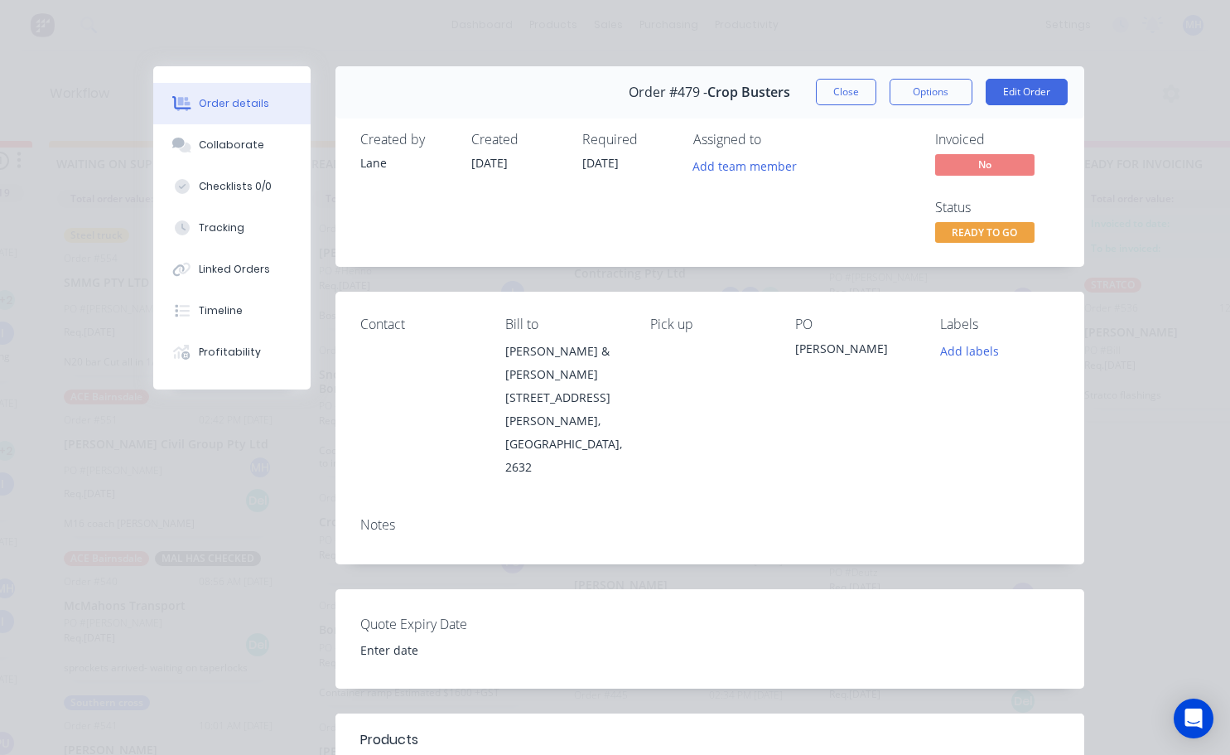
click at [381, 325] on div "Contact" at bounding box center [419, 325] width 118 height 16
click at [858, 94] on button "Close" at bounding box center [846, 92] width 60 height 27
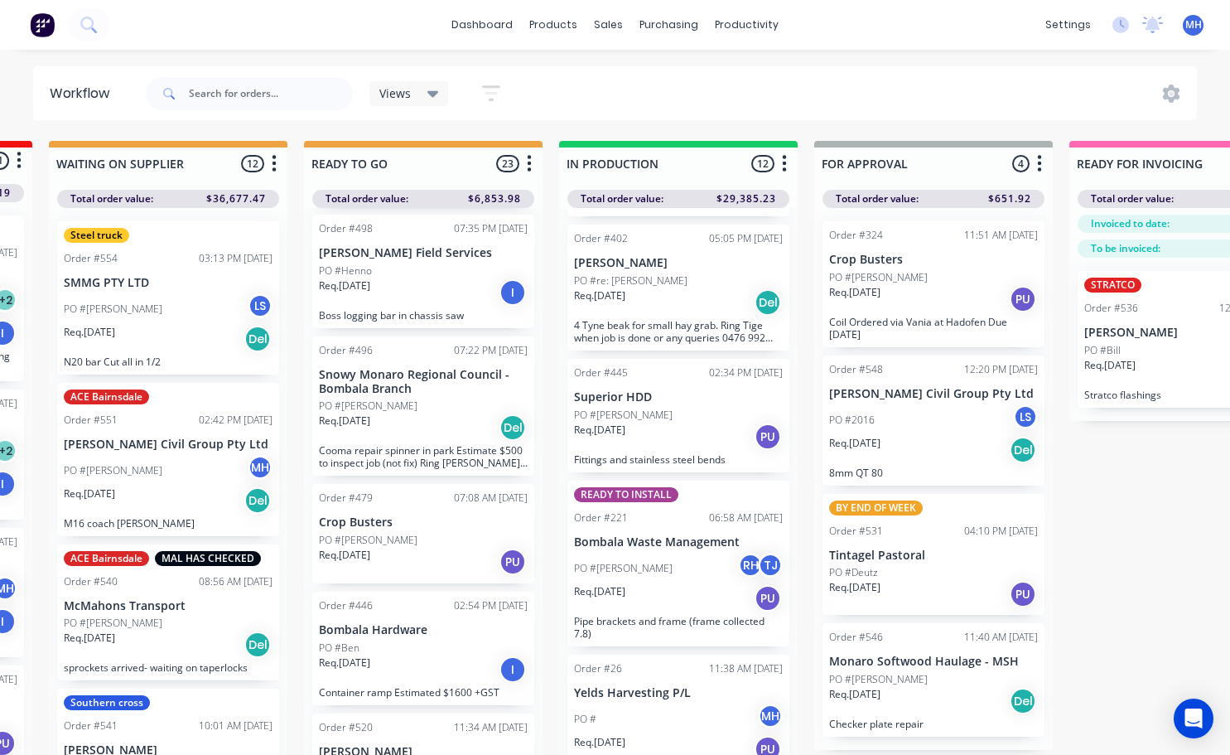
scroll to position [331, 0]
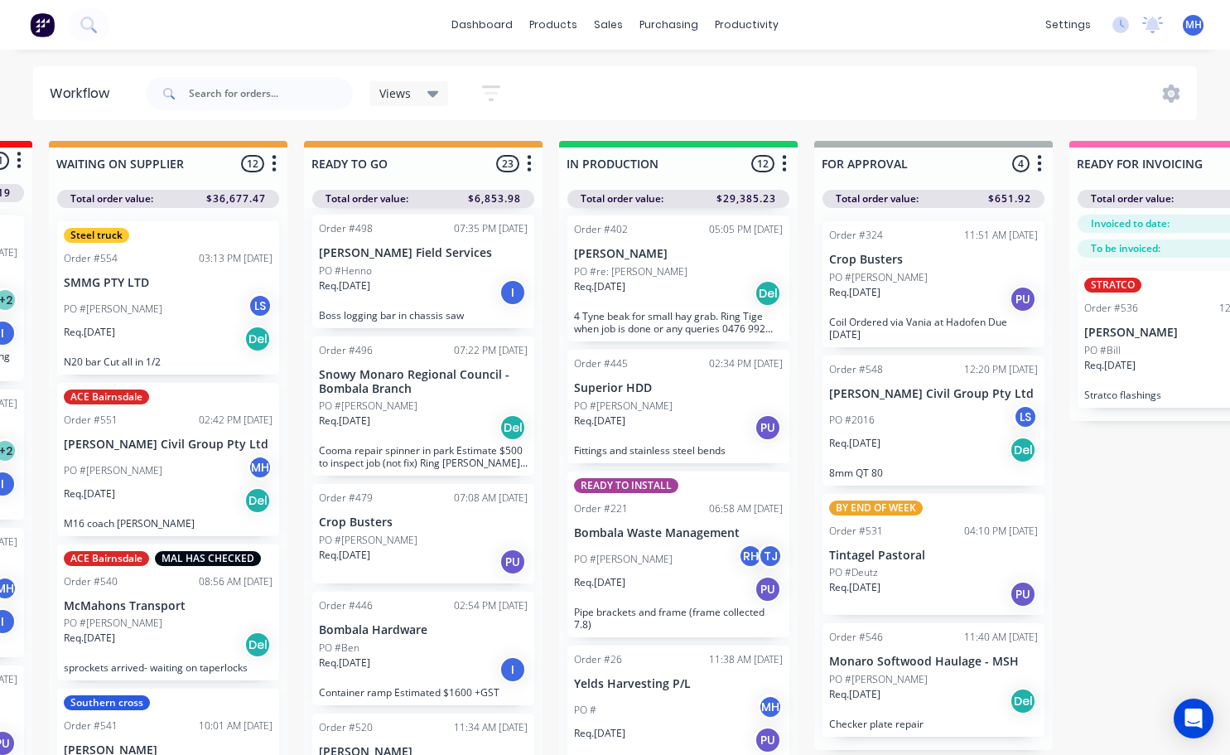
click at [911, 300] on div "Req. [DATE] PU" at bounding box center [933, 299] width 209 height 28
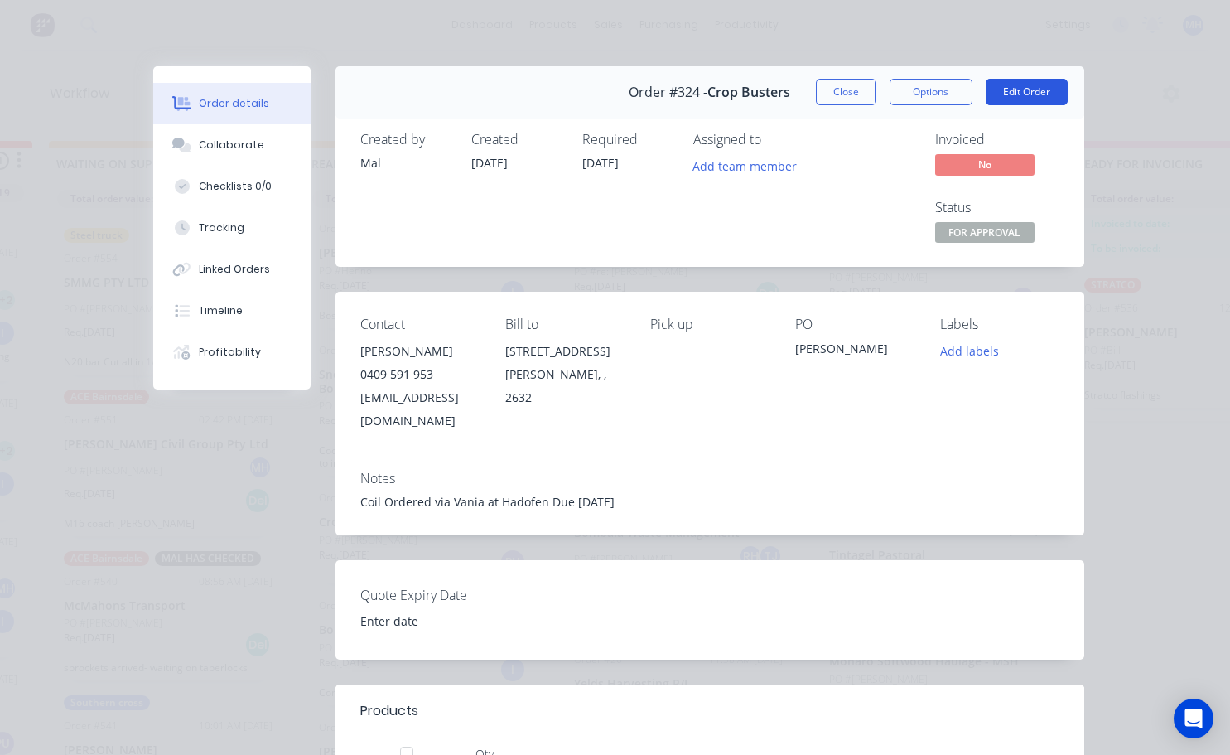
click at [998, 96] on button "Edit Order" at bounding box center [1027, 92] width 82 height 27
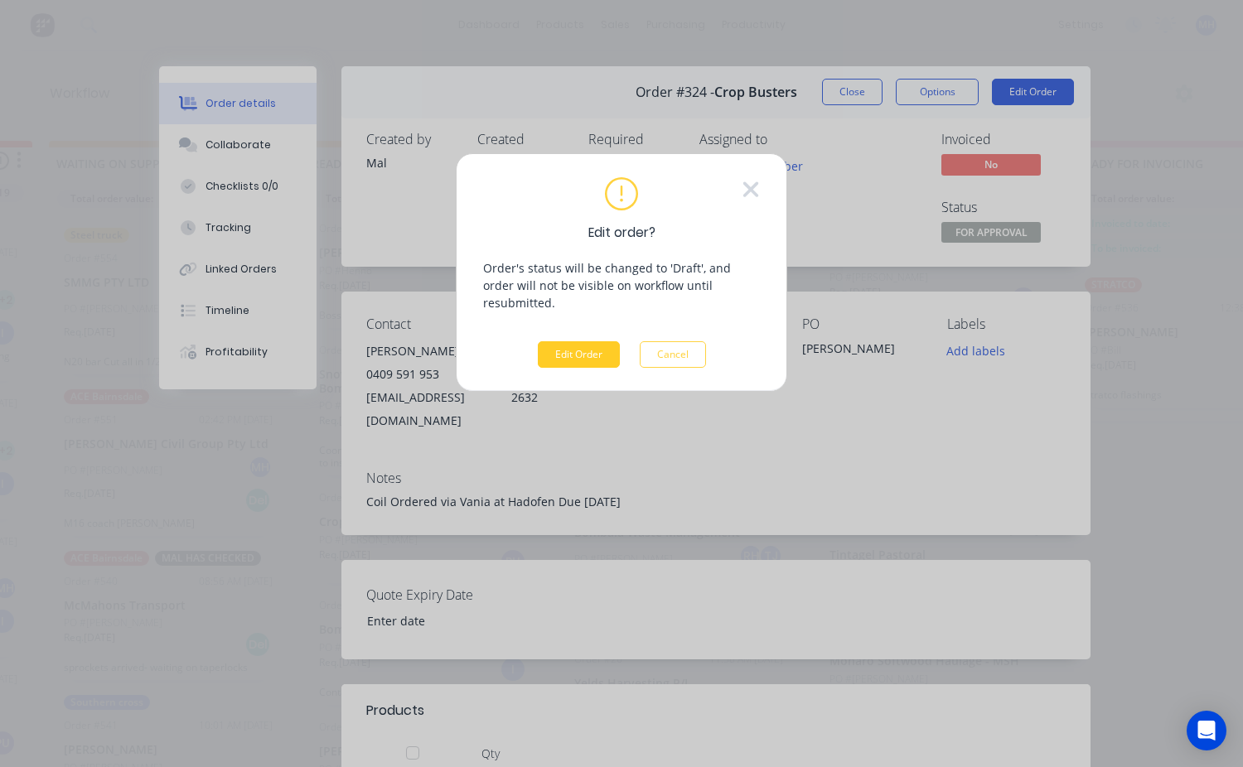
click at [596, 341] on button "Edit Order" at bounding box center [579, 354] width 82 height 27
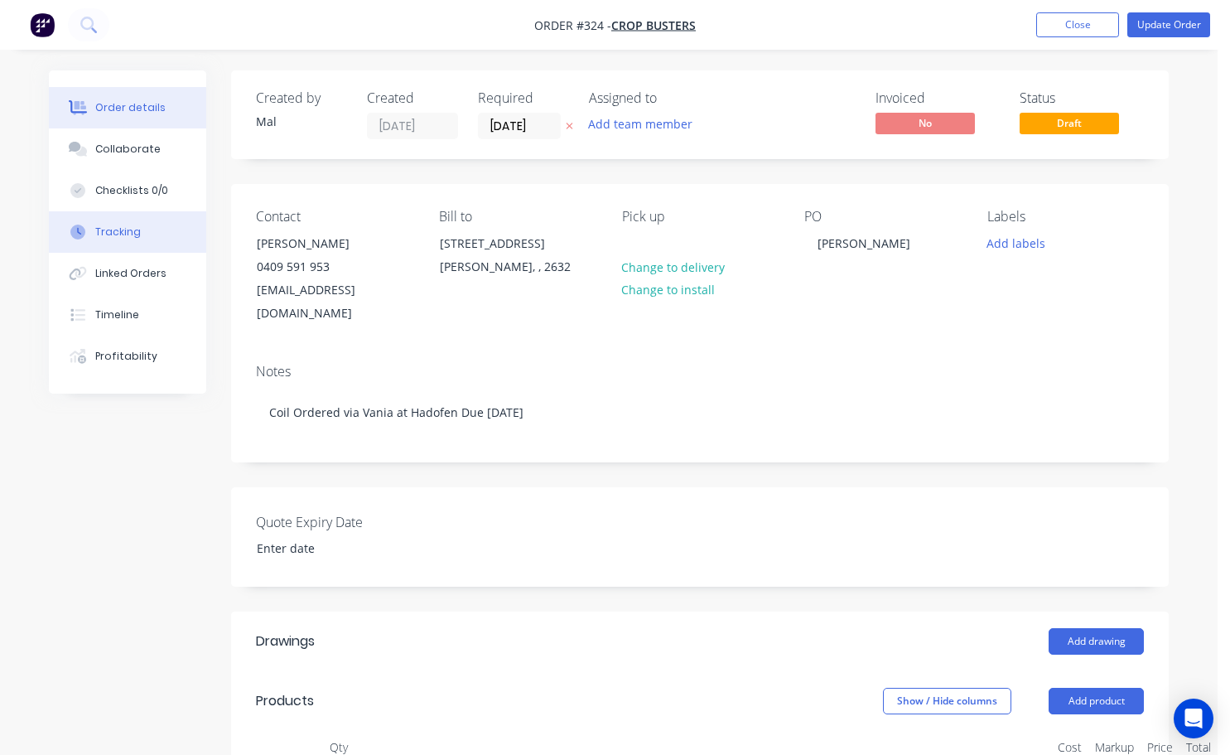
click at [123, 229] on div "Tracking" at bounding box center [118, 232] width 46 height 15
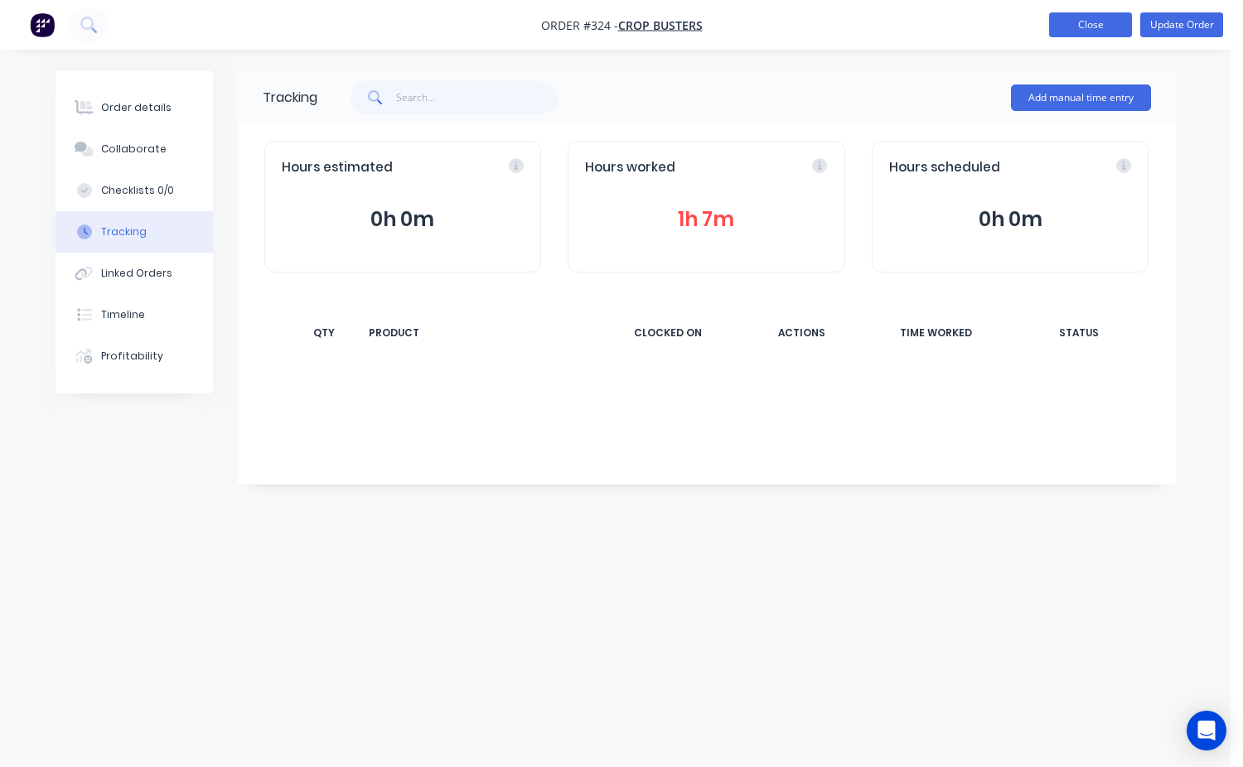
click at [1094, 22] on button "Close" at bounding box center [1090, 24] width 83 height 25
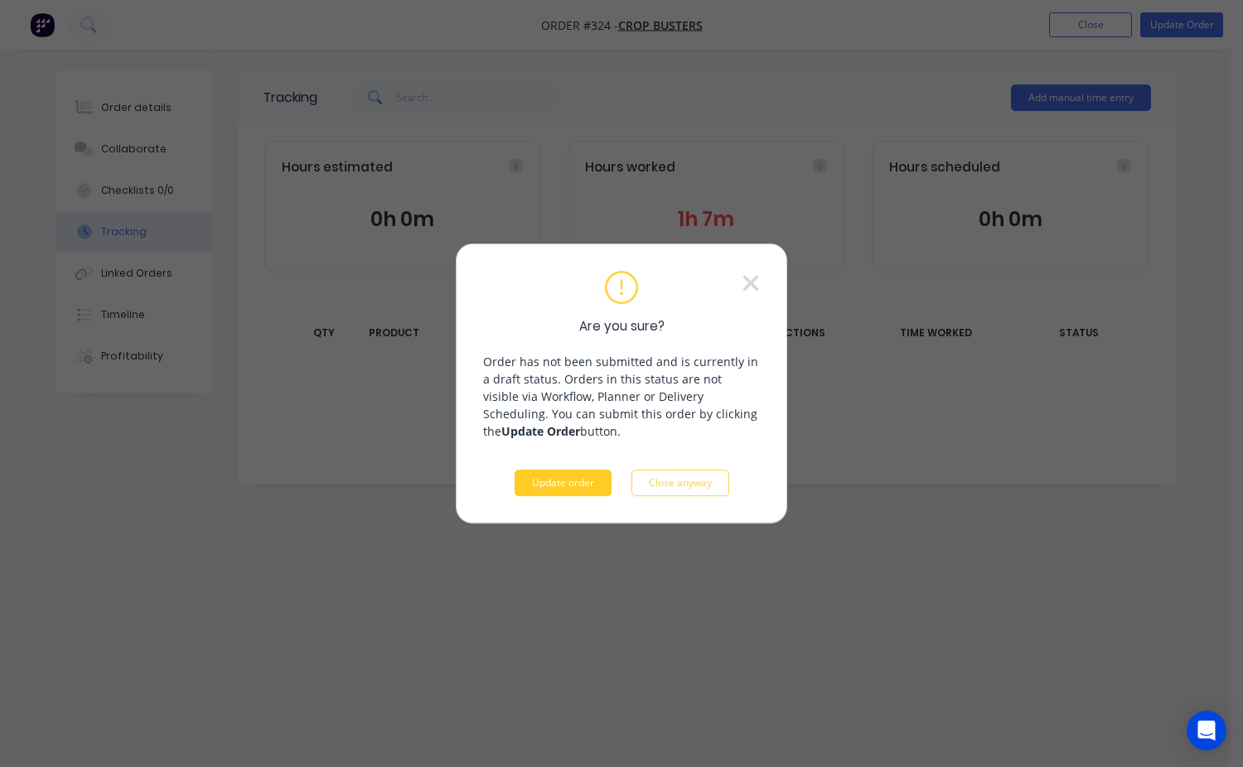
click at [587, 484] on button "Update order" at bounding box center [563, 483] width 97 height 27
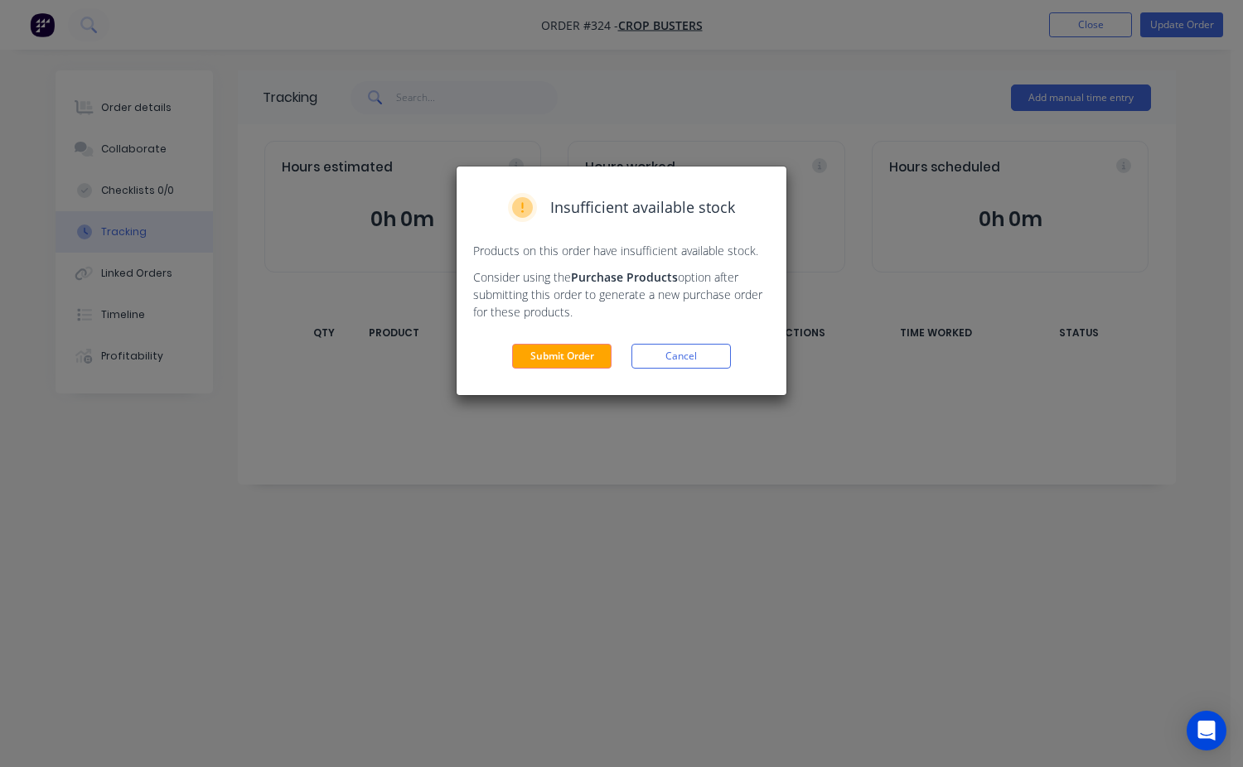
click at [583, 371] on div "Insufficient available stock Products on this order have insufficient available…" at bounding box center [622, 281] width 330 height 229
click at [583, 367] on button "Submit Order" at bounding box center [561, 356] width 99 height 25
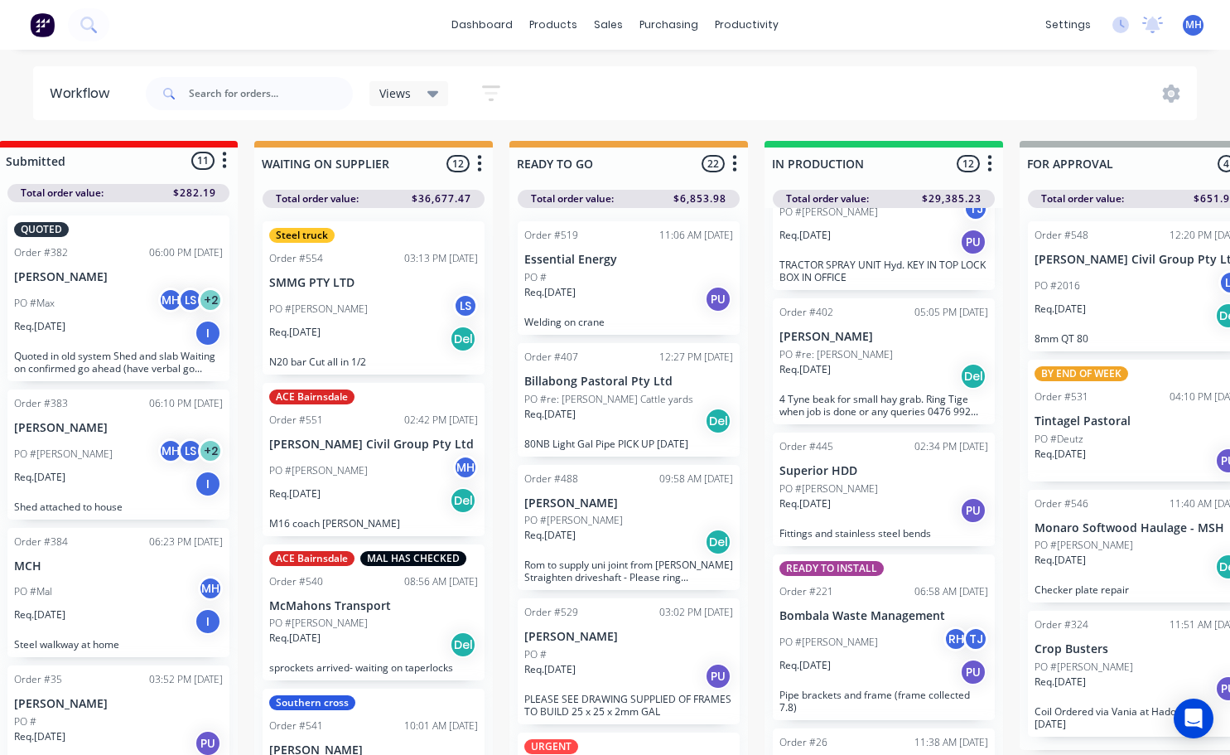
scroll to position [0, 288]
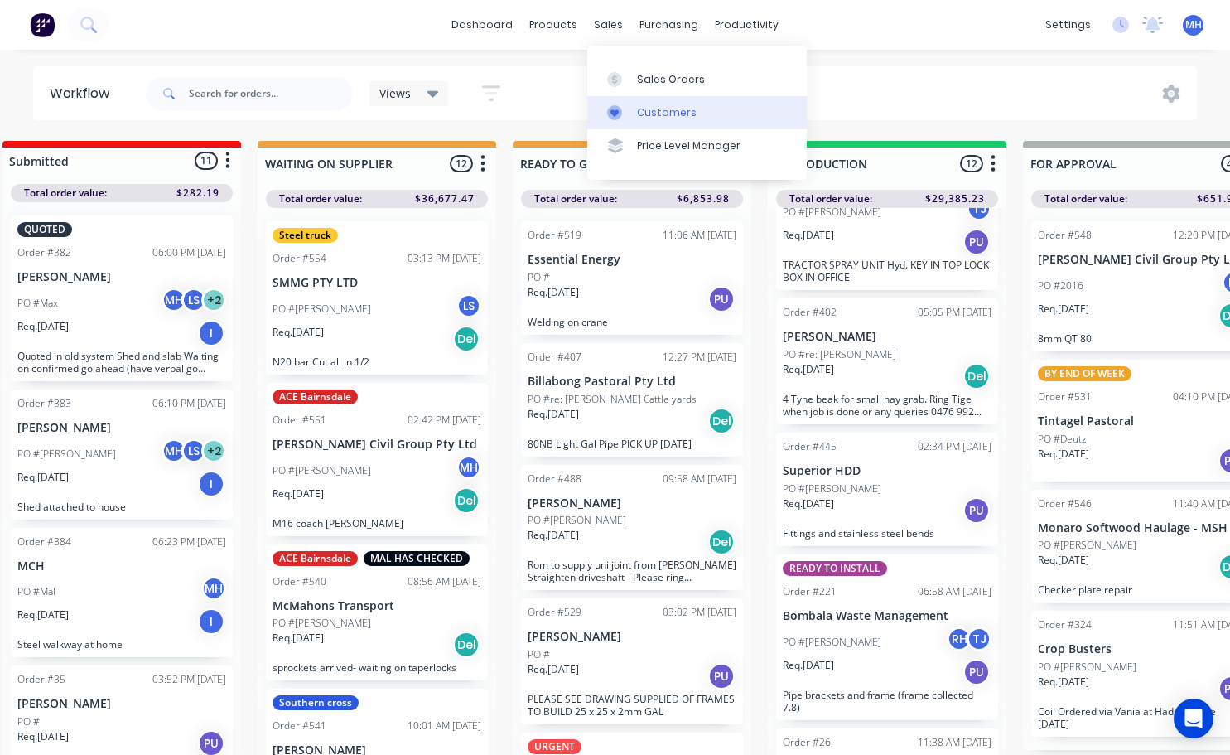
click at [635, 116] on link "Customers" at bounding box center [697, 112] width 220 height 33
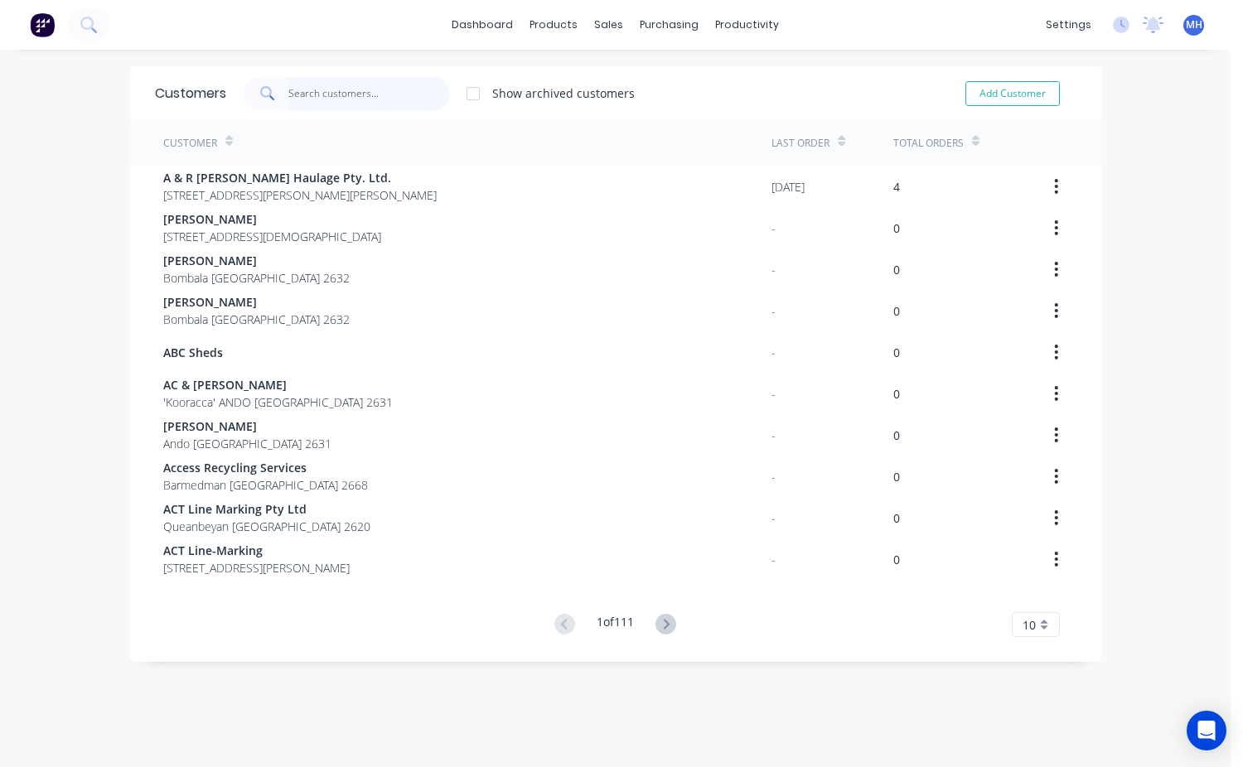
click at [331, 87] on input "text" at bounding box center [369, 93] width 162 height 33
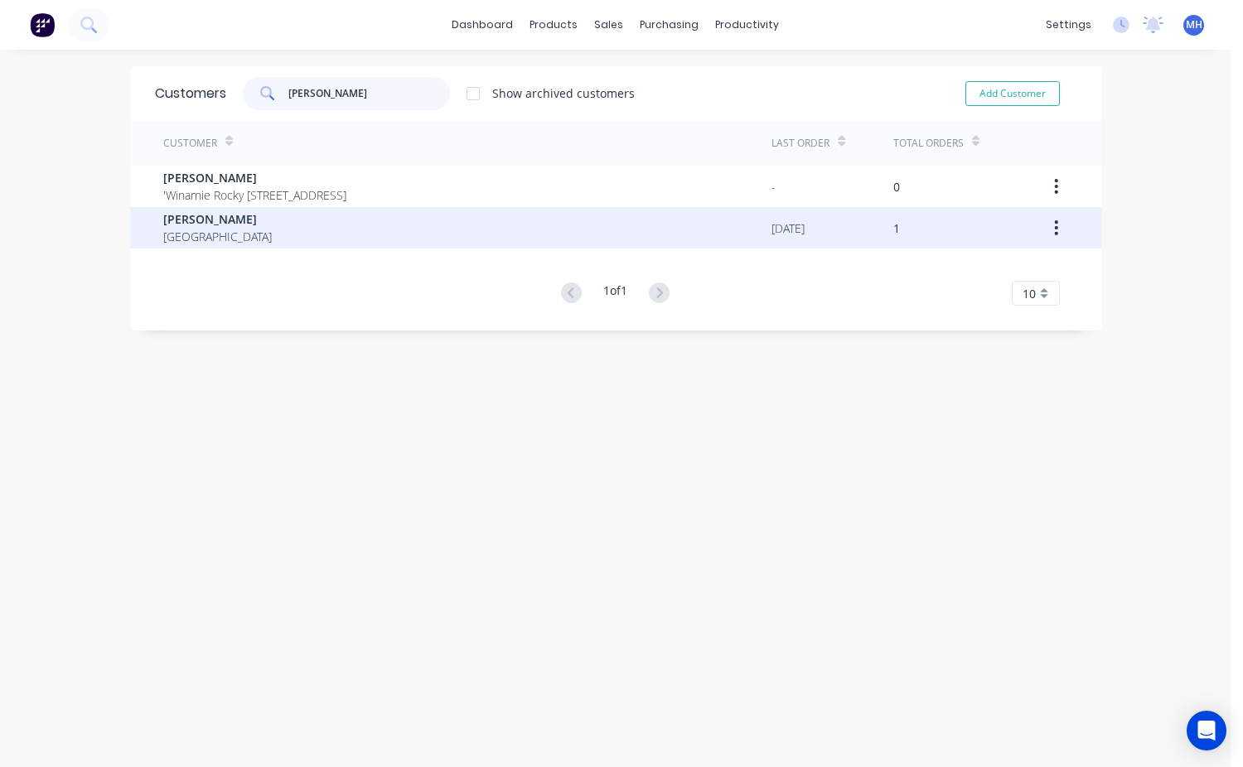
type input "[PERSON_NAME]"
click at [230, 219] on span "[PERSON_NAME]" at bounding box center [217, 218] width 109 height 17
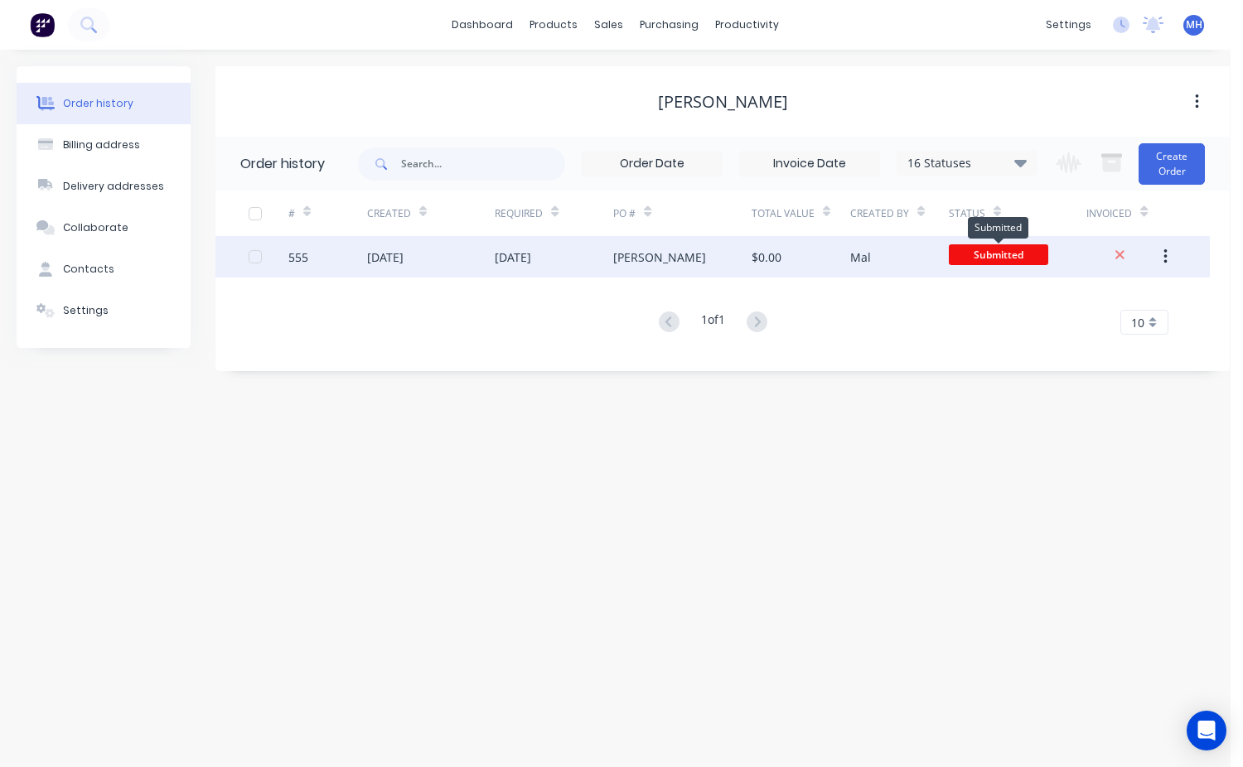
click at [969, 254] on span "Submitted" at bounding box center [998, 254] width 99 height 21
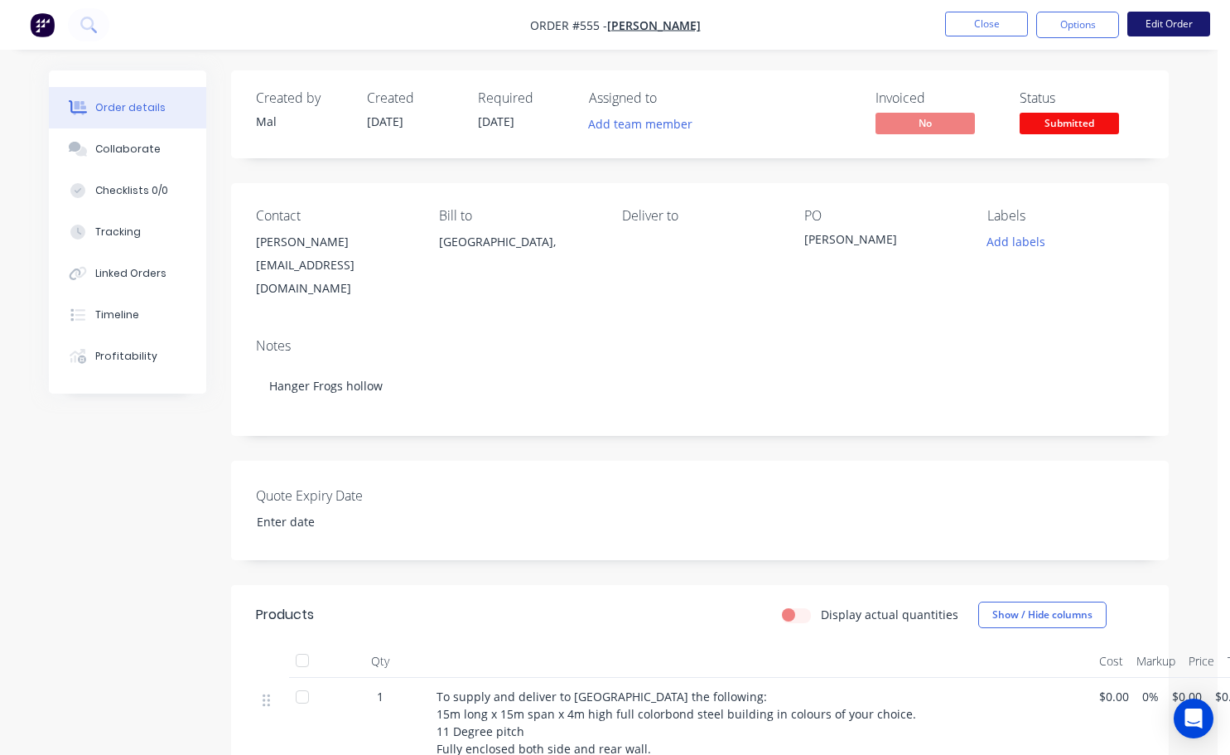
click at [1184, 17] on button "Edit Order" at bounding box center [1169, 24] width 83 height 25
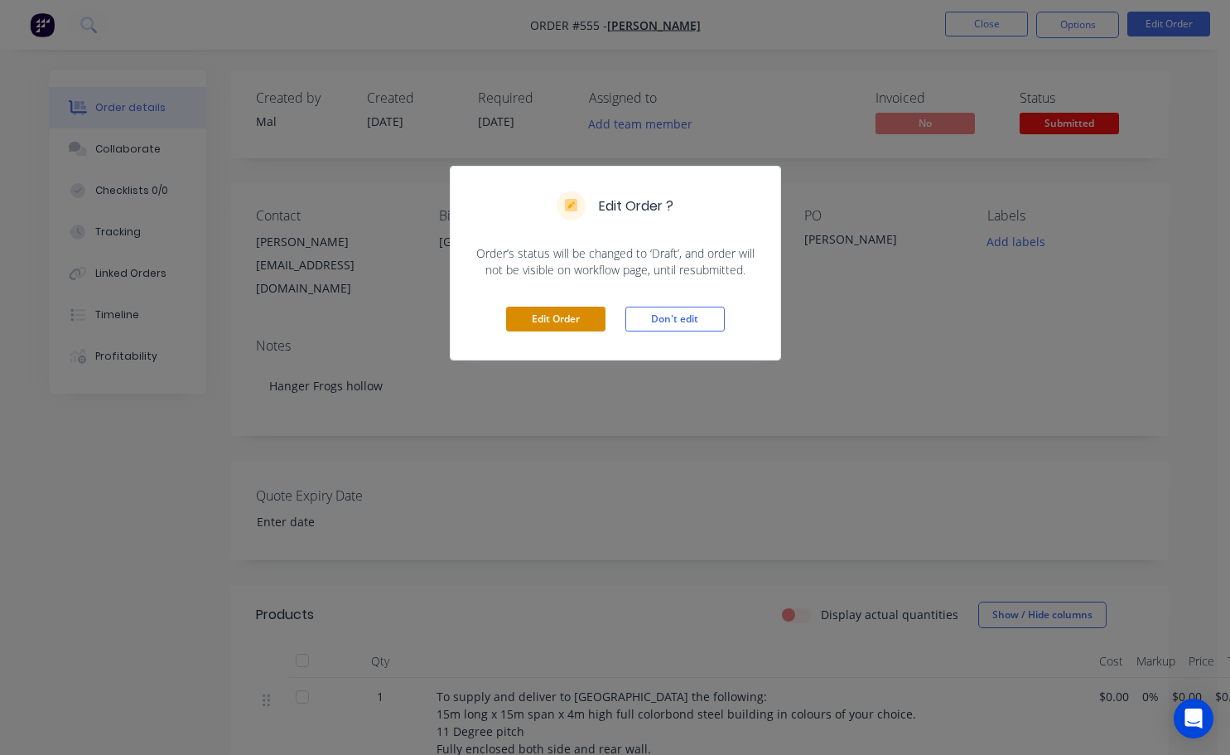
click at [578, 316] on button "Edit Order" at bounding box center [555, 319] width 99 height 25
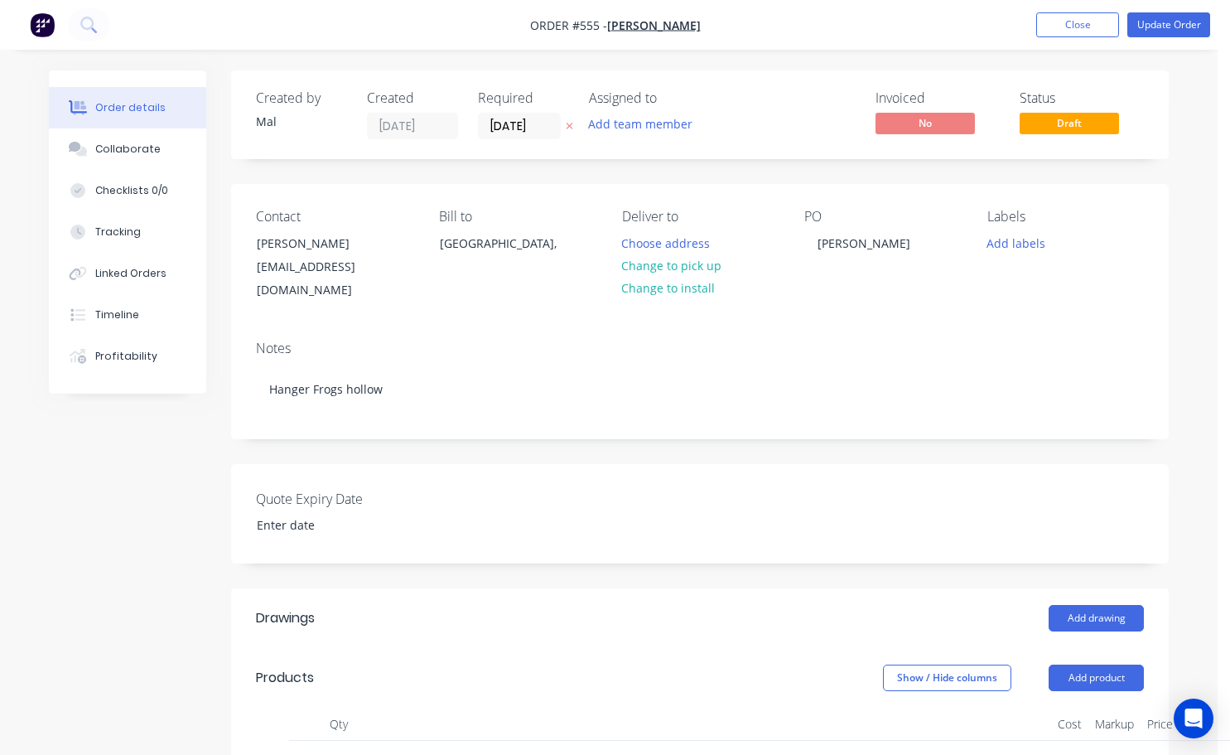
scroll to position [331, 0]
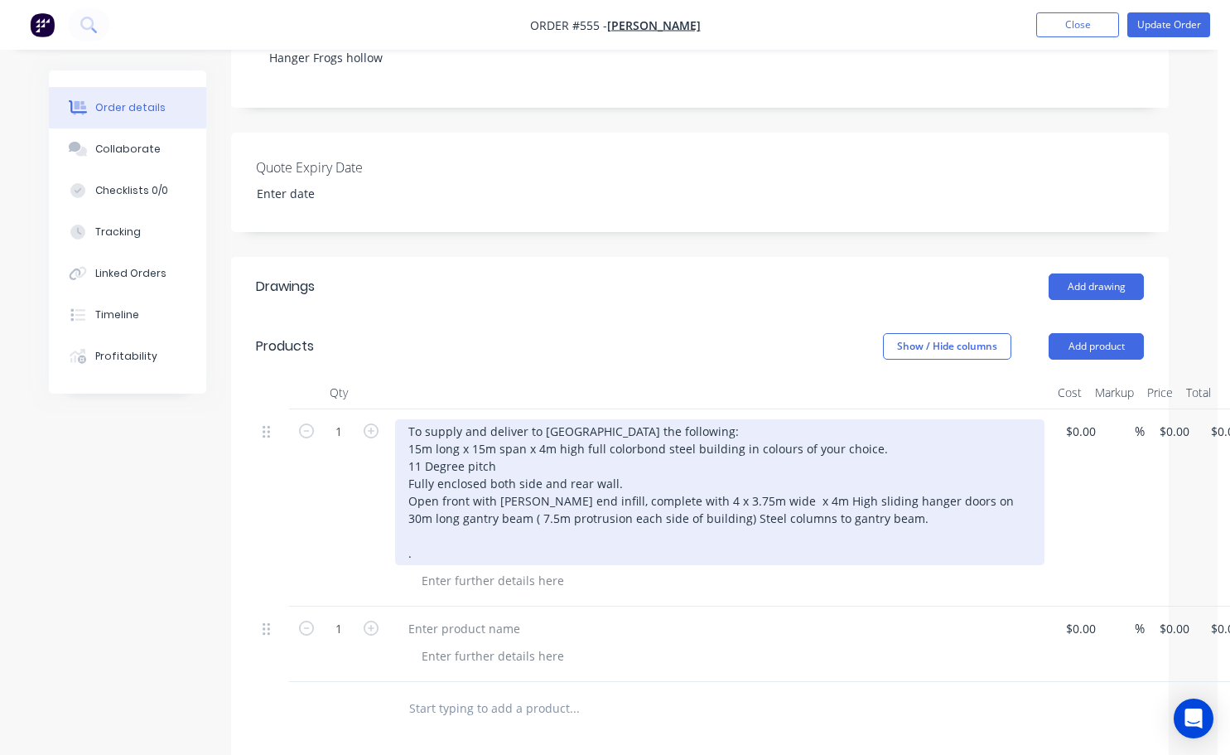
click at [413, 513] on div "To supply and deliver to [GEOGRAPHIC_DATA] the following: 15m long x 15m span x…" at bounding box center [720, 492] width 650 height 146
click at [502, 517] on div "To supply and deliver to [GEOGRAPHIC_DATA] the following: 15m long x 15m span x…" at bounding box center [720, 492] width 650 height 146
click at [762, 517] on div "To supply and deliver to [GEOGRAPHIC_DATA] the following: 15m long x 15m span x…" at bounding box center [720, 492] width 650 height 146
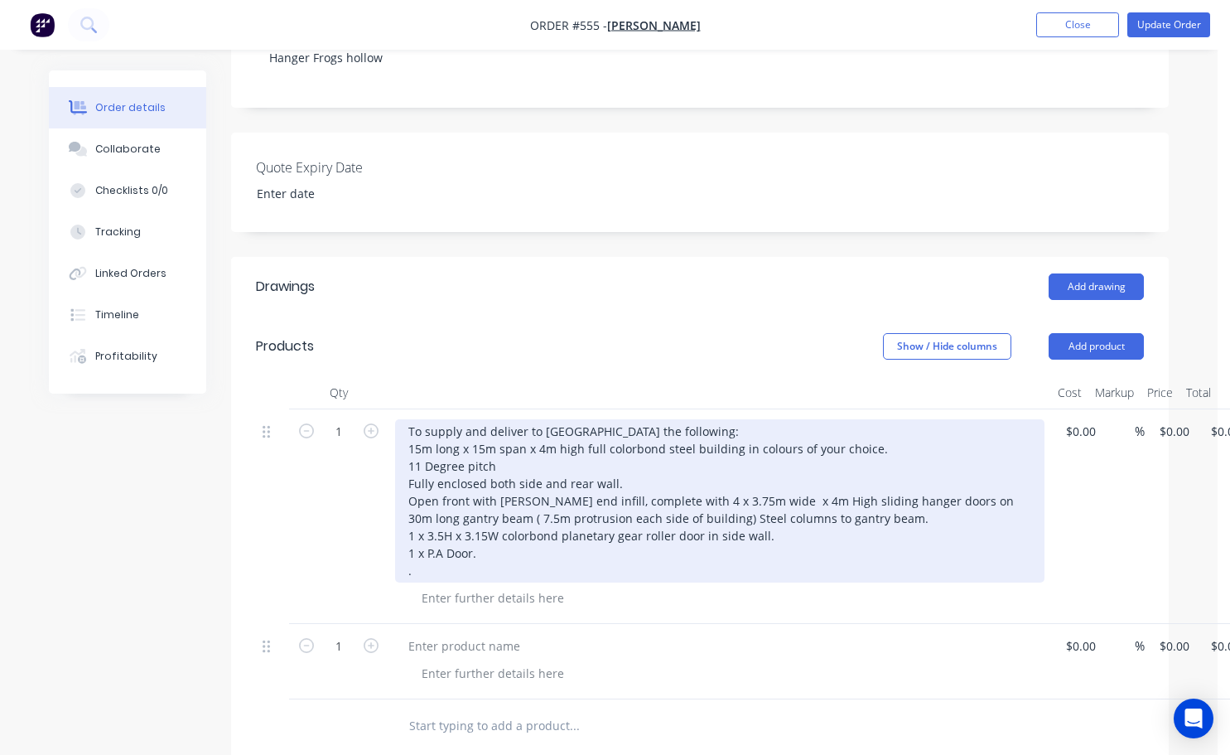
click at [872, 430] on div "To supply and deliver to [GEOGRAPHIC_DATA] the following: 15m long x 15m span x…" at bounding box center [720, 500] width 650 height 163
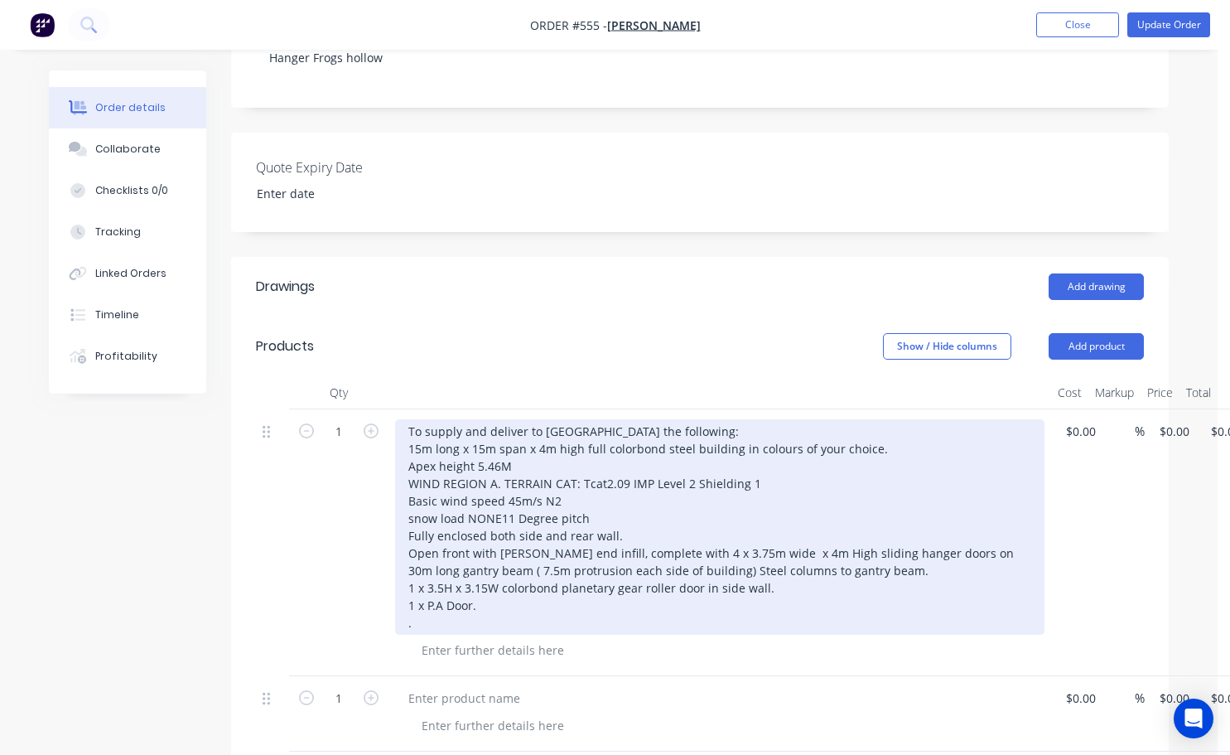
click at [823, 573] on div "To supply and deliver to [GEOGRAPHIC_DATA] the following: 15m long x 15m span x…" at bounding box center [720, 526] width 650 height 215
click at [413, 621] on div "To supply and deliver to [GEOGRAPHIC_DATA] the following: 15m long x 15m span x…" at bounding box center [720, 526] width 650 height 215
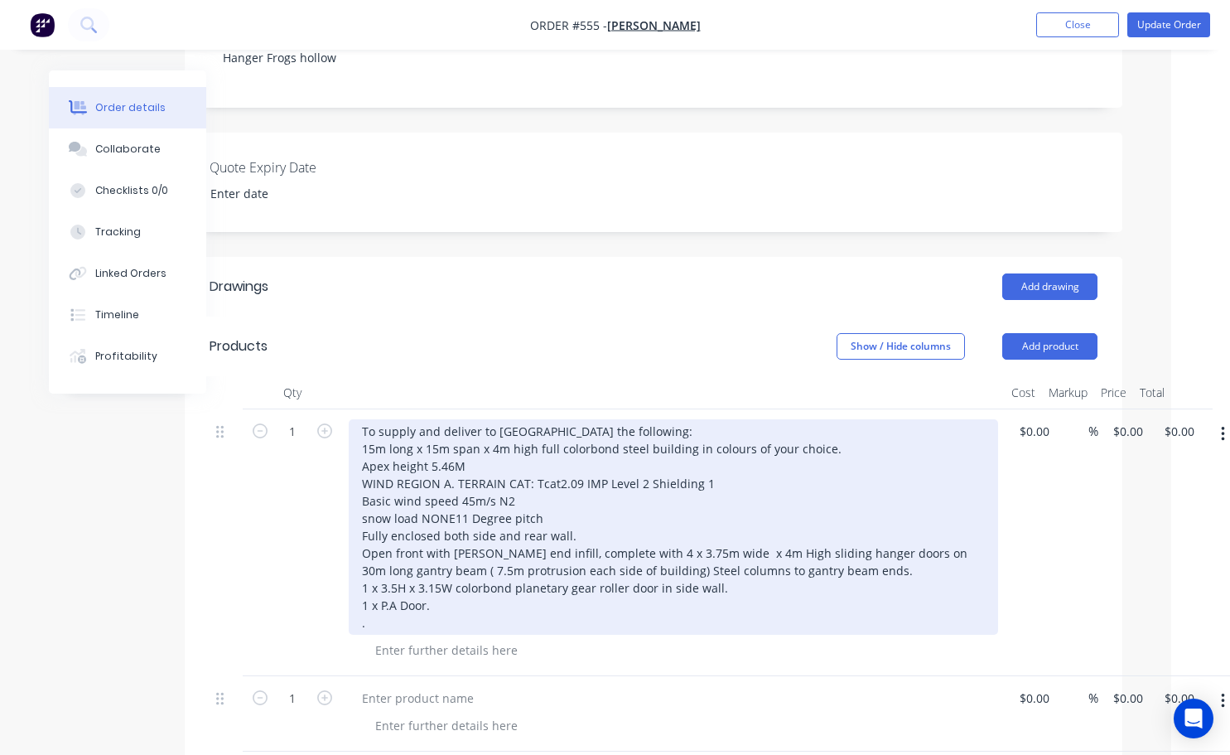
scroll to position [331, 59]
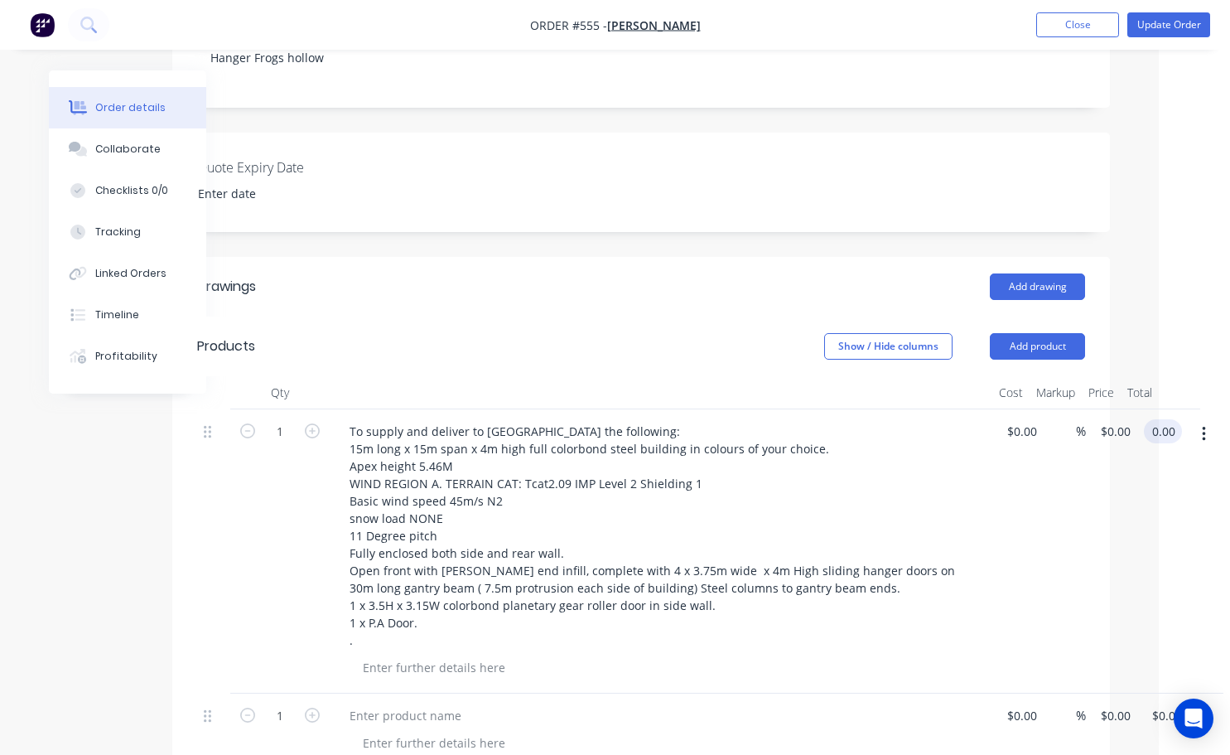
click at [1162, 419] on input "0.00" at bounding box center [1166, 431] width 31 height 24
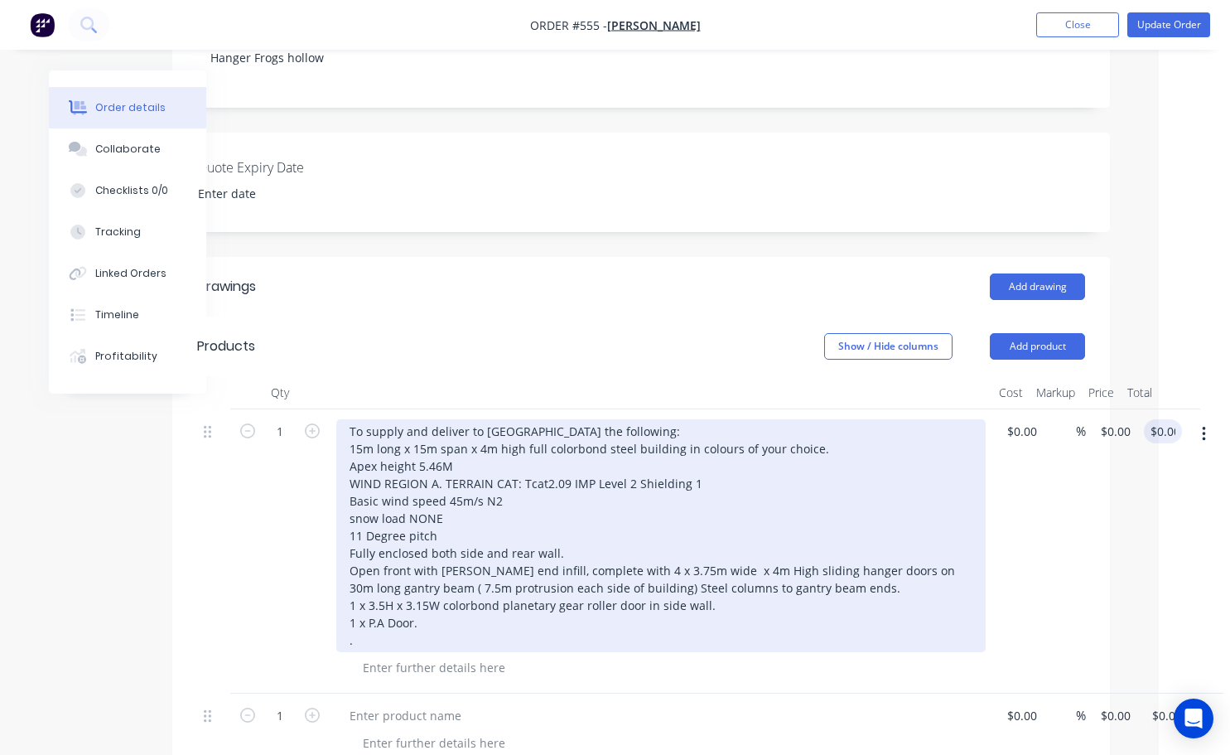
click at [351, 624] on div "To supply and deliver to [GEOGRAPHIC_DATA] the following: 15m long x 15m span x…" at bounding box center [661, 535] width 650 height 233
click at [348, 617] on div "To supply and deliver to [GEOGRAPHIC_DATA] the following: 15m long x 15m span x…" at bounding box center [661, 535] width 650 height 233
click at [433, 621] on div "To supply and deliver to [GEOGRAPHIC_DATA] the following: 15m long x 15m span x…" at bounding box center [661, 535] width 650 height 233
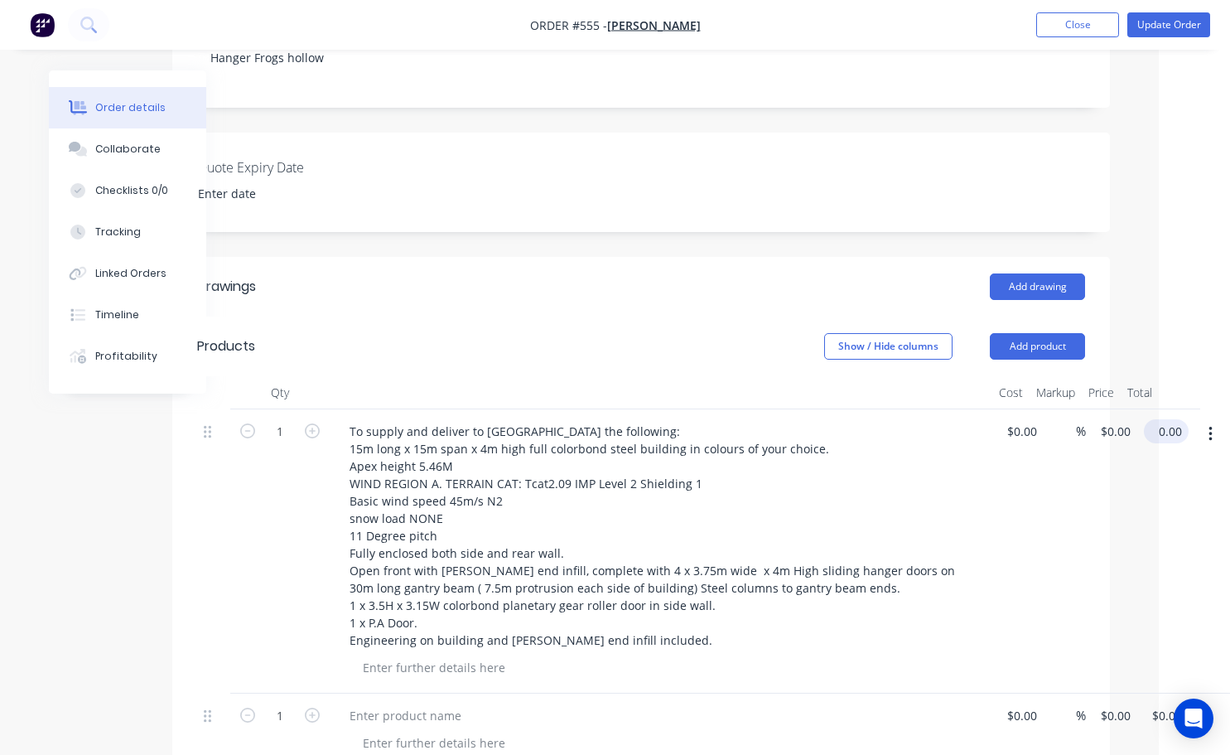
click at [1162, 419] on input "0.00" at bounding box center [1170, 431] width 38 height 24
type input "36890"
type input "$36,890.00"
click at [810, 655] on div at bounding box center [668, 667] width 636 height 24
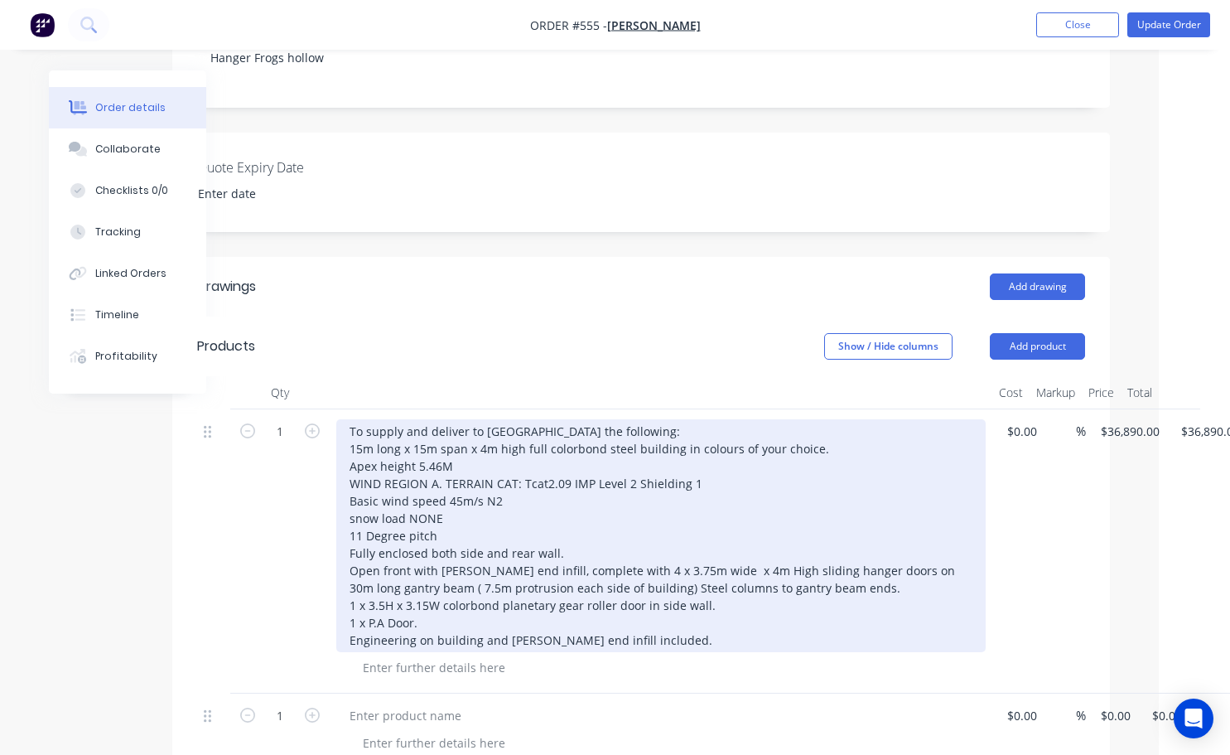
click at [476, 533] on div "To supply and deliver to [GEOGRAPHIC_DATA] the following: 15m long x 15m span x…" at bounding box center [661, 535] width 650 height 233
click at [556, 534] on div "To supply and deliver to [GEOGRAPHIC_DATA] the following: 15m long x 15m span x…" at bounding box center [661, 535] width 650 height 233
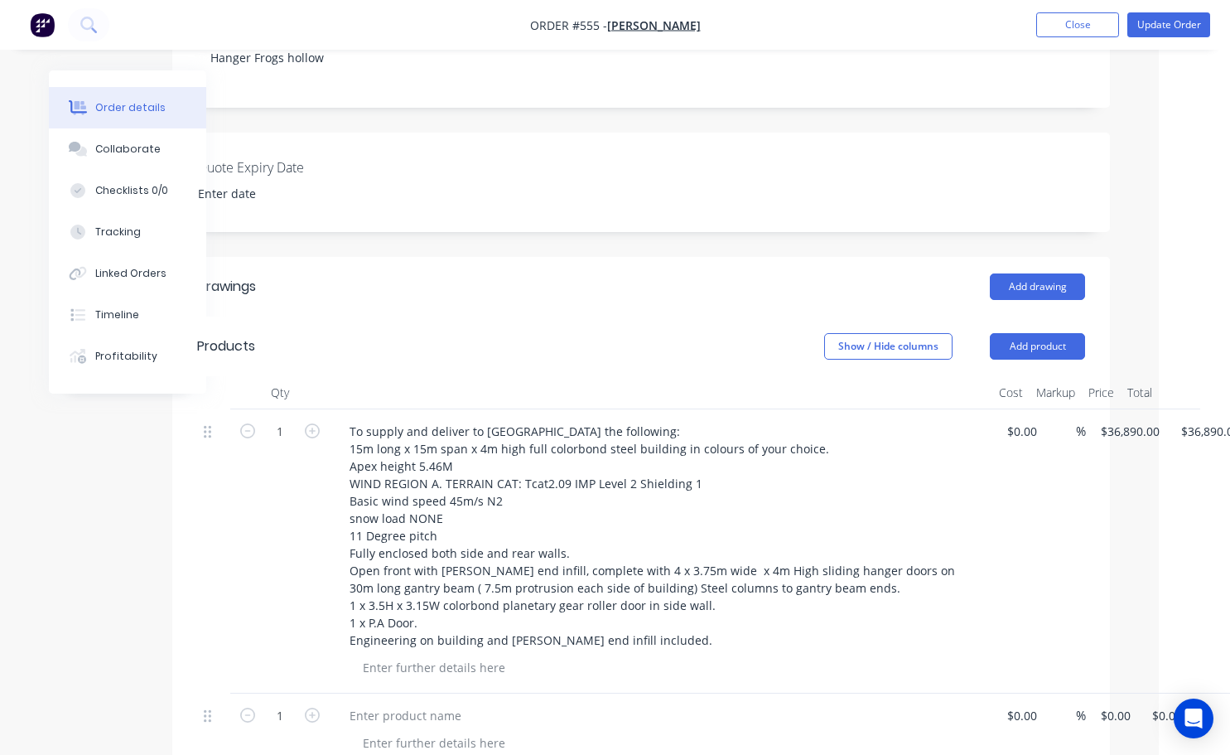
click at [784, 666] on div "To supply and deliver to [GEOGRAPHIC_DATA] the following: 15m long x 15m span x…" at bounding box center [661, 551] width 663 height 284
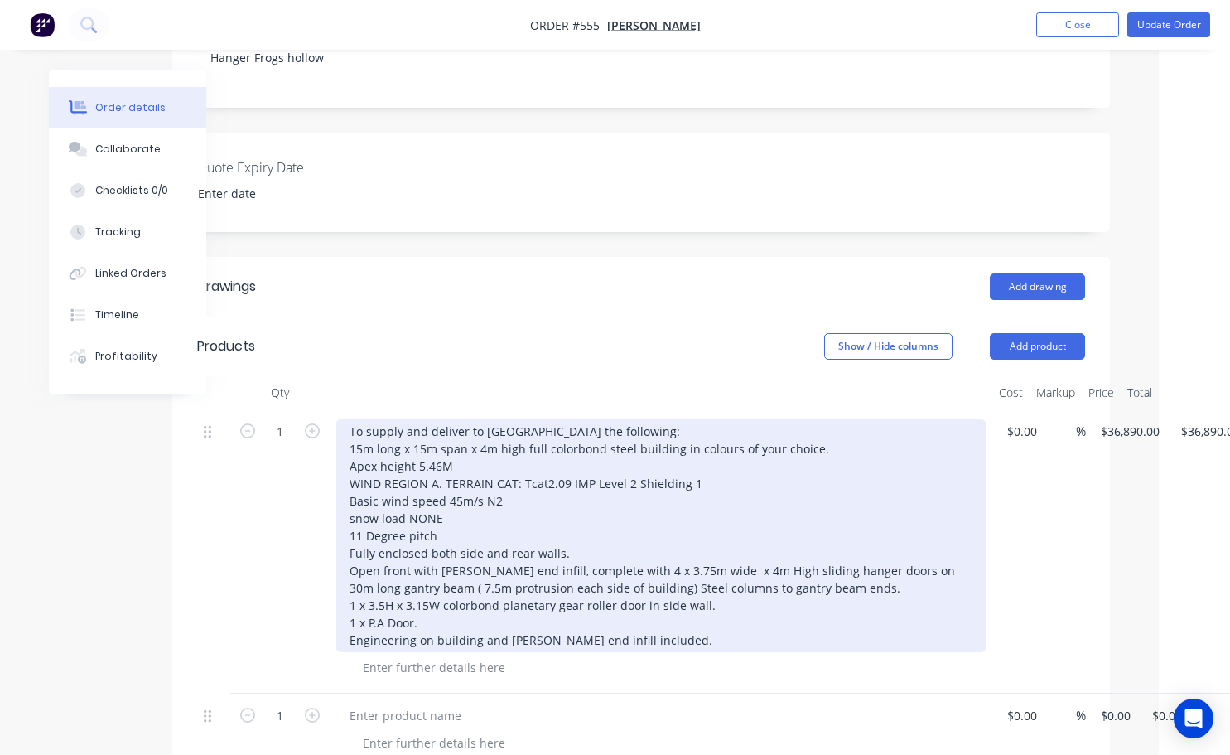
click at [616, 419] on div "To supply and deliver to [GEOGRAPHIC_DATA] the following: 15m long x 15m span x…" at bounding box center [661, 535] width 650 height 233
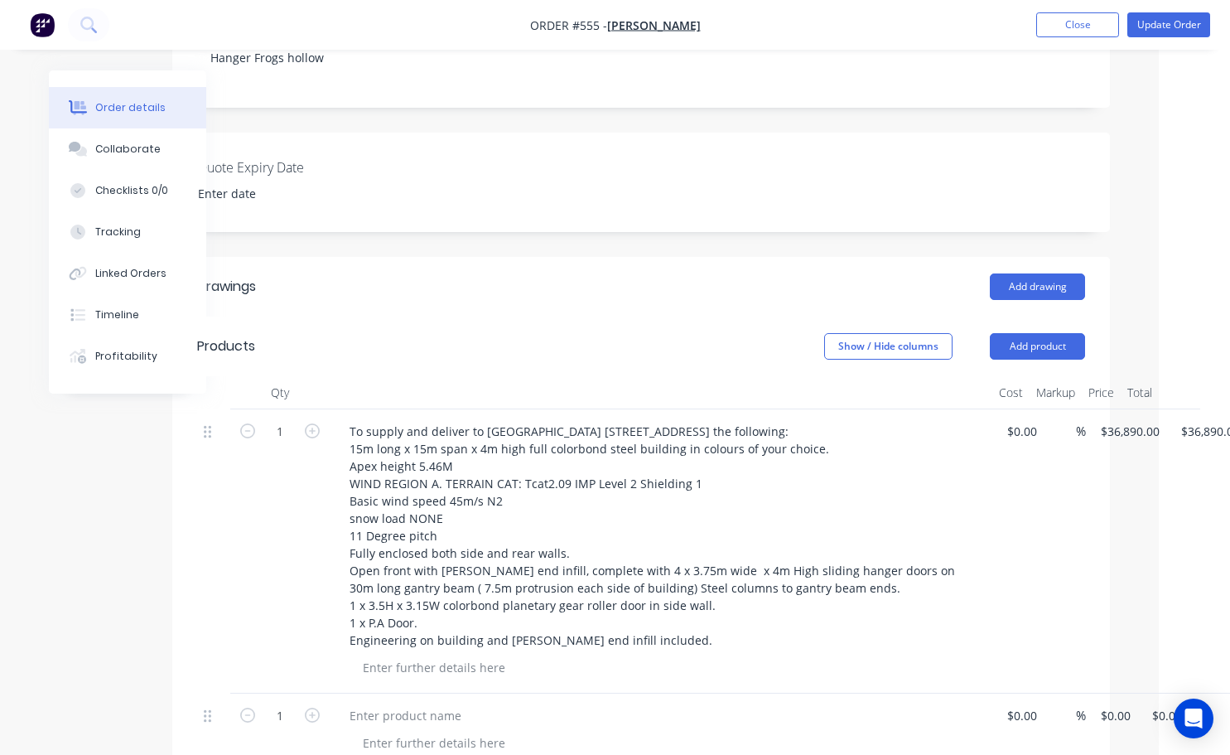
click at [804, 703] on div at bounding box center [661, 715] width 650 height 24
click at [1199, 419] on input "36890.00" at bounding box center [1213, 431] width 67 height 24
type input "33536"
type input "$33,536.00"
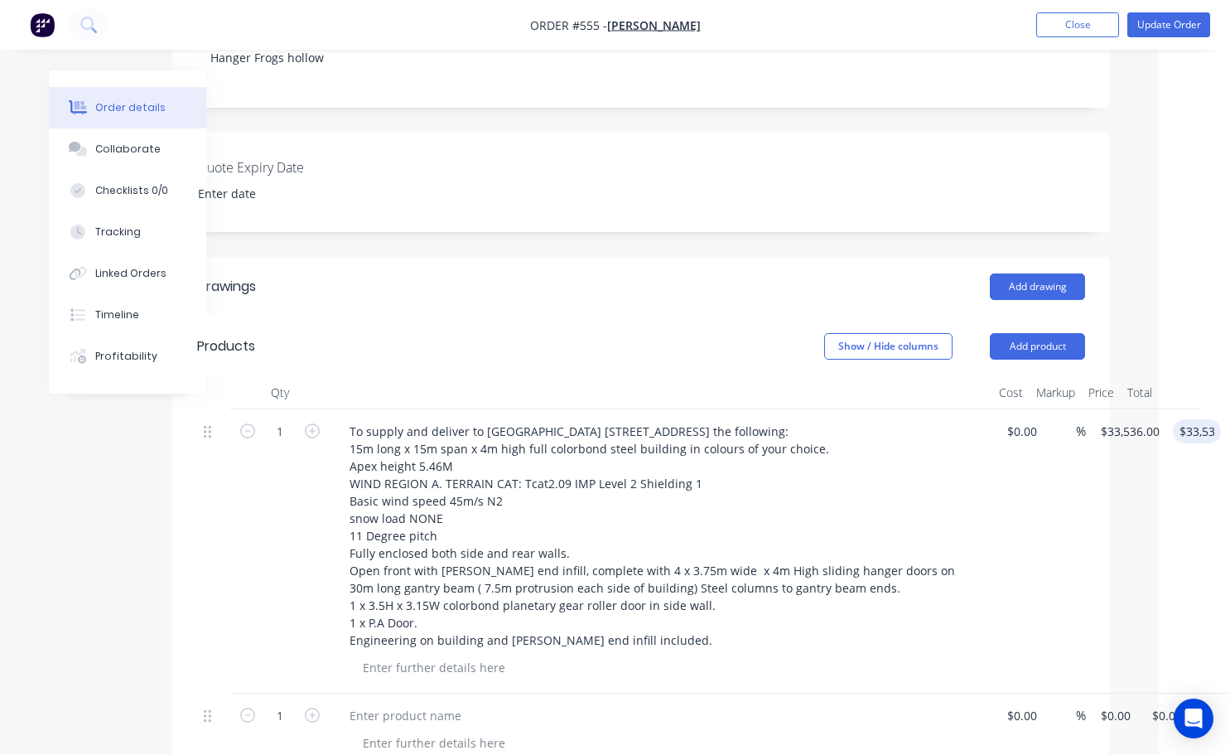
click at [1016, 607] on div "$0.00 $0.00" at bounding box center [1018, 551] width 51 height 284
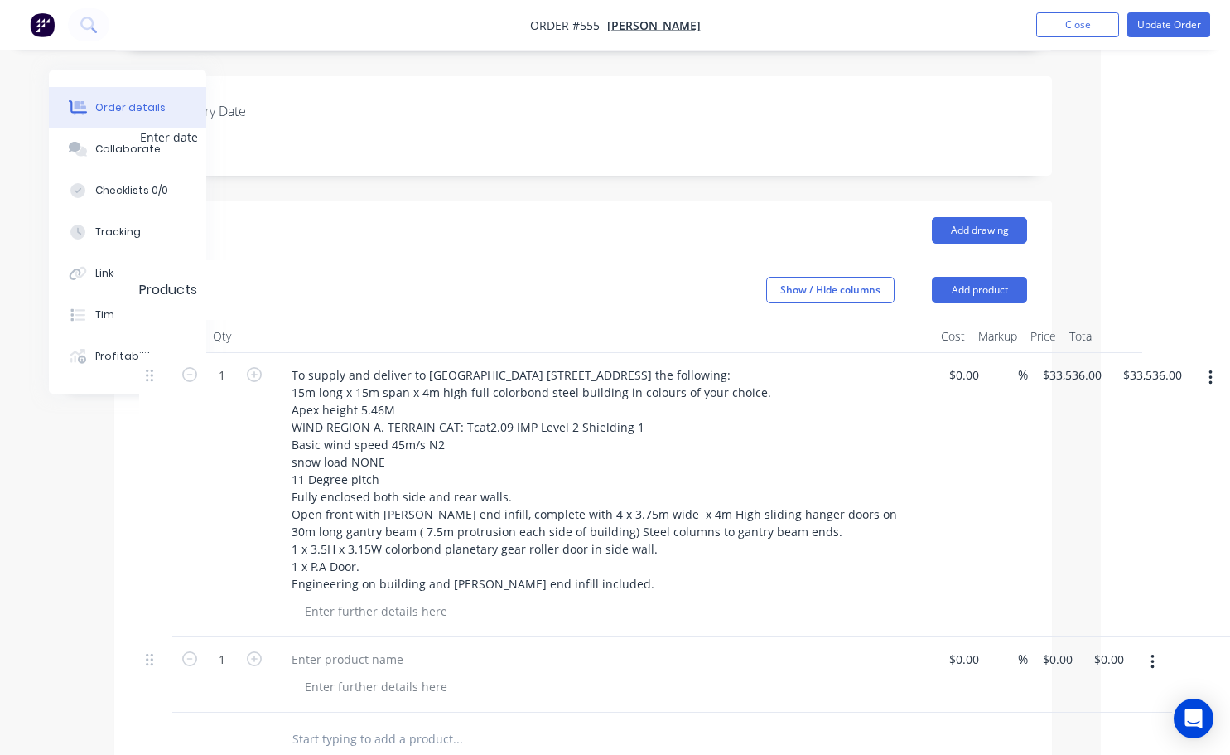
scroll to position [414, 117]
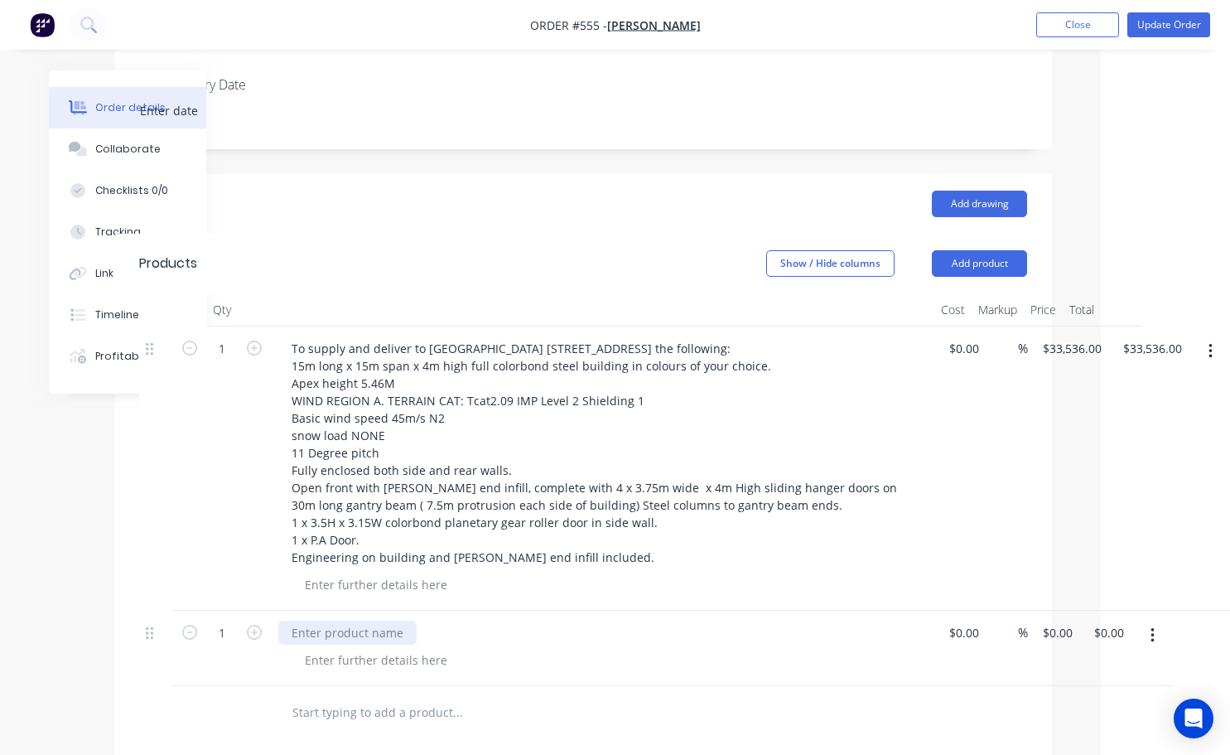
click at [299, 621] on div at bounding box center [347, 633] width 138 height 24
click at [421, 621] on div "Erect above building incl doors and gantry beam" at bounding box center [426, 633] width 297 height 24
click at [554, 621] on div "Erect above building incl. doors and gantry beam" at bounding box center [428, 633] width 301 height 24
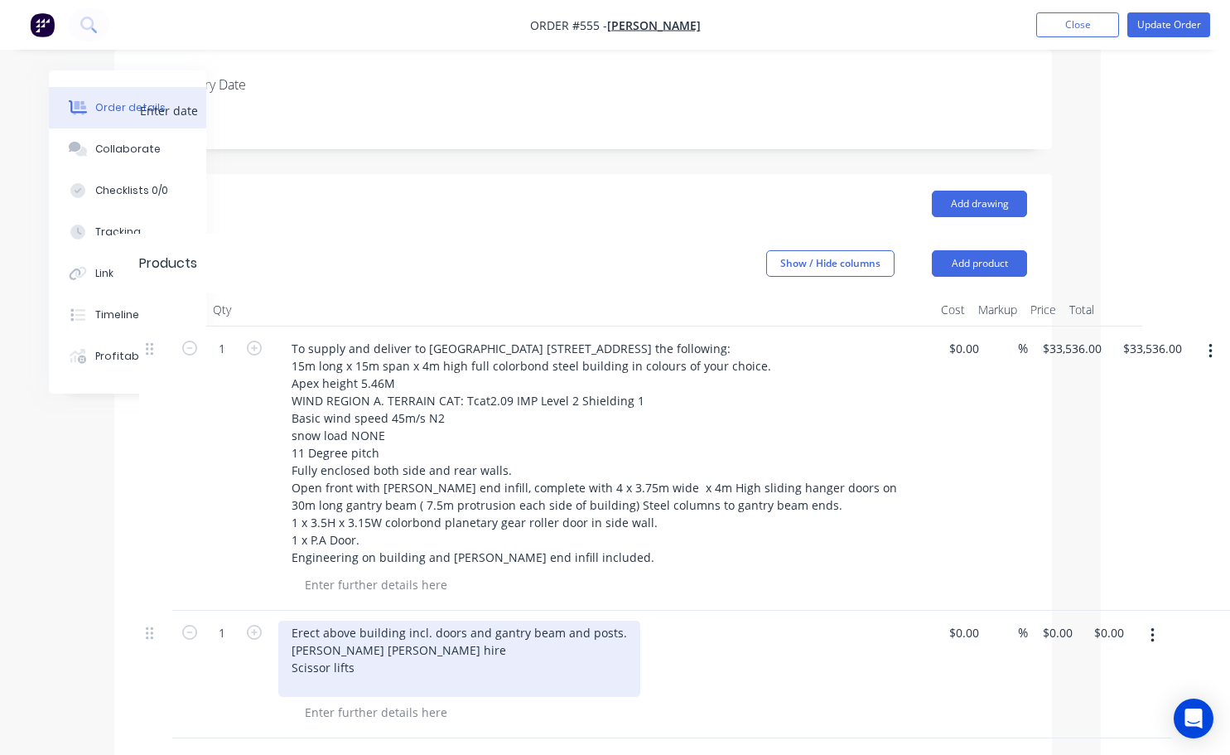
click at [400, 621] on div "Erect above building incl. doors and gantry beam and posts. [PERSON_NAME] [PERS…" at bounding box center [459, 659] width 362 height 76
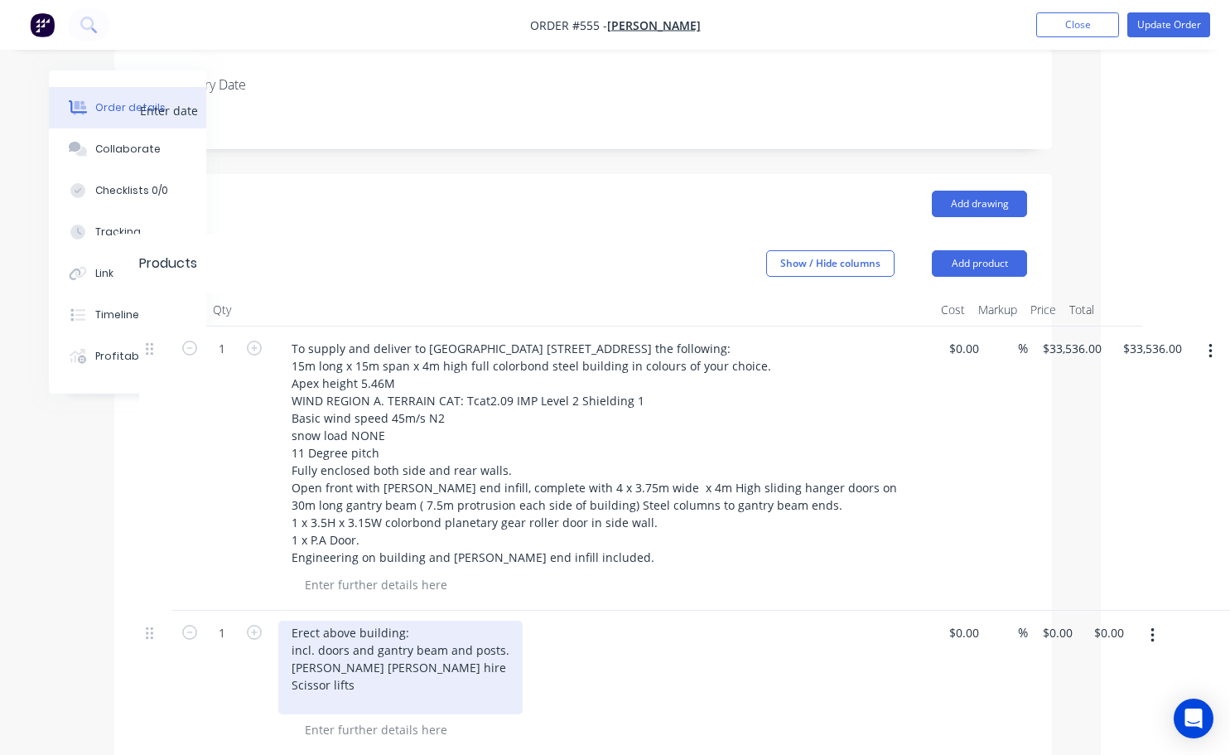
click at [404, 621] on div "Erect above building: incl. doors and gantry beam and posts. [PERSON_NAME] [PER…" at bounding box center [400, 668] width 244 height 94
click at [317, 629] on div "Erect above building including: incl. doors and gantry beam and posts. [PERSON_…" at bounding box center [400, 668] width 244 height 94
click at [354, 673] on div "Erect above building including: doors and gantry beam and posts. [PERSON_NAME] …" at bounding box center [398, 668] width 241 height 94
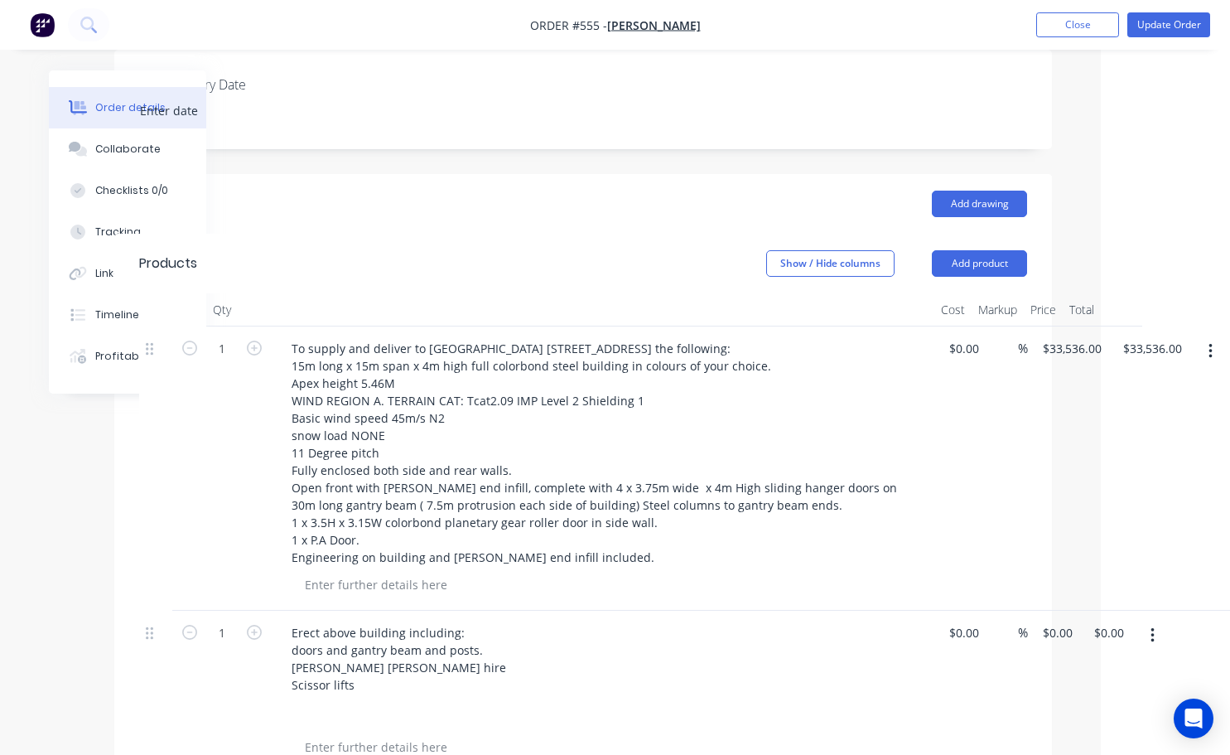
click at [1163, 366] on div "$33,536.00 $33,536.00" at bounding box center [1149, 468] width 80 height 284
drag, startPoint x: 1168, startPoint y: 370, endPoint x: 1176, endPoint y: 375, distance: 8.5
click at [1170, 370] on div "$33,536.00 $33,536.00" at bounding box center [1149, 468] width 80 height 284
click at [1176, 375] on div "$33,536.00 $33,536.00" at bounding box center [1149, 468] width 80 height 284
